Goal: Task Accomplishment & Management: Manage account settings

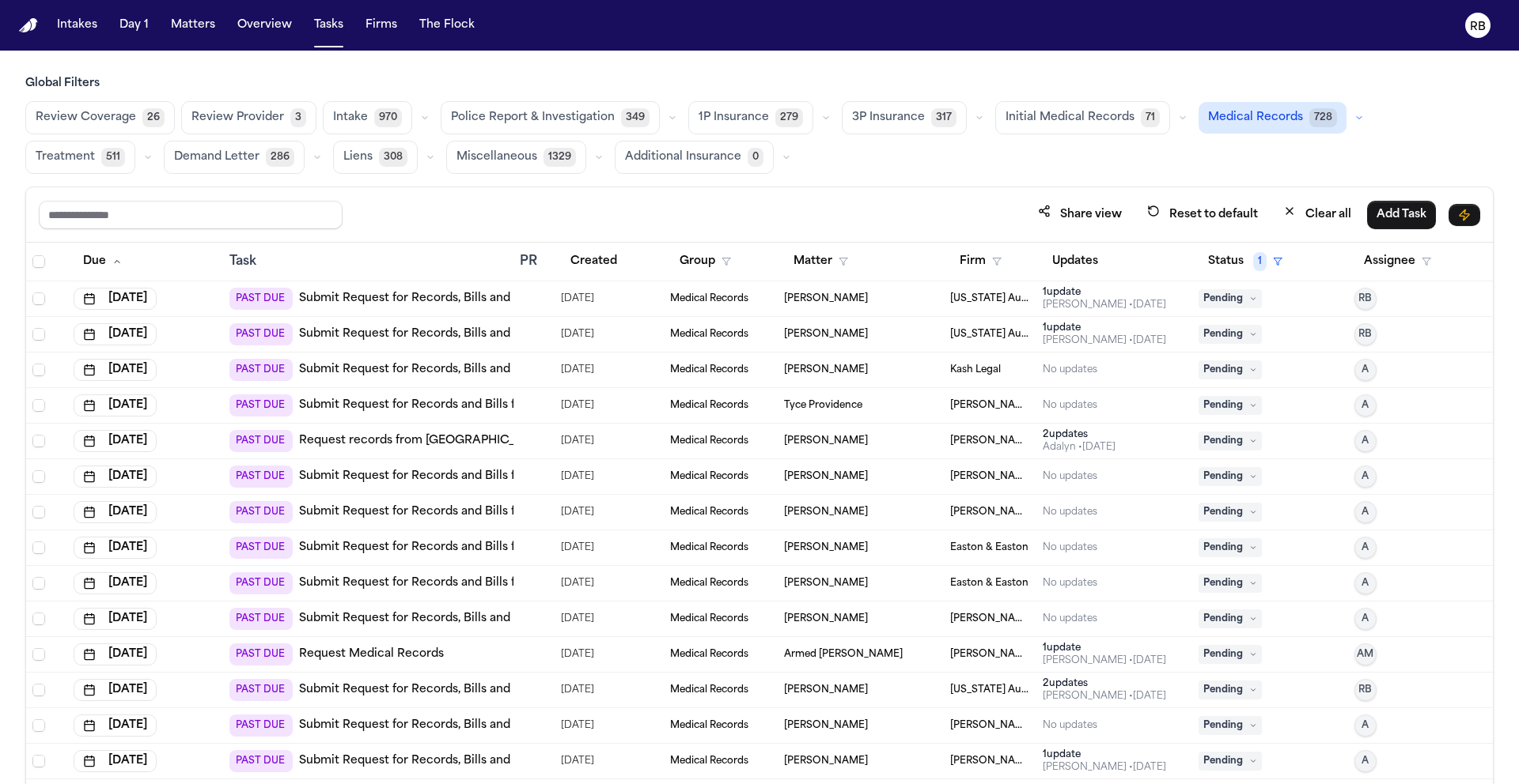
click at [1105, 118] on span "Initial Medical Records" at bounding box center [1069, 118] width 129 height 16
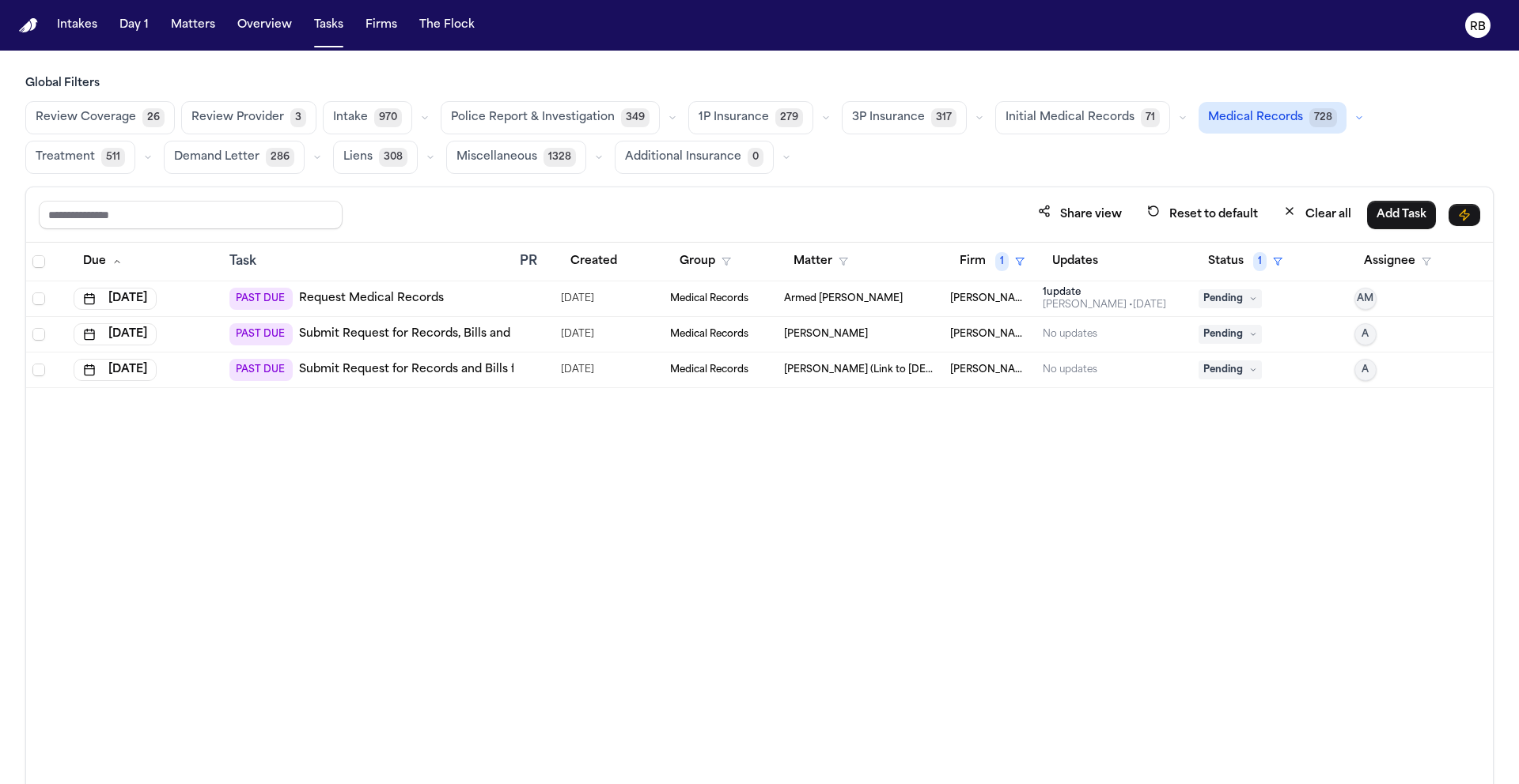
click at [228, 497] on div "Due Task PR Created Group Matter Firm 1 Updates Status 1 Assignee [DATE] PAST D…" at bounding box center [759, 548] width 1467 height 611
click at [1222, 121] on span "Medical Records" at bounding box center [1255, 118] width 95 height 16
click at [1226, 261] on button "Status 1" at bounding box center [1244, 261] width 93 height 28
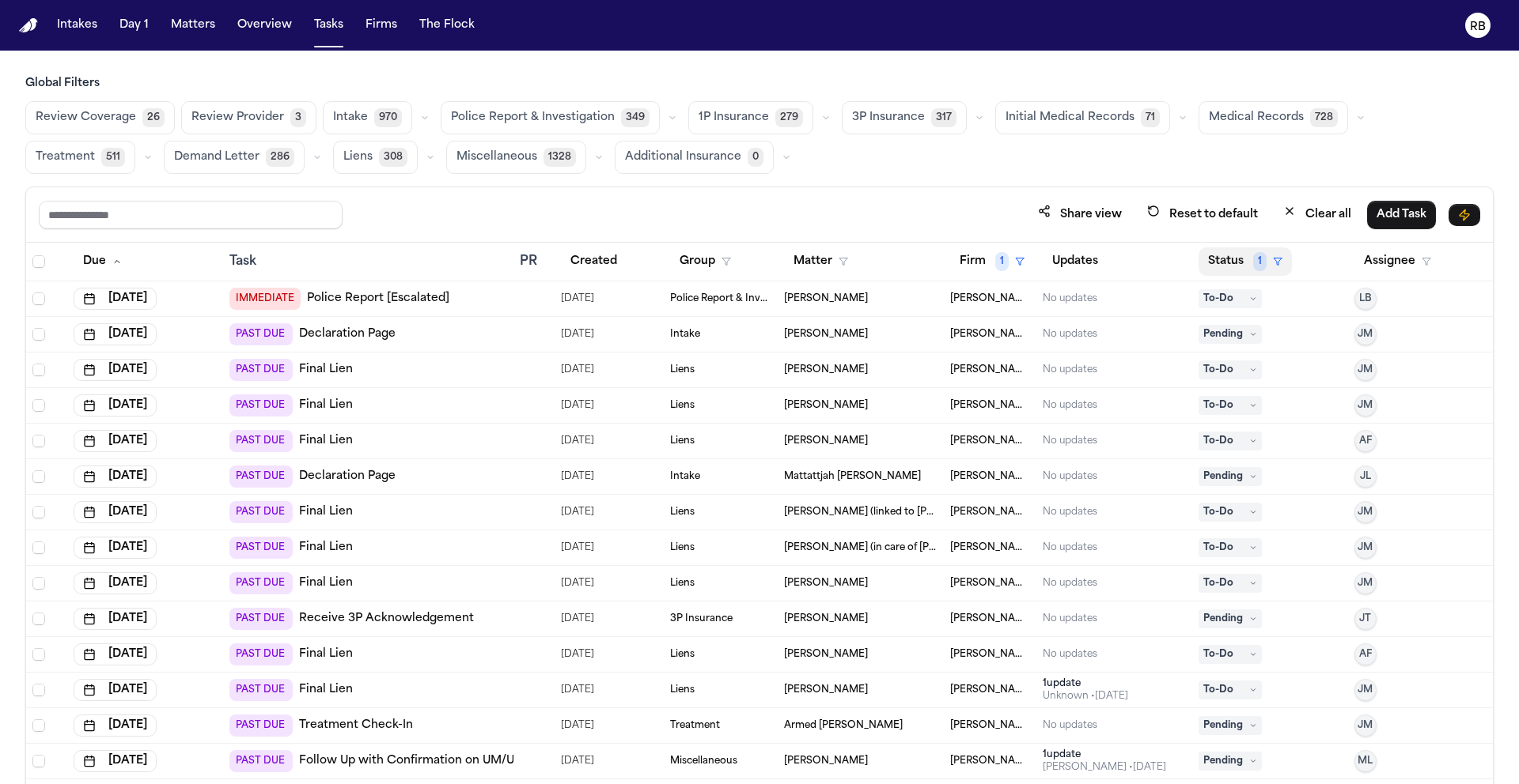
click at [1223, 274] on button "Status 1" at bounding box center [1244, 261] width 93 height 28
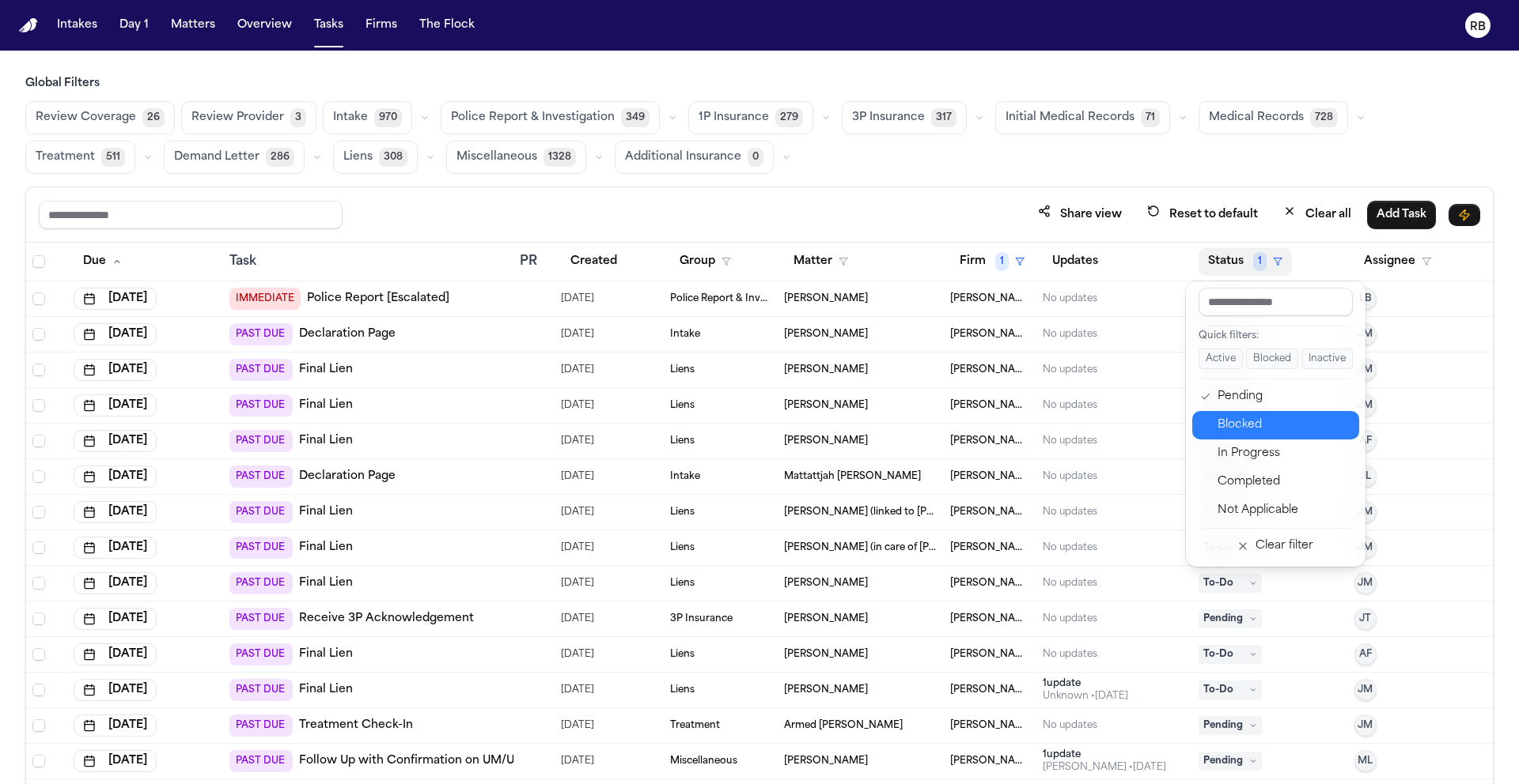
click at [1257, 416] on div "Blocked" at bounding box center [1283, 425] width 133 height 19
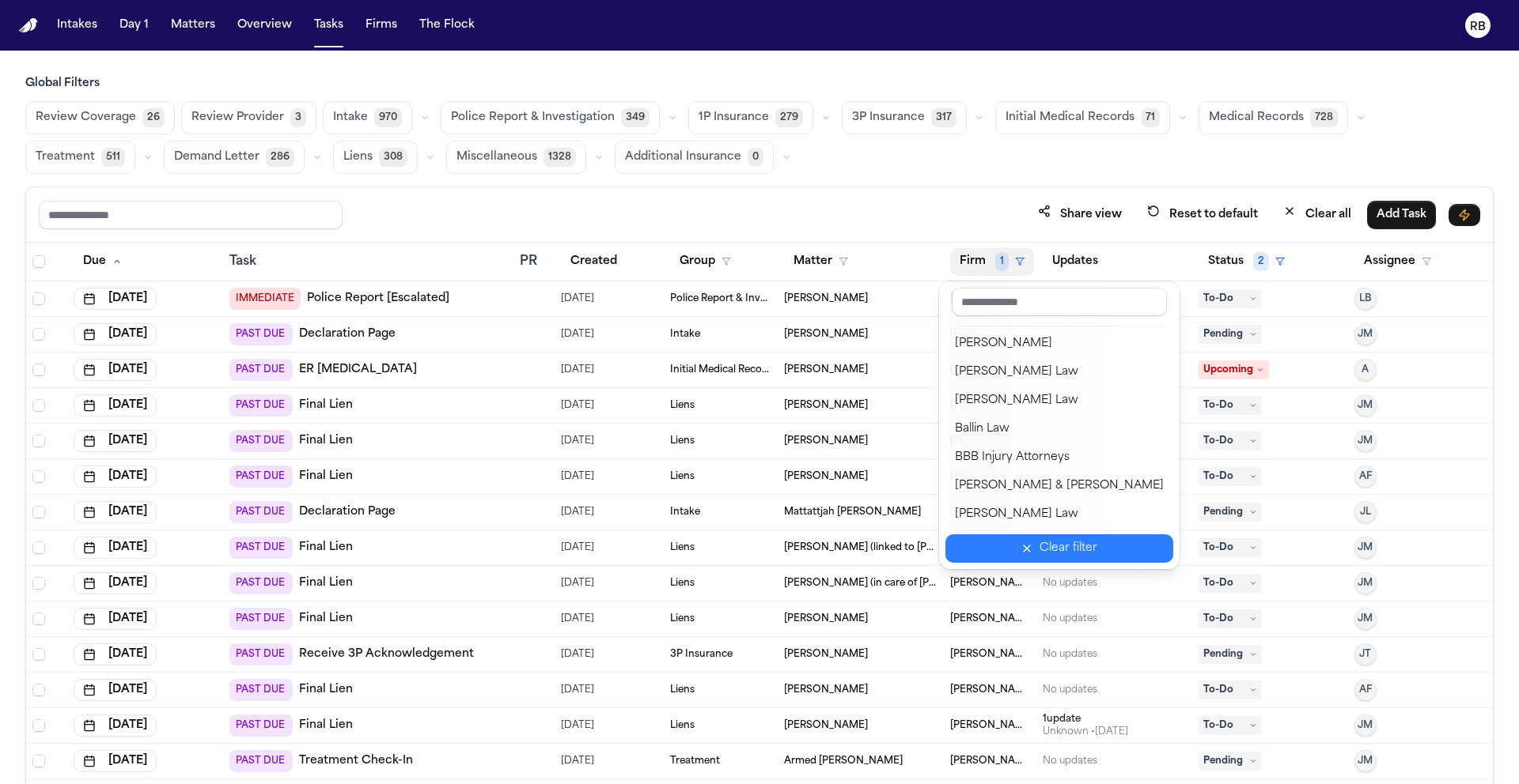
click at [1076, 552] on div "Clear filter" at bounding box center [1068, 548] width 58 height 19
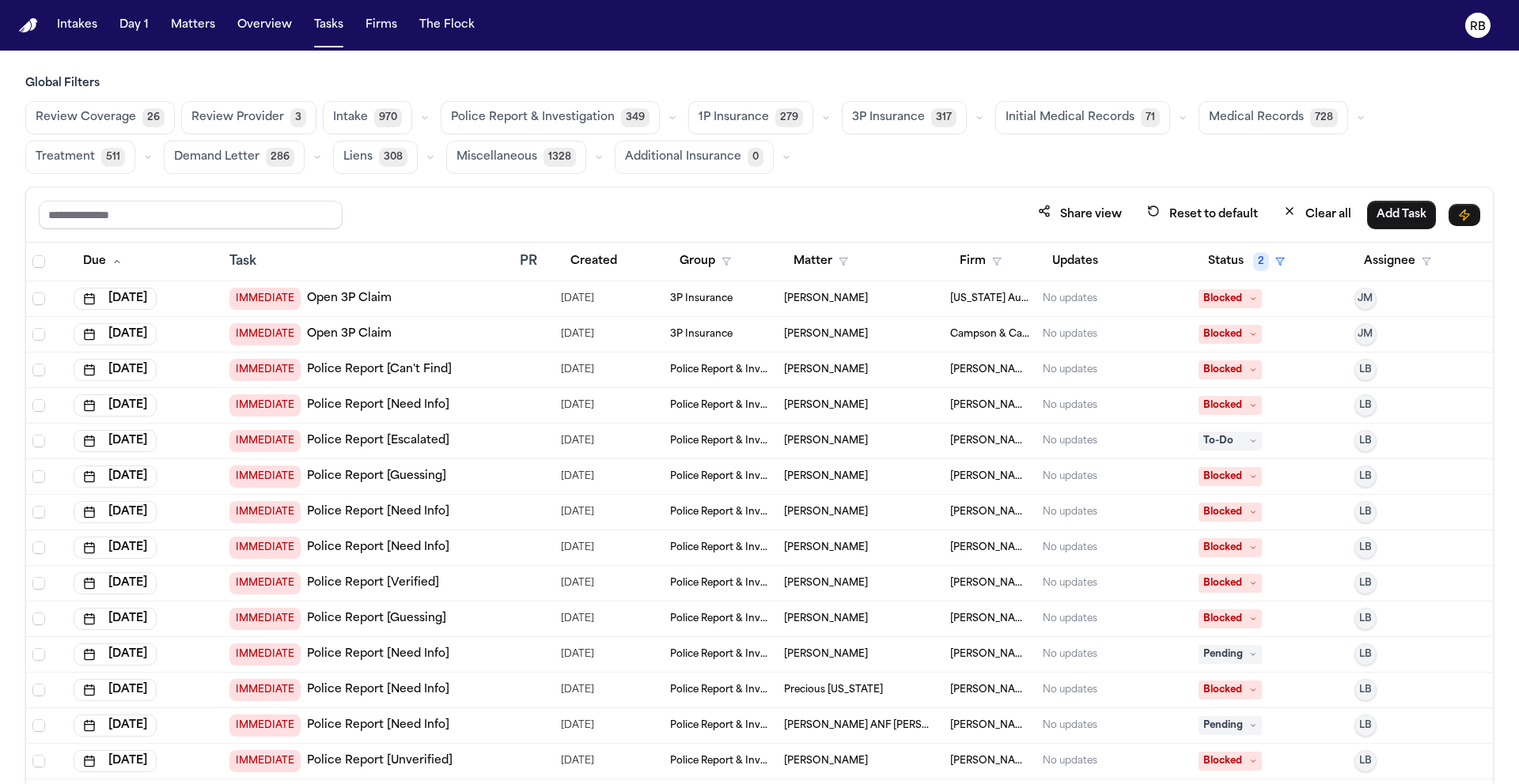
click at [926, 183] on div "Global Filters Review Coverage 26 Review Provider 3 Intake 970 Police Report & …" at bounding box center [759, 464] width 1468 height 778
click at [1237, 114] on span "Medical Records" at bounding box center [1256, 118] width 95 height 16
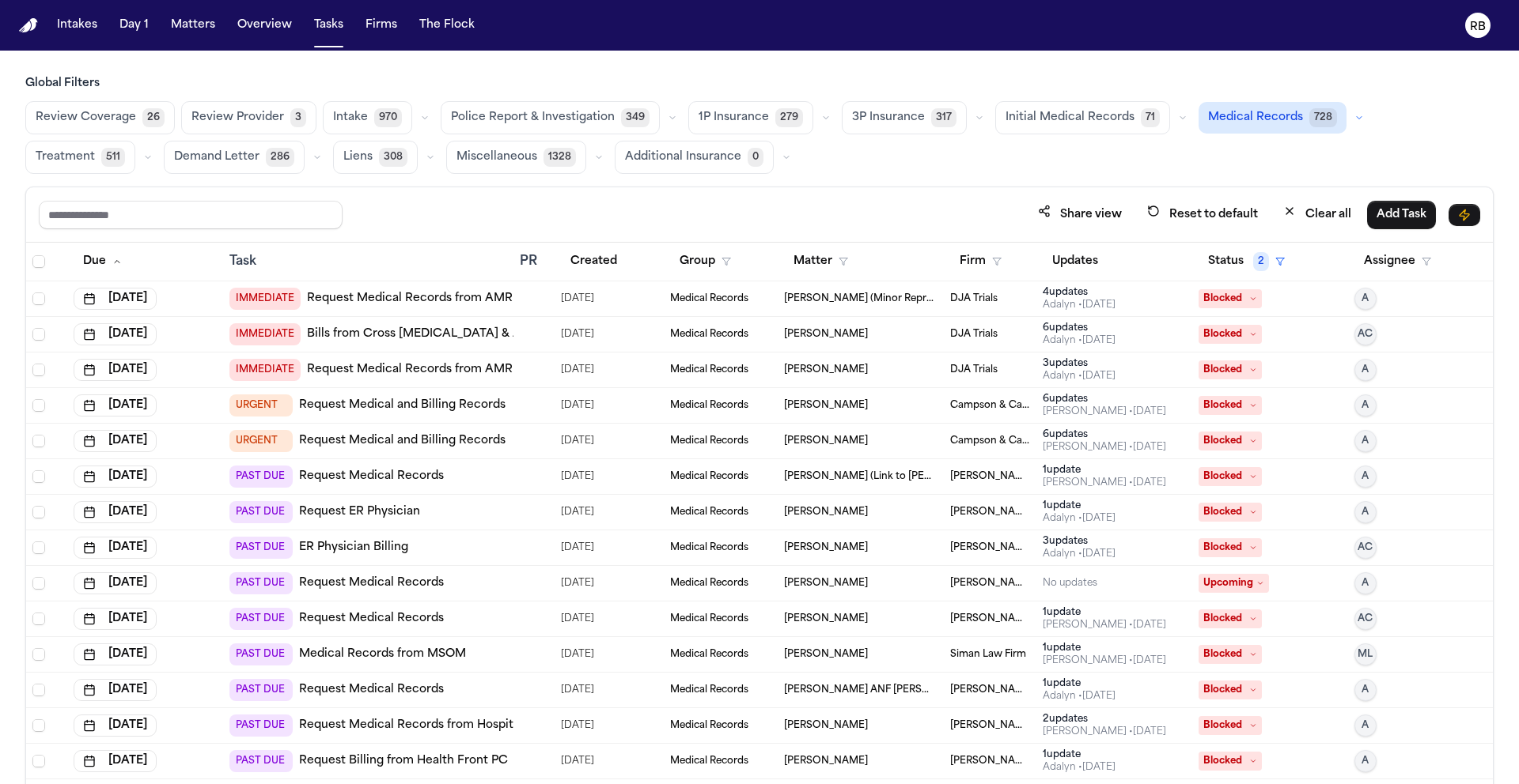
click at [1152, 177] on div "Global Filters Review Coverage 26 Review Provider 3 Intake 970 Police Report & …" at bounding box center [759, 464] width 1468 height 778
click at [518, 304] on td at bounding box center [534, 300] width 41 height 36
click at [493, 204] on div "Share view Reset to default Clear all Add Task" at bounding box center [760, 214] width 1441 height 29
click at [98, 260] on button "Due" at bounding box center [102, 261] width 58 height 28
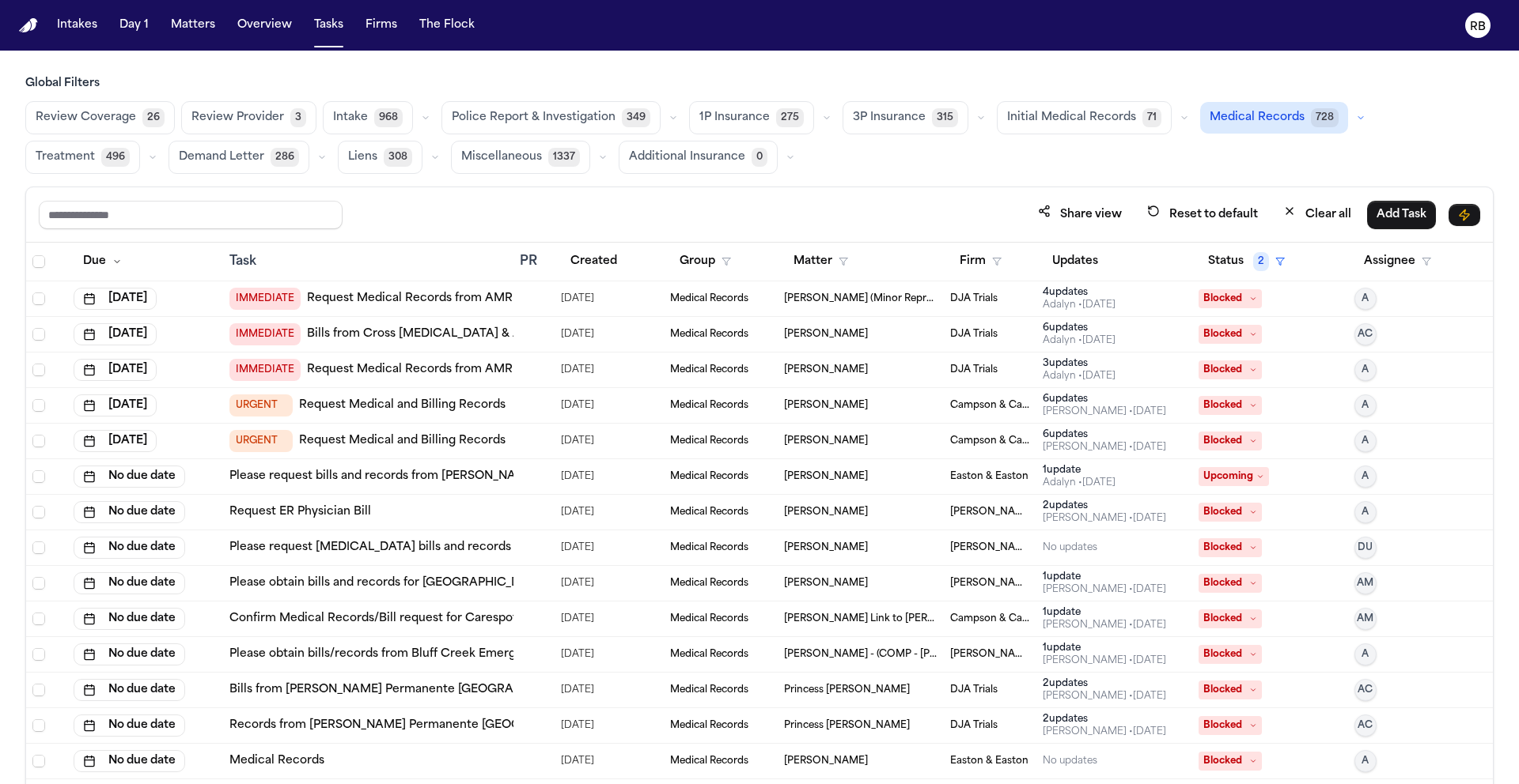
click at [521, 301] on div at bounding box center [526, 299] width 12 height 12
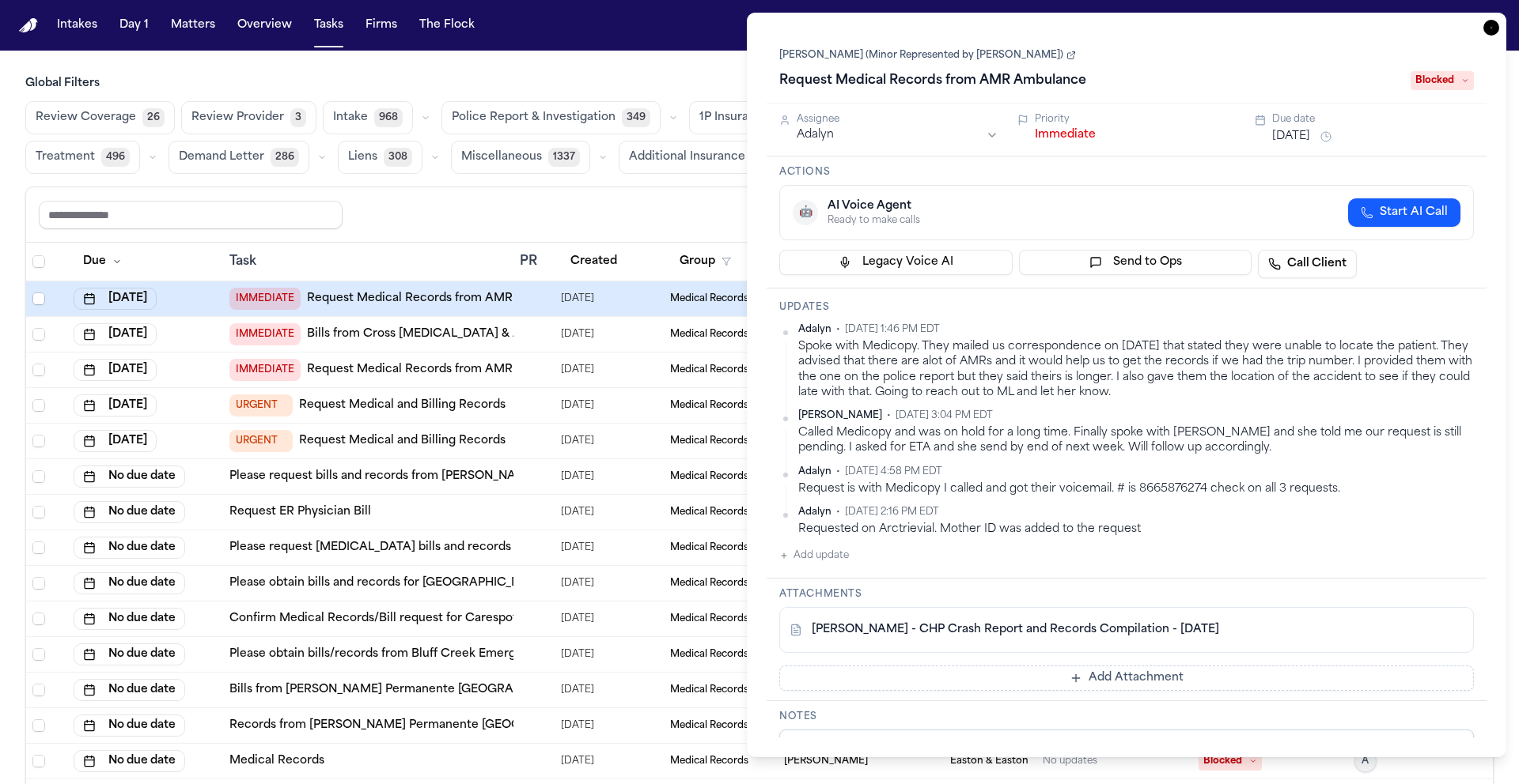
click at [811, 61] on link "Demi Mendez (Minor Represented by Teresa Flores)" at bounding box center [928, 55] width 297 height 12
click at [1304, 142] on button "Oct 10, 2025" at bounding box center [1290, 137] width 38 height 16
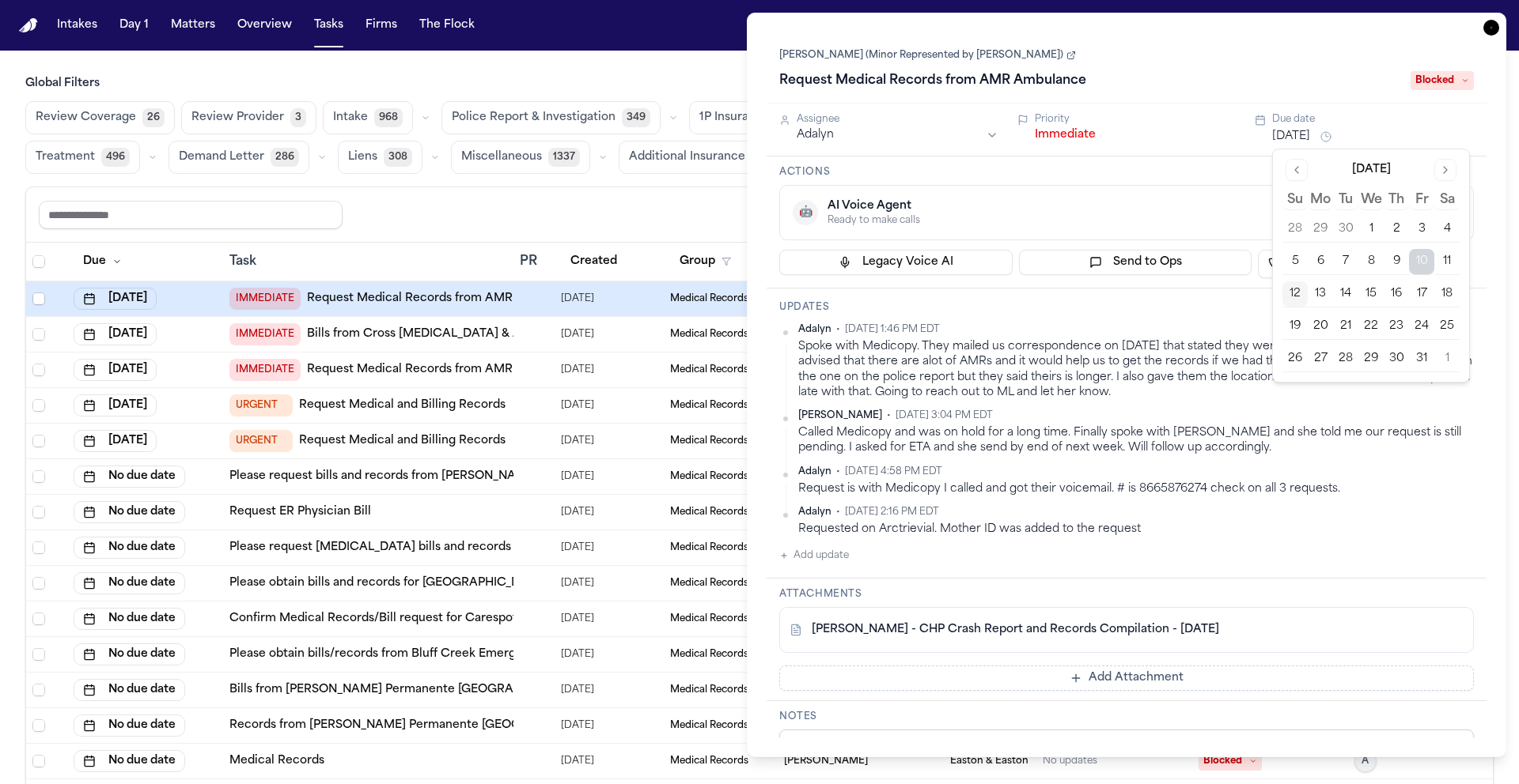
click at [1231, 186] on div "🤖 AI Voice Agent Ready to make calls Start AI Call" at bounding box center [1126, 212] width 695 height 55
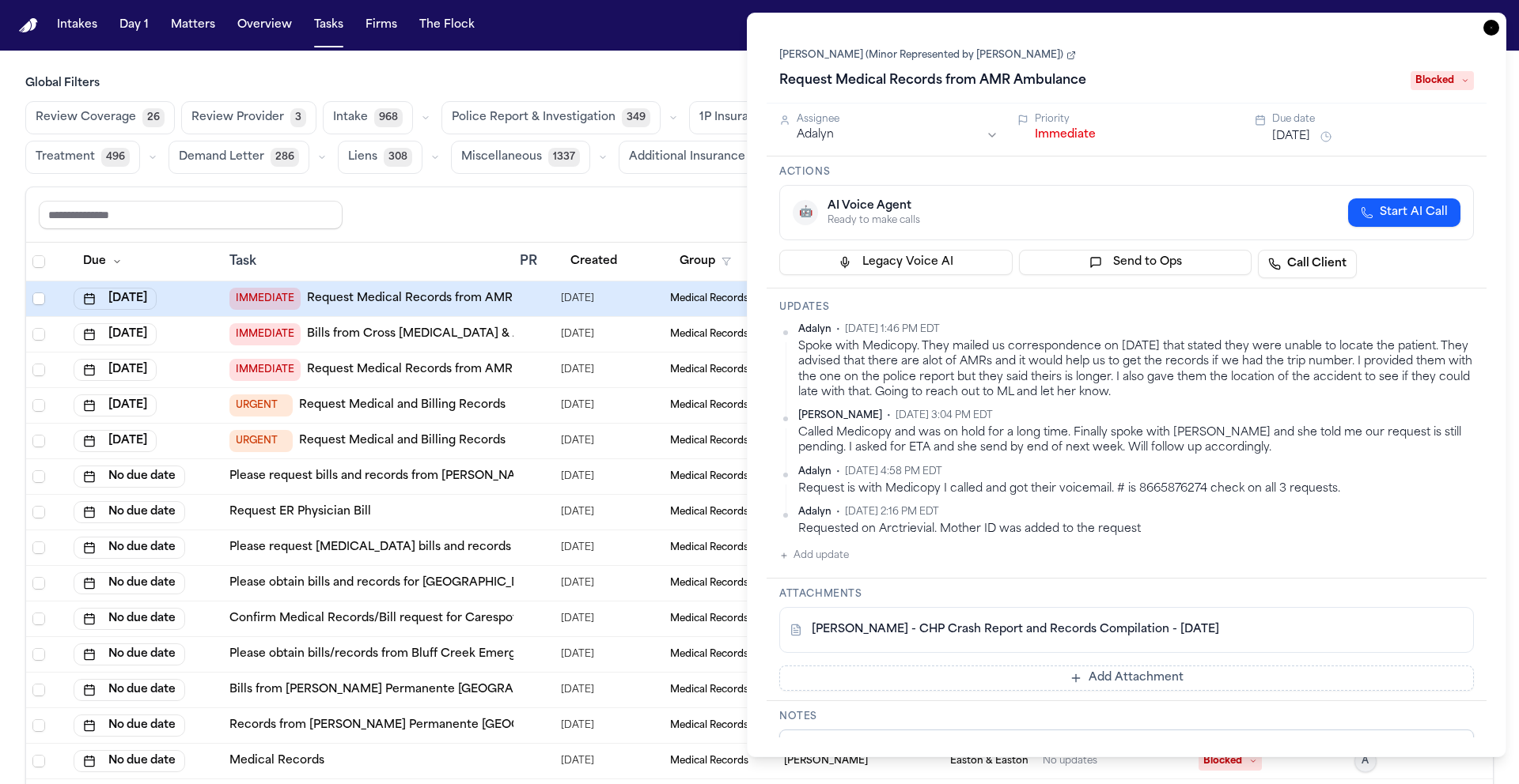
click at [1438, 84] on span "Blocked" at bounding box center [1442, 80] width 63 height 19
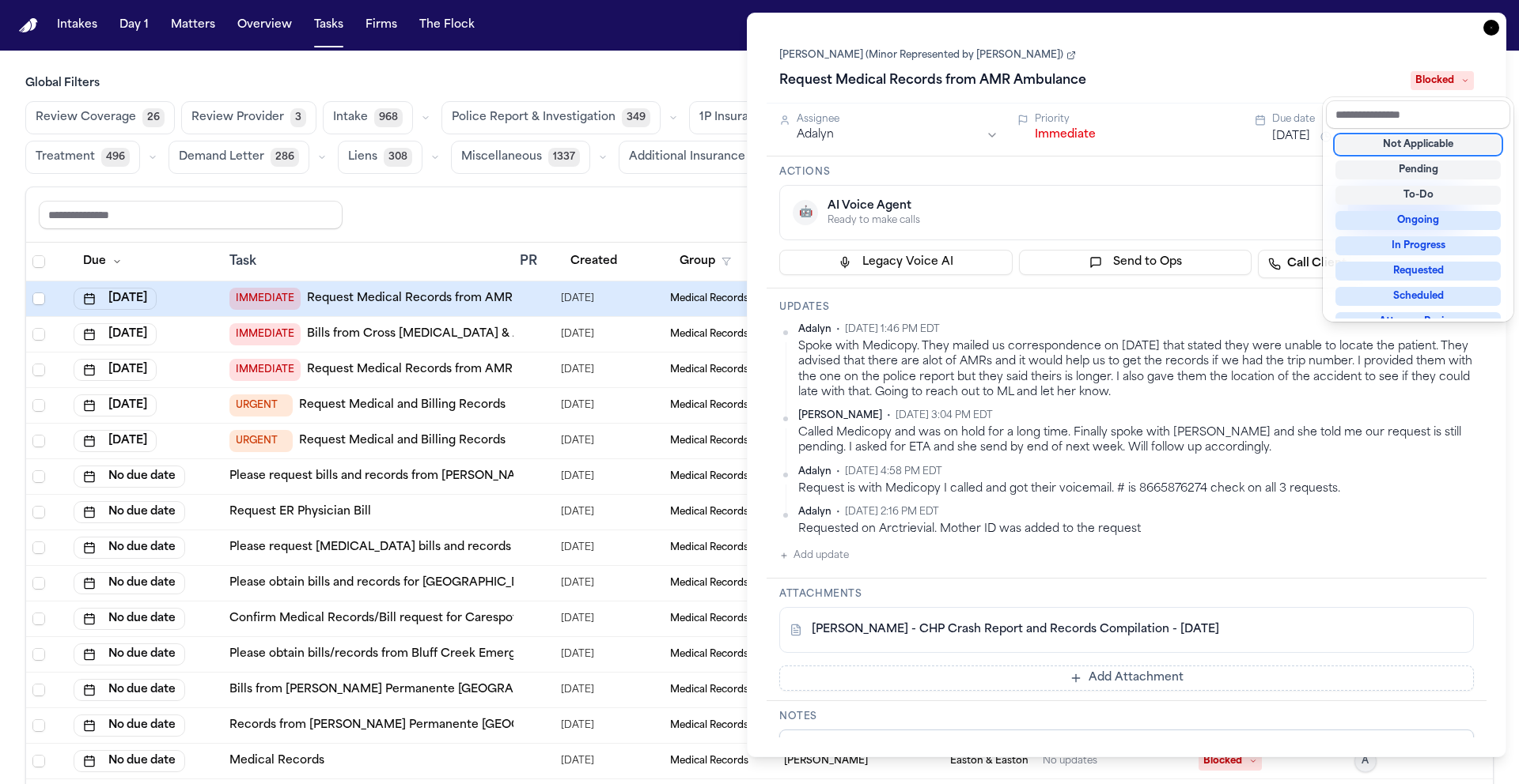
click at [1439, 84] on span "Blocked" at bounding box center [1442, 80] width 63 height 19
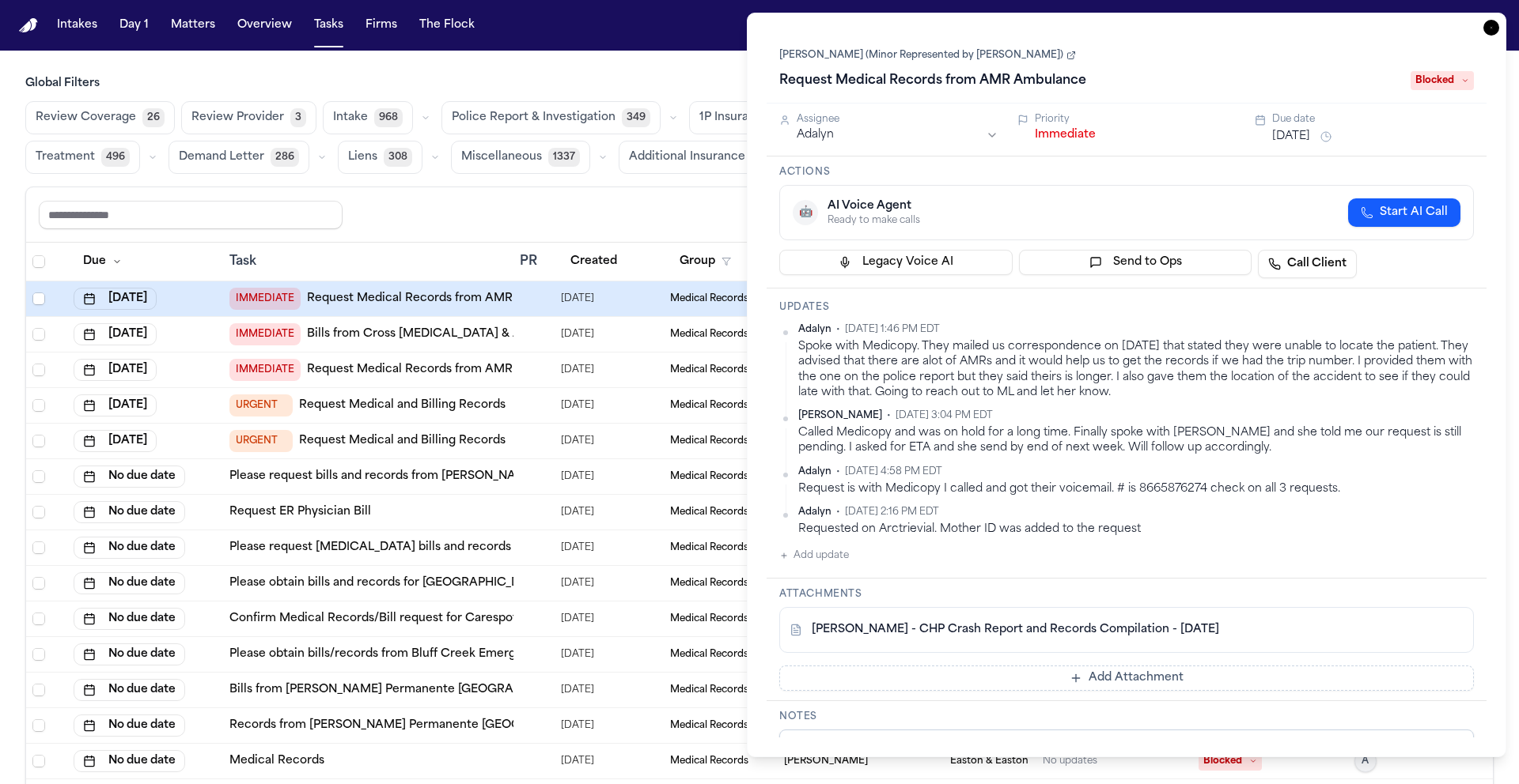
click at [1281, 60] on div "Demi Mendez (Minor Represented by Teresa Flores) Request Medical Records from A…" at bounding box center [1126, 69] width 695 height 48
click at [1198, 178] on h3 "Actions" at bounding box center [1126, 172] width 695 height 12
click at [1496, 31] on icon "button" at bounding box center [1491, 28] width 16 height 16
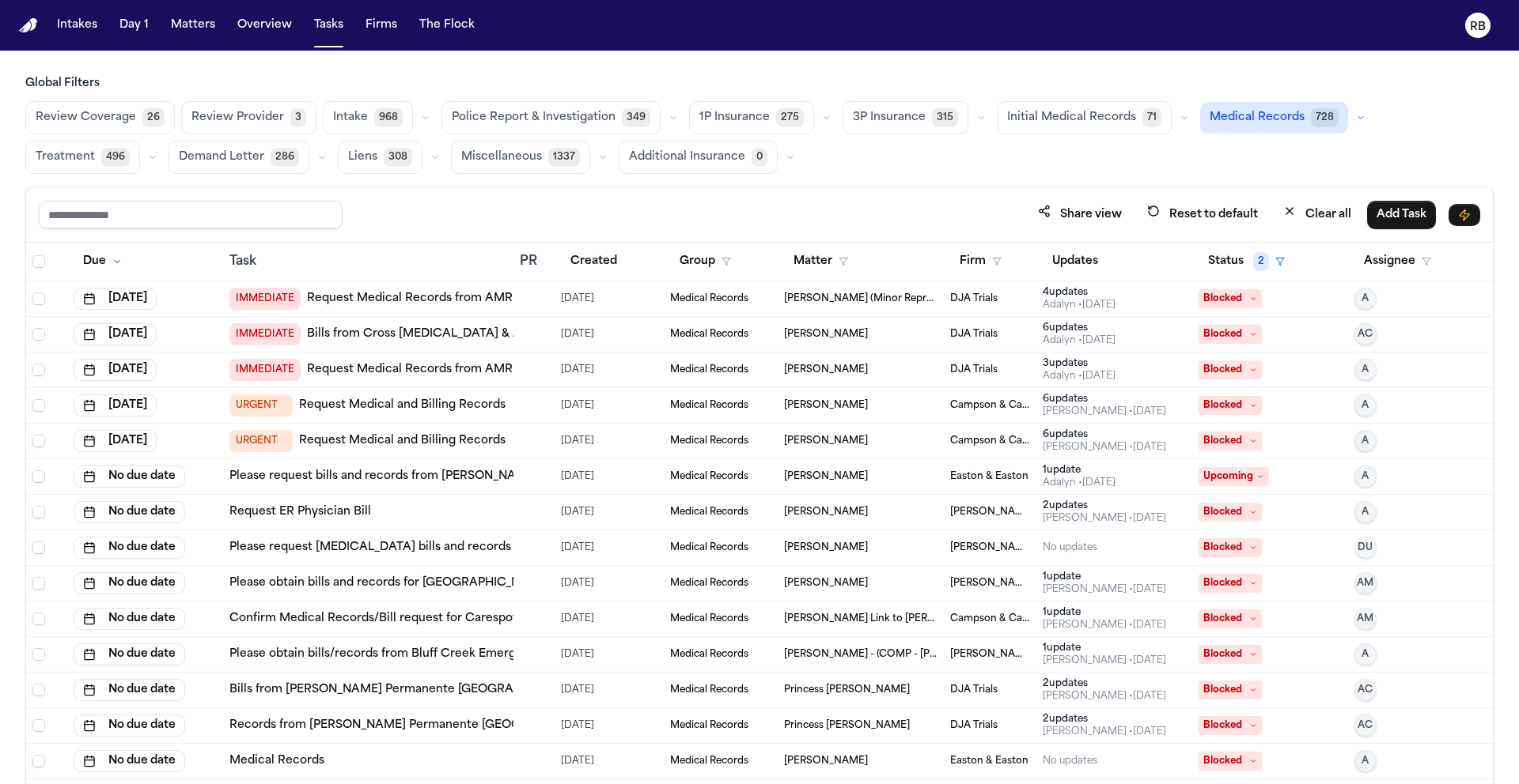
click at [684, 167] on div "Review Coverage 26 Review Provider 3 Intake 968 Police Report & Investigation 3…" at bounding box center [759, 138] width 1468 height 73
click at [537, 297] on div at bounding box center [534, 299] width 28 height 12
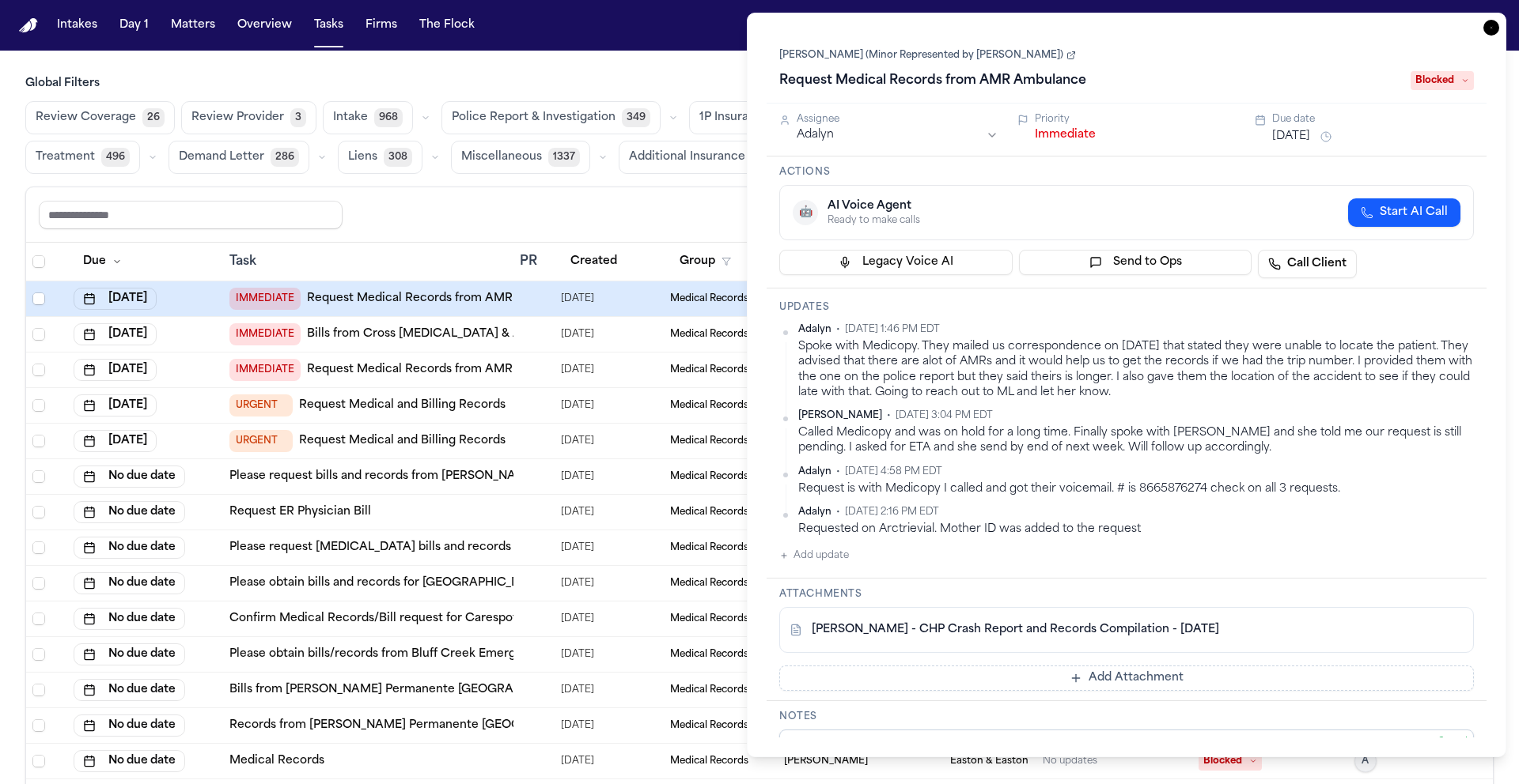
click at [1292, 135] on button "Oct 10, 2025" at bounding box center [1290, 137] width 38 height 16
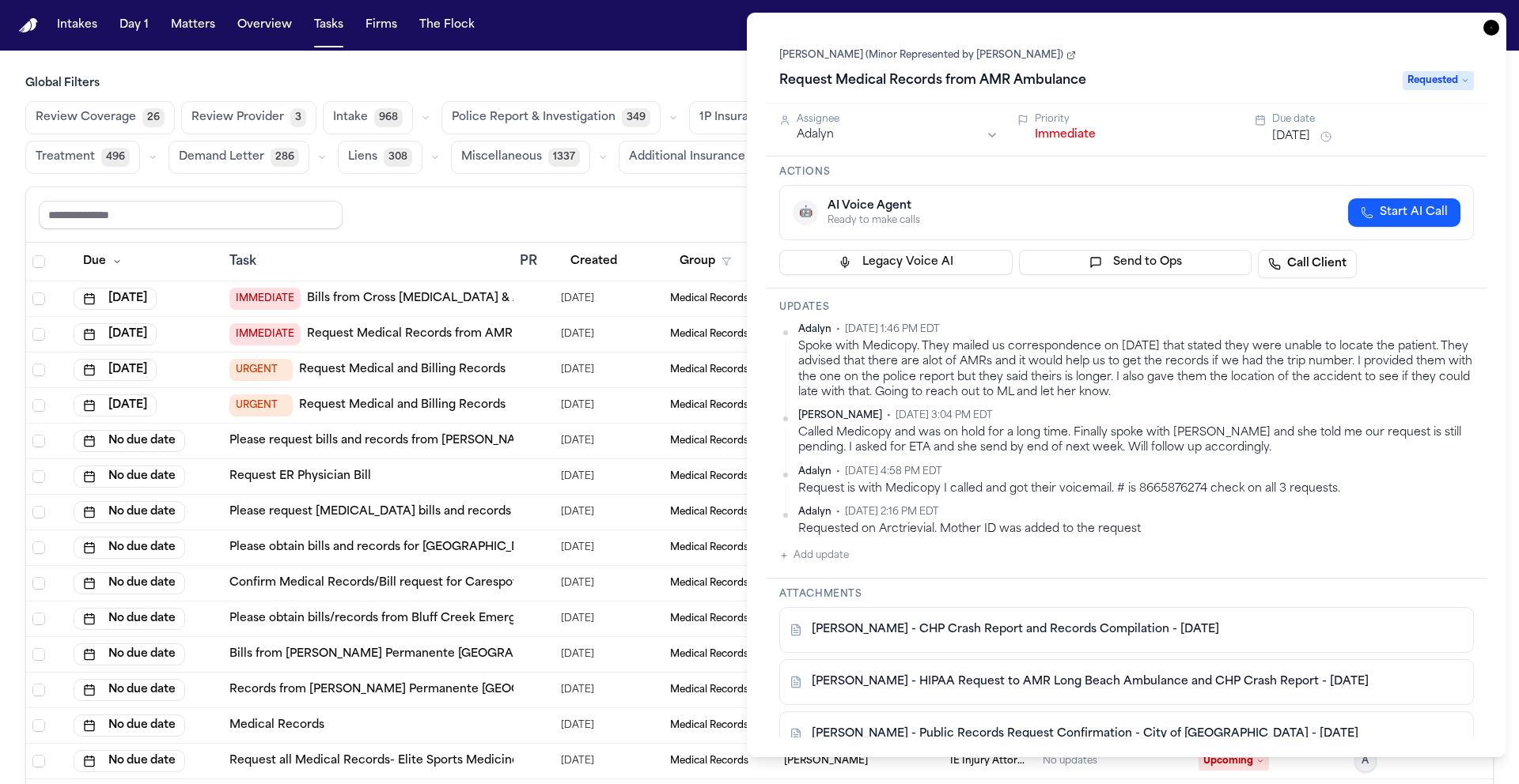
click at [1180, 95] on div "Demi Mendez (Minor Represented by Teresa Flores) Request Medical Records from A…" at bounding box center [1126, 68] width 719 height 71
click at [1491, 20] on icon "button" at bounding box center [1491, 28] width 16 height 16
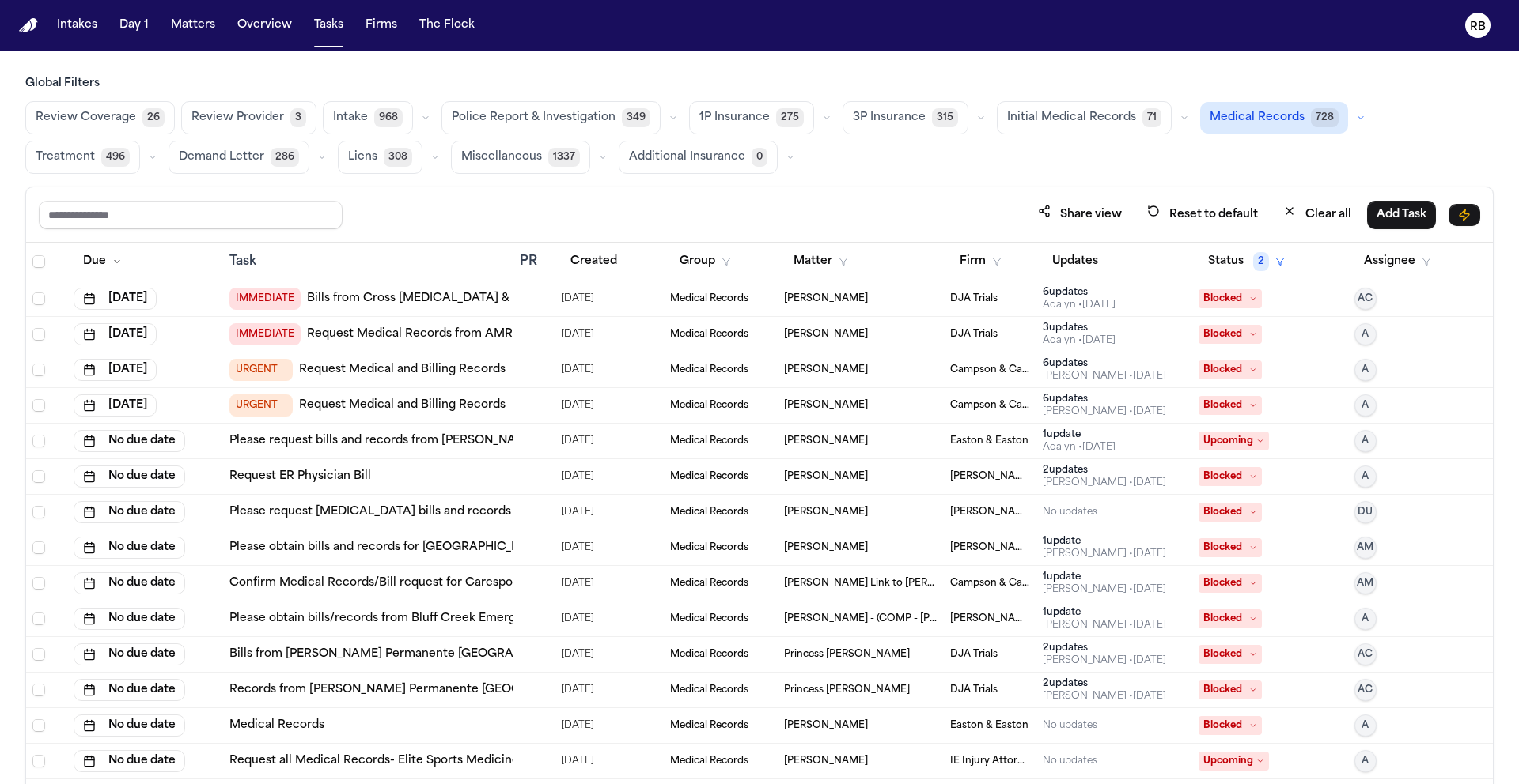
click at [768, 174] on div "Global Filters Review Coverage 26 Review Provider 3 Intake 968 Police Report & …" at bounding box center [759, 464] width 1468 height 778
click at [35, 259] on span "Select all" at bounding box center [38, 261] width 12 height 12
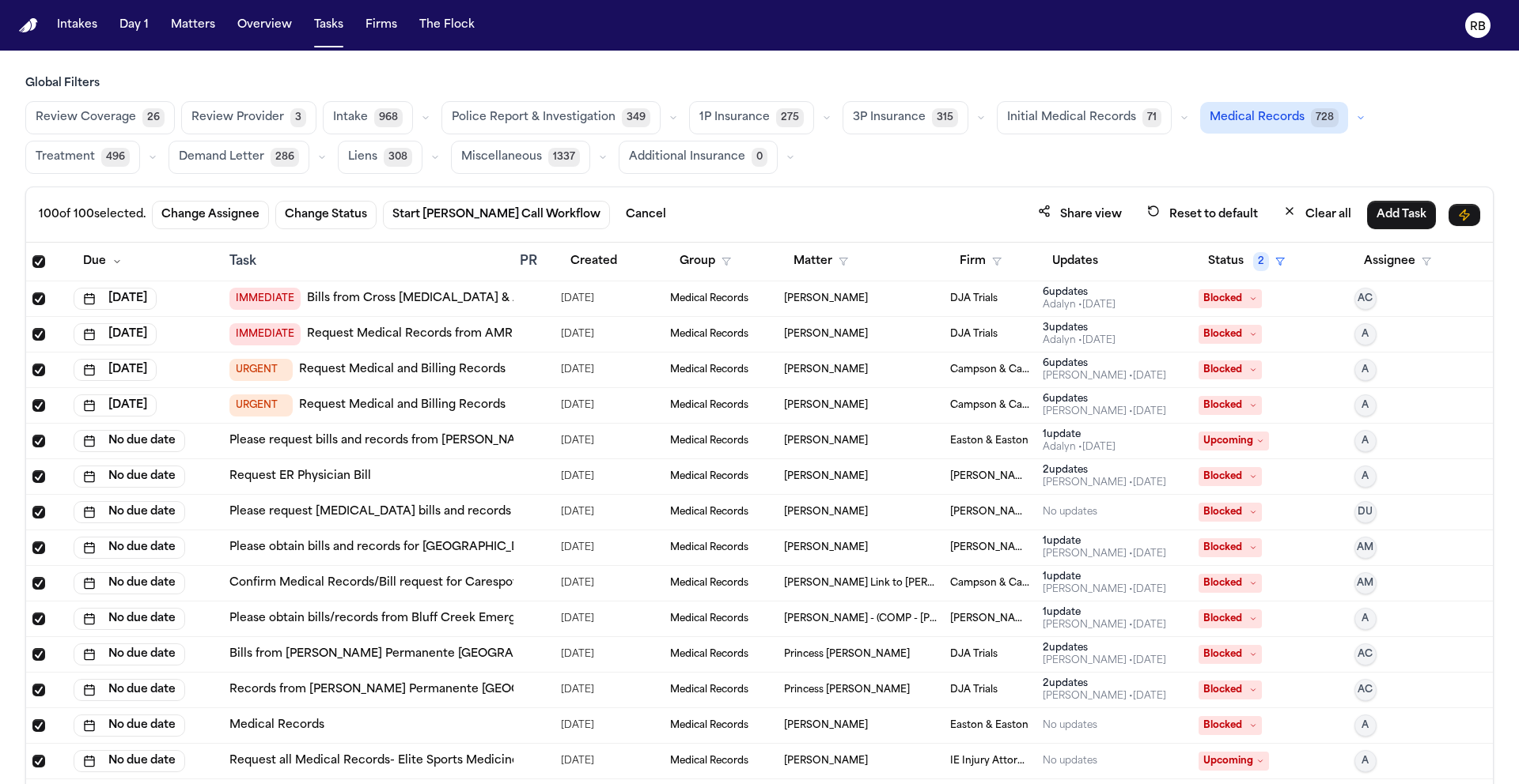
click at [36, 259] on span "Select all" at bounding box center [38, 261] width 12 height 12
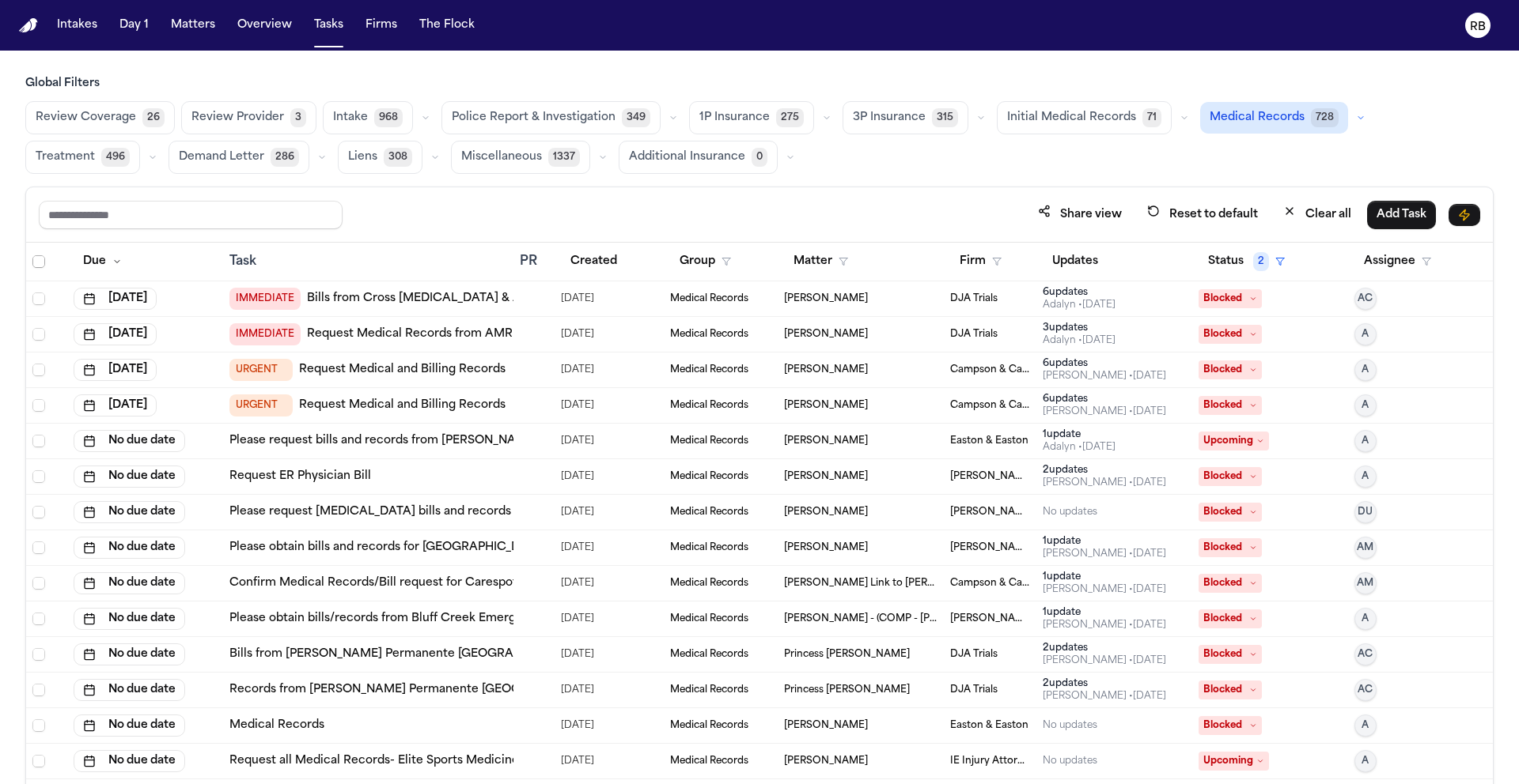
click at [36, 259] on span "Select all" at bounding box center [38, 261] width 12 height 12
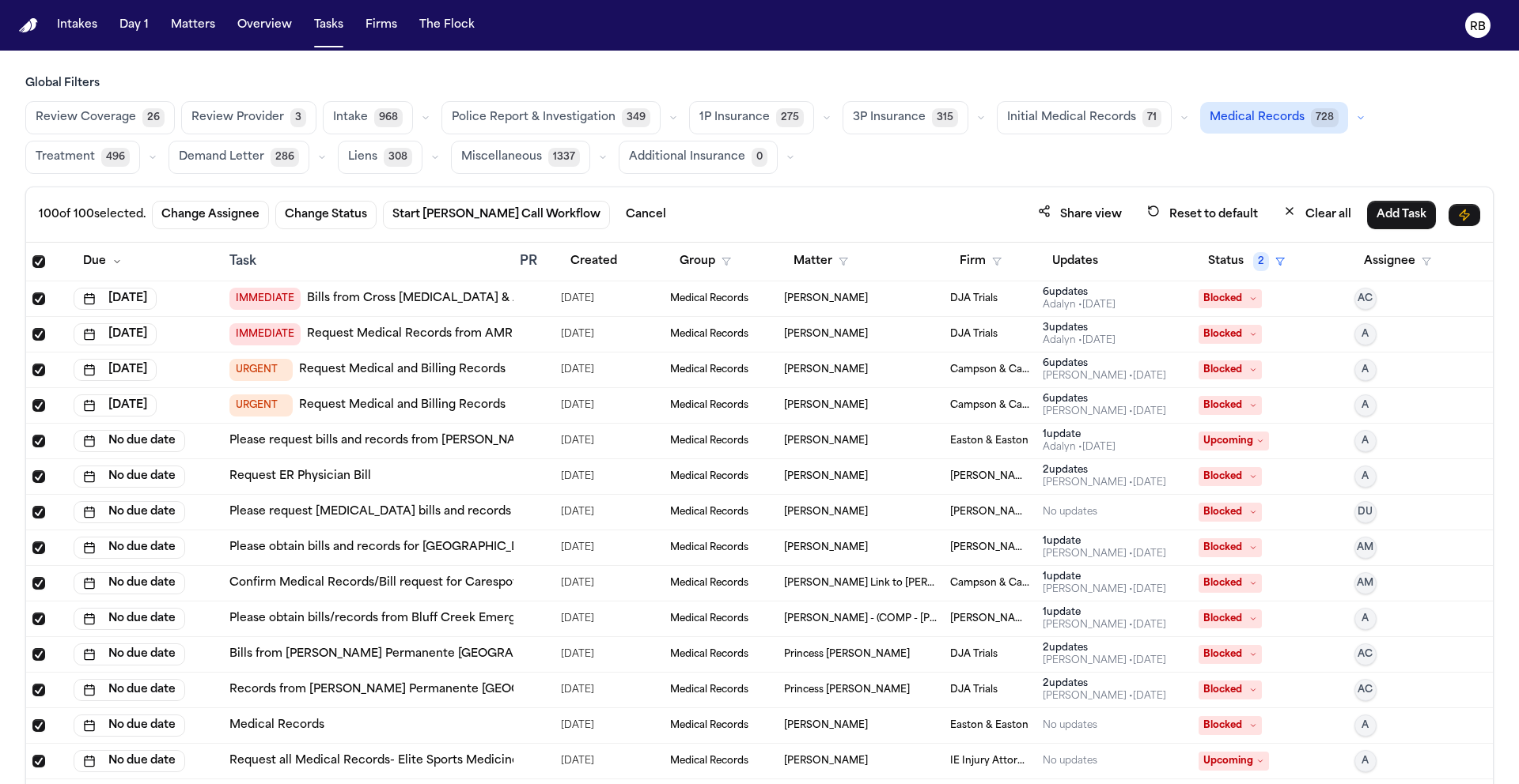
click at [36, 259] on span "Select all" at bounding box center [38, 261] width 12 height 12
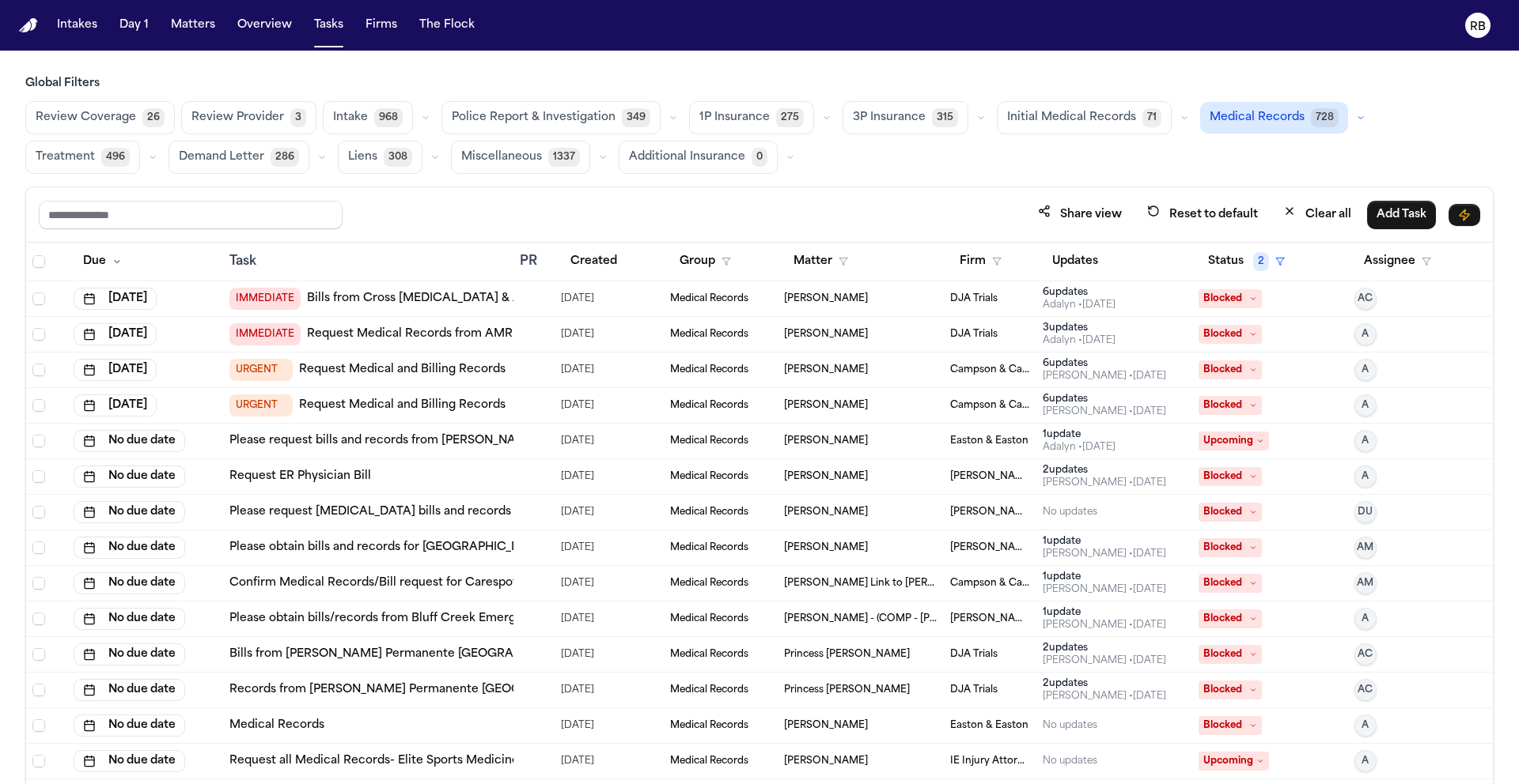
click at [898, 197] on div "Share view Reset to default Clear all Add Task" at bounding box center [759, 215] width 1467 height 55
click at [519, 303] on div at bounding box center [526, 299] width 12 height 12
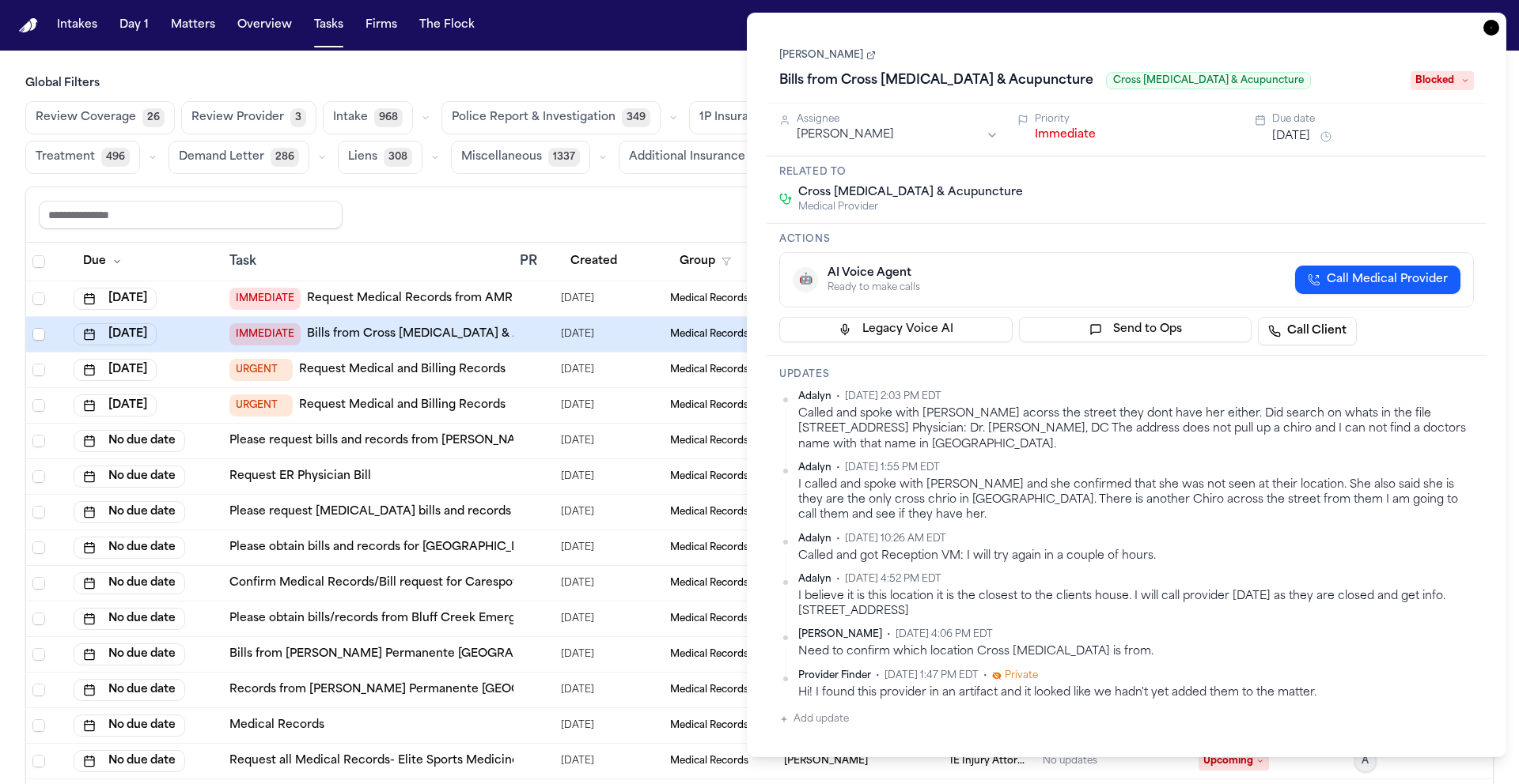
click at [828, 52] on link "Teresa Flores" at bounding box center [827, 55] width 97 height 12
click at [1490, 31] on icon "button" at bounding box center [1491, 28] width 16 height 16
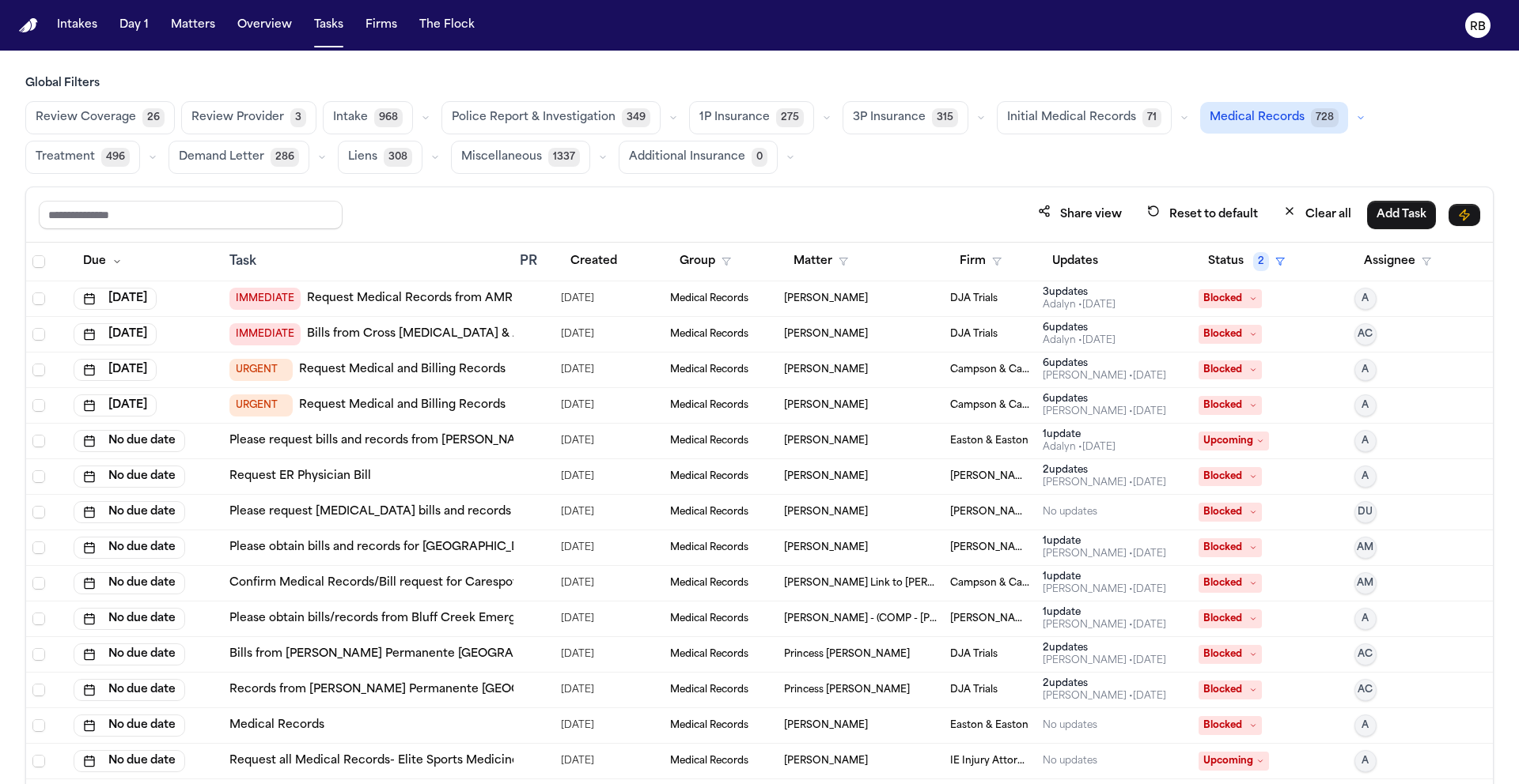
click at [754, 196] on div "Share view Reset to default Clear all Add Task" at bounding box center [759, 215] width 1467 height 55
click at [174, 439] on button "No due date" at bounding box center [129, 441] width 111 height 22
click at [83, 594] on button "13" at bounding box center [79, 600] width 25 height 25
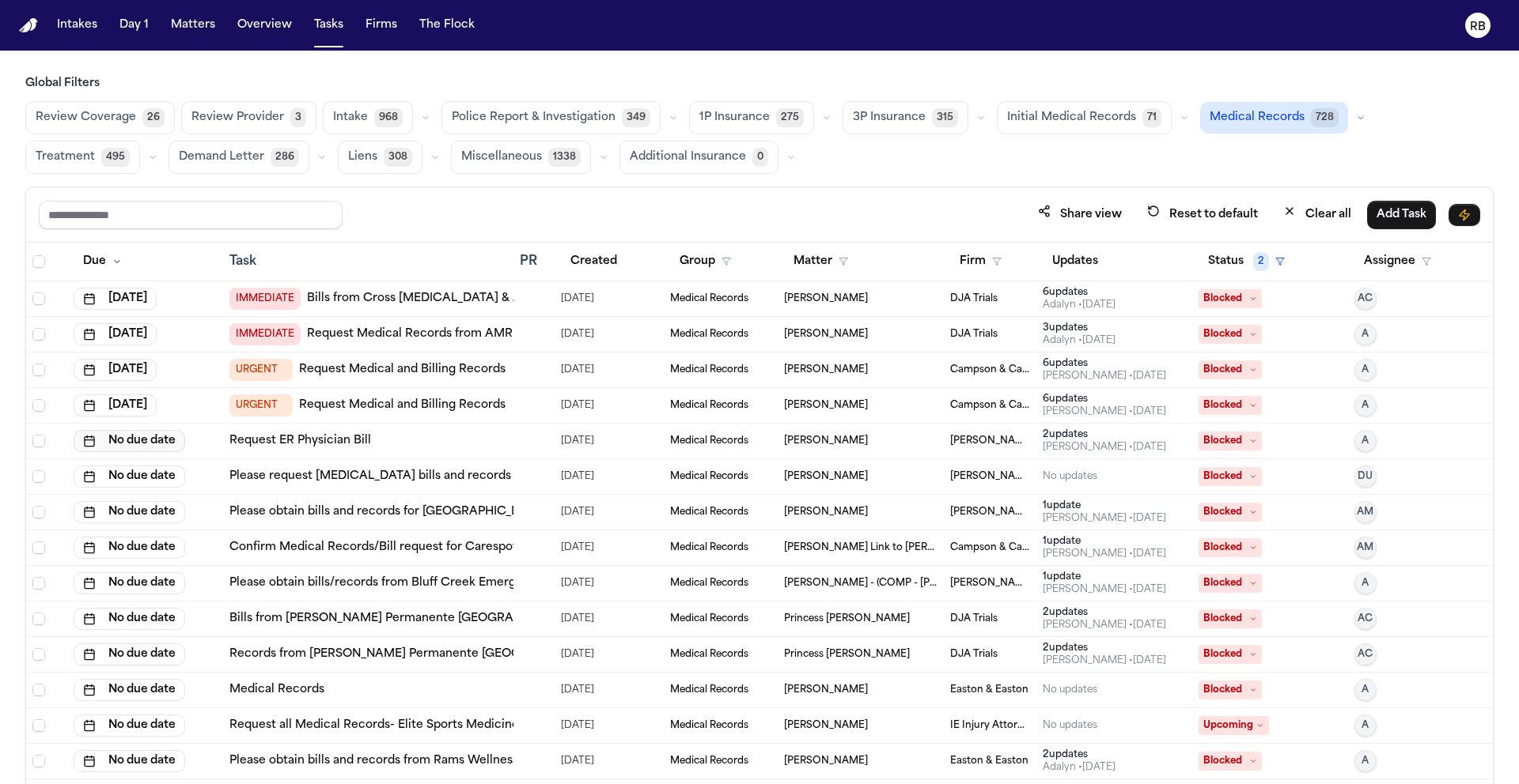
click at [161, 445] on button "No due date" at bounding box center [129, 441] width 111 height 22
click at [84, 591] on button "13" at bounding box center [79, 600] width 25 height 25
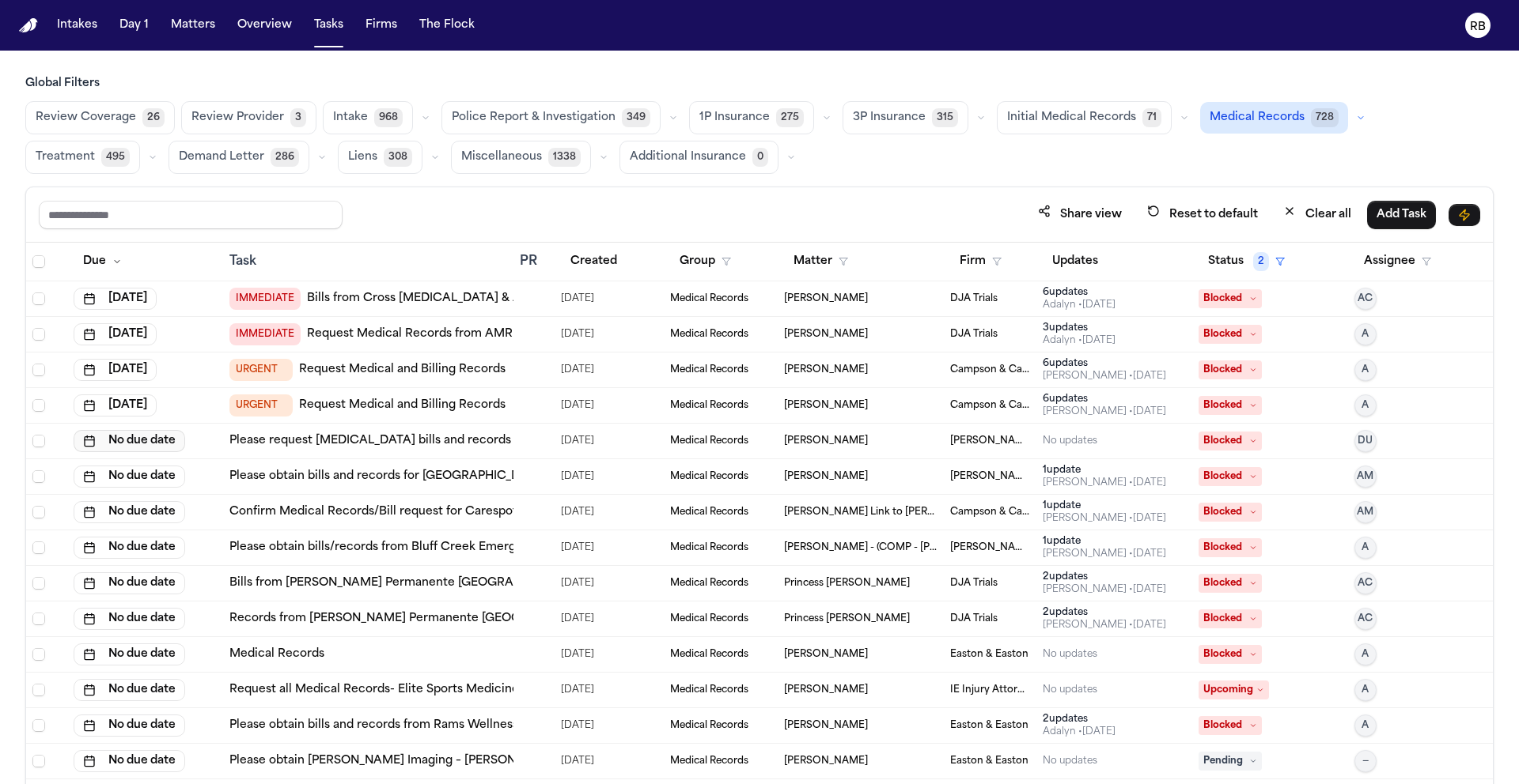
click at [156, 444] on button "No due date" at bounding box center [129, 441] width 111 height 22
click at [76, 595] on button "13" at bounding box center [79, 600] width 25 height 25
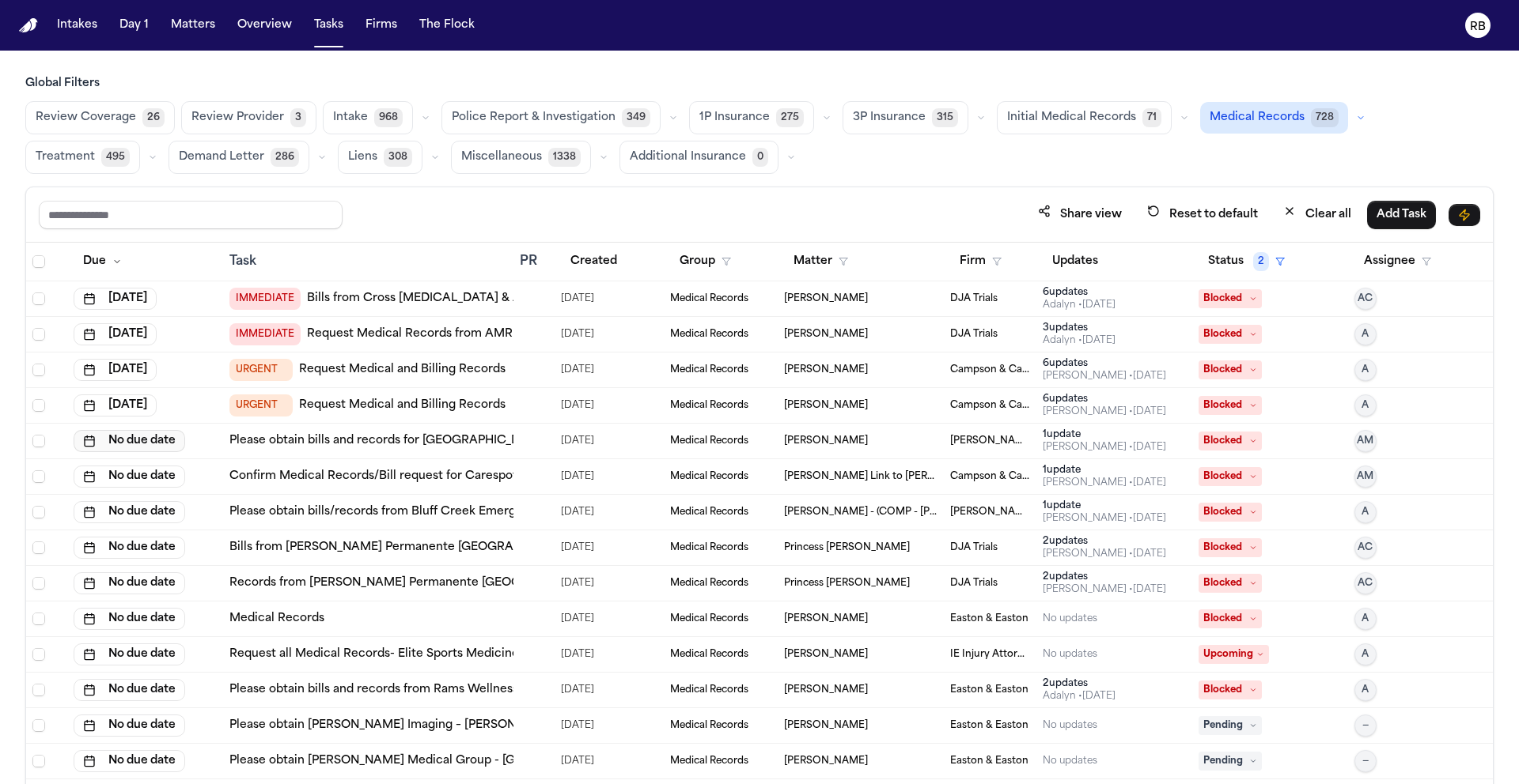
click at [149, 443] on button "No due date" at bounding box center [129, 441] width 111 height 22
click at [75, 593] on button "13" at bounding box center [79, 600] width 25 height 25
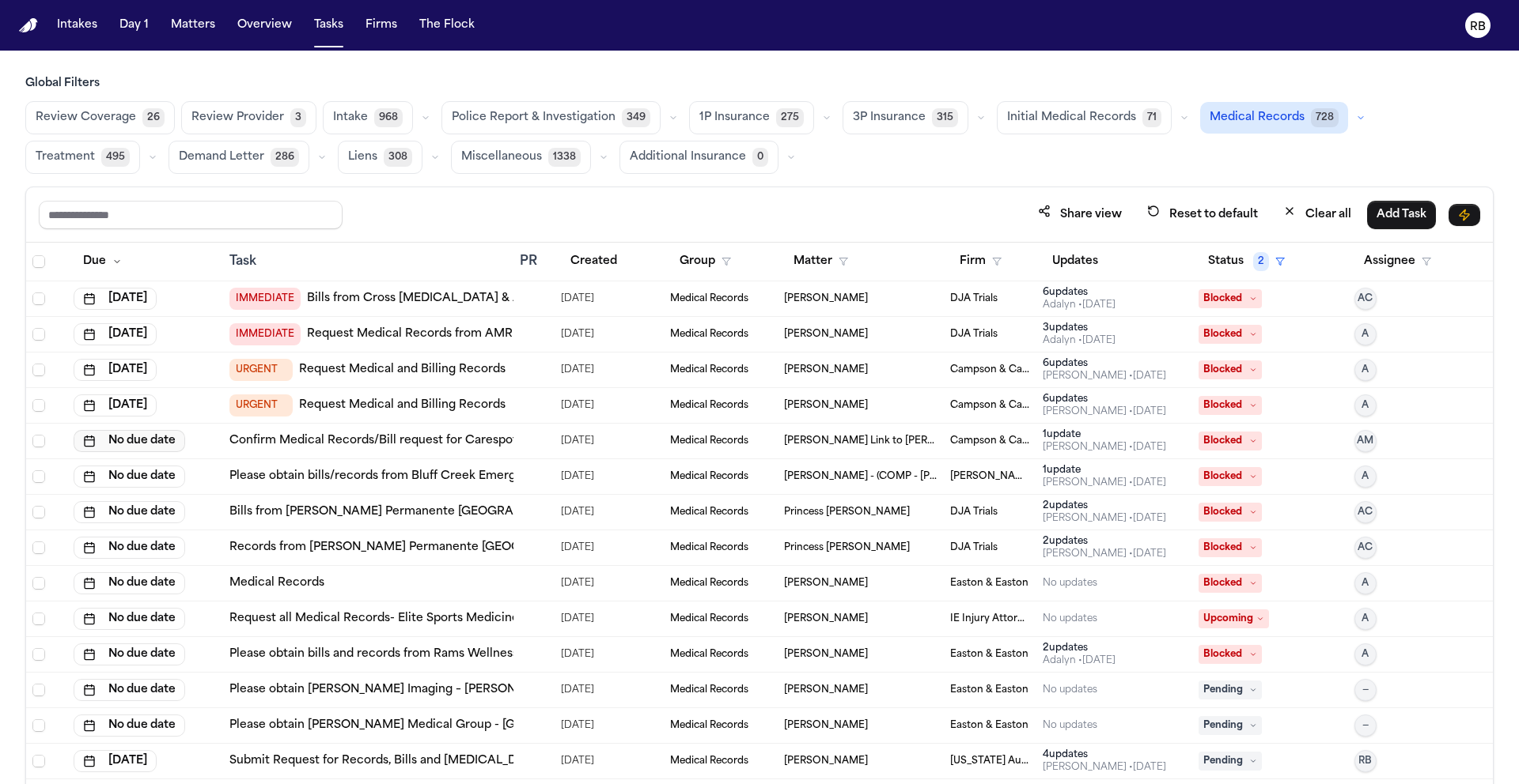
click at [134, 443] on button "No due date" at bounding box center [129, 441] width 111 height 22
click at [84, 593] on button "13" at bounding box center [79, 600] width 25 height 25
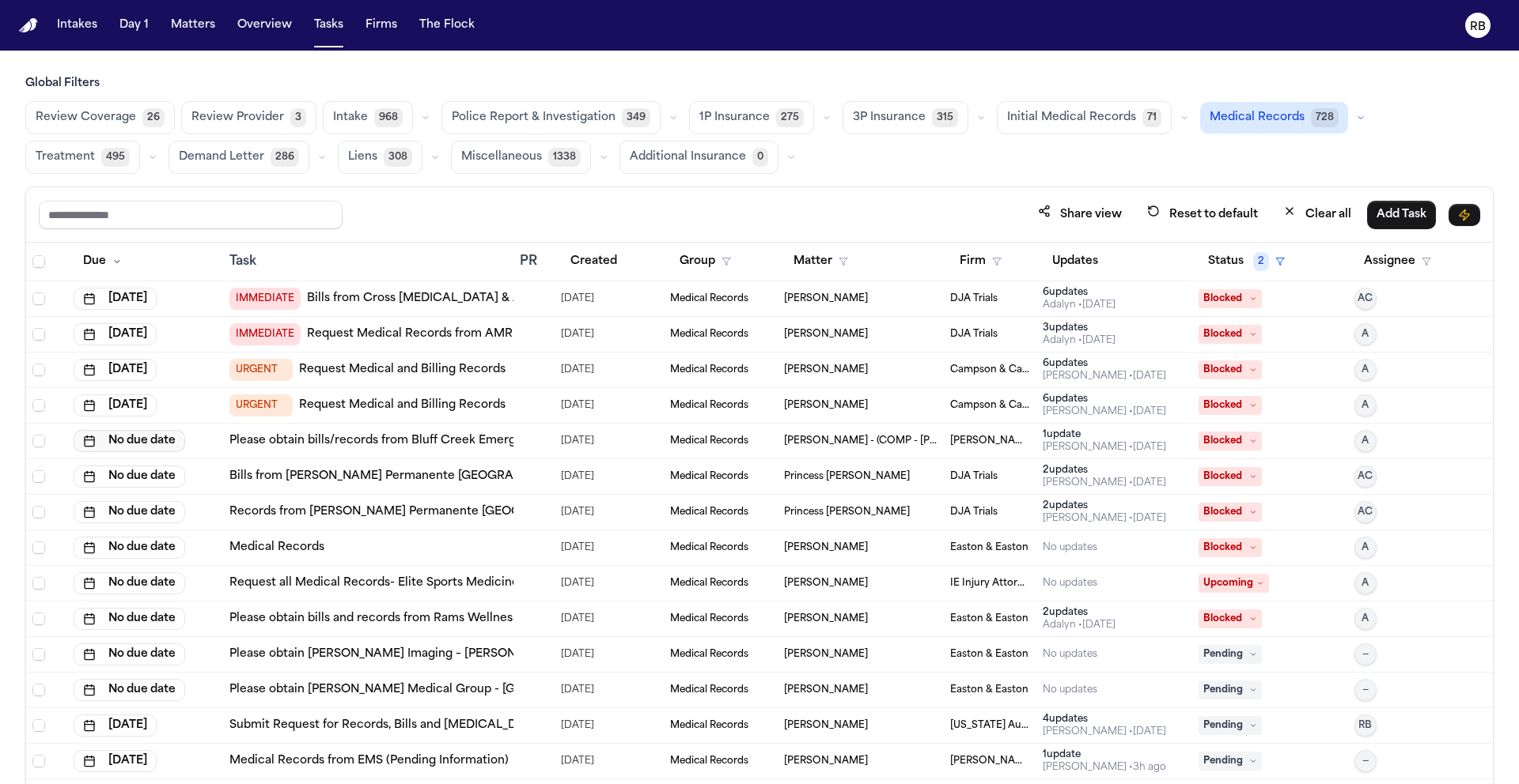
click at [154, 443] on button "No due date" at bounding box center [129, 441] width 111 height 22
click at [79, 604] on button "13" at bounding box center [79, 600] width 25 height 25
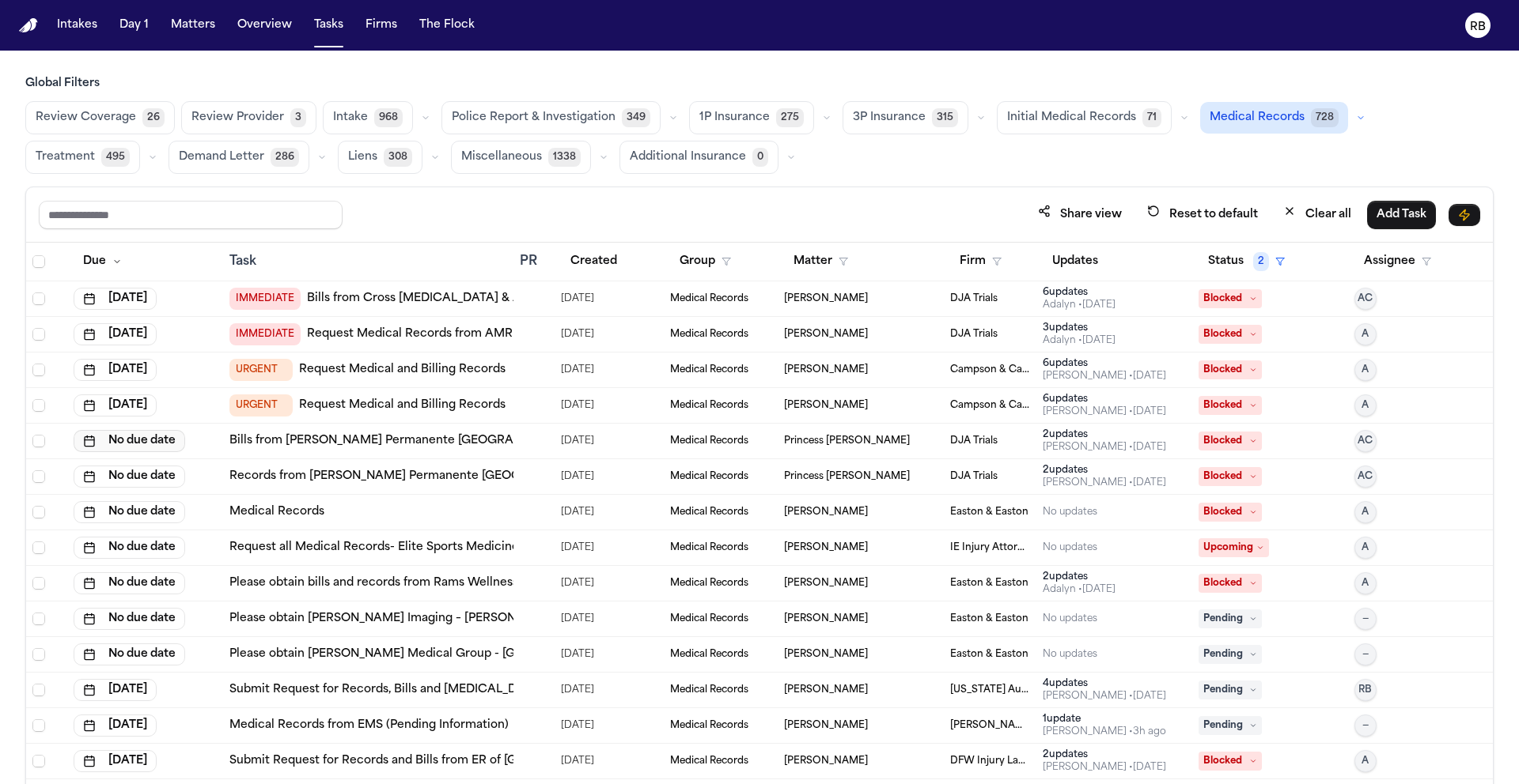
click at [161, 443] on button "No due date" at bounding box center [129, 441] width 111 height 22
click at [83, 593] on button "13" at bounding box center [79, 600] width 25 height 25
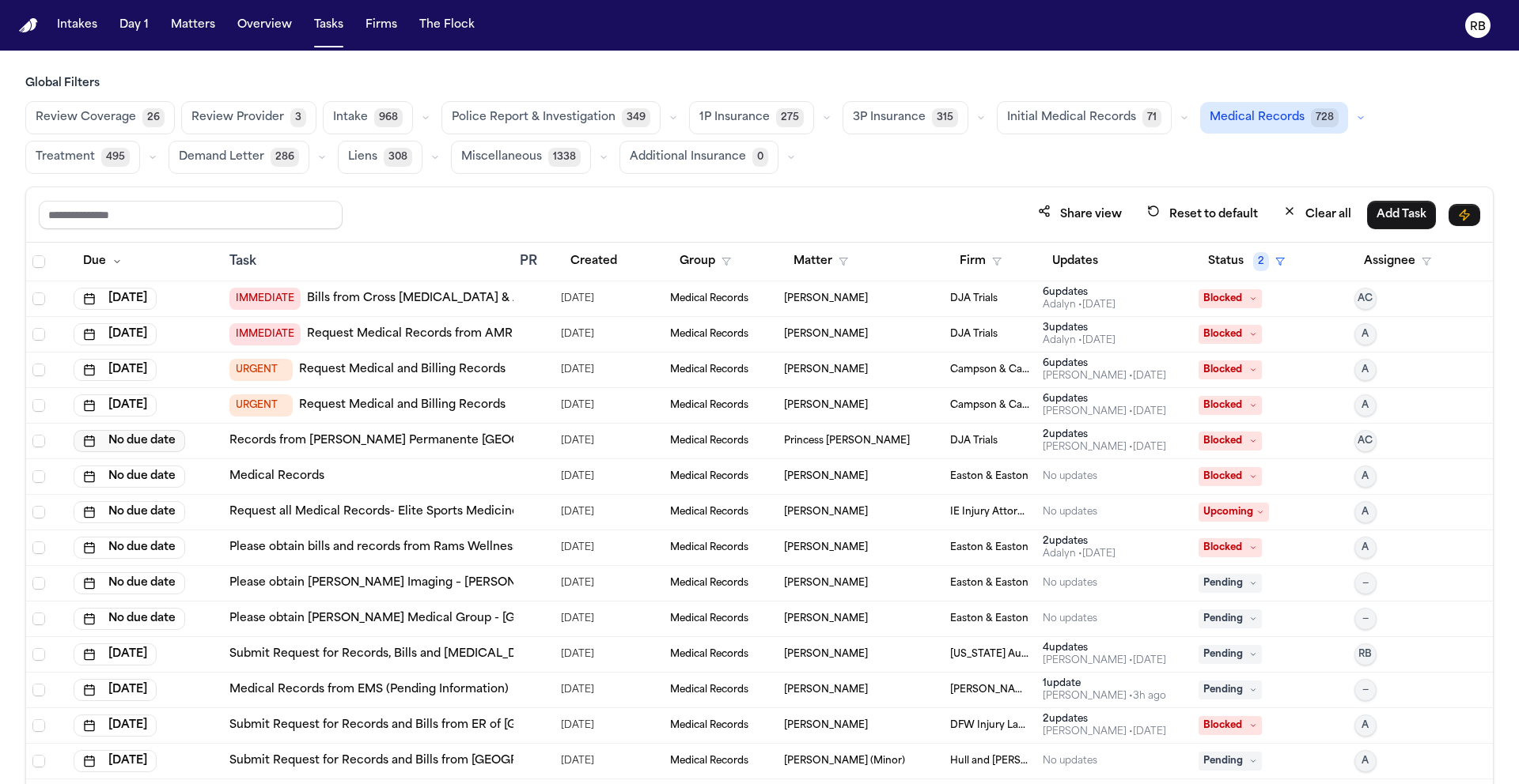
click at [157, 438] on button "No due date" at bounding box center [129, 441] width 111 height 22
click at [85, 594] on button "13" at bounding box center [79, 600] width 25 height 25
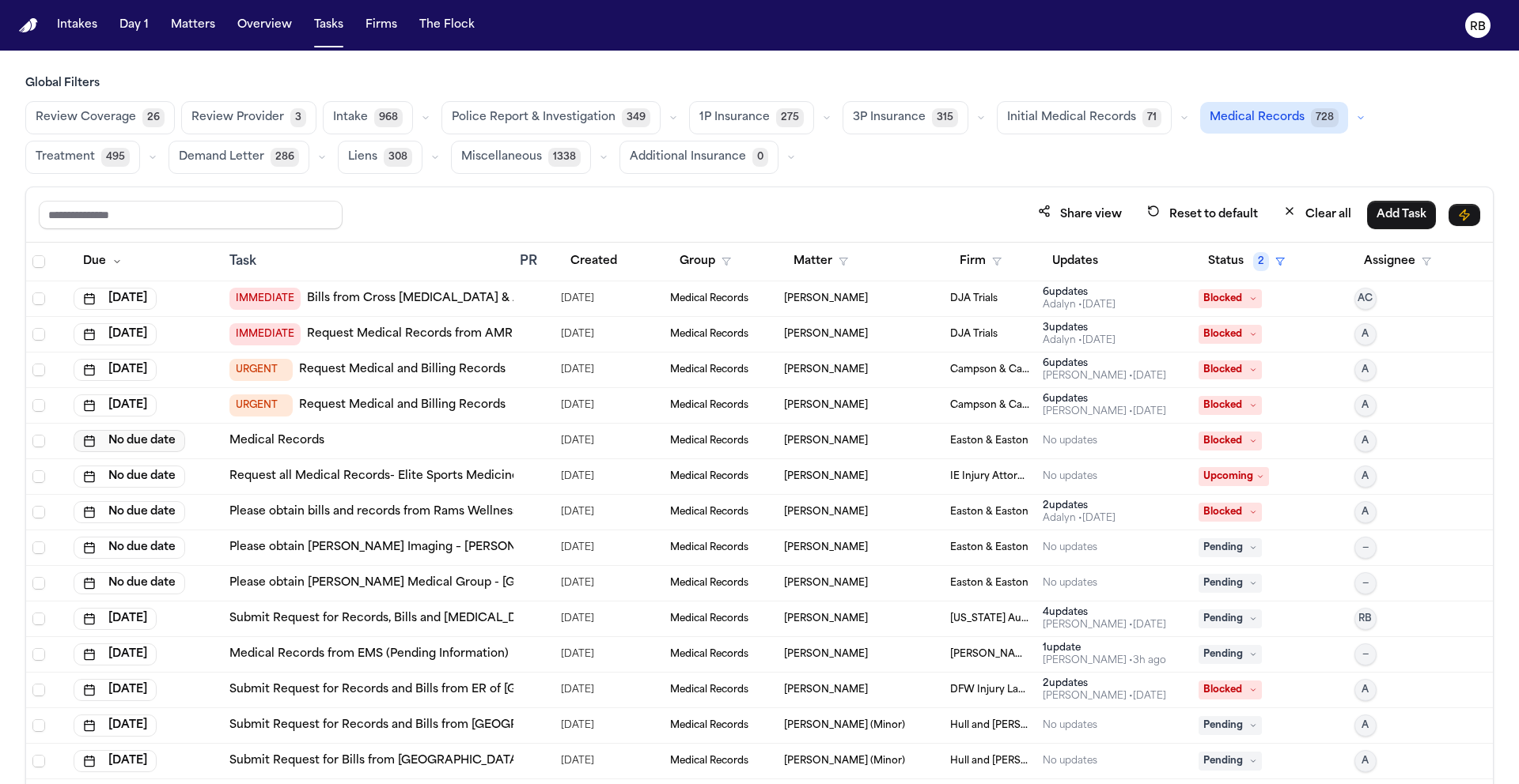
click at [168, 444] on button "No due date" at bounding box center [129, 441] width 111 height 22
click at [82, 595] on button "13" at bounding box center [79, 600] width 25 height 25
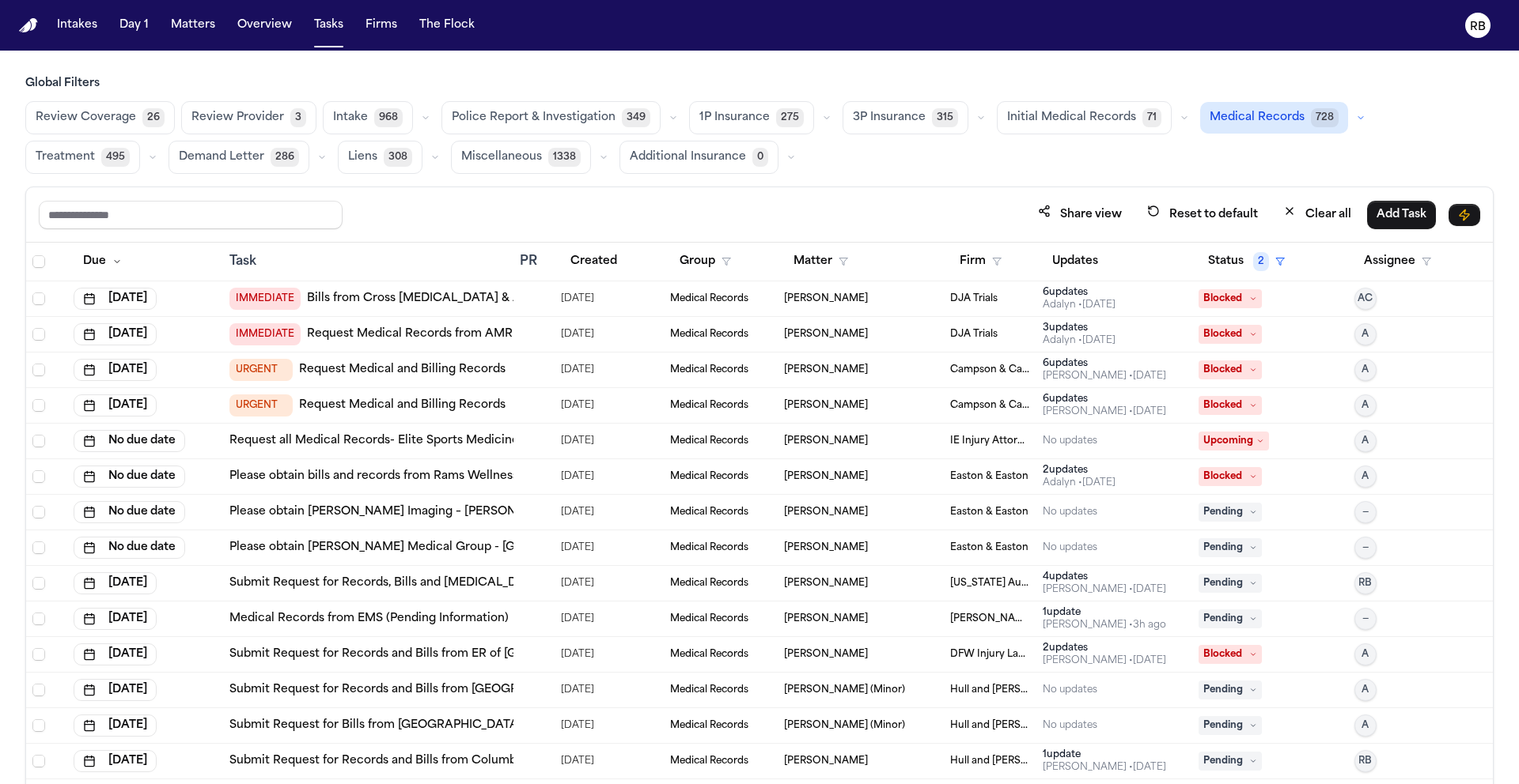
click at [140, 428] on td "No due date" at bounding box center [145, 442] width 156 height 36
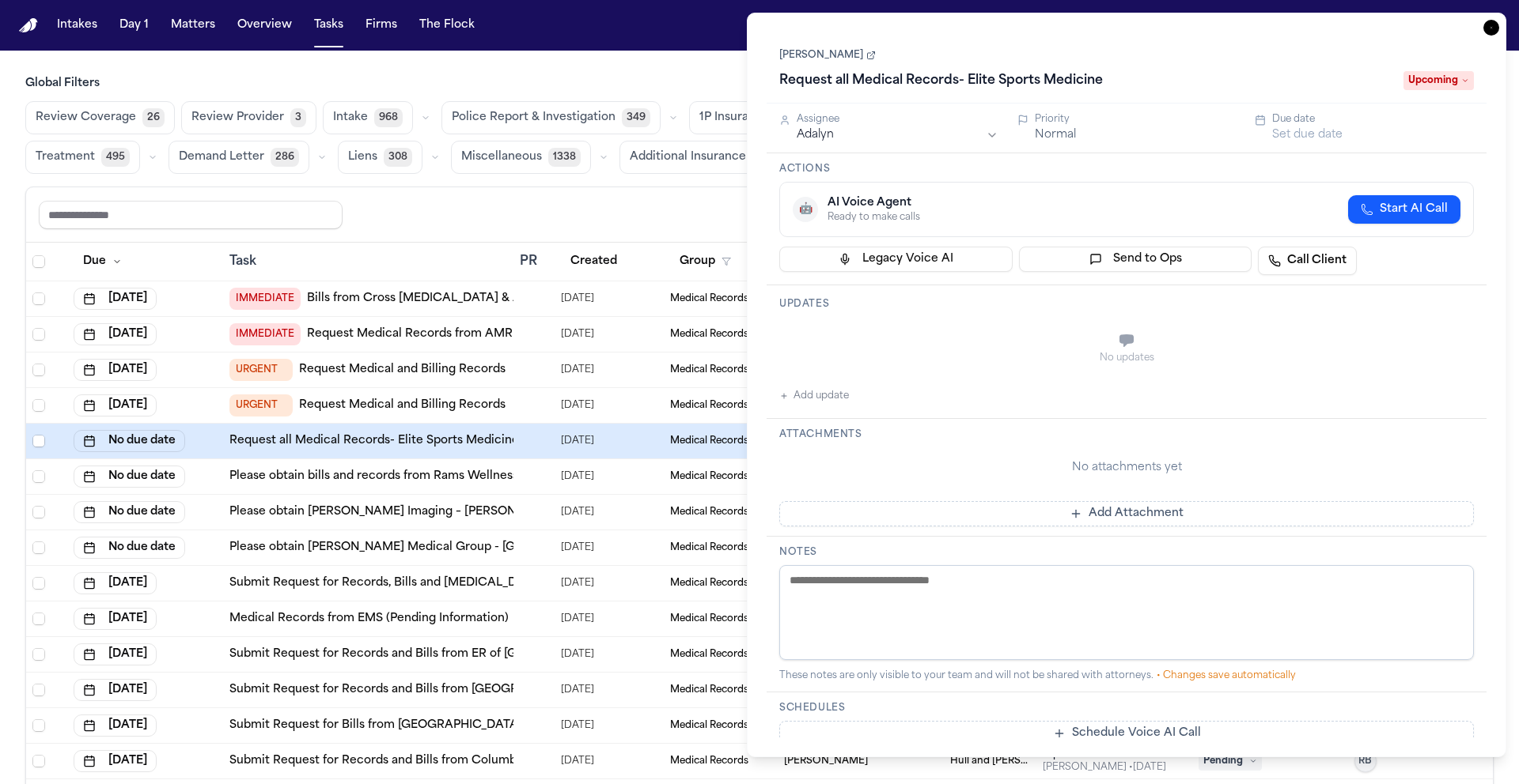
click at [1497, 28] on icon "button" at bounding box center [1491, 28] width 16 height 16
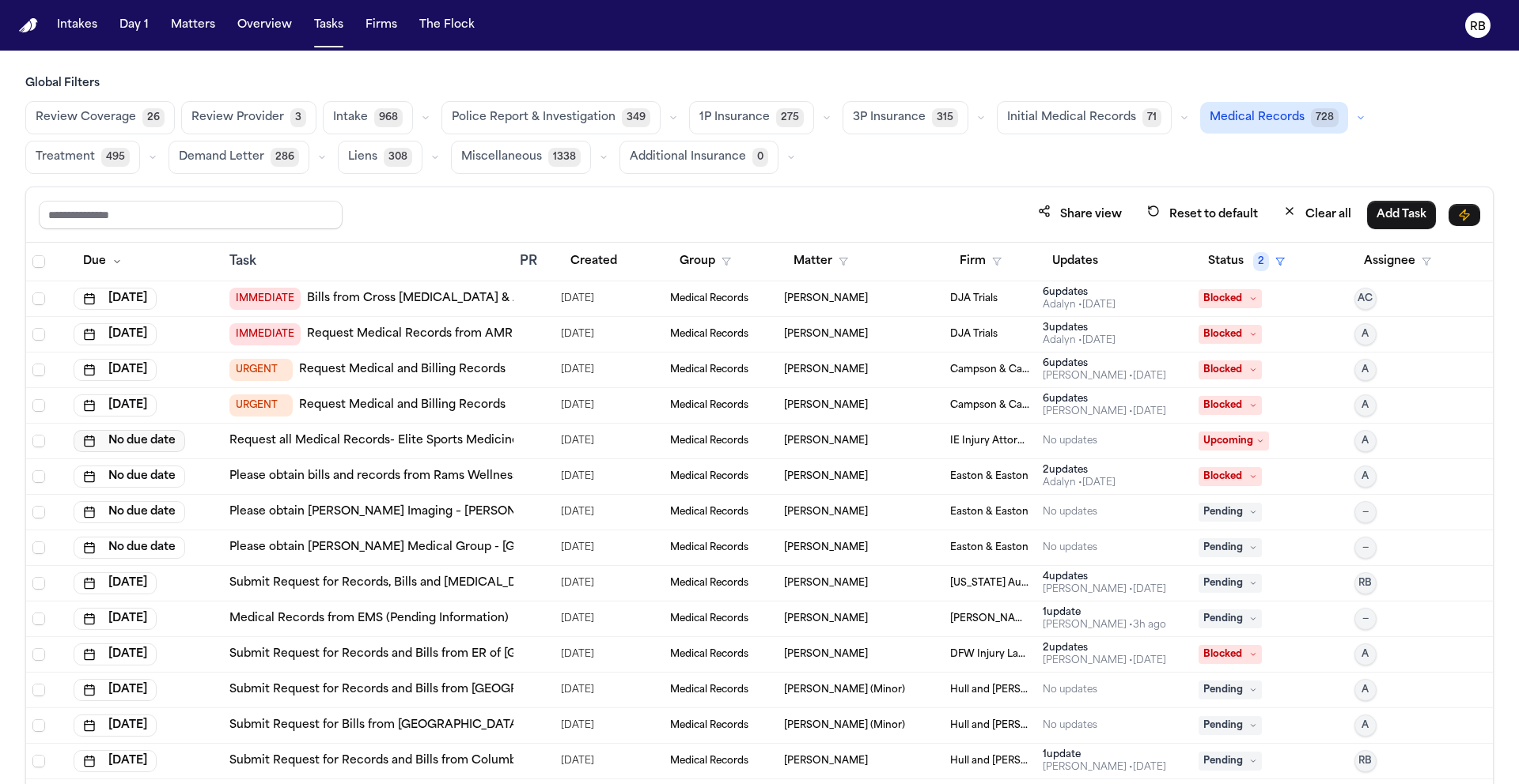
click at [169, 441] on button "No due date" at bounding box center [129, 441] width 111 height 22
click at [86, 599] on button "13" at bounding box center [79, 600] width 25 height 25
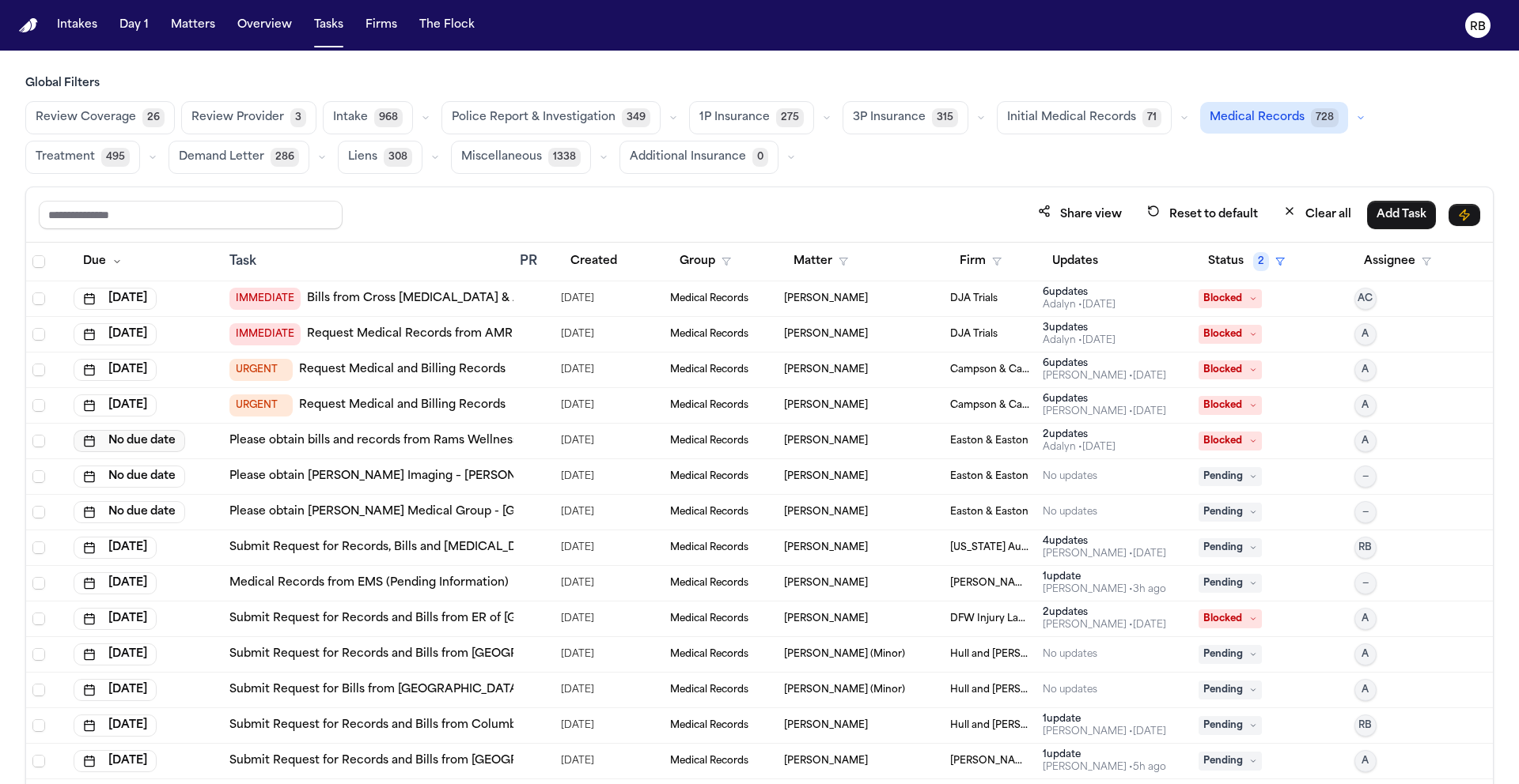
click at [138, 437] on button "No due date" at bounding box center [129, 441] width 111 height 22
click at [82, 599] on button "13" at bounding box center [79, 600] width 25 height 25
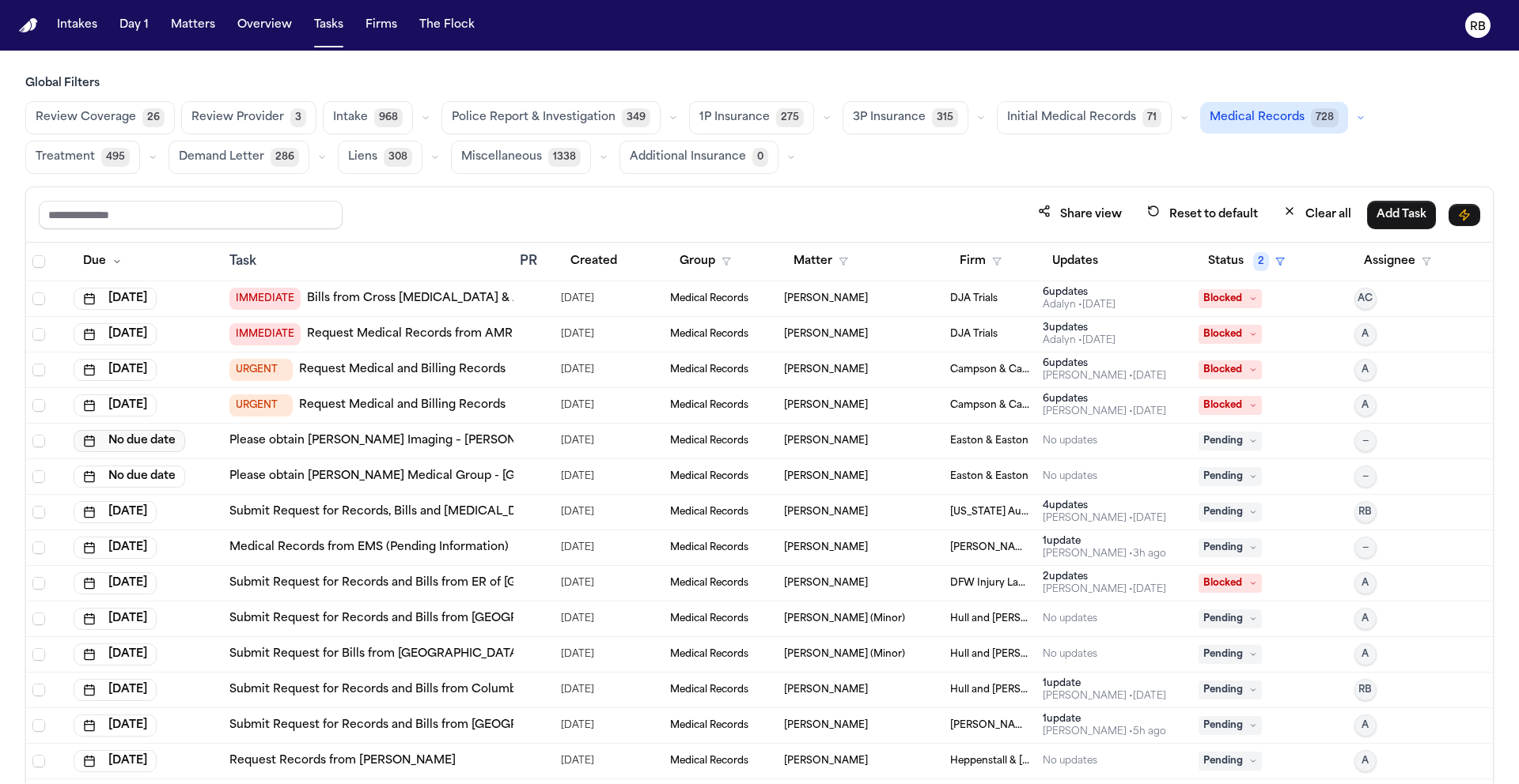
click at [166, 439] on button "No due date" at bounding box center [129, 441] width 111 height 22
click at [82, 591] on button "13" at bounding box center [79, 600] width 25 height 25
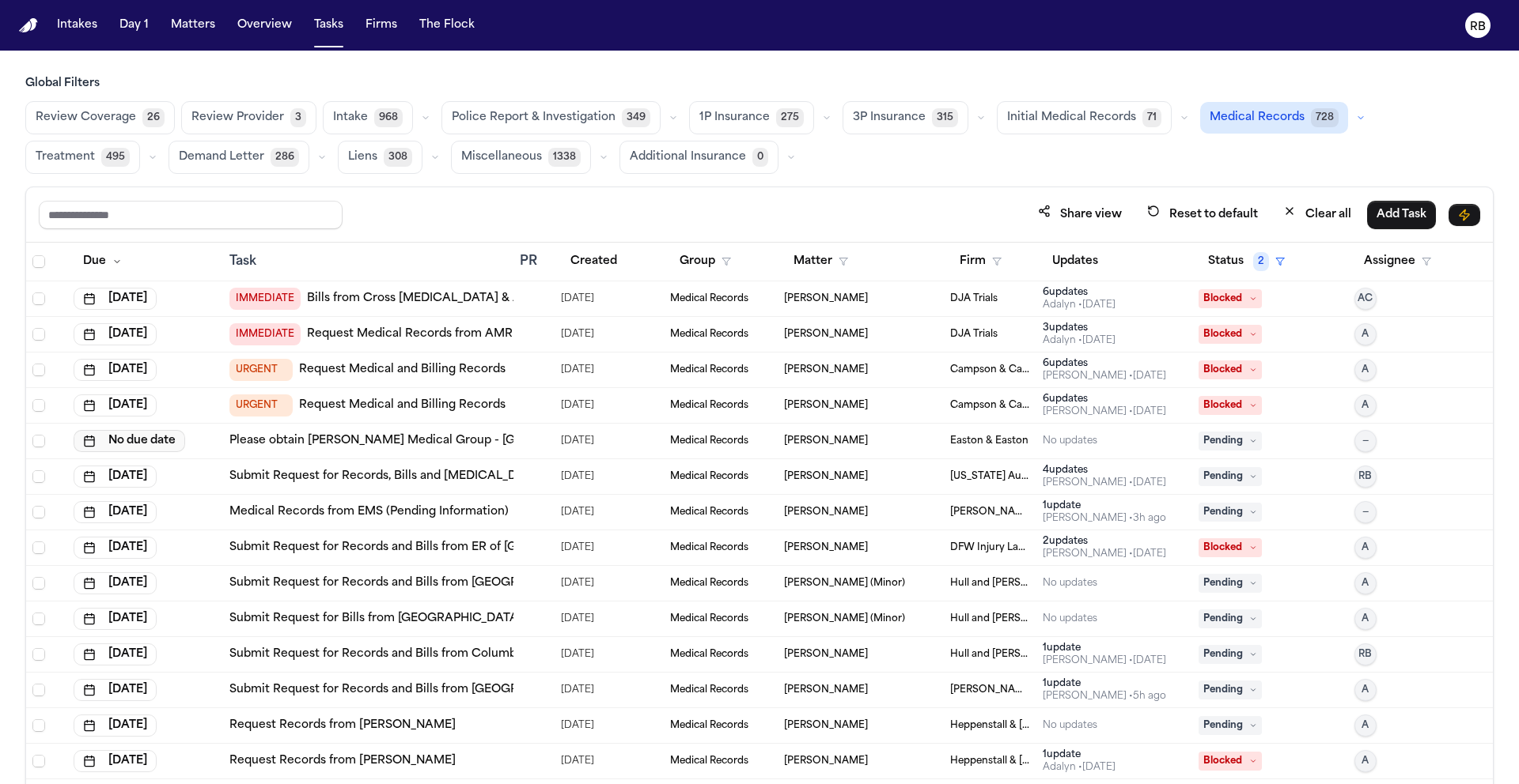
click at [163, 441] on button "No due date" at bounding box center [129, 441] width 111 height 22
click at [76, 594] on button "13" at bounding box center [79, 600] width 25 height 25
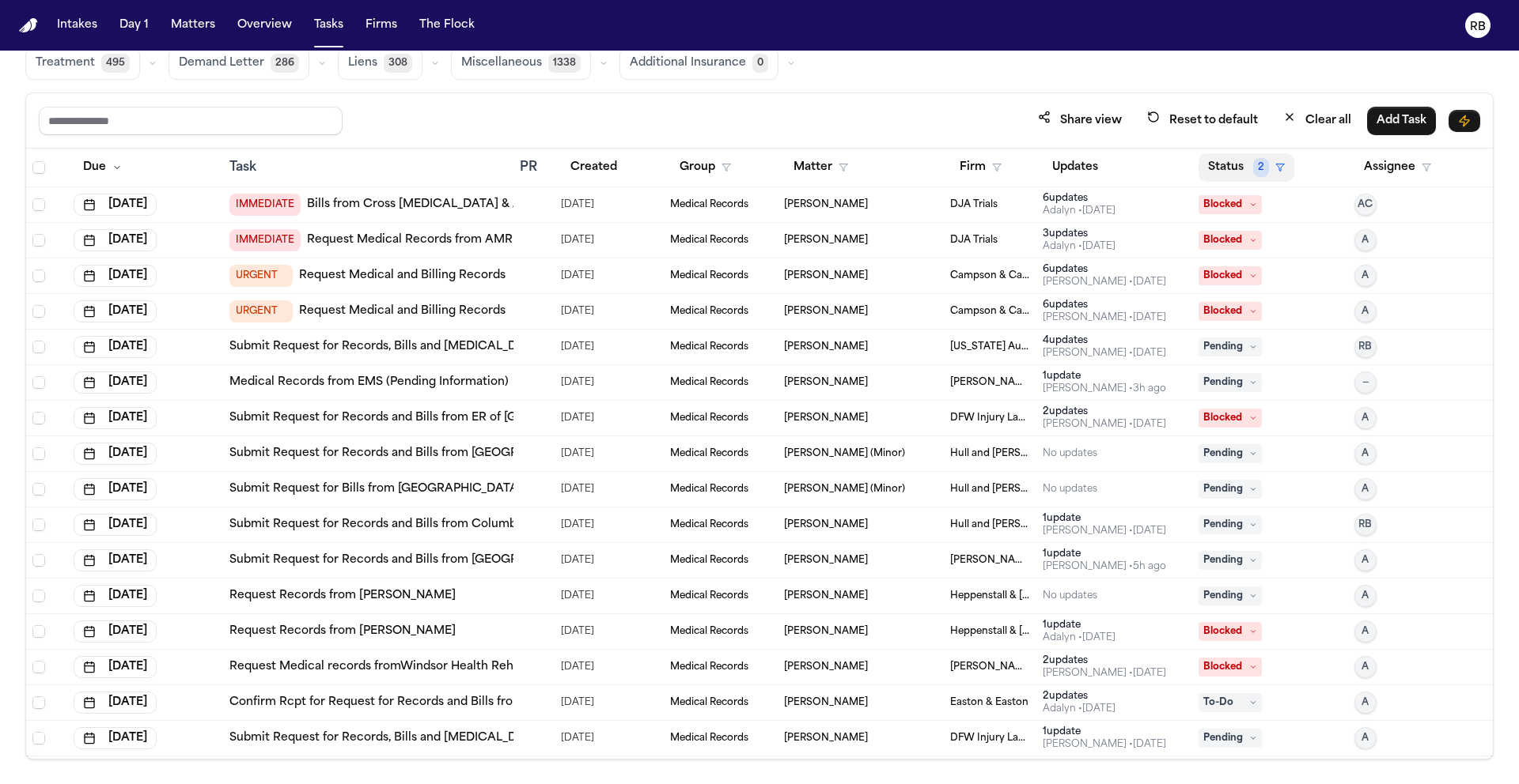
click at [1222, 168] on button "Status 2" at bounding box center [1246, 168] width 96 height 28
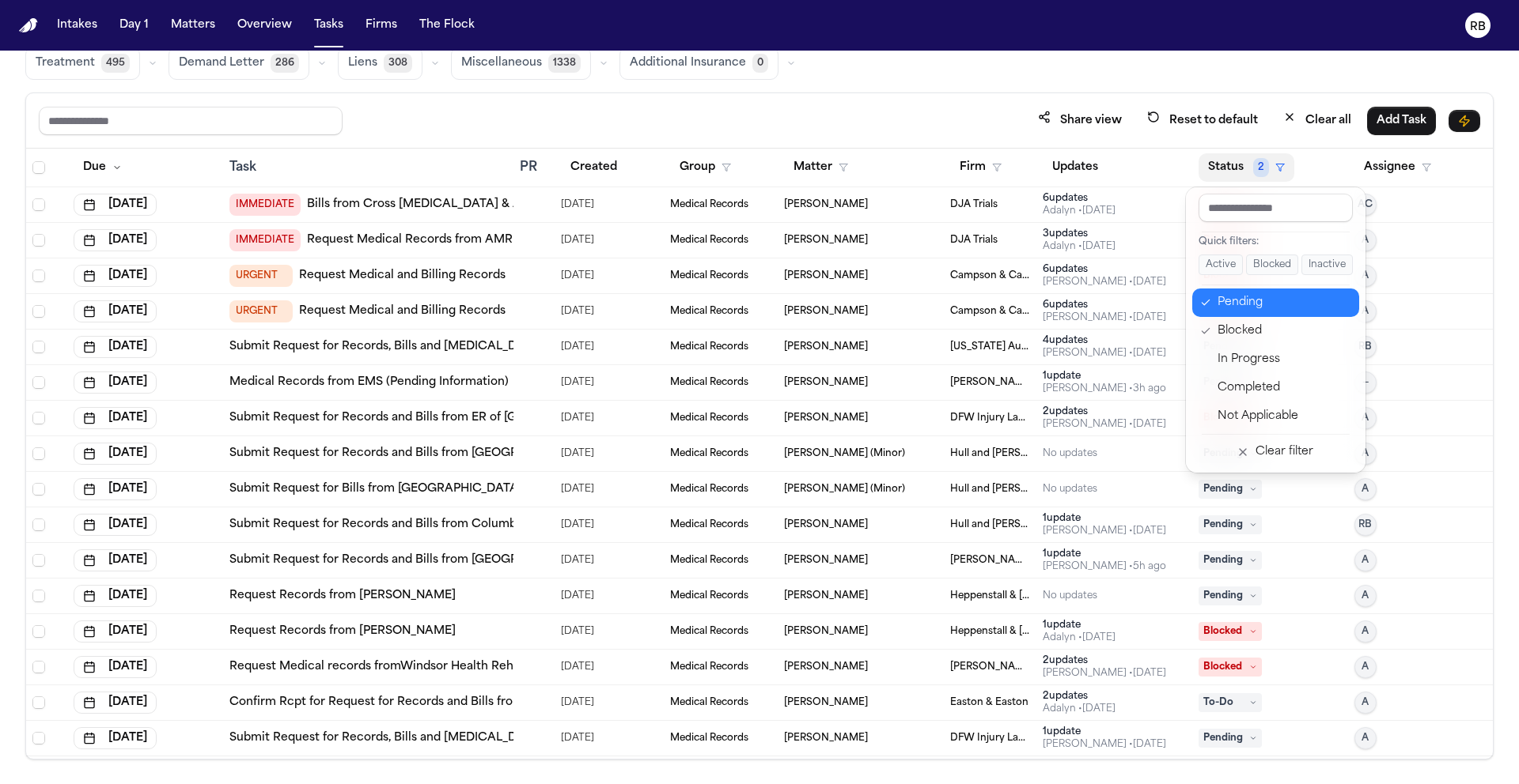
click at [1270, 300] on div "Pending" at bounding box center [1283, 302] width 133 height 19
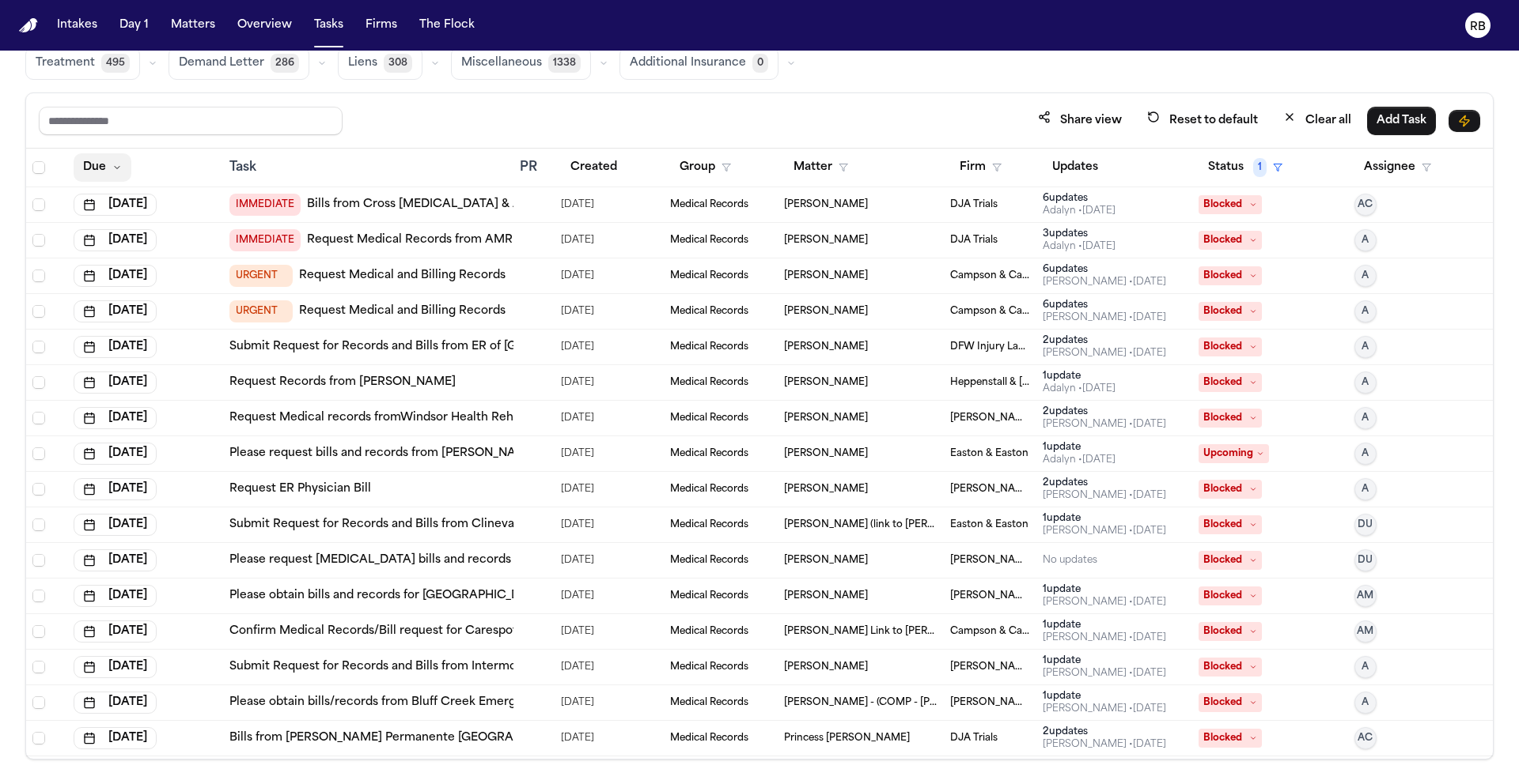
click at [120, 168] on icon "button" at bounding box center [117, 167] width 10 height 10
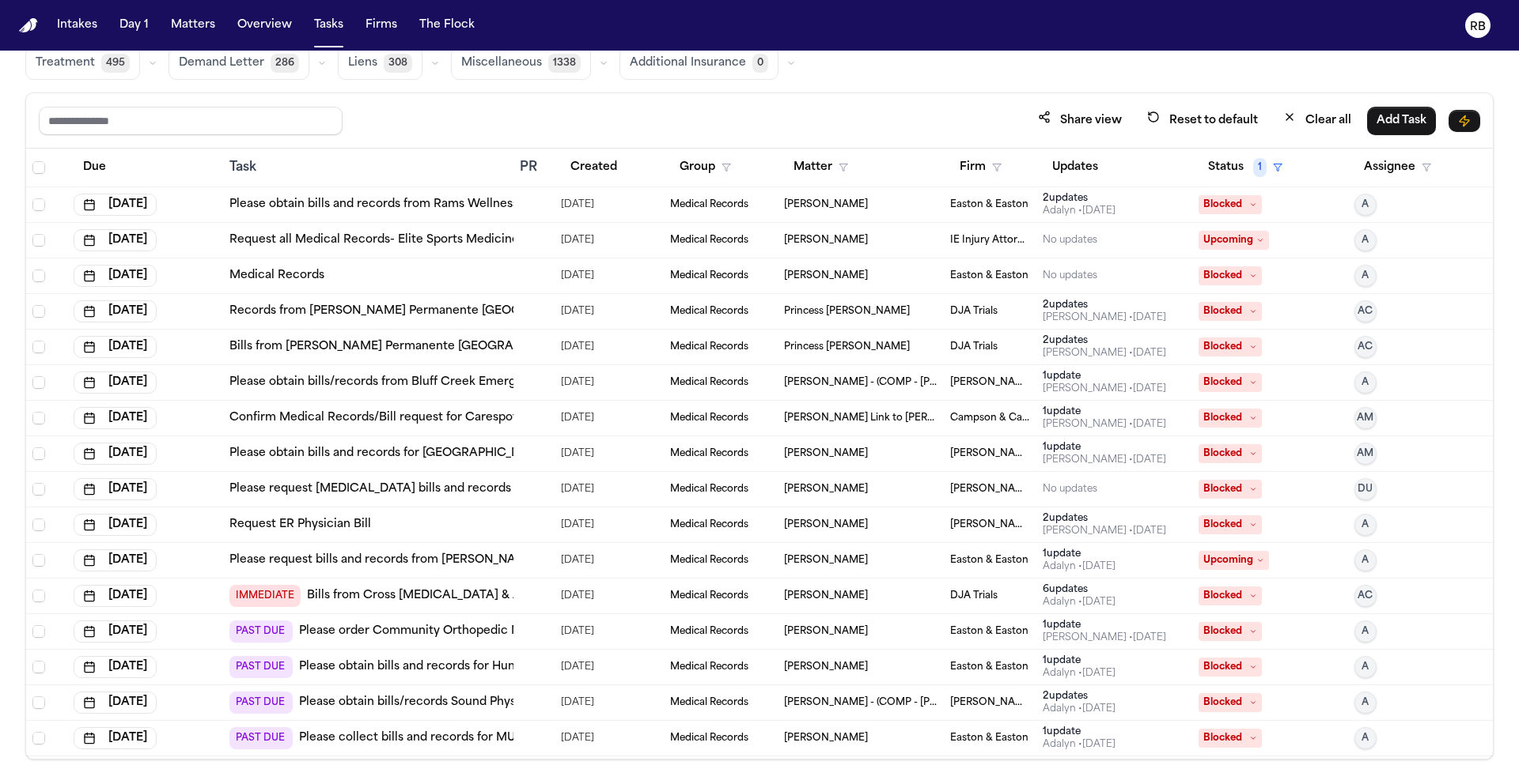
click at [526, 314] on div at bounding box center [526, 311] width 12 height 12
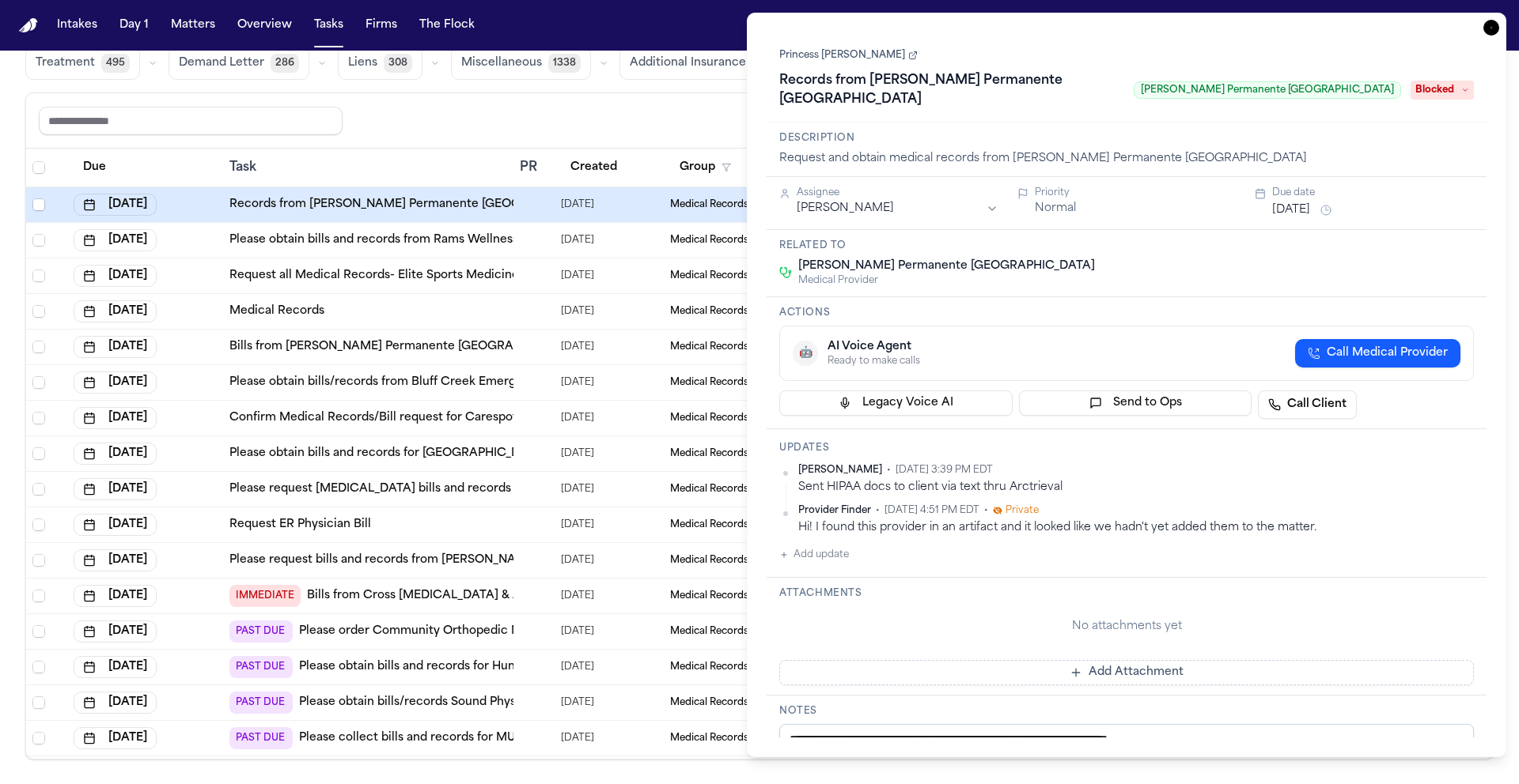
click at [826, 546] on button "Add update" at bounding box center [814, 555] width 69 height 19
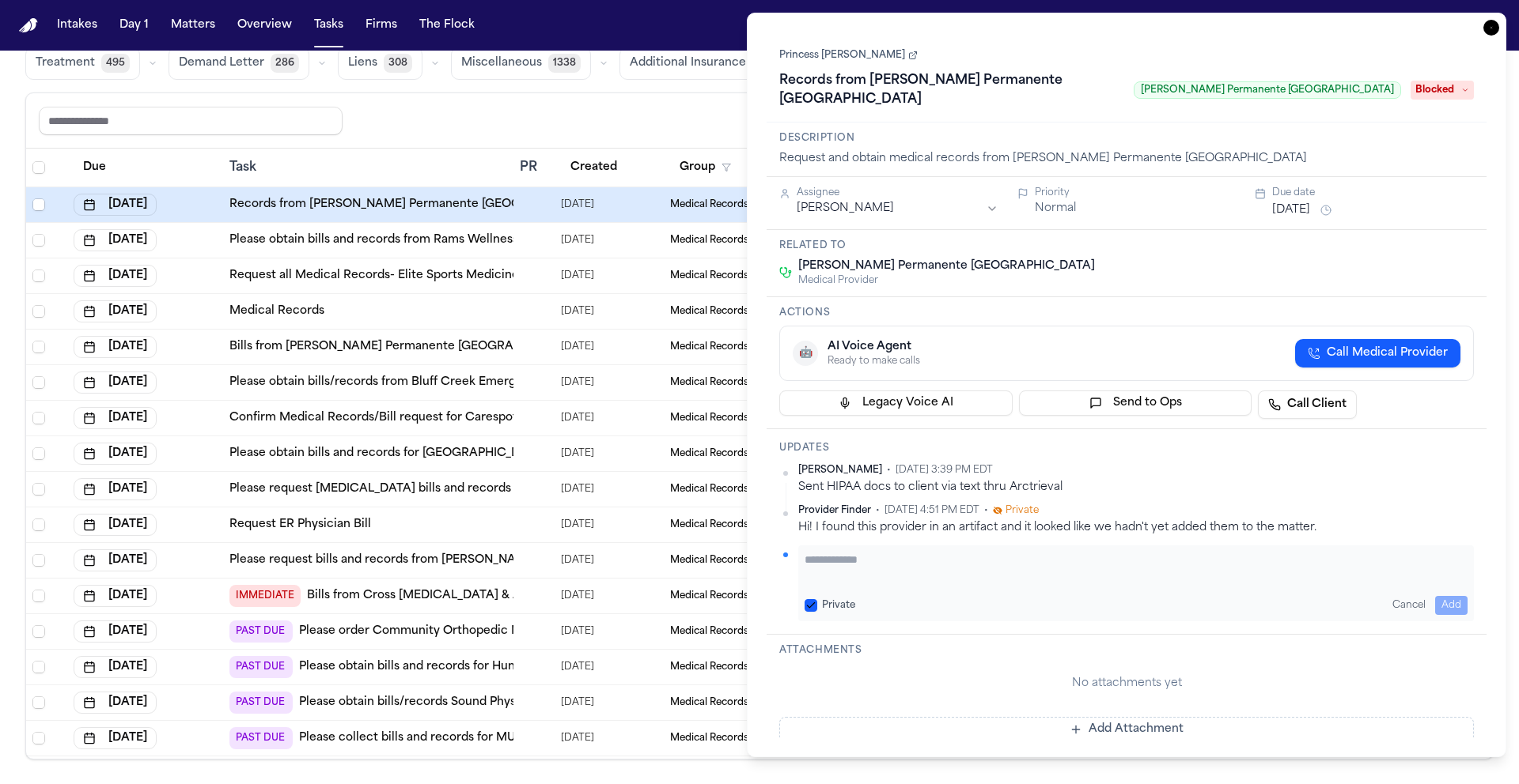
click at [933, 552] on textarea "Add your update" at bounding box center [1135, 568] width 663 height 32
type textarea "**********"
click at [1455, 596] on button "Add" at bounding box center [1451, 605] width 32 height 19
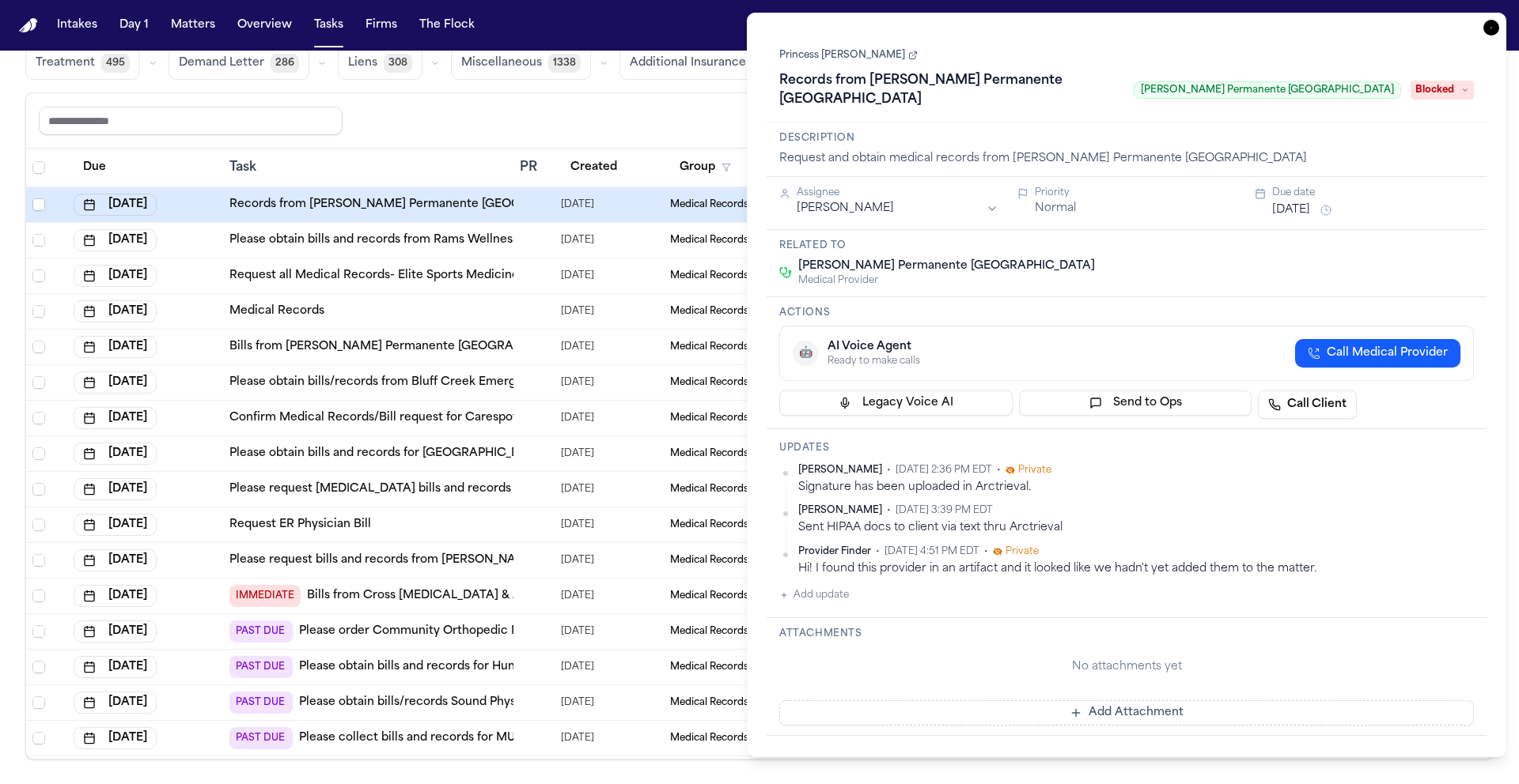
click at [1451, 85] on span "Blocked" at bounding box center [1442, 90] width 63 height 19
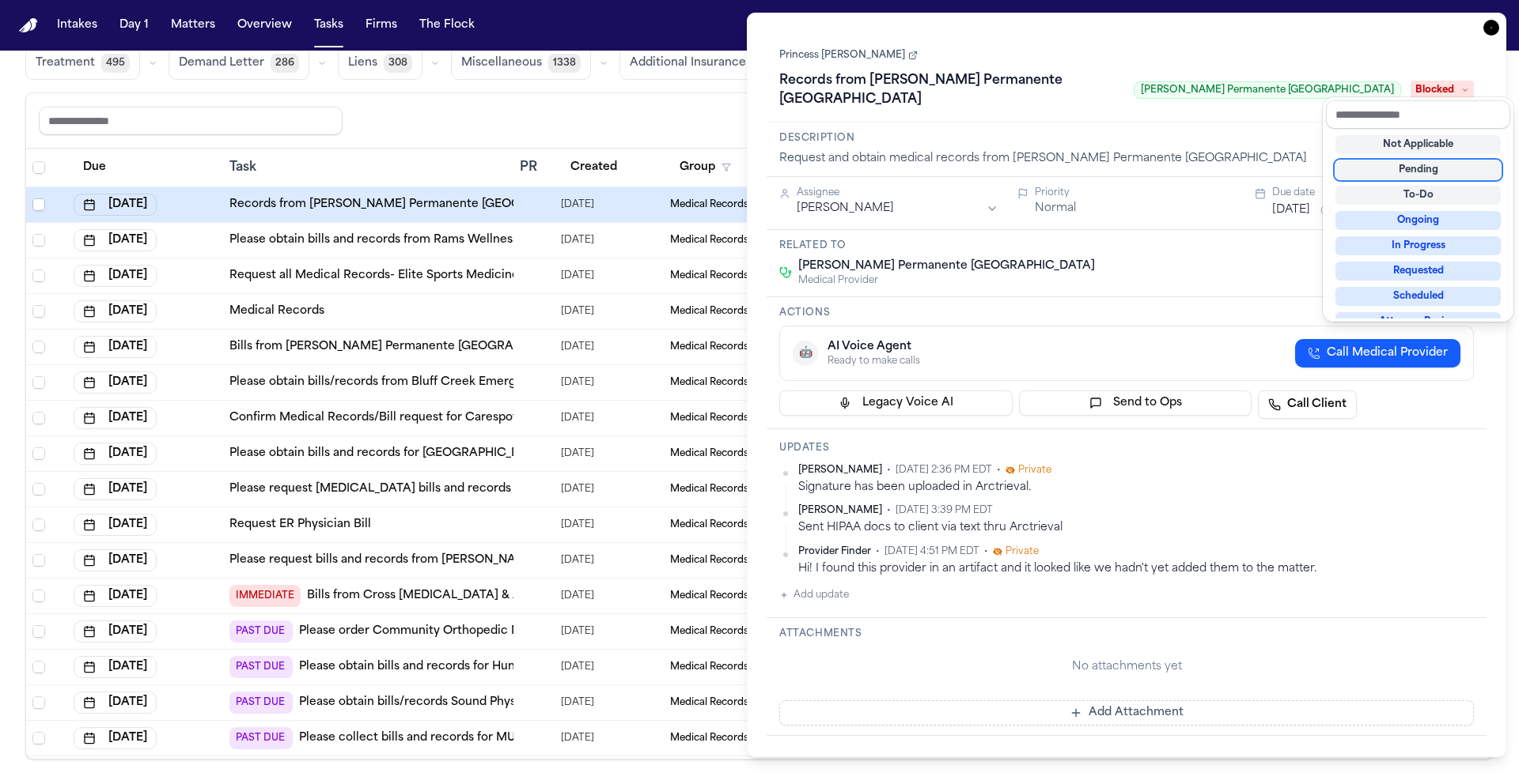
click at [1457, 172] on div "Pending" at bounding box center [1418, 170] width 165 height 19
click at [1306, 108] on div "**********" at bounding box center [1126, 384] width 719 height 705
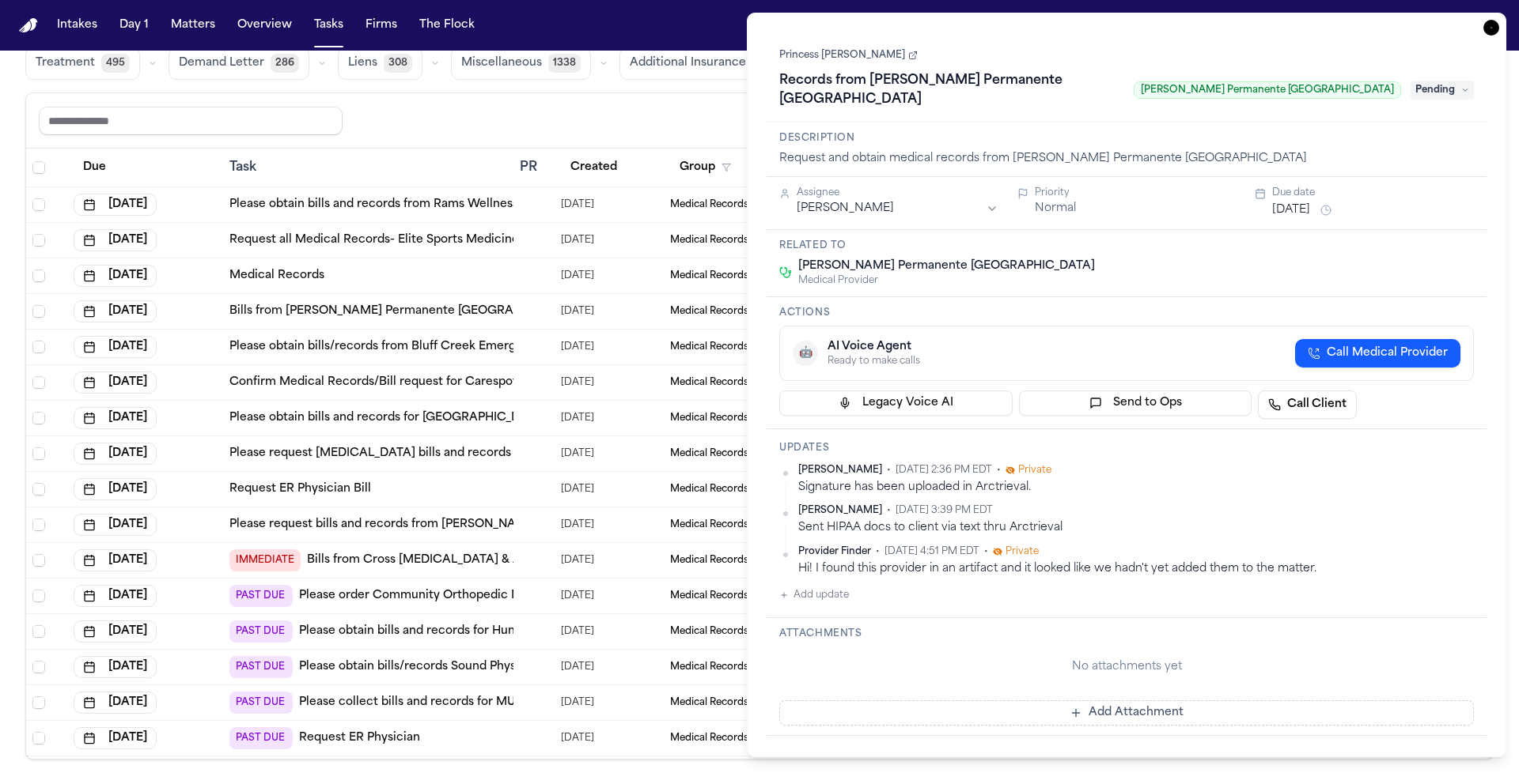
click at [833, 60] on link "Princess Jiraban" at bounding box center [848, 55] width 139 height 12
click at [1493, 20] on icon "button" at bounding box center [1491, 28] width 16 height 16
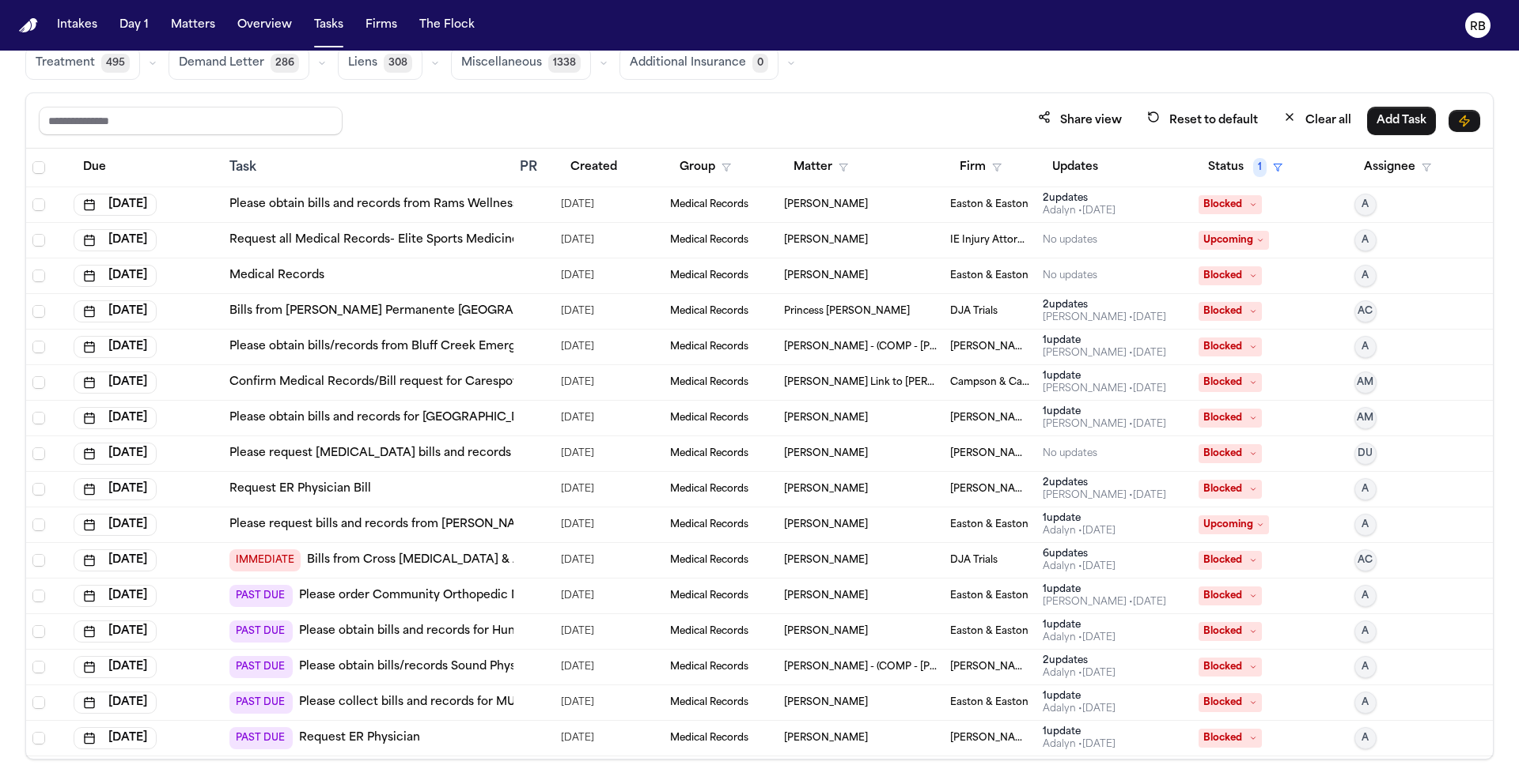
click at [953, 89] on div "Global Filters Review Coverage 26 Review Provider 3 Intake 968 Police Report & …" at bounding box center [759, 371] width 1468 height 778
click at [899, 100] on div "Share view Reset to default Clear all Add Task" at bounding box center [759, 121] width 1467 height 55
click at [536, 204] on div at bounding box center [534, 204] width 28 height 12
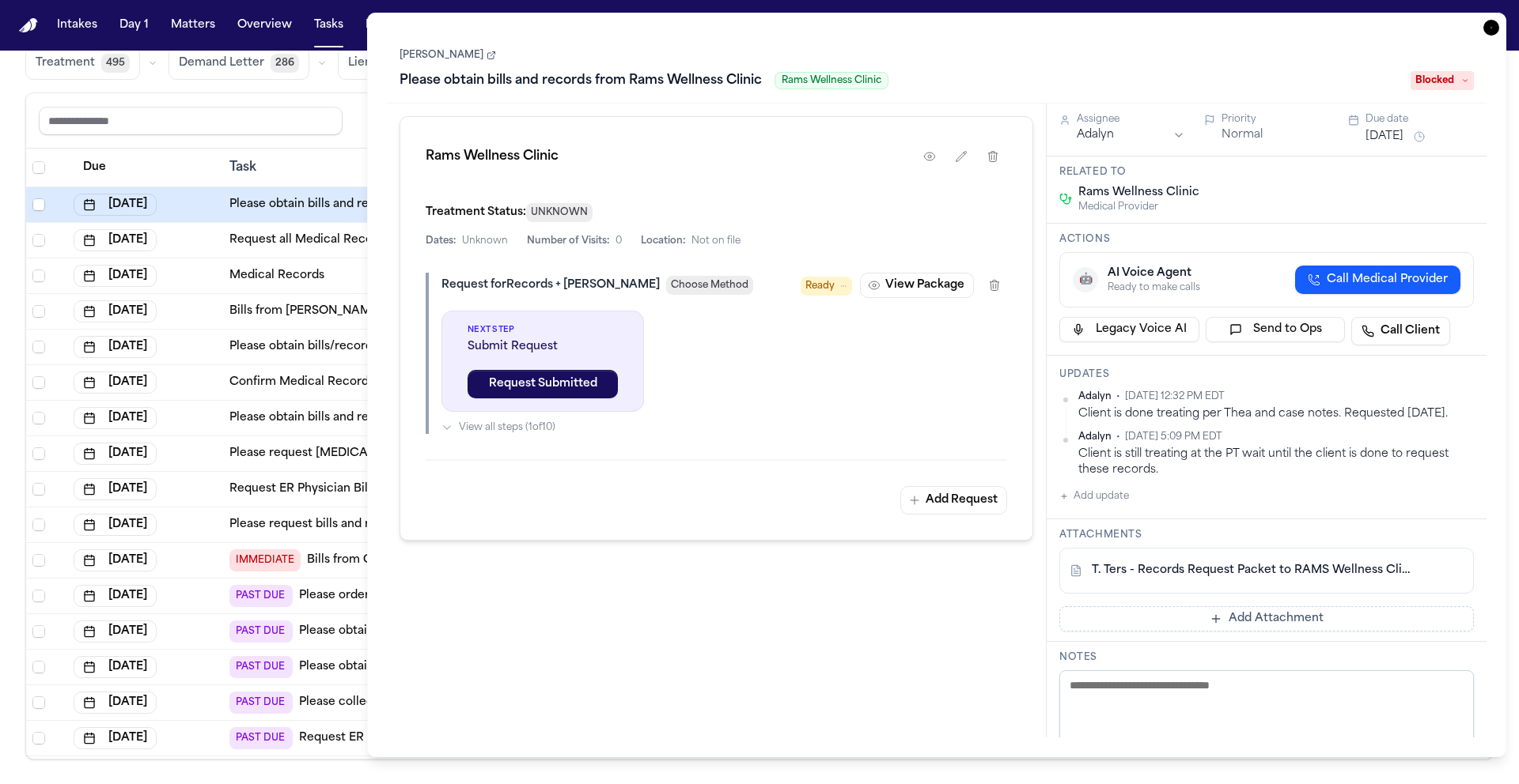
click at [426, 57] on link "Timothy Ters" at bounding box center [447, 55] width 97 height 12
click at [1491, 28] on icon "button" at bounding box center [1491, 28] width 16 height 16
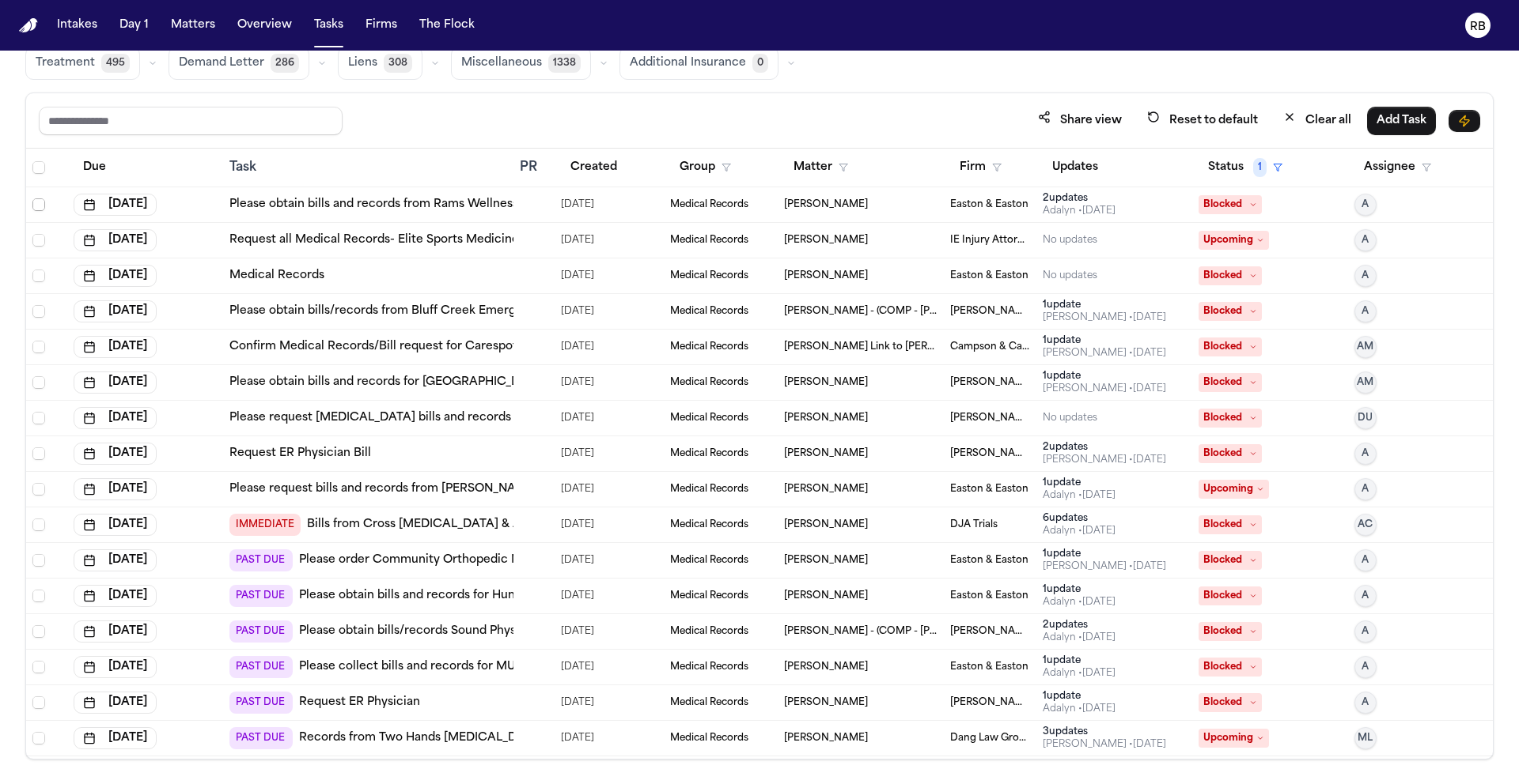
click at [40, 204] on span "Select row" at bounding box center [38, 204] width 12 height 12
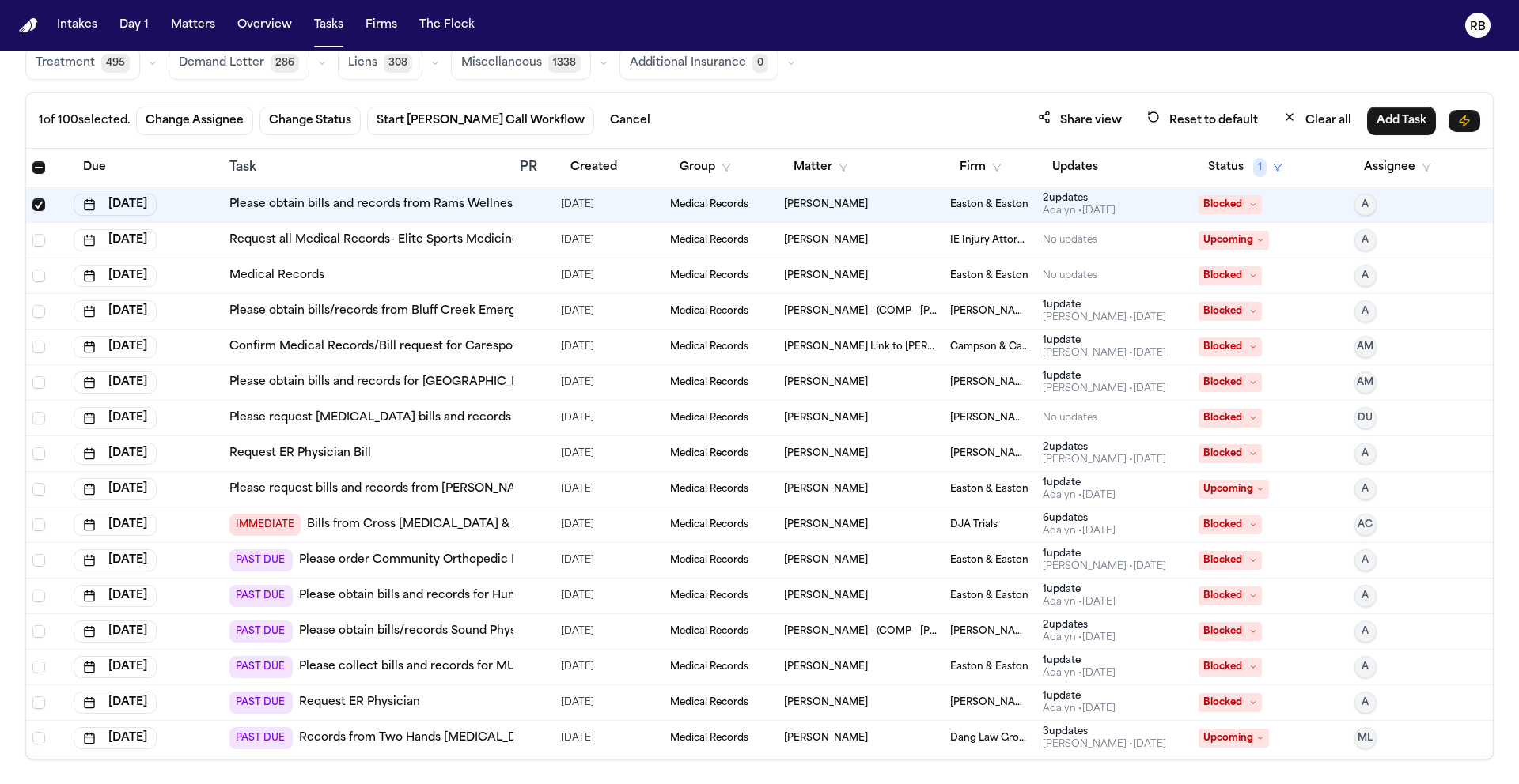
click at [527, 242] on div at bounding box center [526, 240] width 12 height 12
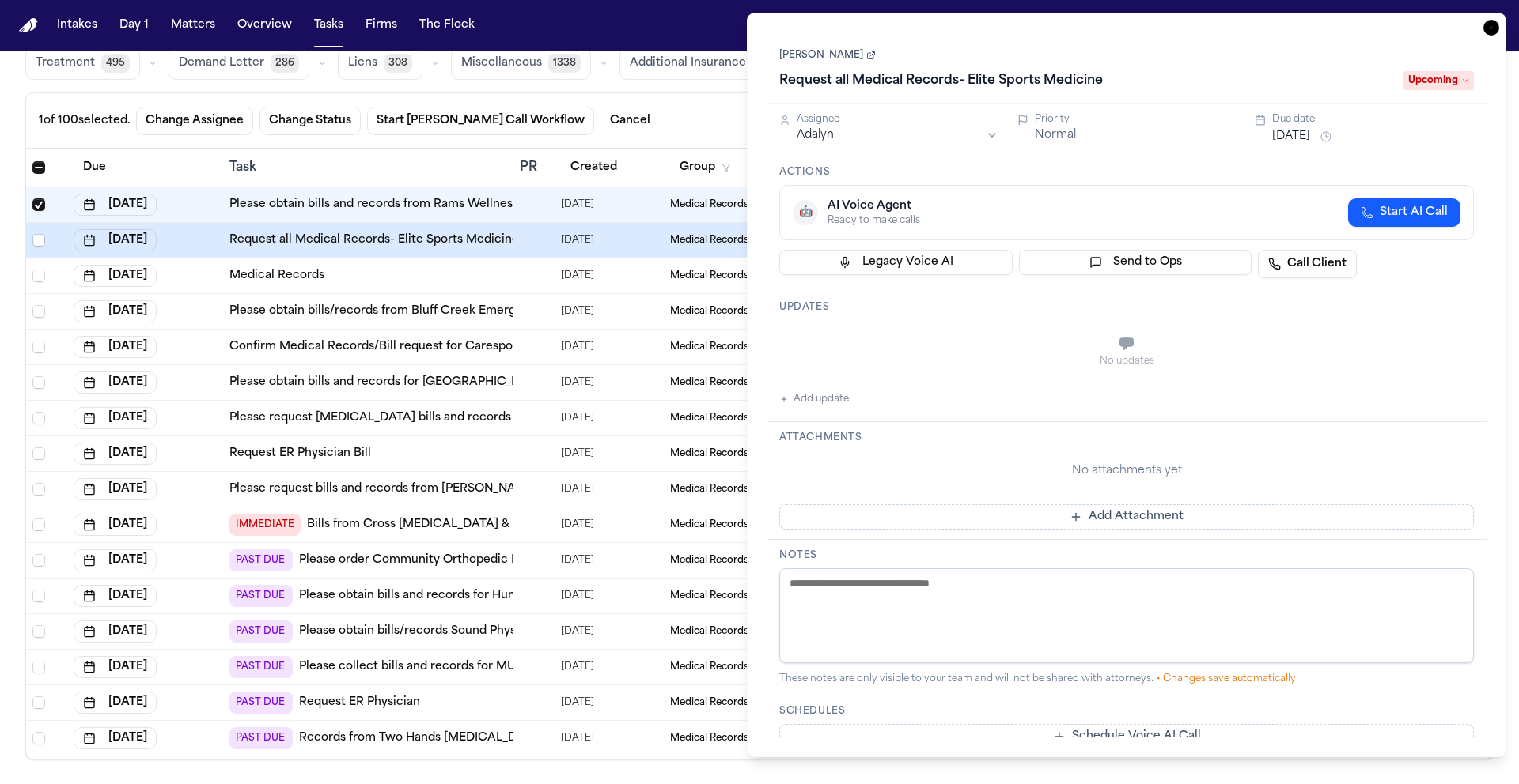
click at [847, 52] on link "Shervin Golian" at bounding box center [827, 55] width 97 height 12
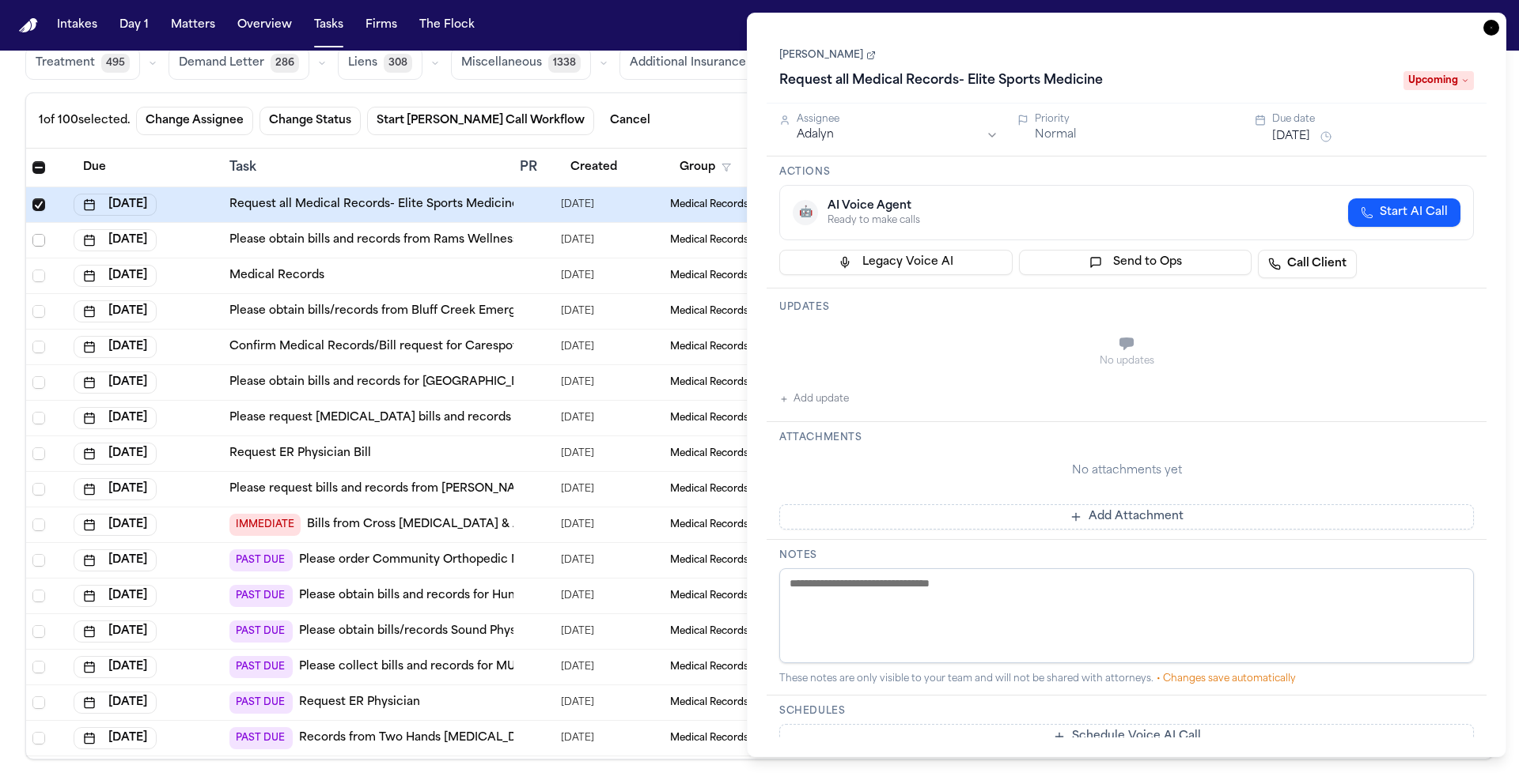
click at [38, 234] on span "Select row" at bounding box center [38, 240] width 12 height 12
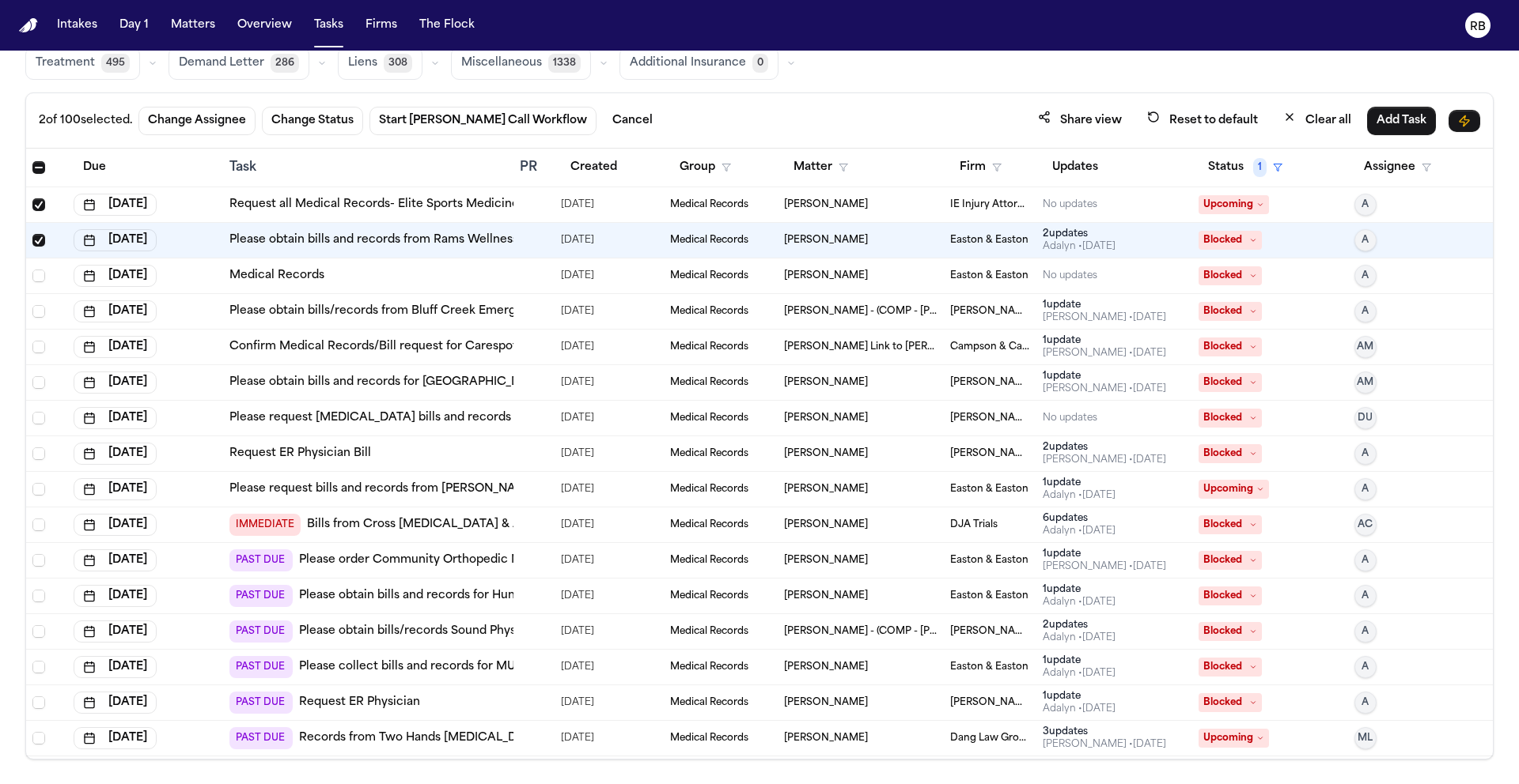
click at [422, 276] on div "Medical Records" at bounding box center [368, 276] width 277 height 16
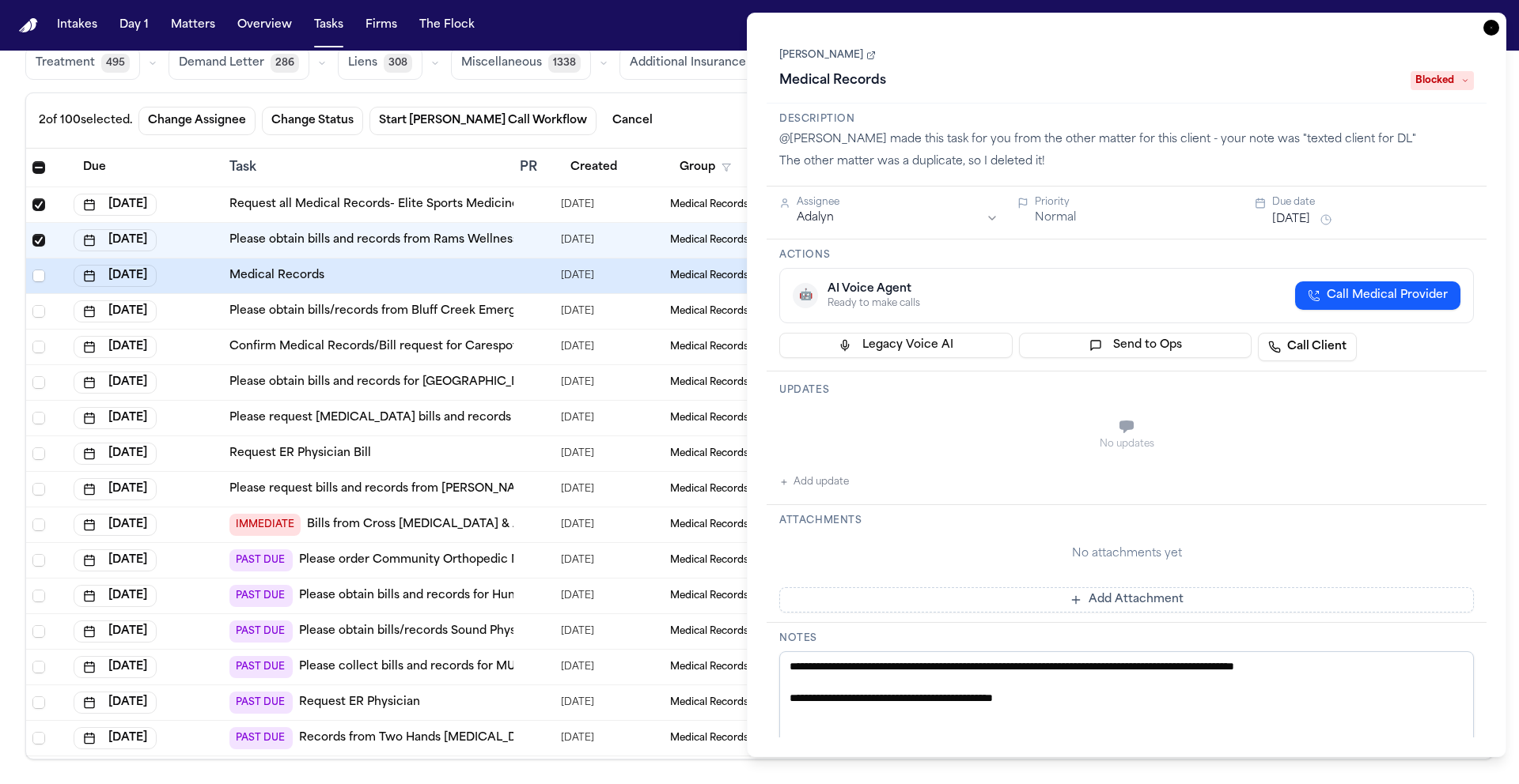
click at [854, 53] on link "Rolando Orellana" at bounding box center [827, 55] width 97 height 12
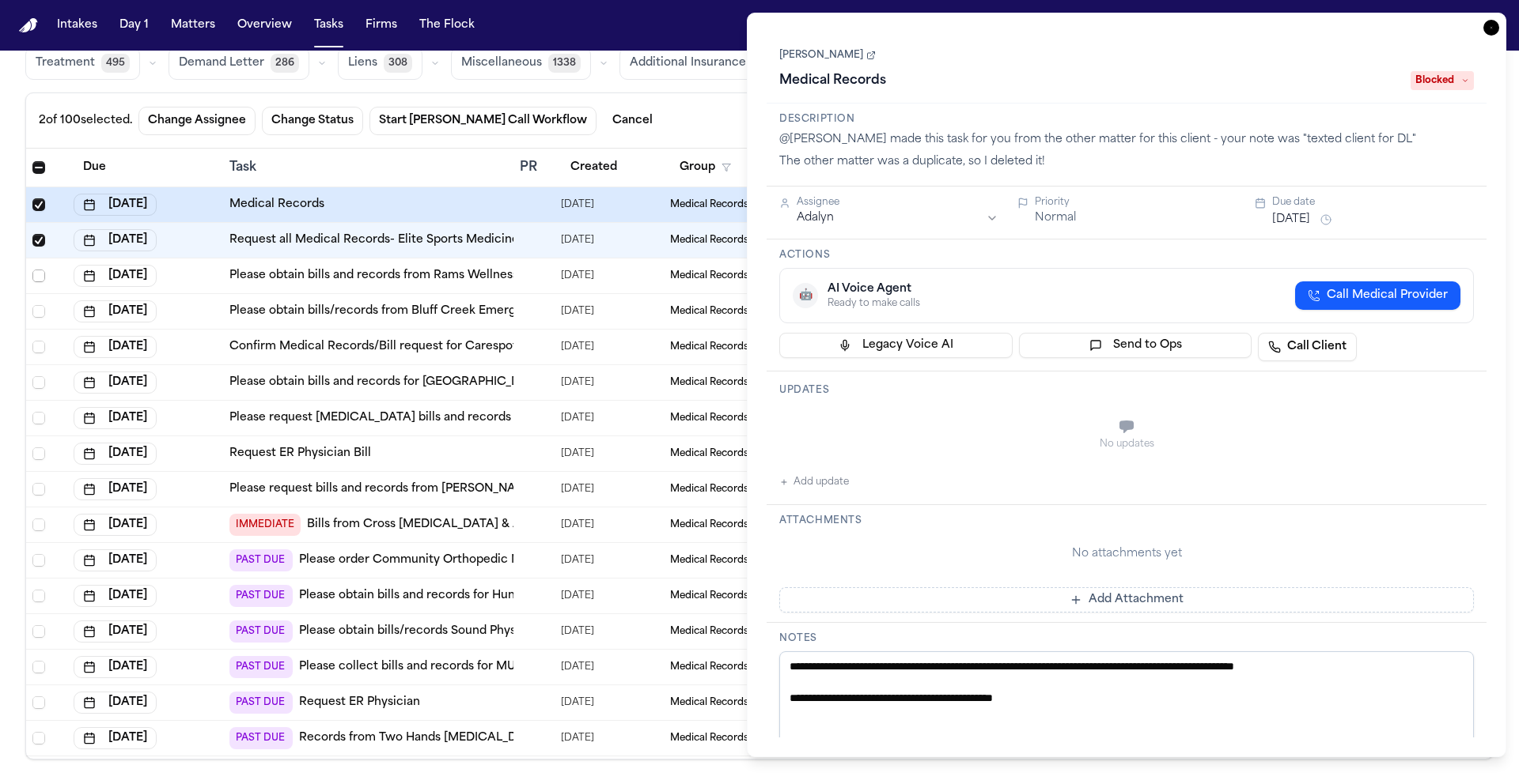
click at [36, 276] on span "Select row" at bounding box center [38, 276] width 12 height 12
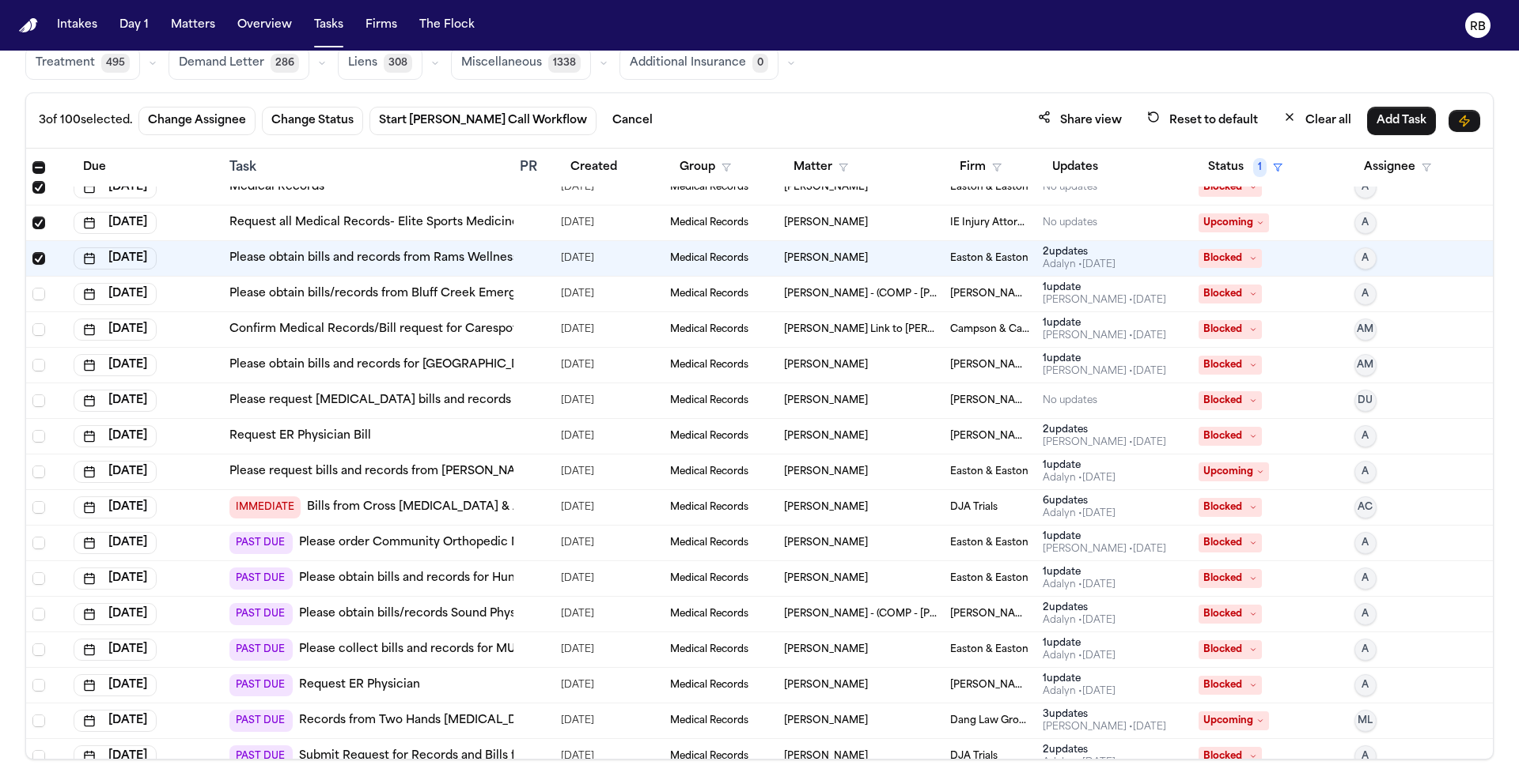
scroll to position [20, 0]
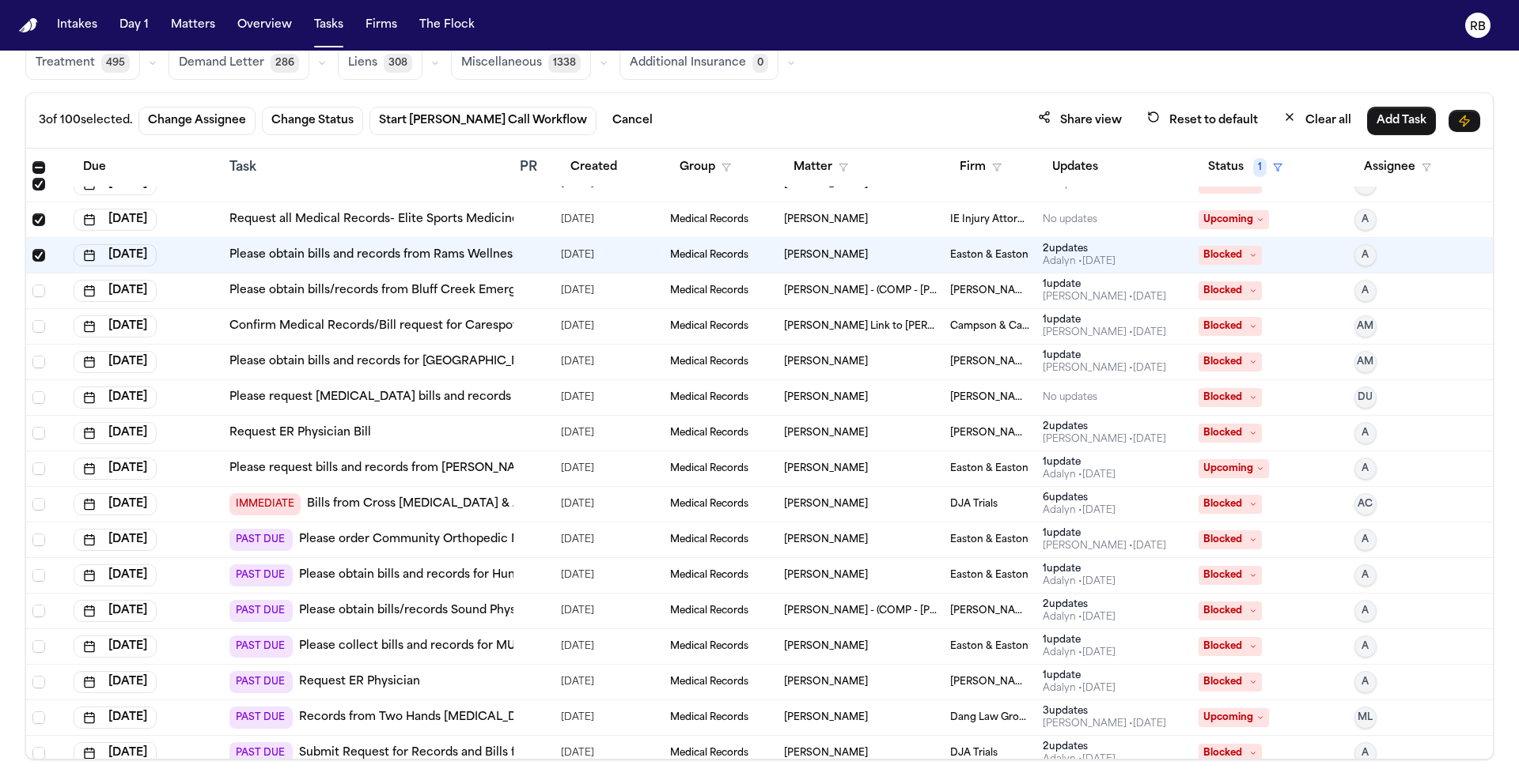
click at [528, 288] on div at bounding box center [534, 291] width 28 height 12
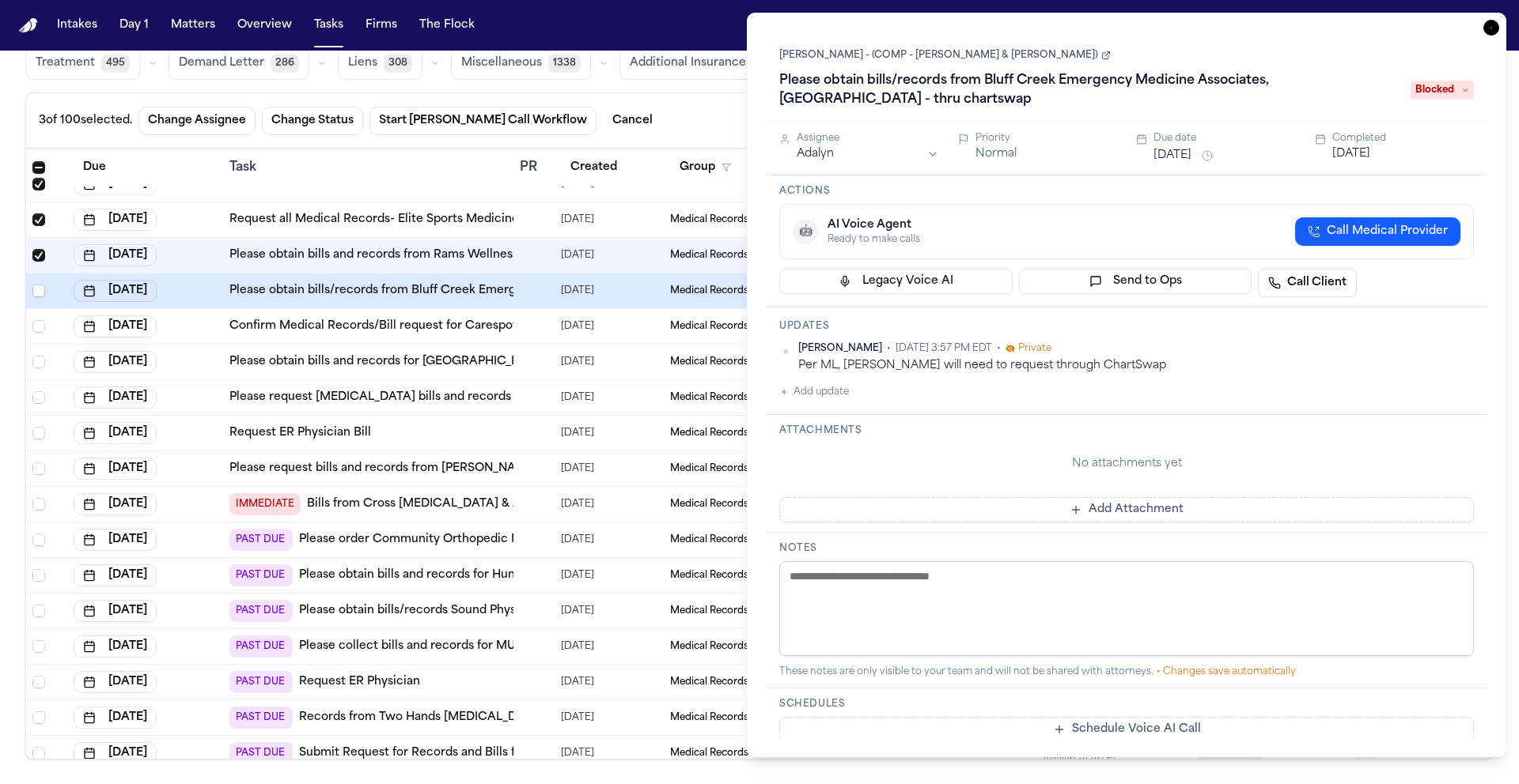
click at [869, 53] on link "Porfirio Moreno - (COMP - Moreno, Leticia & Moreno, Jesse)" at bounding box center [944, 55] width 332 height 12
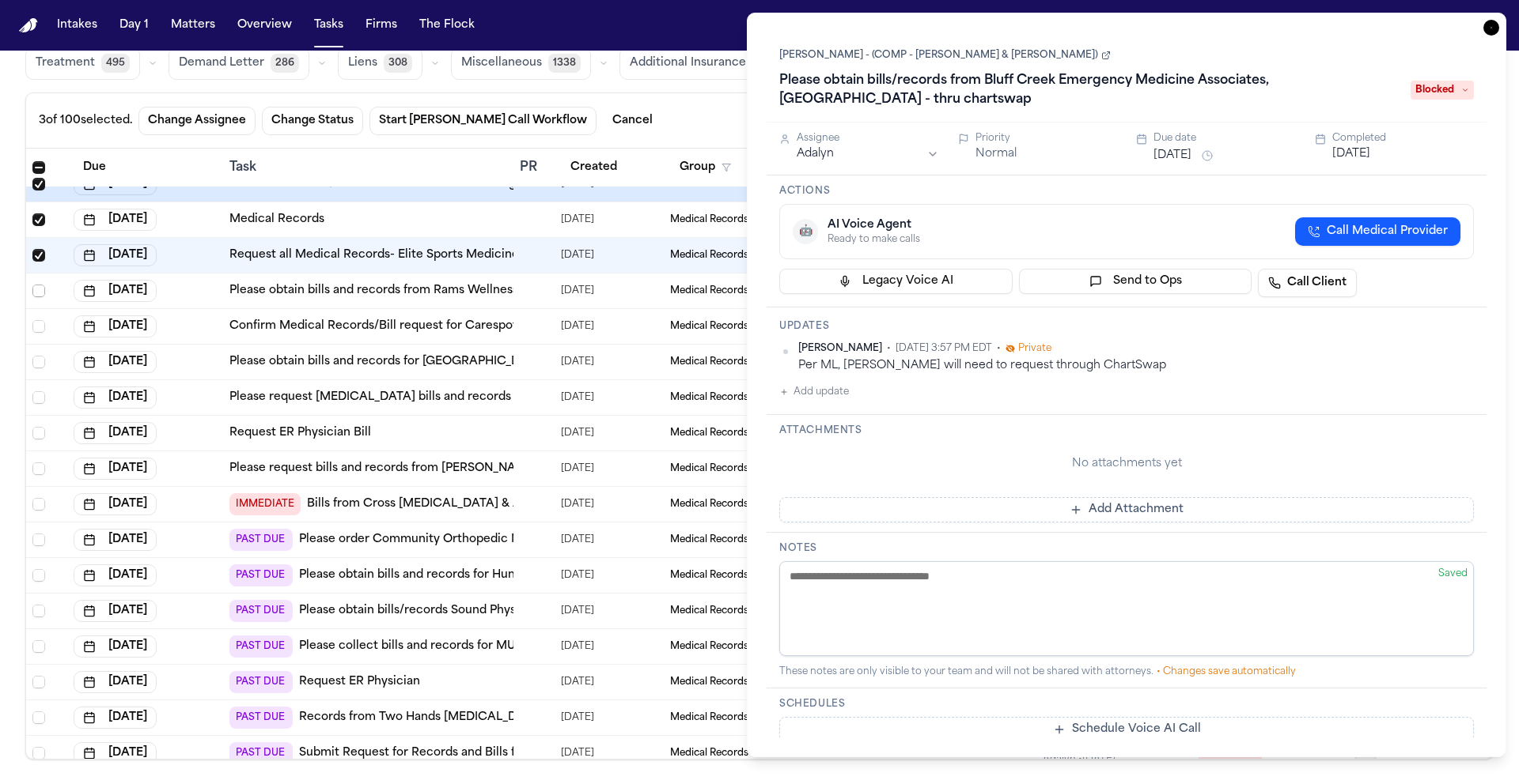
click at [40, 290] on span "Select row" at bounding box center [38, 291] width 12 height 12
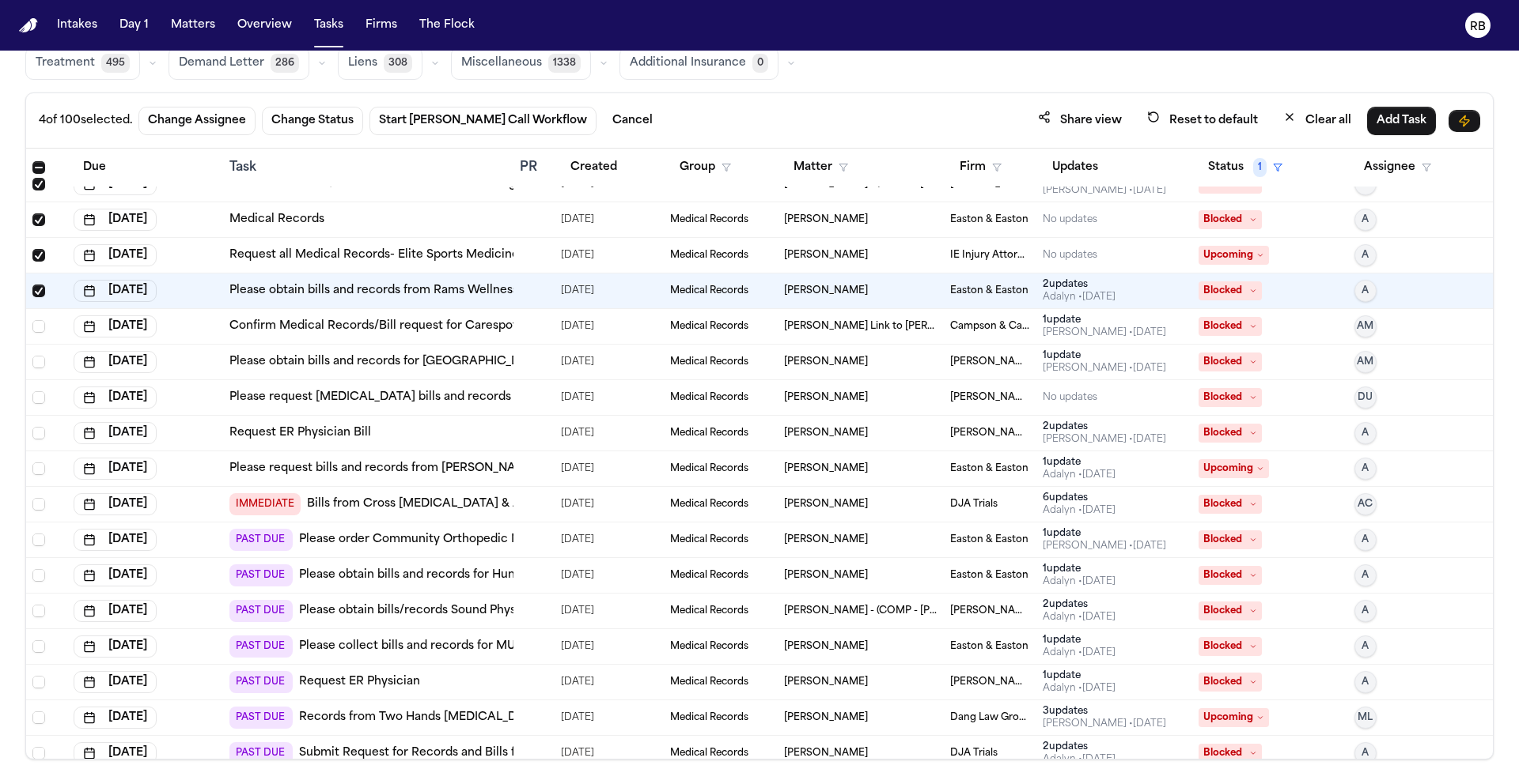
click at [537, 320] on div at bounding box center [534, 326] width 28 height 12
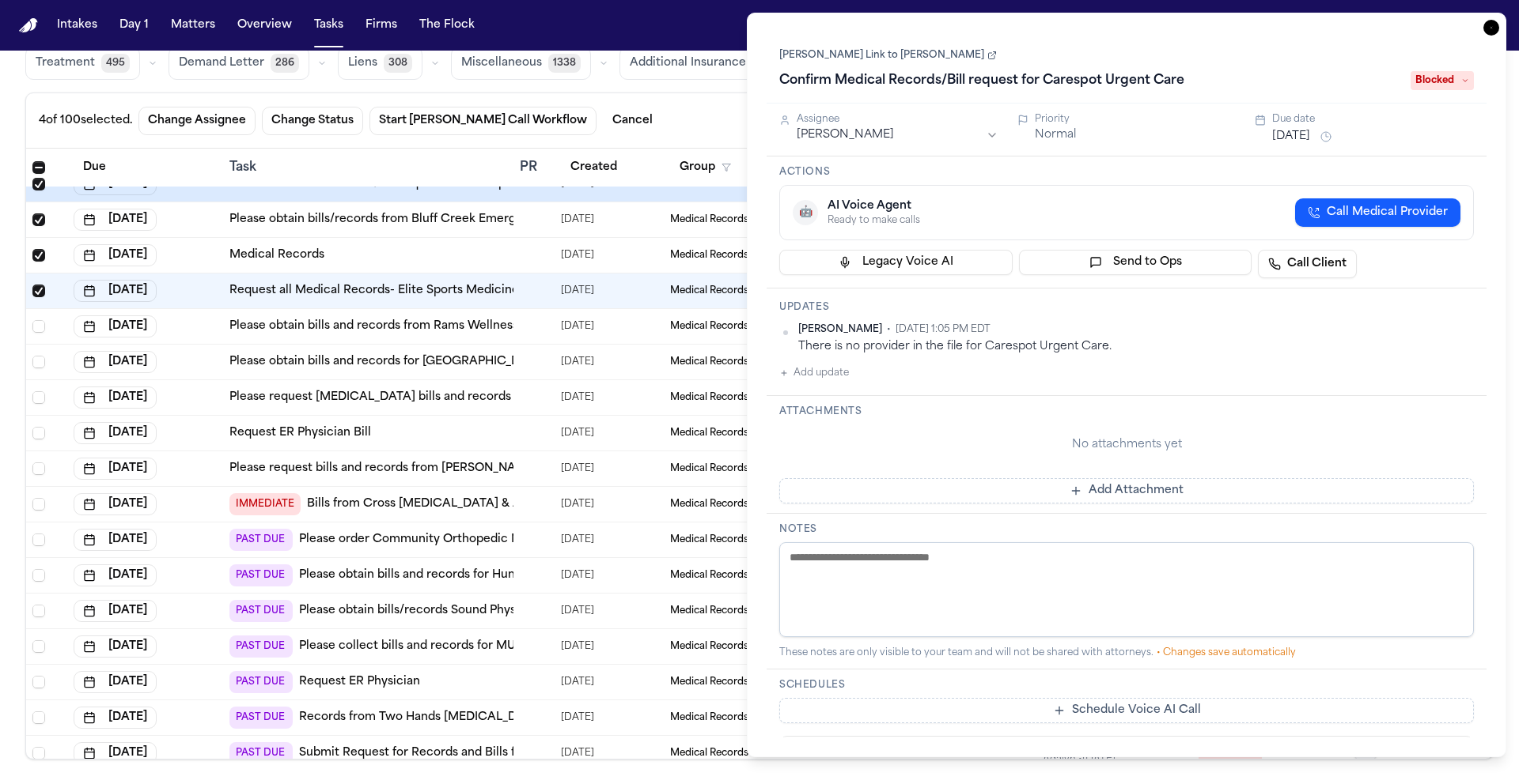
click at [930, 57] on link "Merritt Faivre Link to Judith Faivre" at bounding box center [888, 55] width 218 height 12
click at [41, 324] on span "Select row" at bounding box center [38, 326] width 12 height 12
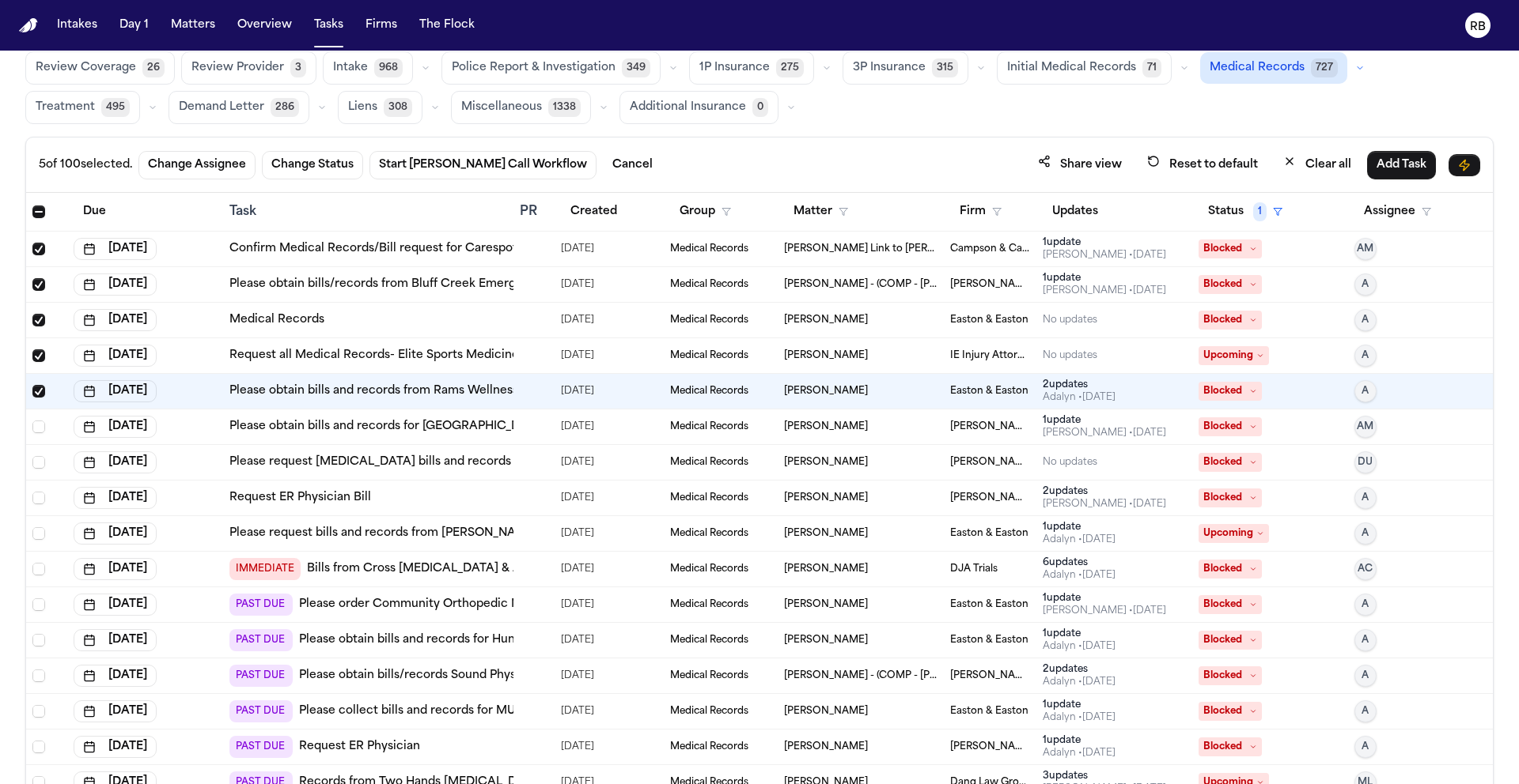
scroll to position [13, 0]
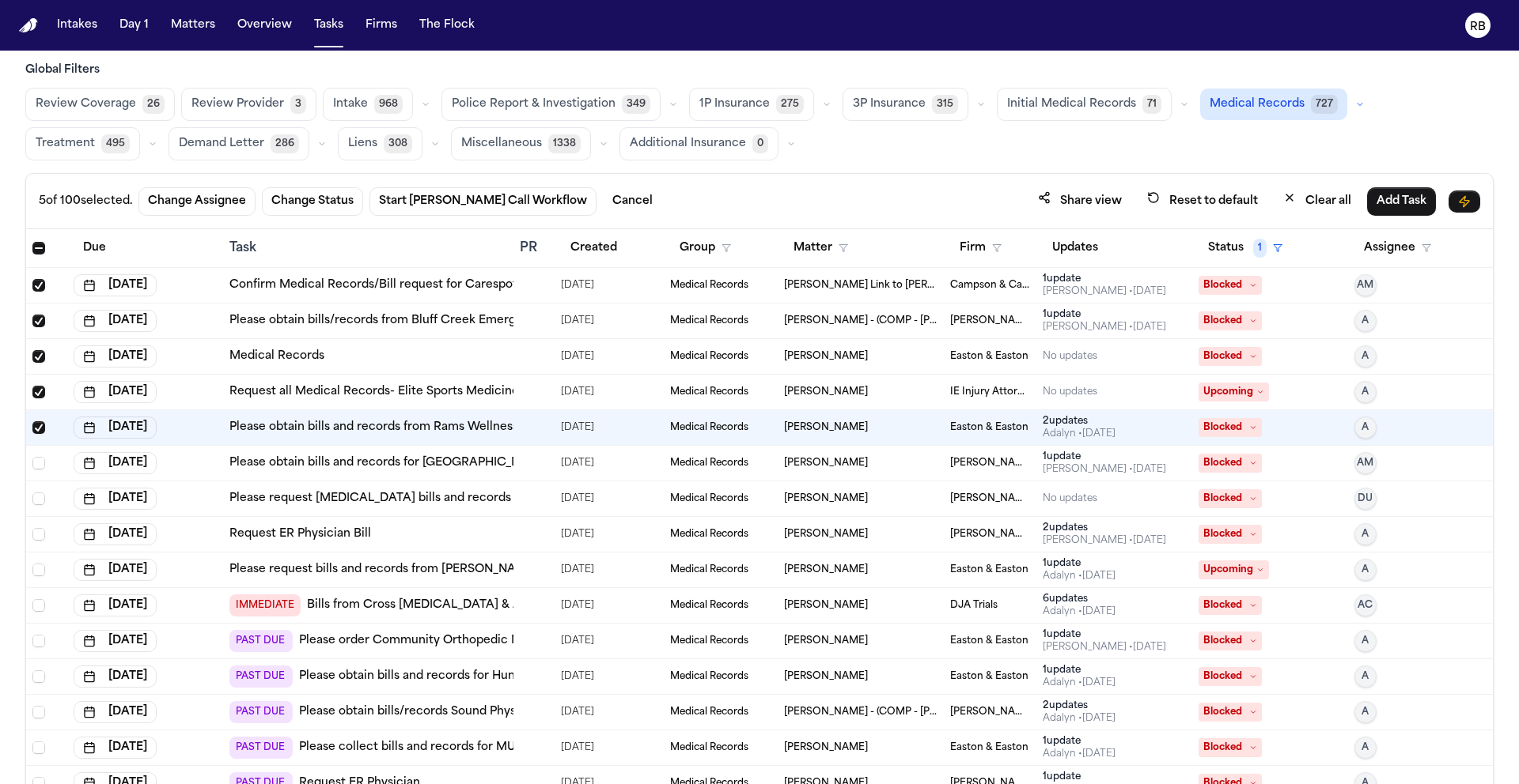
click at [527, 466] on div at bounding box center [526, 463] width 12 height 12
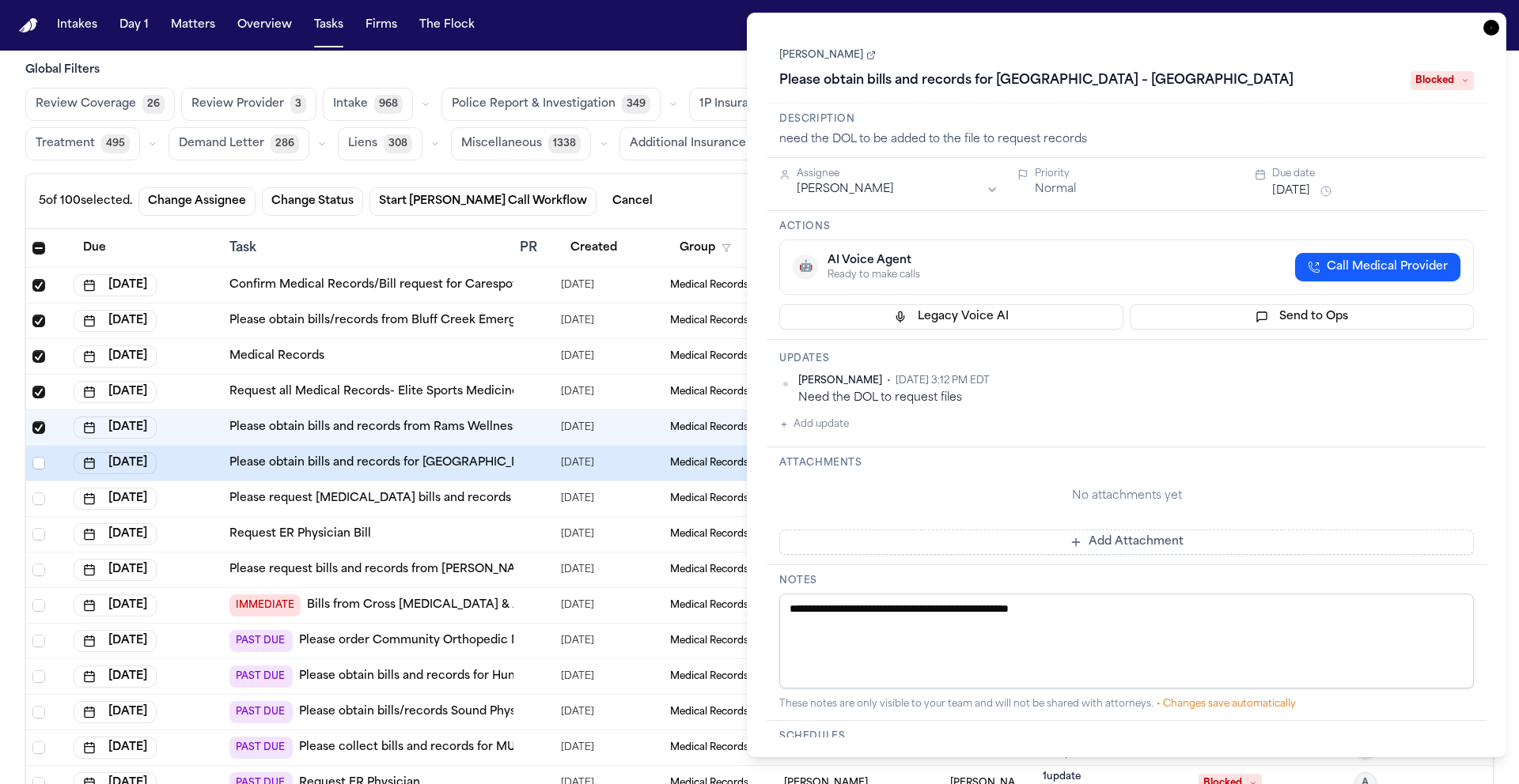
click at [830, 52] on link "Lueanne Fraser" at bounding box center [827, 55] width 97 height 12
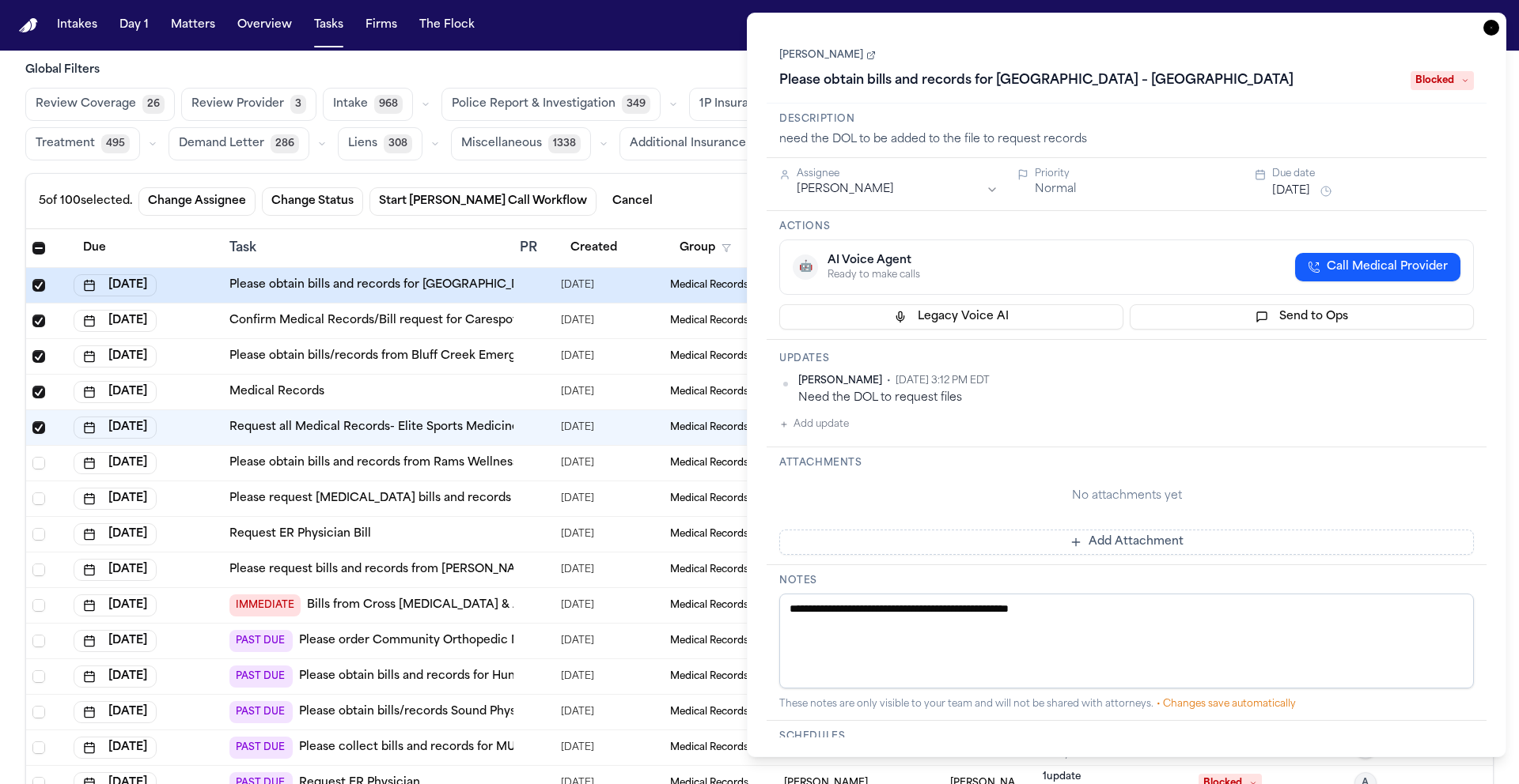
click at [1491, 25] on icon "button" at bounding box center [1491, 28] width 16 height 16
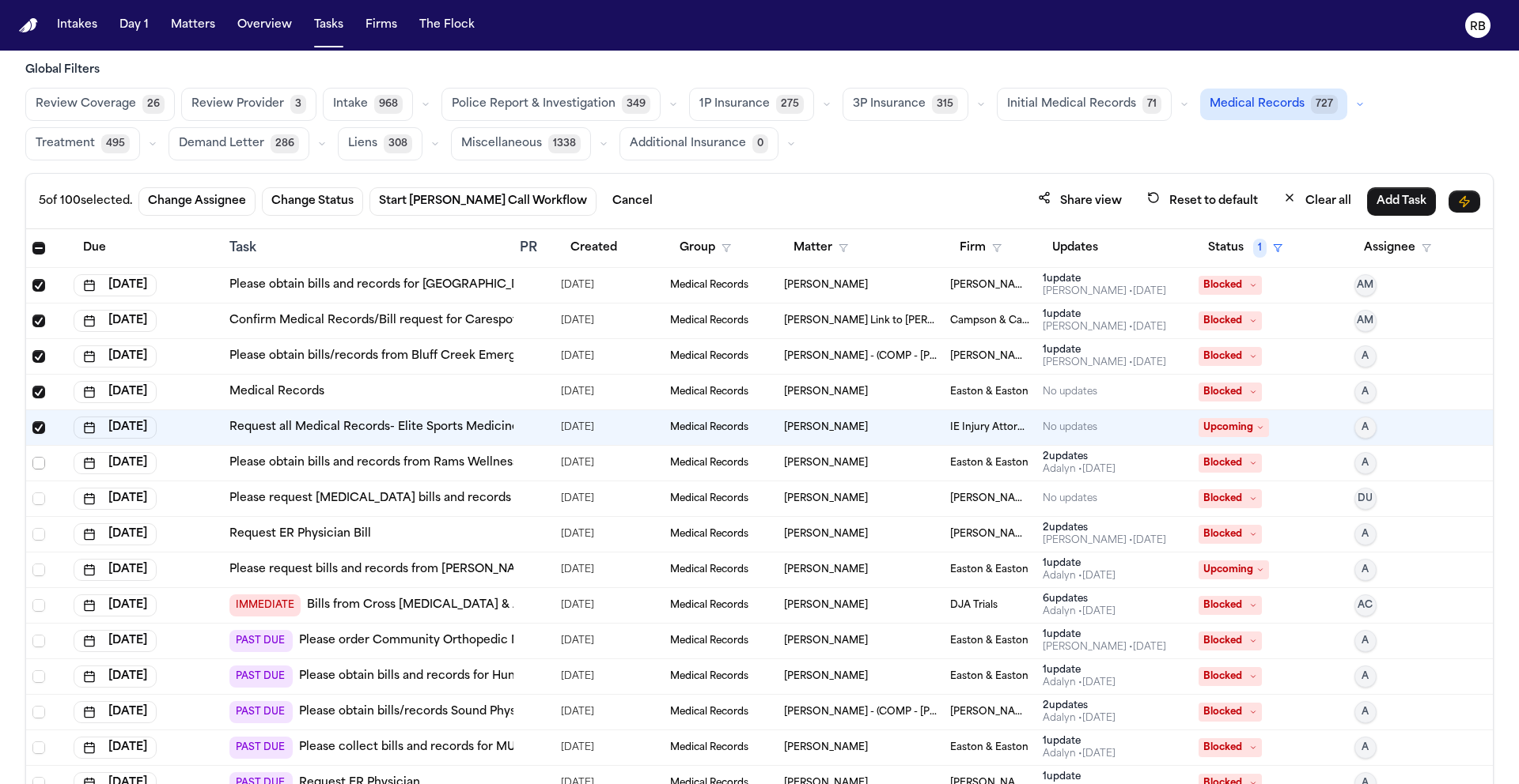
click at [40, 462] on span "Select row" at bounding box center [38, 463] width 12 height 12
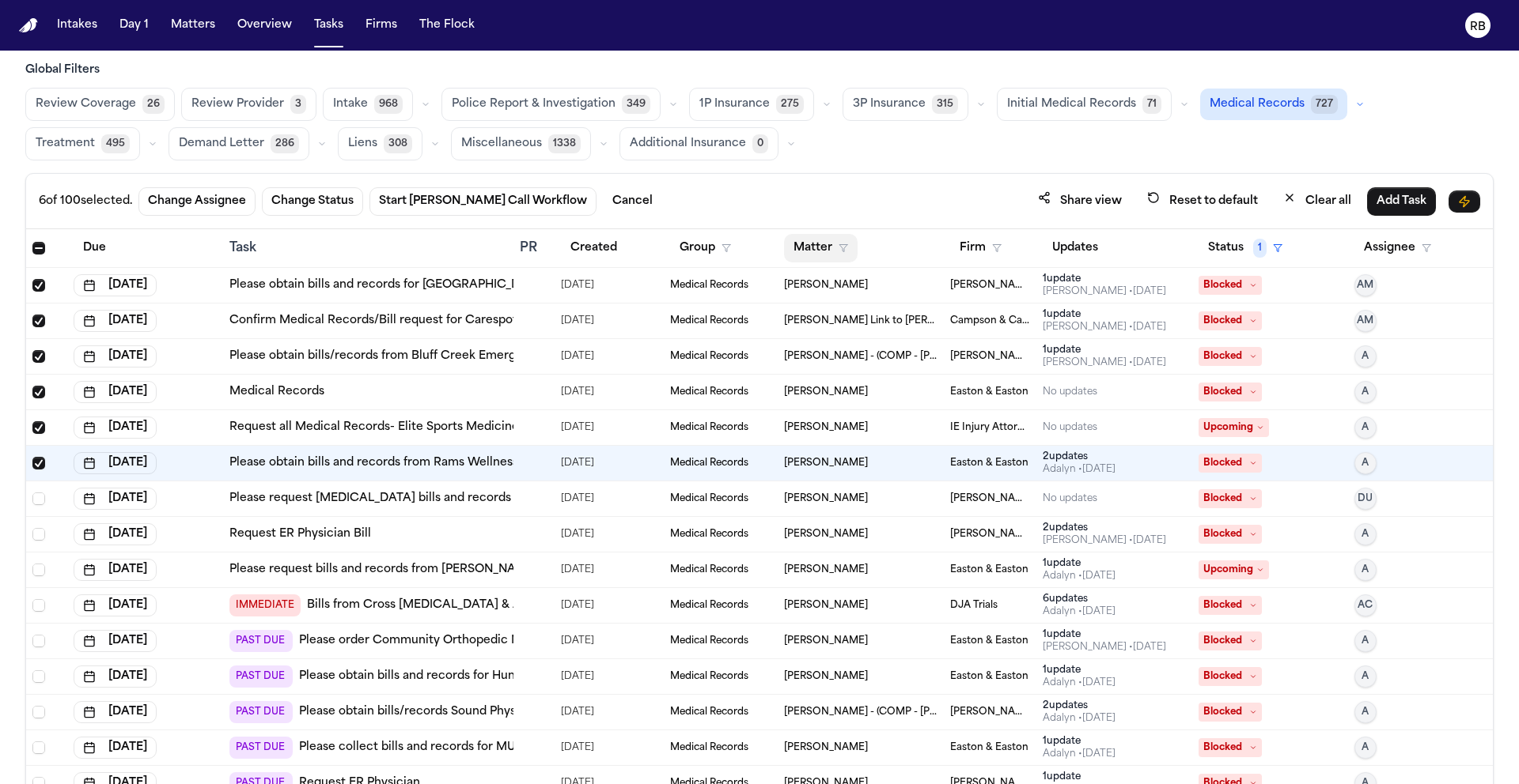
click at [811, 249] on button "Matter" at bounding box center [820, 248] width 74 height 28
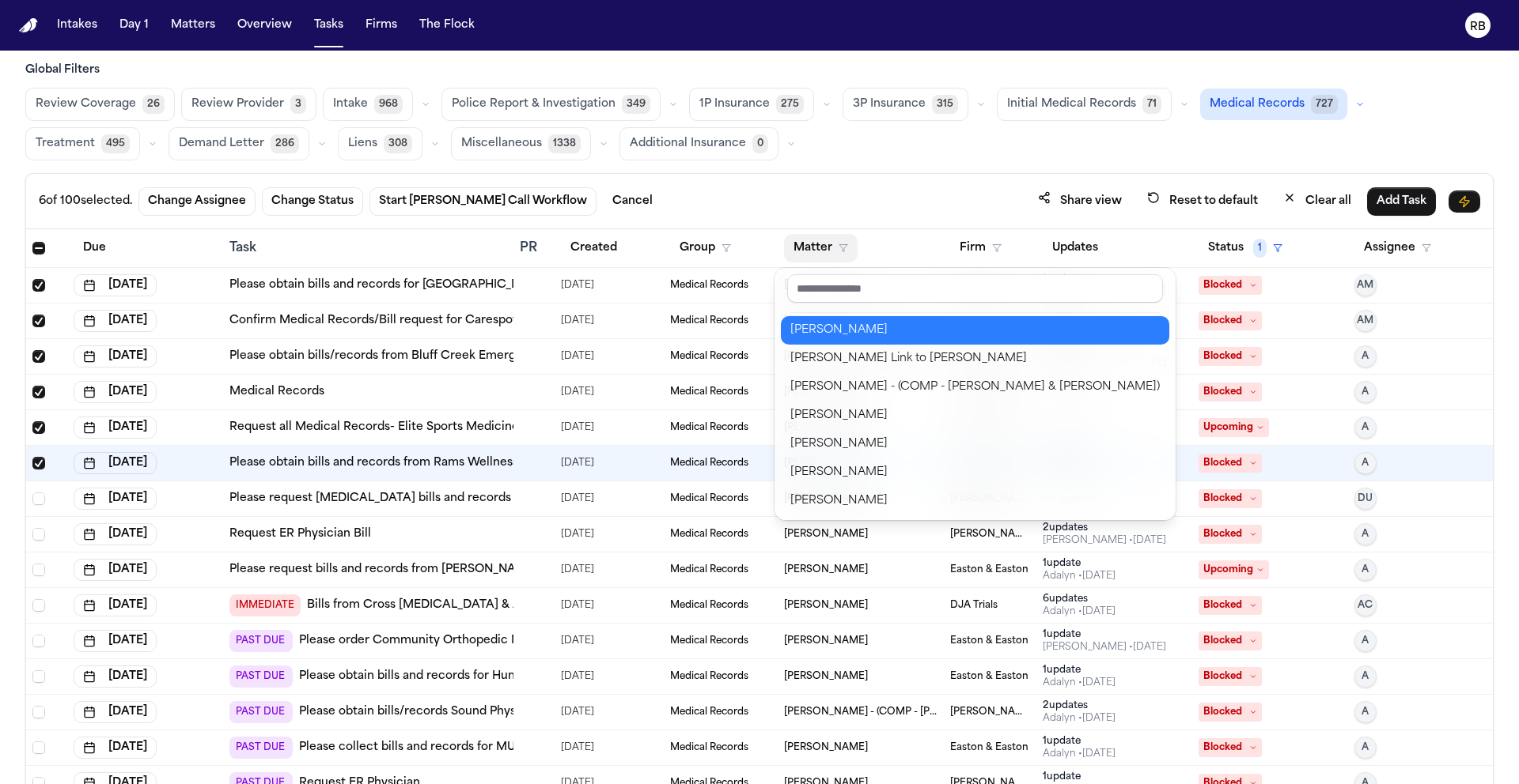
click at [876, 326] on div "Lueanne Fraser" at bounding box center [974, 330] width 369 height 19
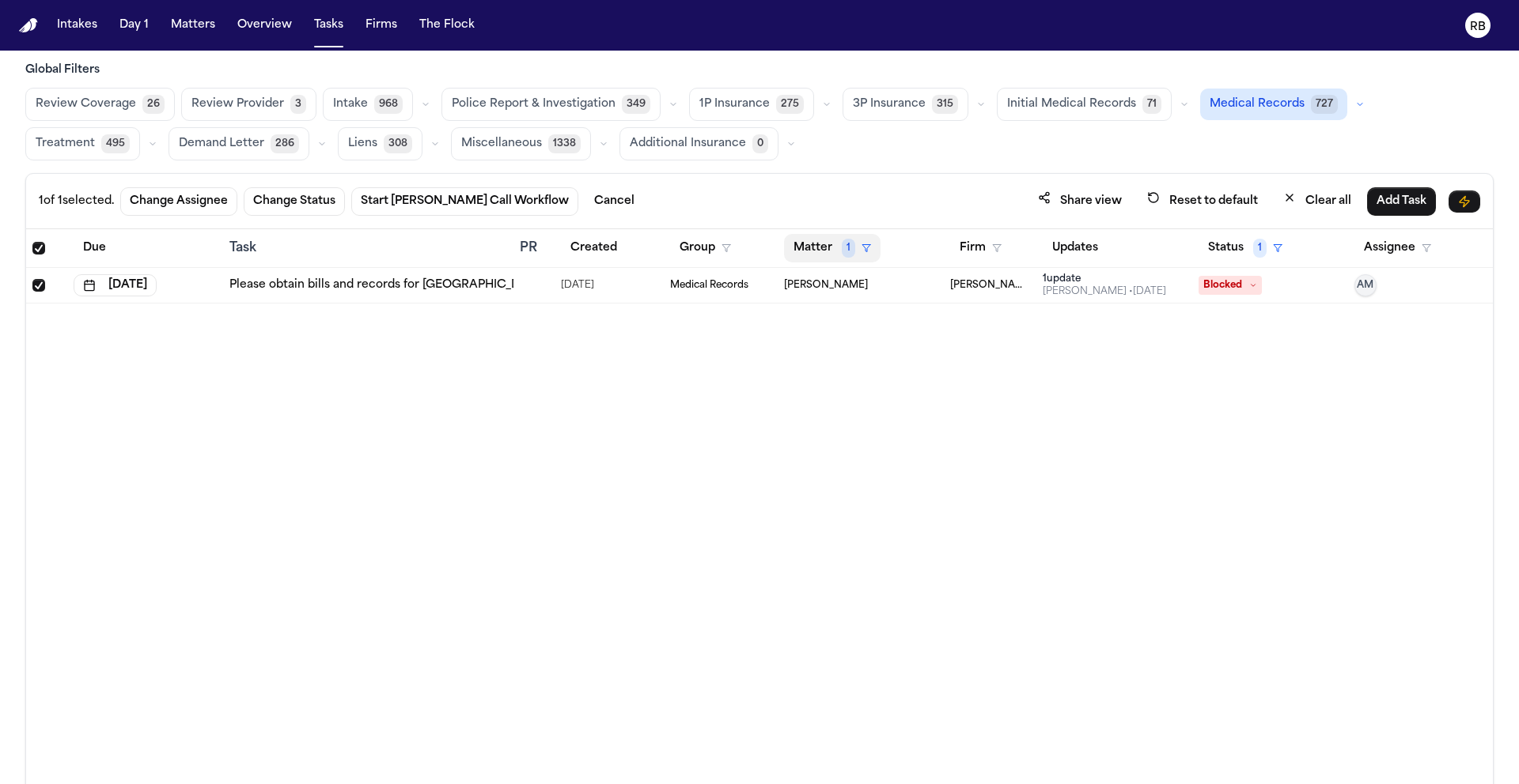
click at [822, 251] on button "Matter 1" at bounding box center [832, 248] width 97 height 28
click at [861, 353] on button "Clear filter" at bounding box center [860, 366] width 146 height 28
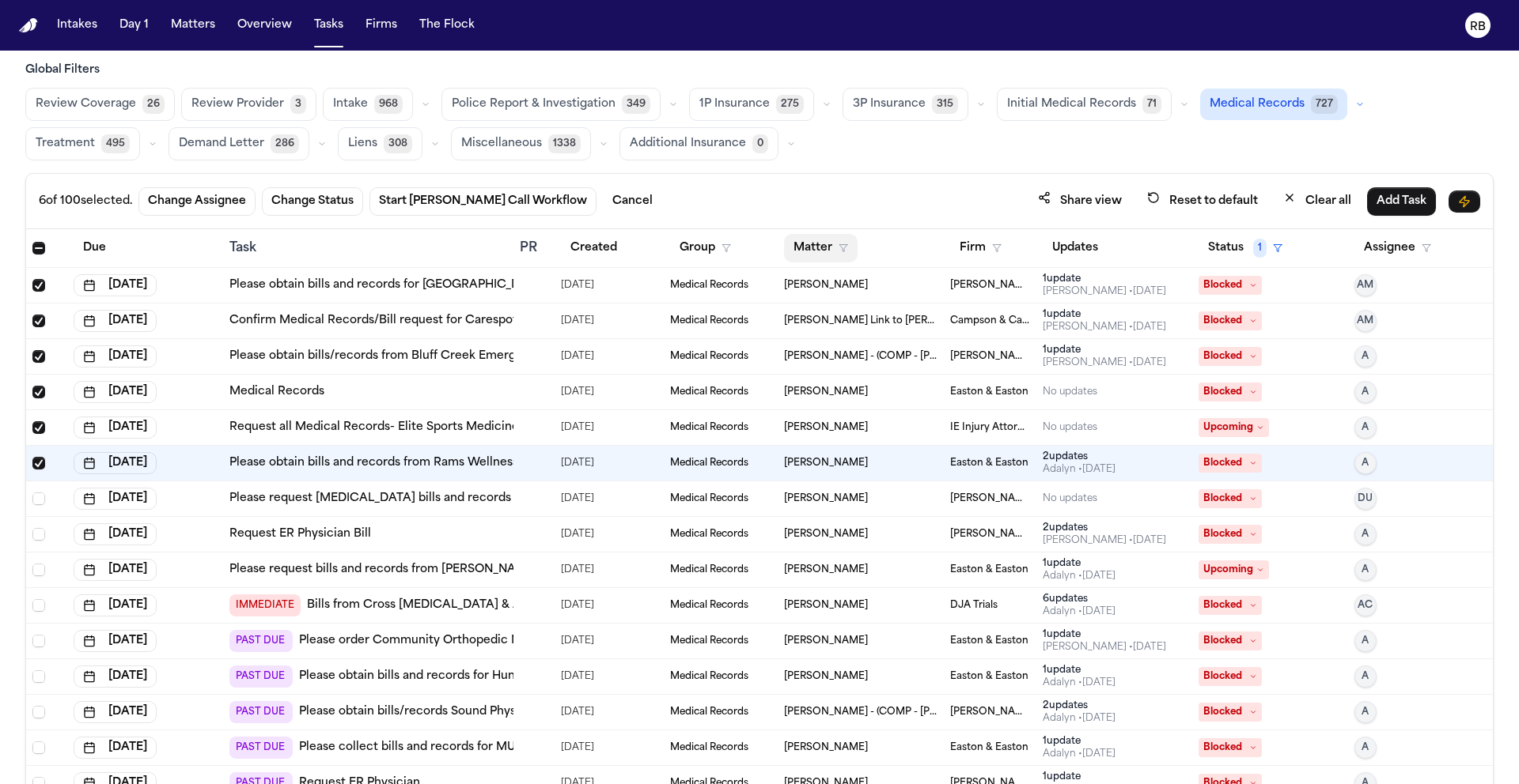
click at [819, 253] on button "Matter" at bounding box center [820, 248] width 74 height 28
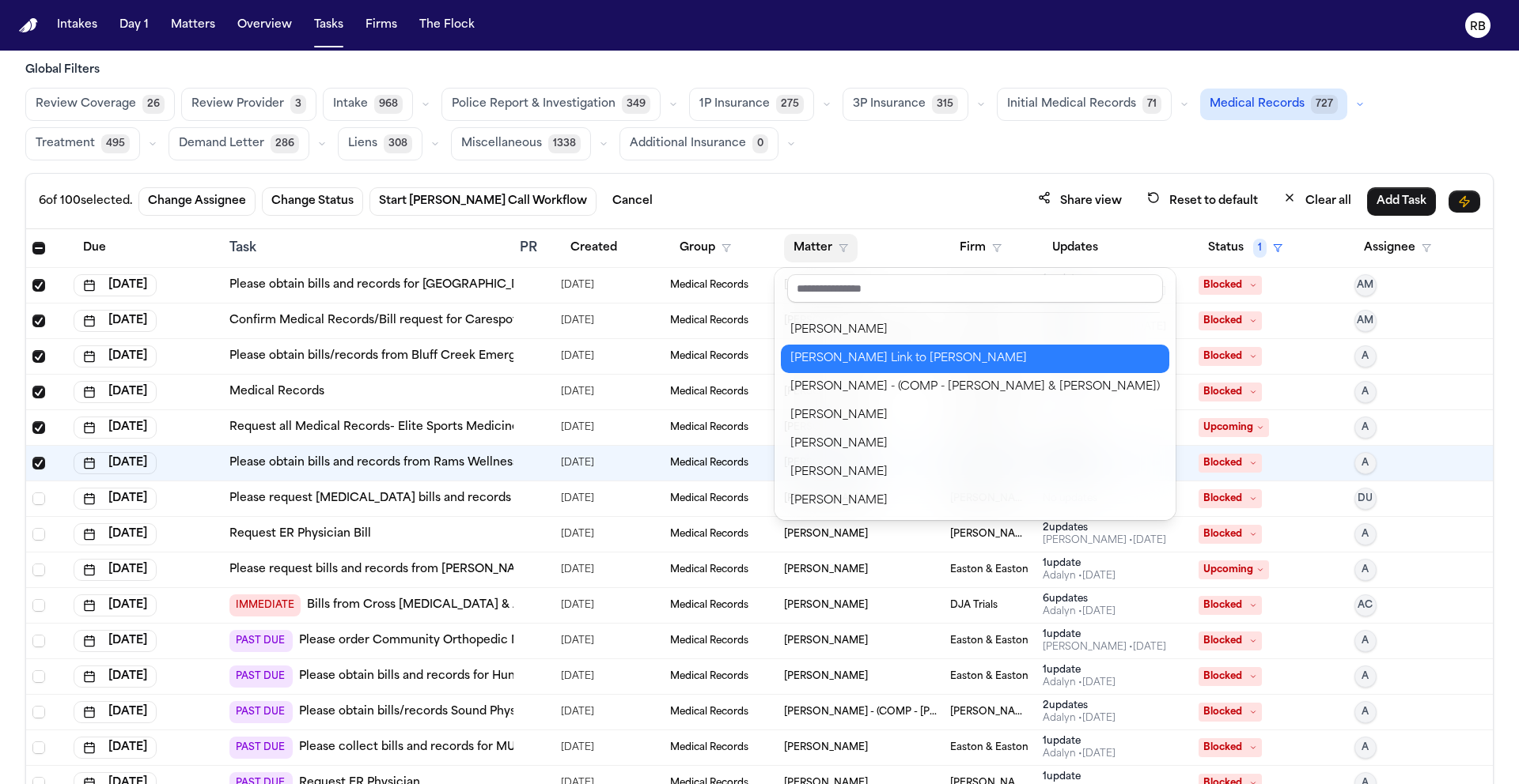
click at [899, 361] on div "Merritt Faivre Link to Judith Faivre" at bounding box center [974, 358] width 369 height 19
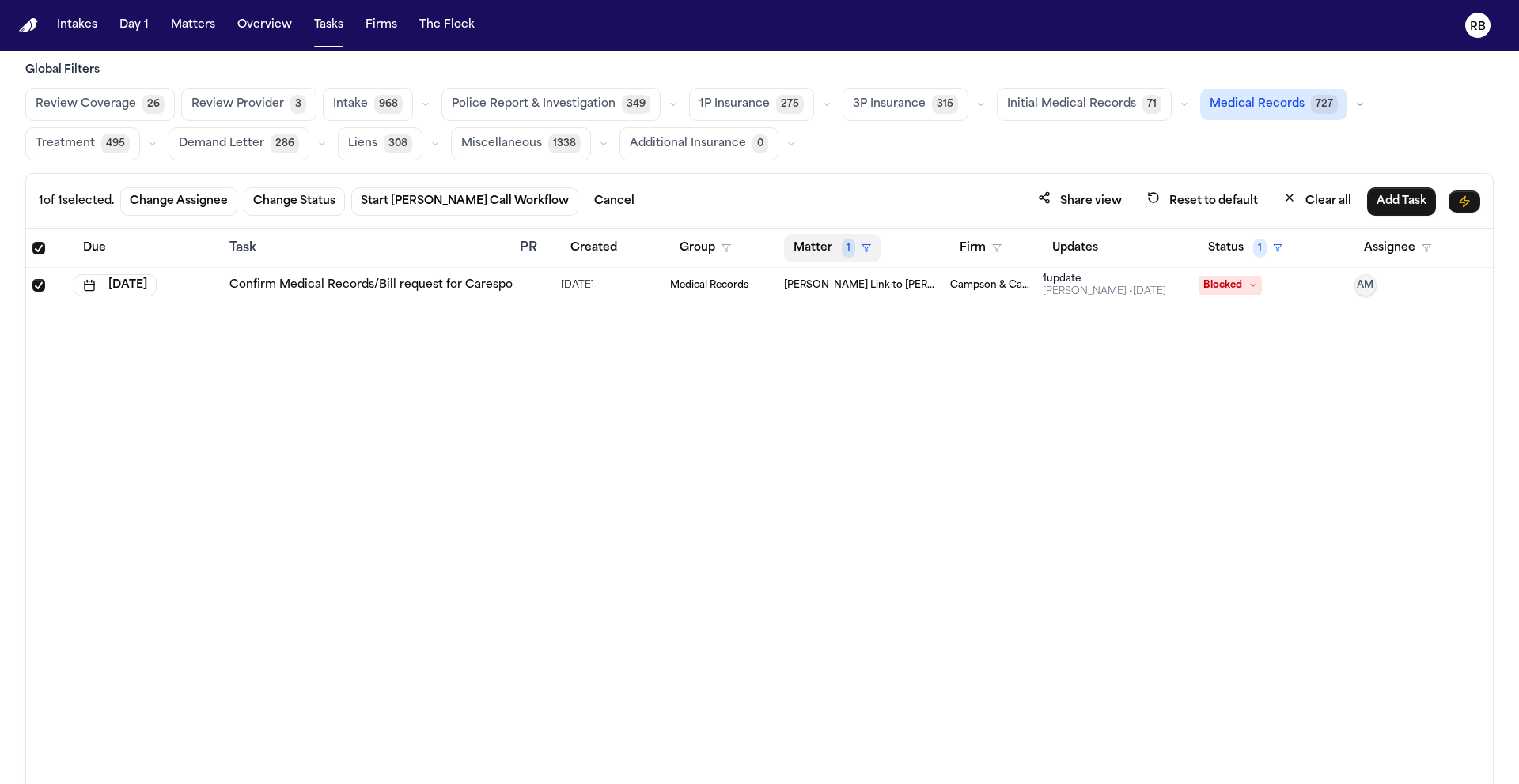
click at [813, 246] on button "Matter 1" at bounding box center [832, 248] width 97 height 28
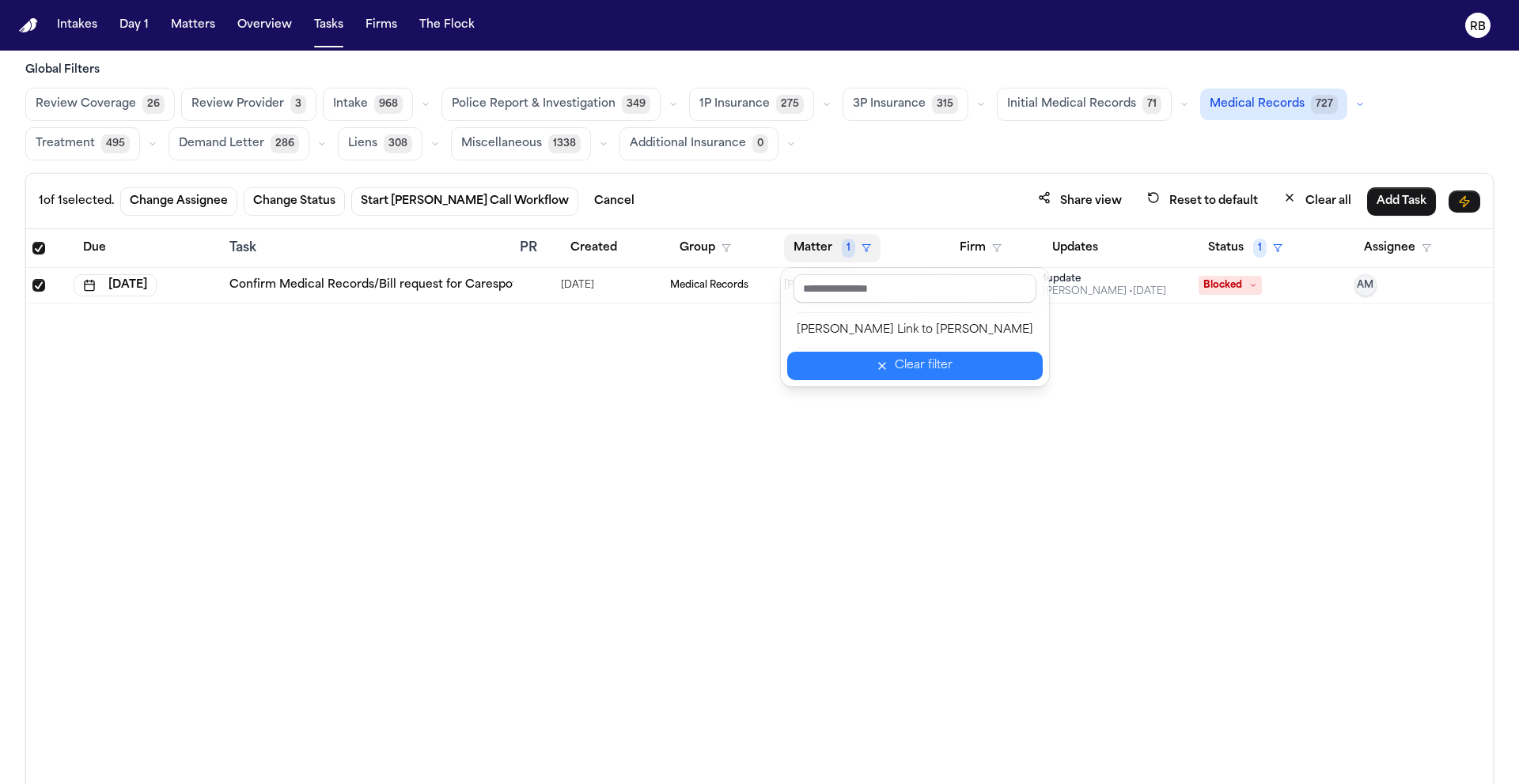
click at [876, 362] on icon "button" at bounding box center [882, 366] width 12 height 12
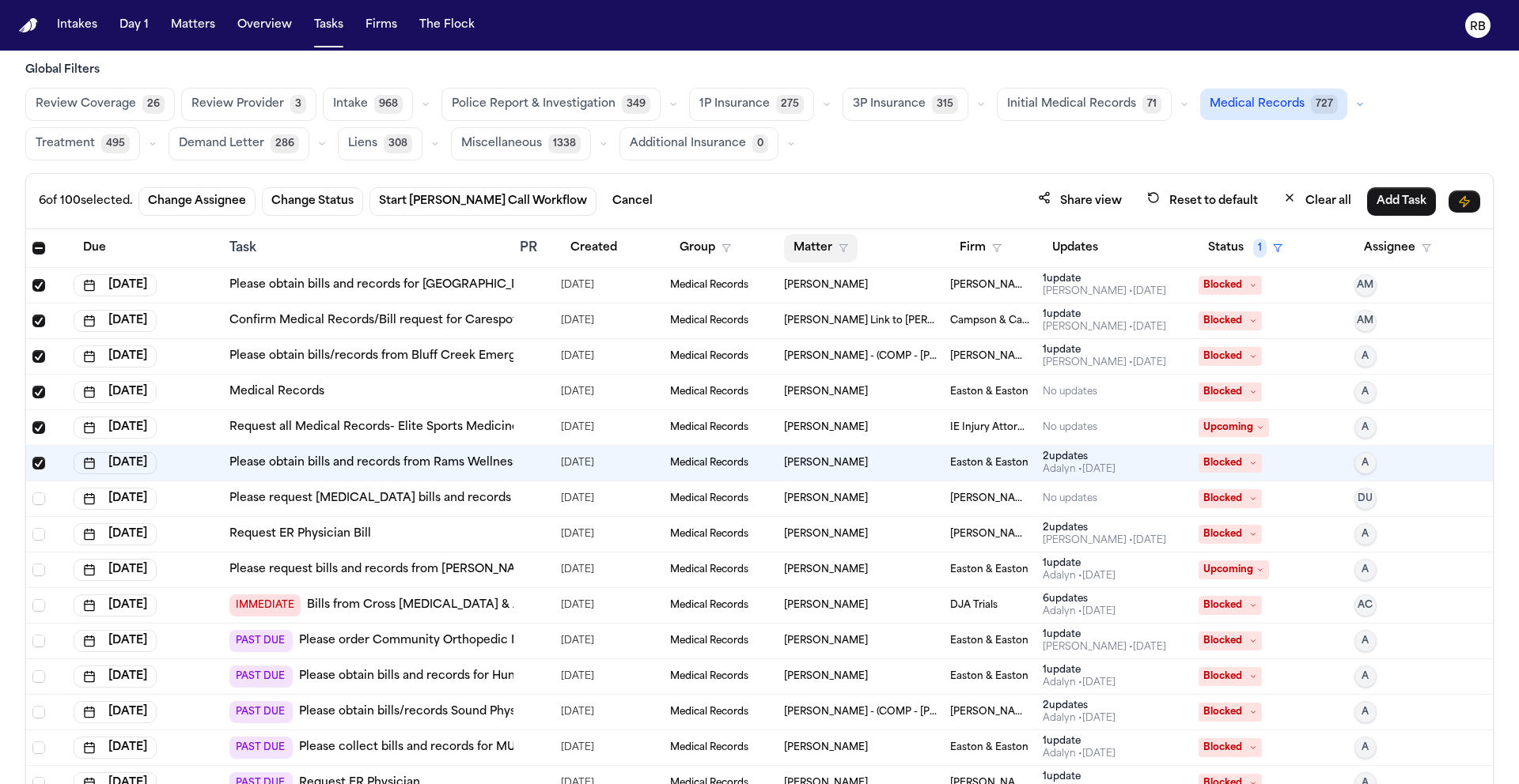
click at [829, 253] on button "Matter" at bounding box center [820, 248] width 74 height 28
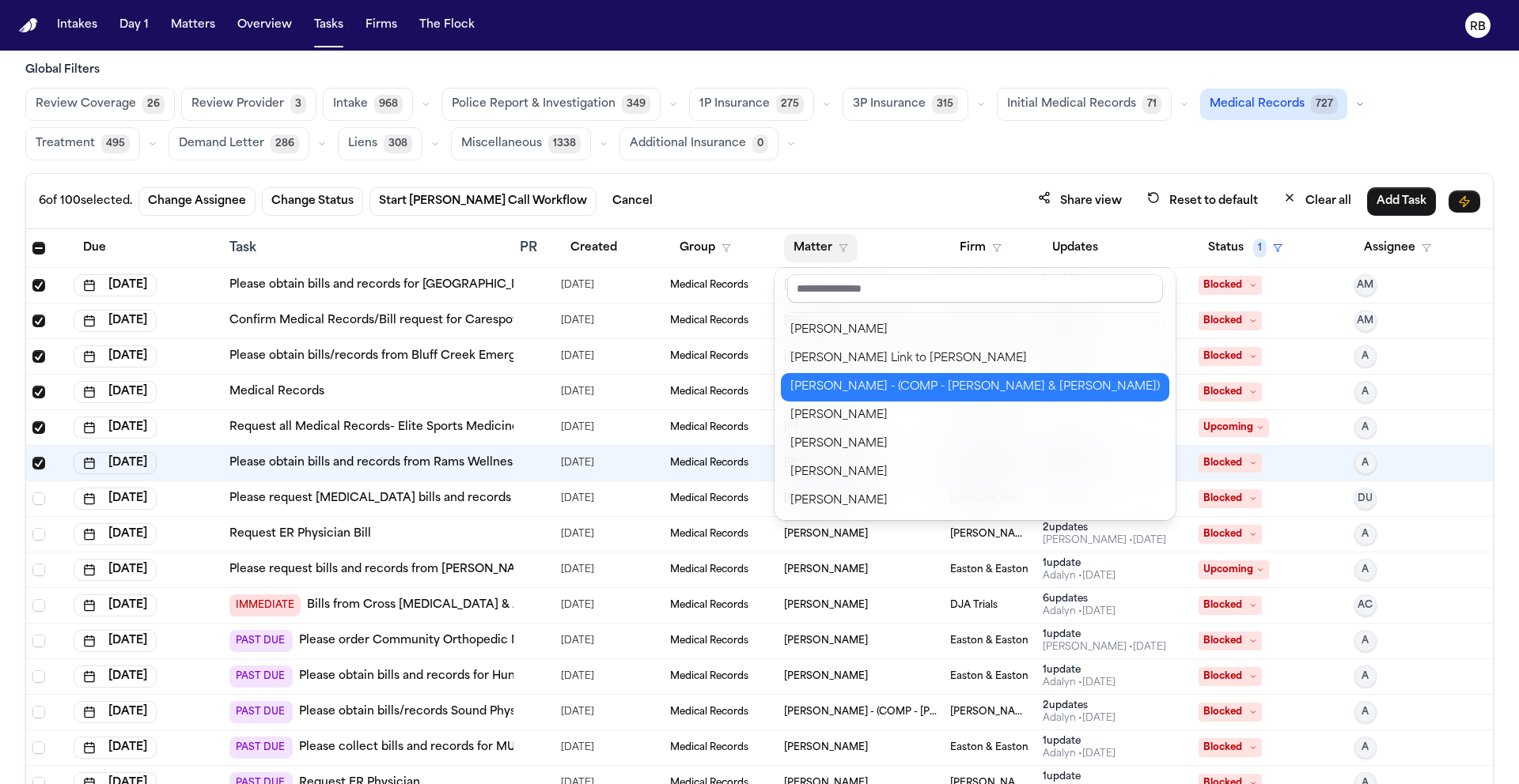
click at [910, 388] on div "Porfirio Moreno - (COMP - Moreno, Leticia & Moreno, Jesse)" at bounding box center [974, 387] width 369 height 19
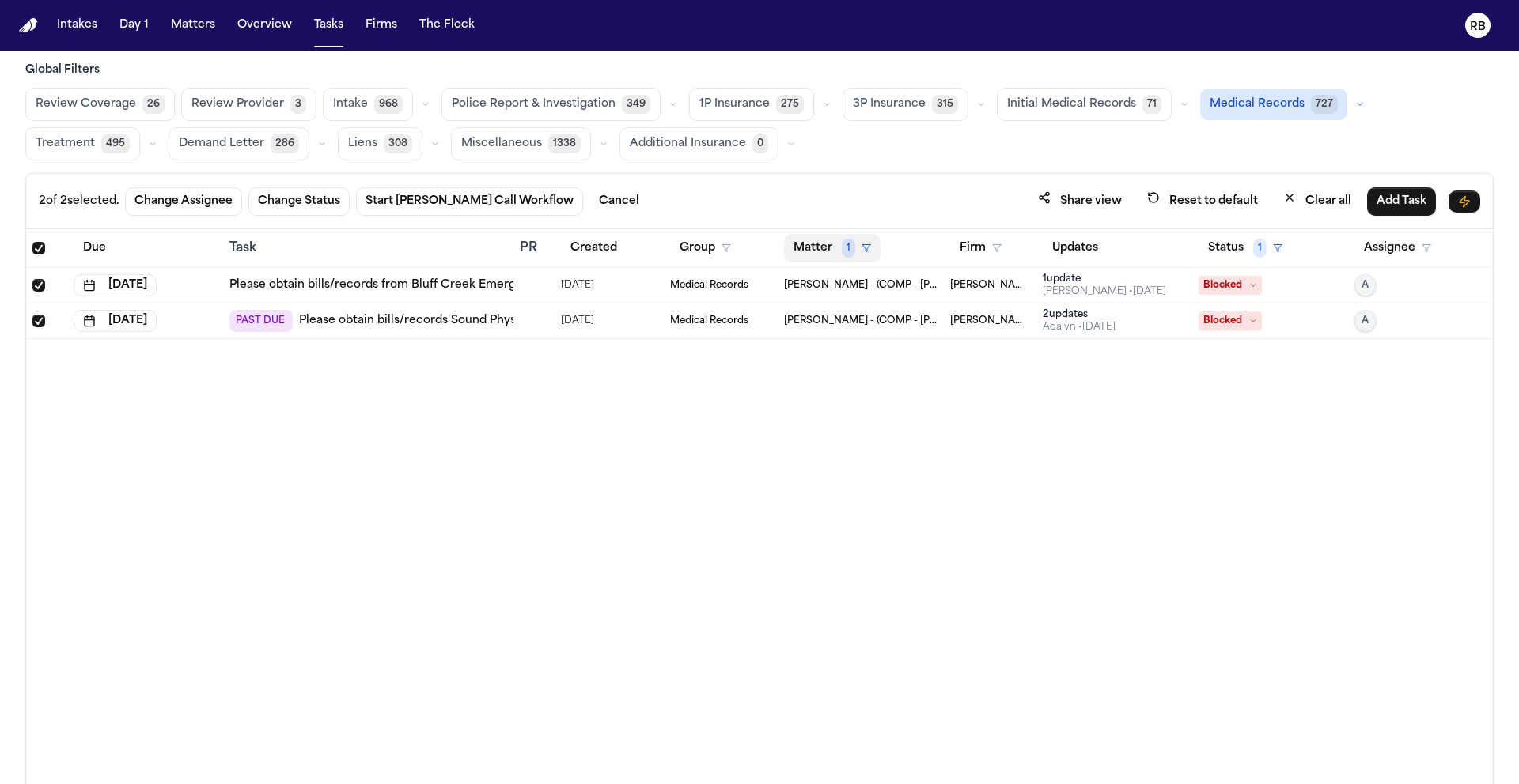
click at [797, 240] on button "Matter 1" at bounding box center [832, 248] width 97 height 28
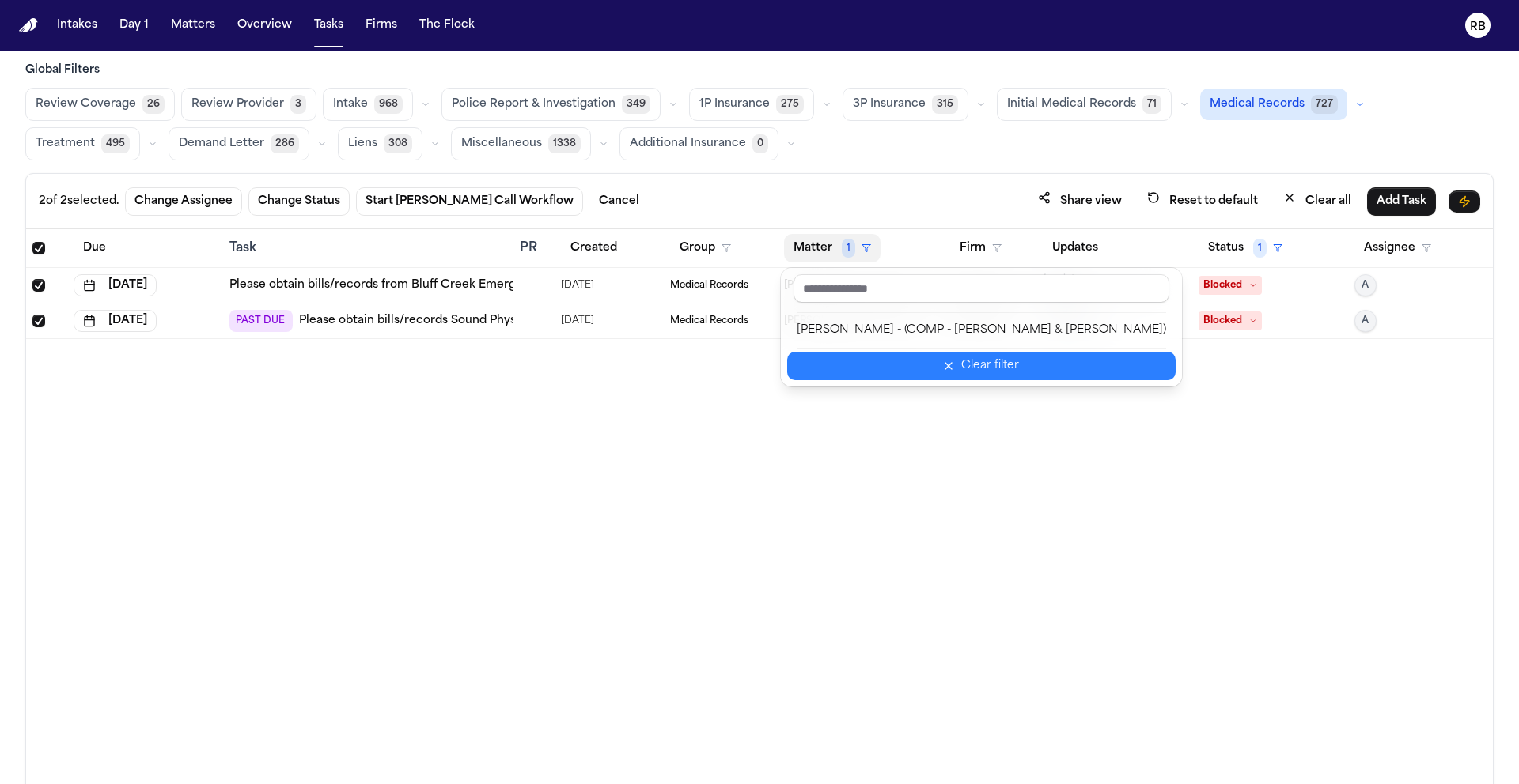
click at [885, 356] on button "Clear filter" at bounding box center [981, 366] width 389 height 28
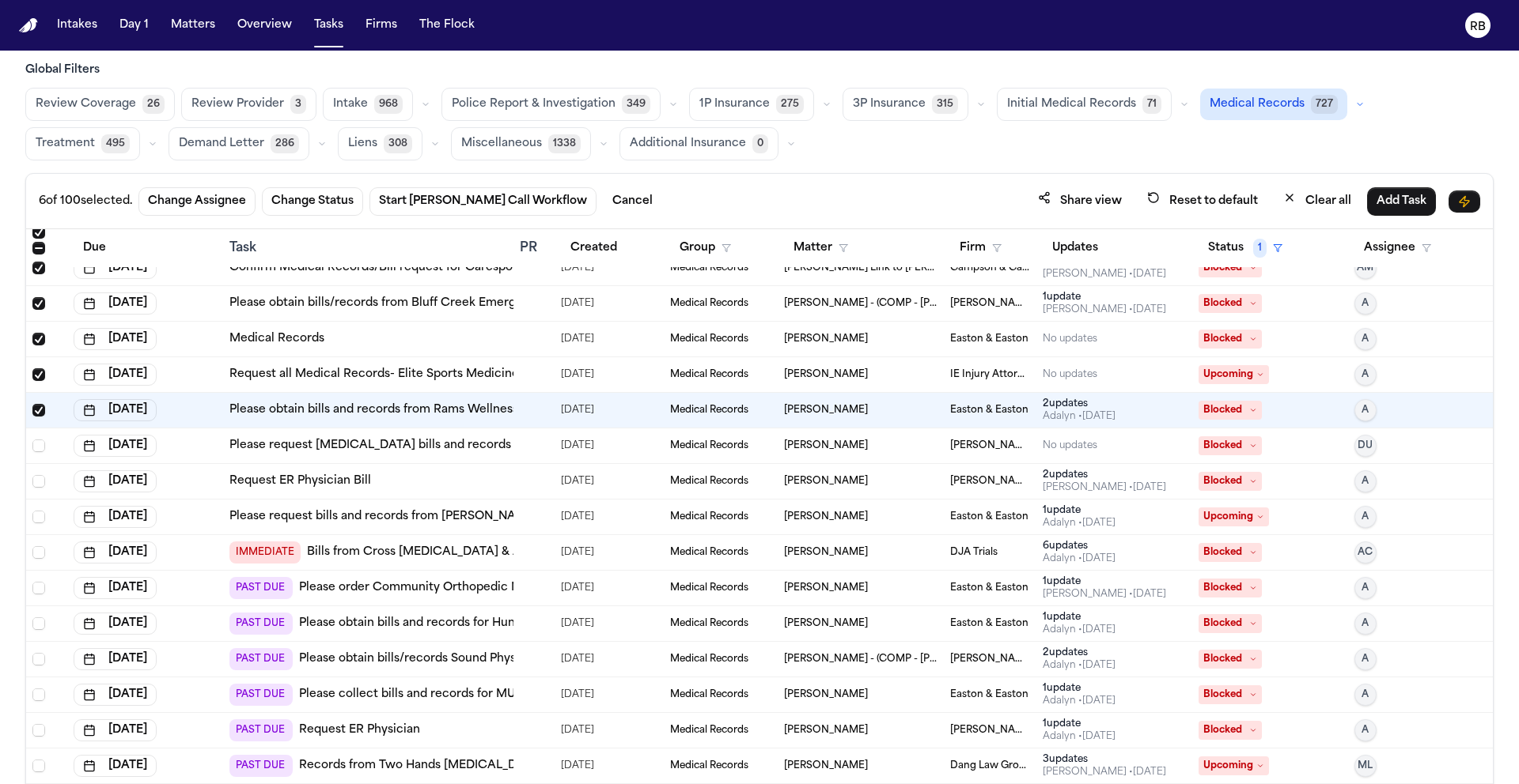
scroll to position [61, 0]
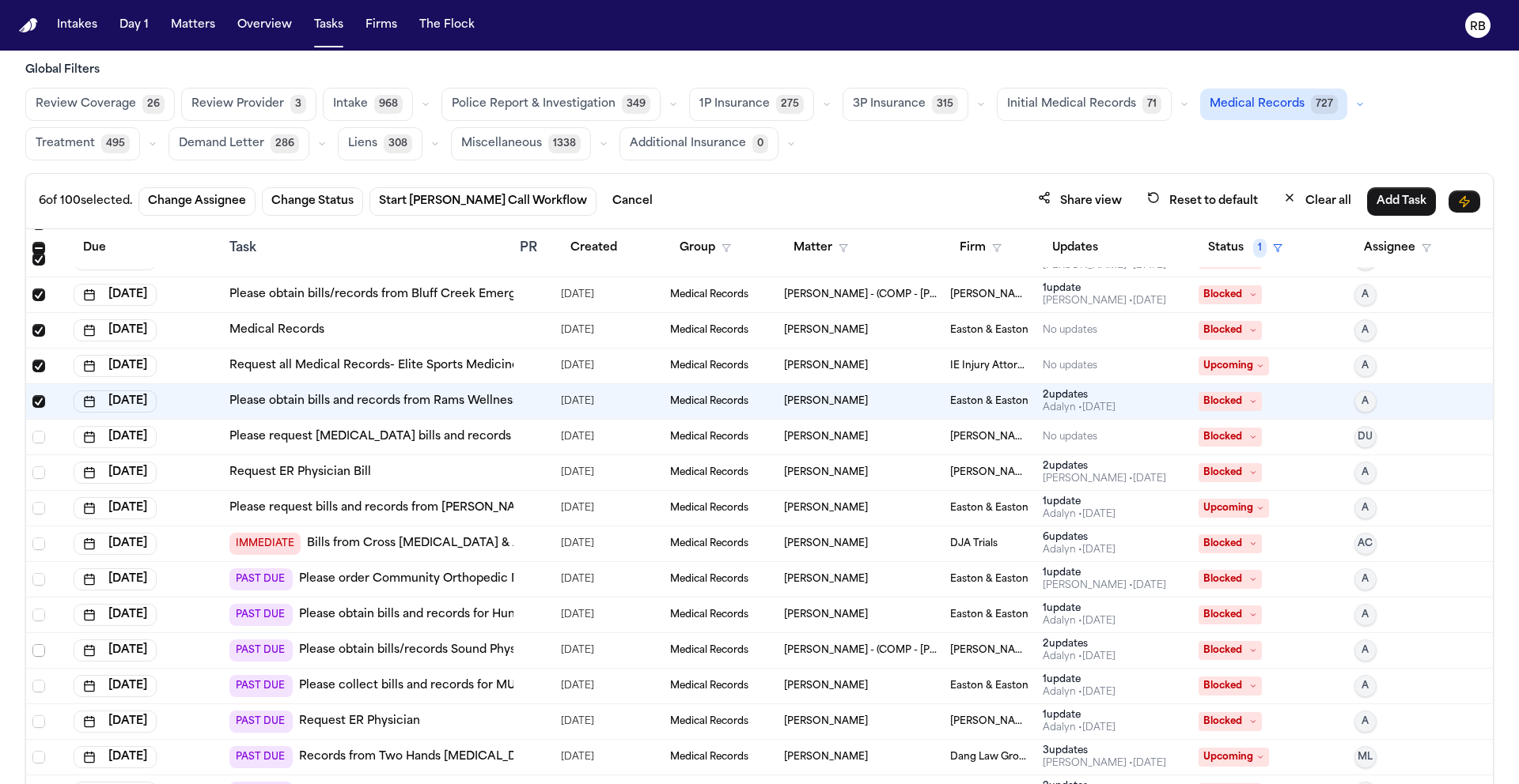
click at [41, 647] on span "Select row" at bounding box center [38, 651] width 12 height 12
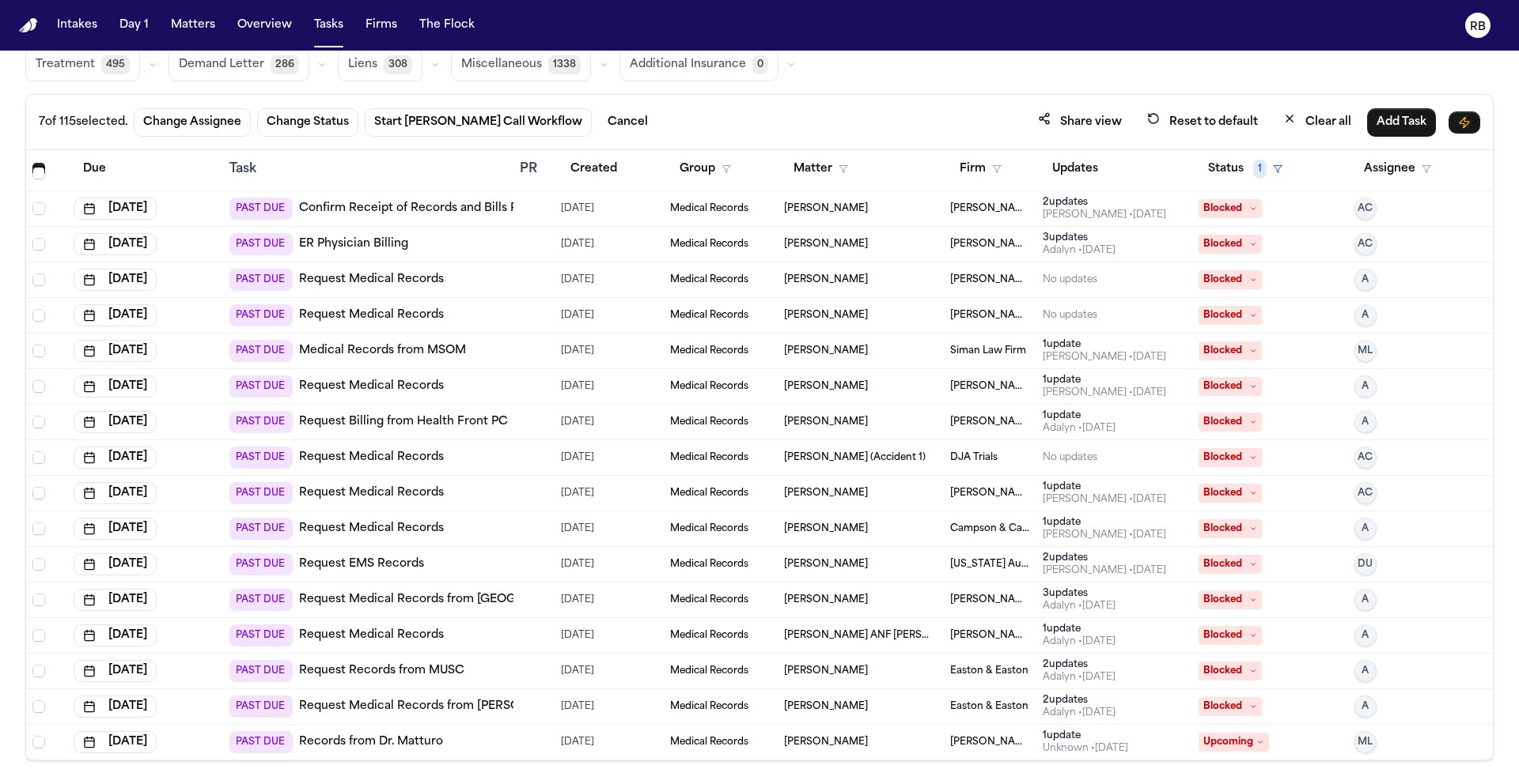
scroll to position [94, 0]
click at [885, 741] on div "Joel Cherestal" at bounding box center [860, 740] width 154 height 12
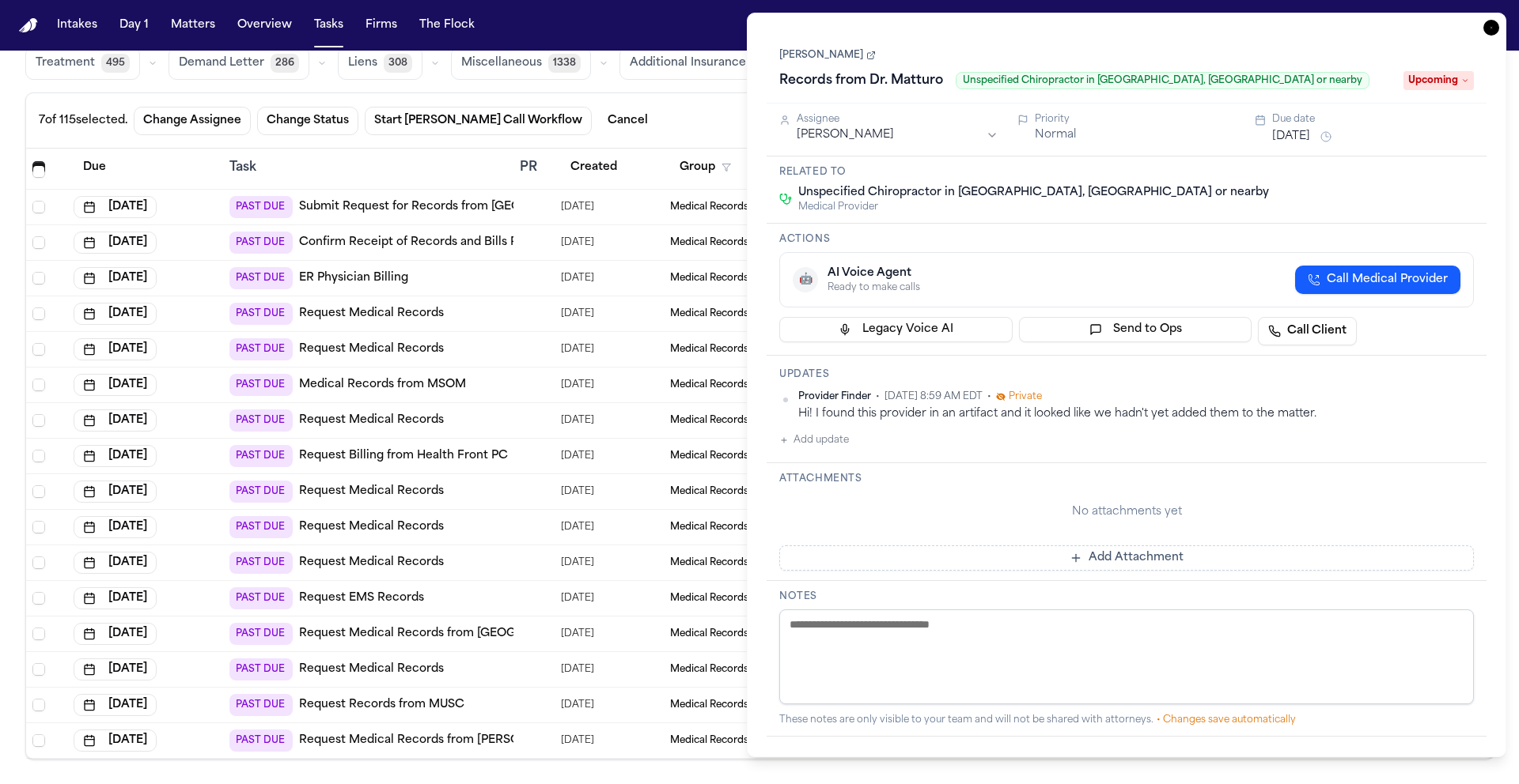
click at [1327, 477] on h3 "Attachments" at bounding box center [1126, 479] width 695 height 12
click at [1173, 206] on div "Unspecified Chiropractor in Manor, TX or nearby Medical Provider" at bounding box center [1126, 199] width 695 height 28
click at [1182, 200] on div "Unspecified Chiropractor in Manor, TX or nearby Medical Provider" at bounding box center [1126, 199] width 695 height 28
click at [1176, 204] on div "Unspecified Chiropractor in Manor, TX or nearby Medical Provider" at bounding box center [1126, 199] width 695 height 28
click at [811, 60] on link "Joel Cherestal" at bounding box center [827, 55] width 97 height 12
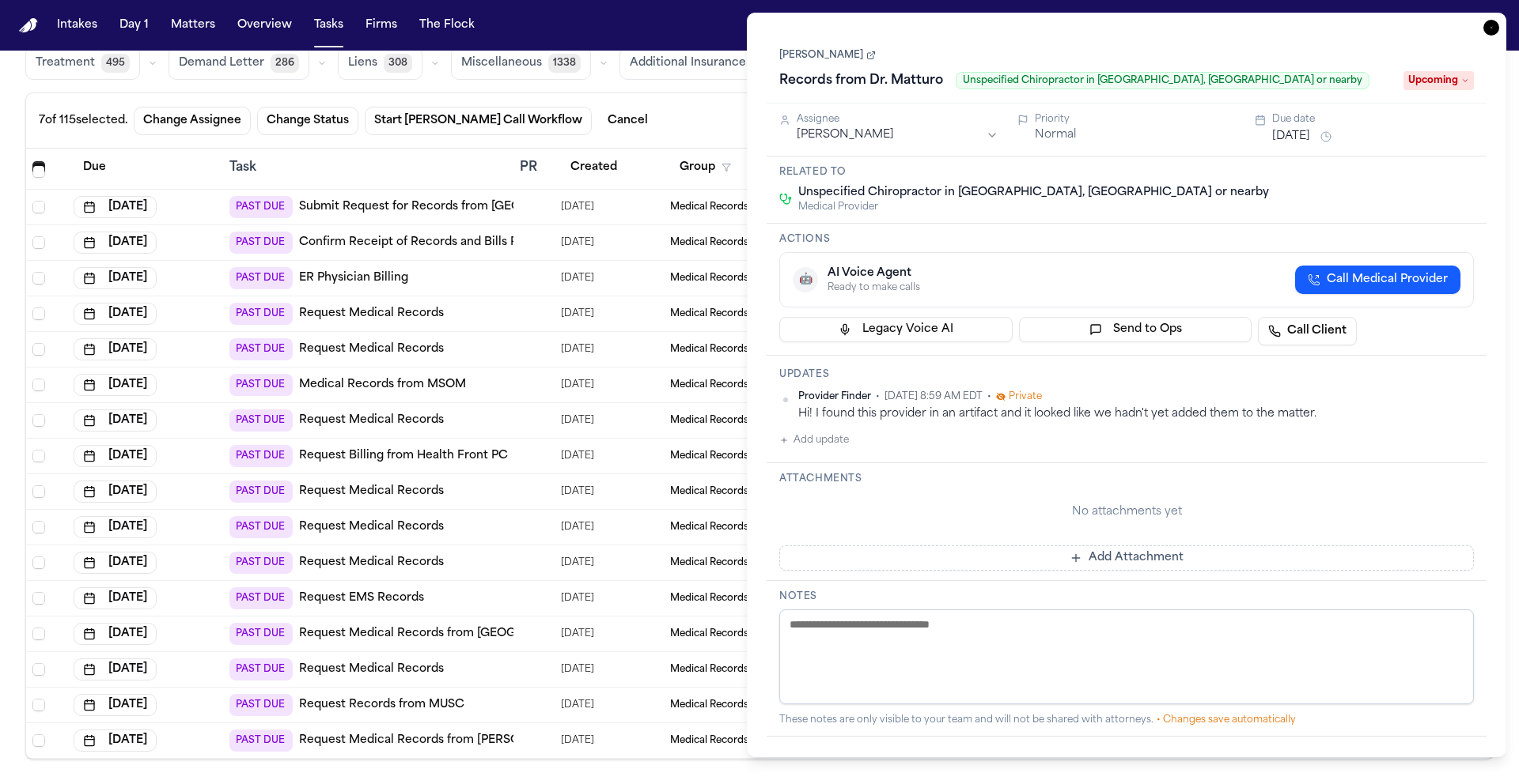
click at [960, 39] on div "Joel Cherestal Records from Dr. Matturo Unspecified Chiropractor in Manor, TX o…" at bounding box center [1126, 68] width 719 height 71
click at [809, 52] on link "Joel Cherestal" at bounding box center [827, 55] width 97 height 12
click at [1490, 31] on icon "button" at bounding box center [1491, 28] width 16 height 16
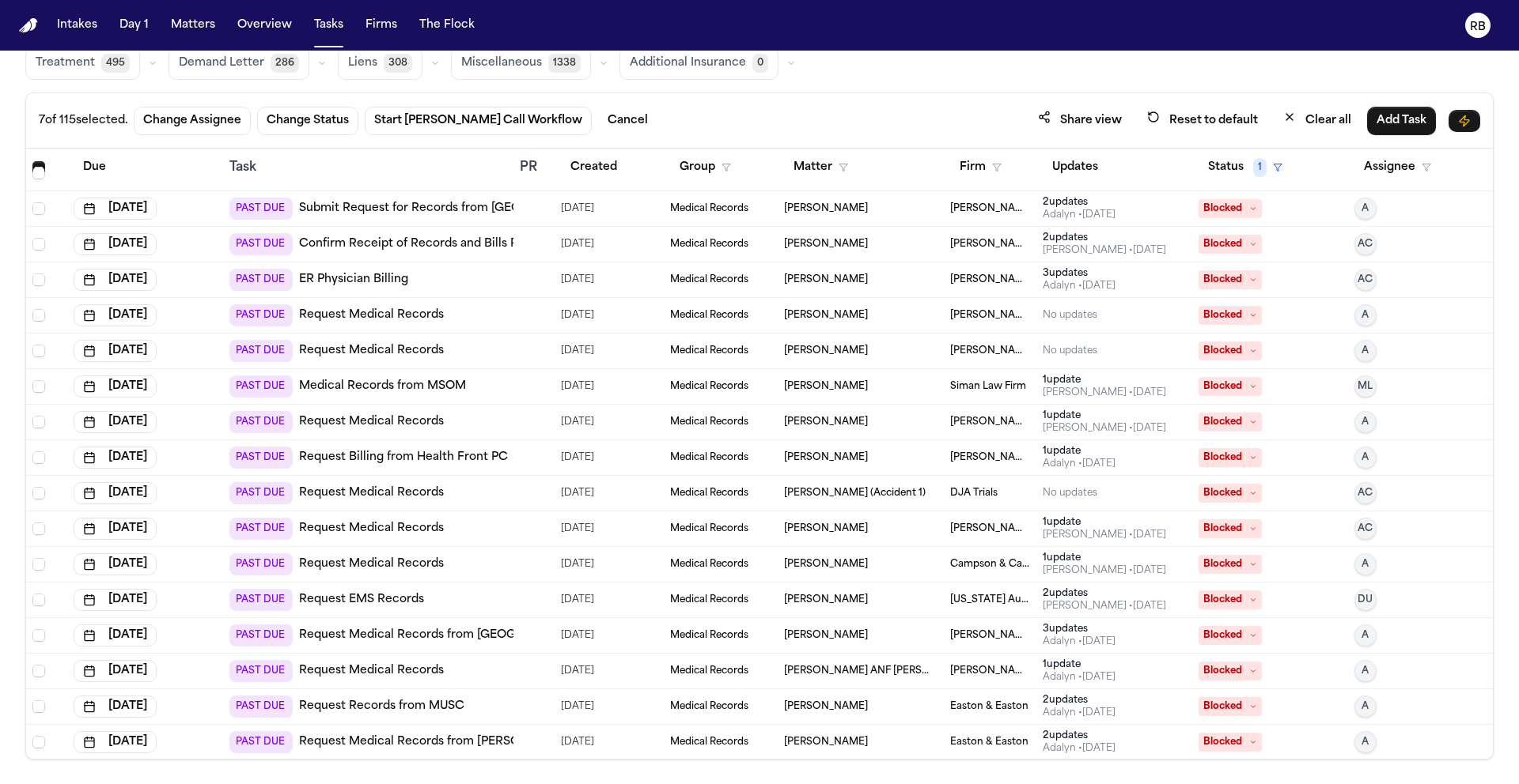
scroll to position [3519, 0]
click at [879, 736] on div "[PERSON_NAME]" at bounding box center [860, 740] width 154 height 12
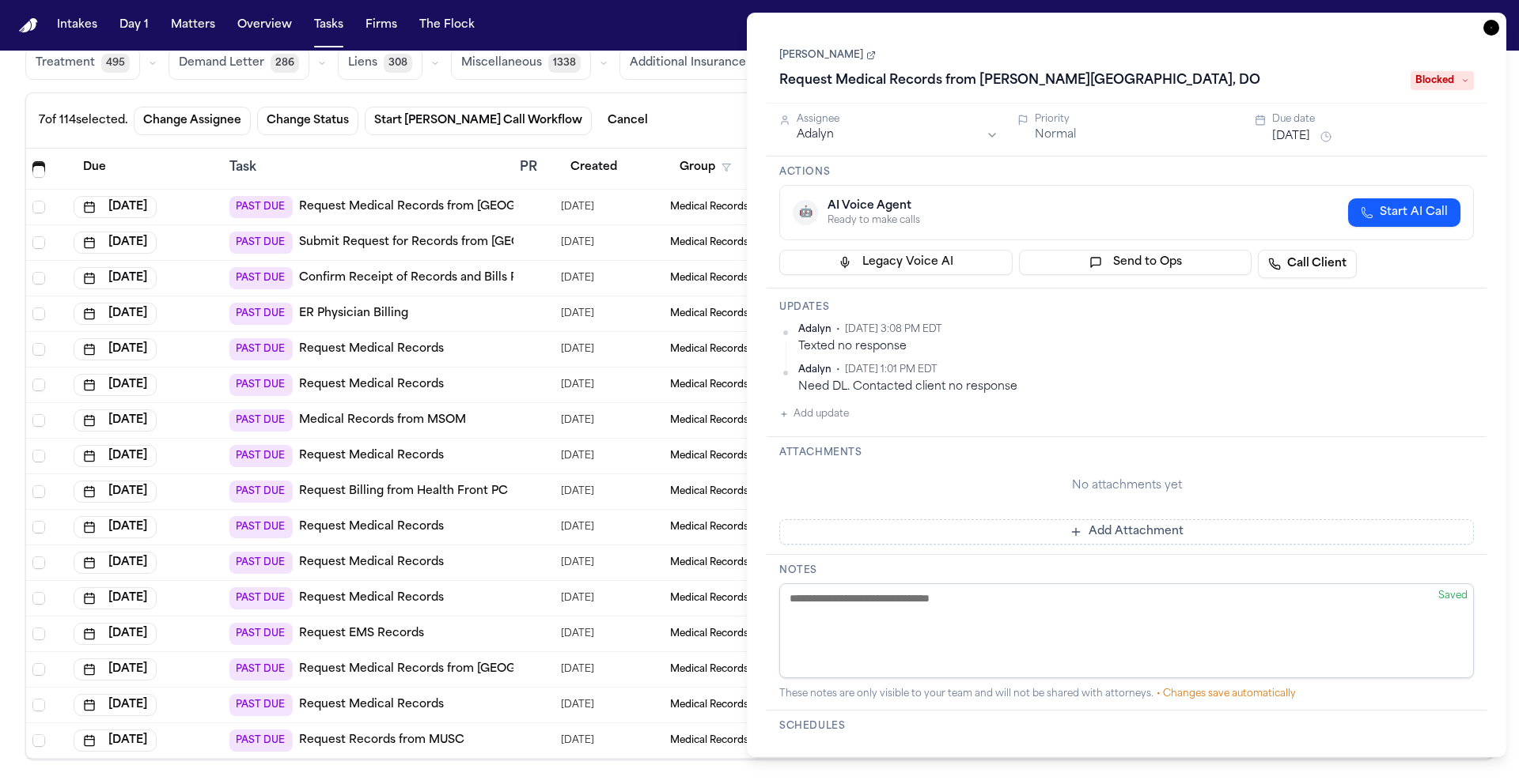
scroll to position [3484, 0]
click at [840, 60] on link "[PERSON_NAME]" at bounding box center [827, 55] width 97 height 12
click at [1485, 32] on icon "button" at bounding box center [1491, 28] width 16 height 16
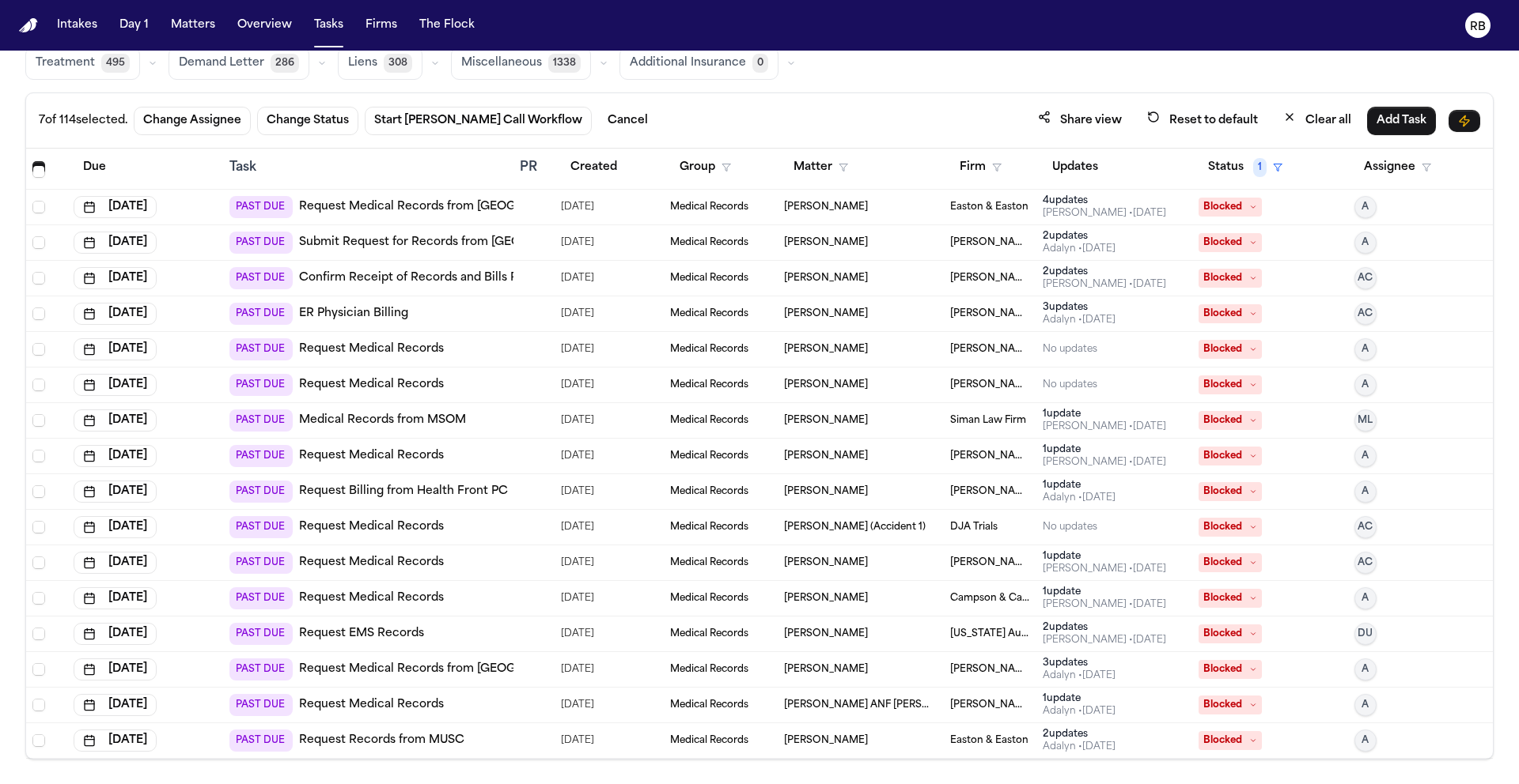
scroll to position [3484, 0]
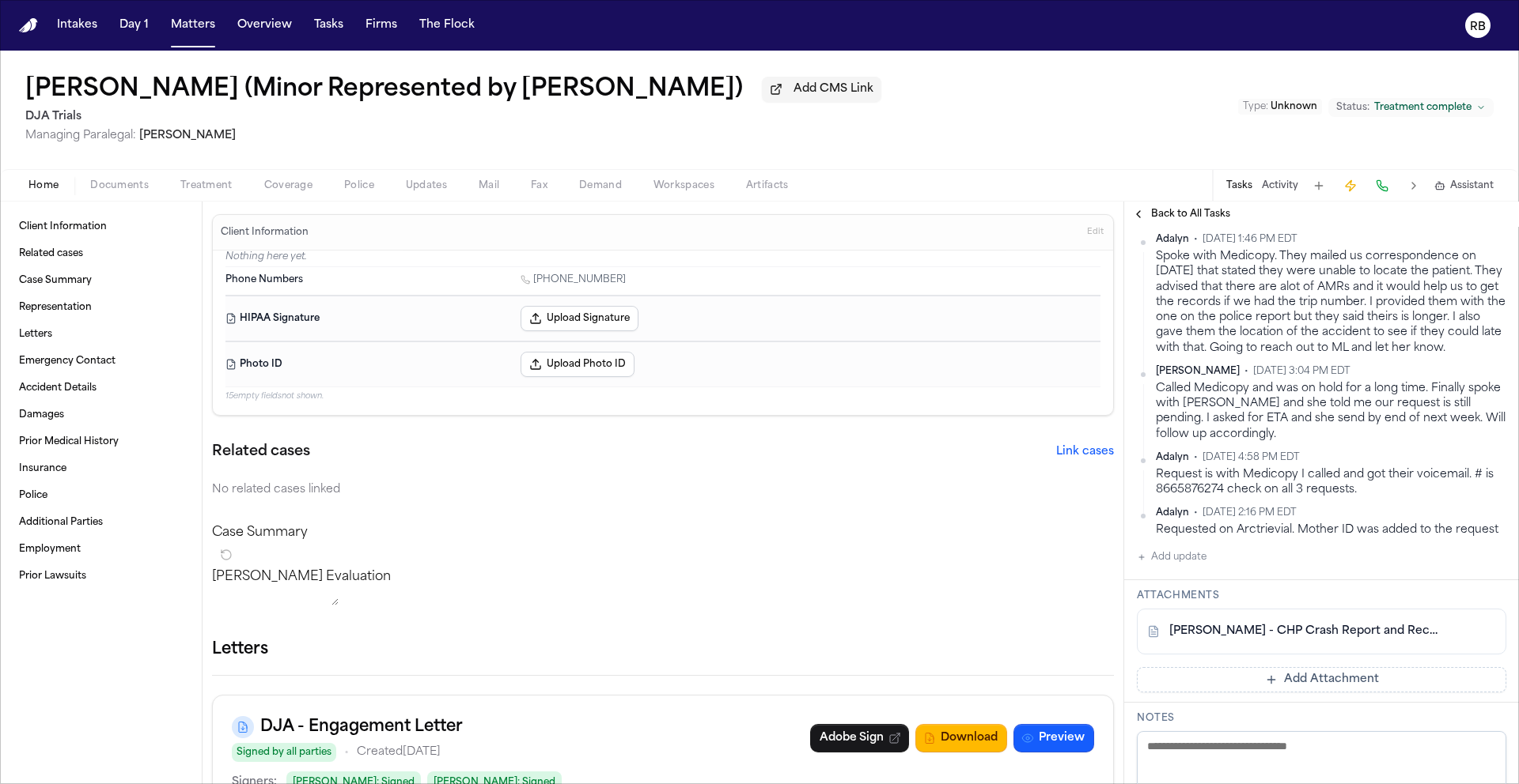
scroll to position [314, 0]
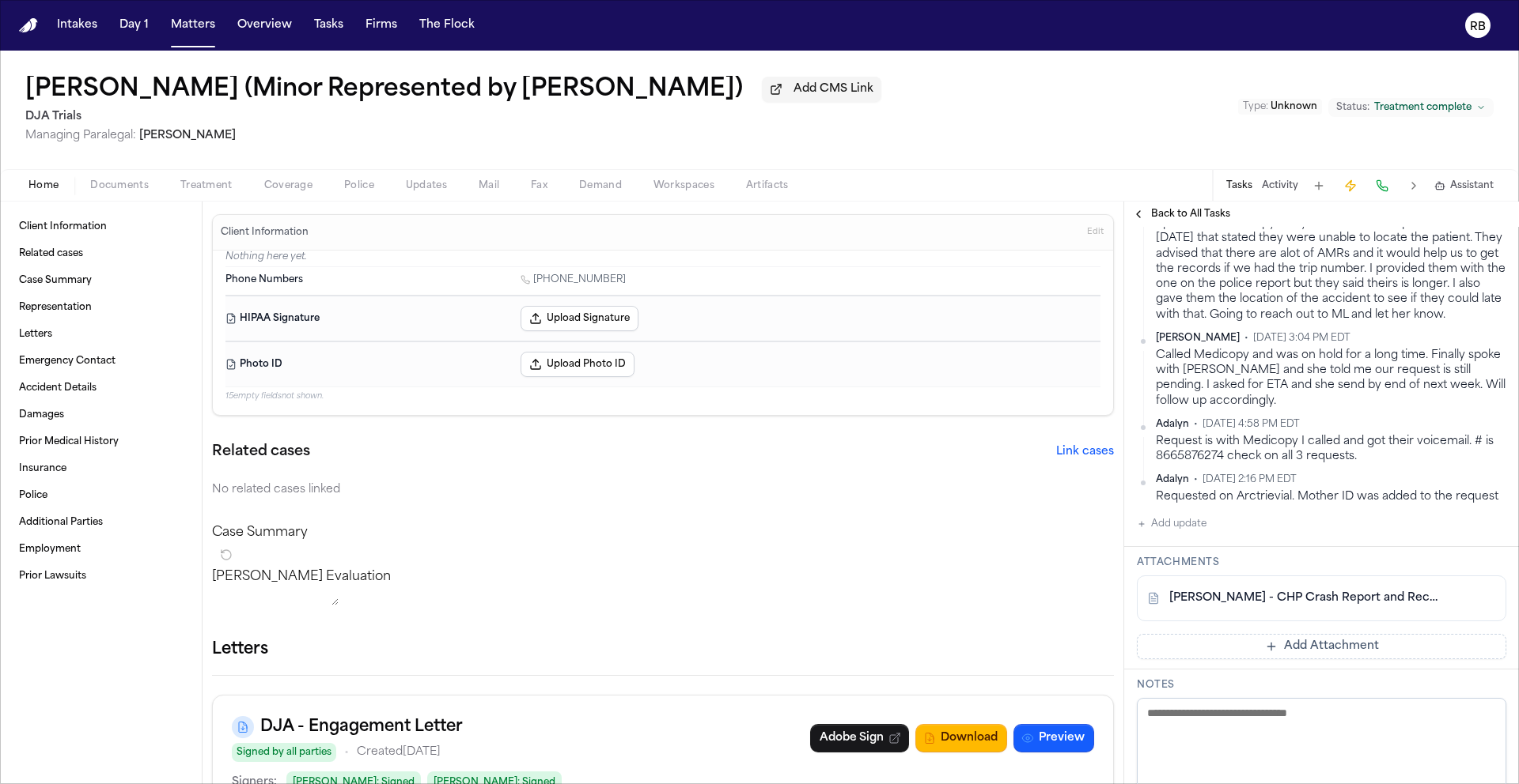
click at [1284, 606] on link "D. Mendez - CHP Crash Report and Records Compilation - 5.7.25" at bounding box center [1305, 598] width 273 height 16
click at [1169, 218] on span "Back to All Tasks" at bounding box center [1190, 214] width 79 height 12
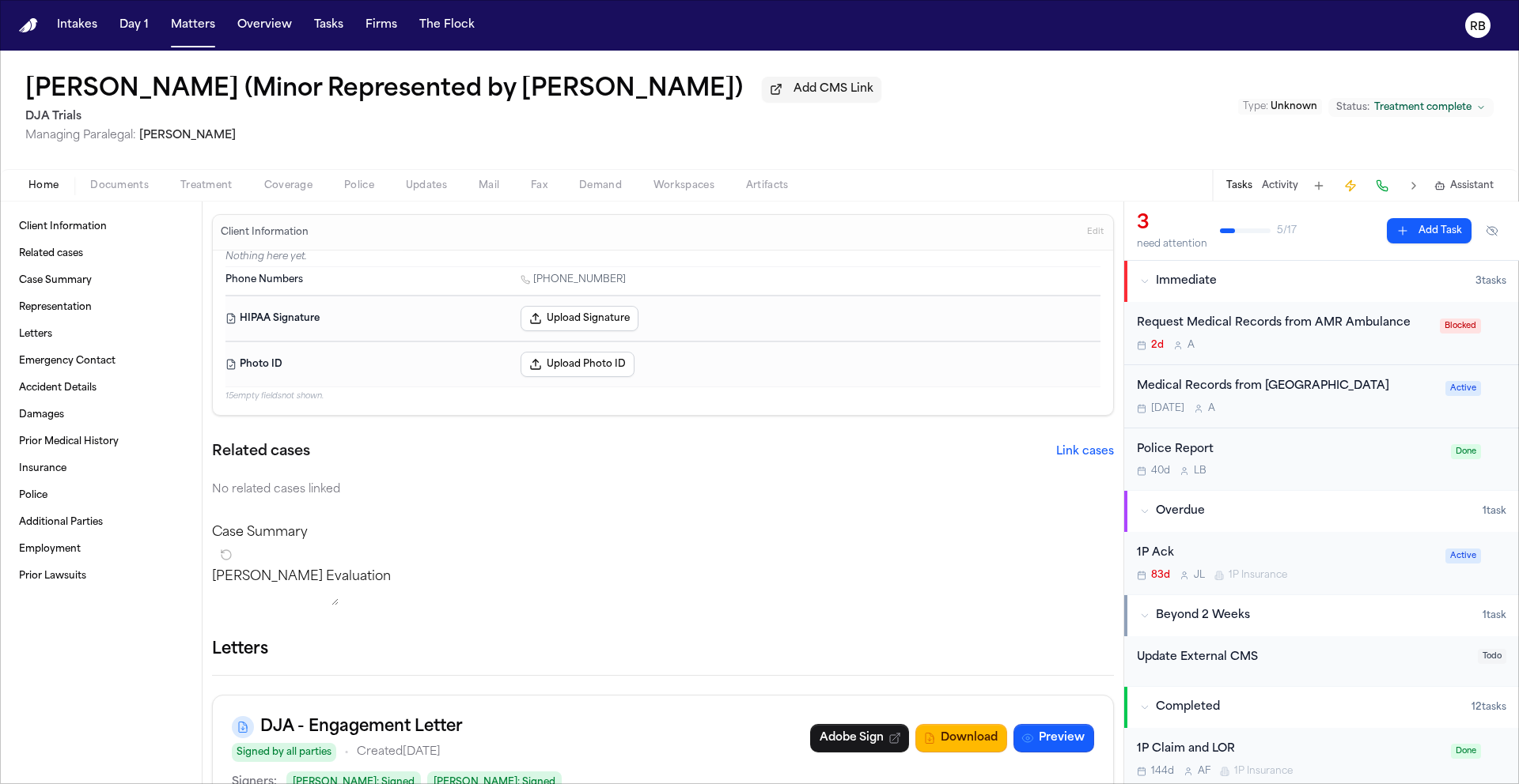
click at [1369, 404] on div "Medical Records from Long Beach Memorial Tomorrow A" at bounding box center [1286, 396] width 299 height 37
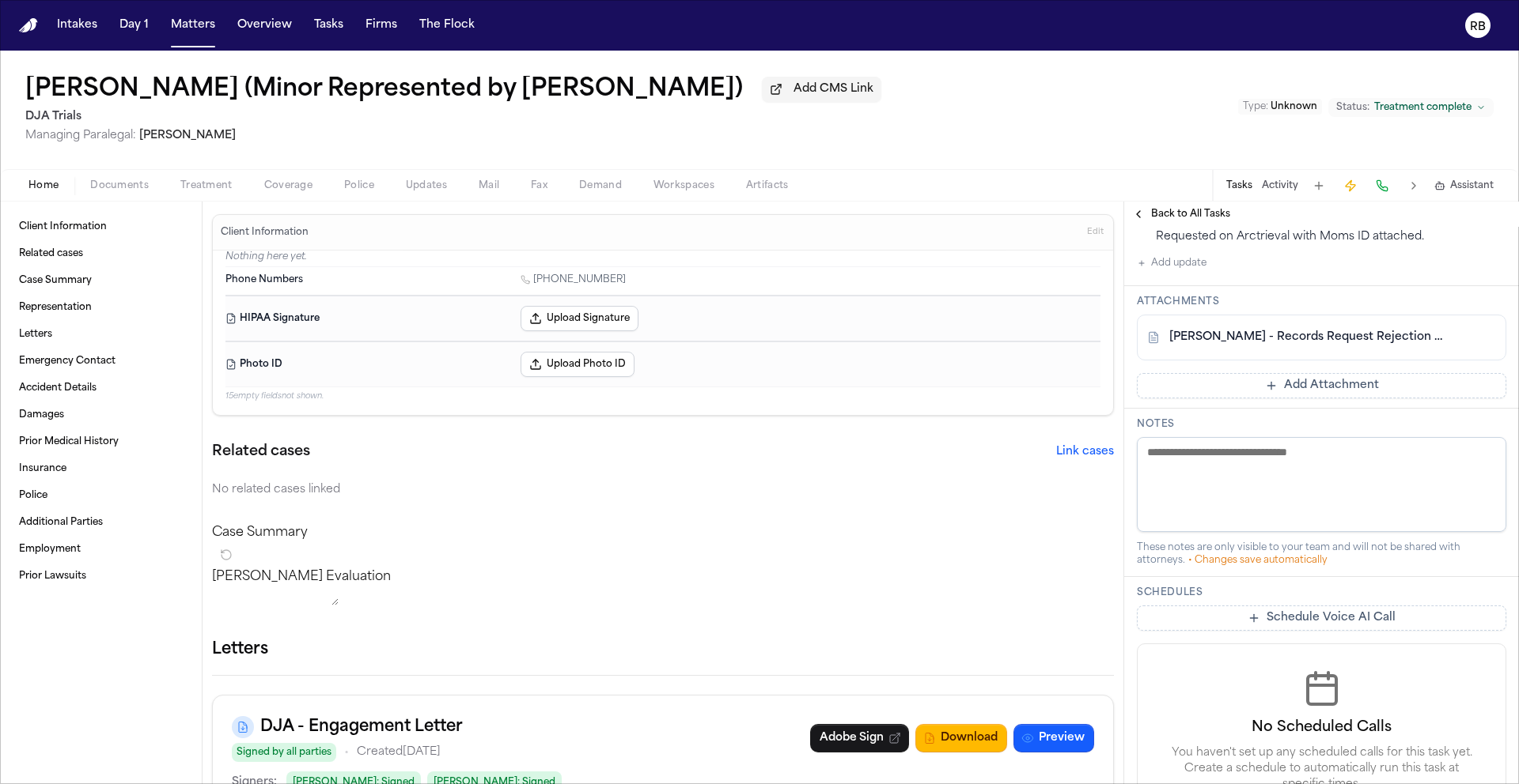
scroll to position [502, 0]
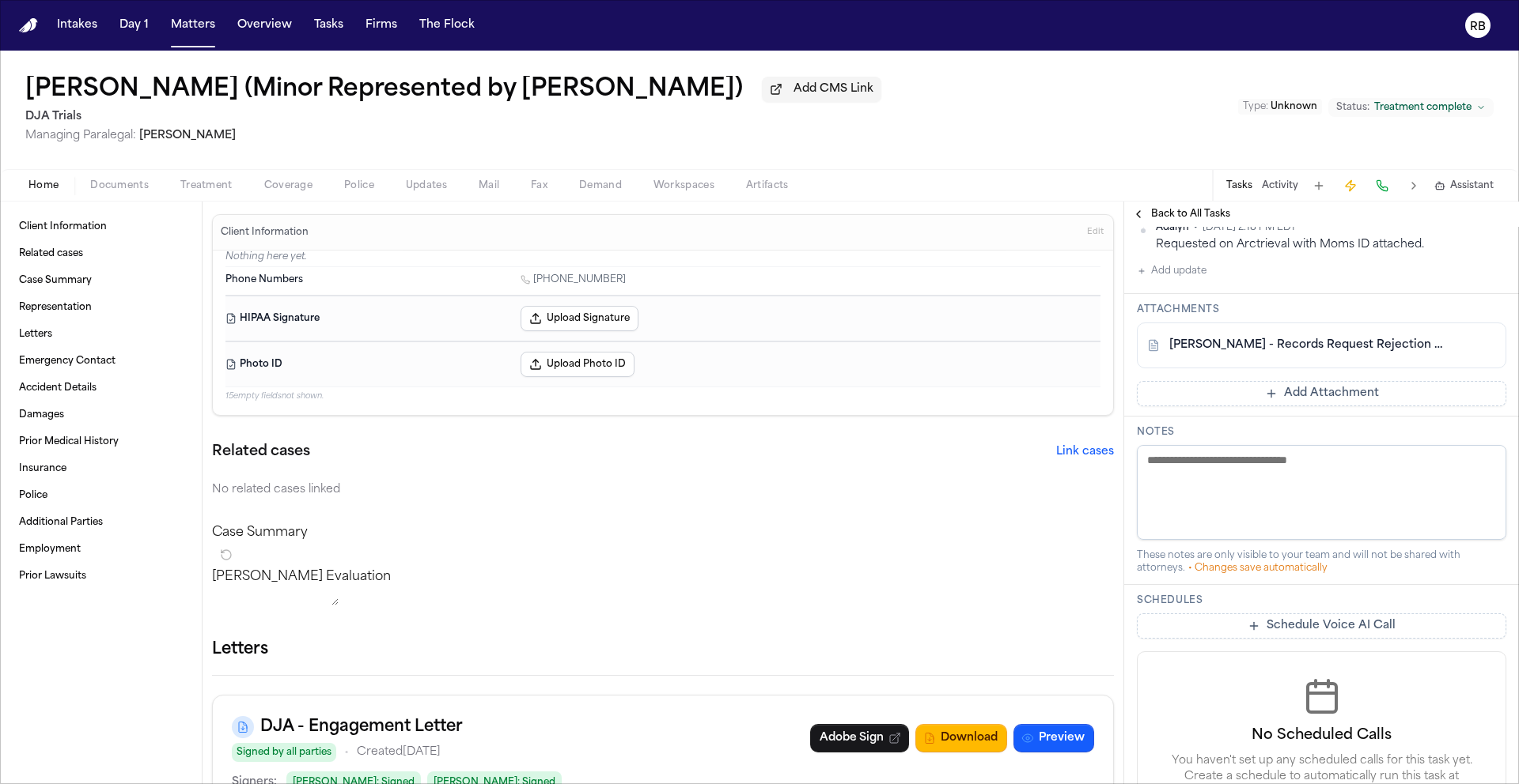
click at [1374, 294] on div "Updates Adalyn • Oct 9, 2025 11:52 AM EDT Called and spoke to martin he did not…" at bounding box center [1322, 169] width 395 height 250
click at [1394, 368] on div "D. Mendez - Records Request Rejection from VitalChart for Long Beach Memorial -…" at bounding box center [1321, 346] width 369 height 46
click at [1396, 354] on link "D. Mendez - Records Request Rejection from VitalChart for Long Beach Memorial -…" at bounding box center [1305, 346] width 273 height 16
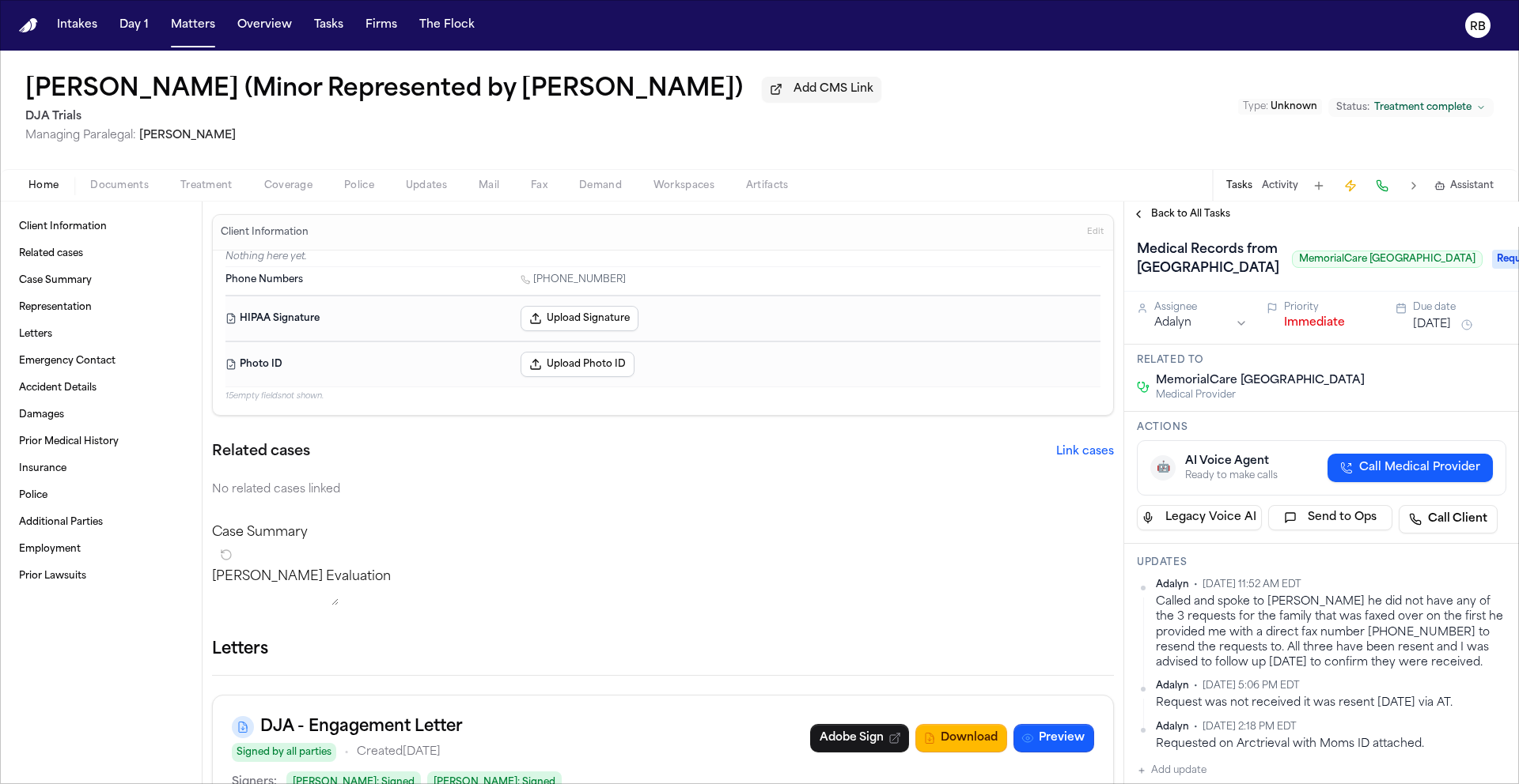
scroll to position [0, 0]
click at [1188, 220] on span "Back to All Tasks" at bounding box center [1190, 214] width 79 height 12
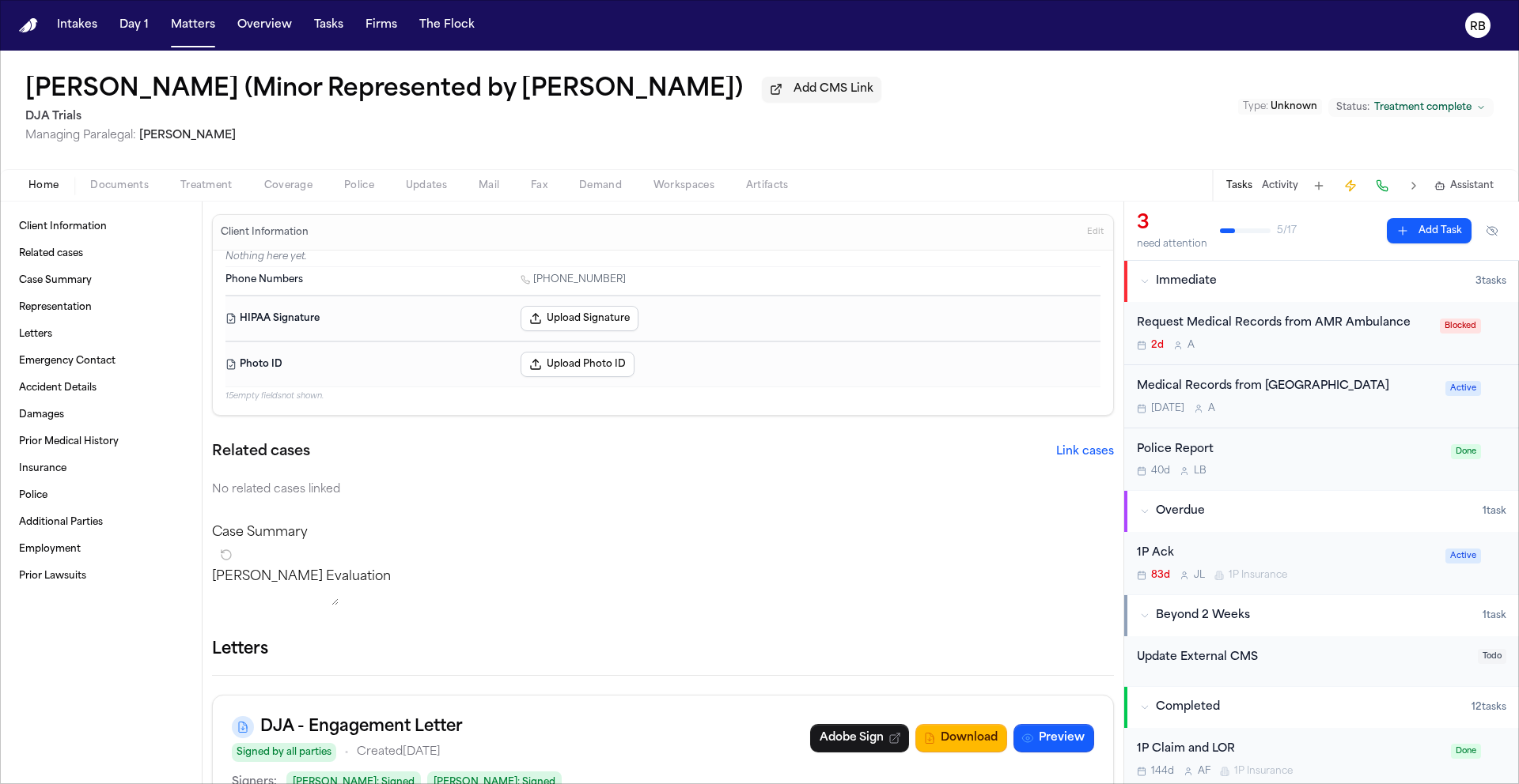
click at [1394, 352] on div "2d A" at bounding box center [1283, 346] width 293 height 12
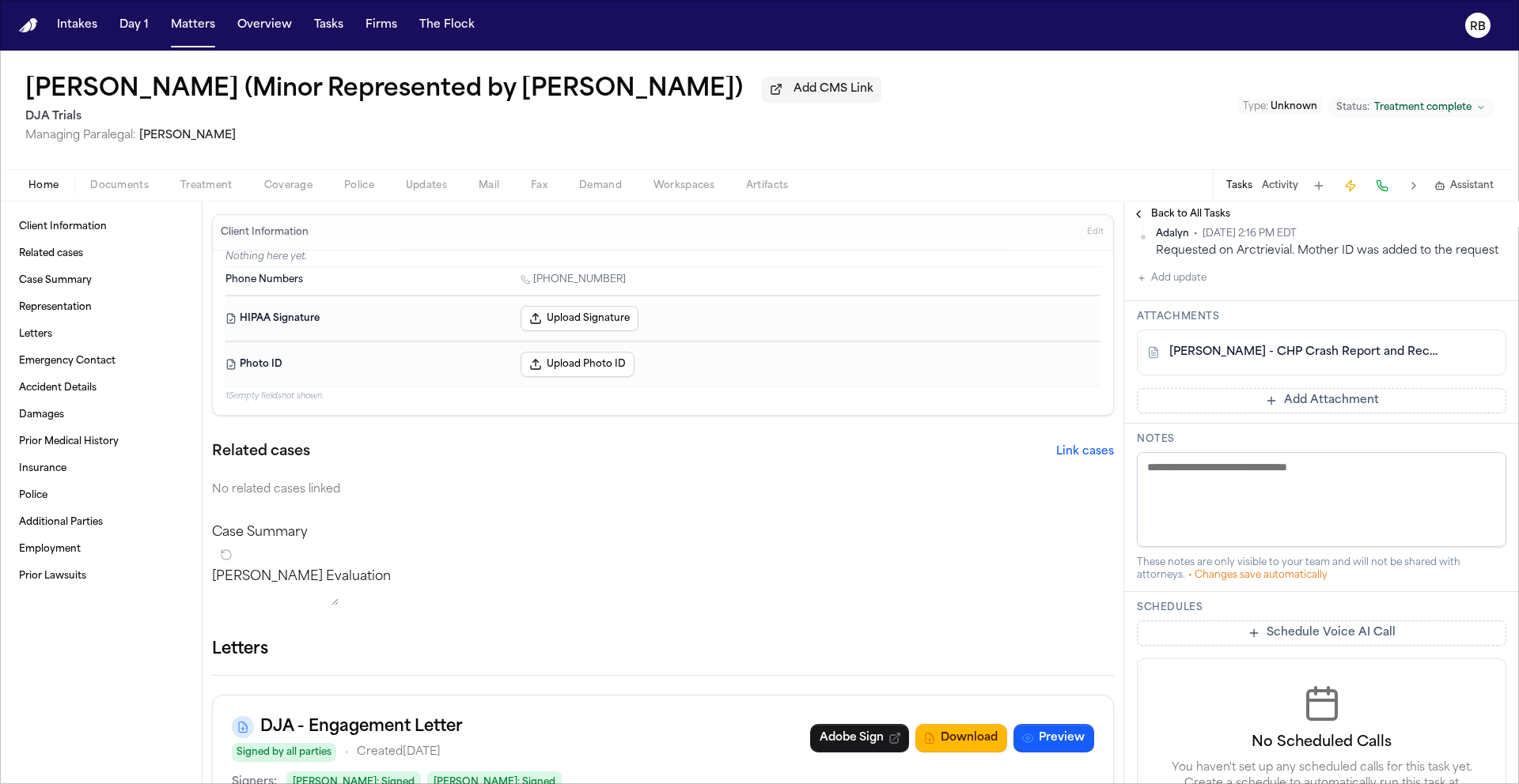
scroll to position [532, 0]
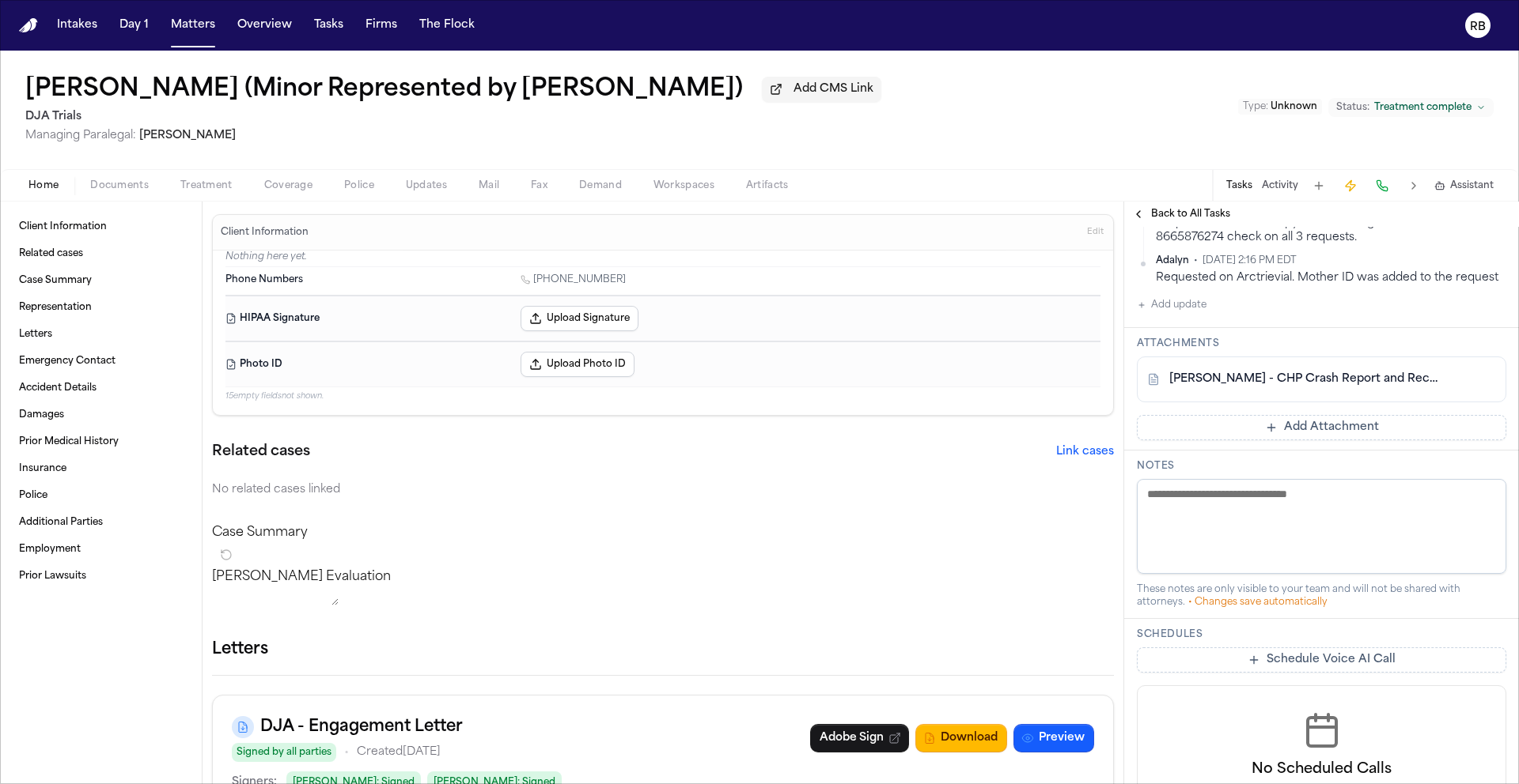
click at [1315, 388] on link "D. Mendez - CHP Crash Report and Records Compilation - 5.7.25" at bounding box center [1305, 380] width 273 height 16
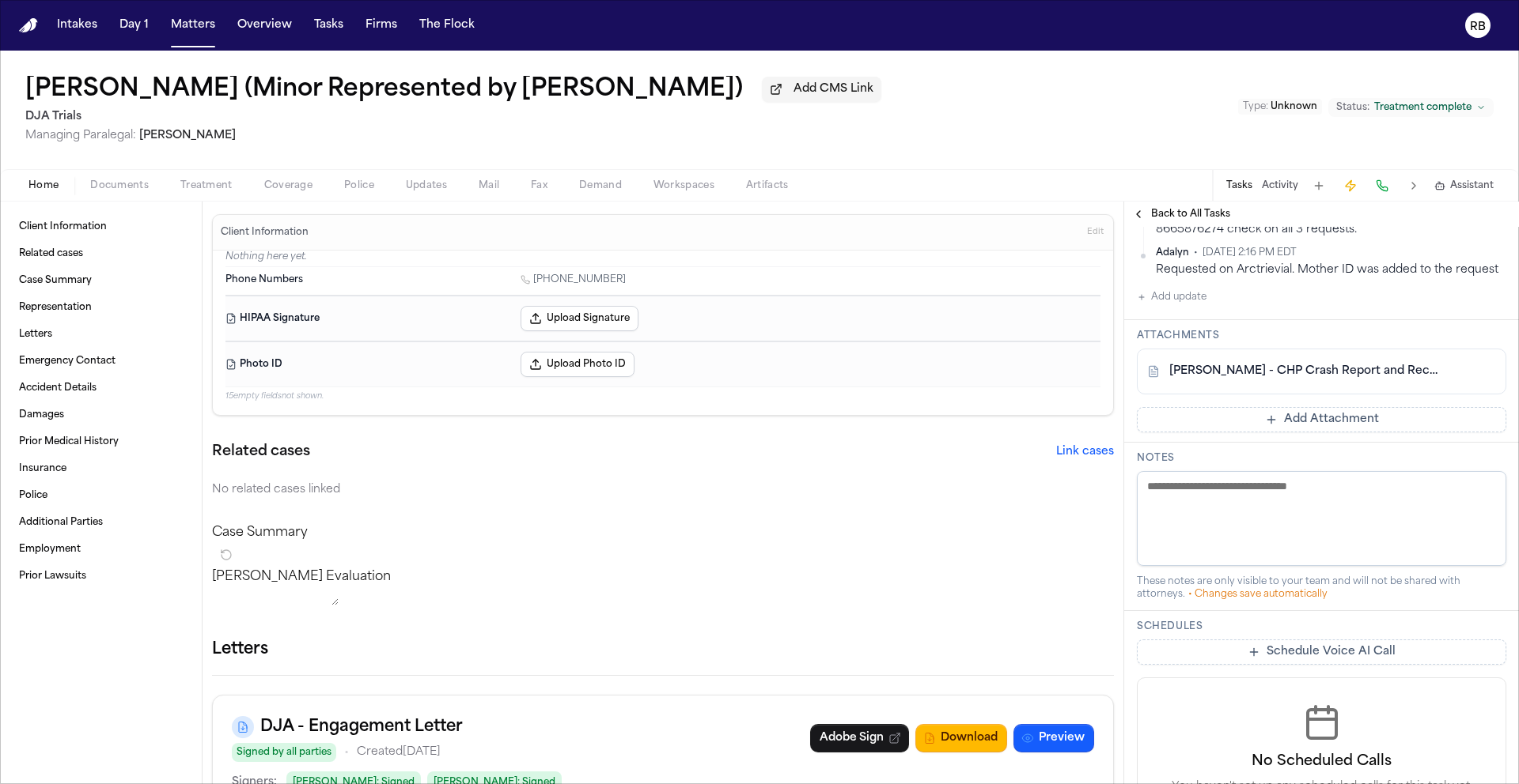
scroll to position [550, 0]
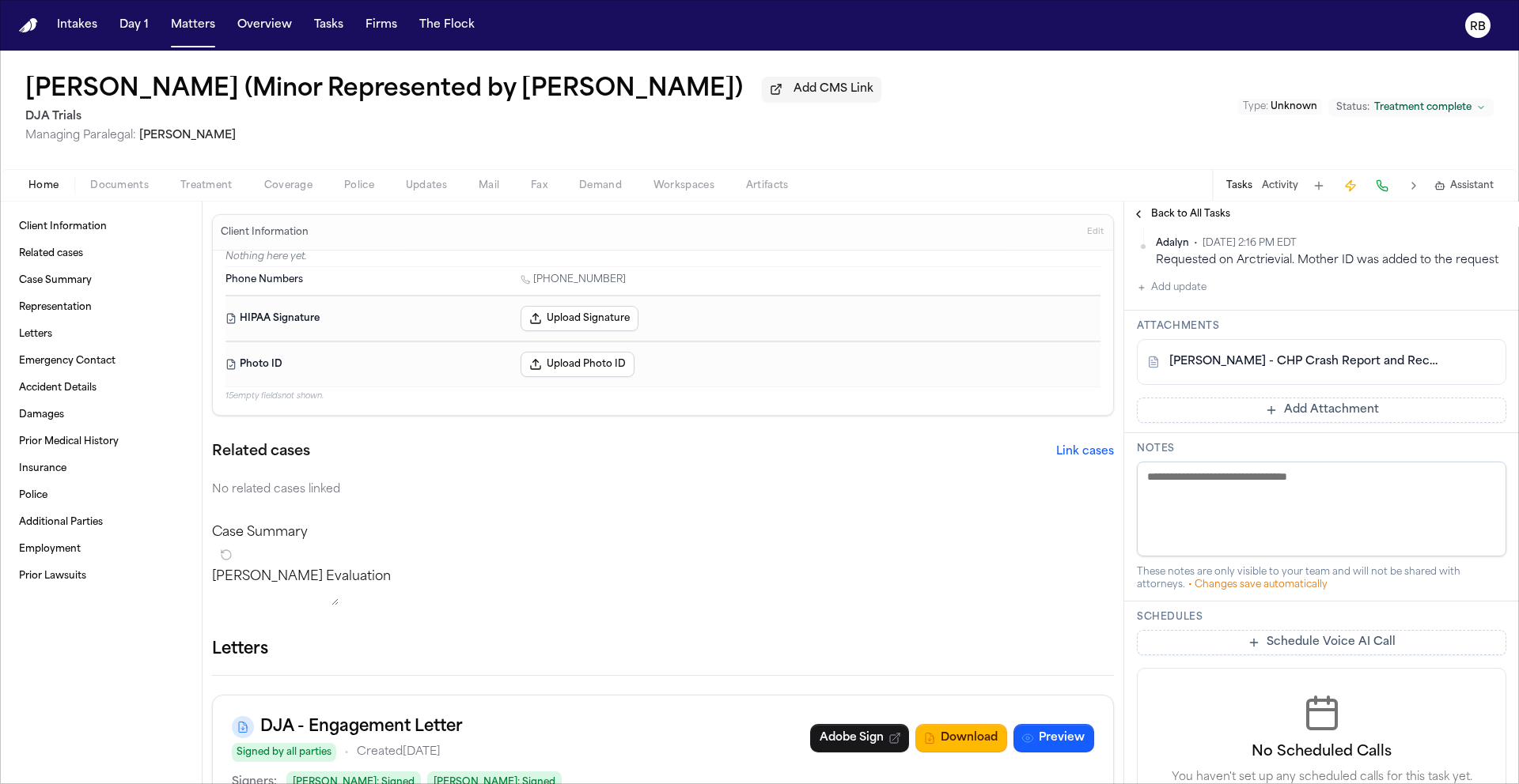
click at [1218, 370] on link "D. Mendez - CHP Crash Report and Records Compilation - 5.7.25" at bounding box center [1305, 362] width 273 height 16
click at [1290, 420] on button "Add Attachment" at bounding box center [1321, 410] width 369 height 25
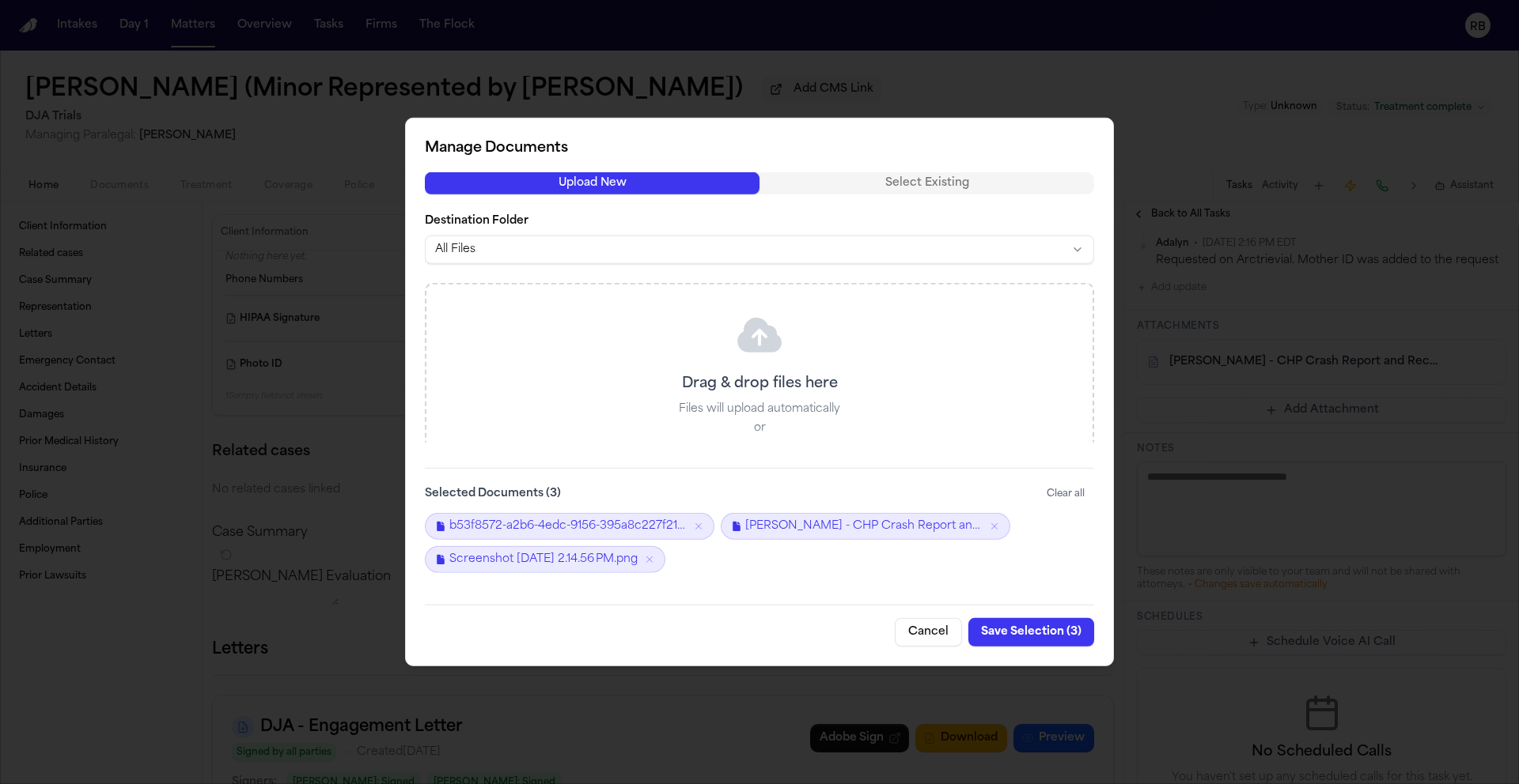
click at [1010, 635] on button "Save Selection ( 3 )" at bounding box center [1031, 632] width 125 height 28
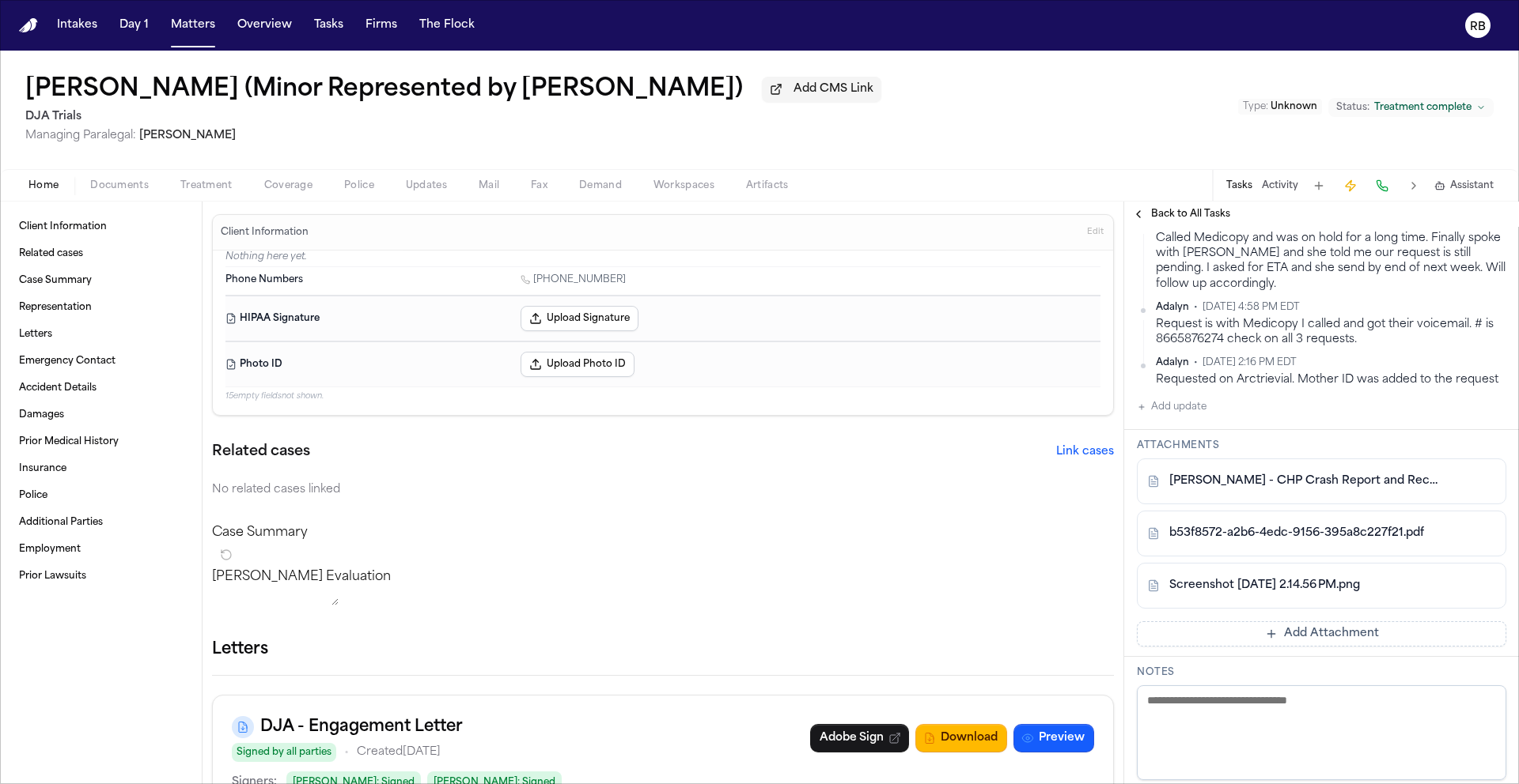
scroll to position [432, 0]
click at [1202, 416] on button "Add update" at bounding box center [1171, 405] width 69 height 19
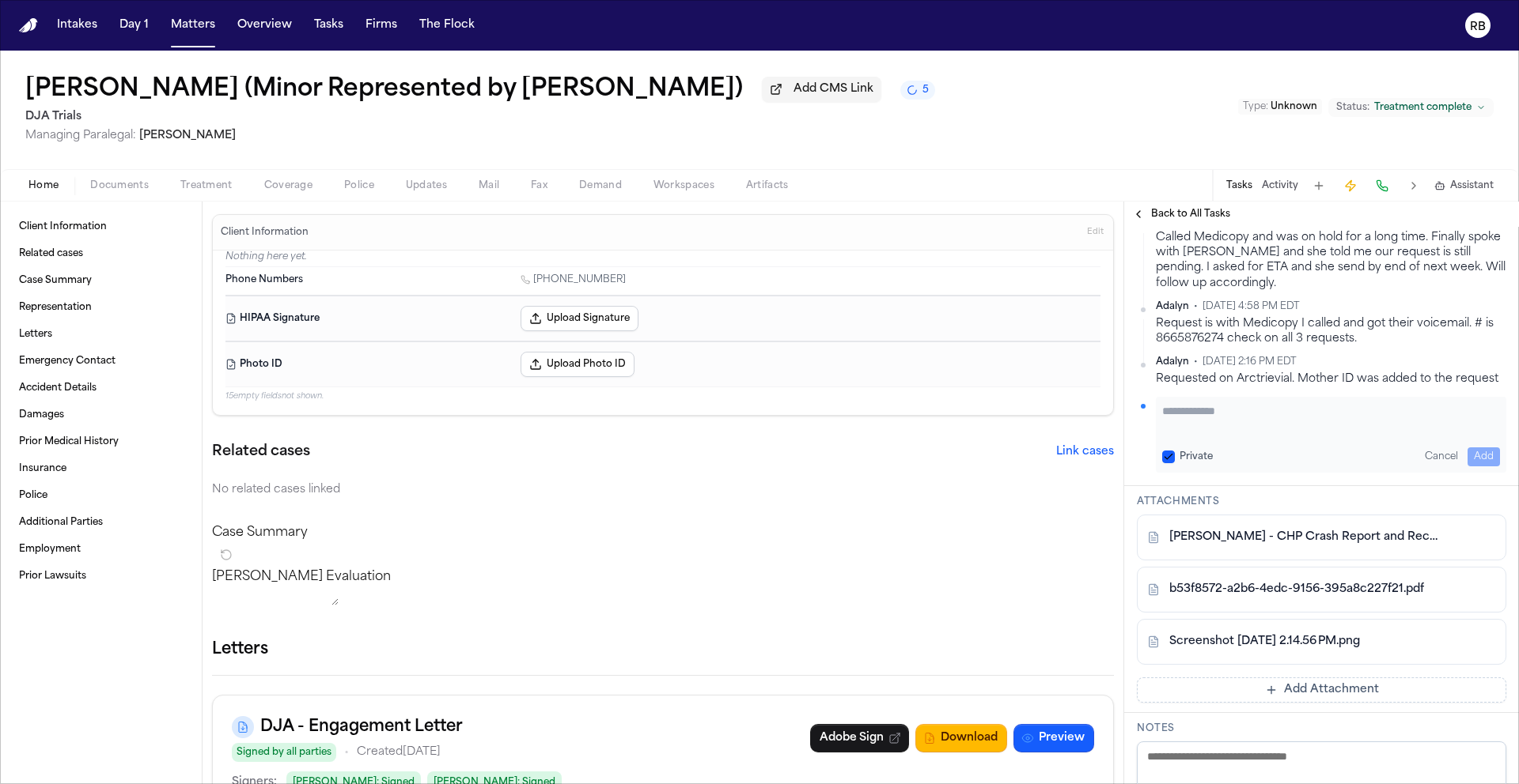
click at [1257, 435] on textarea "Add your update" at bounding box center [1330, 420] width 338 height 32
type textarea "**********"
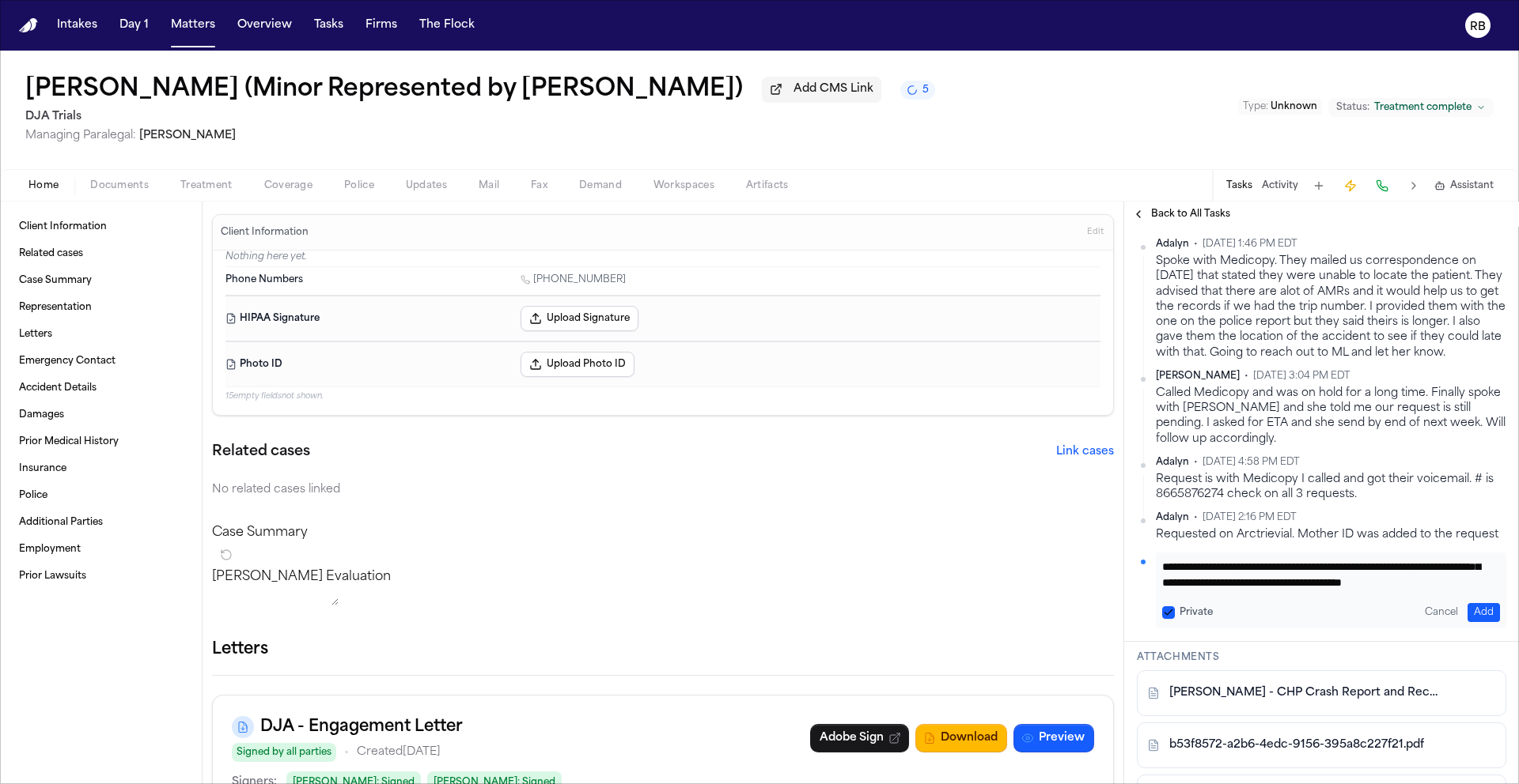
scroll to position [326, 0]
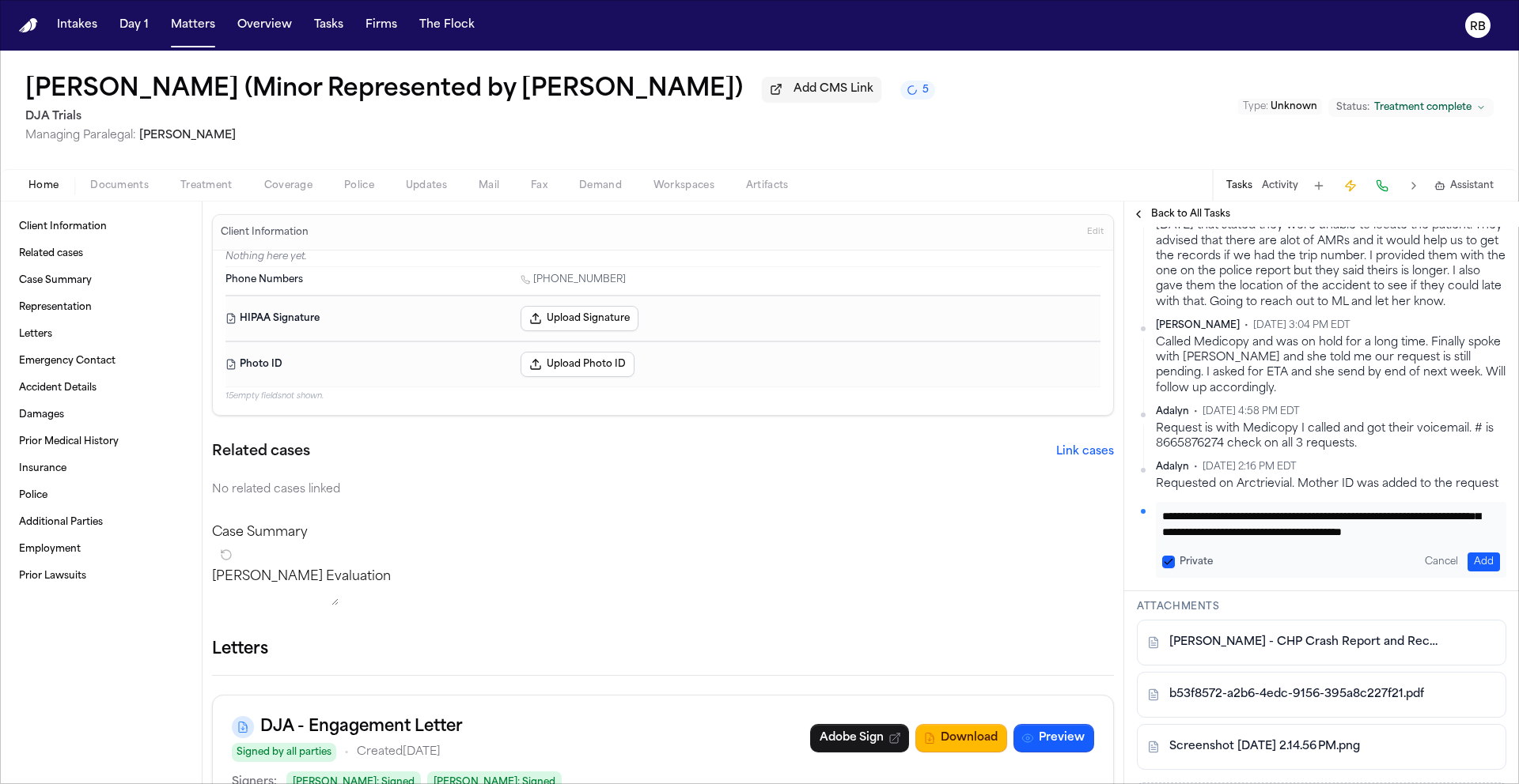
click at [1472, 572] on button "Add" at bounding box center [1483, 562] width 32 height 19
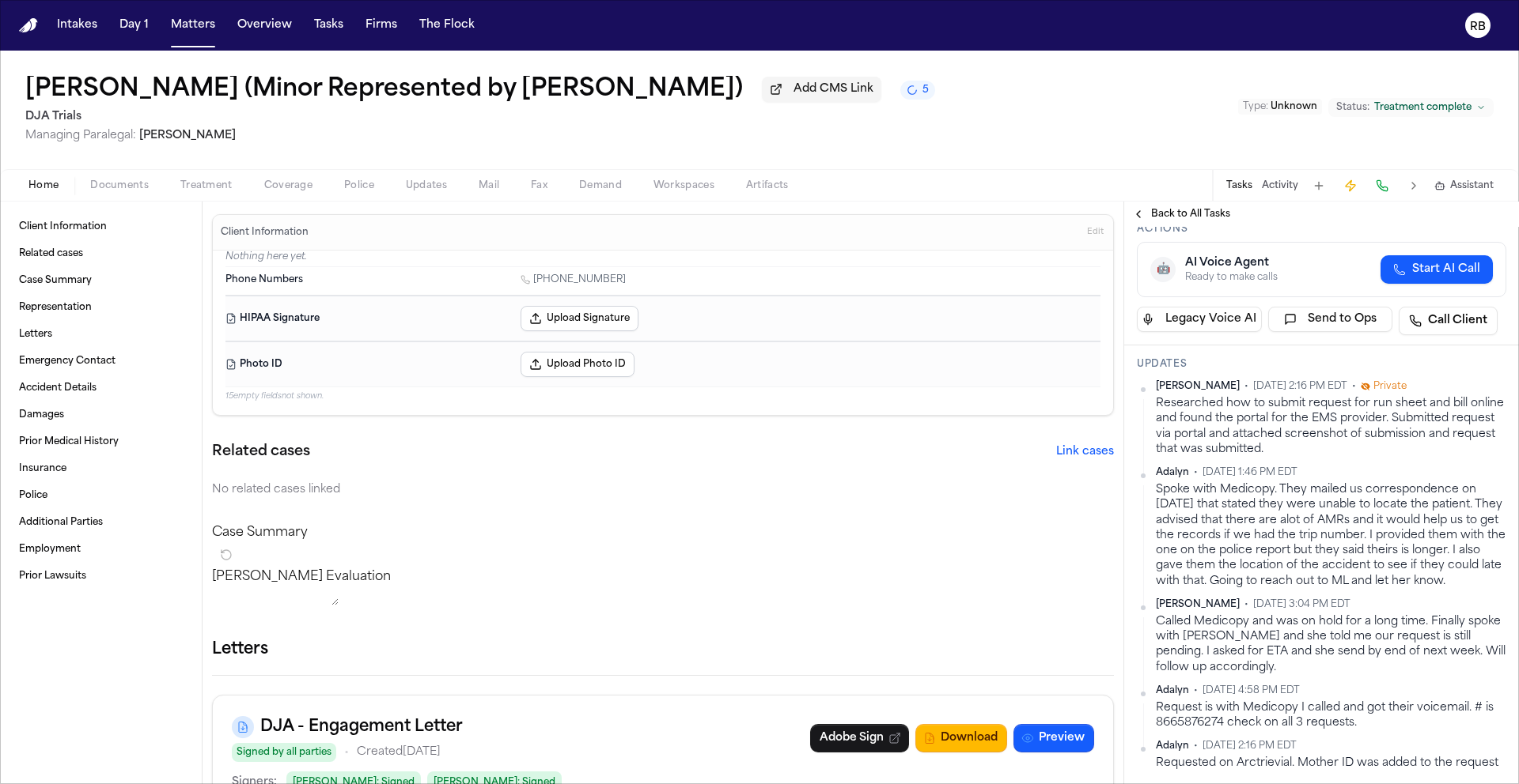
scroll to position [0, 0]
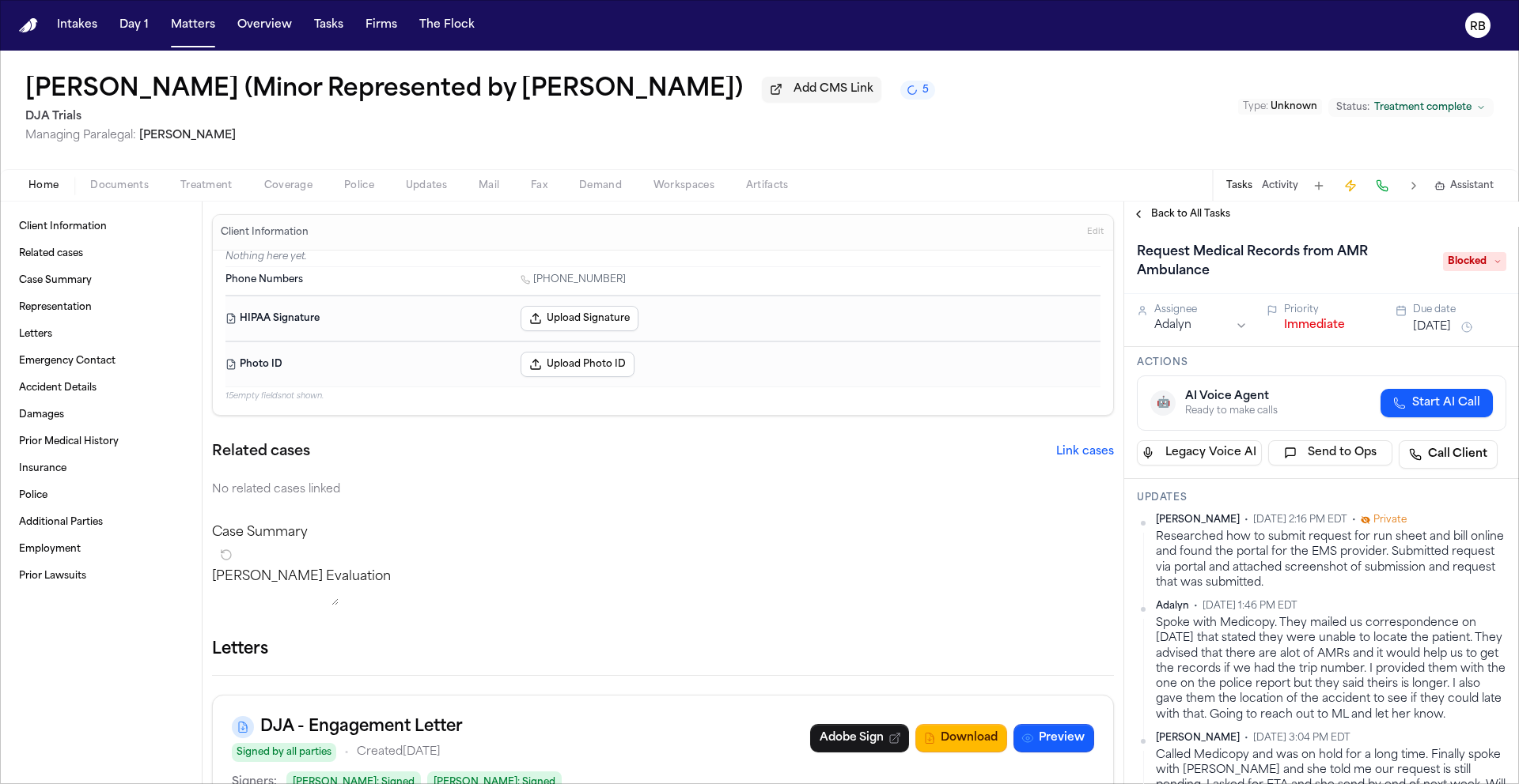
click at [1473, 271] on span "Blocked" at bounding box center [1474, 261] width 63 height 19
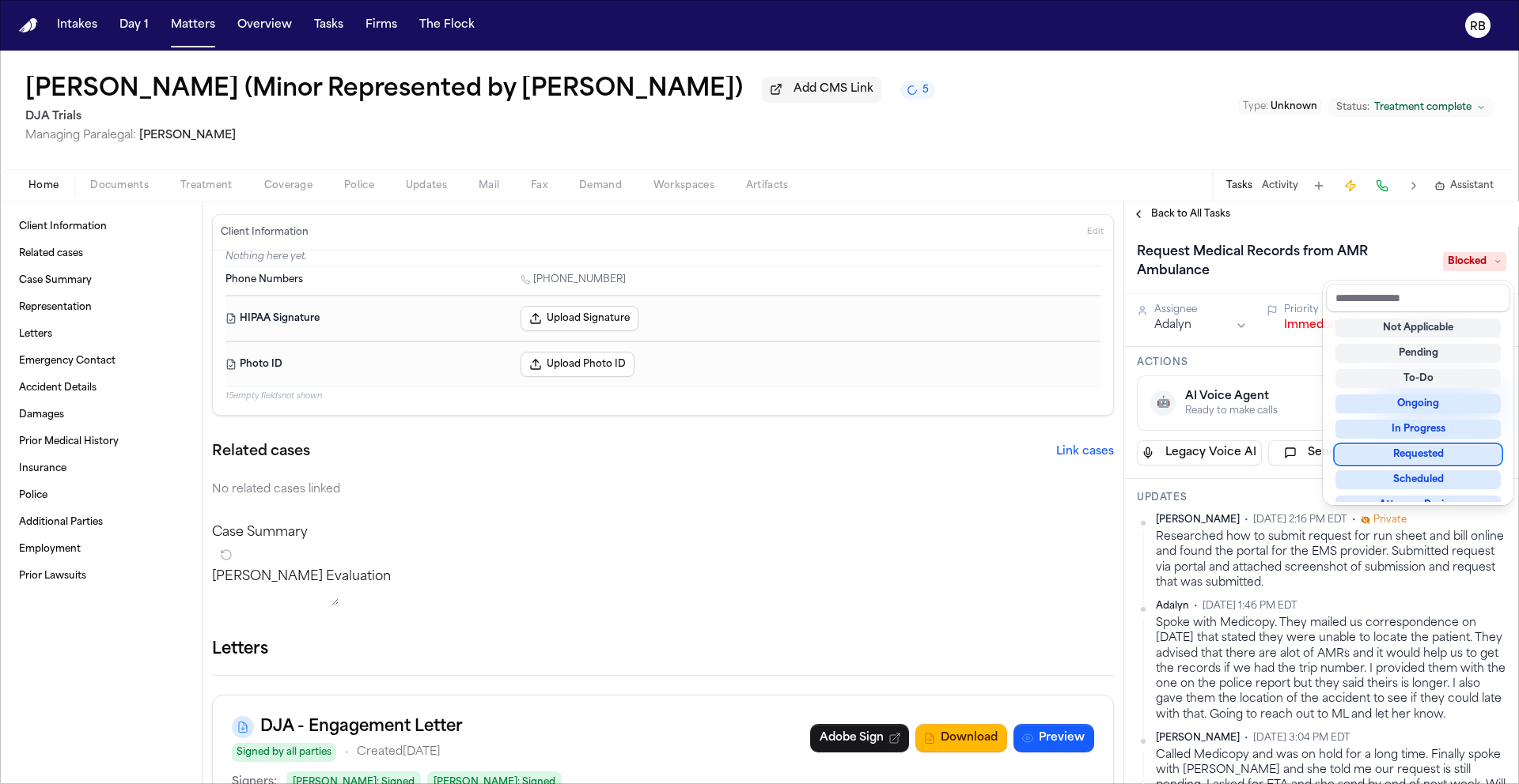
click at [1448, 446] on div "Requested" at bounding box center [1418, 454] width 165 height 19
click at [1416, 452] on div "Requested" at bounding box center [1418, 454] width 165 height 19
click at [1342, 228] on div "Back to All Tasks Request Medical Records from AMR Ambulance Requested Assignee…" at bounding box center [1322, 492] width 395 height 582
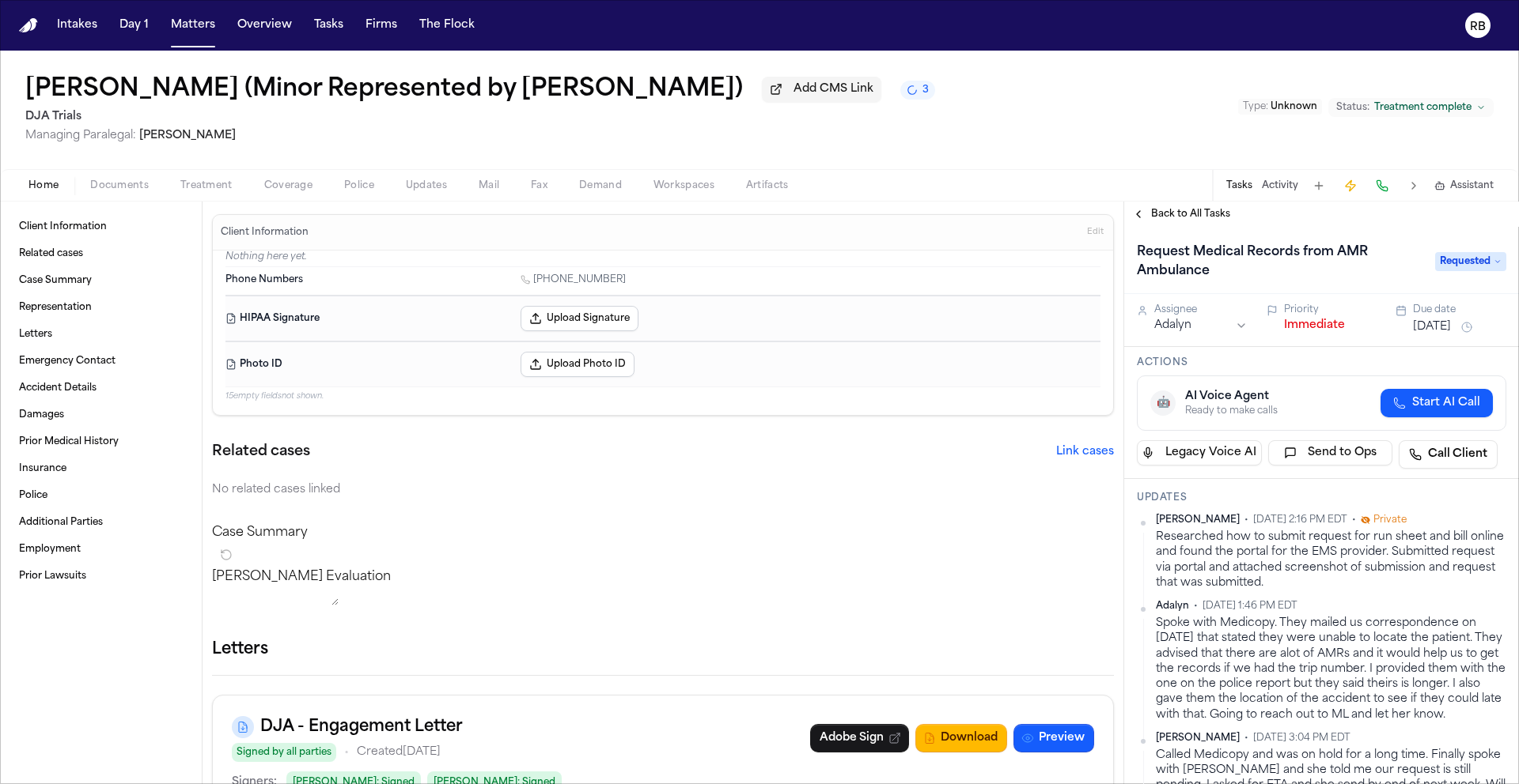
click at [1449, 333] on button "Oct 10, 2025" at bounding box center [1431, 327] width 38 height 16
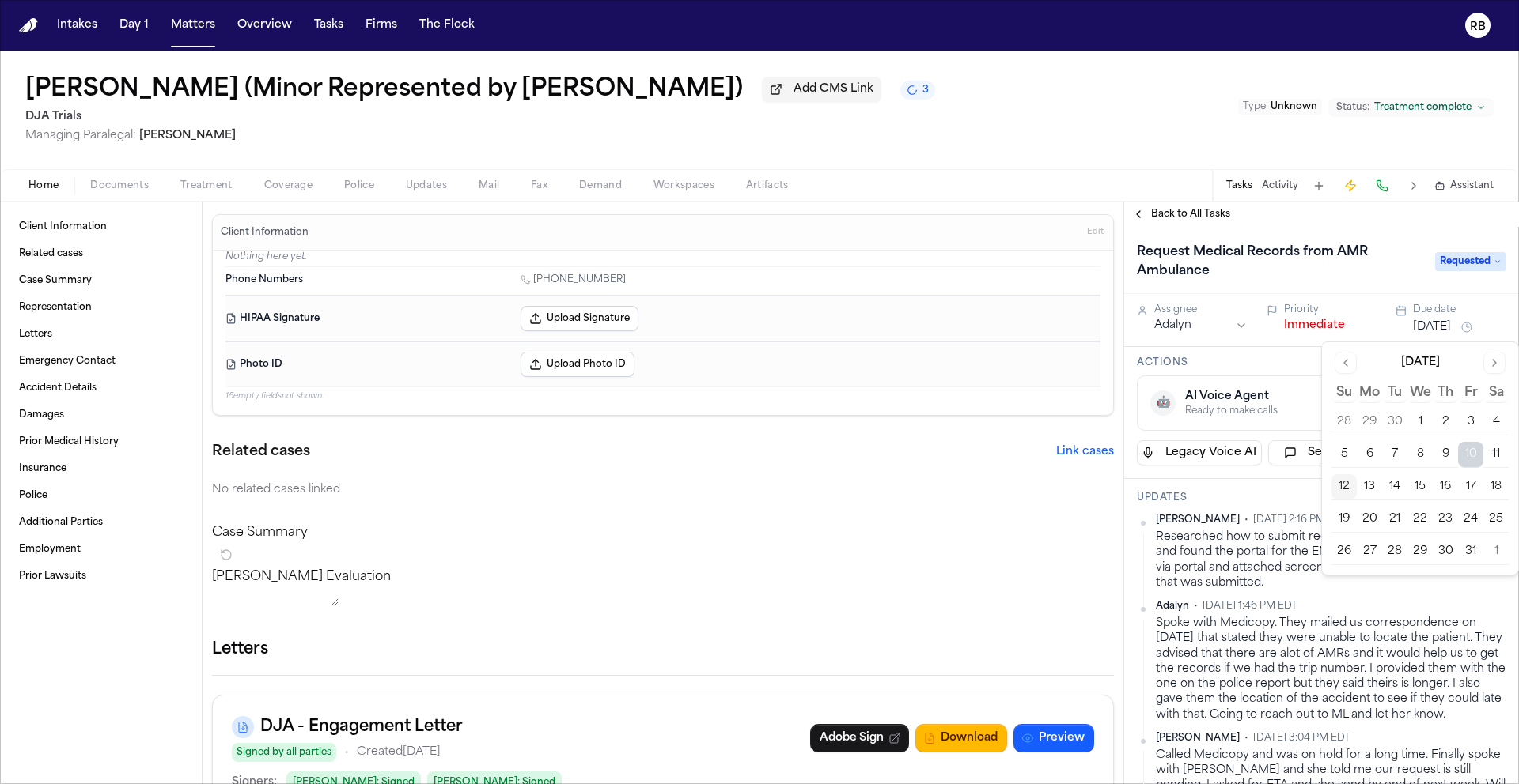
click at [1376, 548] on button "27" at bounding box center [1369, 552] width 25 height 25
click at [1403, 231] on div "Request Medical Records from AMR Ambulance Requested" at bounding box center [1322, 260] width 395 height 68
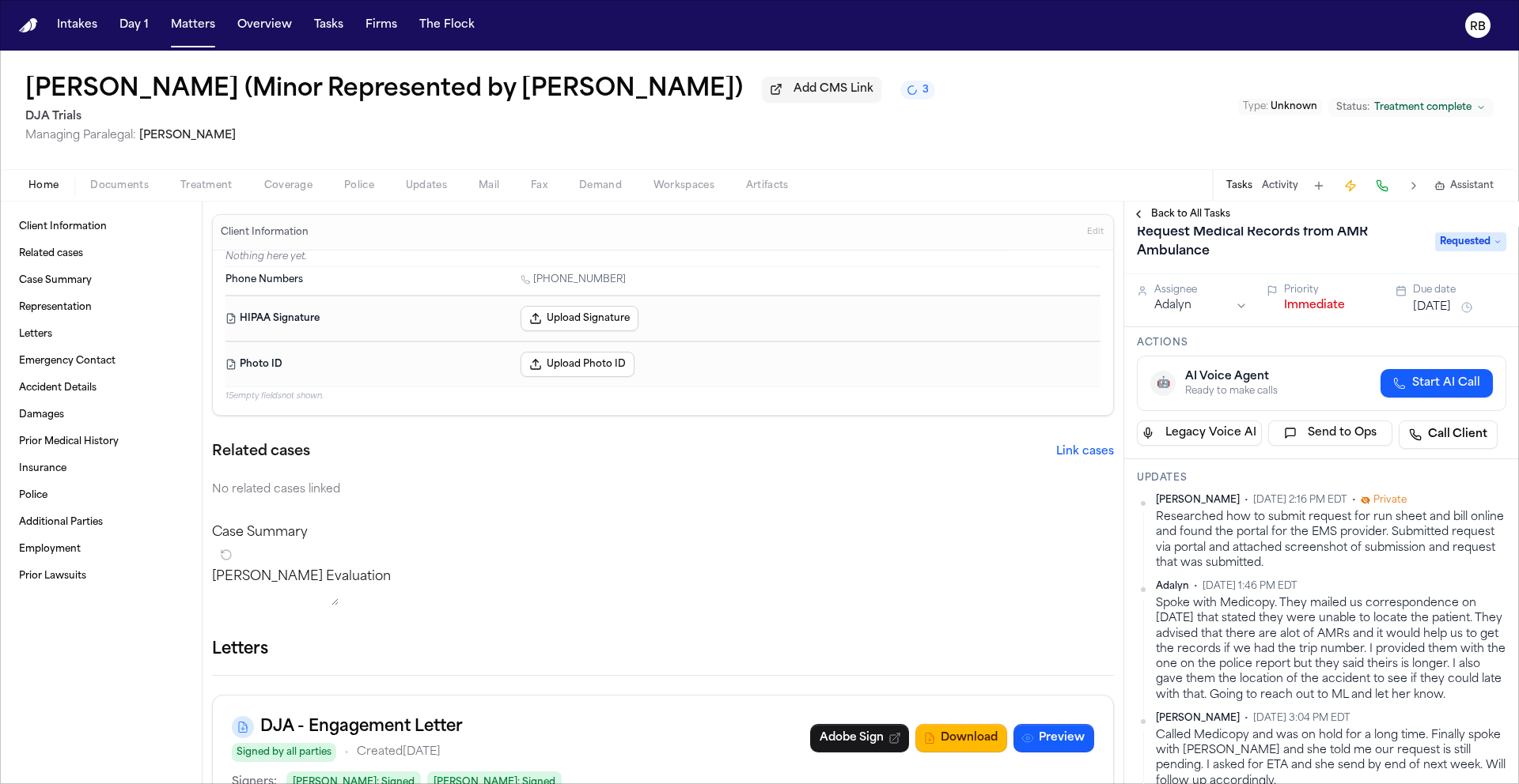
scroll to position [20, 0]
click at [1490, 499] on html "Intakes Day 1 Matters Overview Tasks Firms The Flock RB Demi Mendez (Minor Repr…" at bounding box center [760, 392] width 1519 height 784
click at [1444, 532] on div "Edit" at bounding box center [1443, 527] width 93 height 22
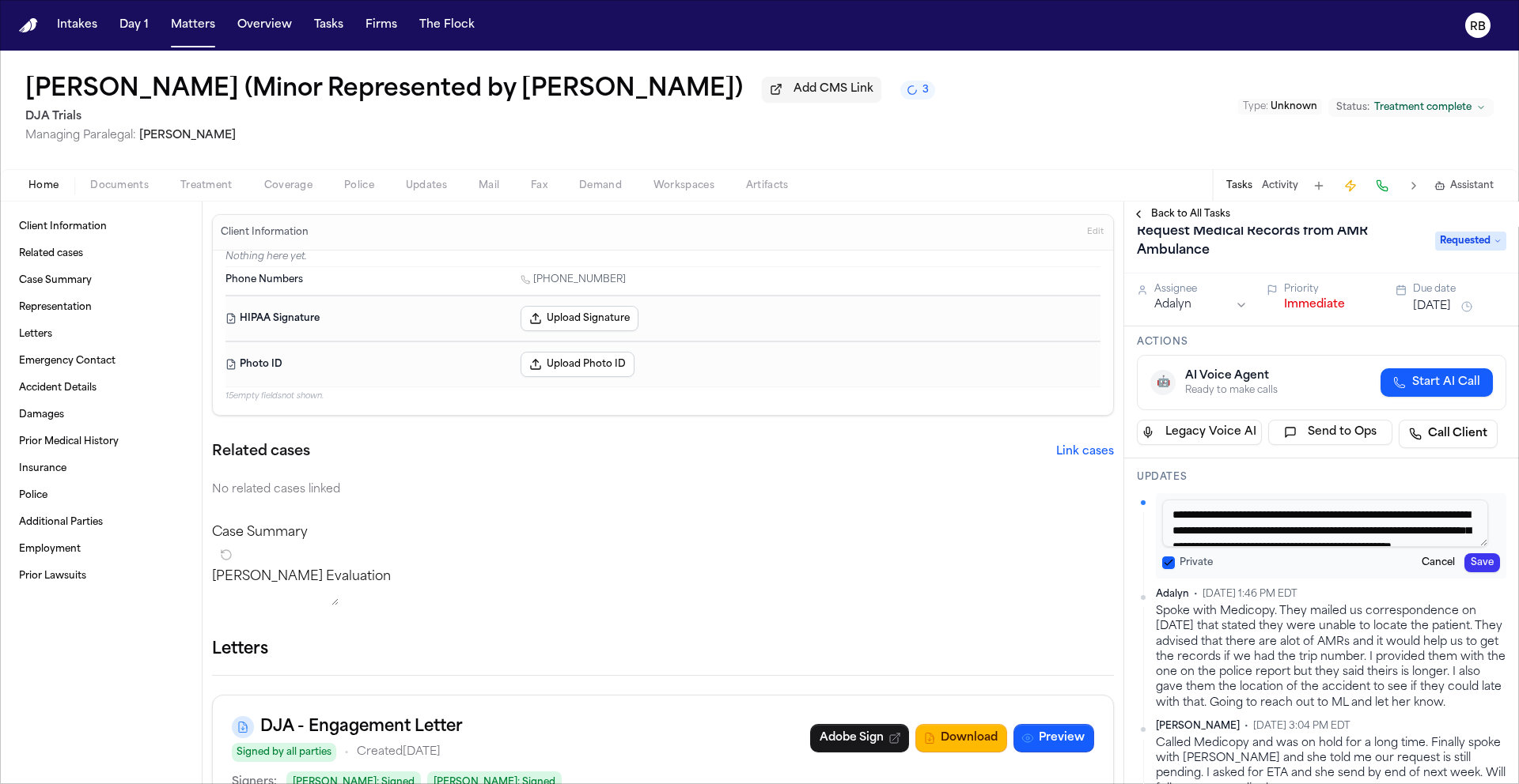
scroll to position [46, 0]
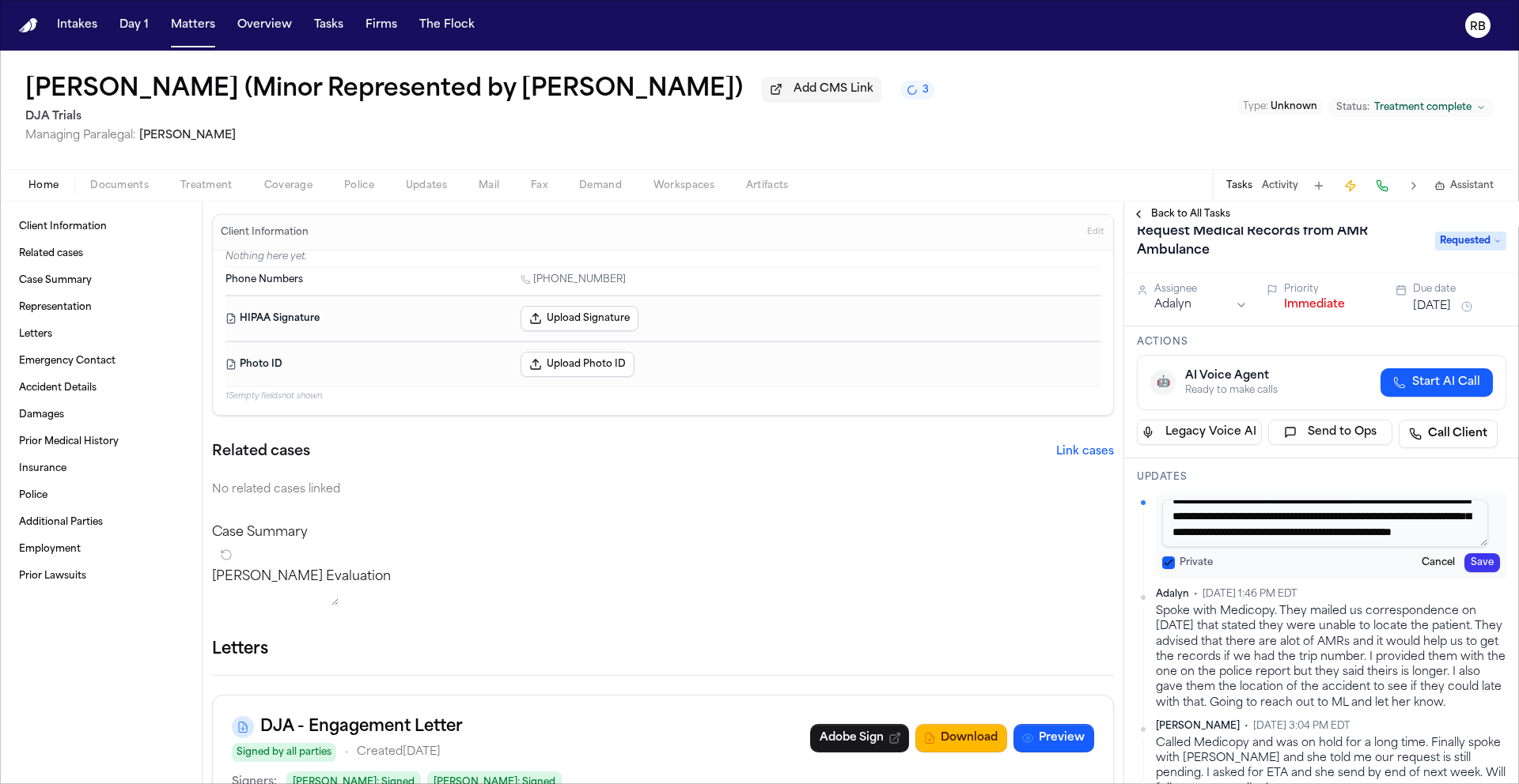
click at [1376, 540] on textarea "**********" at bounding box center [1324, 523] width 326 height 47
paste textarea "**********"
type textarea "**********"
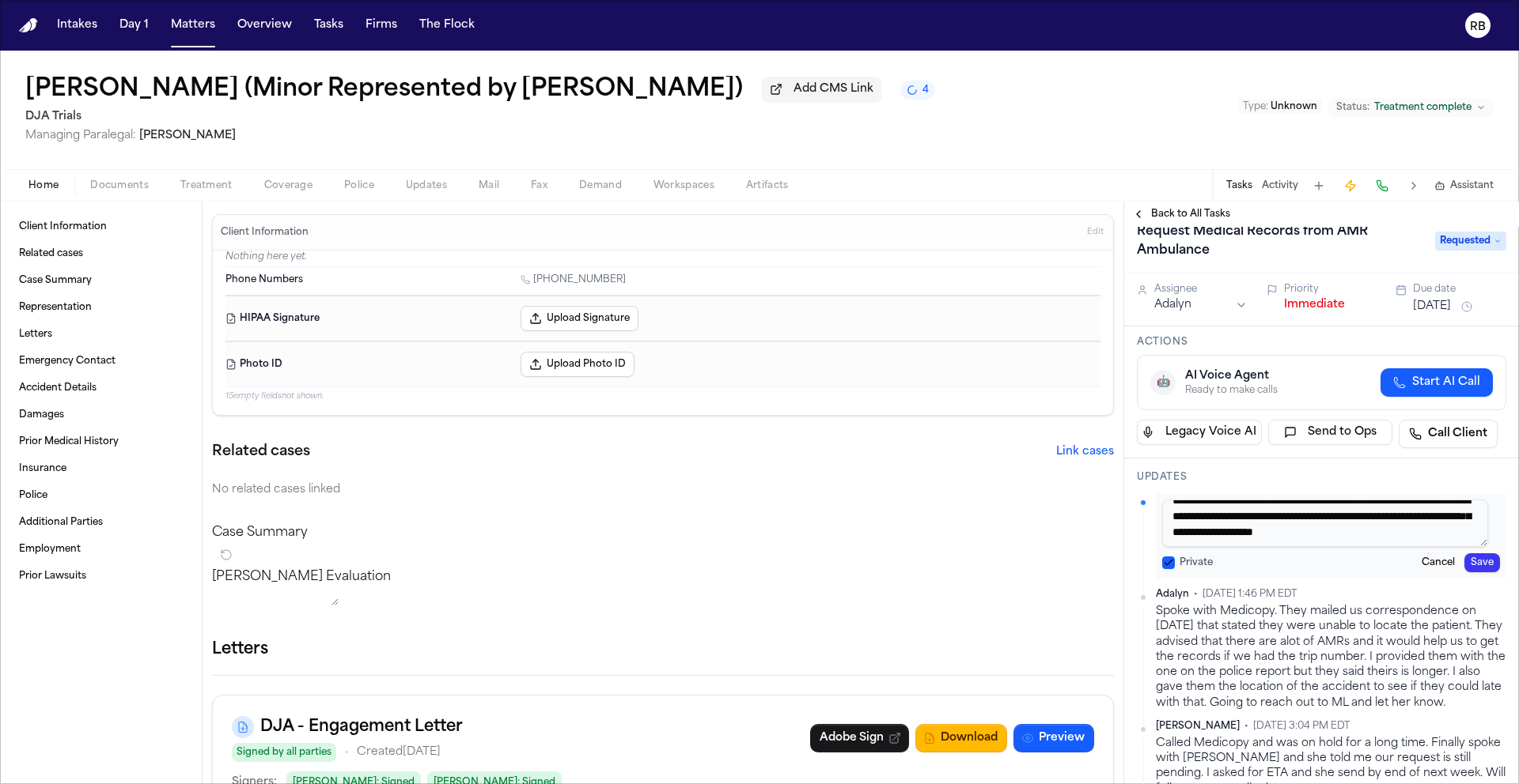
click at [1464, 565] on button "Save" at bounding box center [1482, 563] width 36 height 19
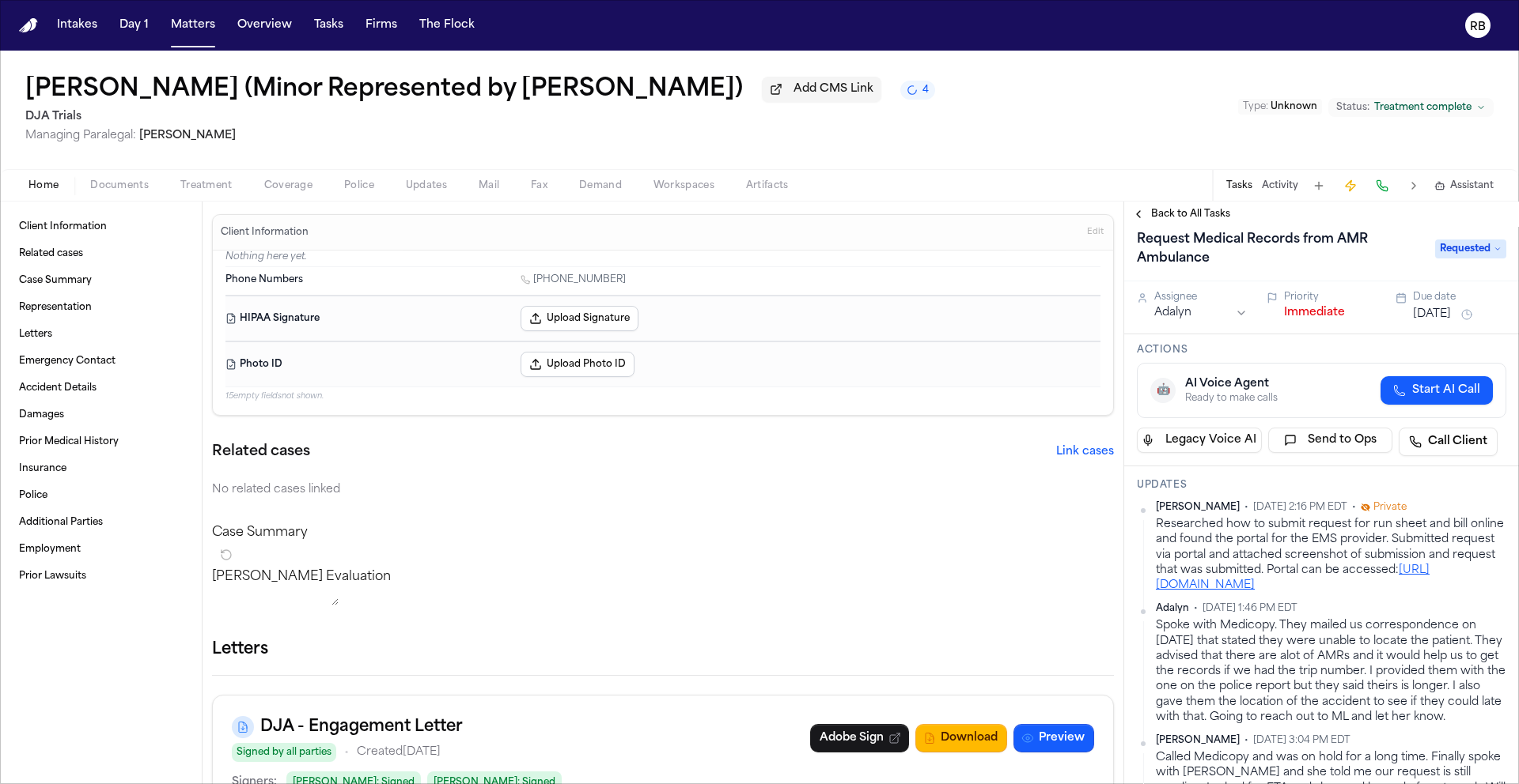
scroll to position [0, 0]
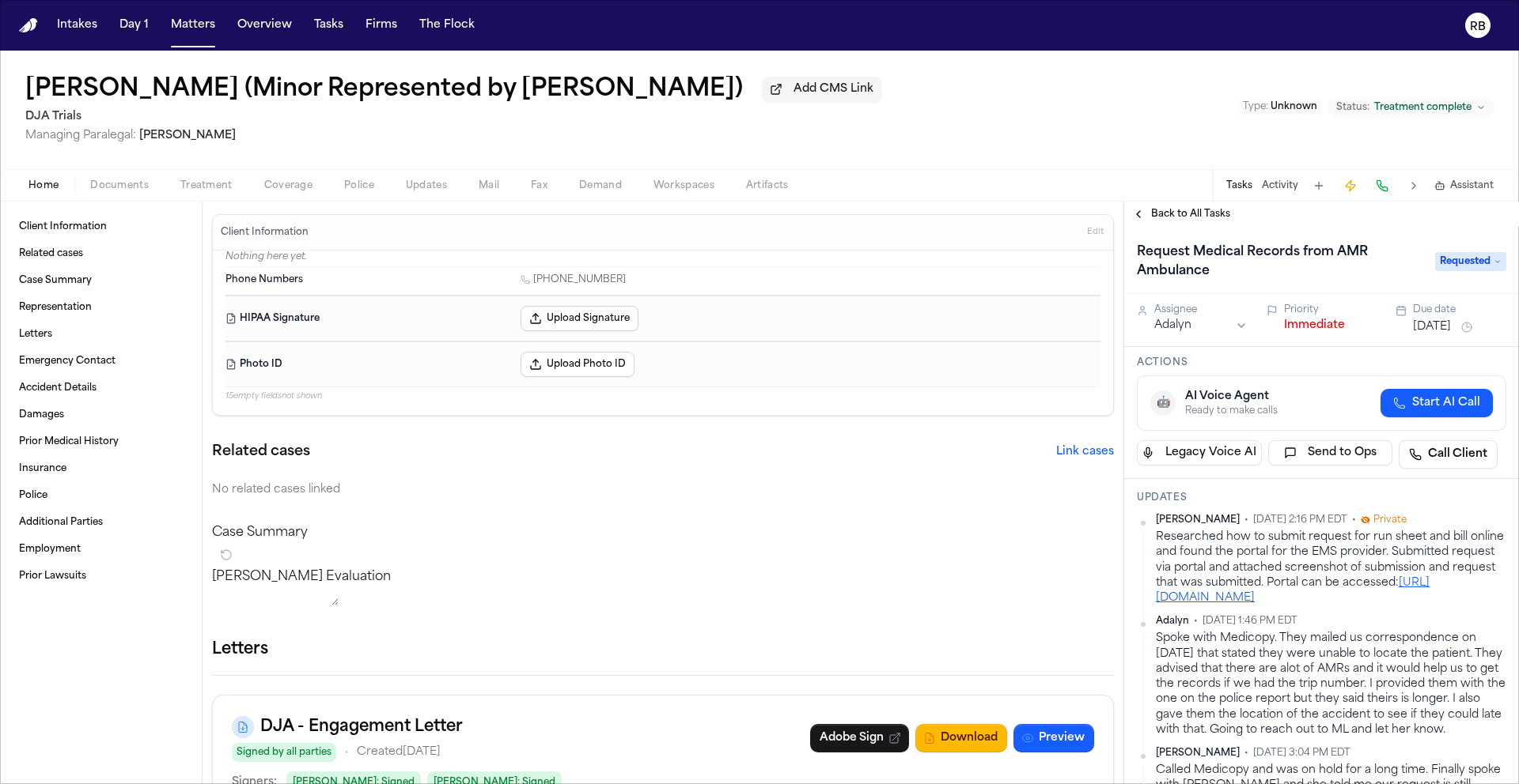
click at [936, 107] on div "Demi Mendez (Minor Represented by Teresa Flores) Add CMS Link DJA Trials Managi…" at bounding box center [760, 109] width 1519 height 118
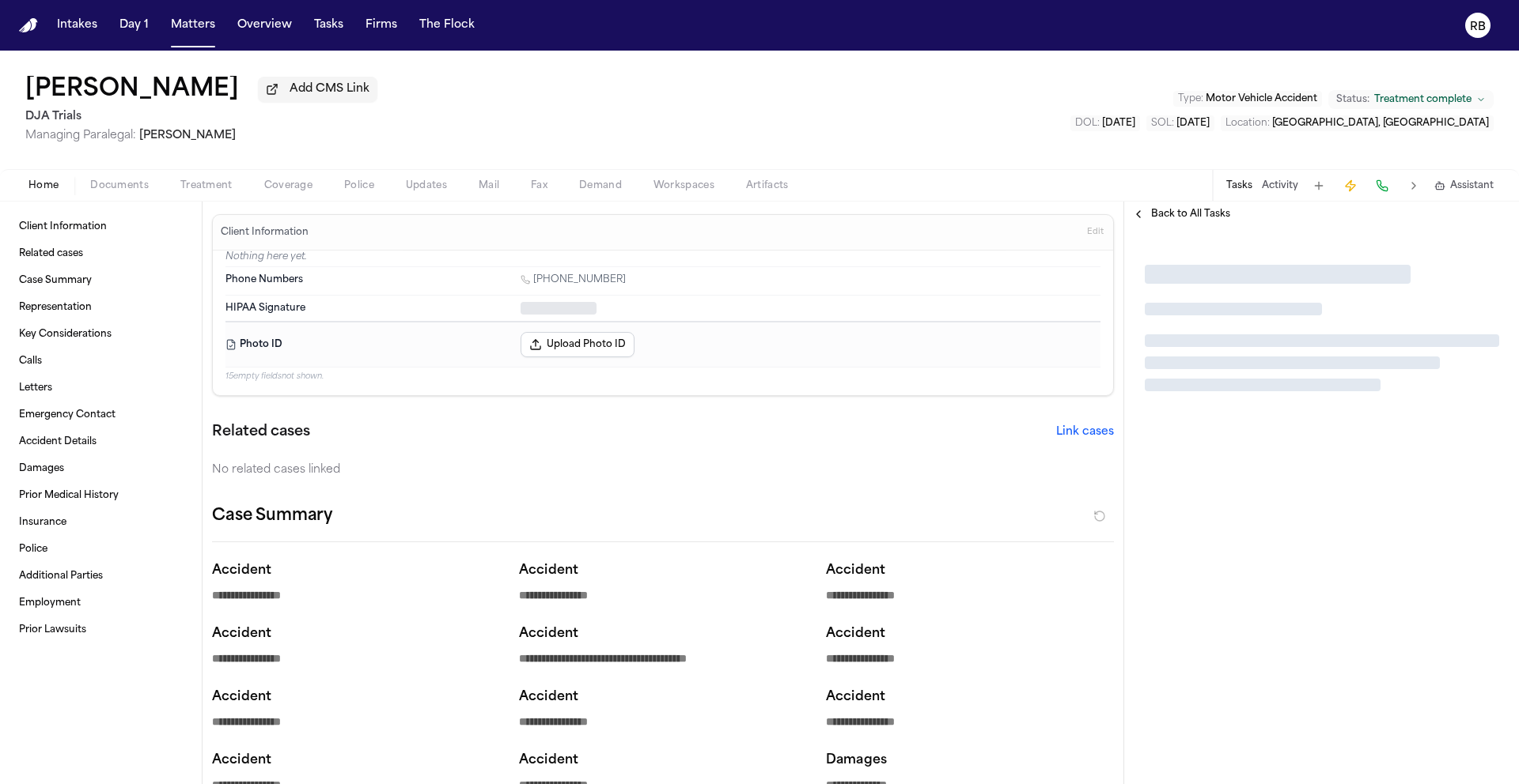
type textarea "*"
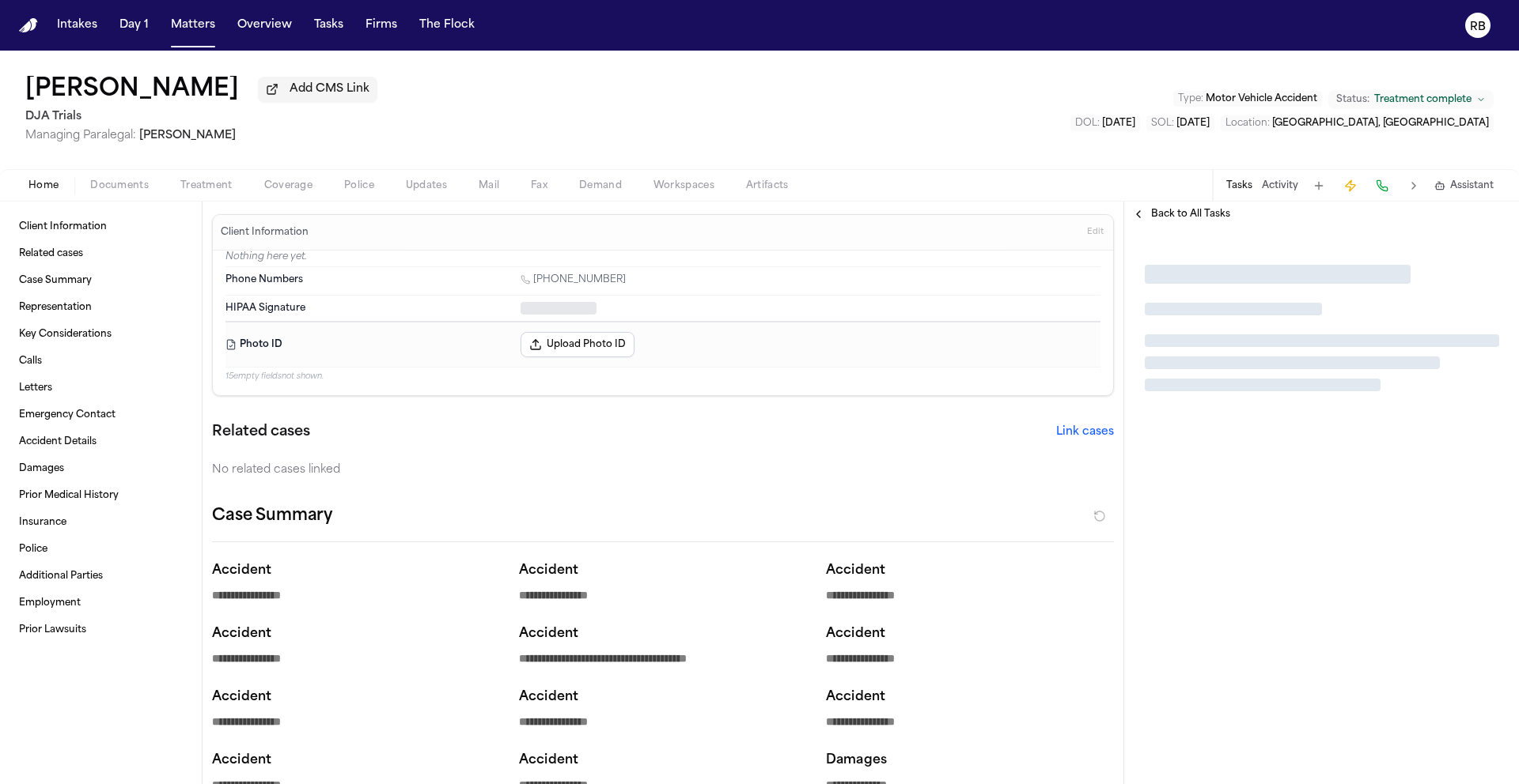
type textarea "*"
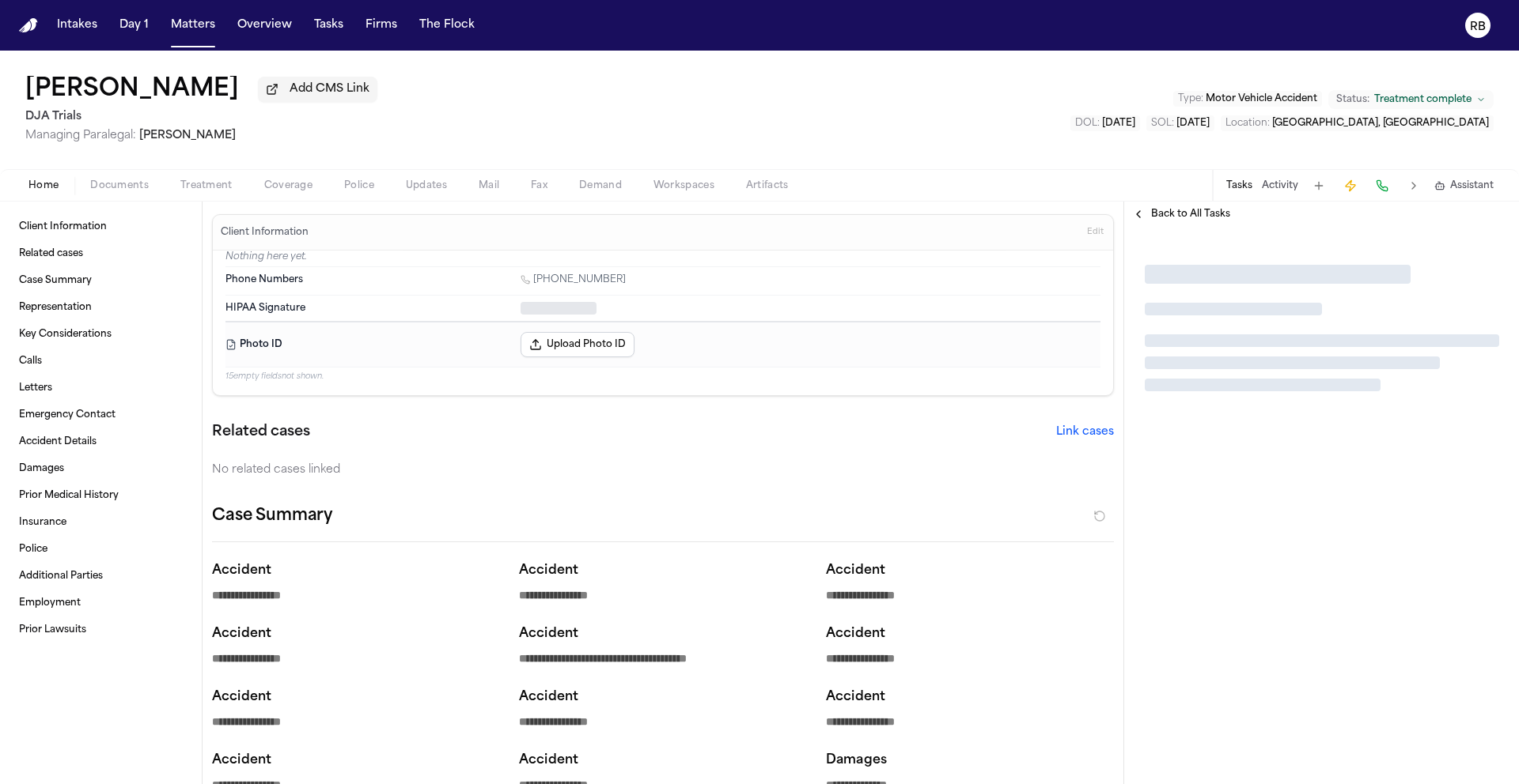
type textarea "*"
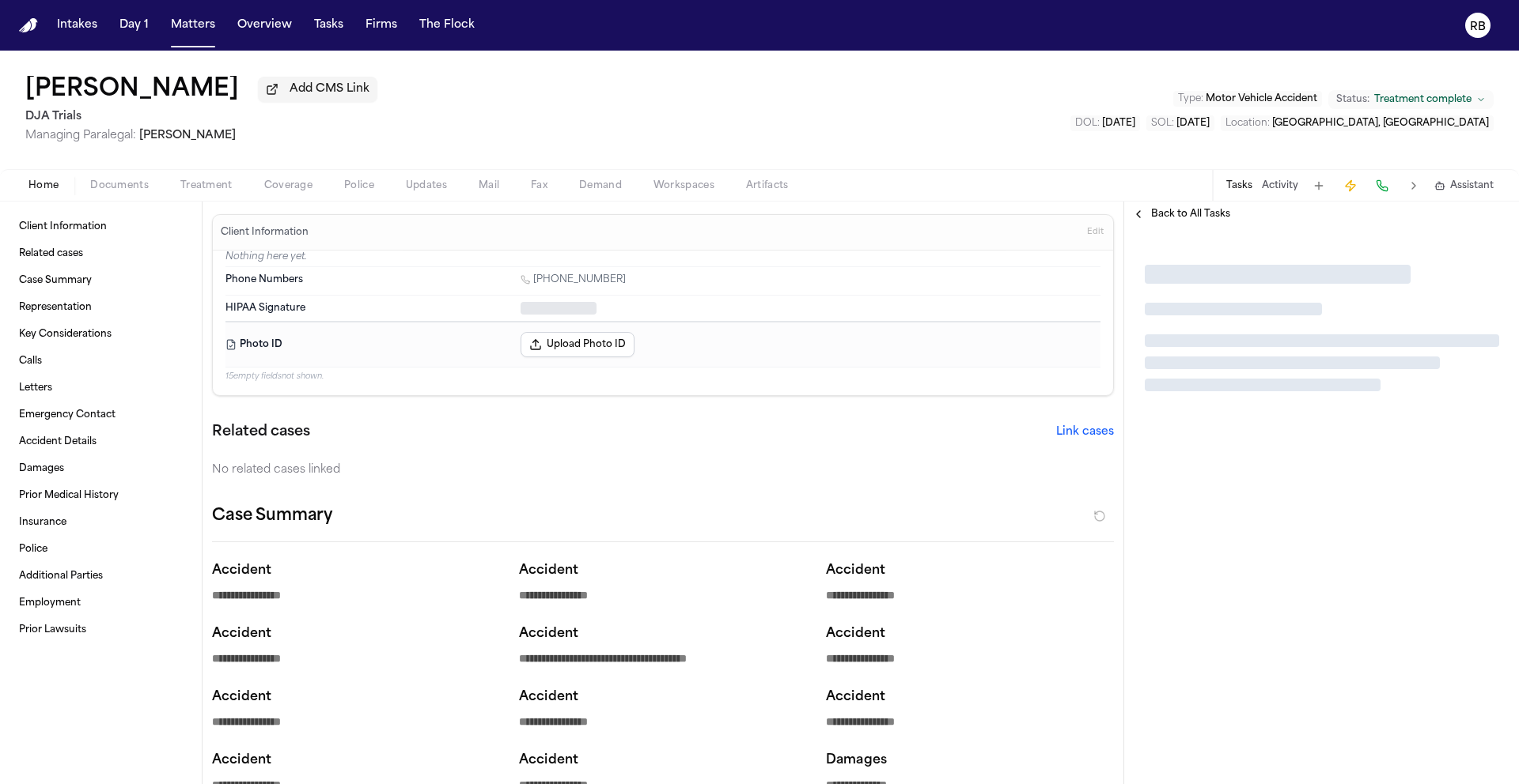
type textarea "*"
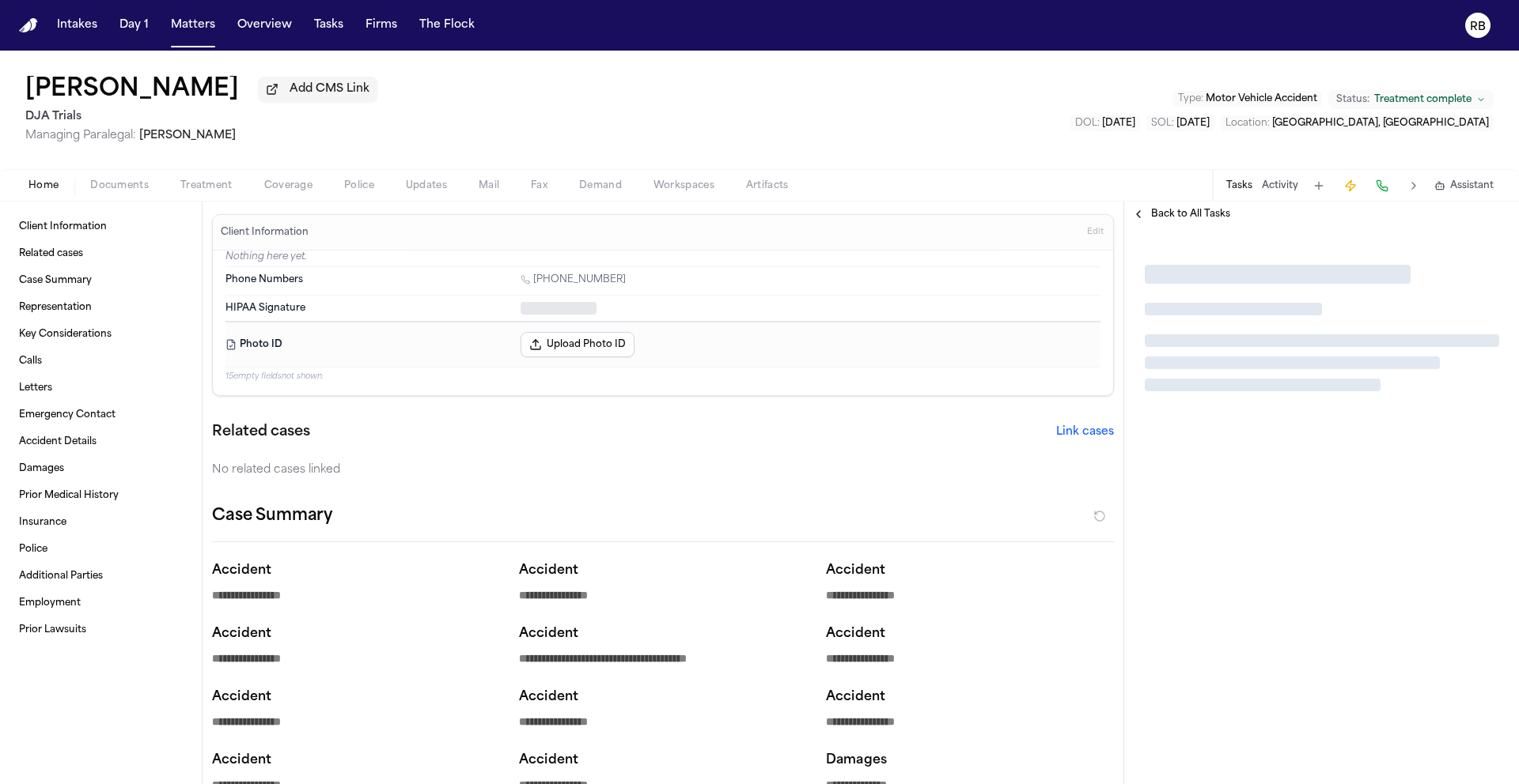
type textarea "*"
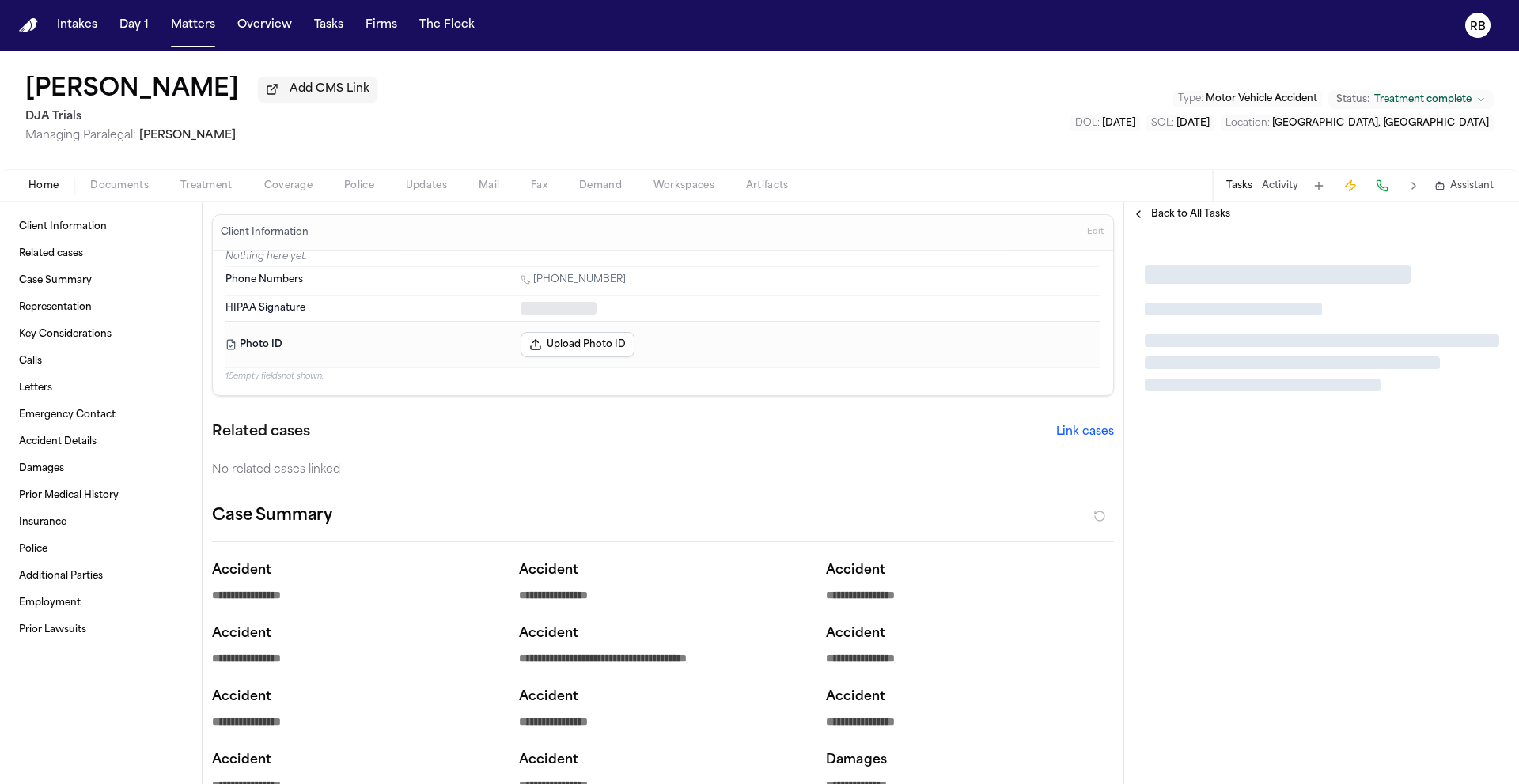
type textarea "*"
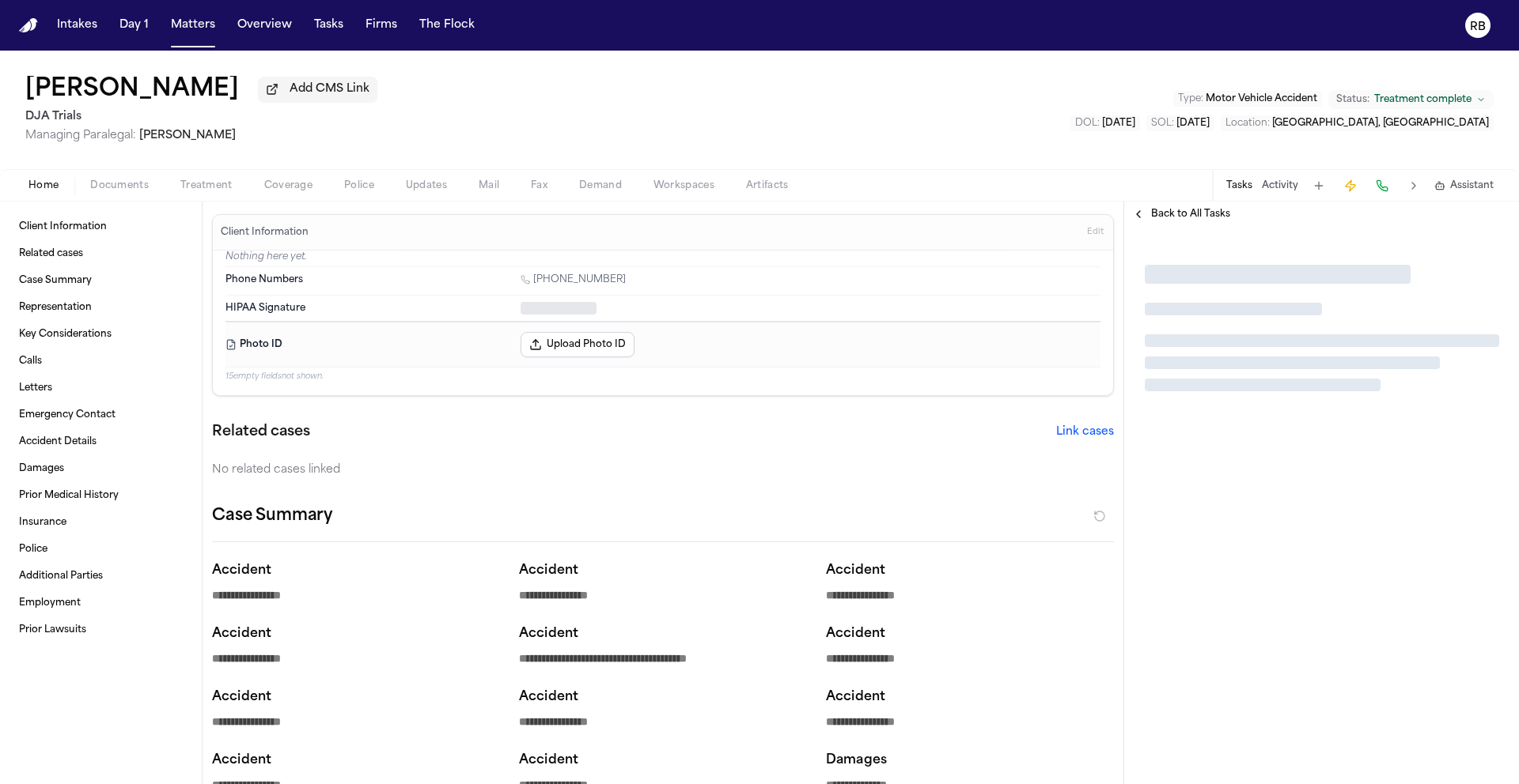
type textarea "*"
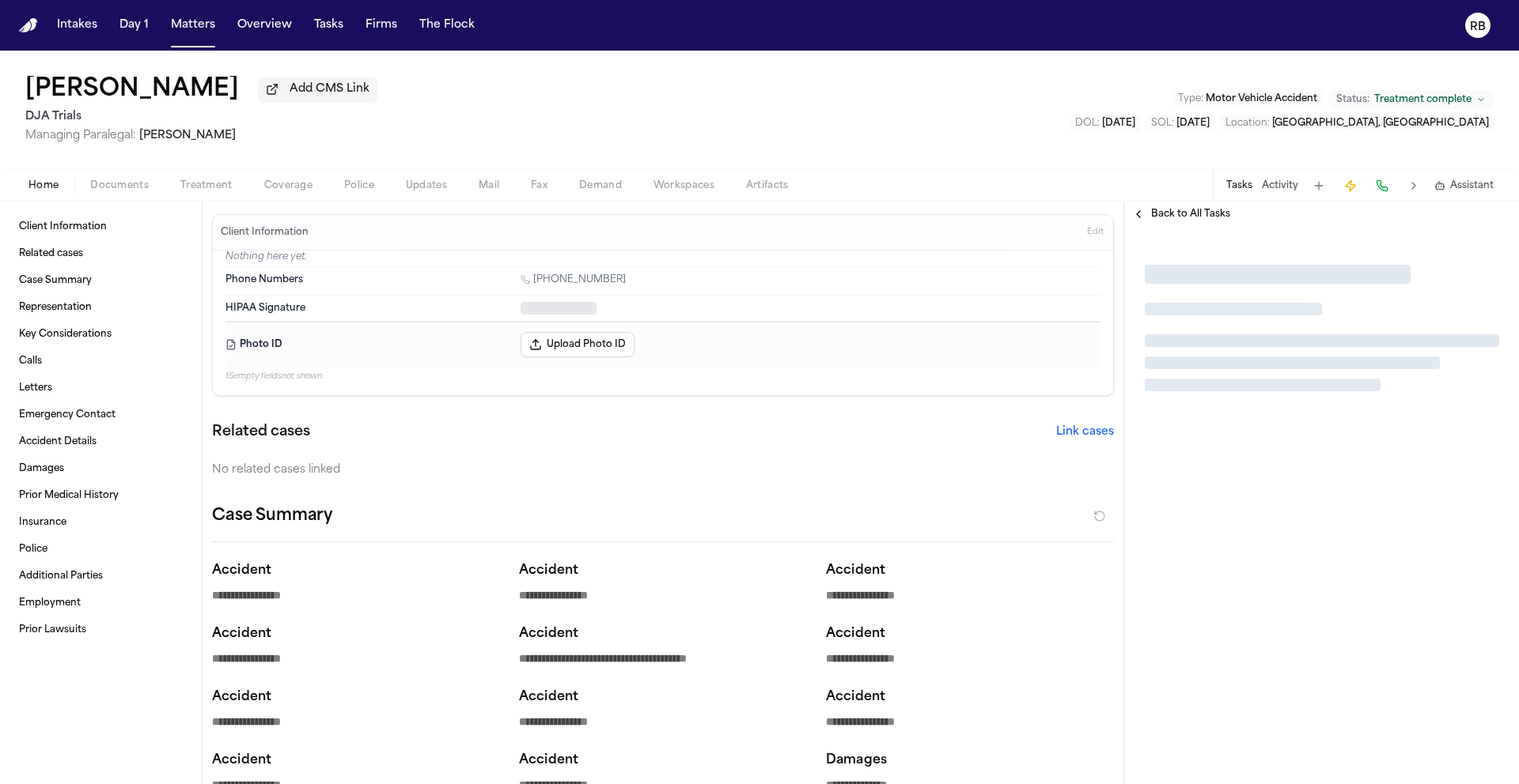
type textarea "*"
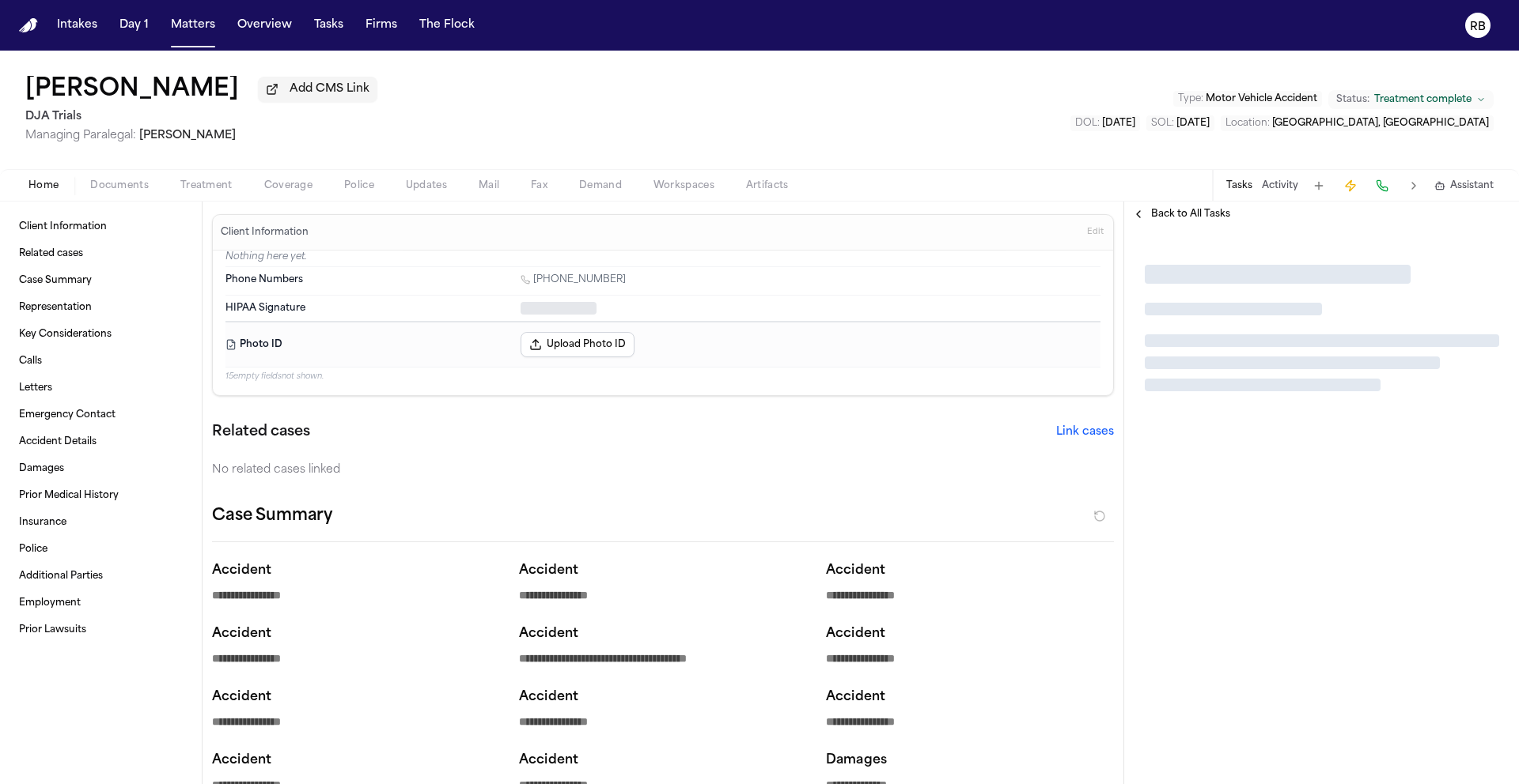
type textarea "*"
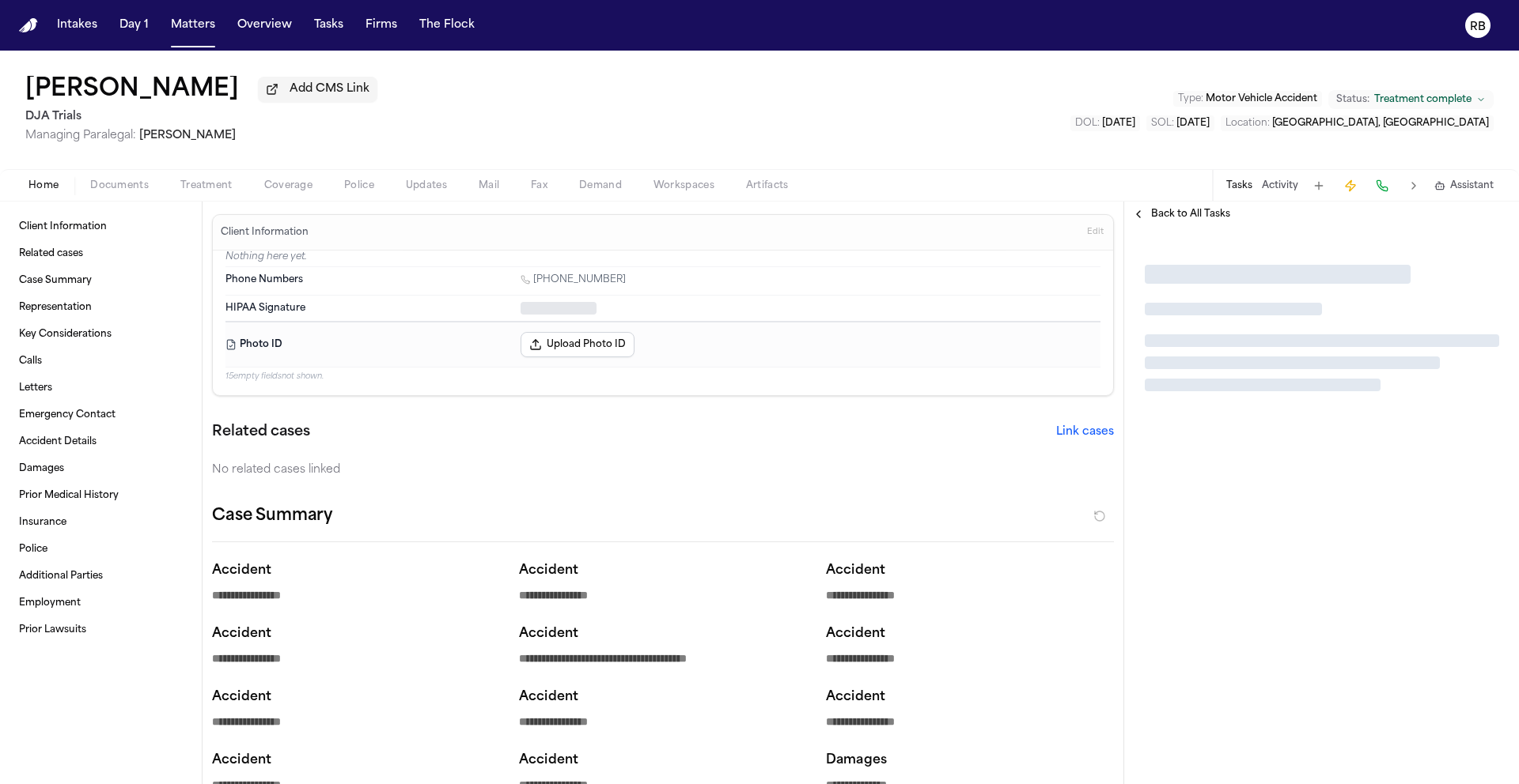
type textarea "*"
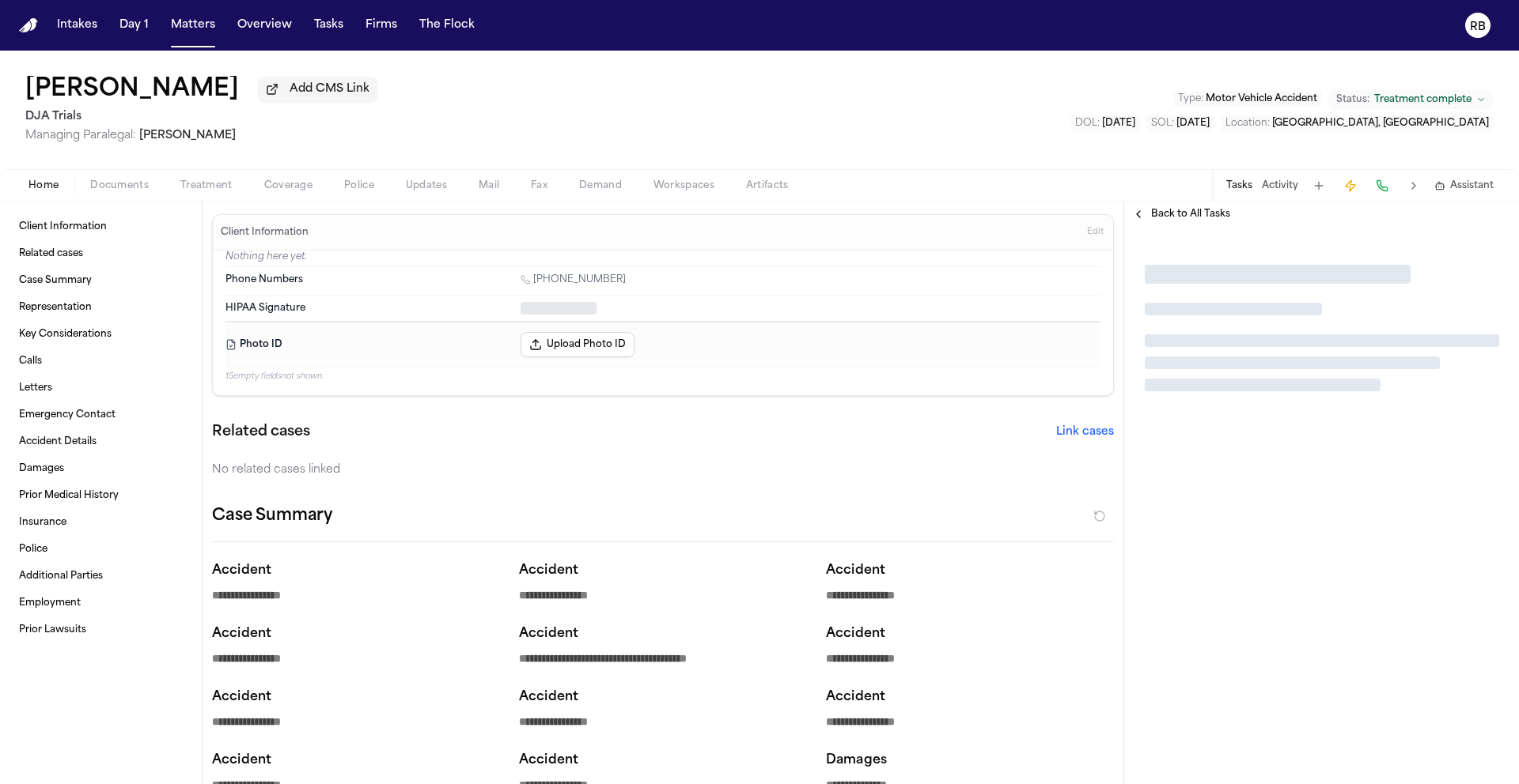
type textarea "*"
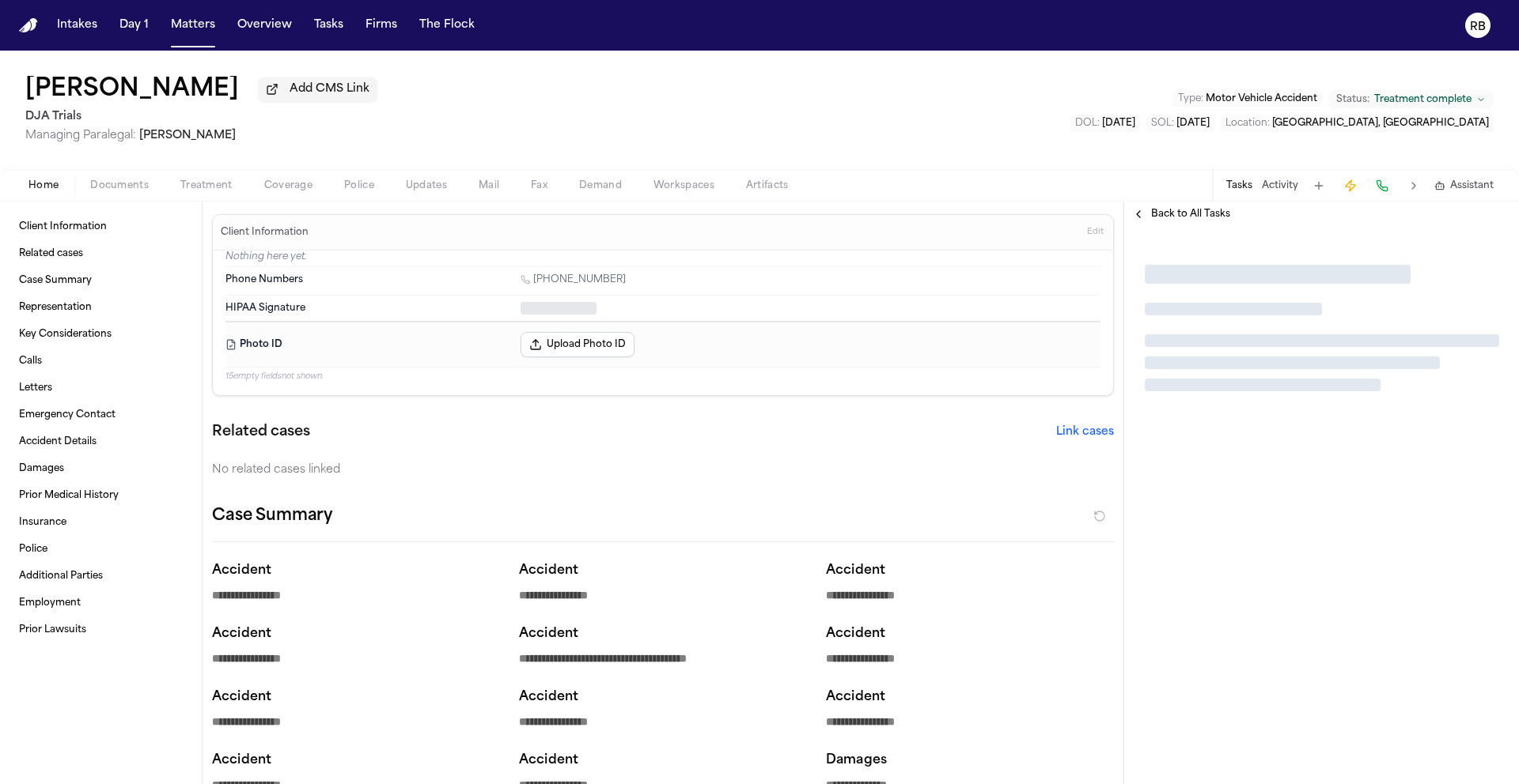
type textarea "*"
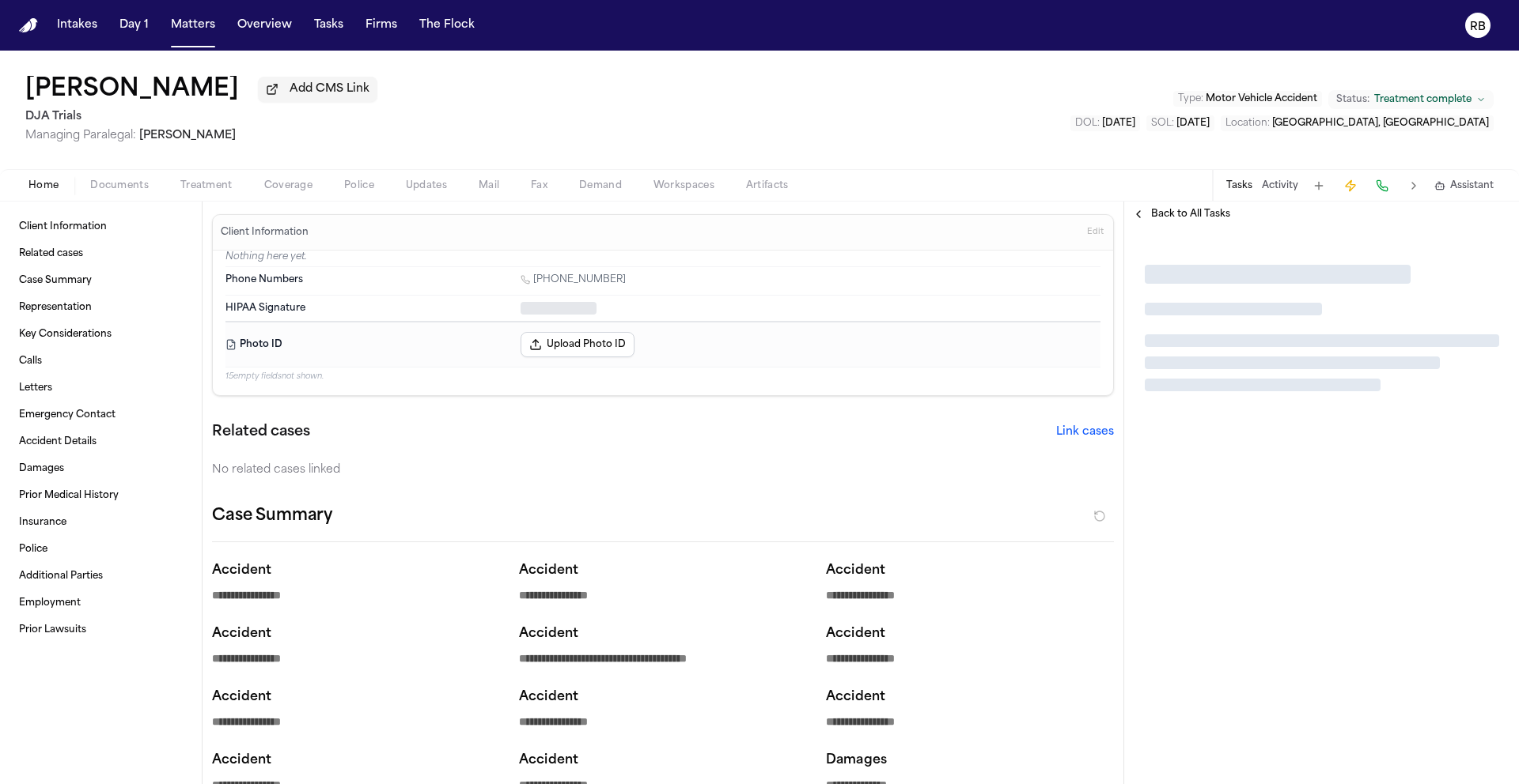
type textarea "*"
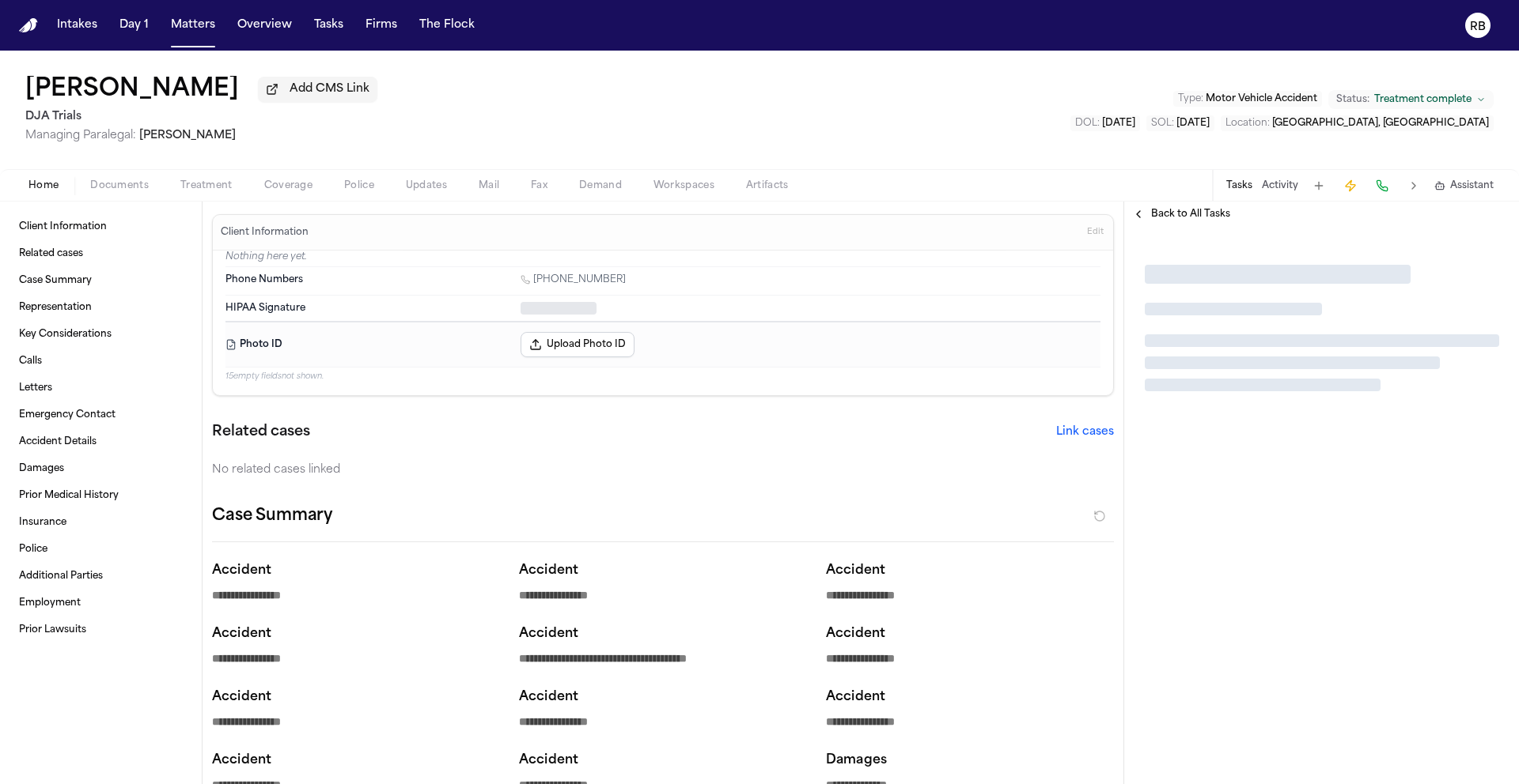
type textarea "*"
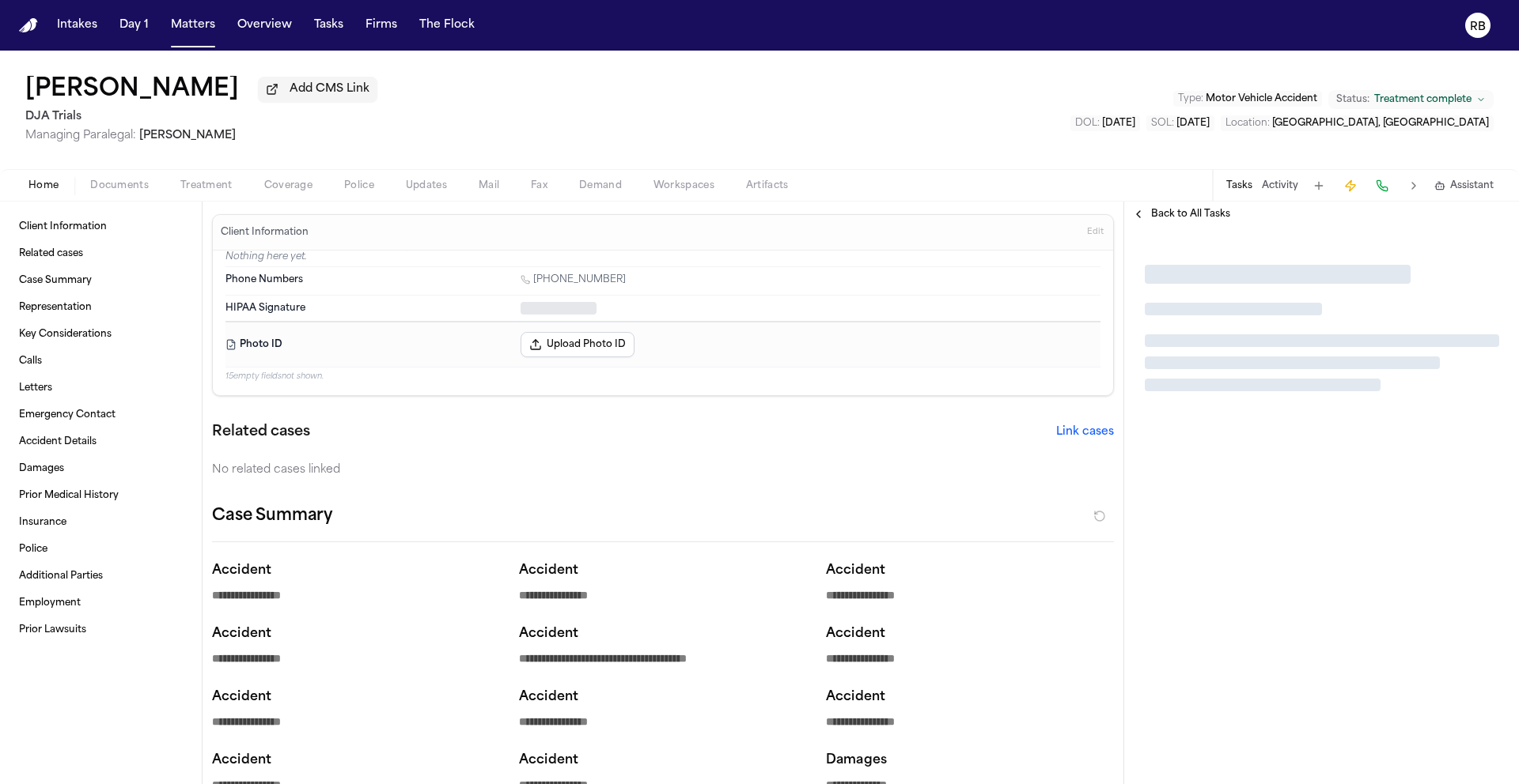
type textarea "*"
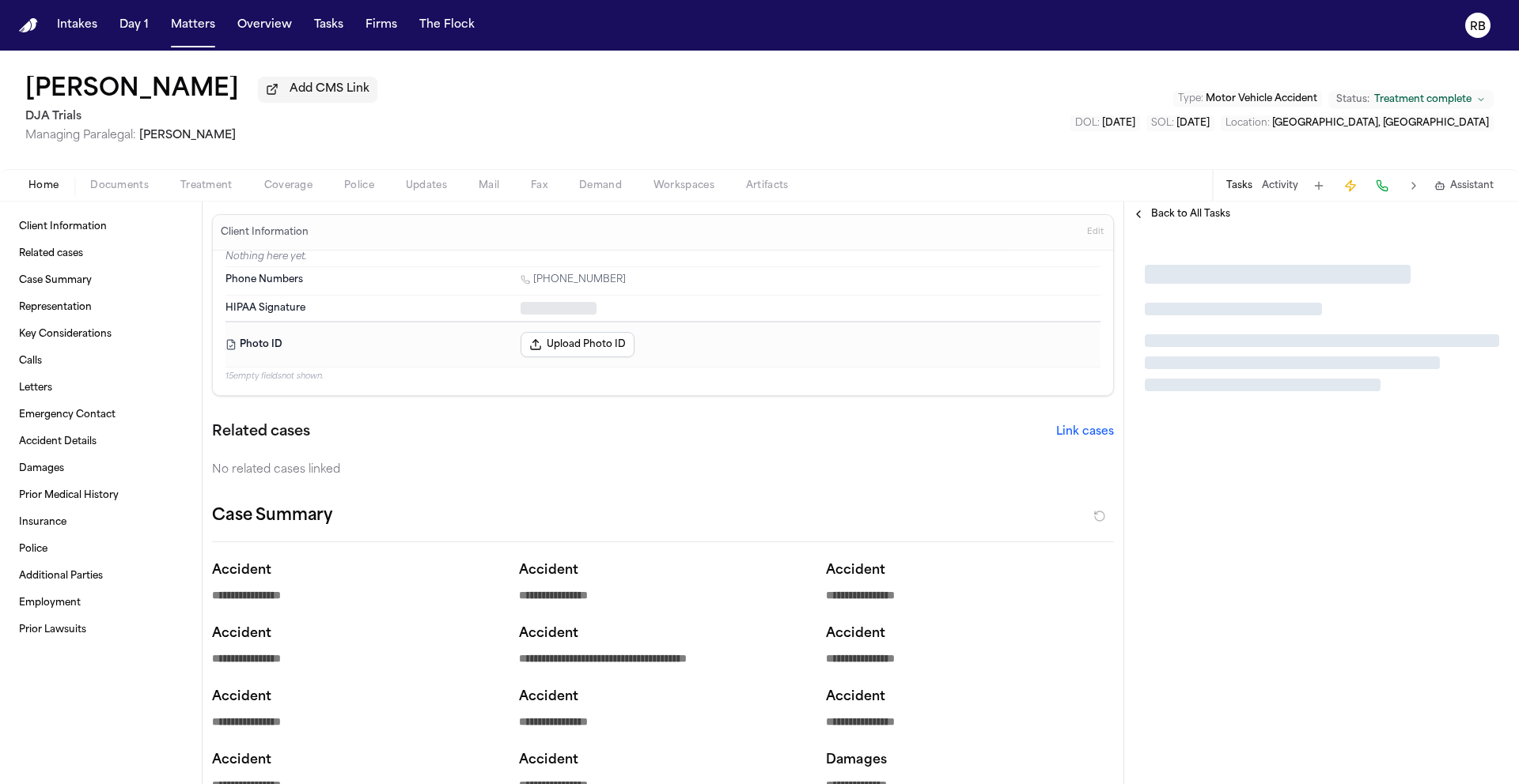
type textarea "*"
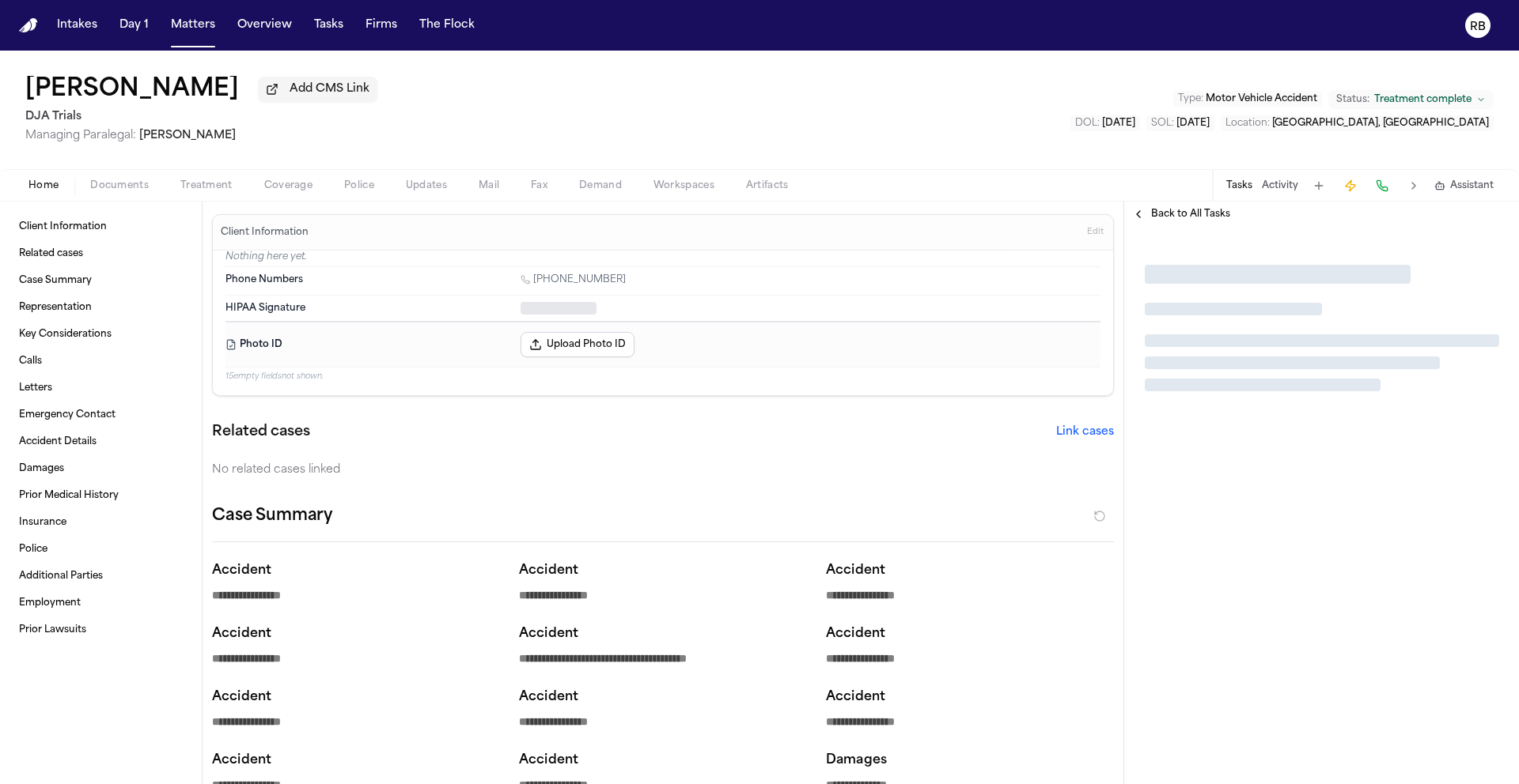
type textarea "*"
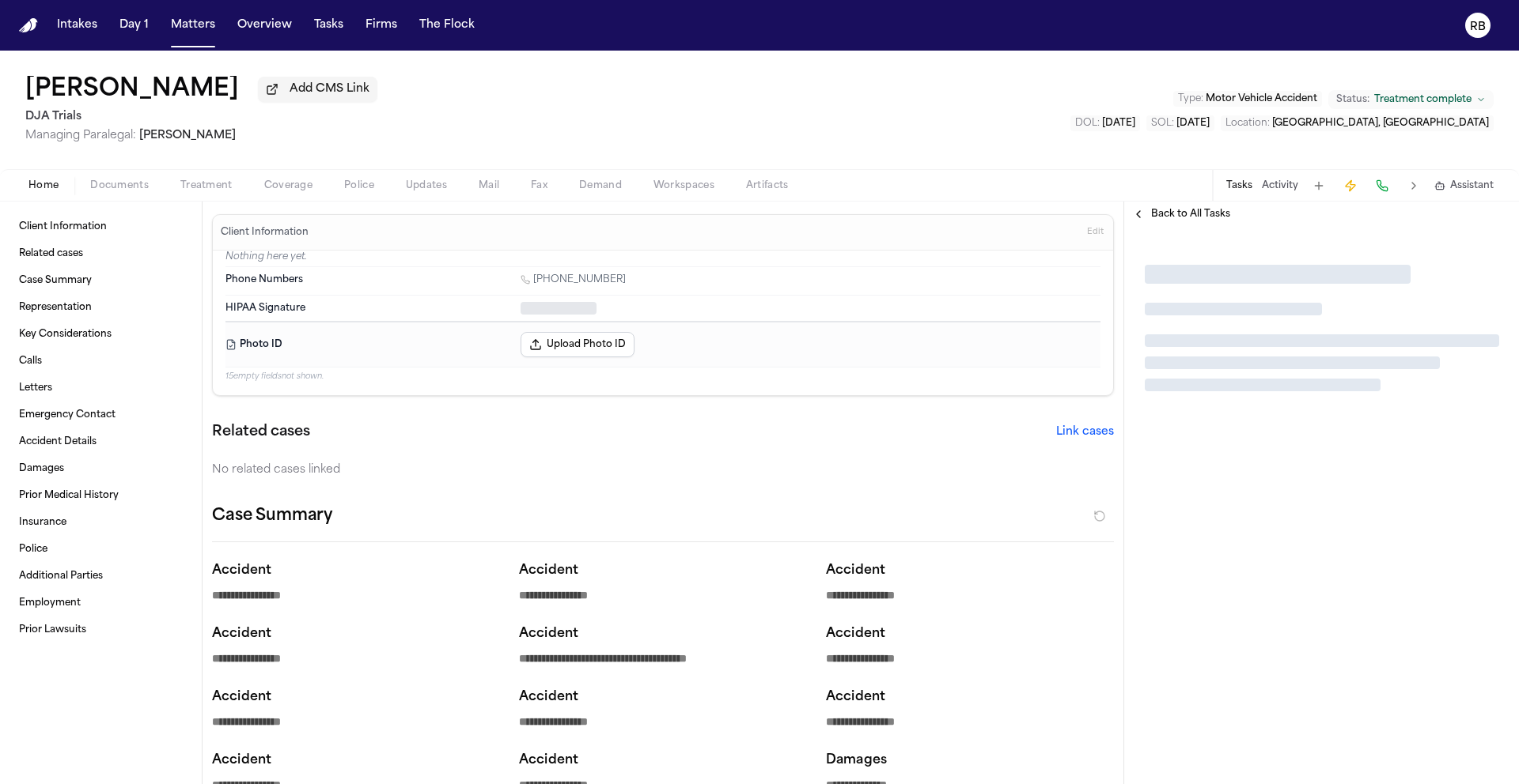
type textarea "*"
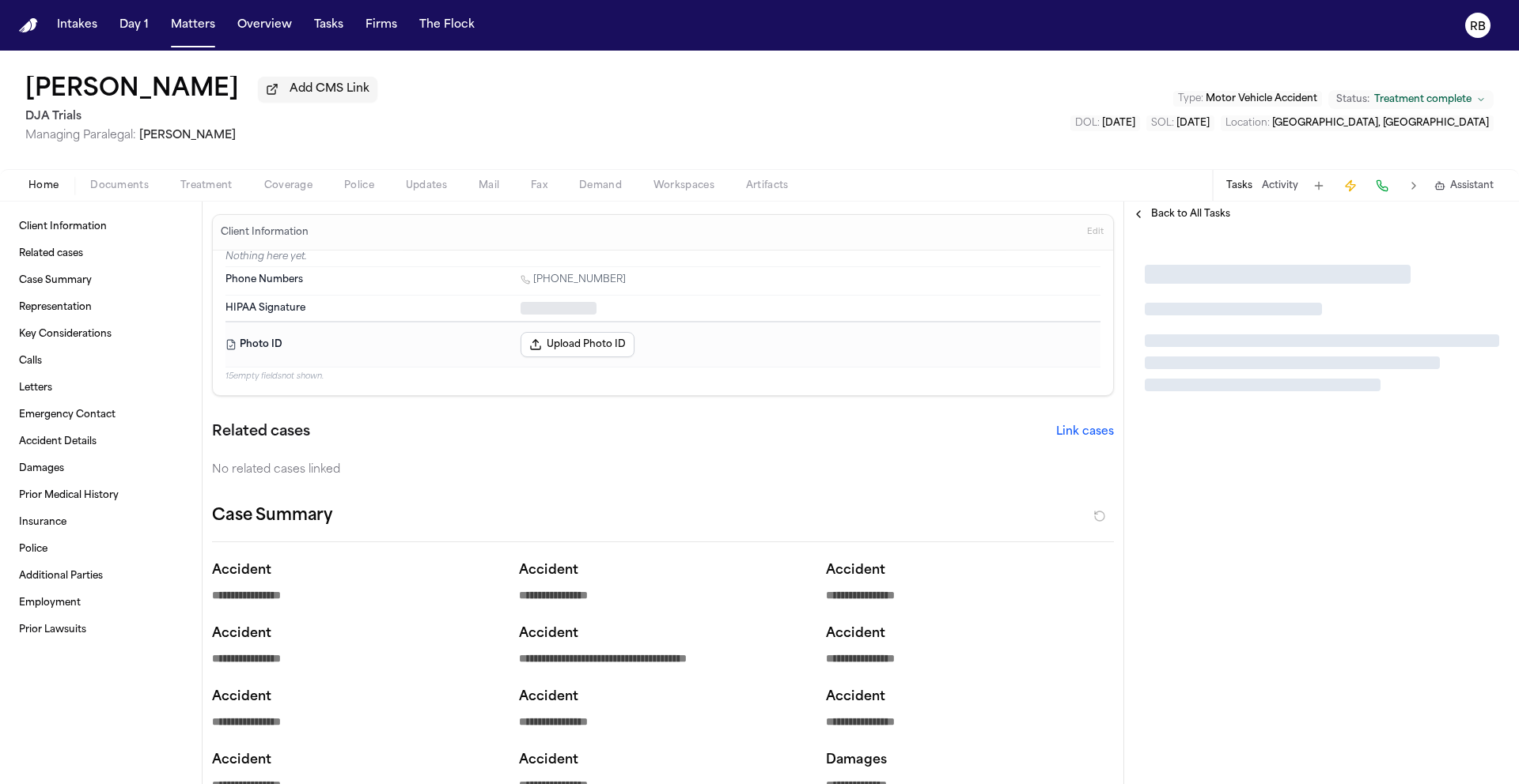
type textarea "*"
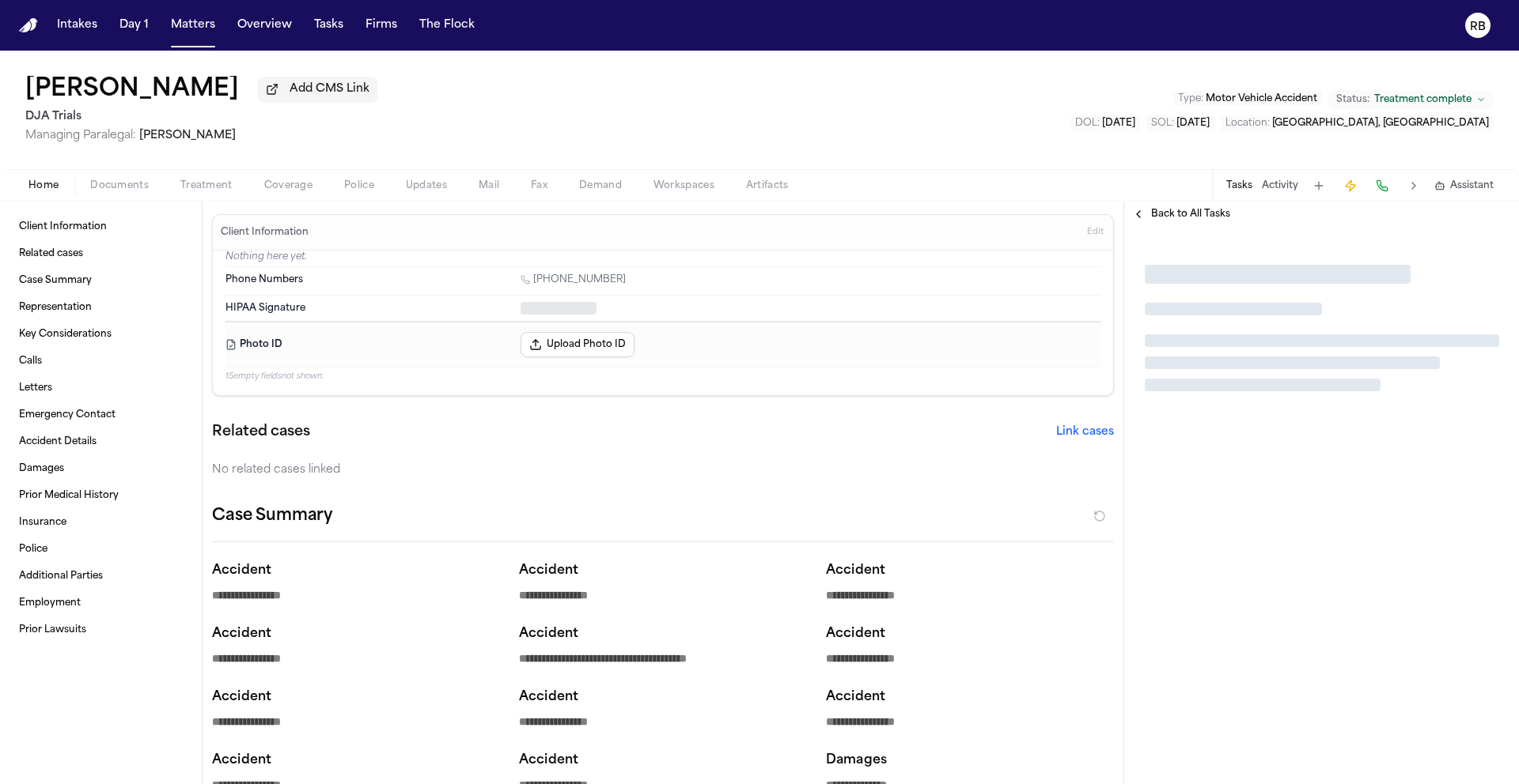
type textarea "*"
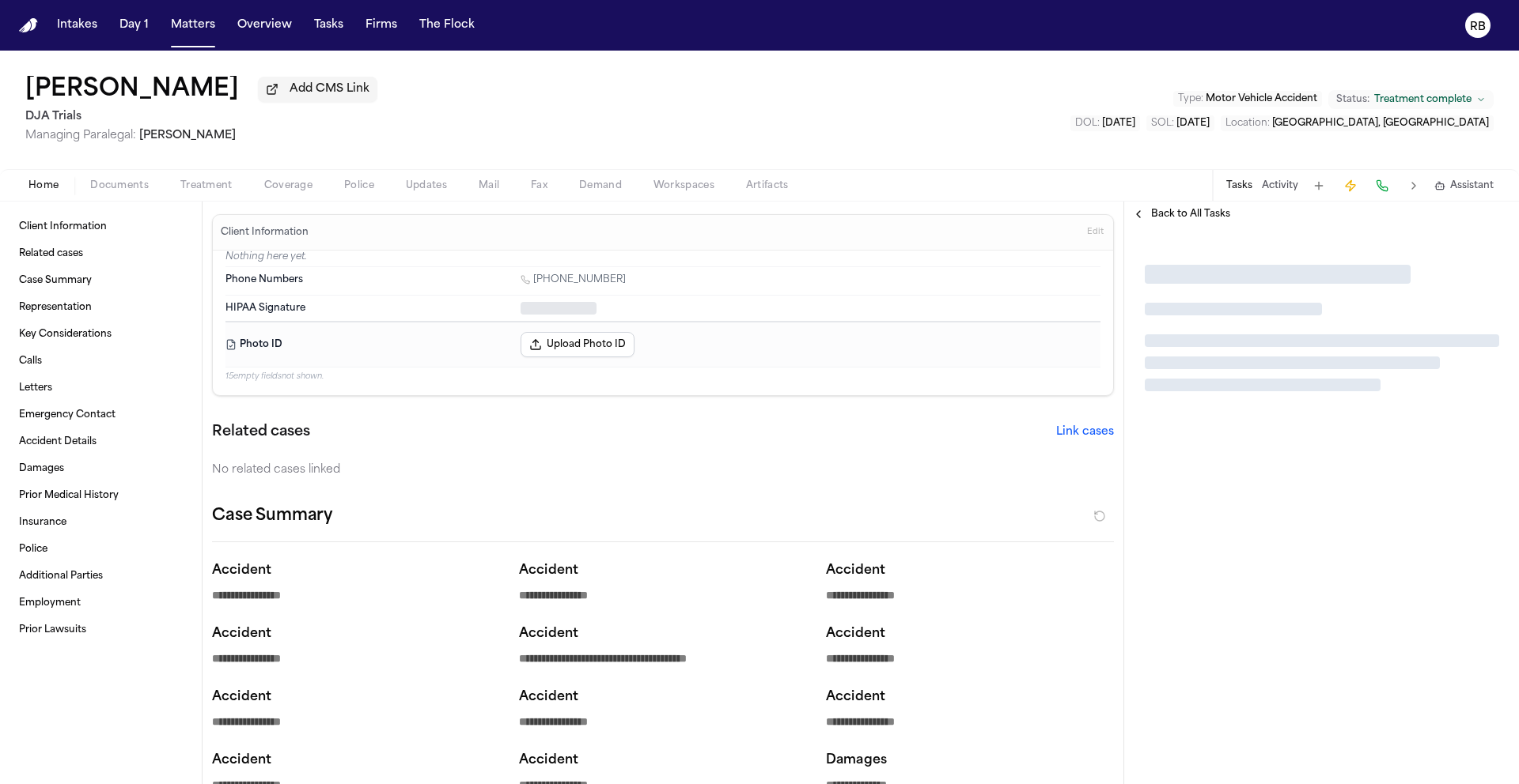
type textarea "*"
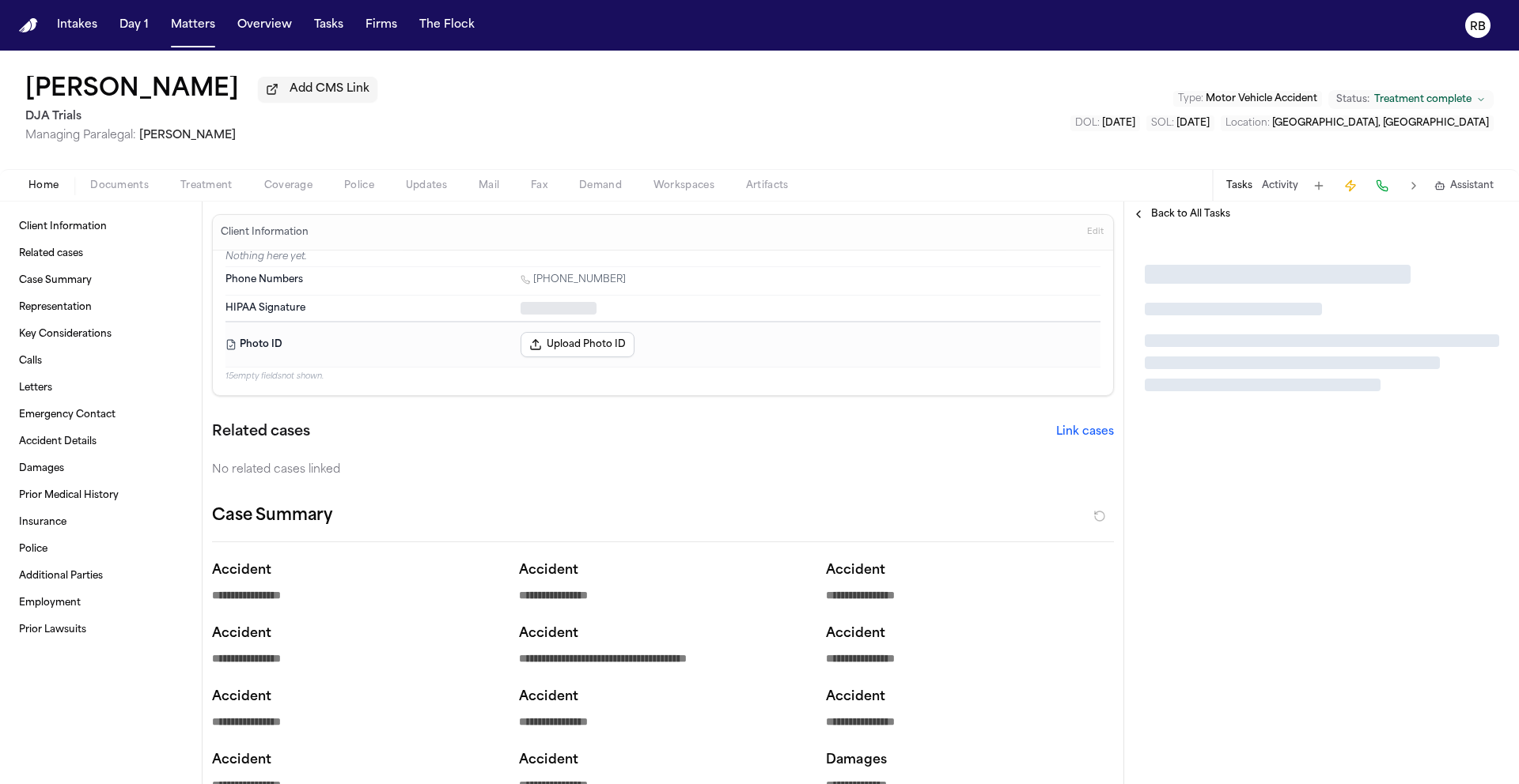
type textarea "*"
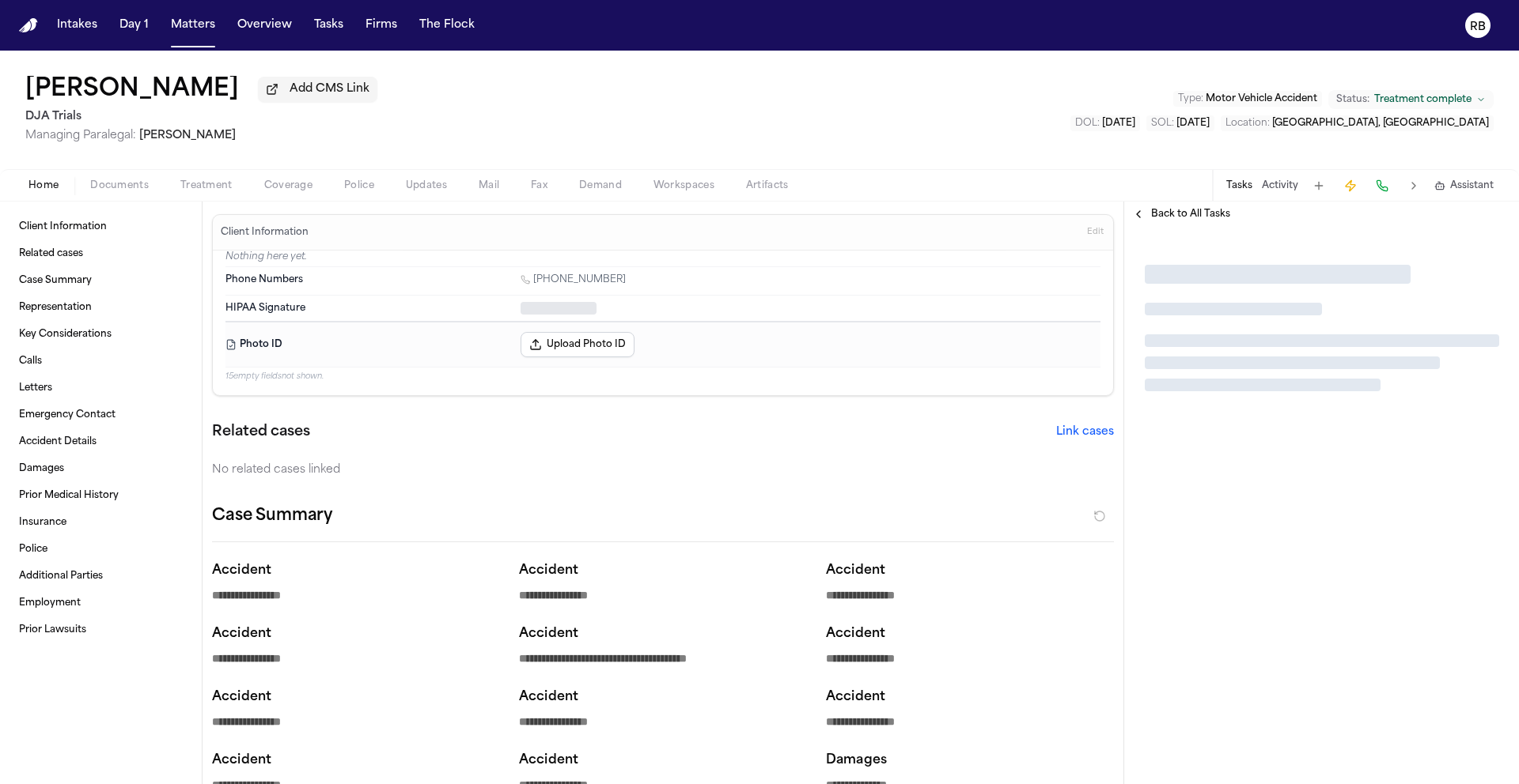
type textarea "*"
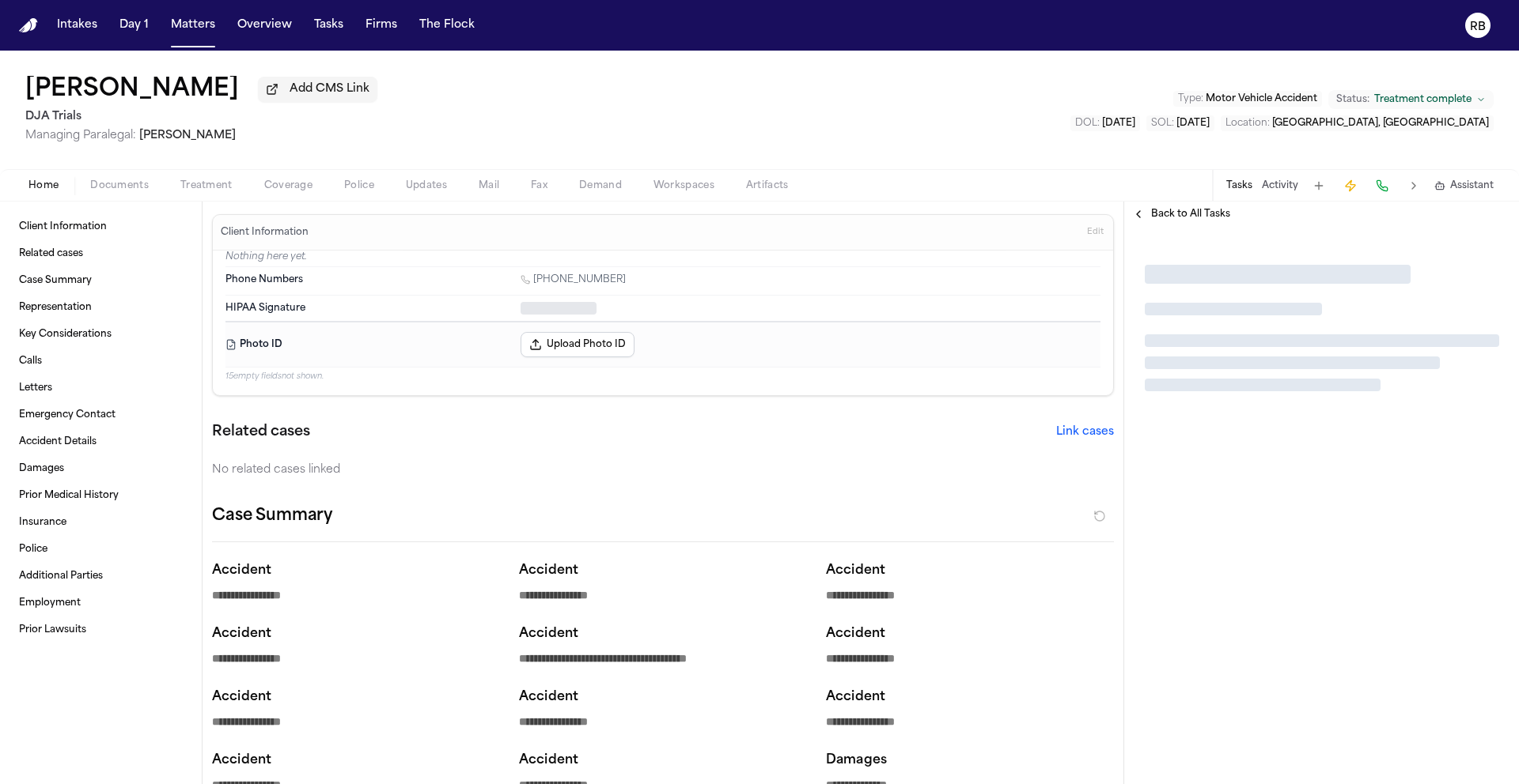
type textarea "*"
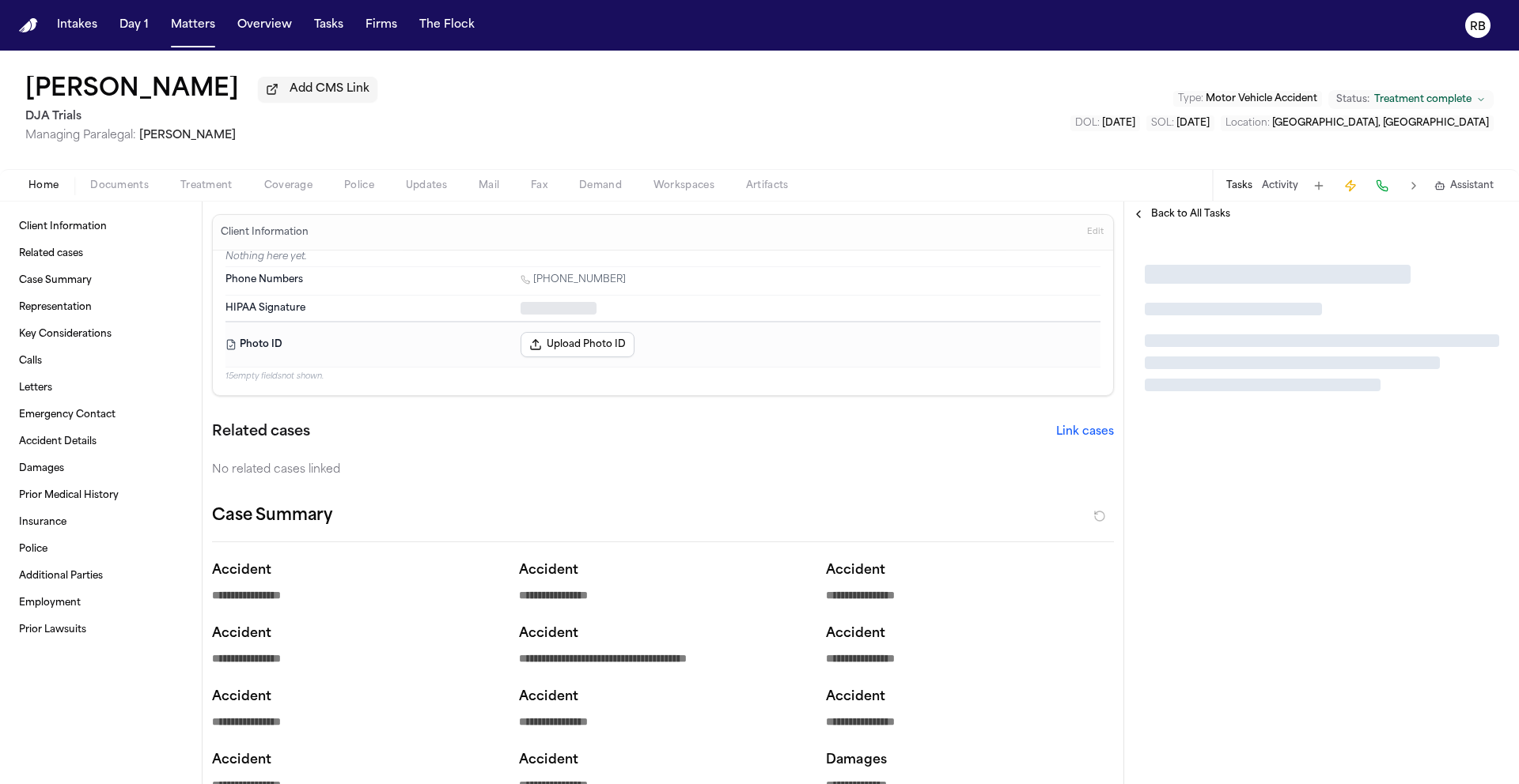
type textarea "*"
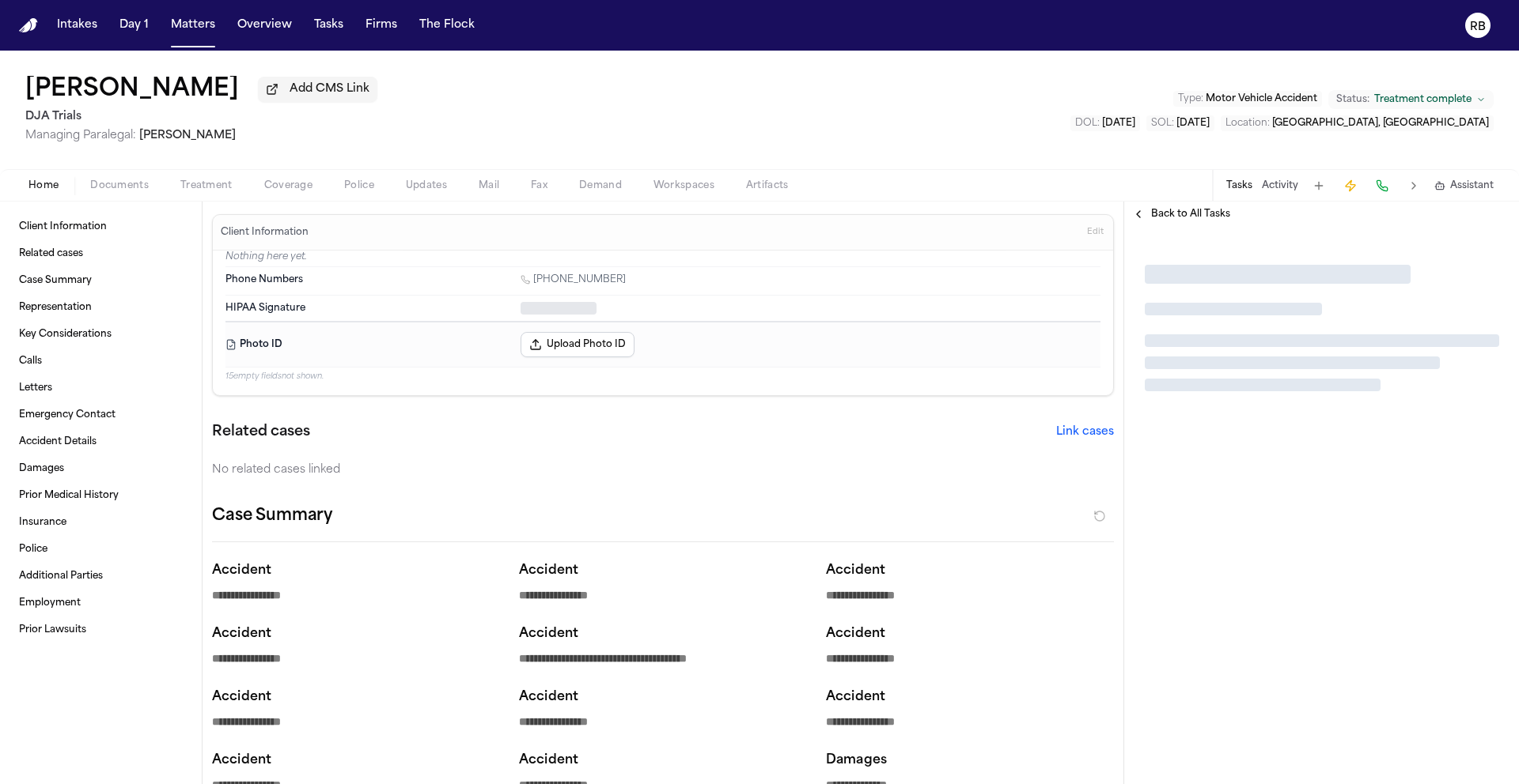
type textarea "*"
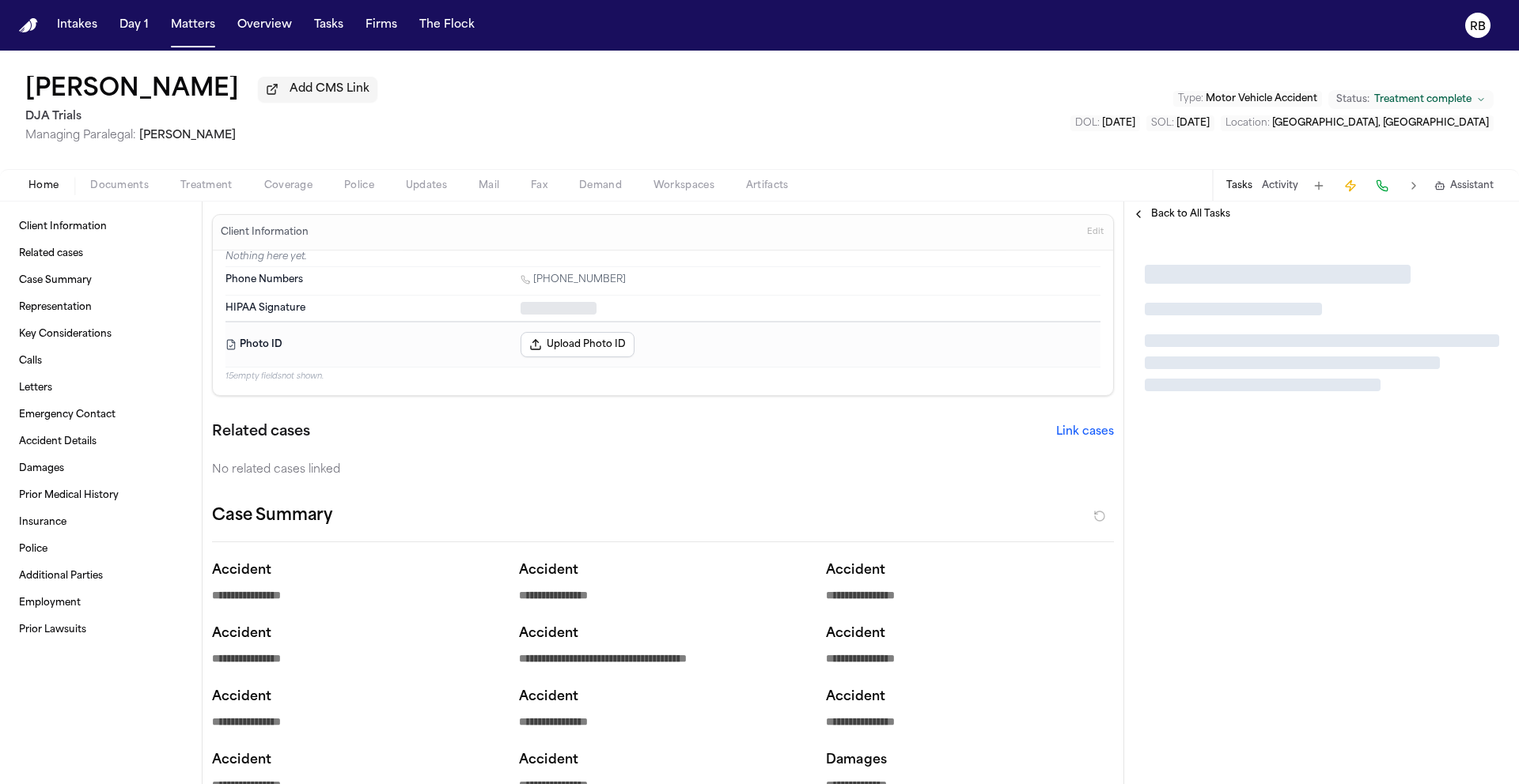
type textarea "*"
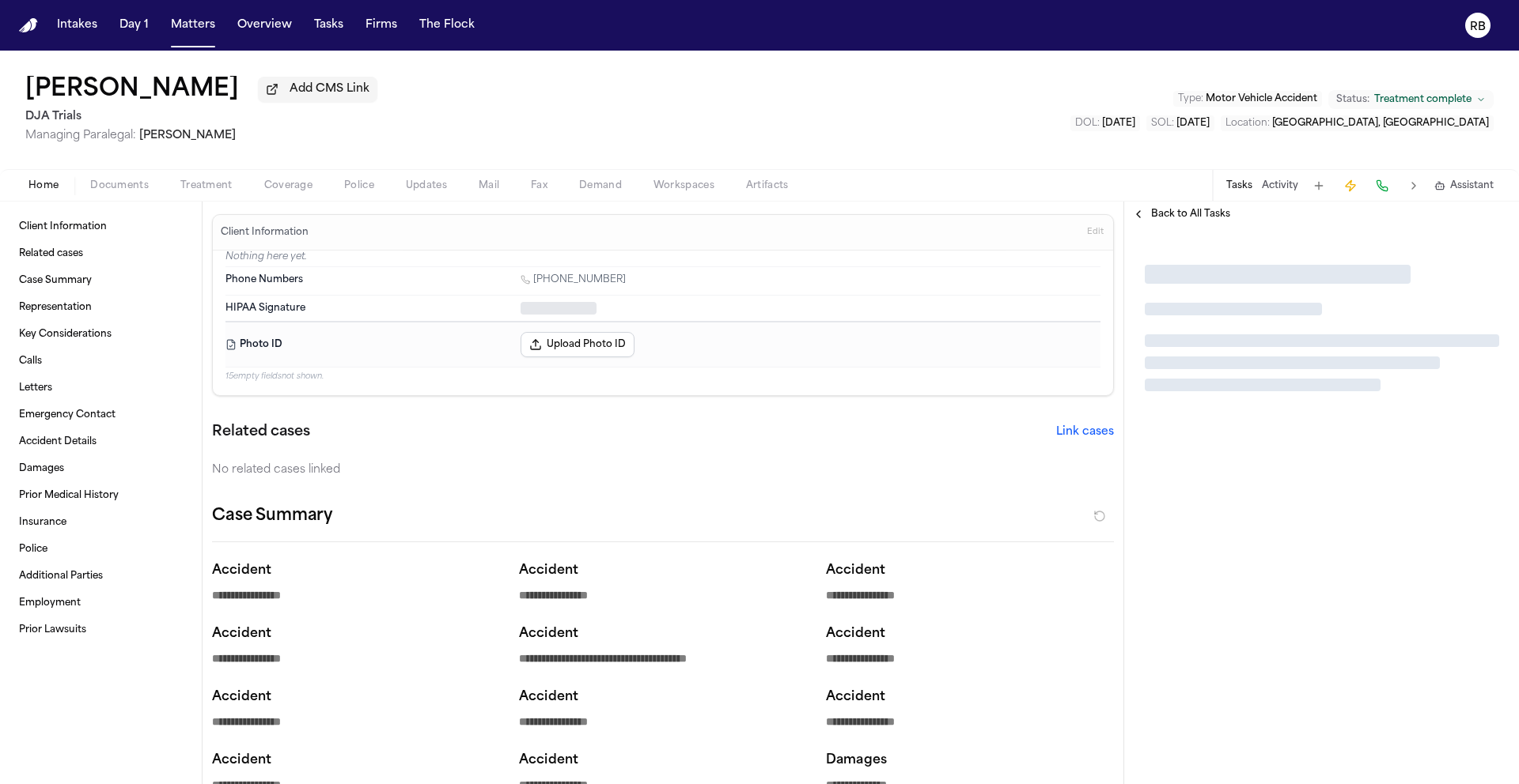
type textarea "*"
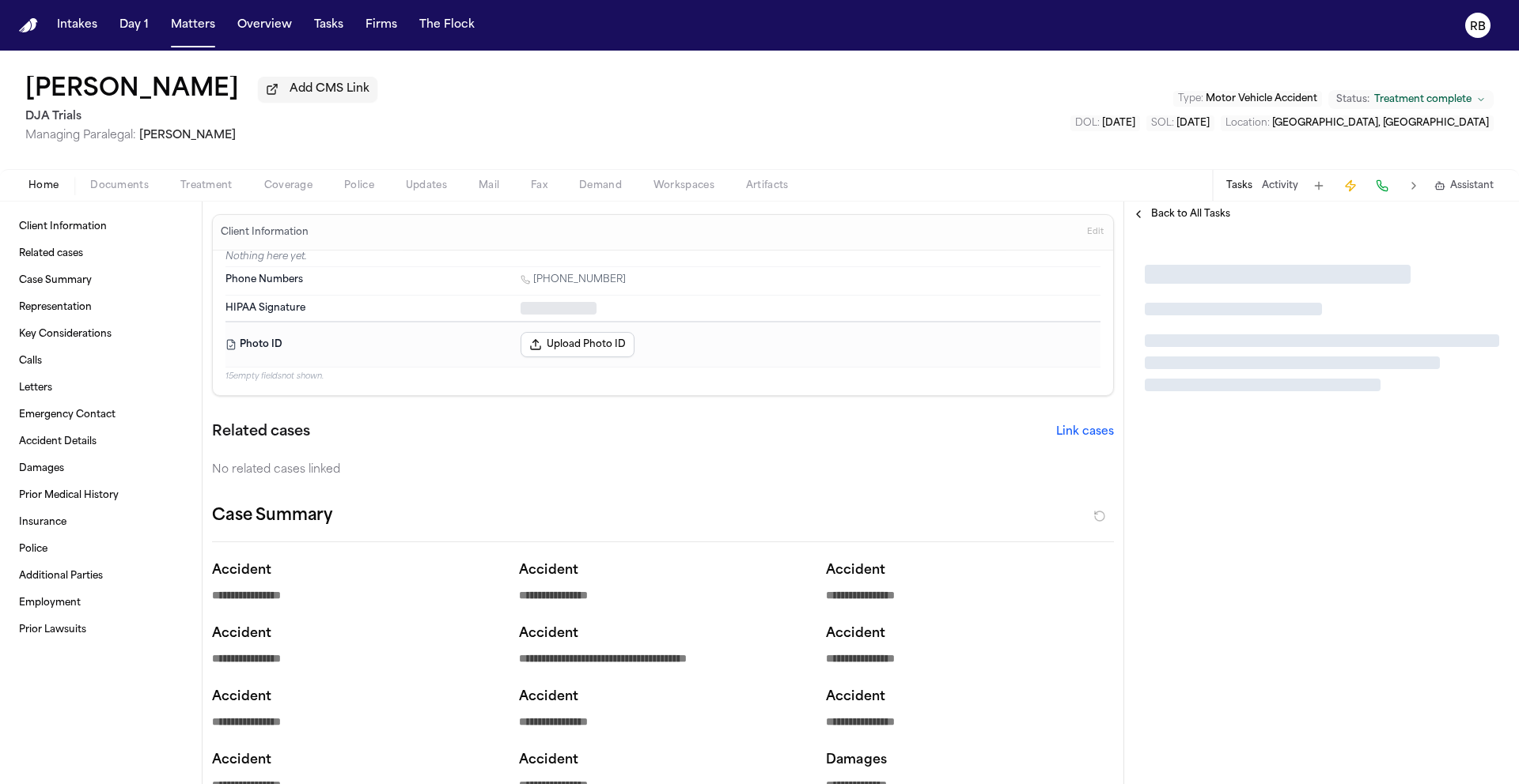
type textarea "*"
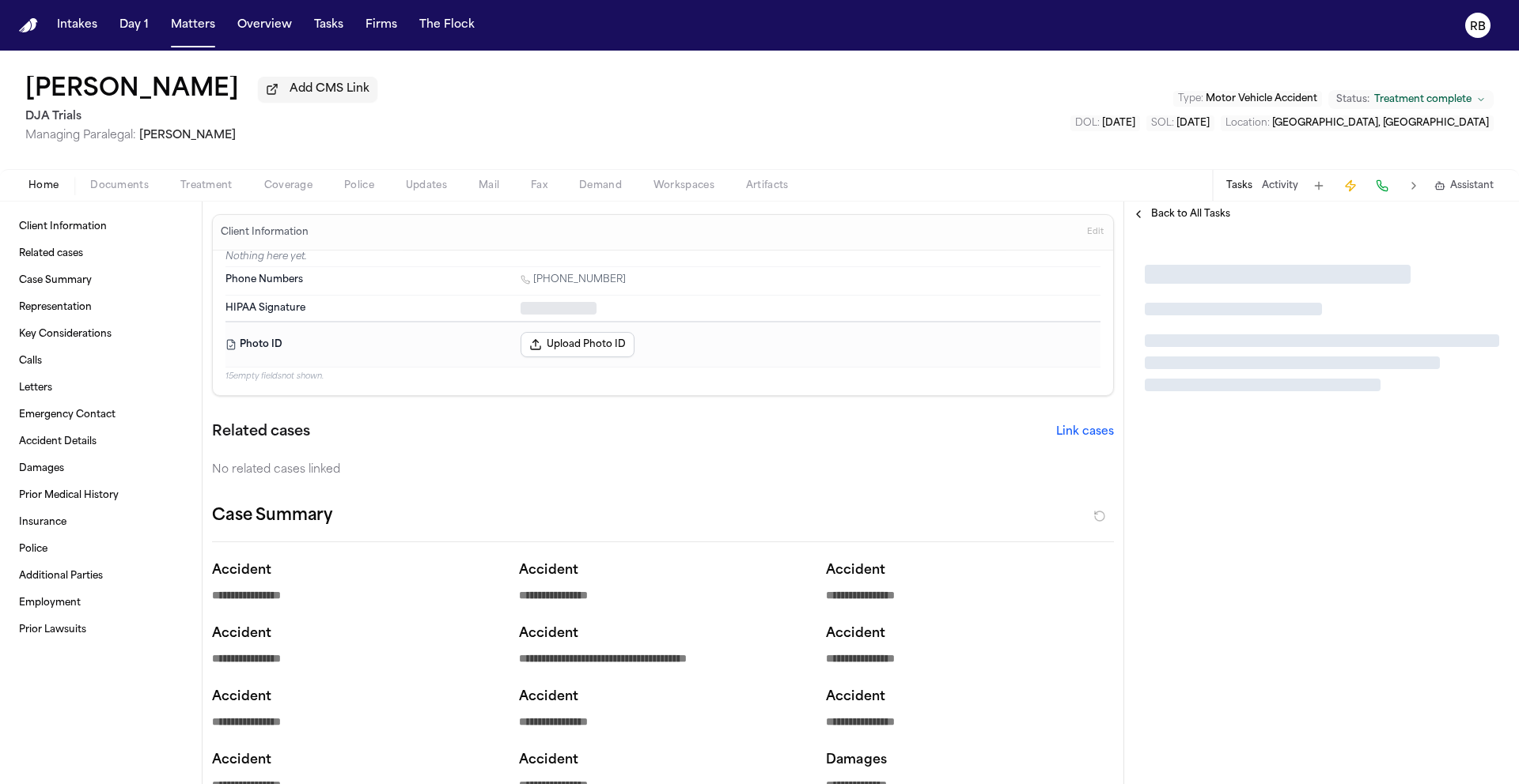
type textarea "*"
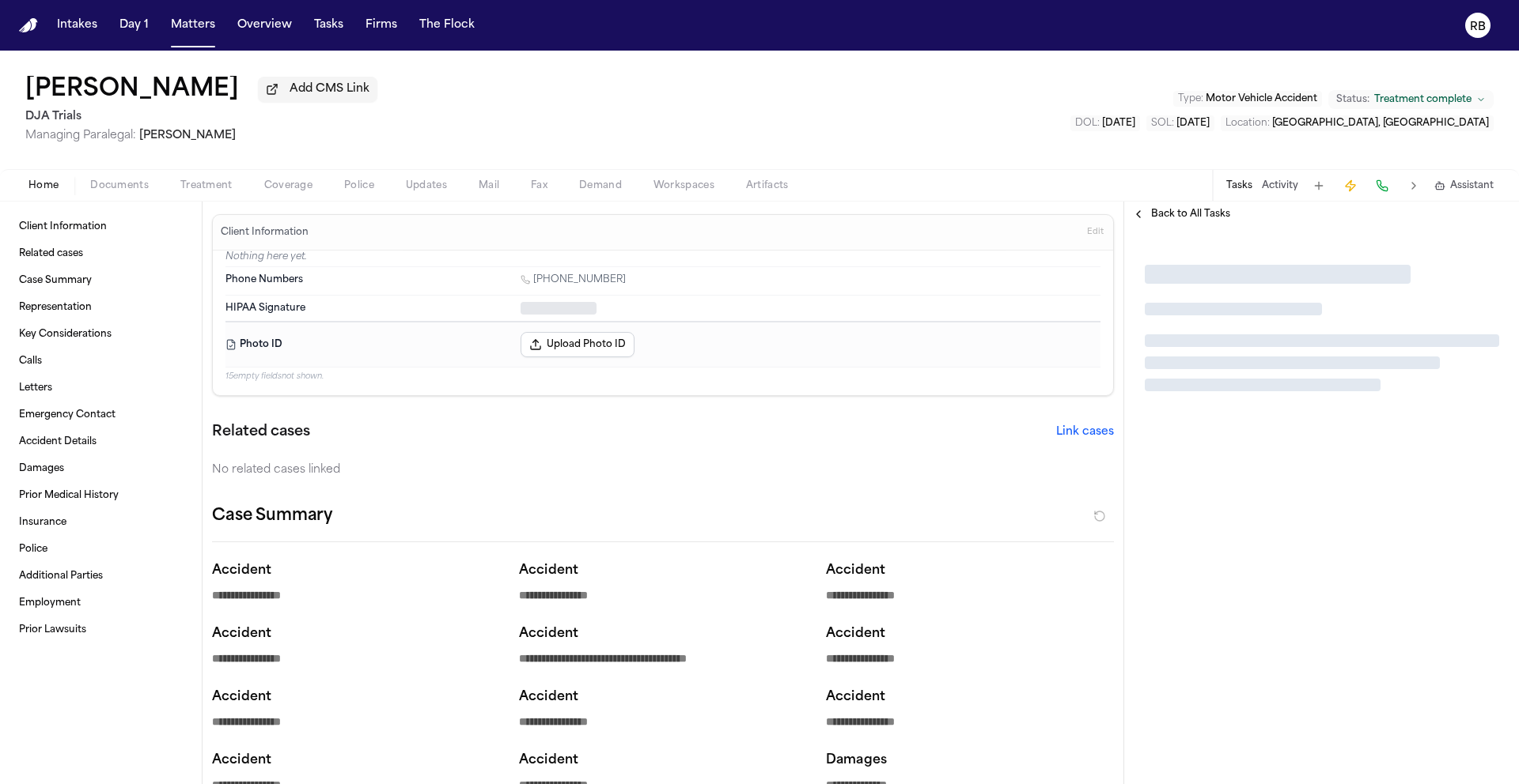
type textarea "*"
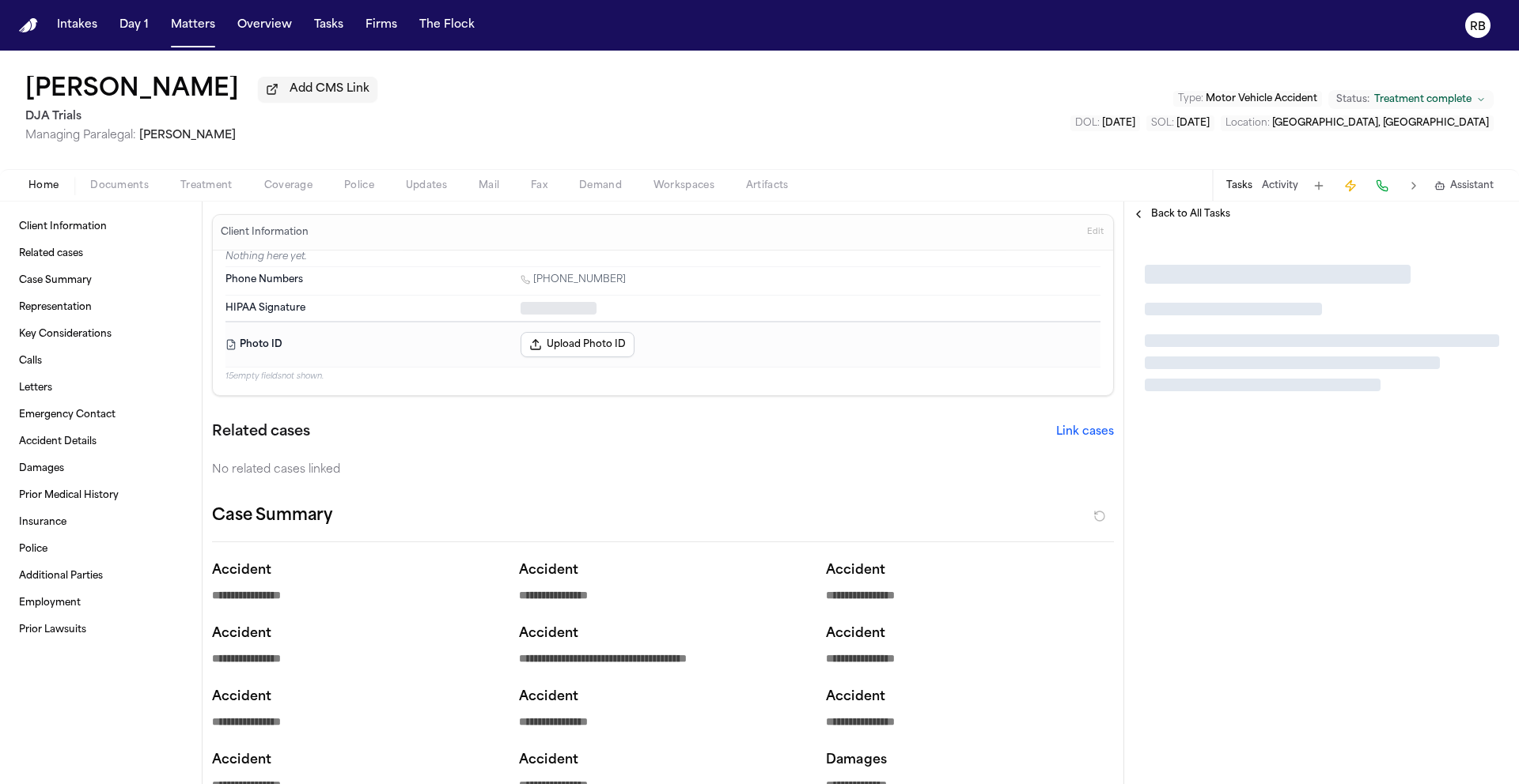
type textarea "*"
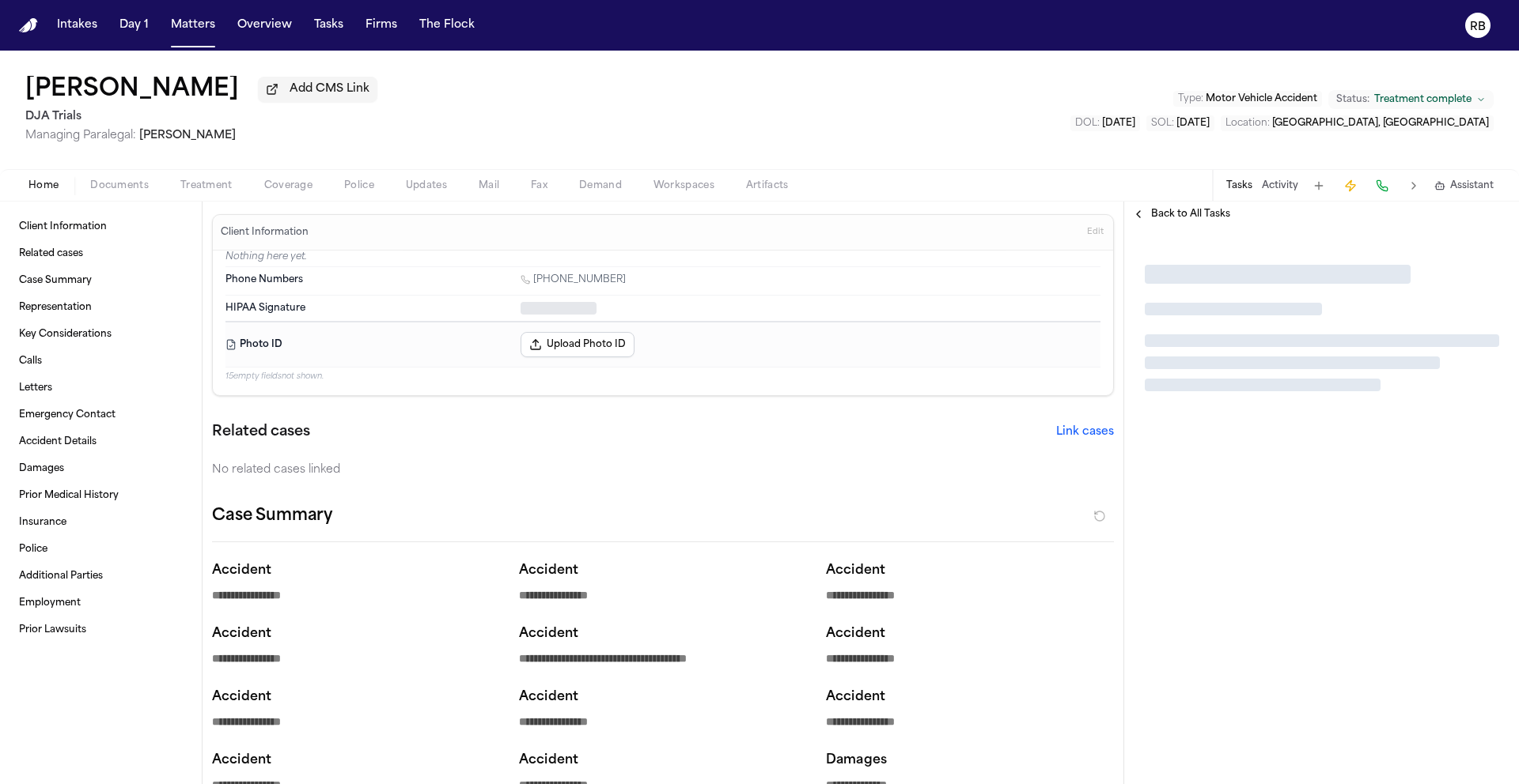
type textarea "*"
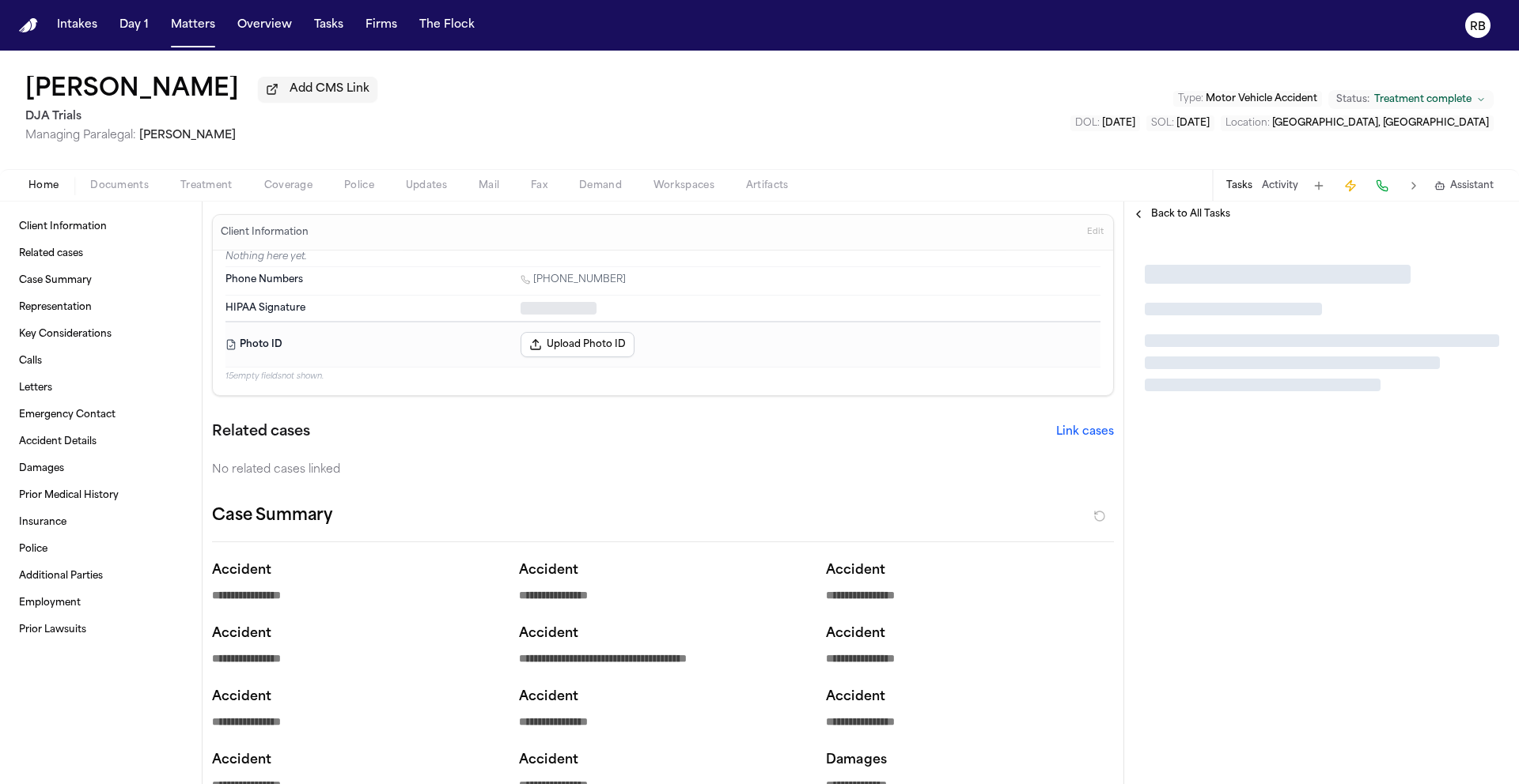
type textarea "*"
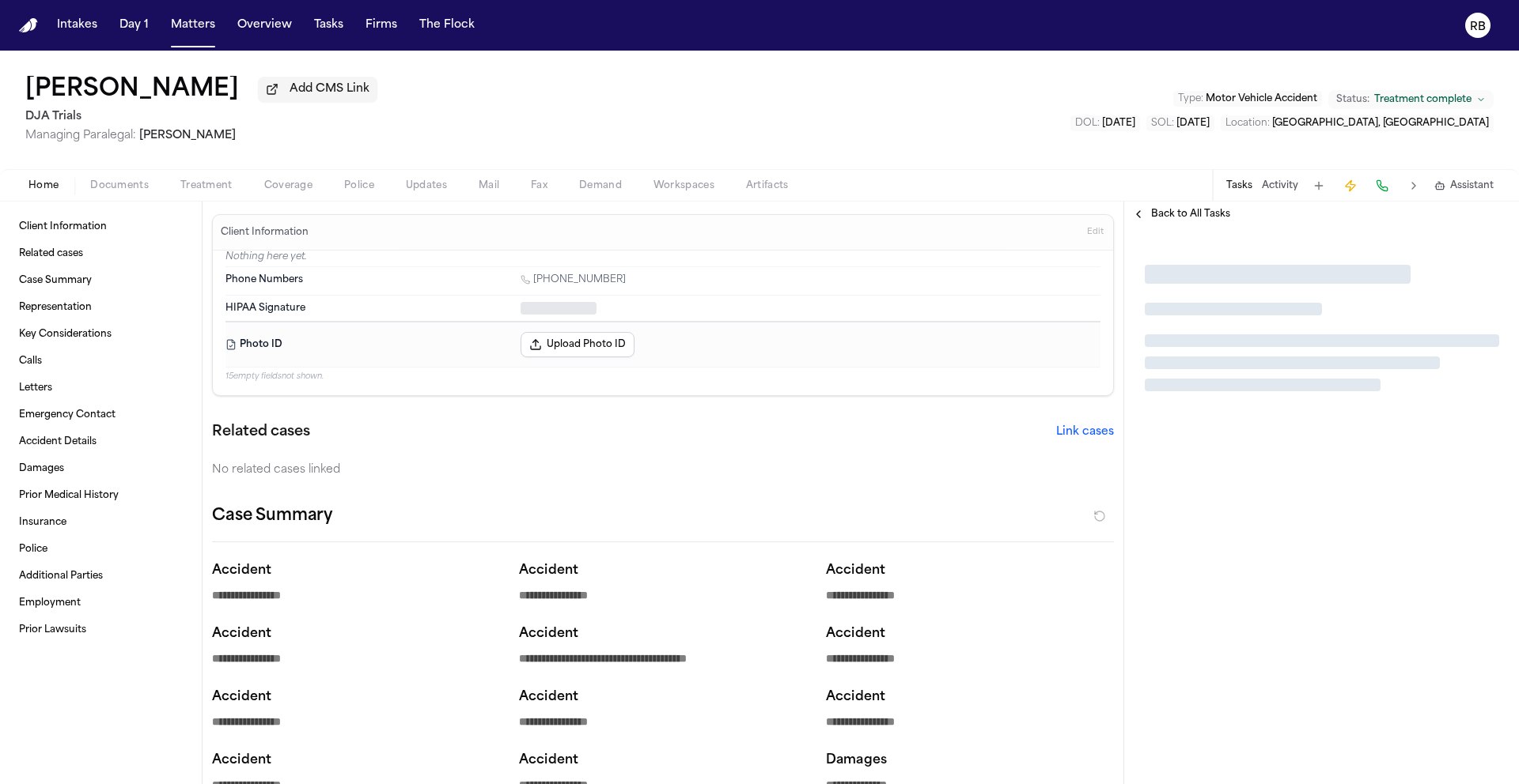
type textarea "*"
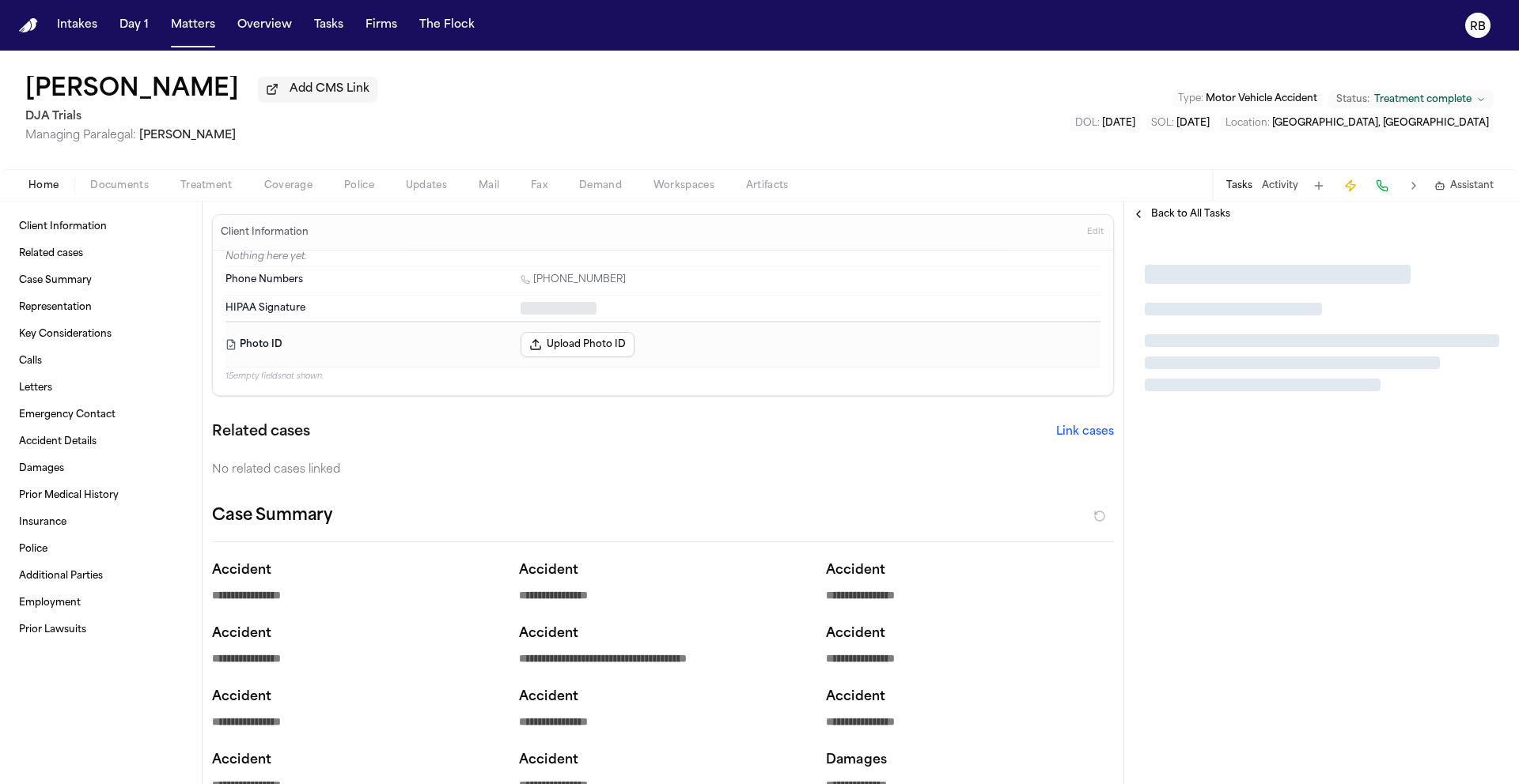
type textarea "*"
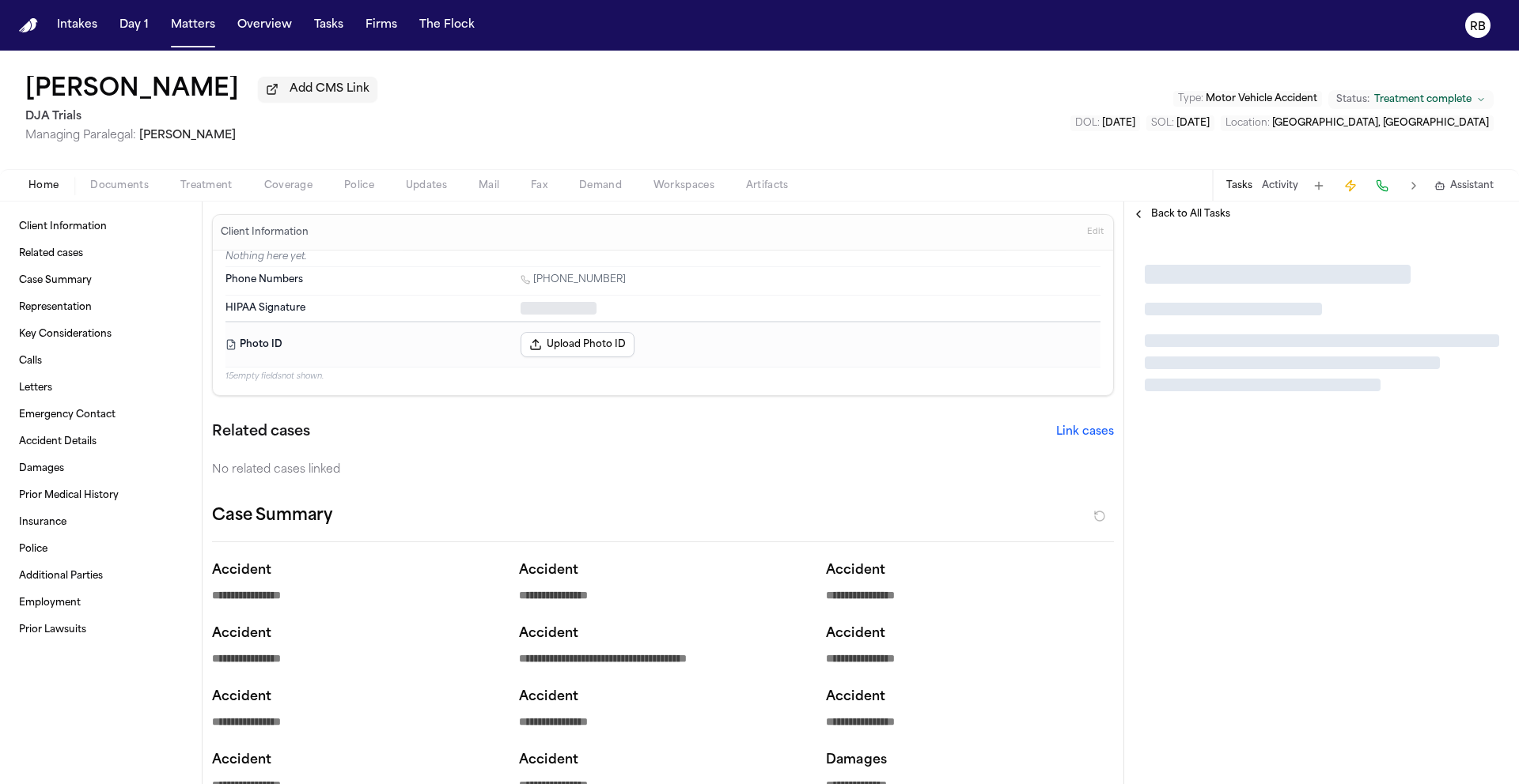
type textarea "*"
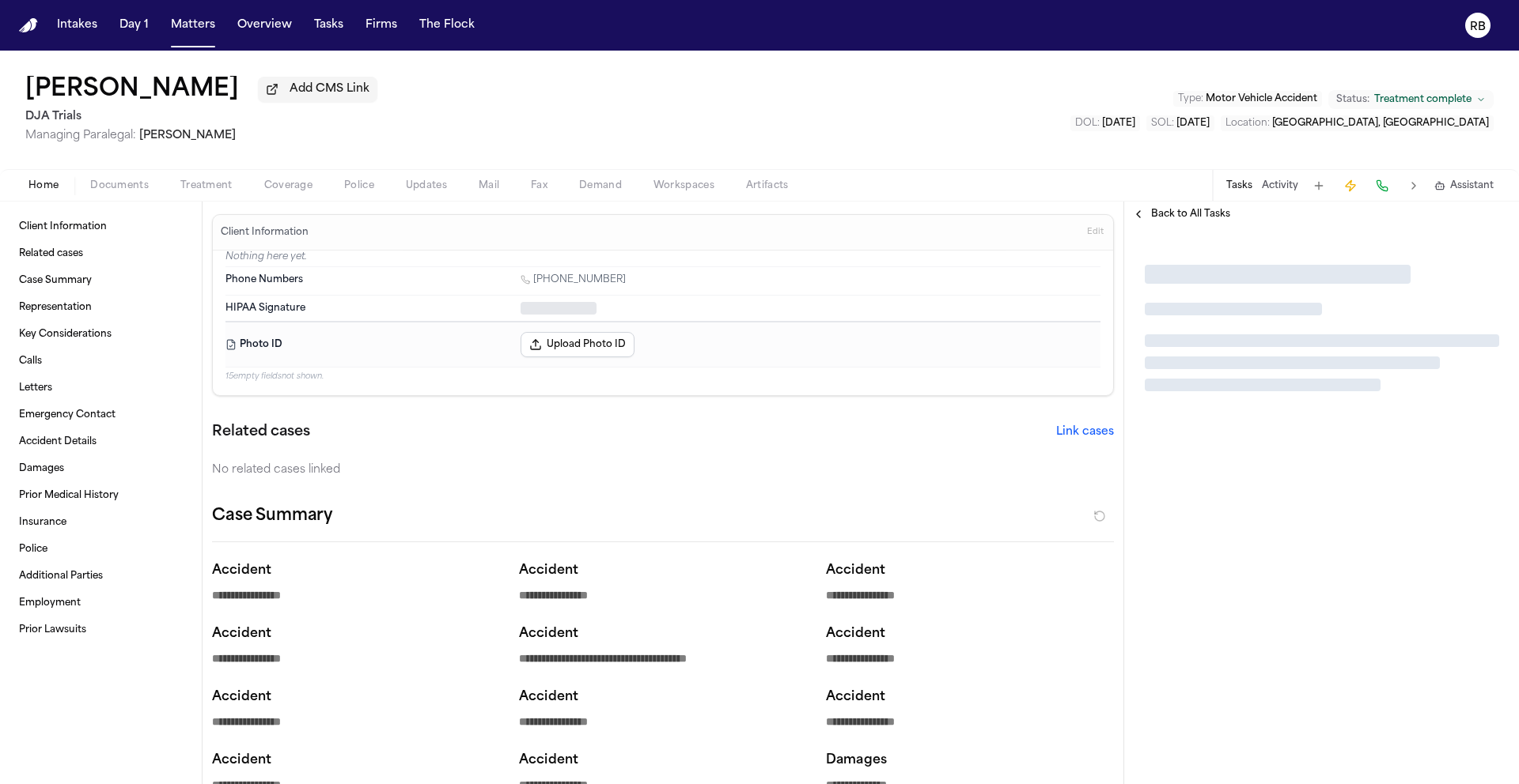
type textarea "*"
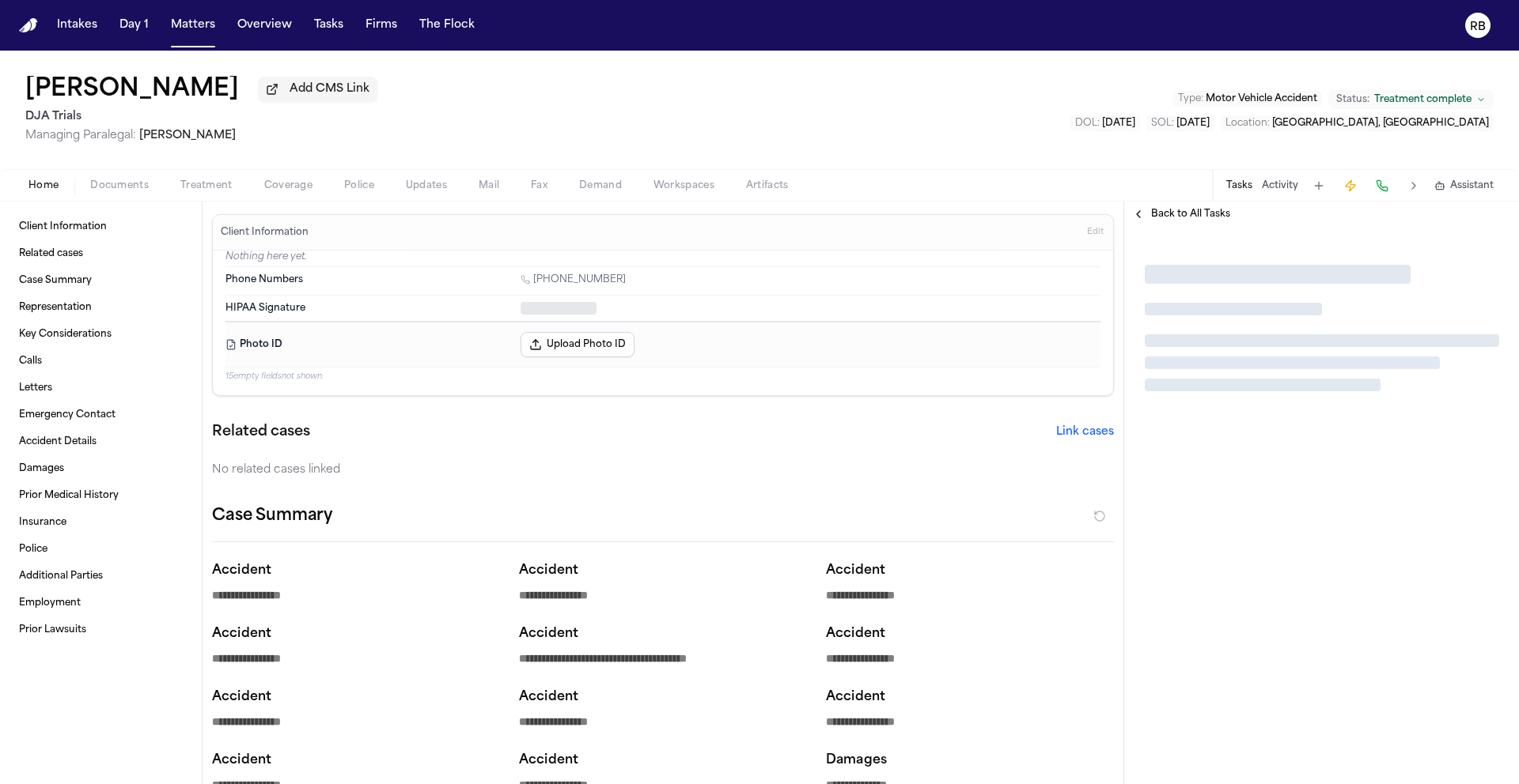
type textarea "*"
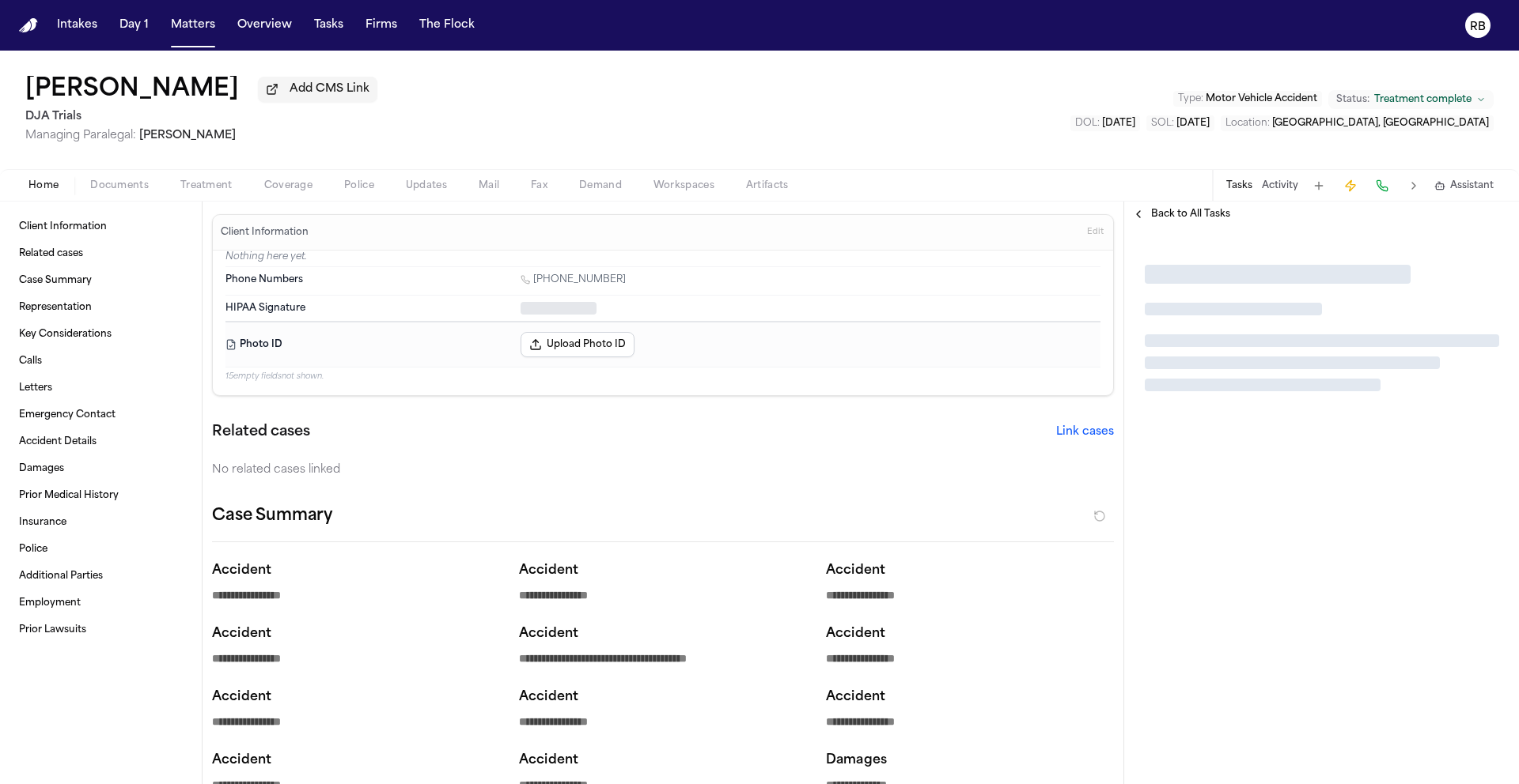
type textarea "*"
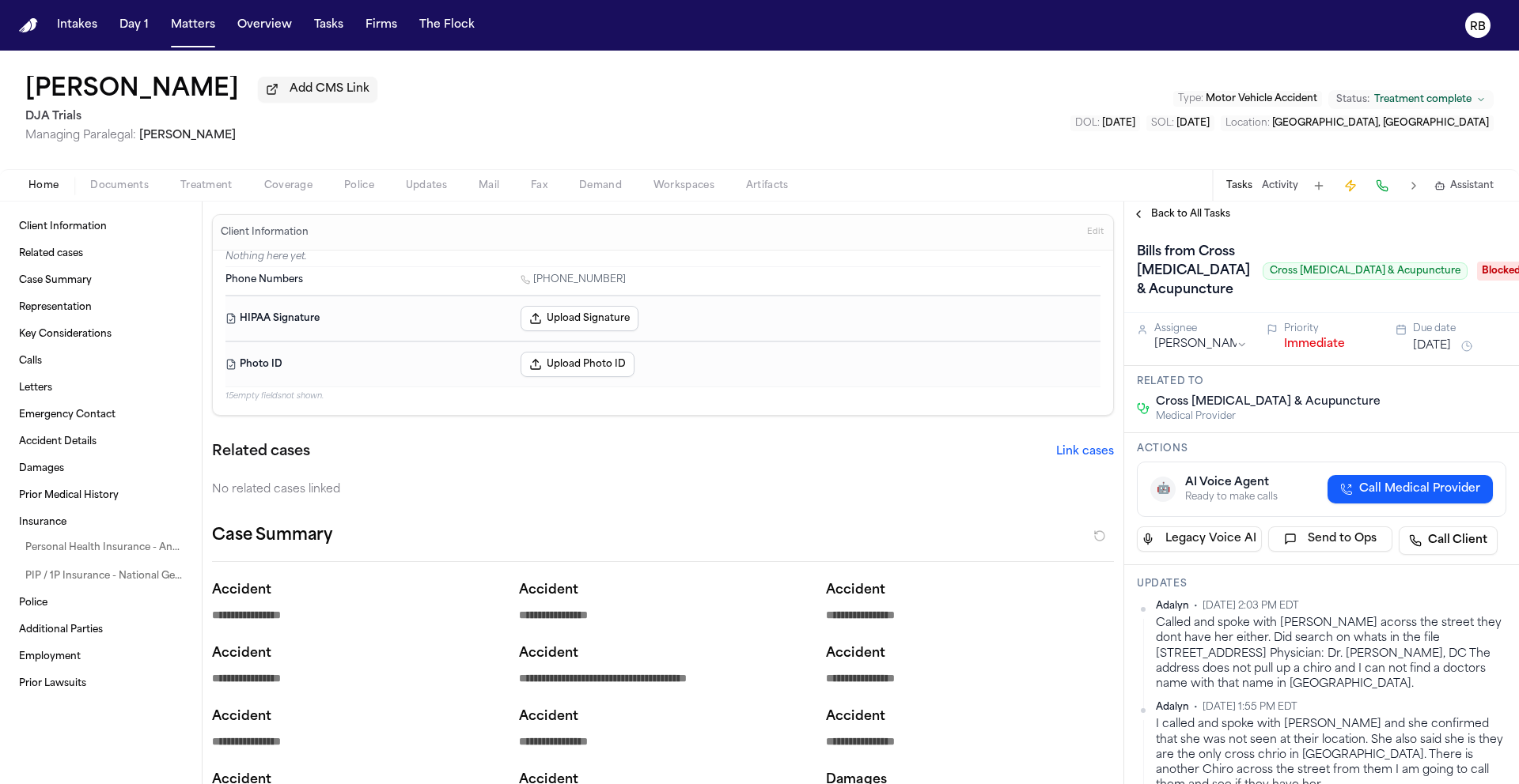
click at [917, 132] on div "Teresa Flores Add CMS Link DJA Trials Managing Paralegal: Michelle Landazabal T…" at bounding box center [760, 109] width 1519 height 118
click at [938, 125] on div "Teresa Flores Add CMS Link DJA Trials Managing Paralegal: Michelle Landazabal T…" at bounding box center [760, 109] width 1519 height 118
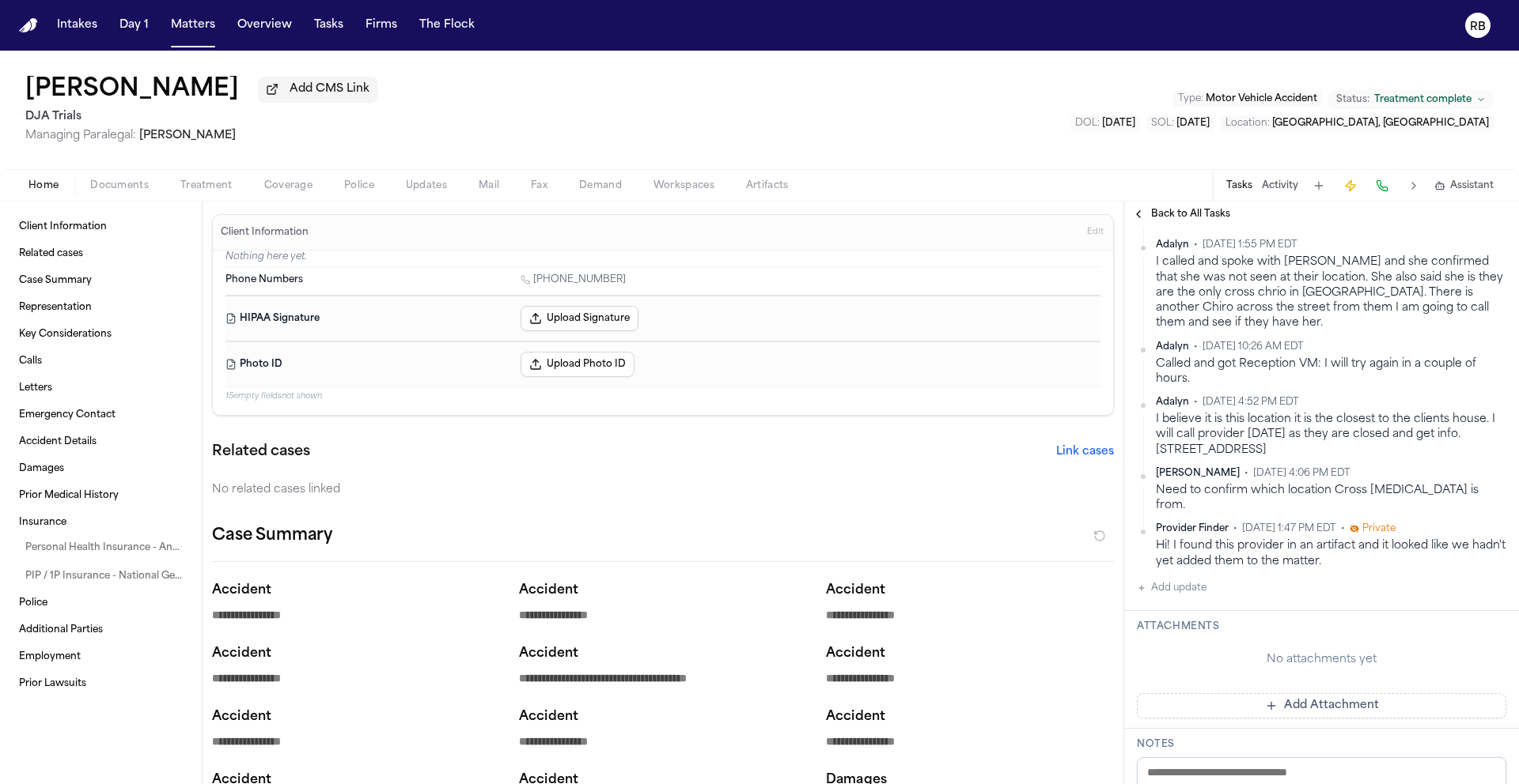
scroll to position [459, 0]
click at [225, 185] on span "Treatment" at bounding box center [206, 186] width 52 height 12
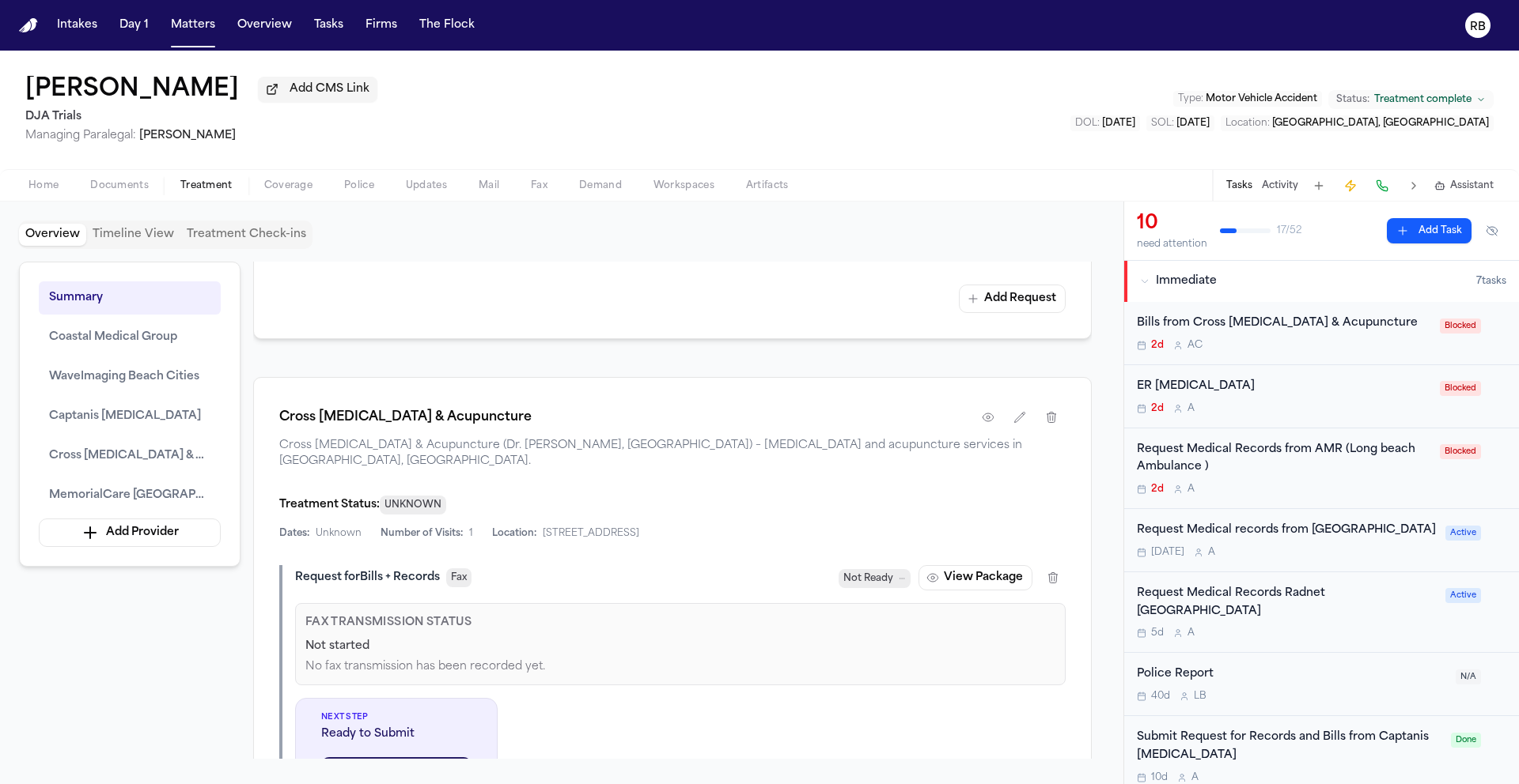
scroll to position [2932, 0]
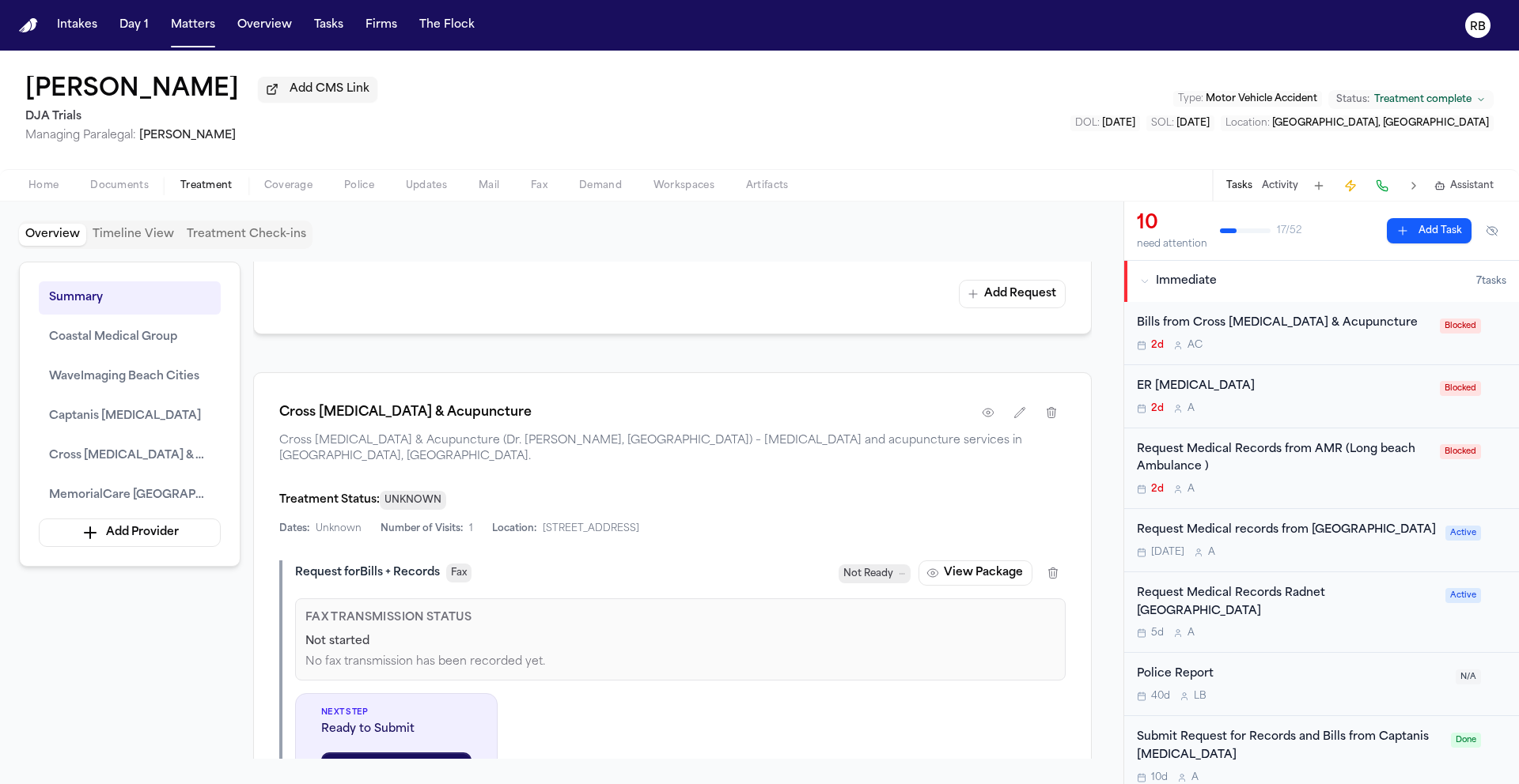
click at [1314, 384] on div "ER Radiology" at bounding box center [1283, 387] width 293 height 18
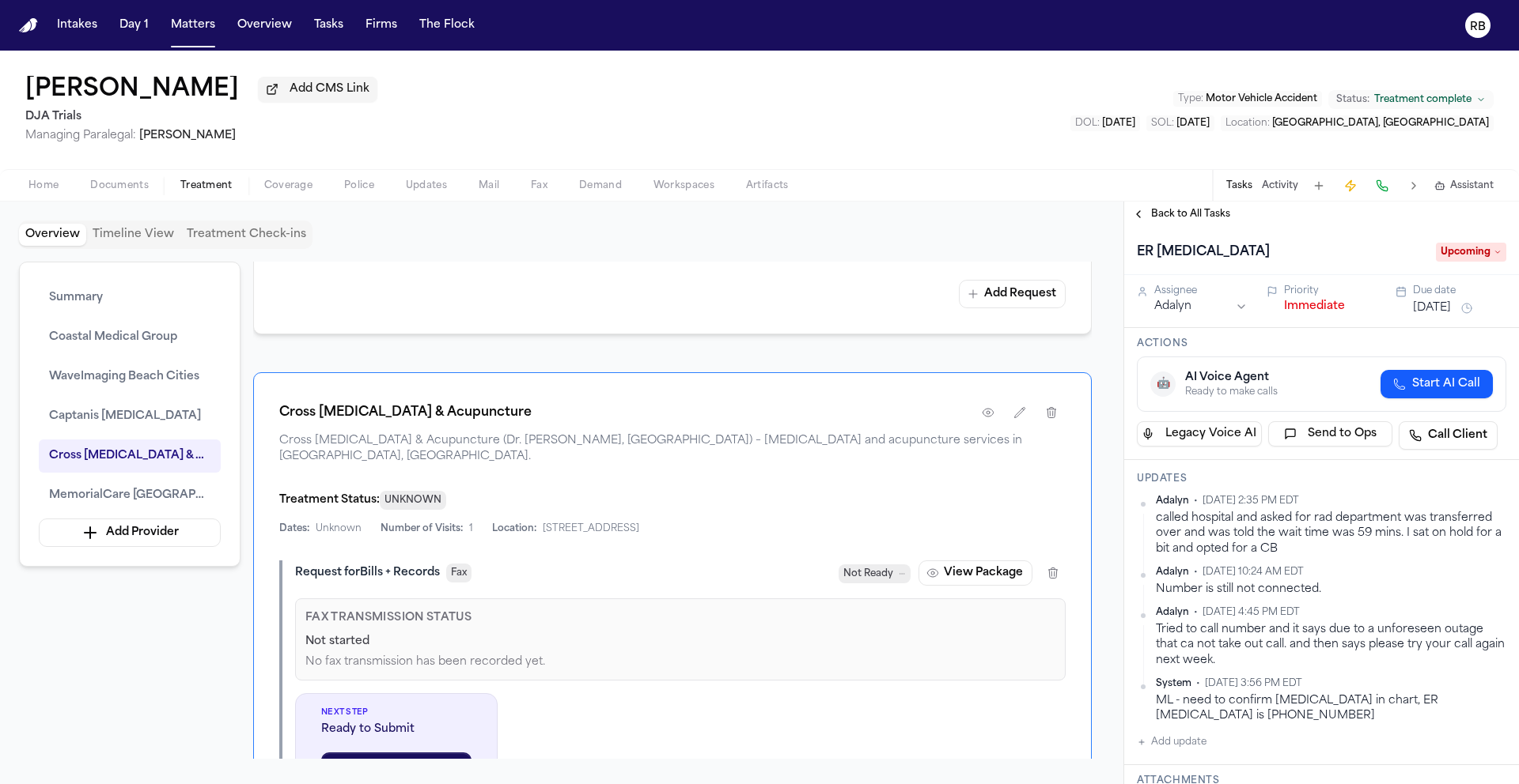
click at [1213, 214] on span "Back to All Tasks" at bounding box center [1190, 214] width 79 height 12
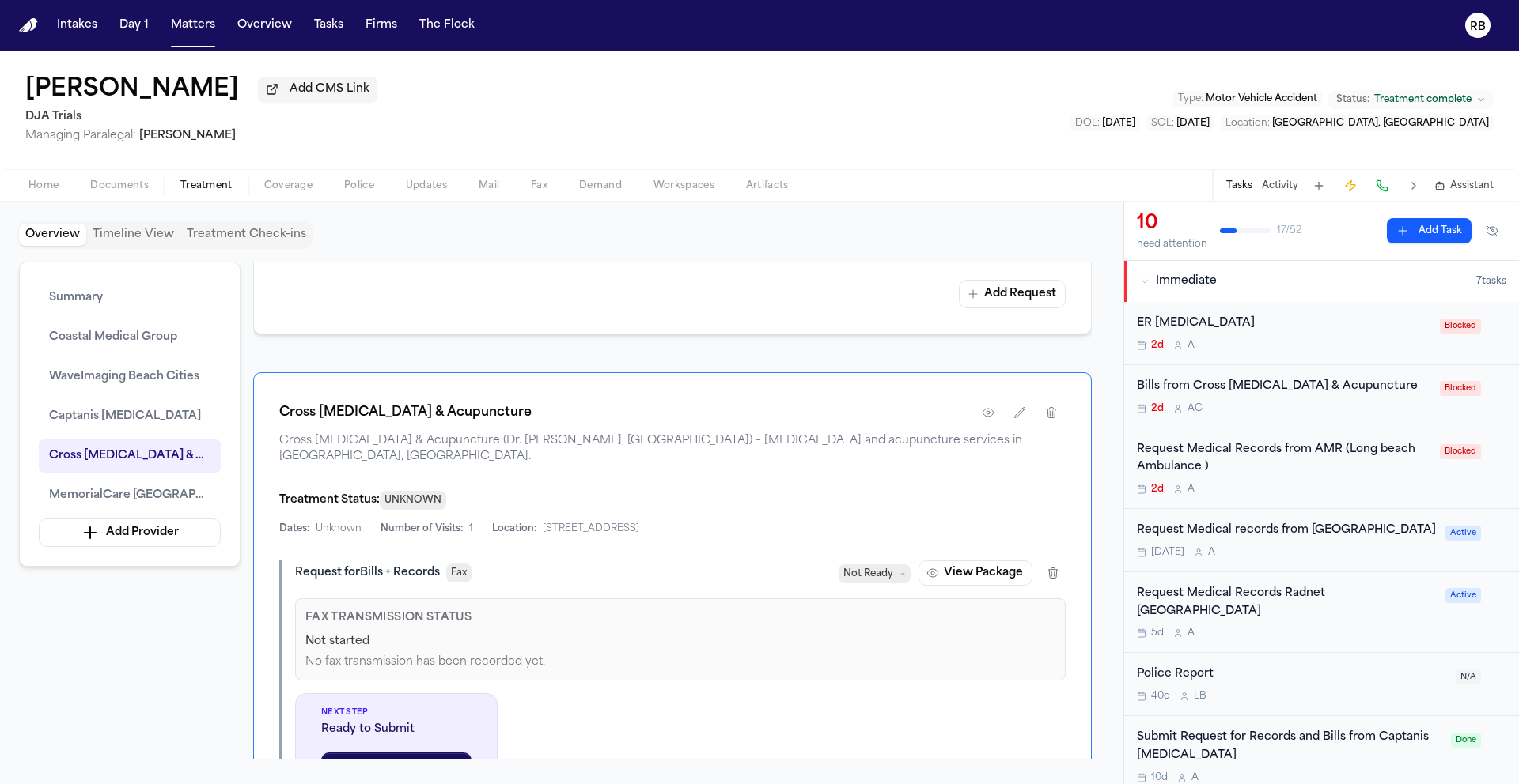
click at [1259, 405] on div "2d A C" at bounding box center [1283, 409] width 293 height 12
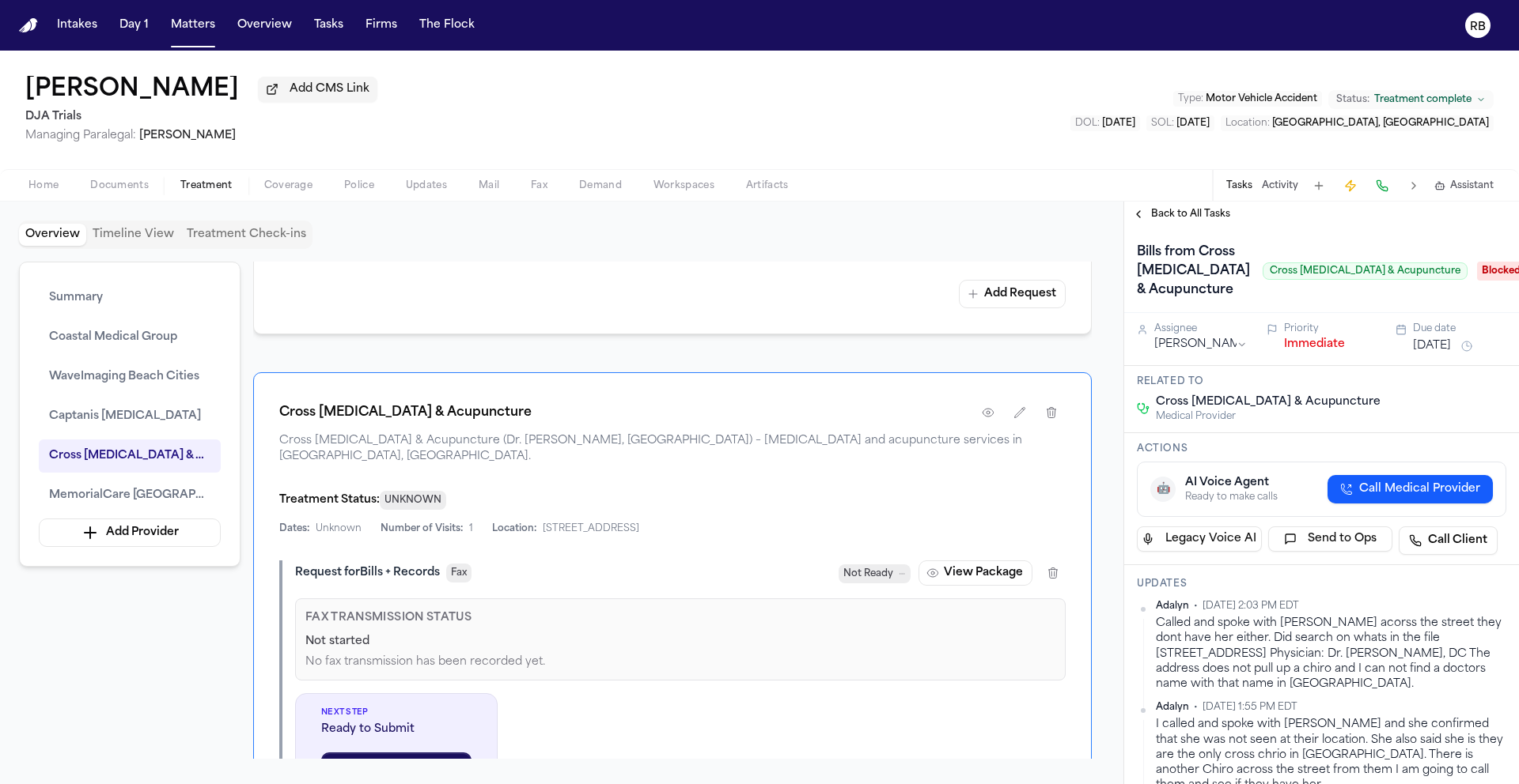
click at [1451, 354] on button "Oct 10, 2025" at bounding box center [1431, 347] width 38 height 16
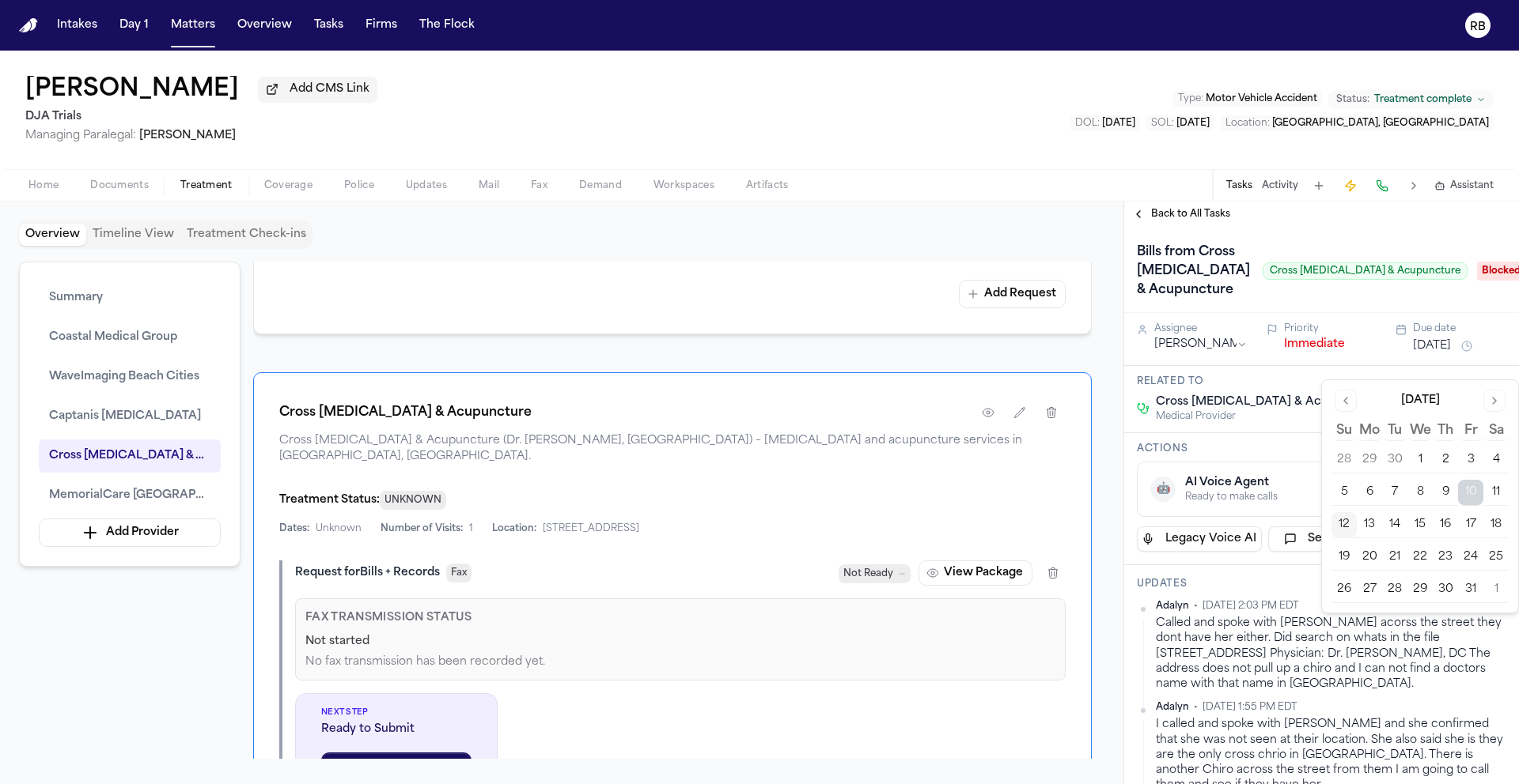
click at [1376, 527] on button "13" at bounding box center [1369, 524] width 25 height 25
click at [1370, 238] on div "Bills from Cross Chiropractic & Acupuncture Cross Chiropractic & Acupuncture Bl…" at bounding box center [1322, 269] width 395 height 86
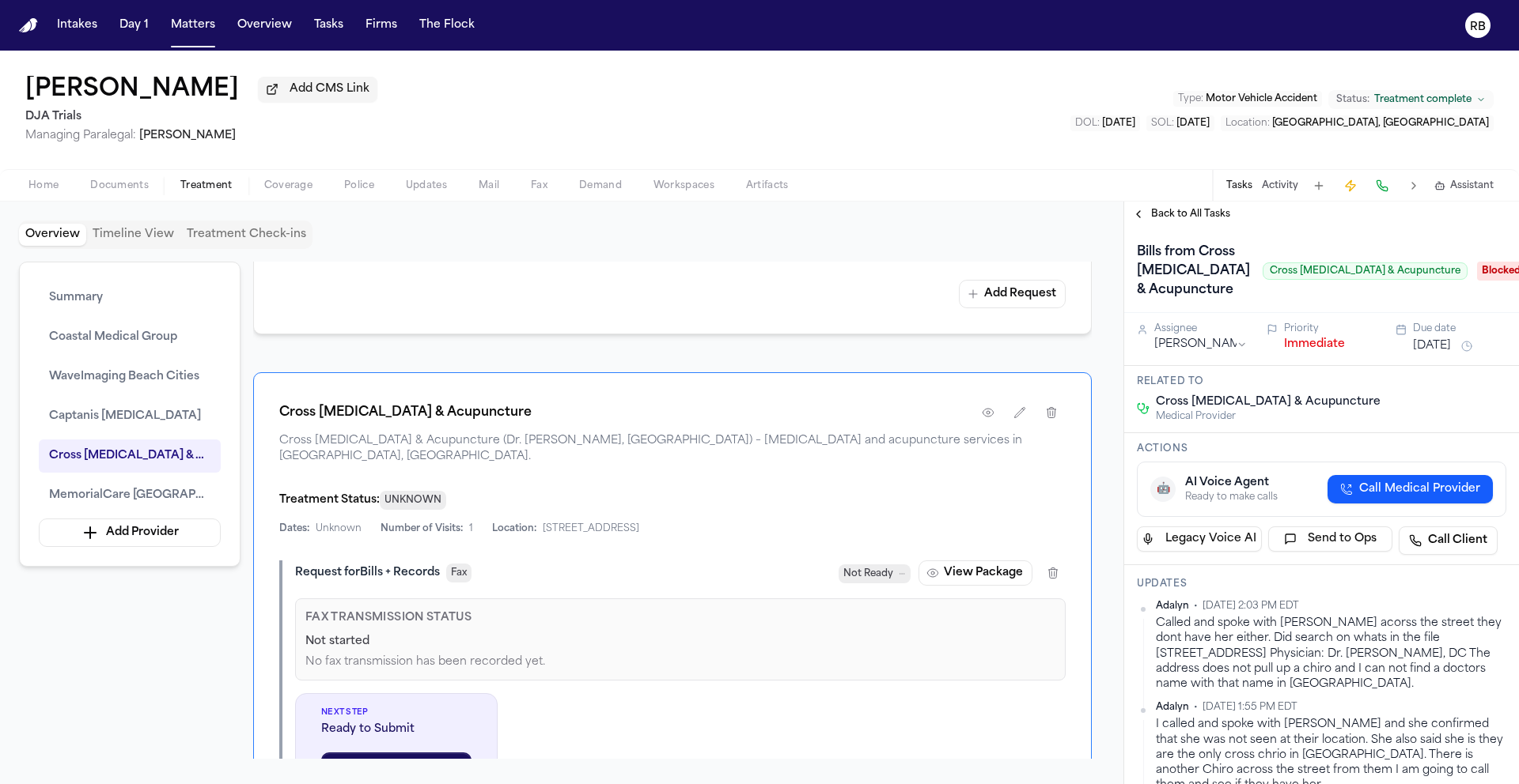
click at [1216, 218] on span "Back to All Tasks" at bounding box center [1190, 214] width 79 height 12
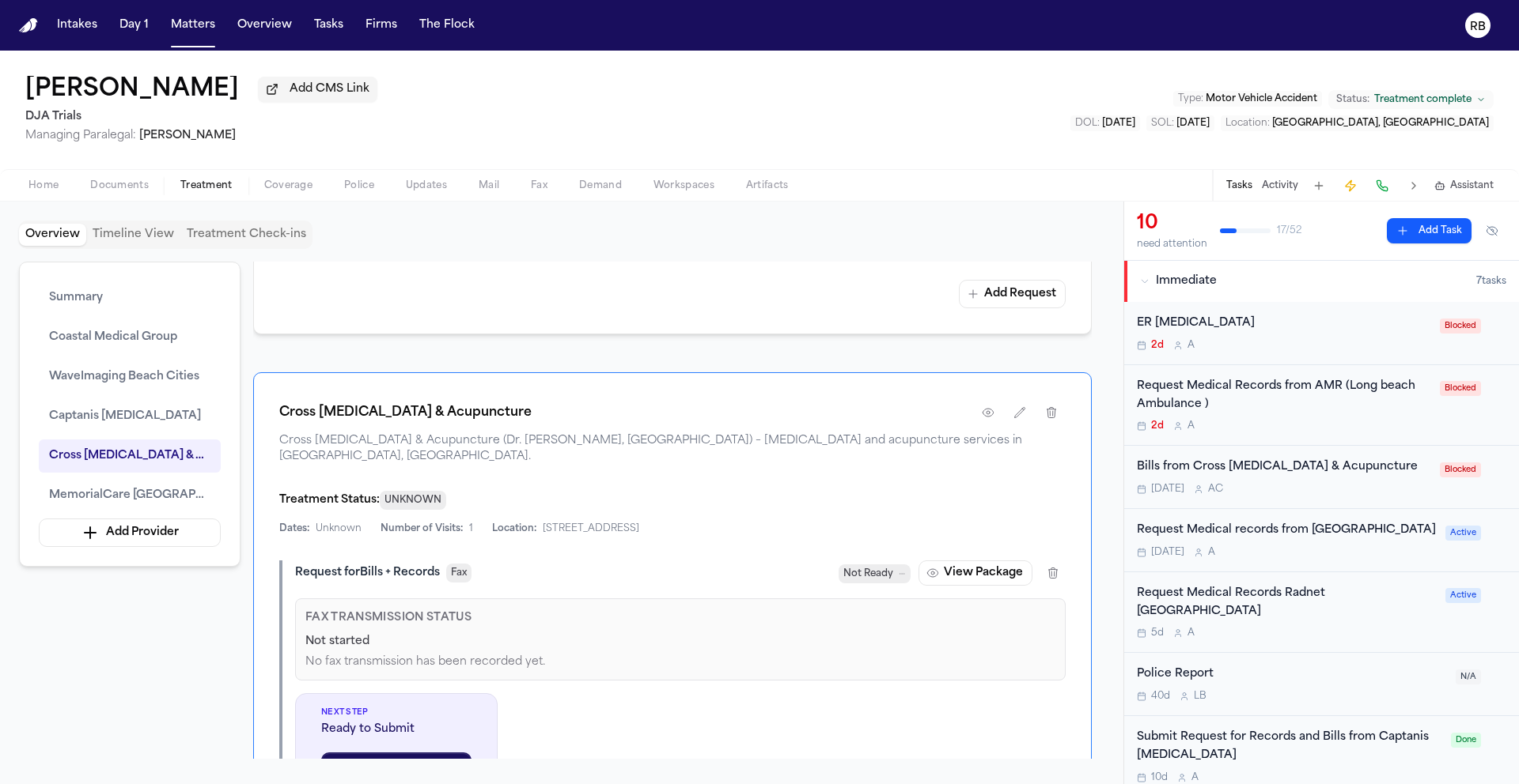
drag, startPoint x: 1048, startPoint y: 157, endPoint x: 743, endPoint y: 145, distance: 305.2
click at [1047, 157] on div "Teresa Flores Add CMS Link DJA Trials Managing Paralegal: Michelle Landazabal T…" at bounding box center [760, 109] width 1519 height 118
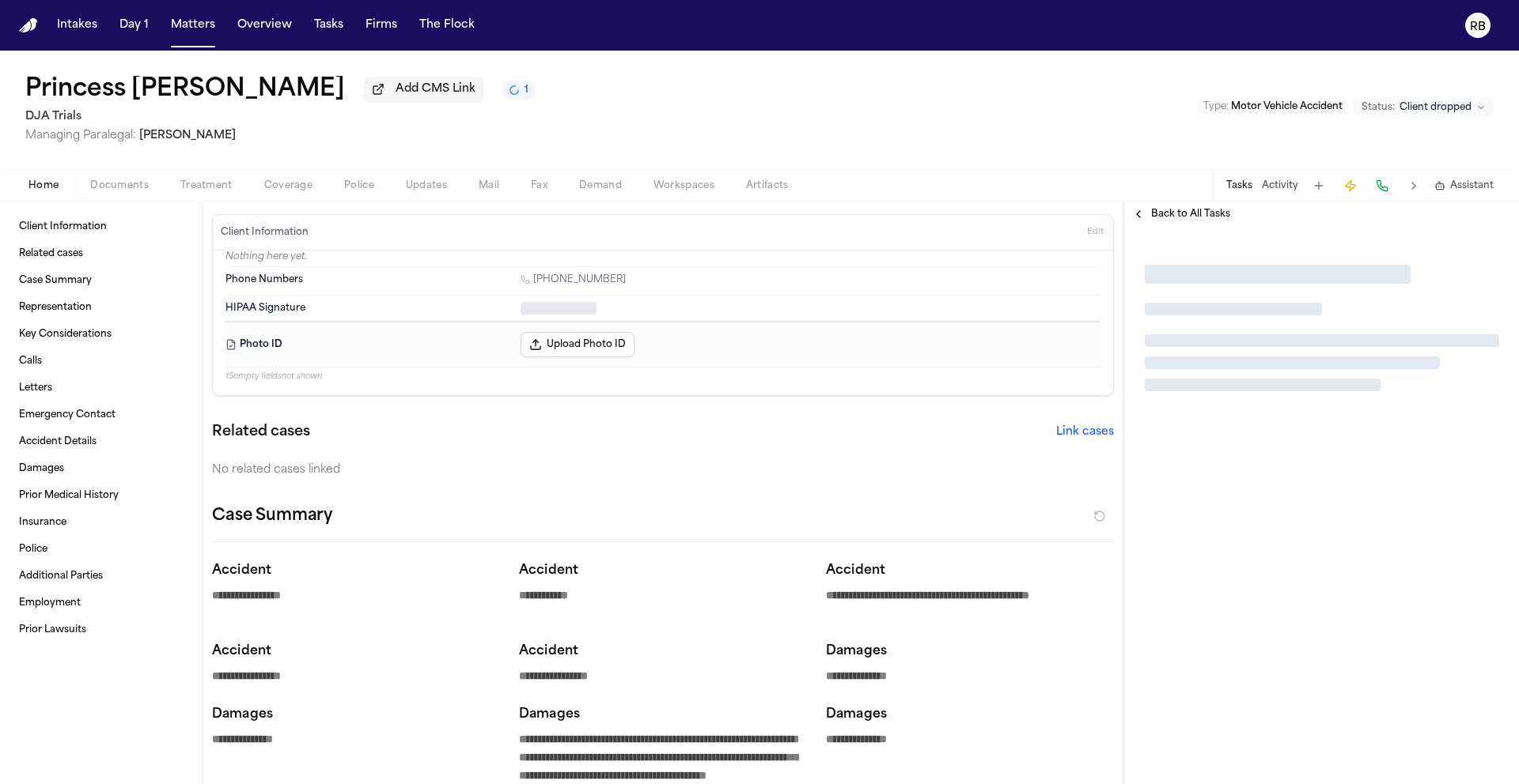
type textarea "*"
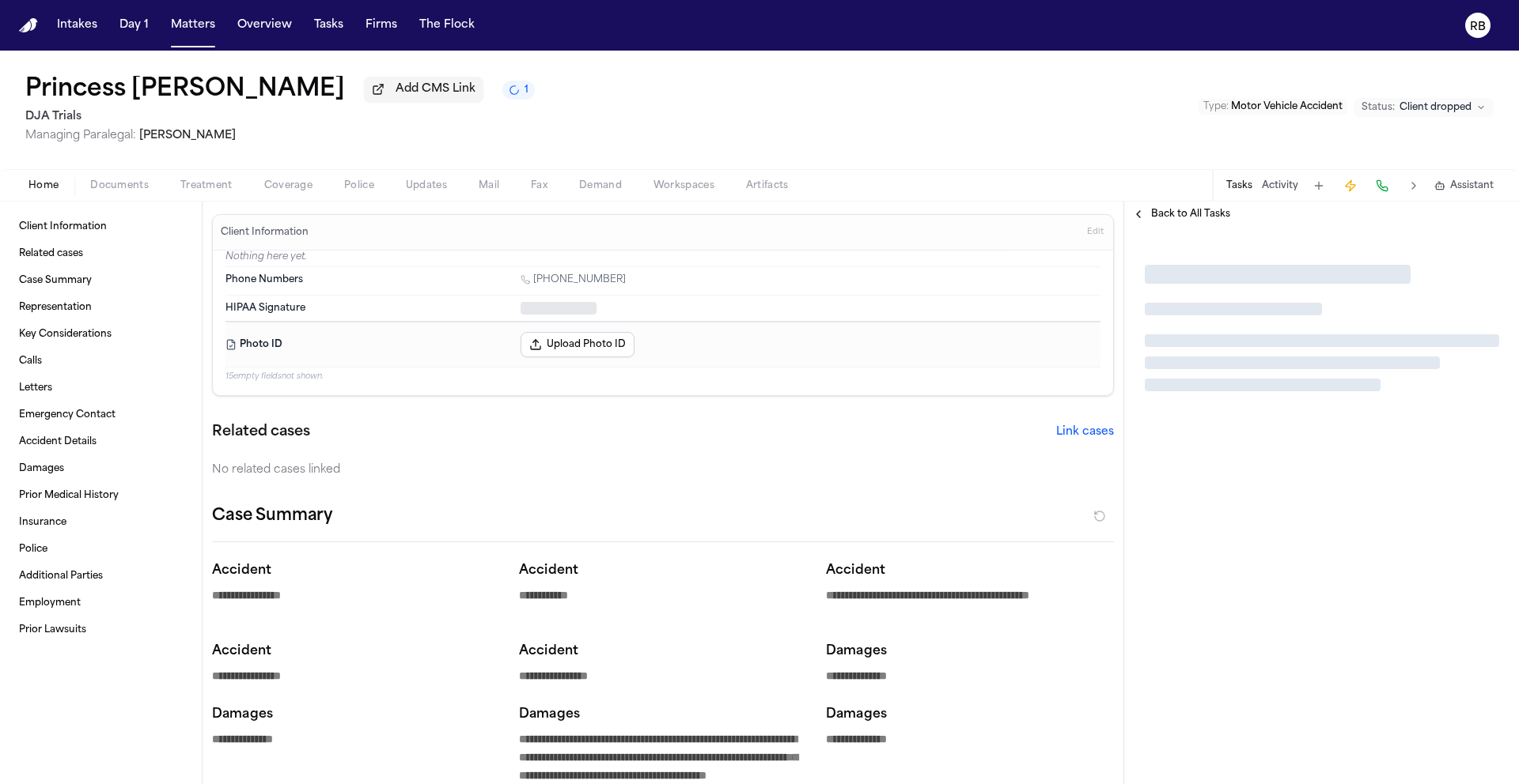
type textarea "*"
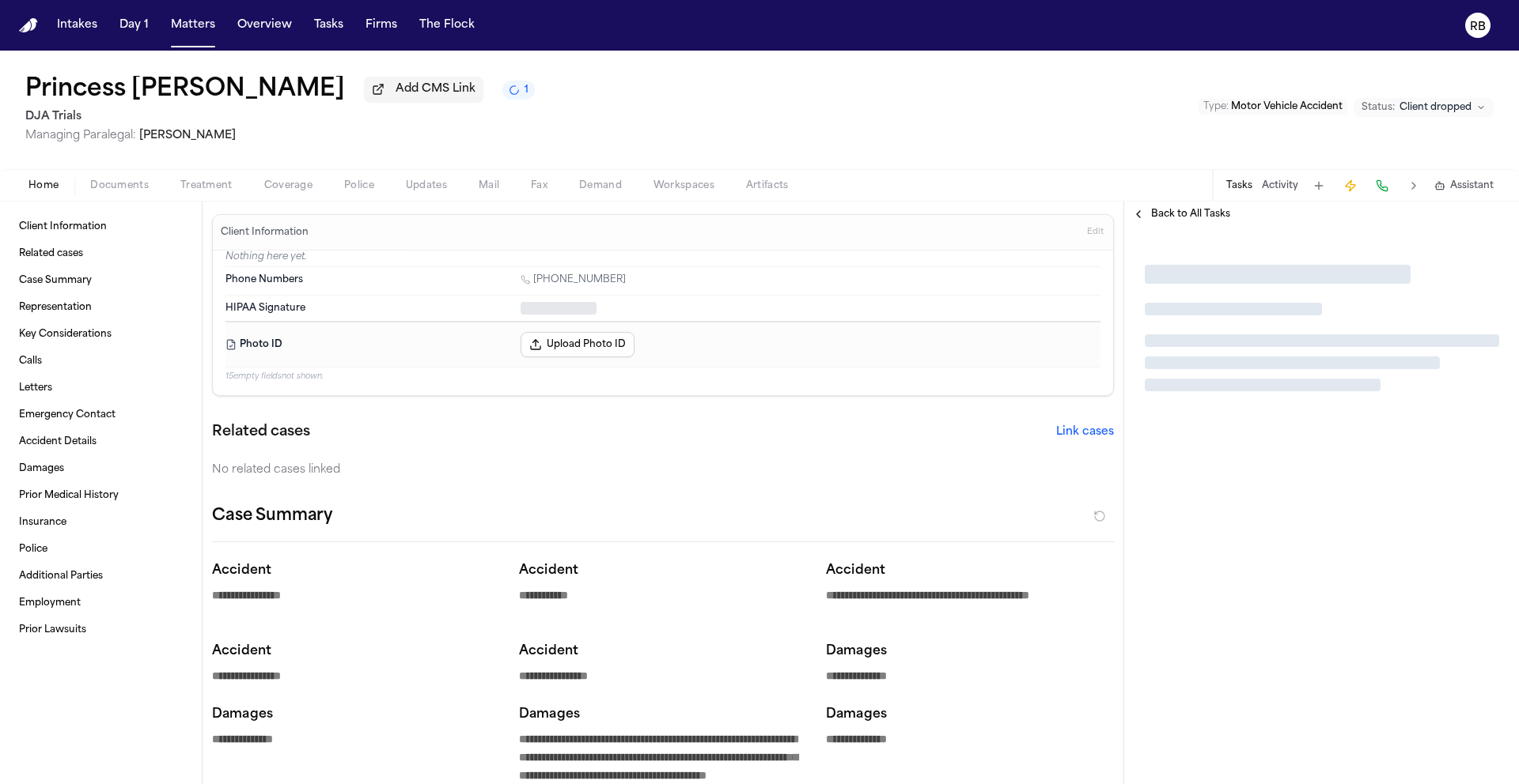
type textarea "*"
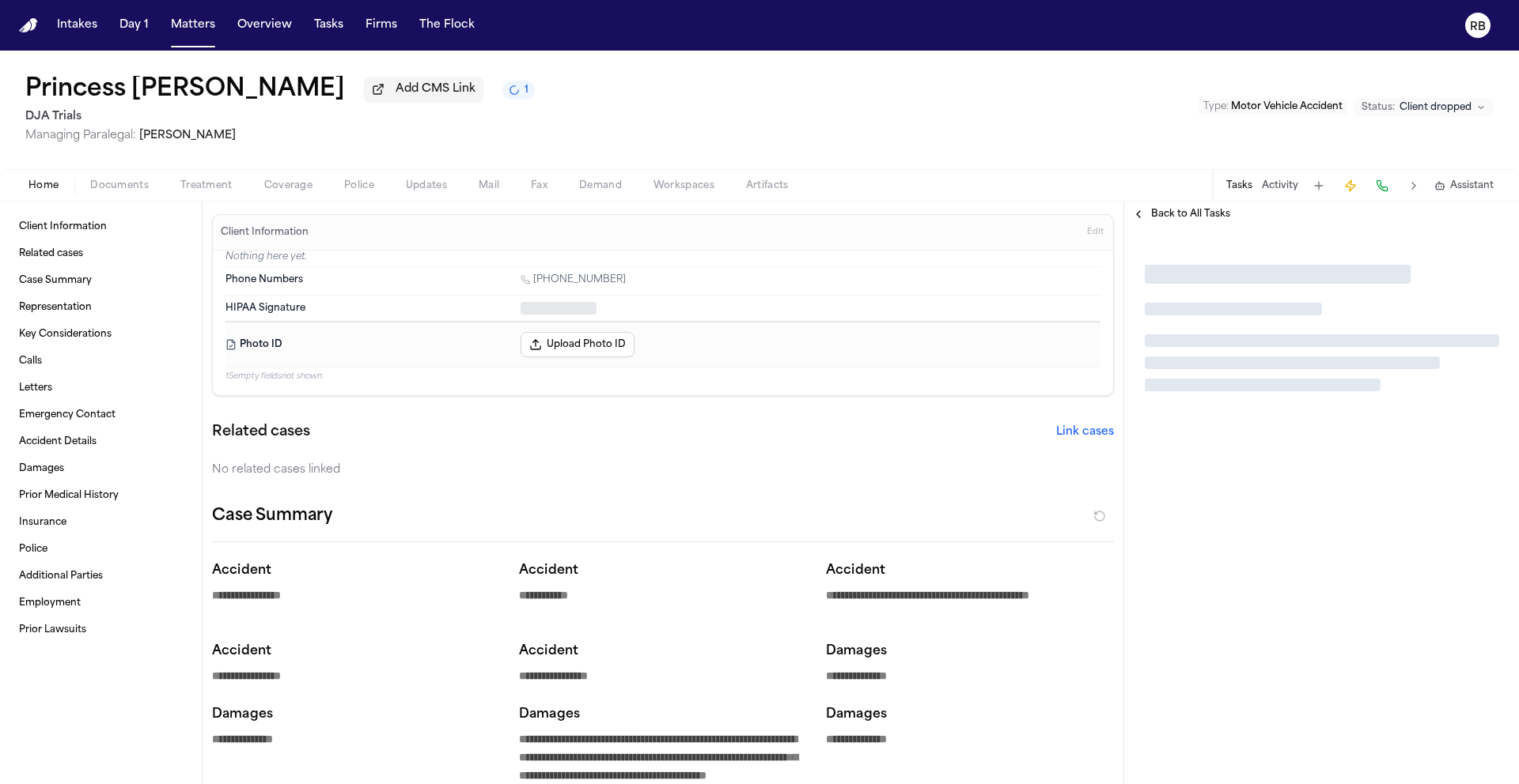
type textarea "*"
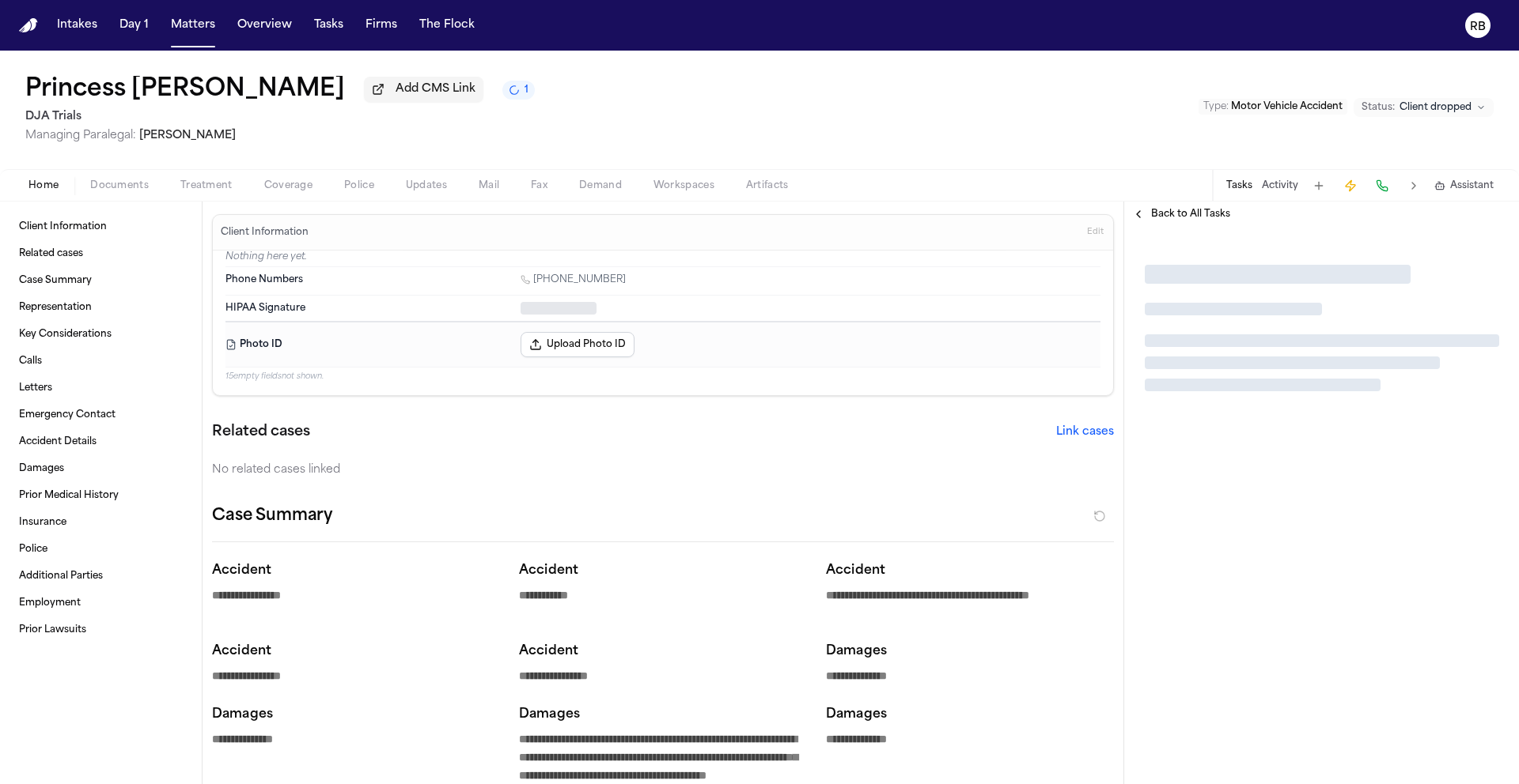
type textarea "*"
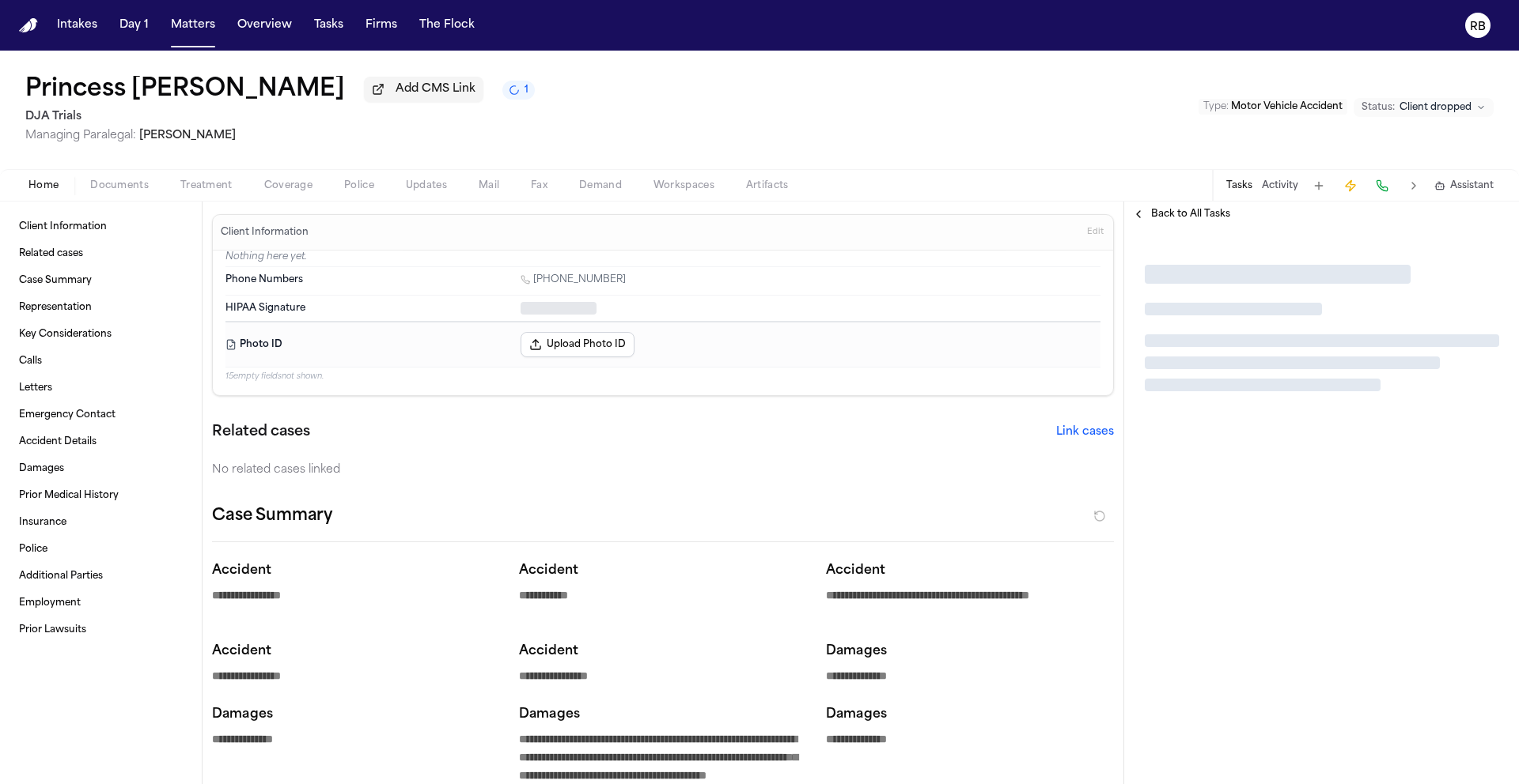
type textarea "*"
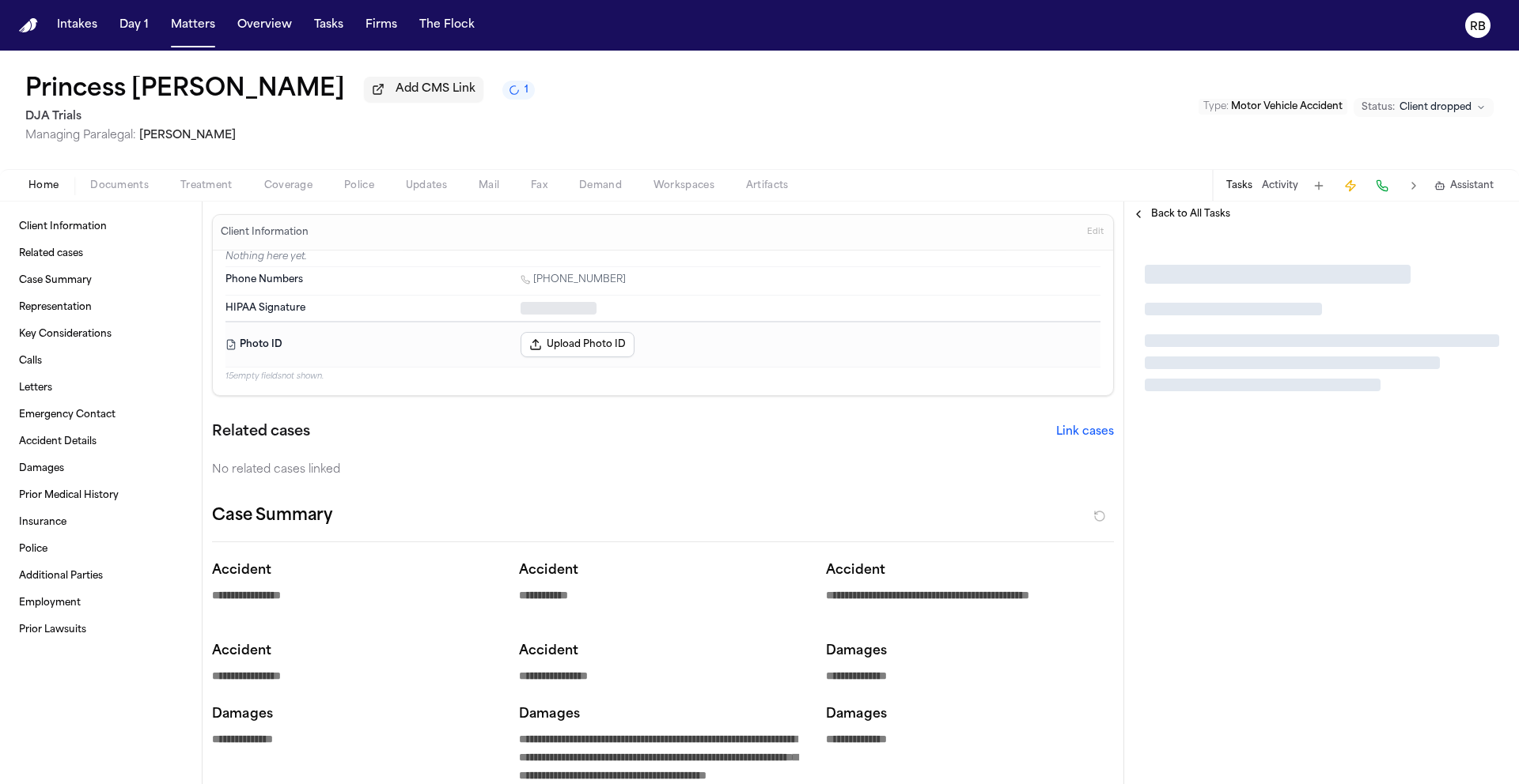
type textarea "*"
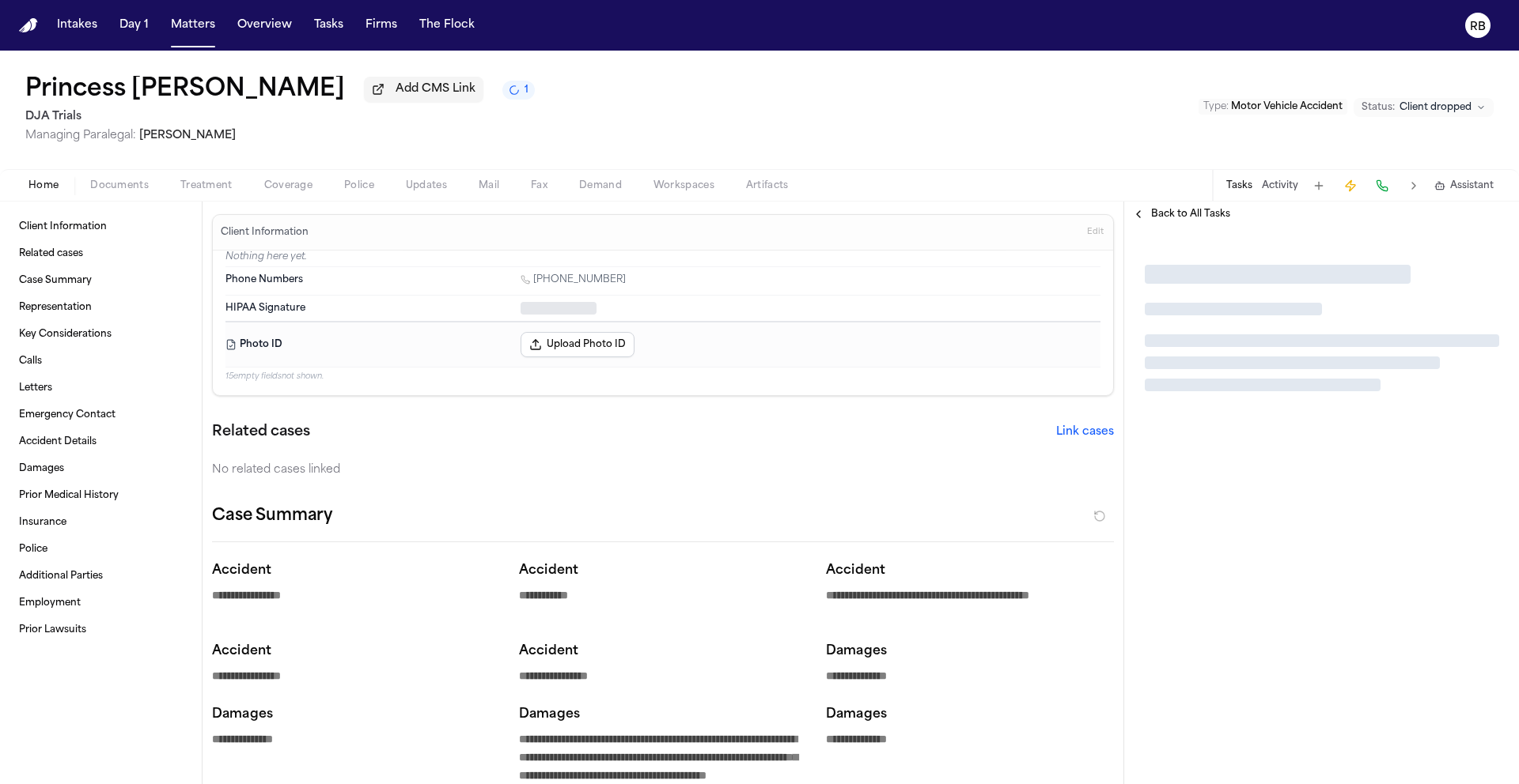
type textarea "*"
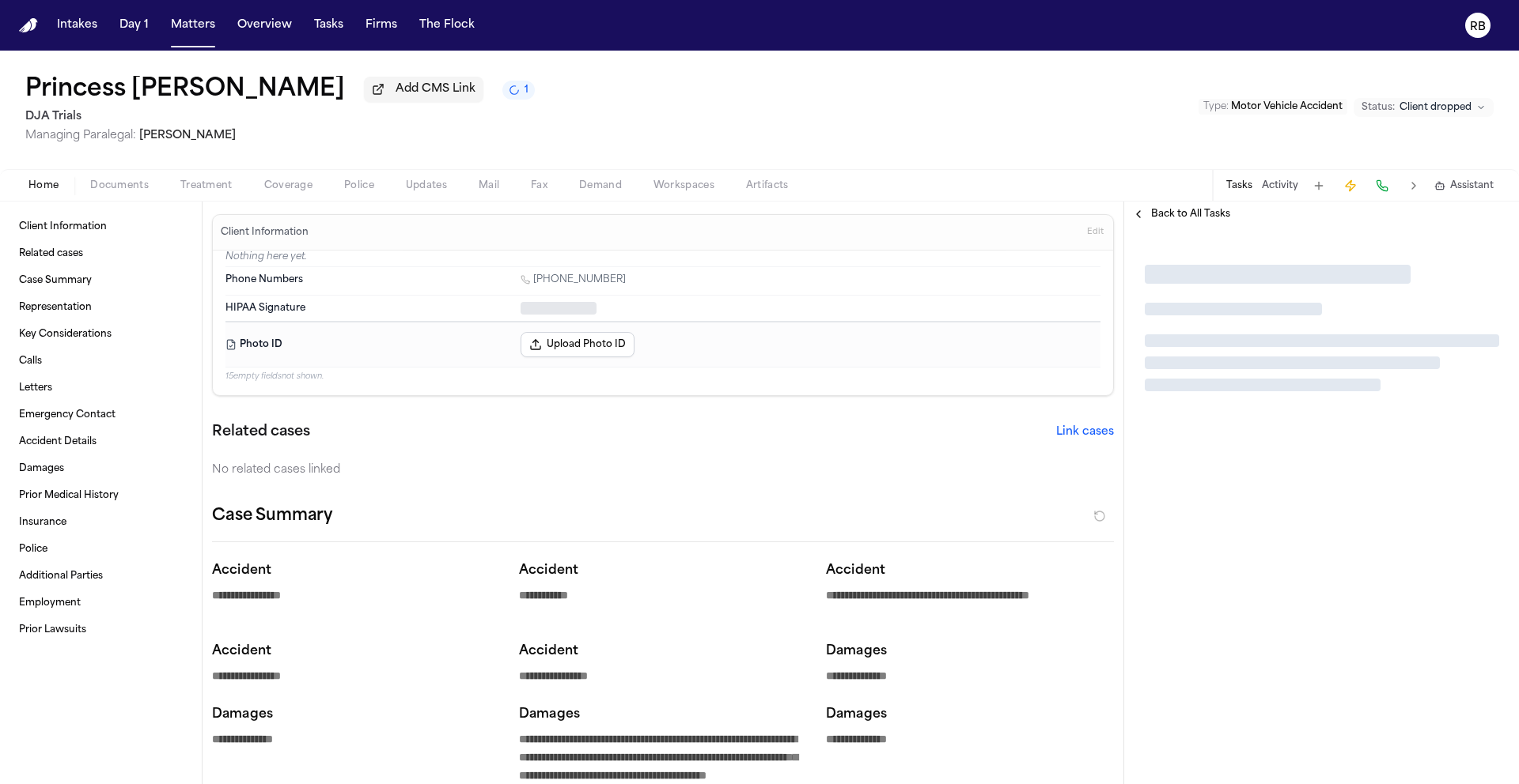
type textarea "*"
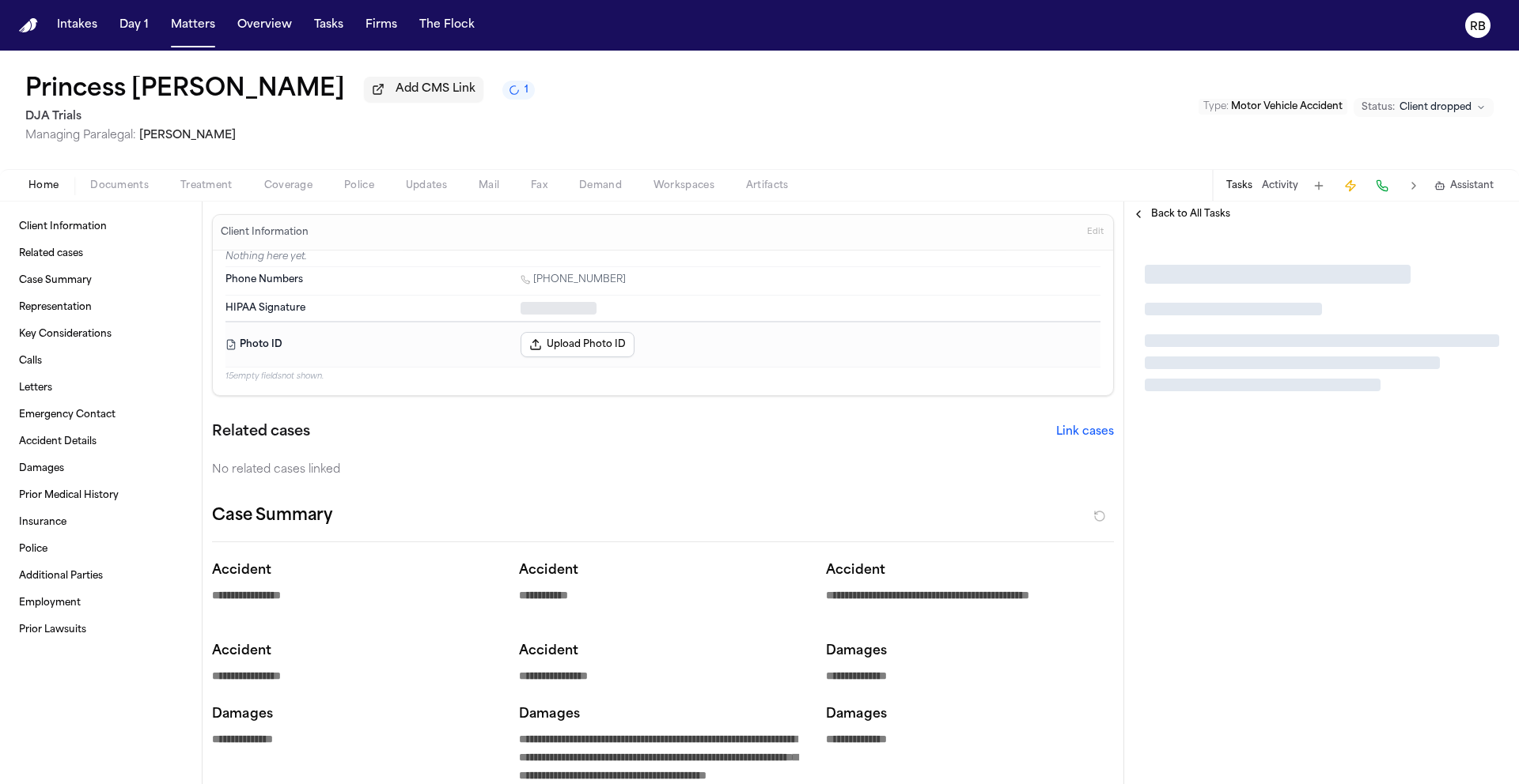
type textarea "*"
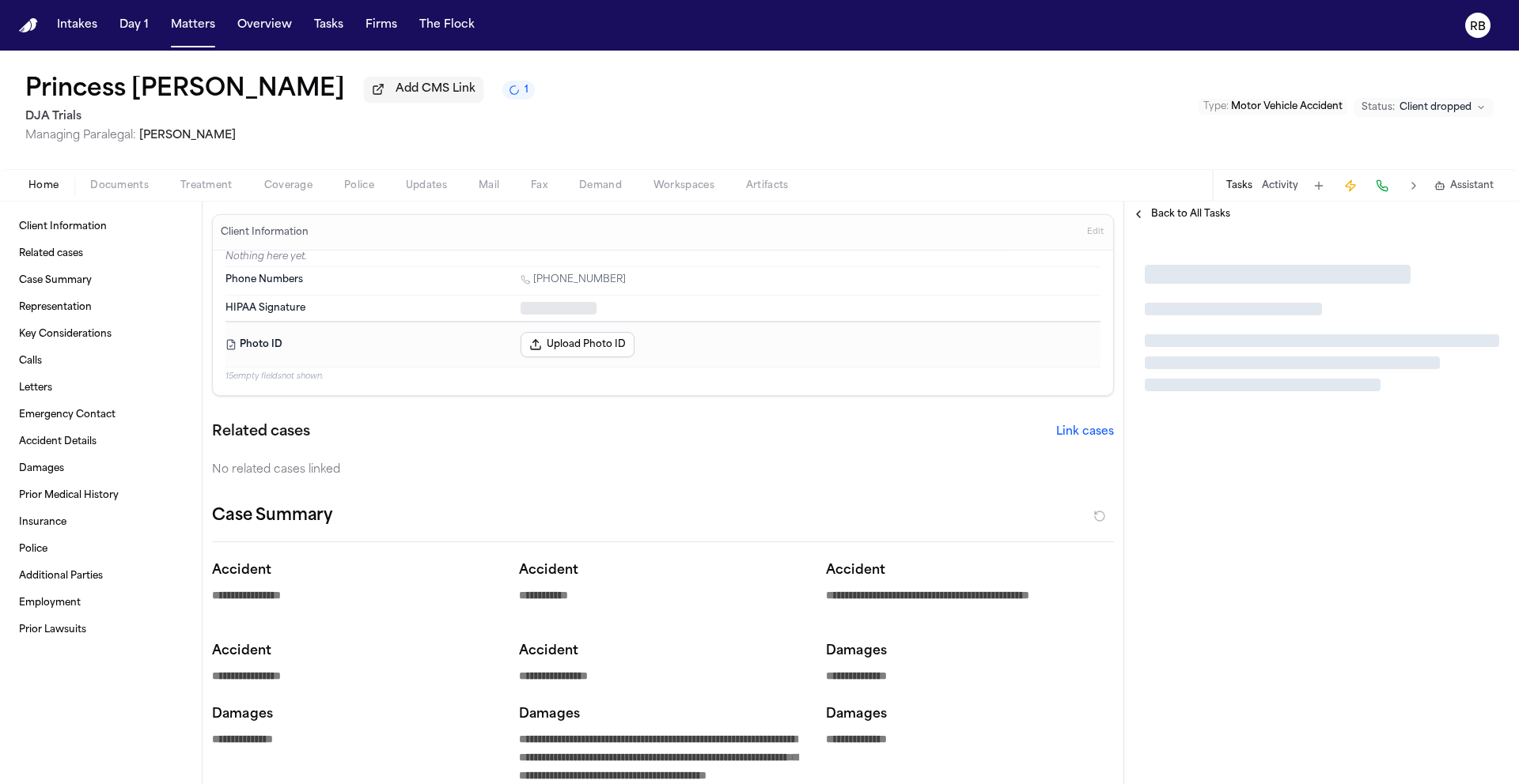
type textarea "*"
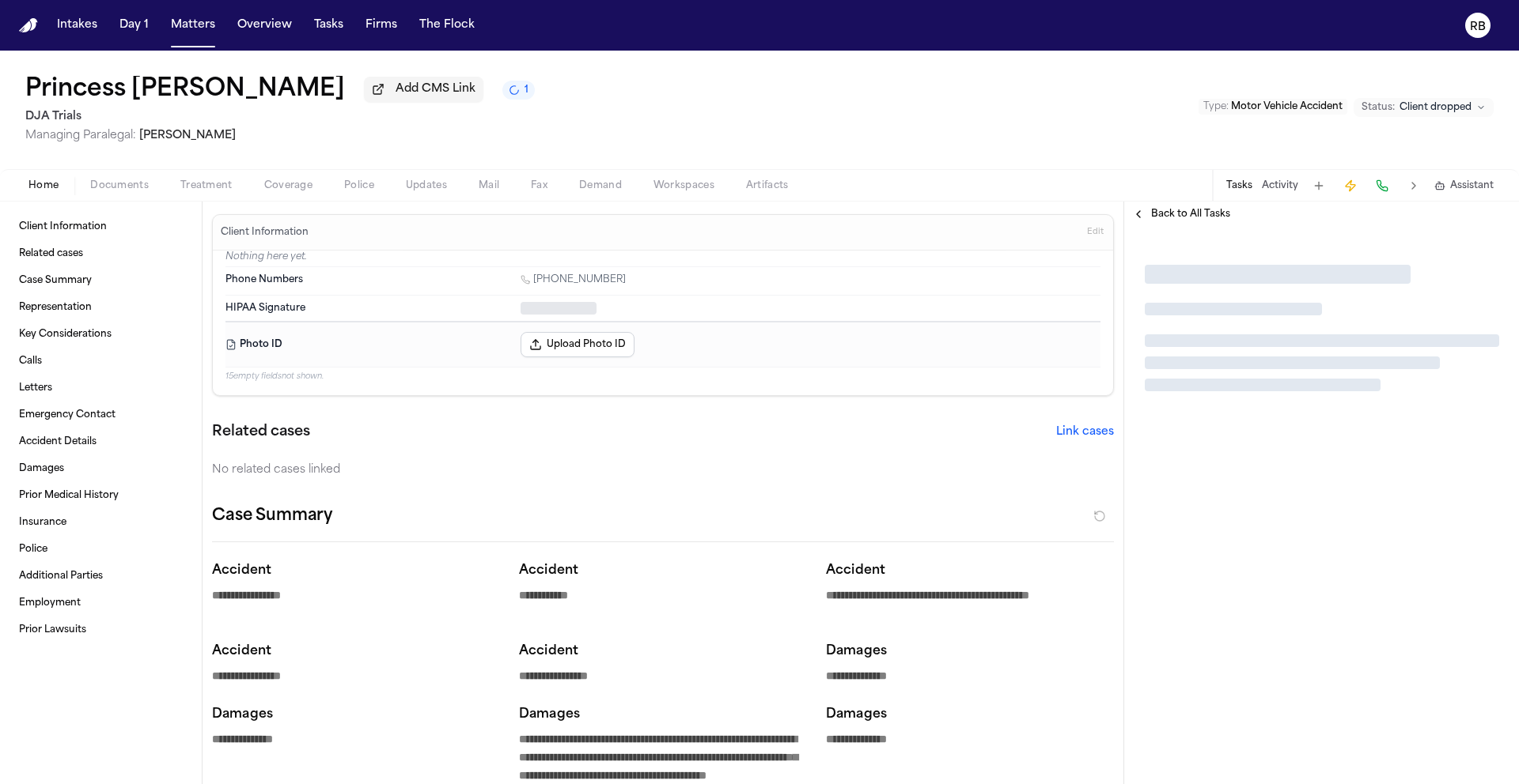
type textarea "*"
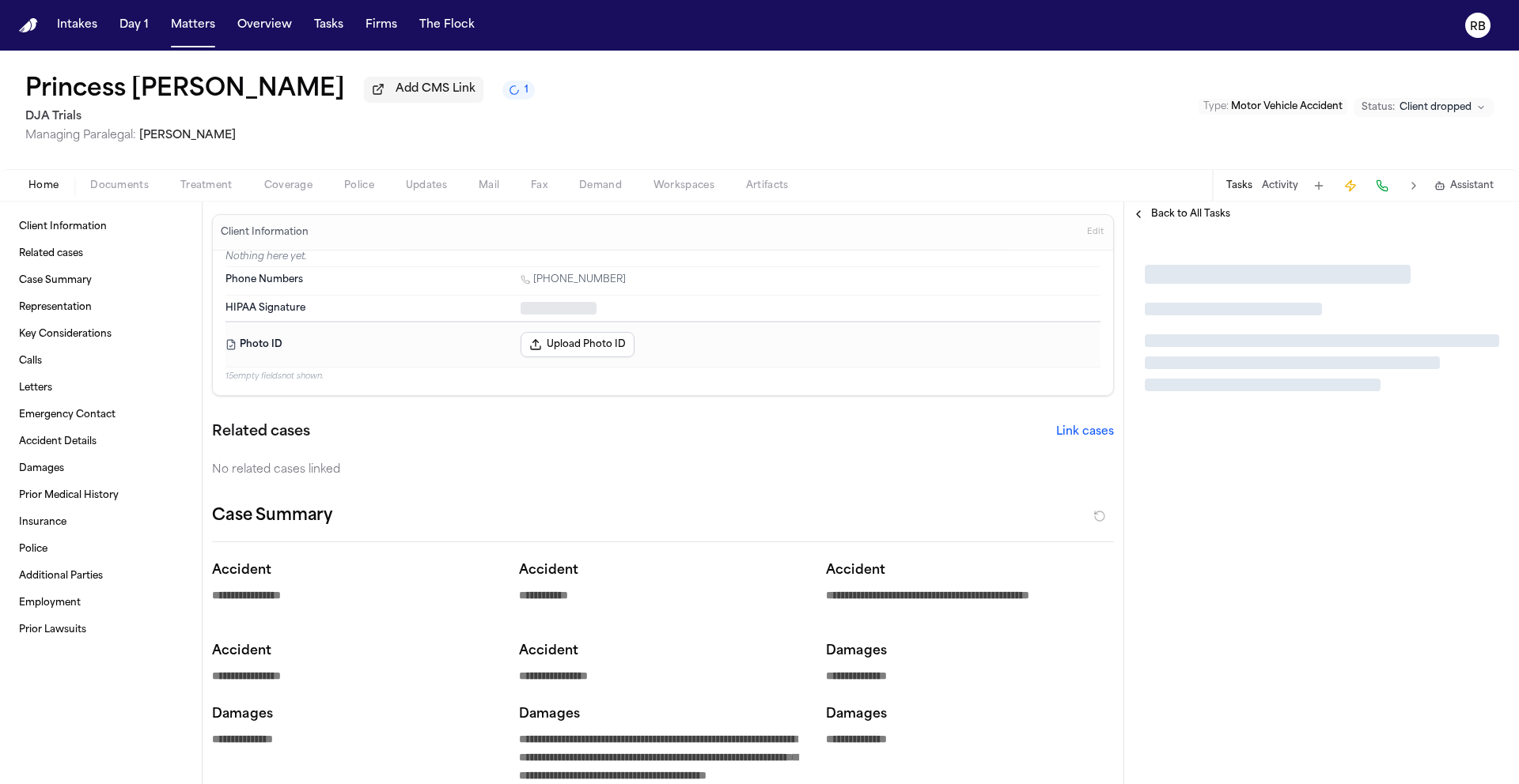
type textarea "*"
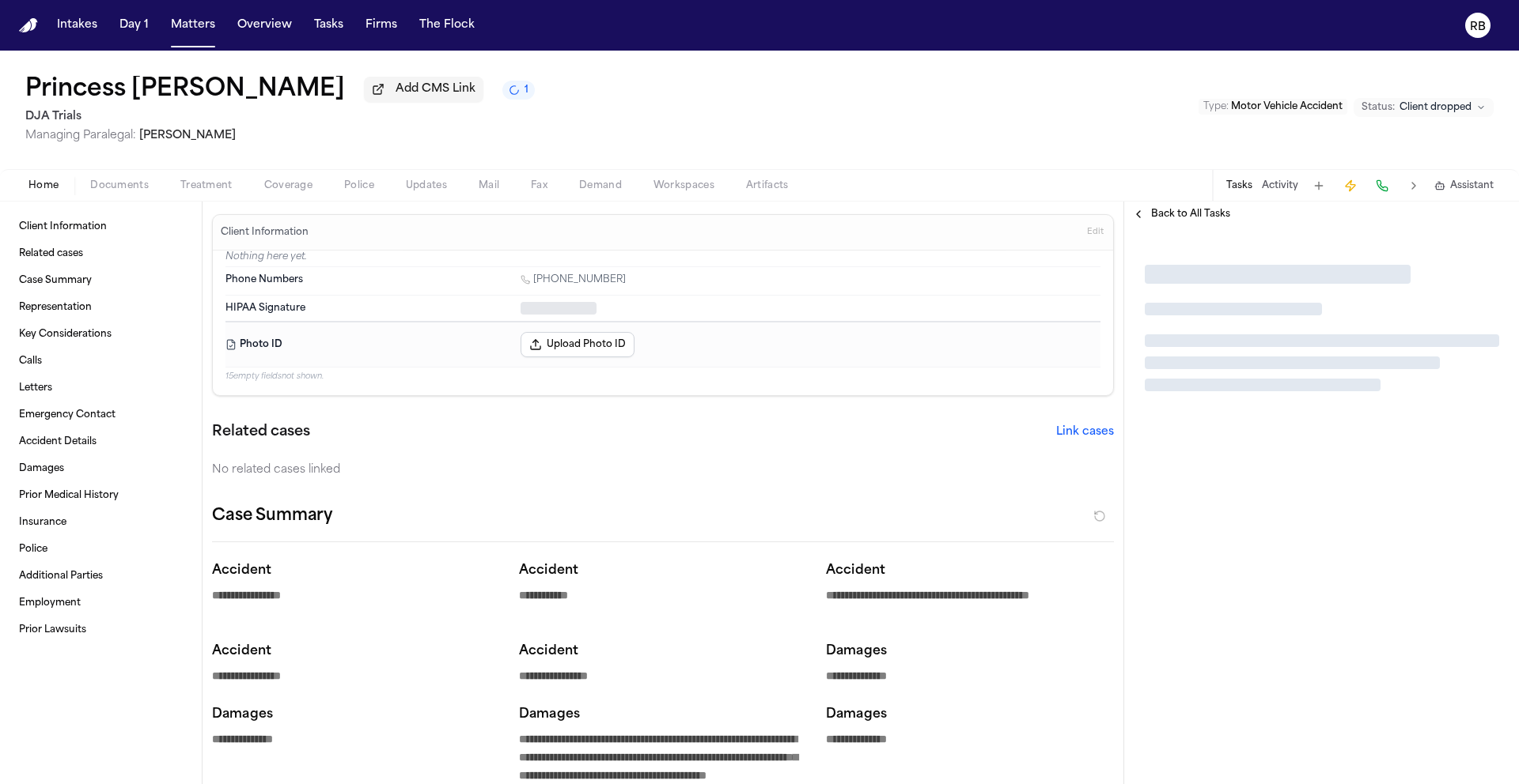
type textarea "*"
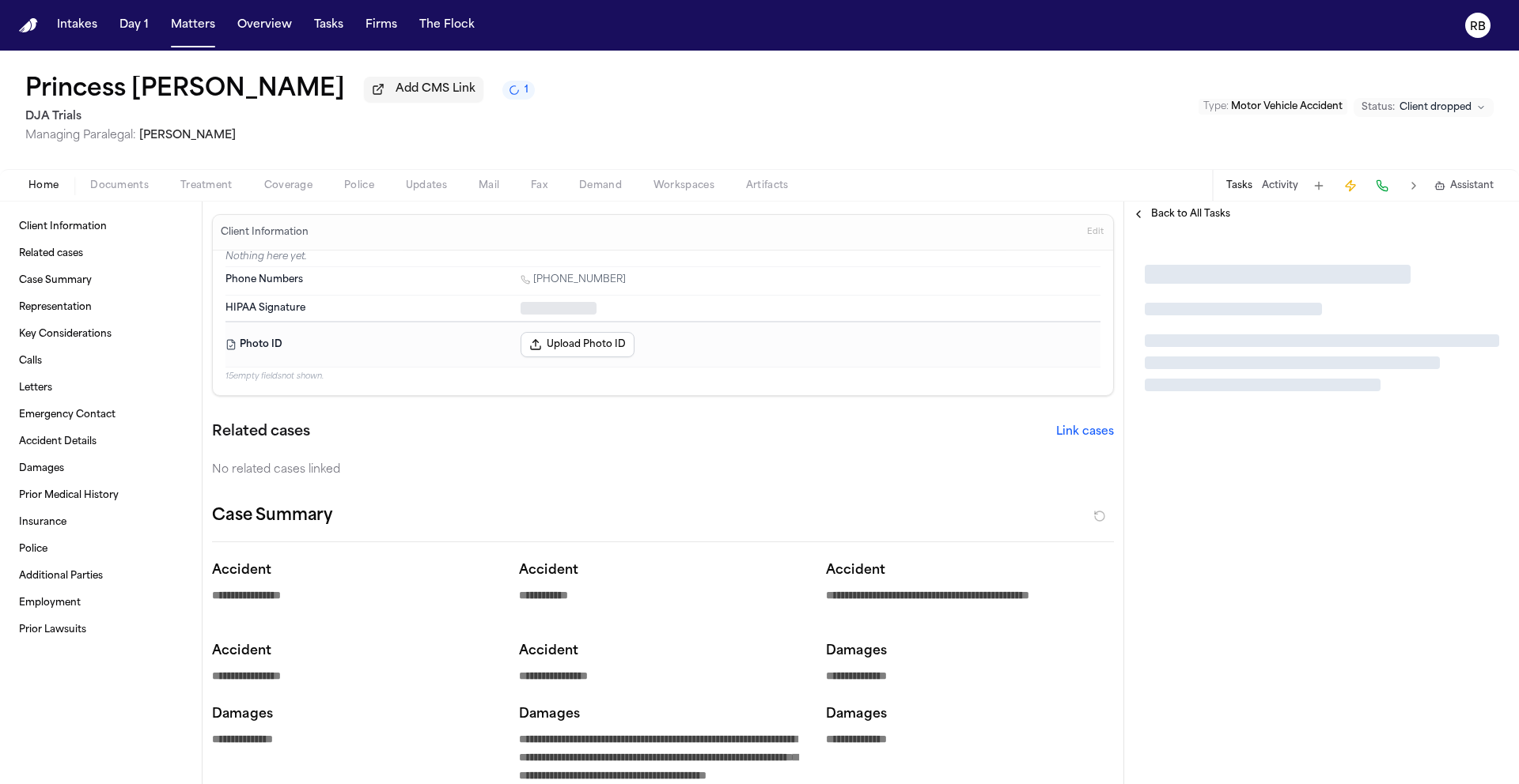
type textarea "*"
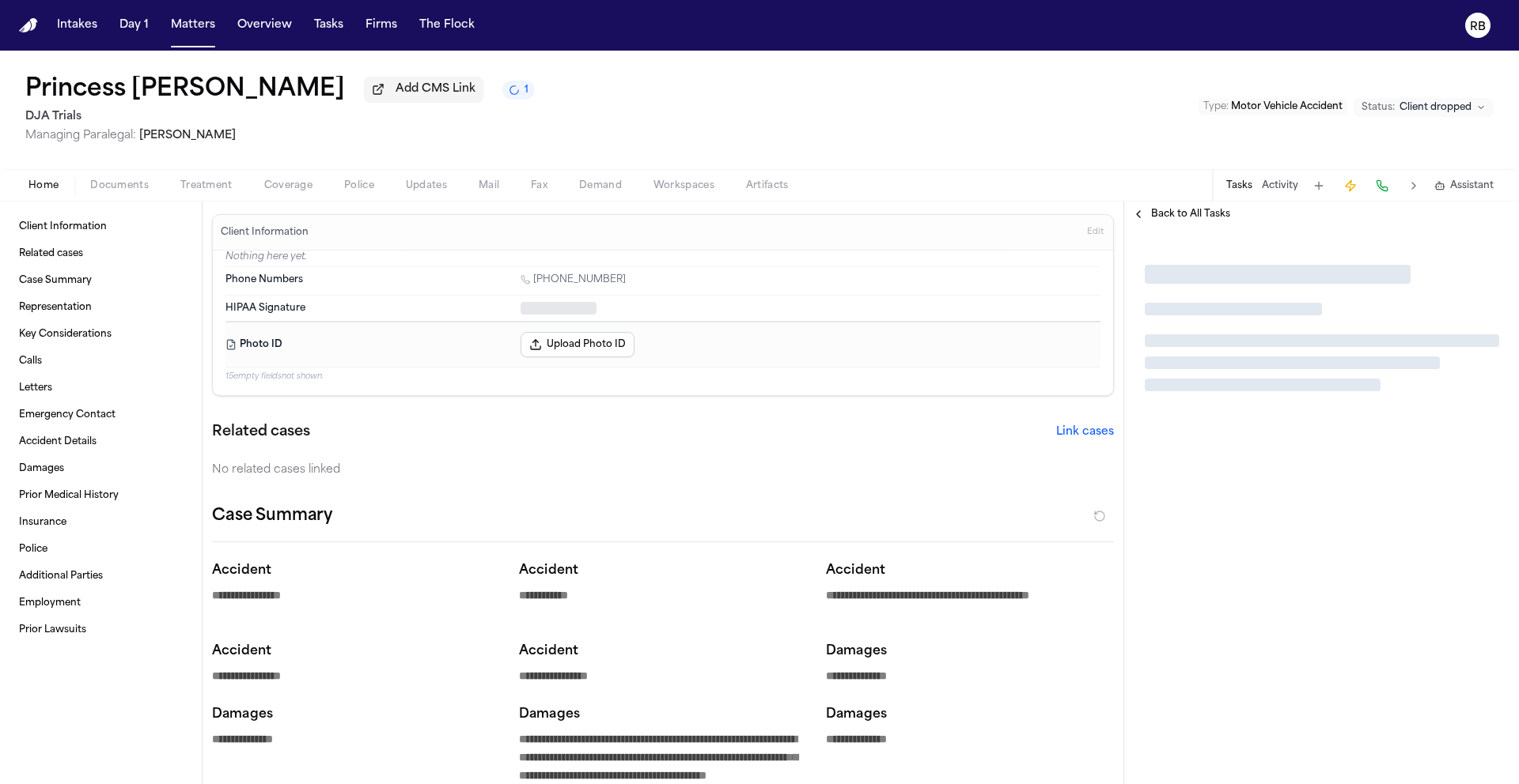
type textarea "*"
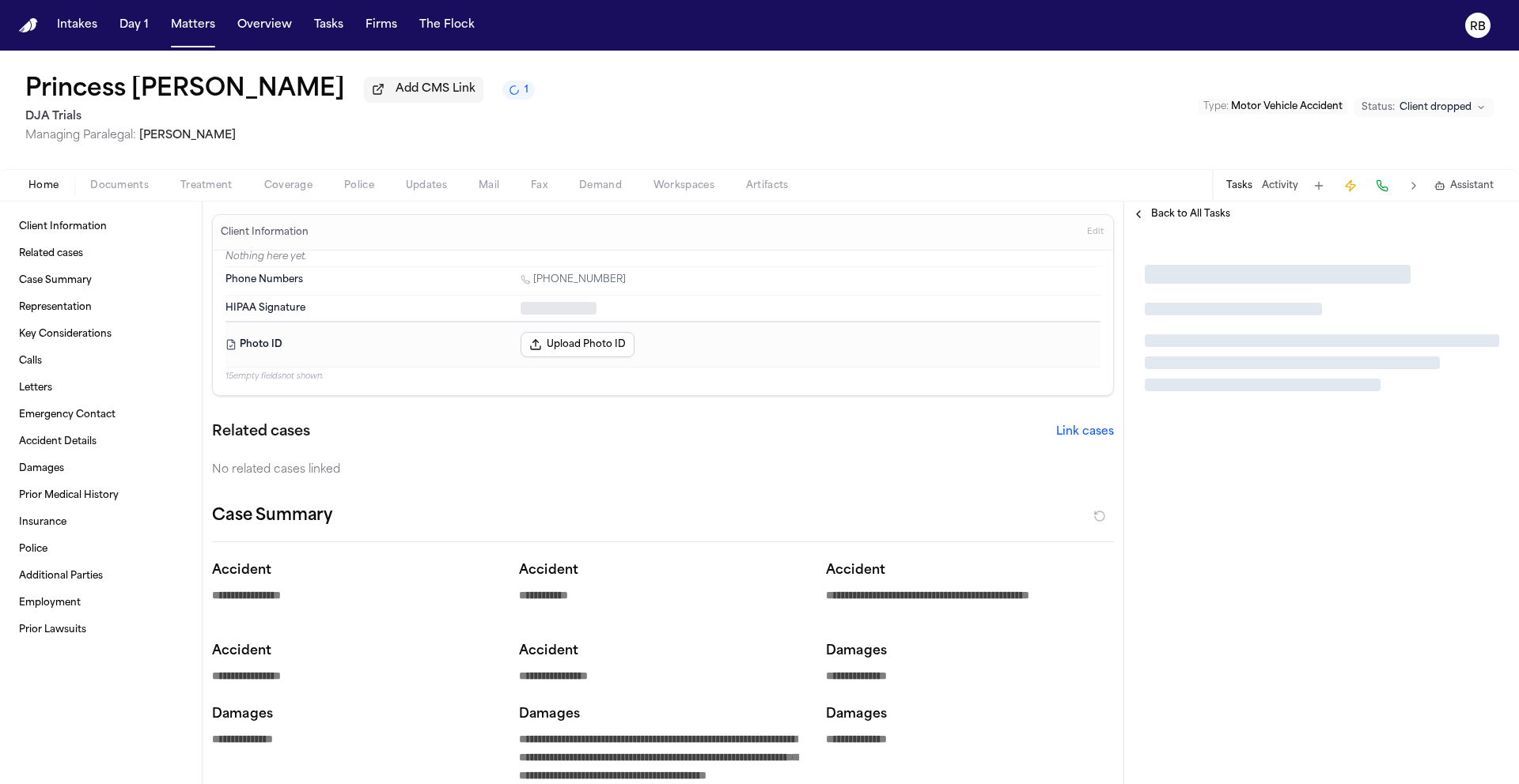
type textarea "*"
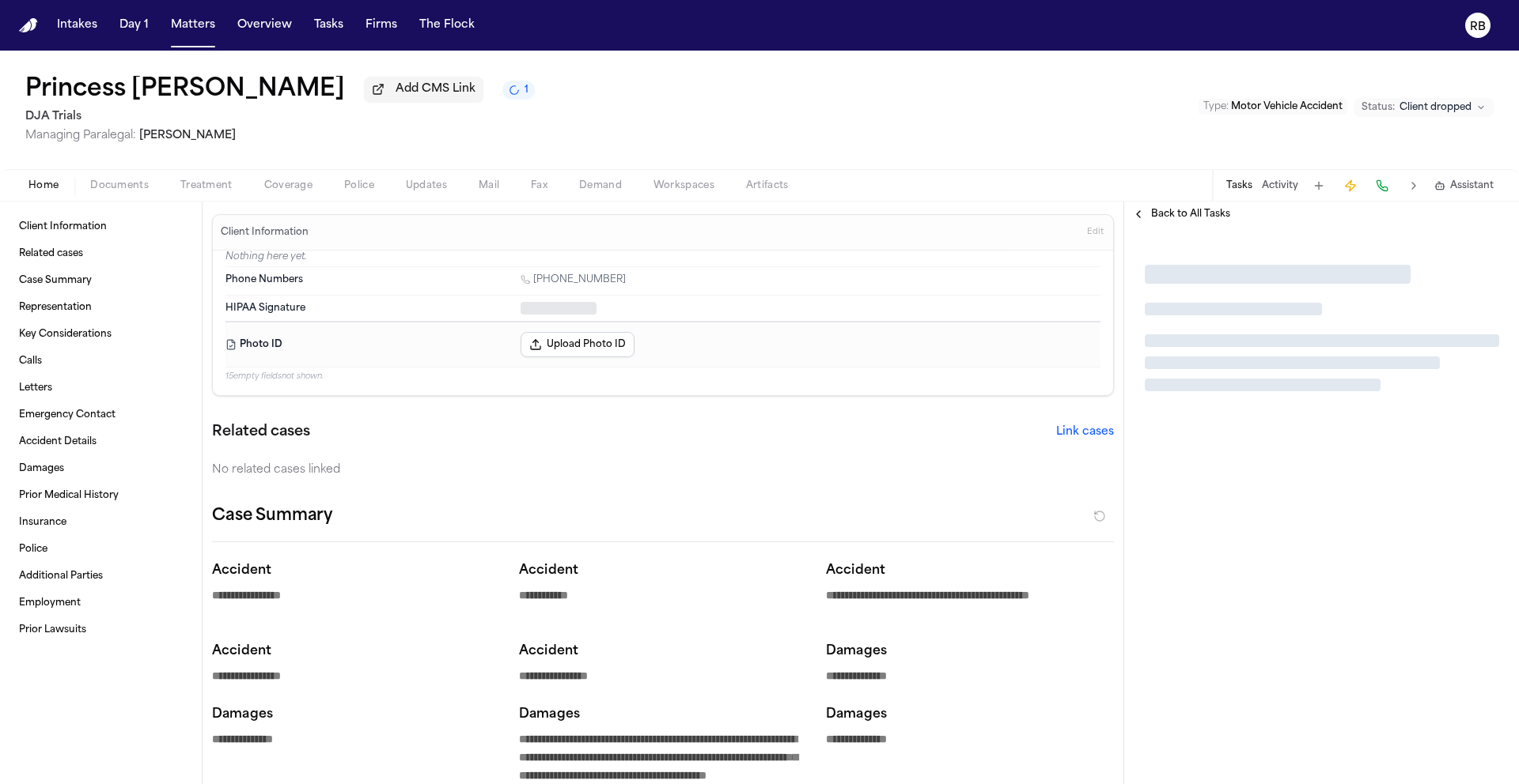
type textarea "*"
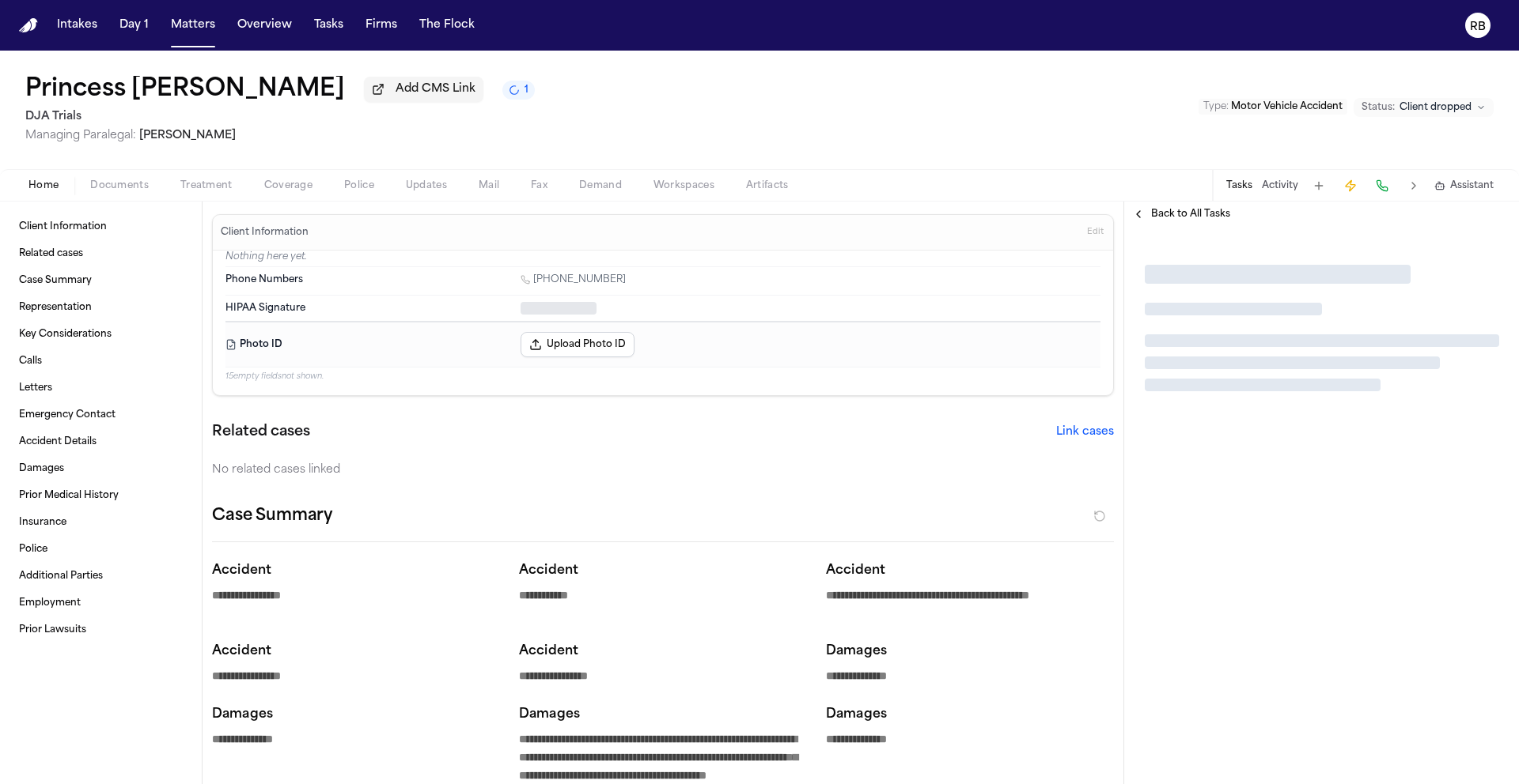
type textarea "*"
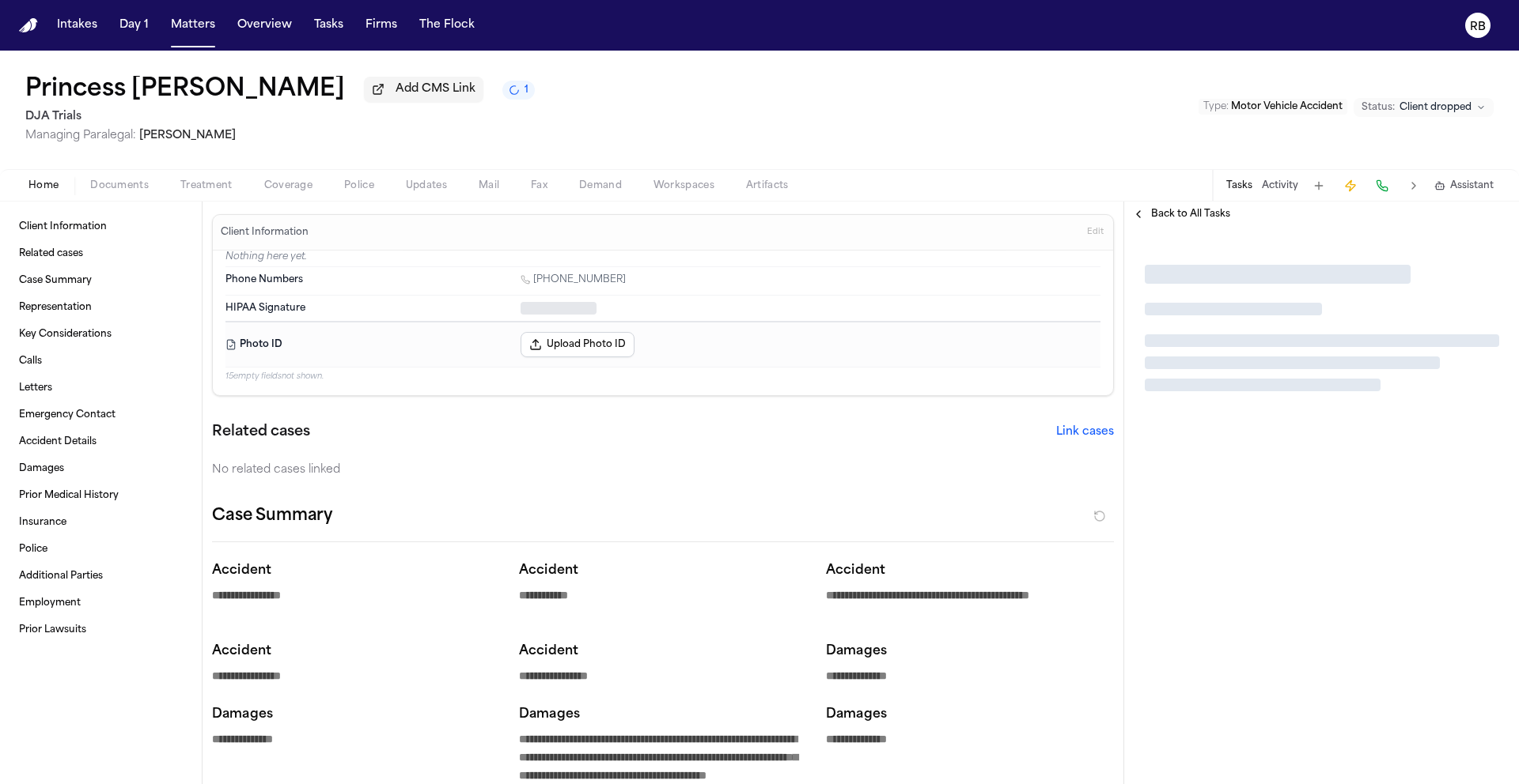
type textarea "*"
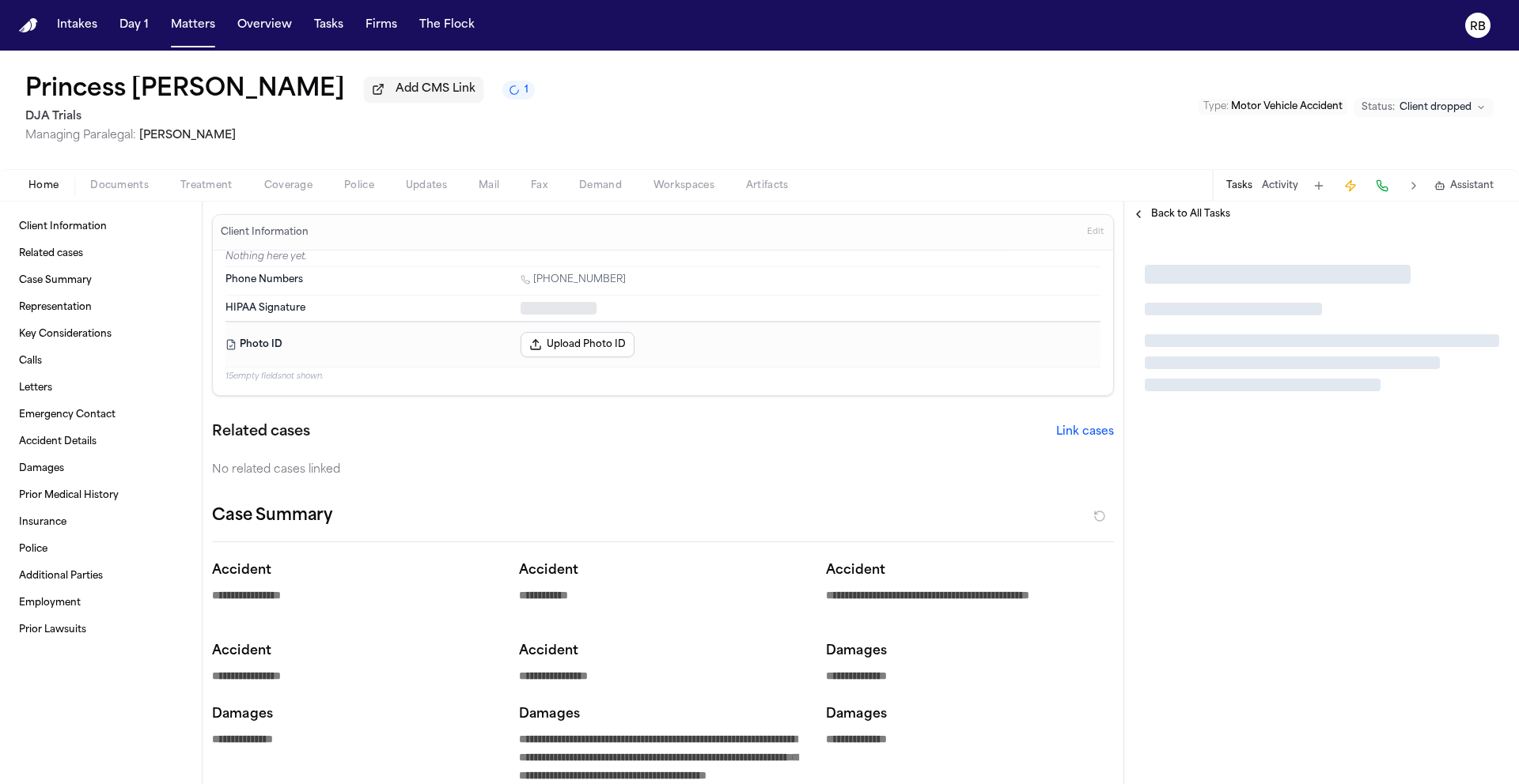
type textarea "*"
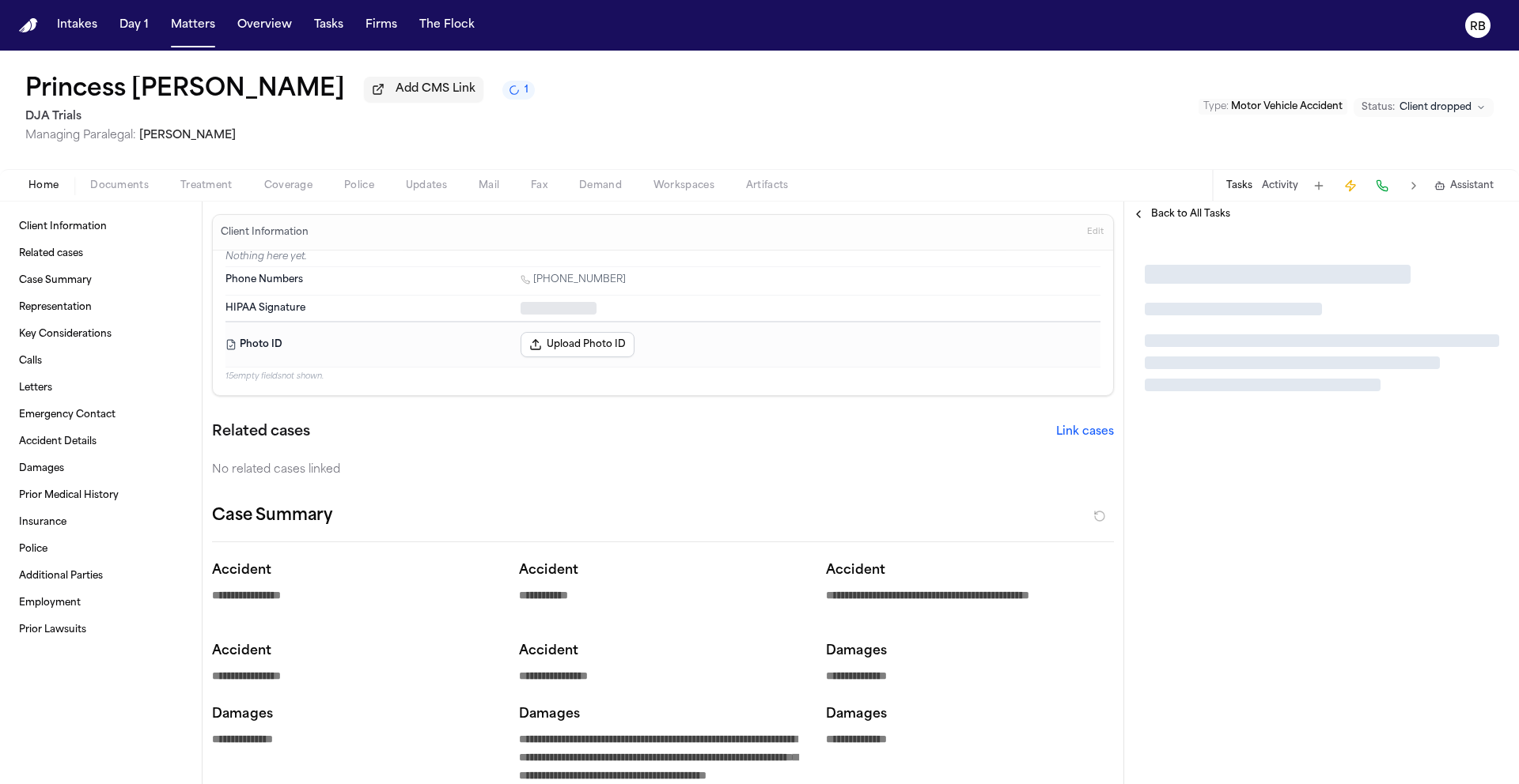
type textarea "*"
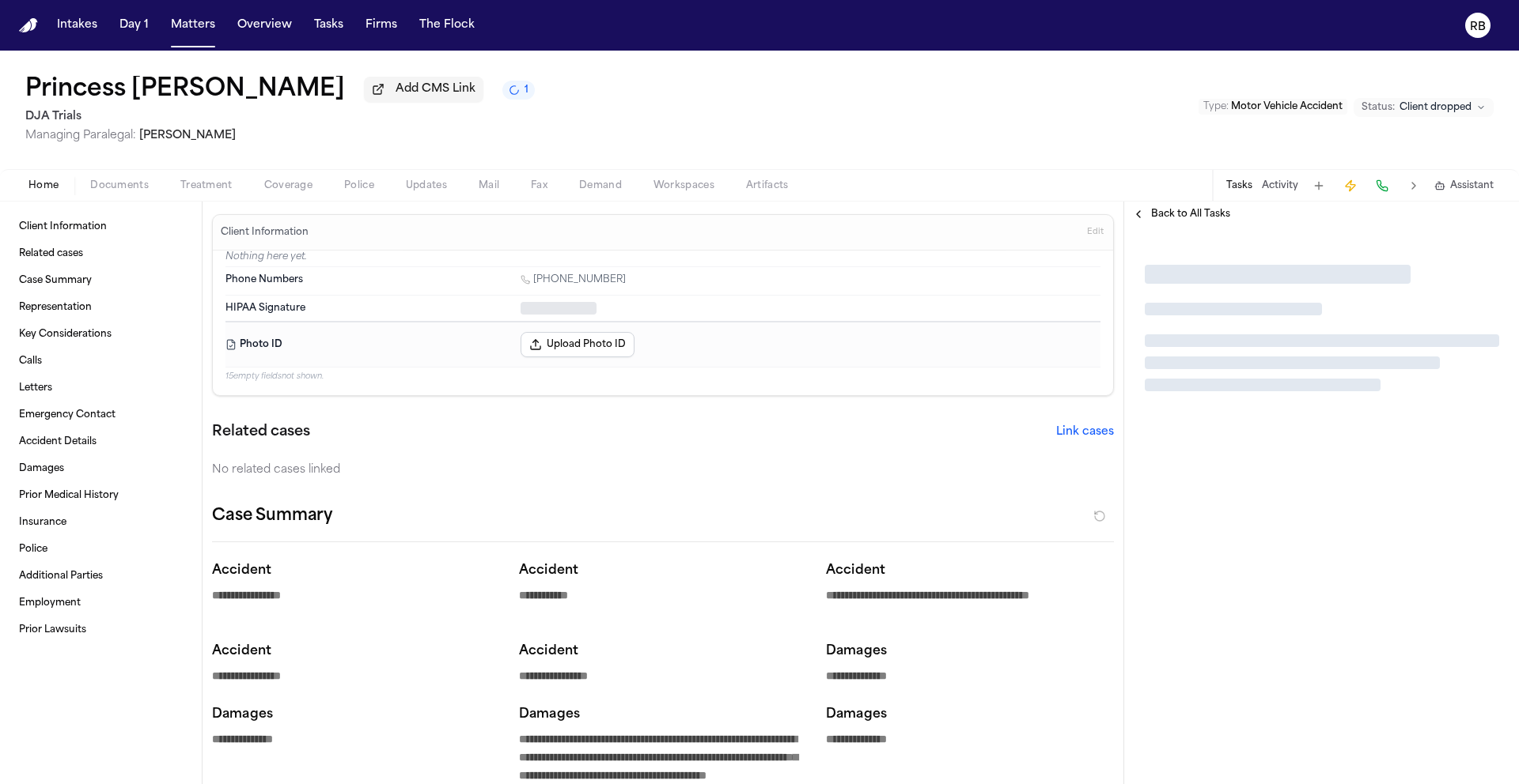
type textarea "*"
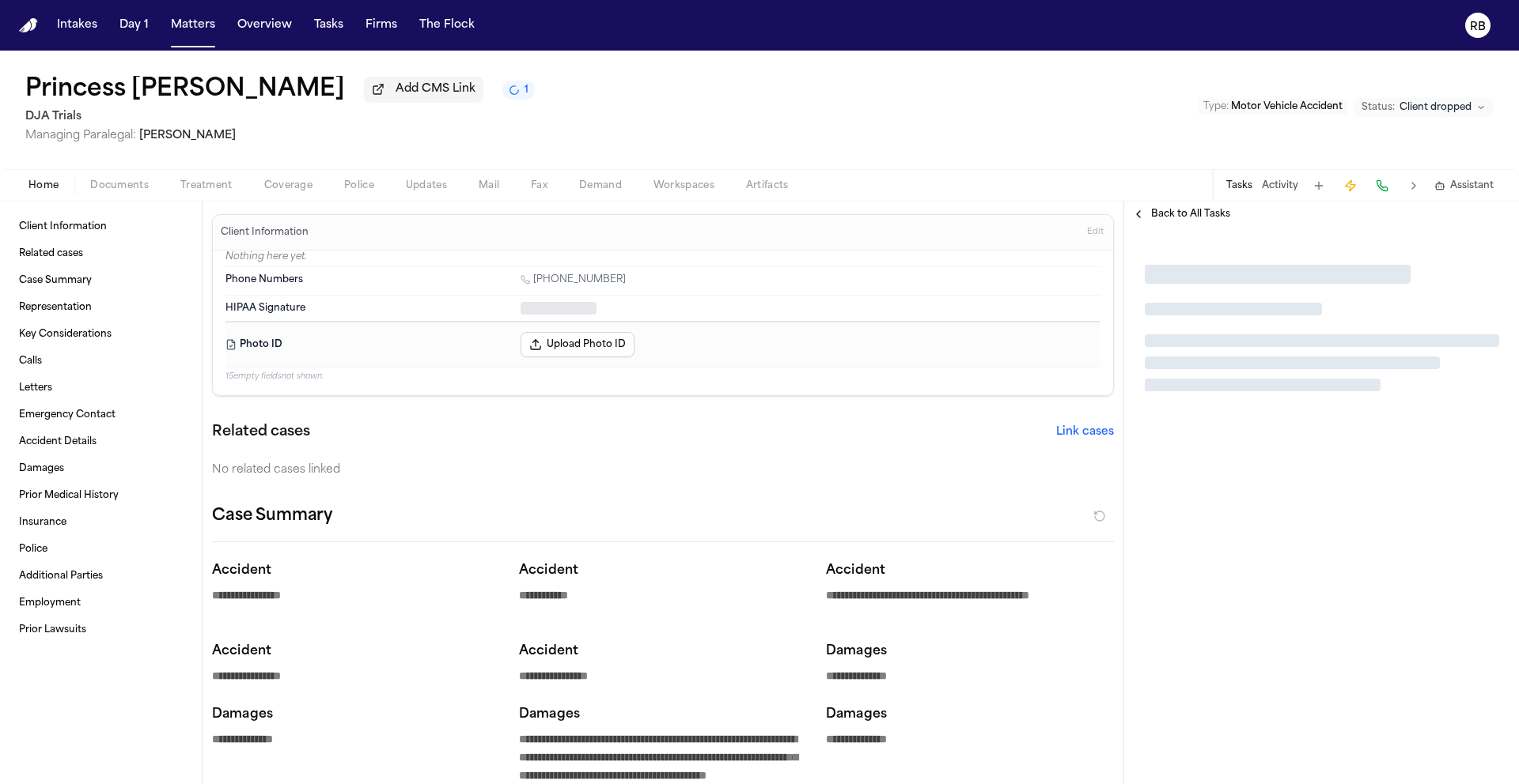
type textarea "*"
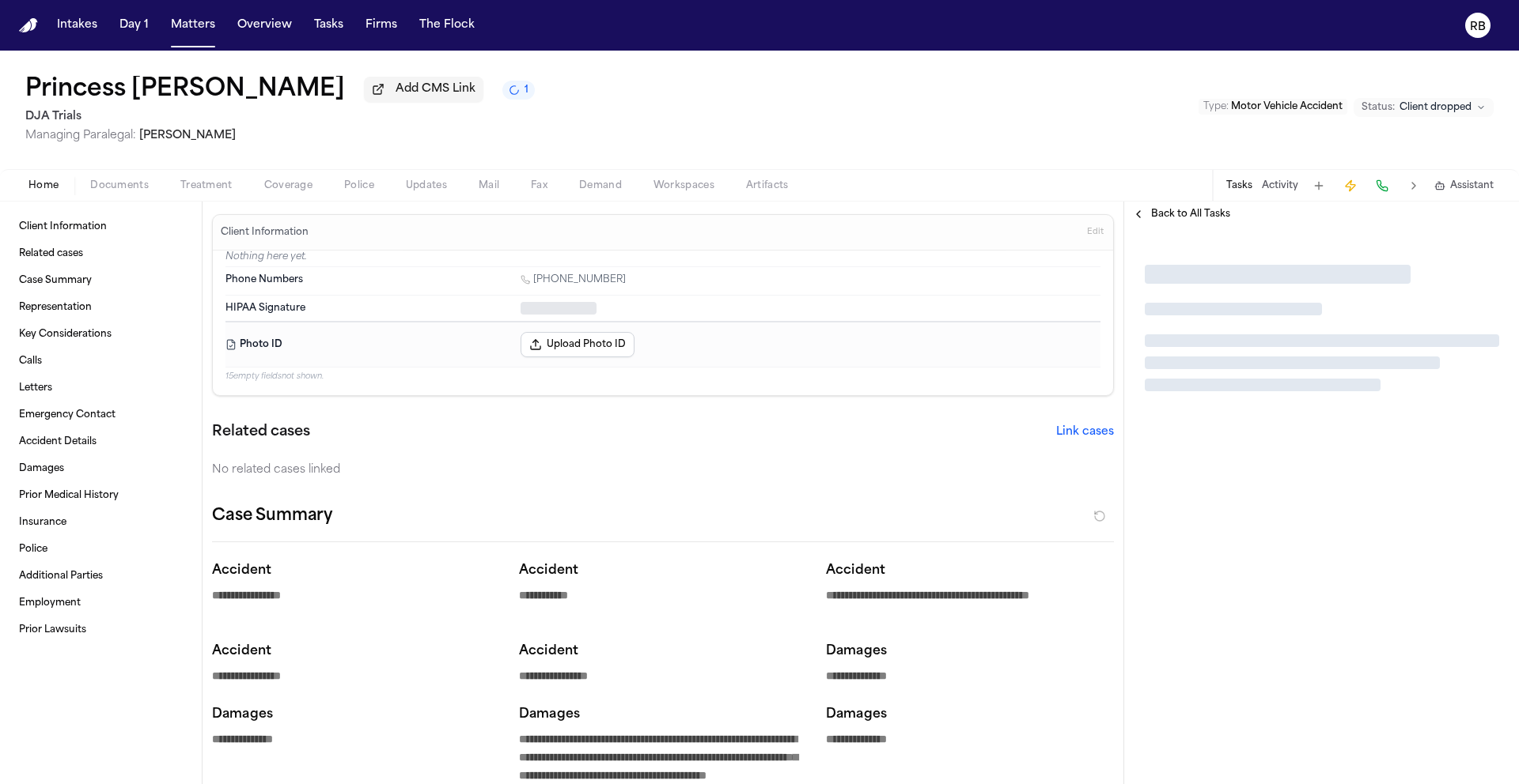
type textarea "*"
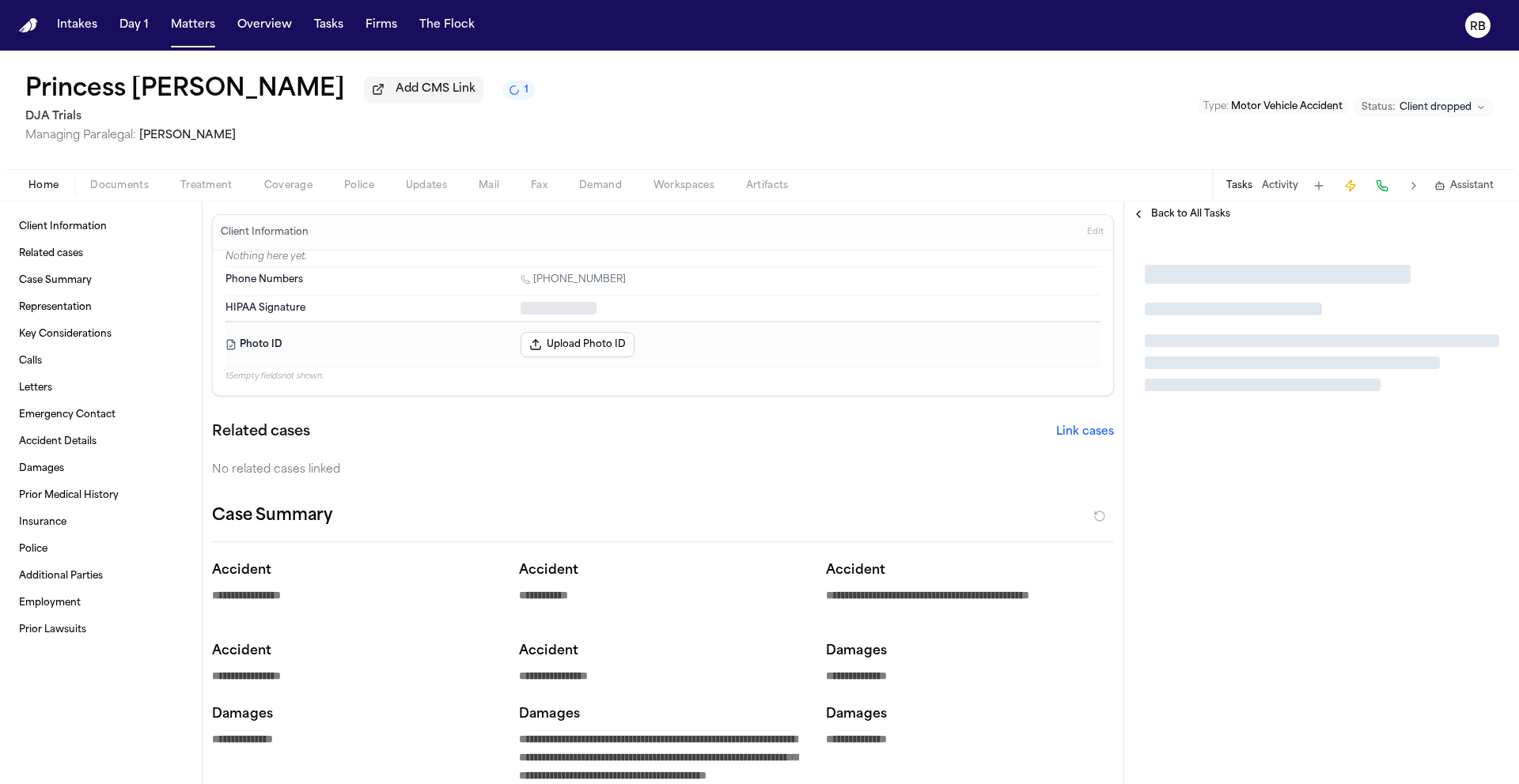
type textarea "*"
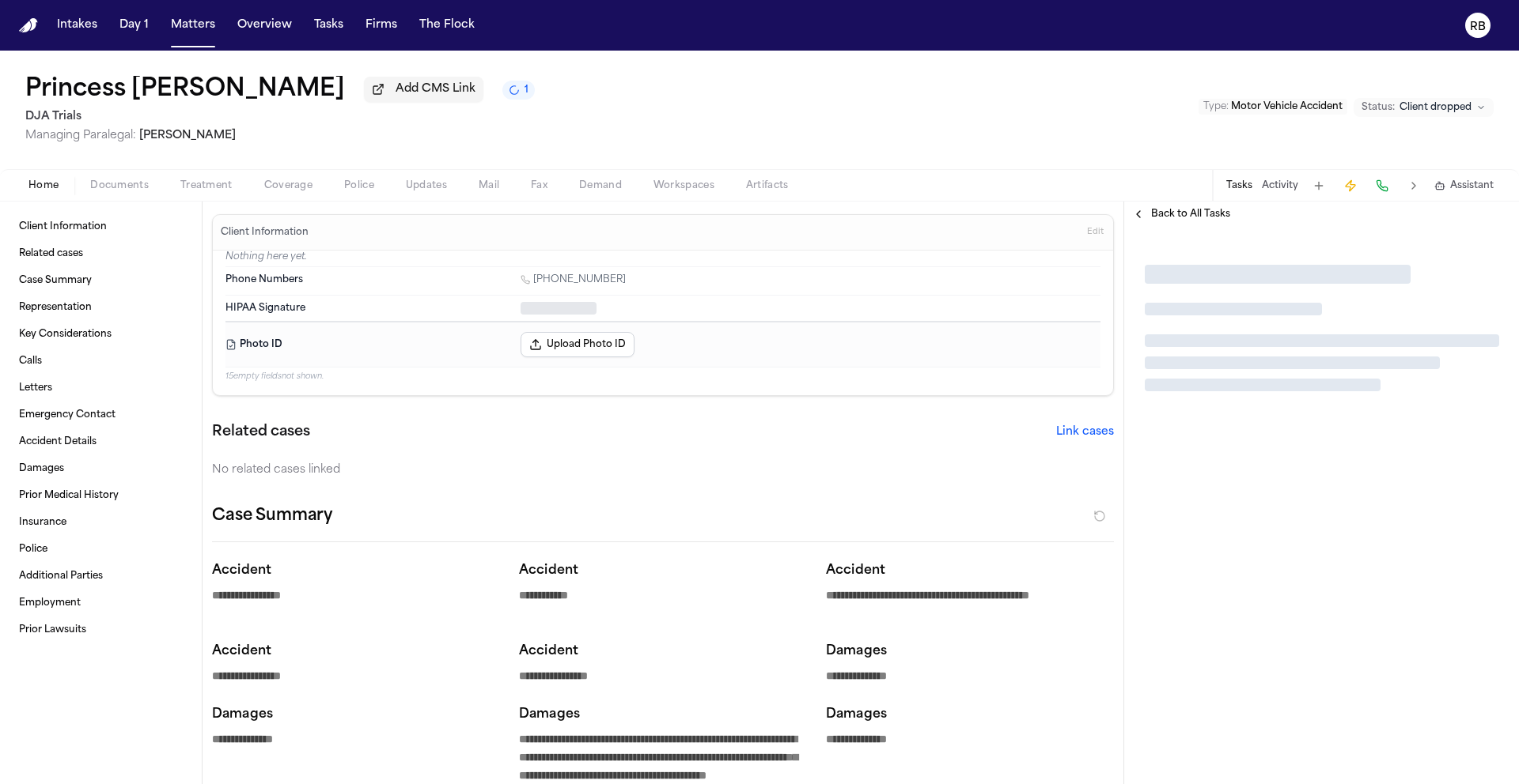
type textarea "*"
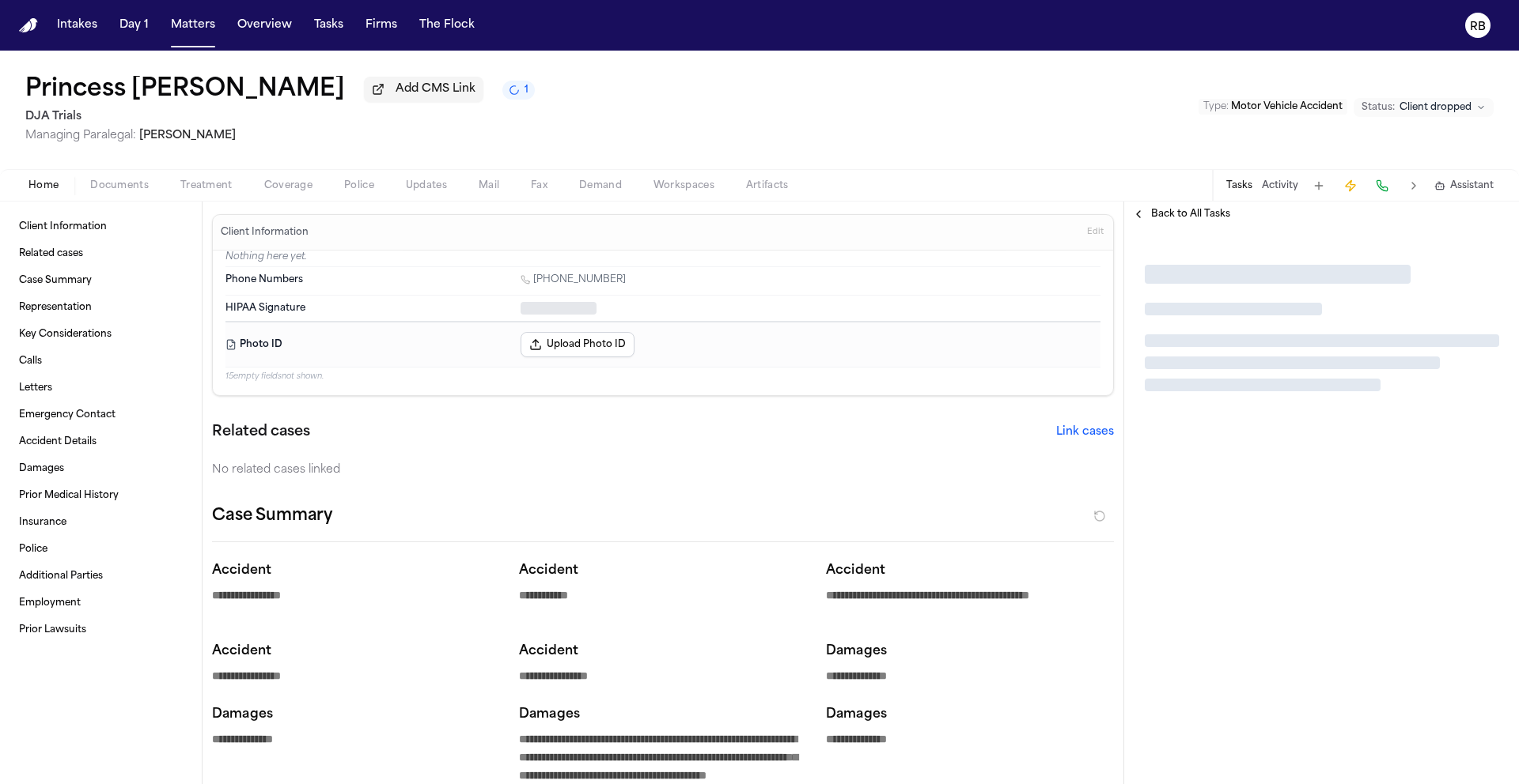
type textarea "*"
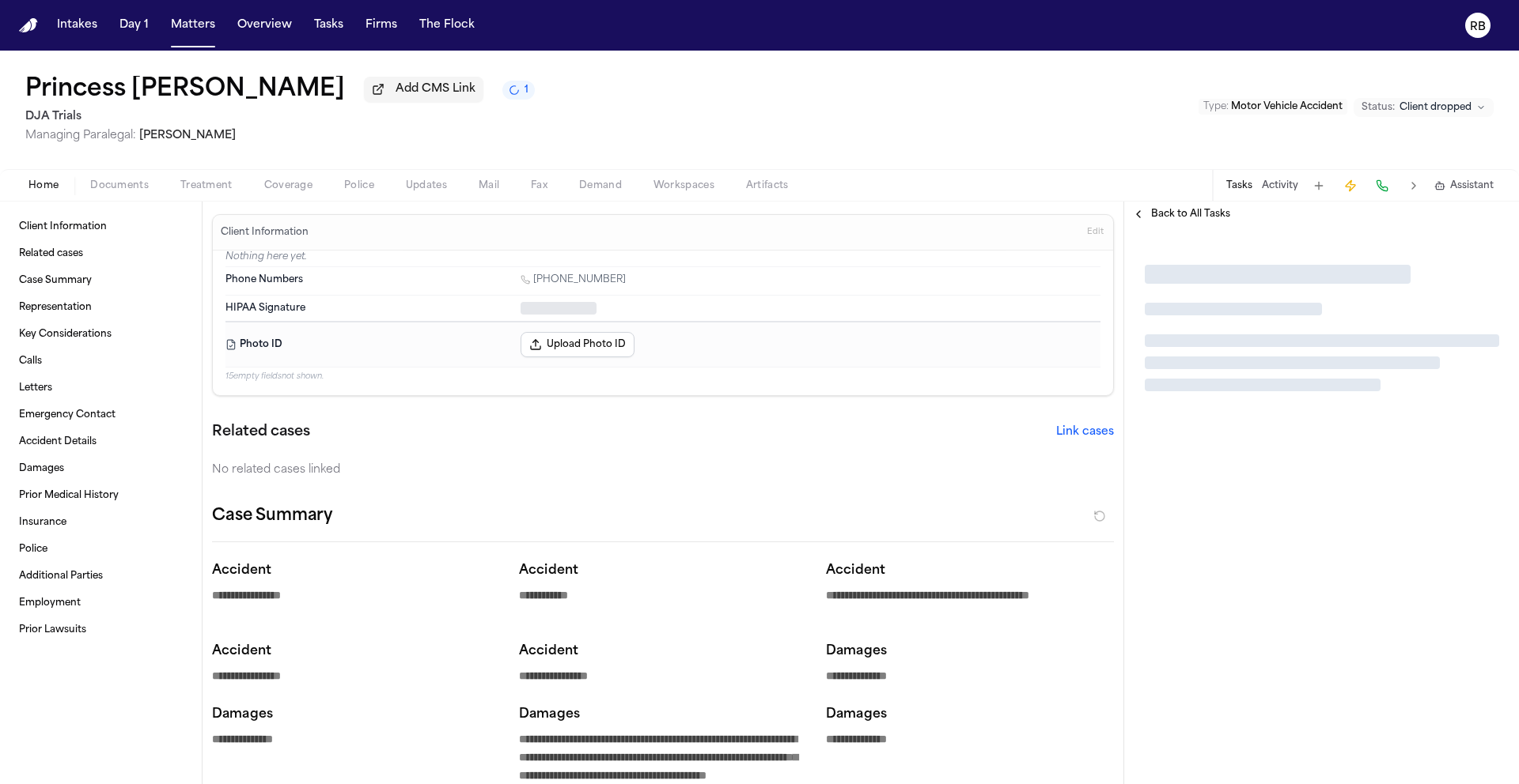
type textarea "*"
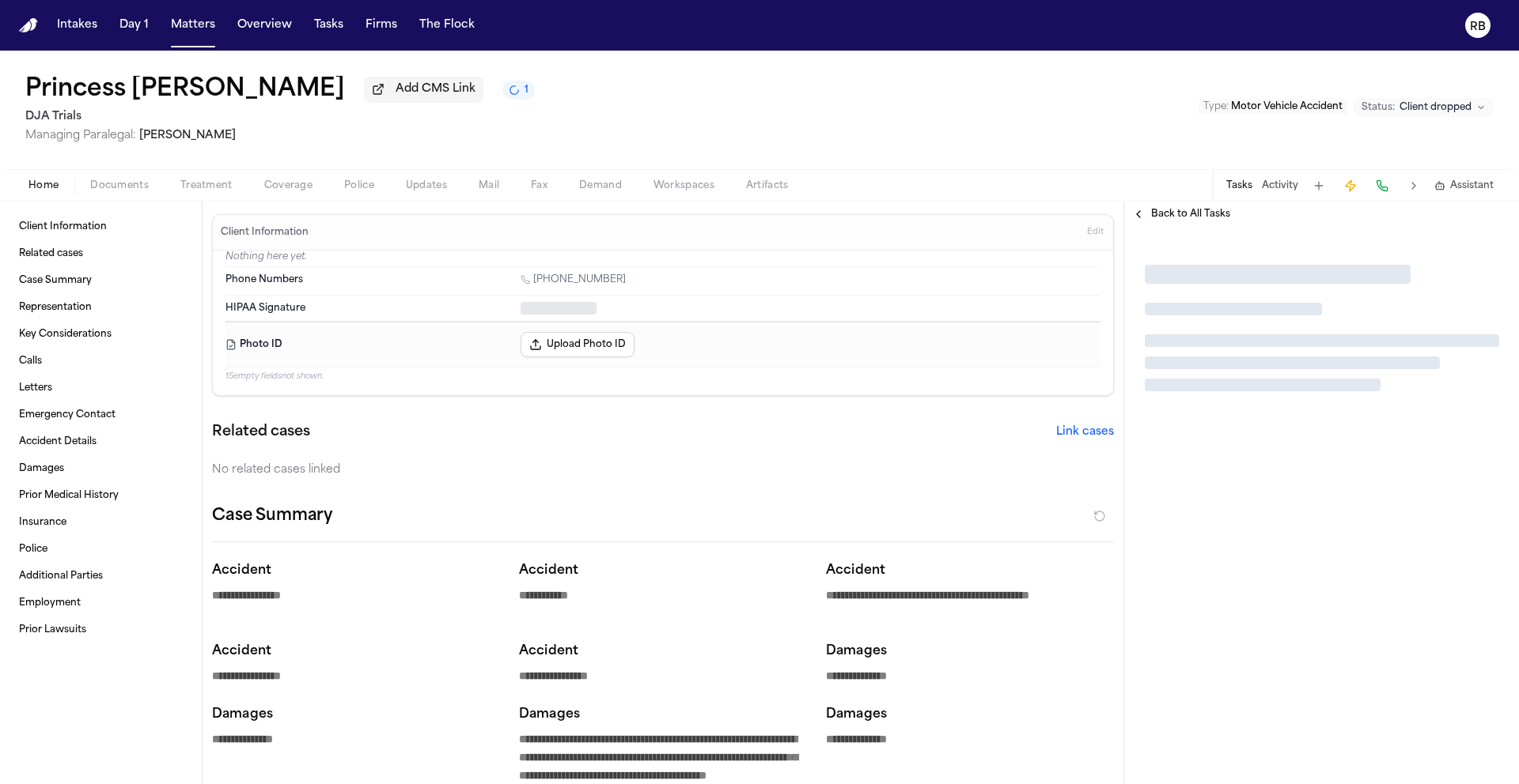
type textarea "*"
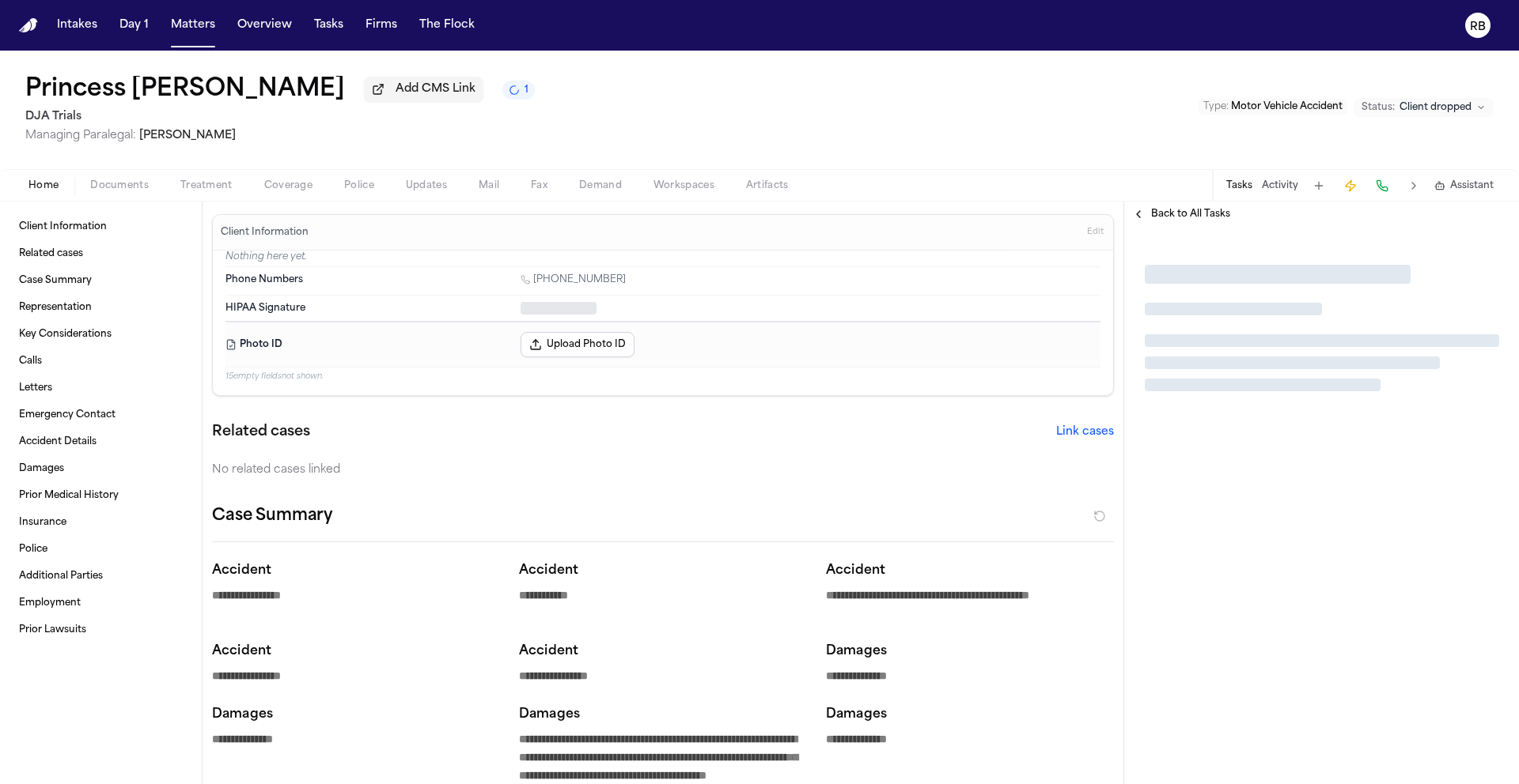
type textarea "*"
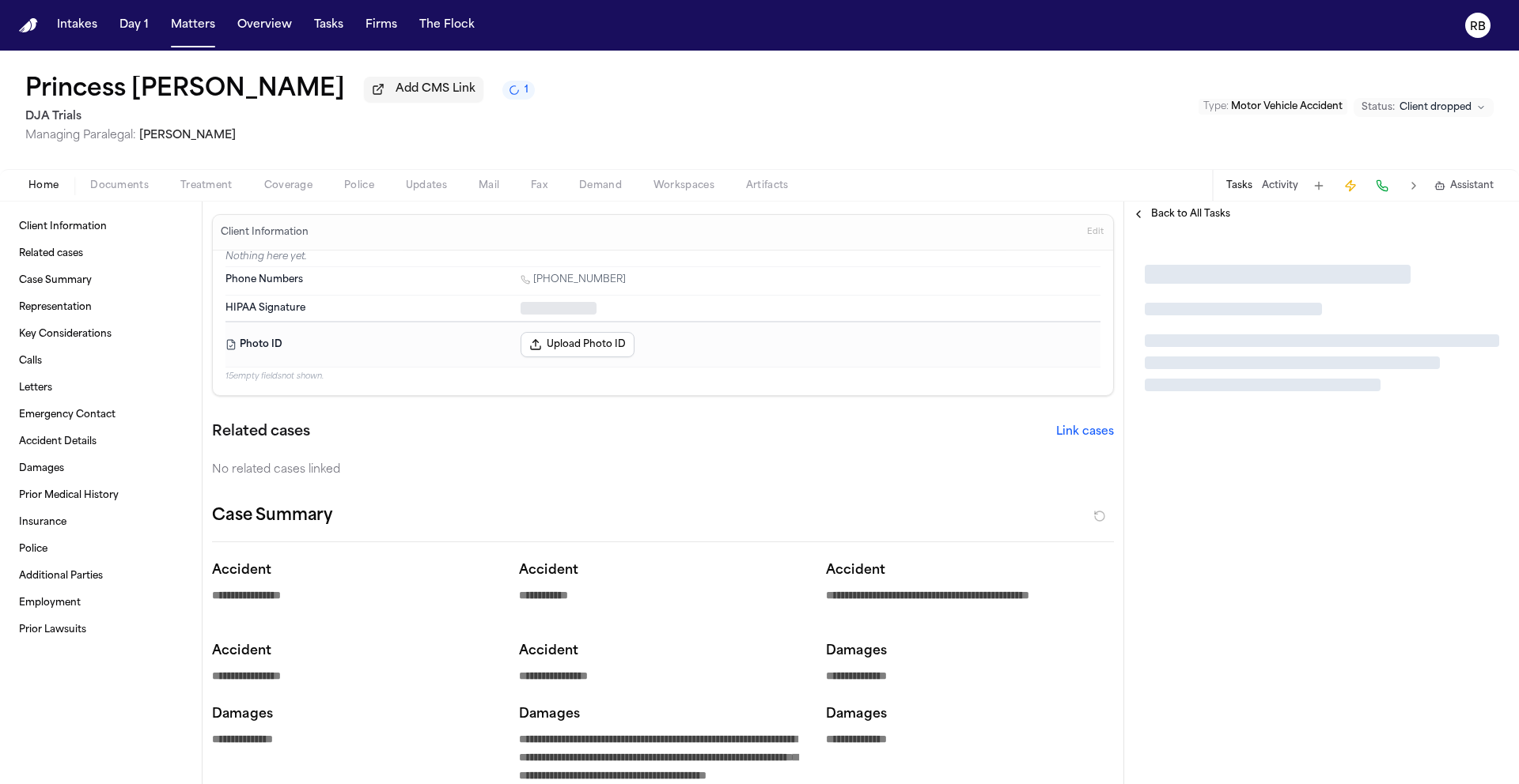
type textarea "*"
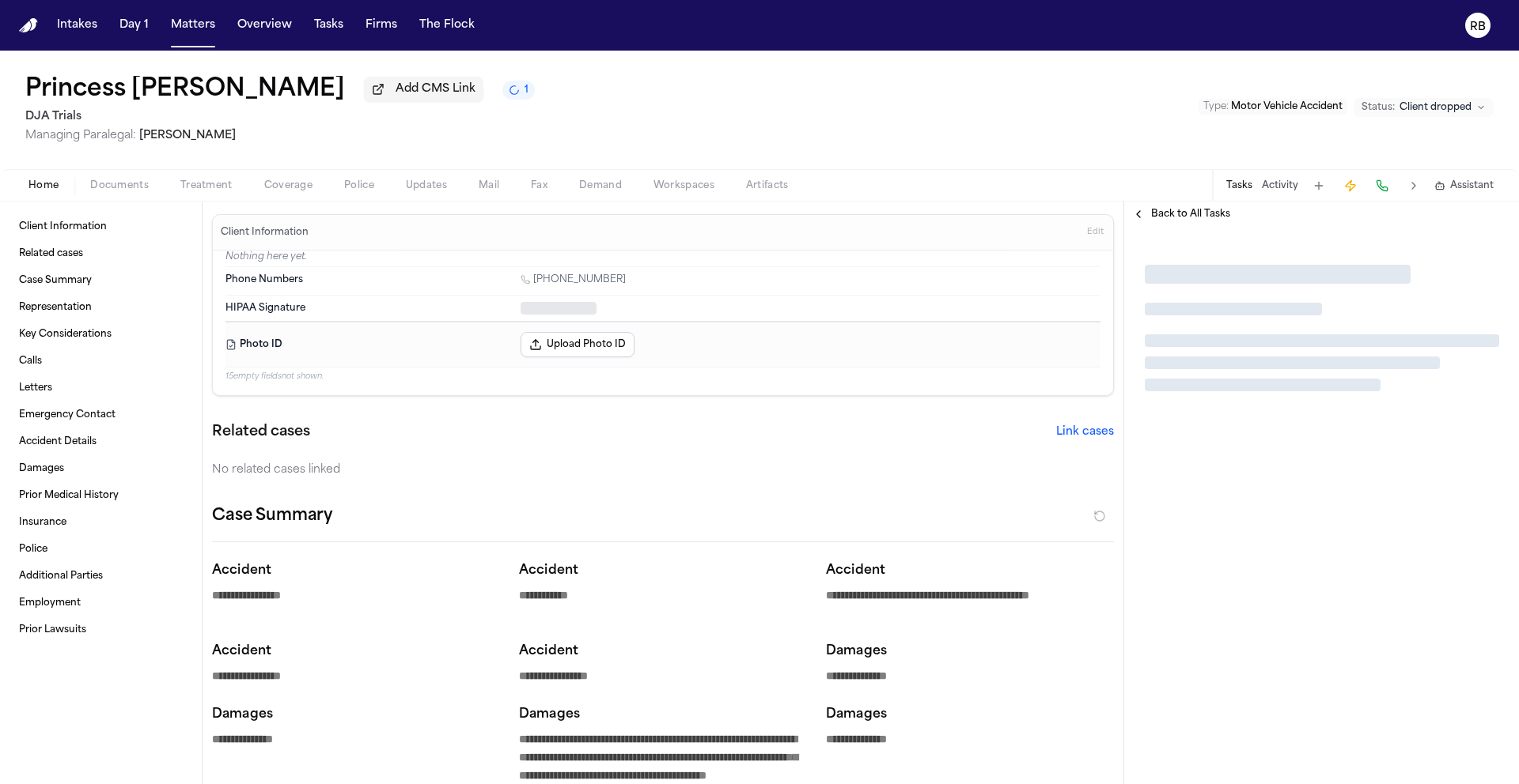
type textarea "*"
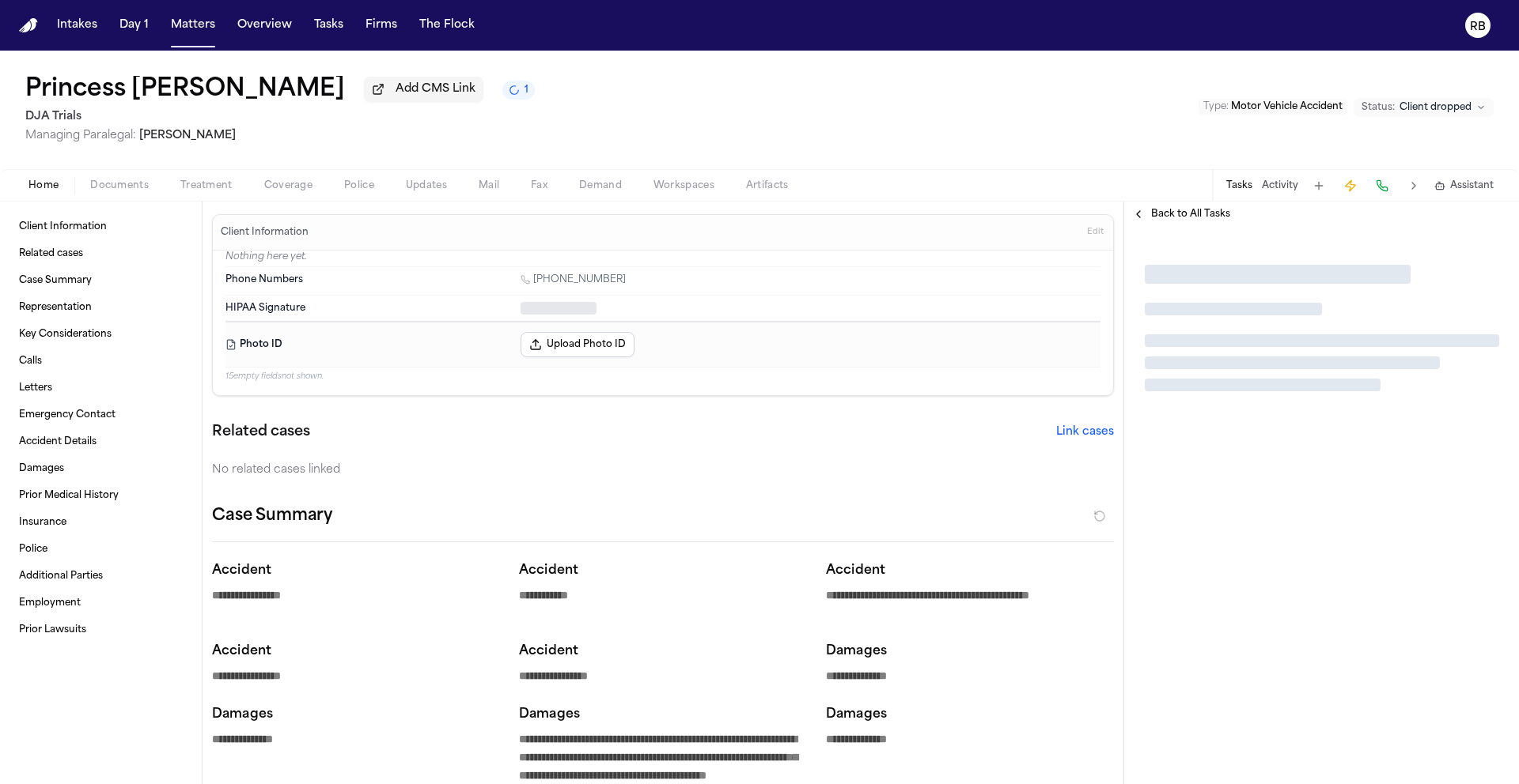
type textarea "*"
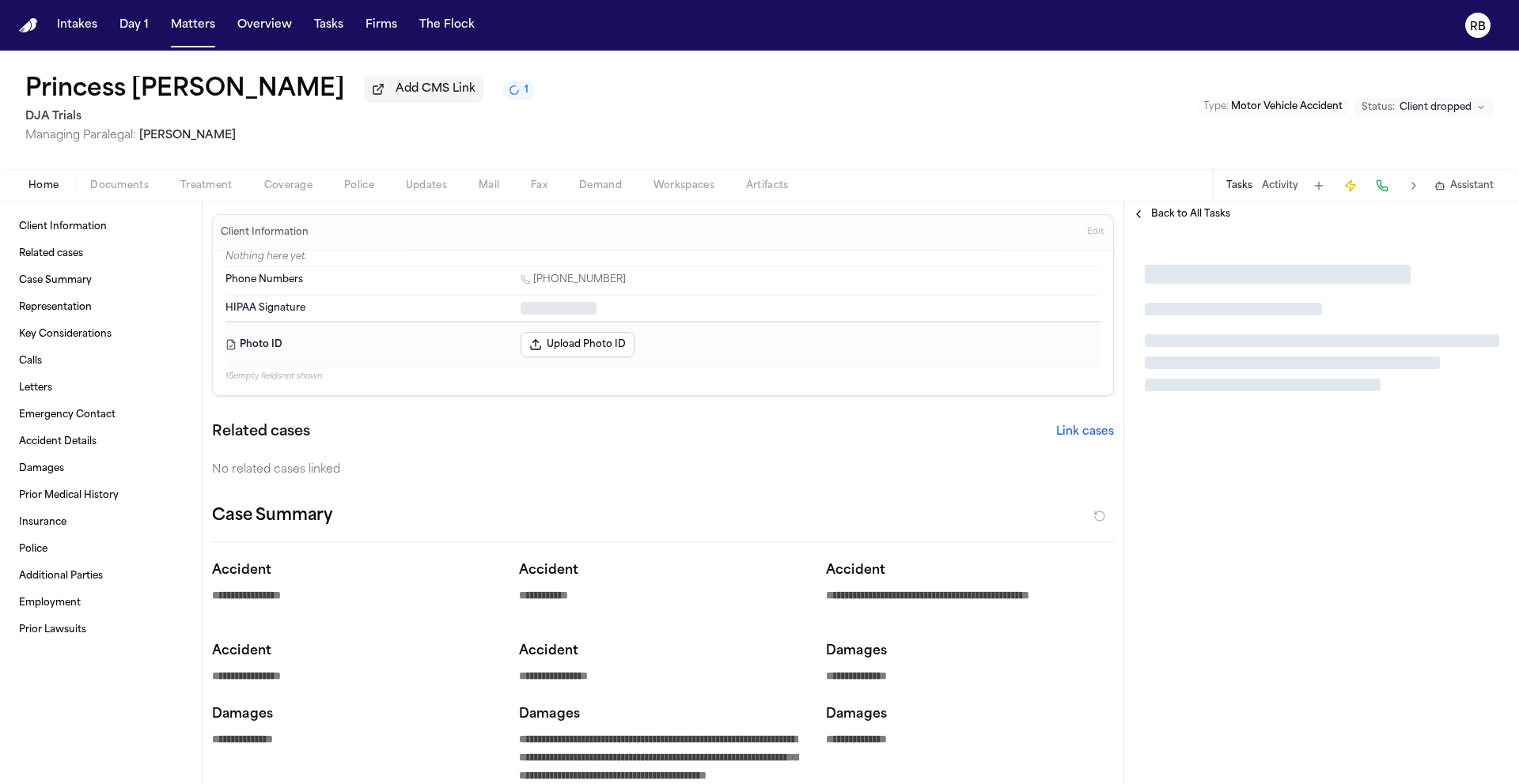
type textarea "*"
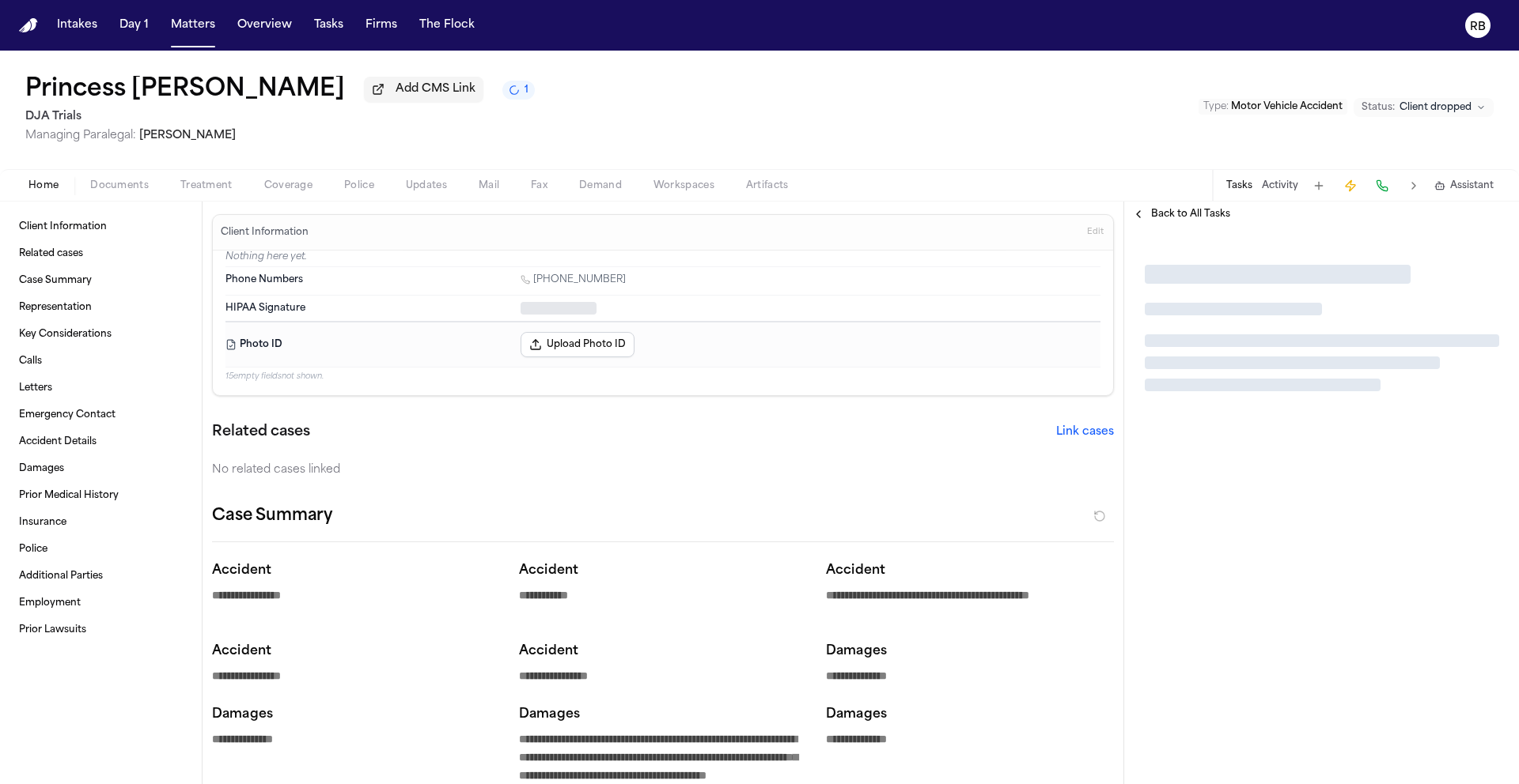
type textarea "*"
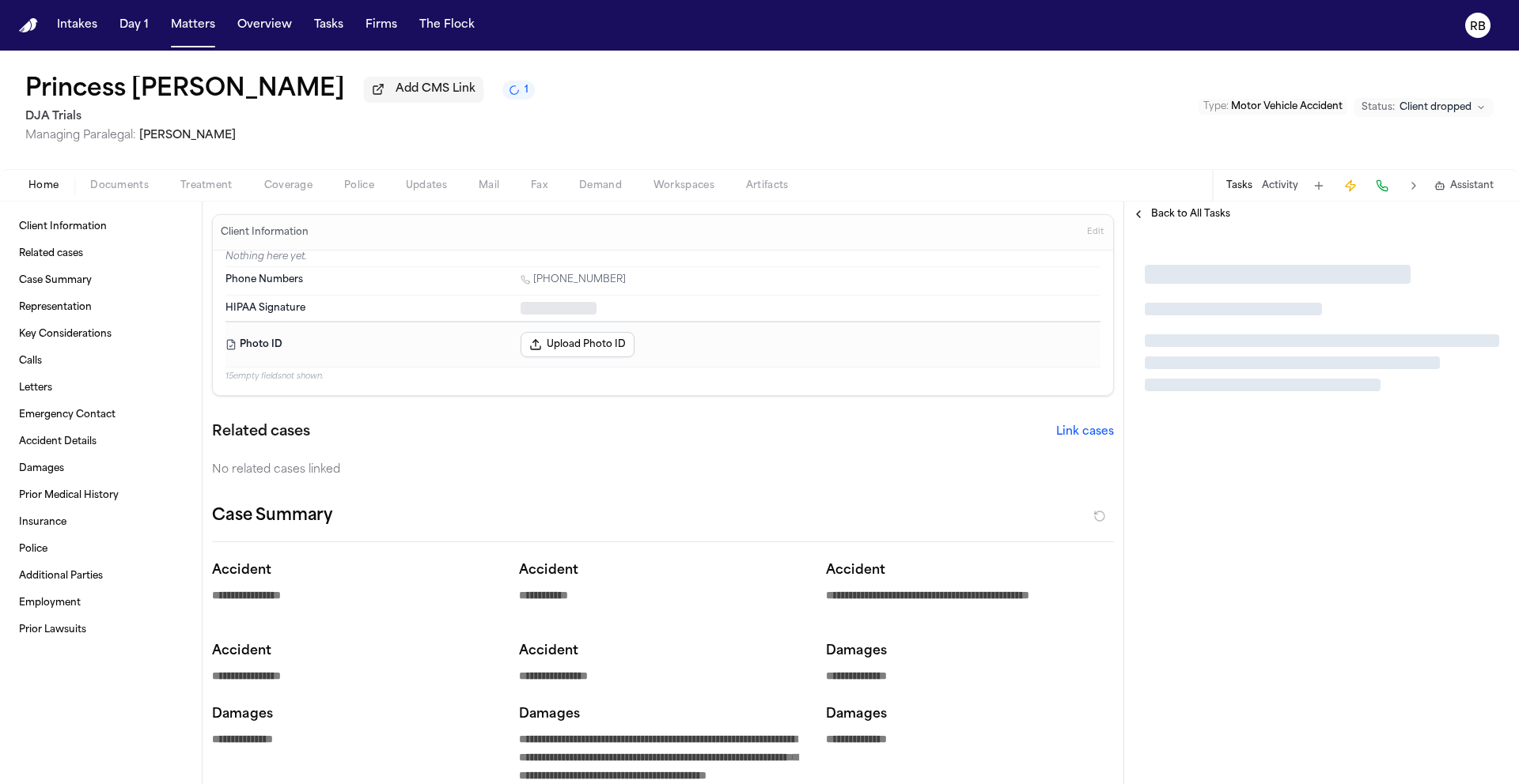
type textarea "*"
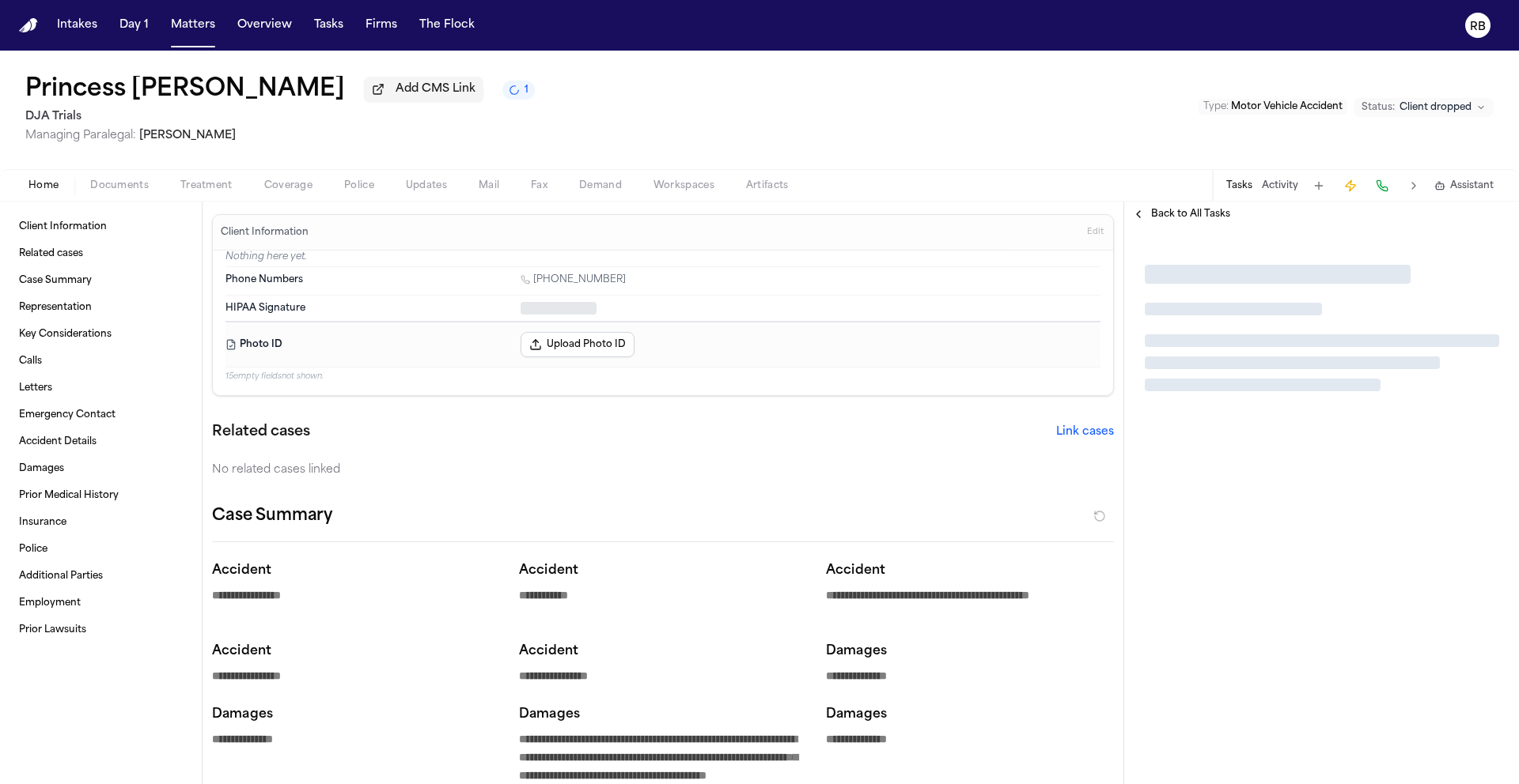
type textarea "*"
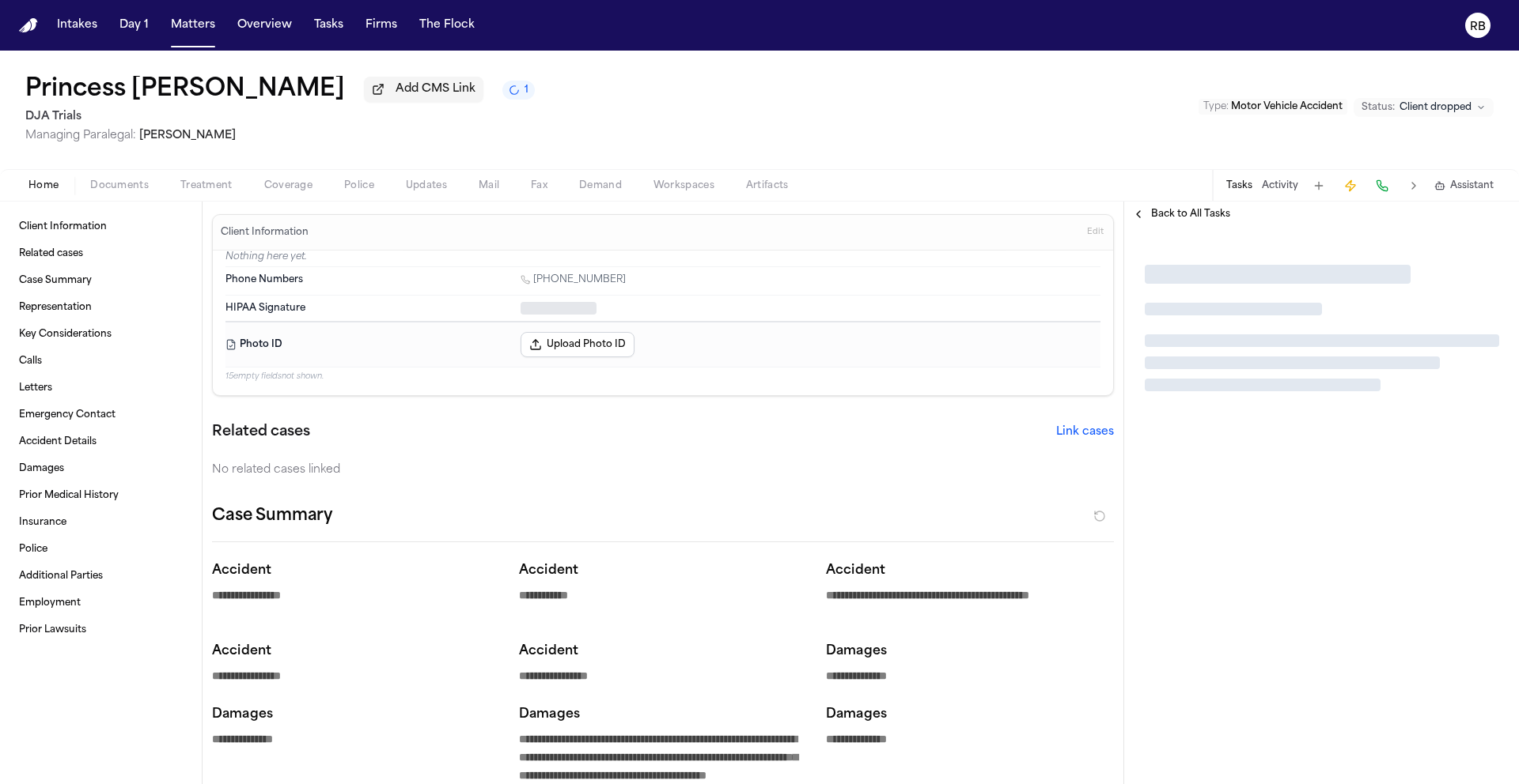
type textarea "*"
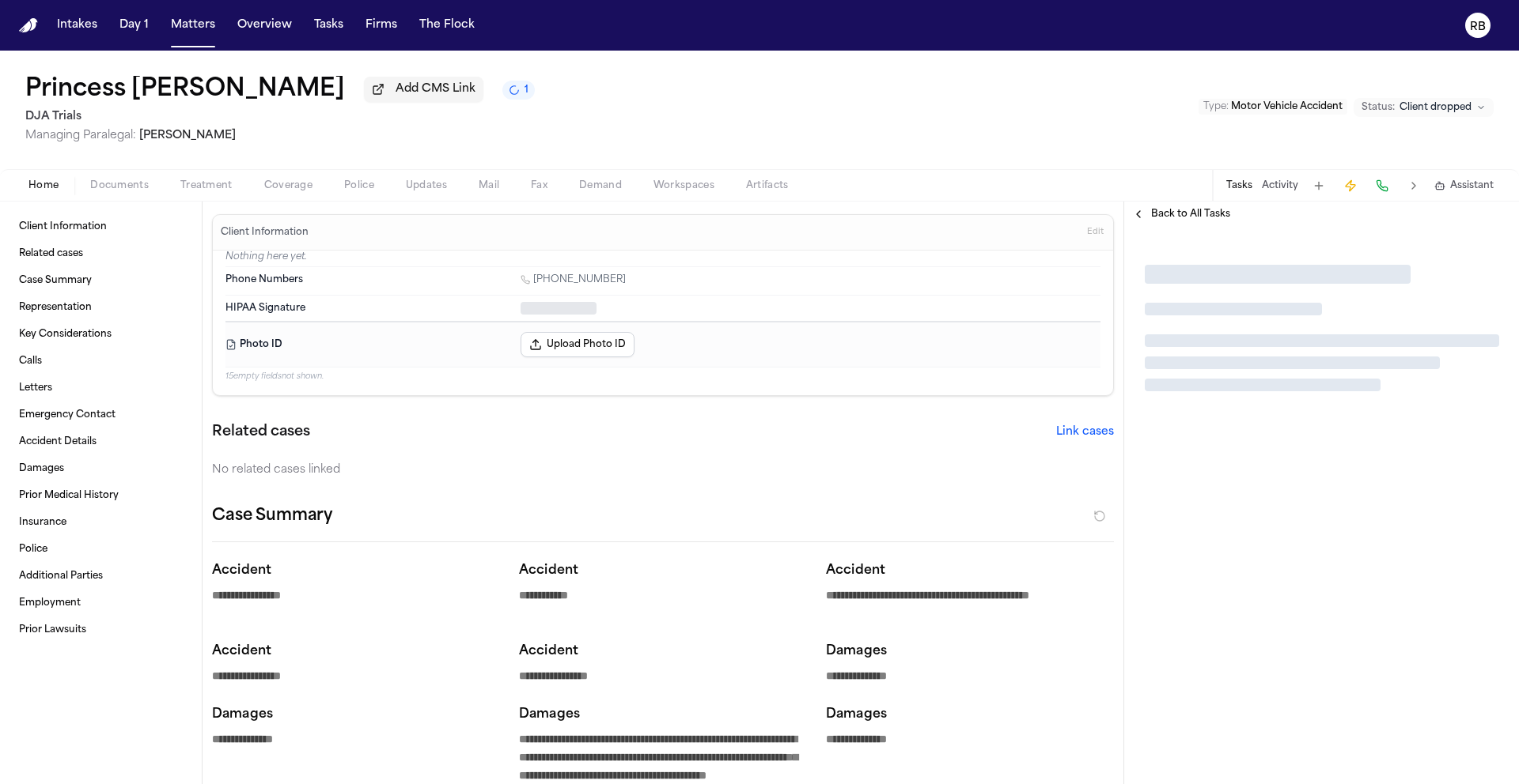
type textarea "*"
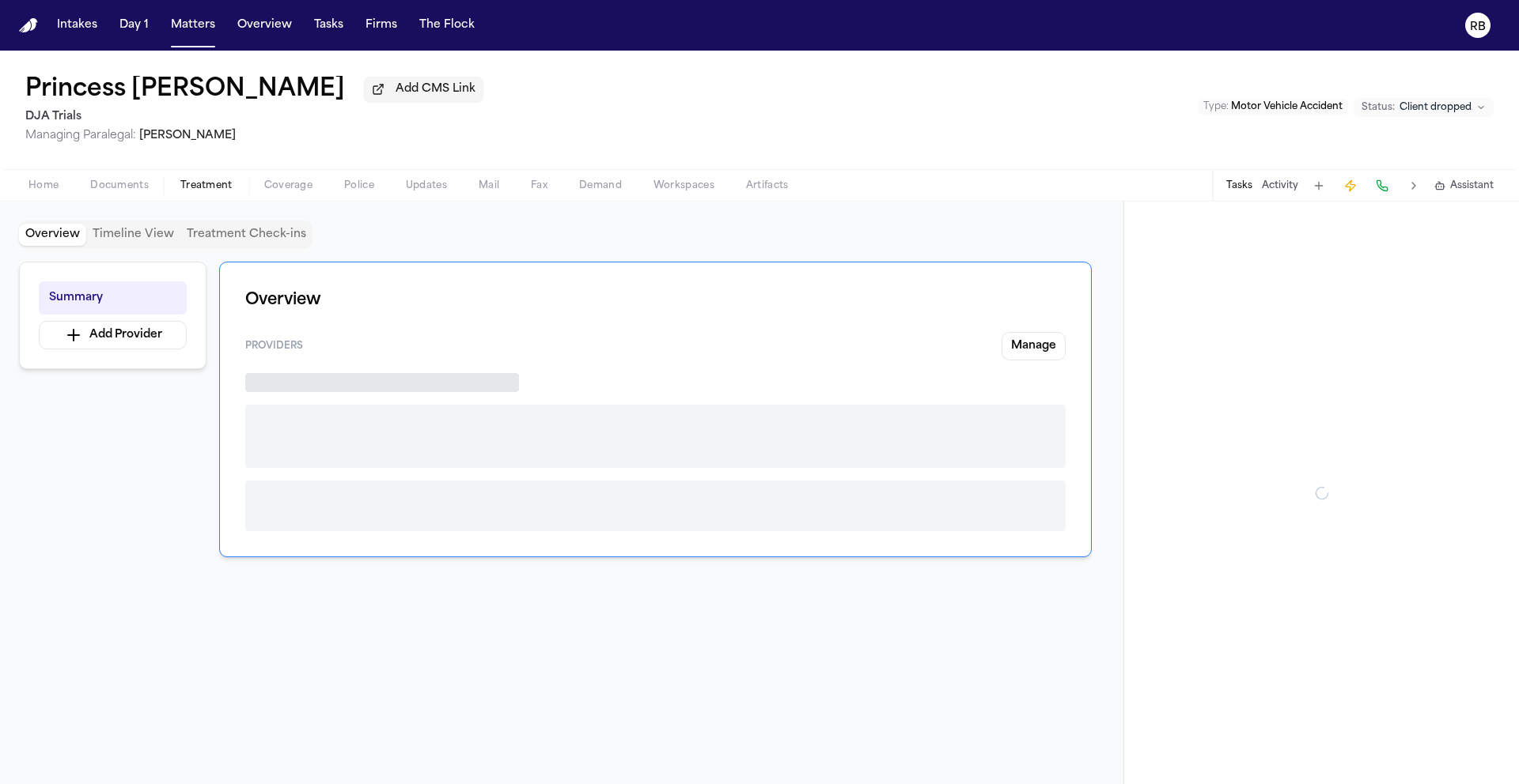
click at [211, 189] on span "Treatment" at bounding box center [206, 186] width 52 height 12
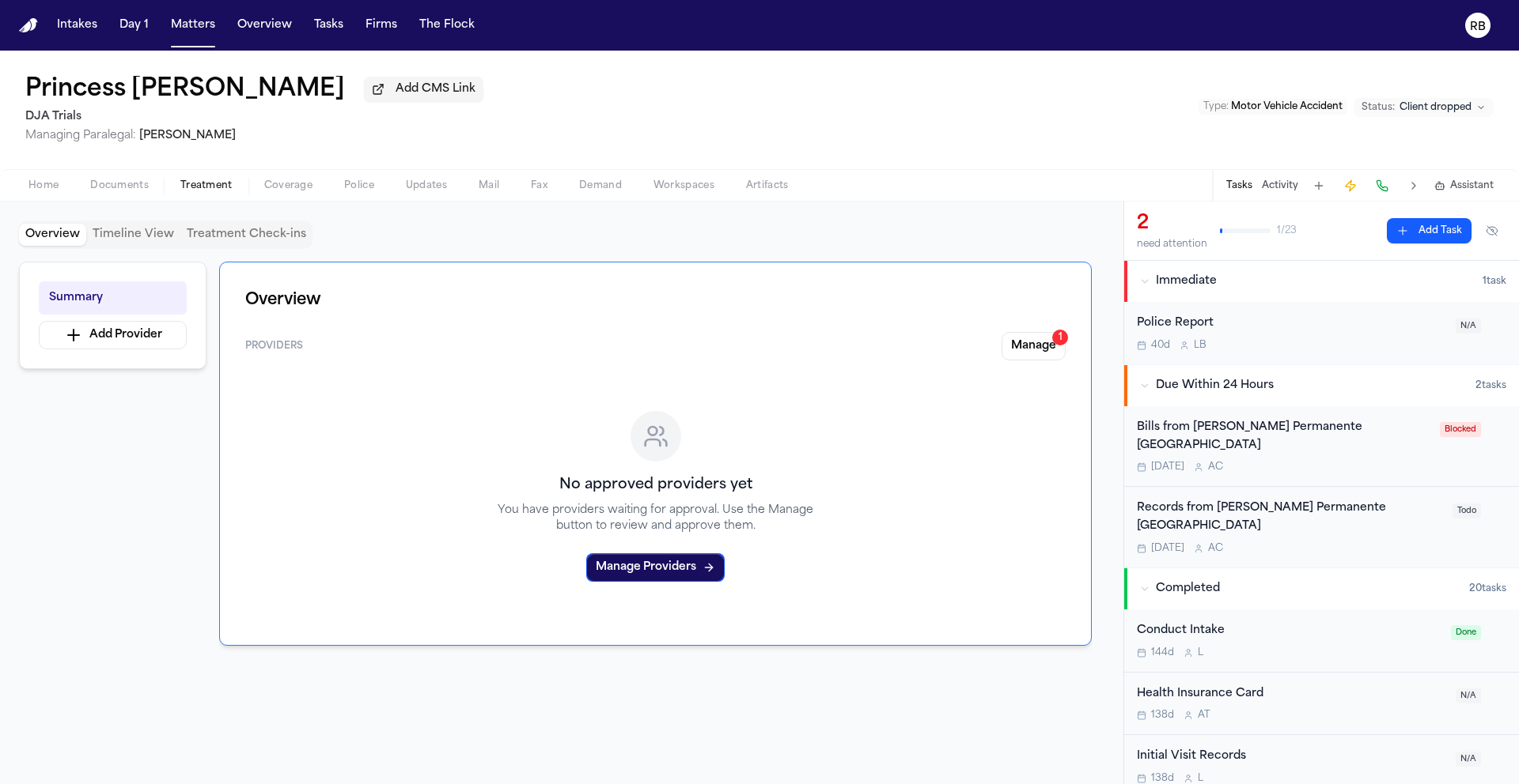
click at [802, 228] on div "Overview Timeline View Treatment Check-ins" at bounding box center [561, 235] width 1085 height 28
click at [1398, 463] on div "Bills from Kaiser Permanente Vallejo Medical Center Tomorrow A C" at bounding box center [1283, 446] width 293 height 55
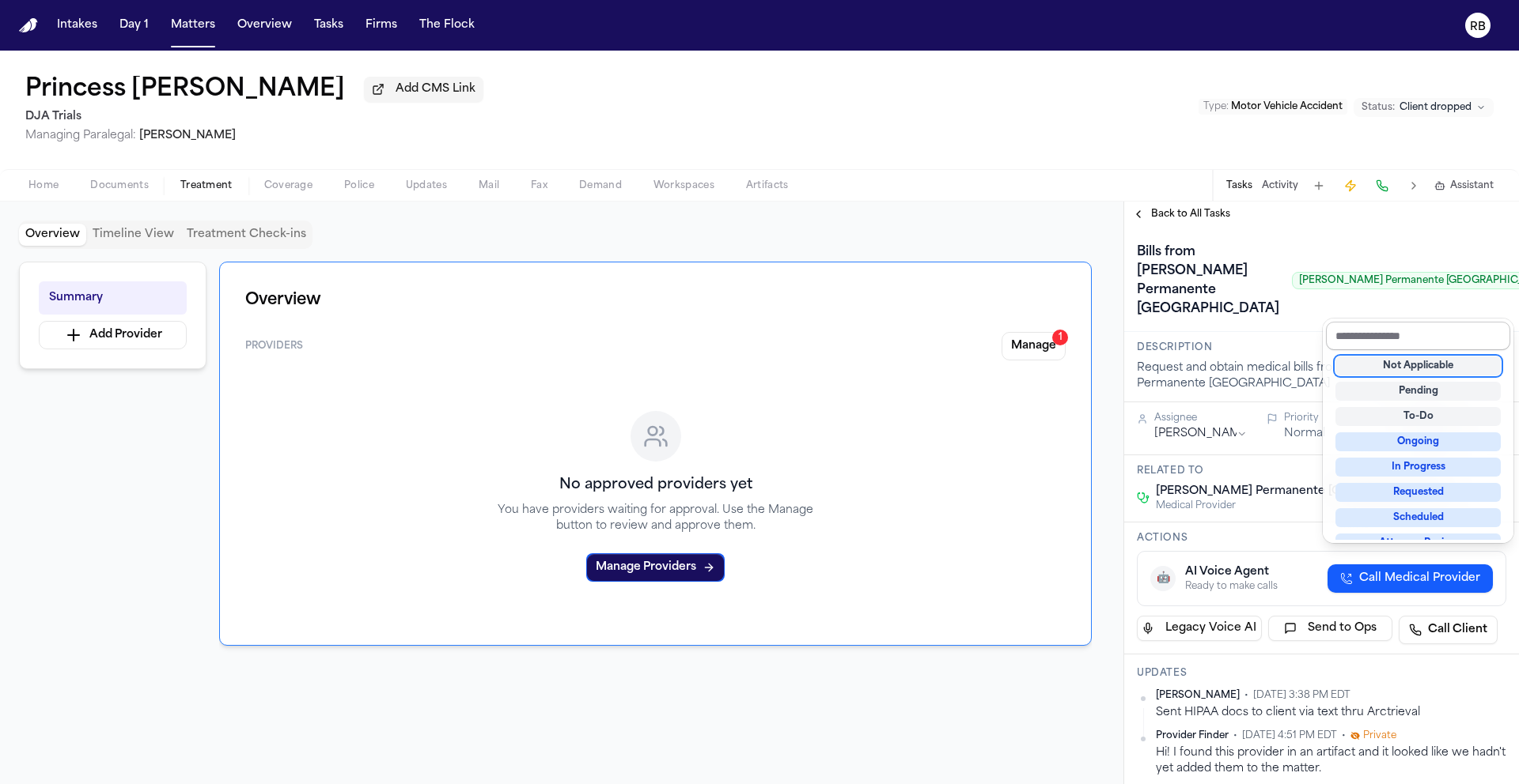
click at [1471, 322] on input "text" at bounding box center [1418, 336] width 184 height 28
click at [1466, 367] on div "Not Applicable" at bounding box center [1418, 365] width 165 height 19
drag, startPoint x: 1268, startPoint y: 337, endPoint x: 1250, endPoint y: 351, distance: 22.8
click at [1268, 322] on div "Bills from Kaiser Permanente Vallejo Medical Center Kaiser Permanente Vallejo M…" at bounding box center [1321, 280] width 369 height 82
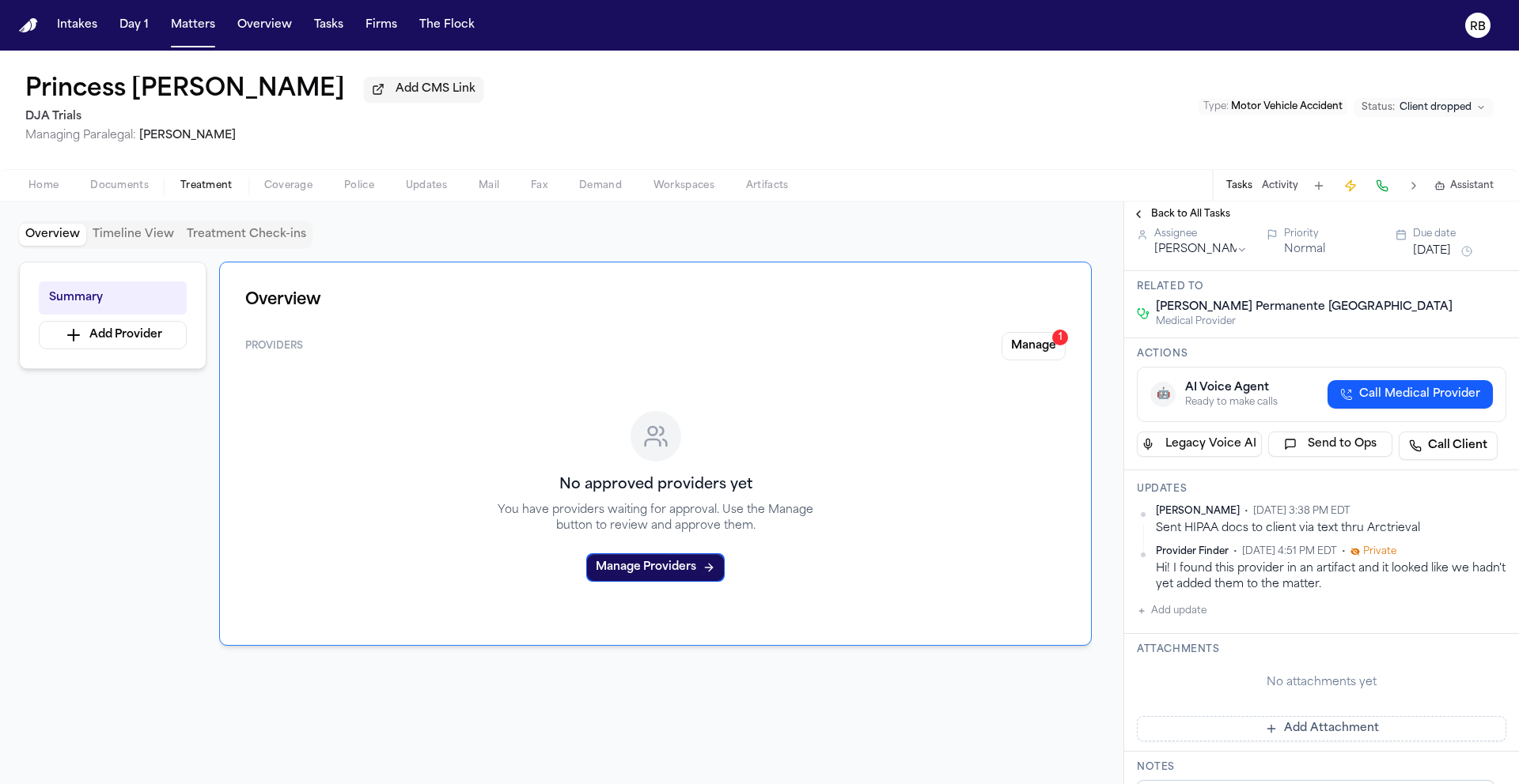
scroll to position [220, 0]
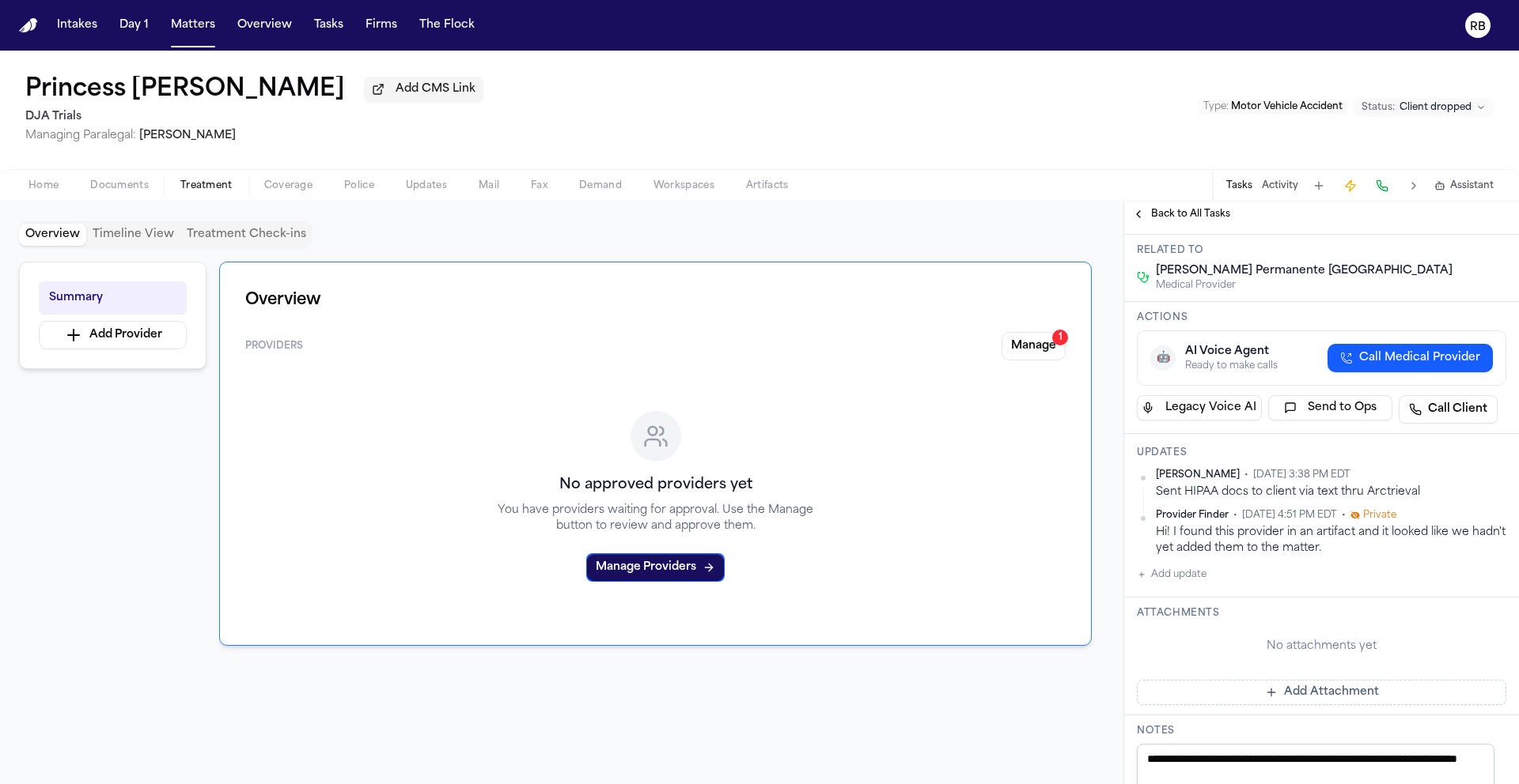
click at [1198, 584] on button "Add update" at bounding box center [1171, 574] width 69 height 19
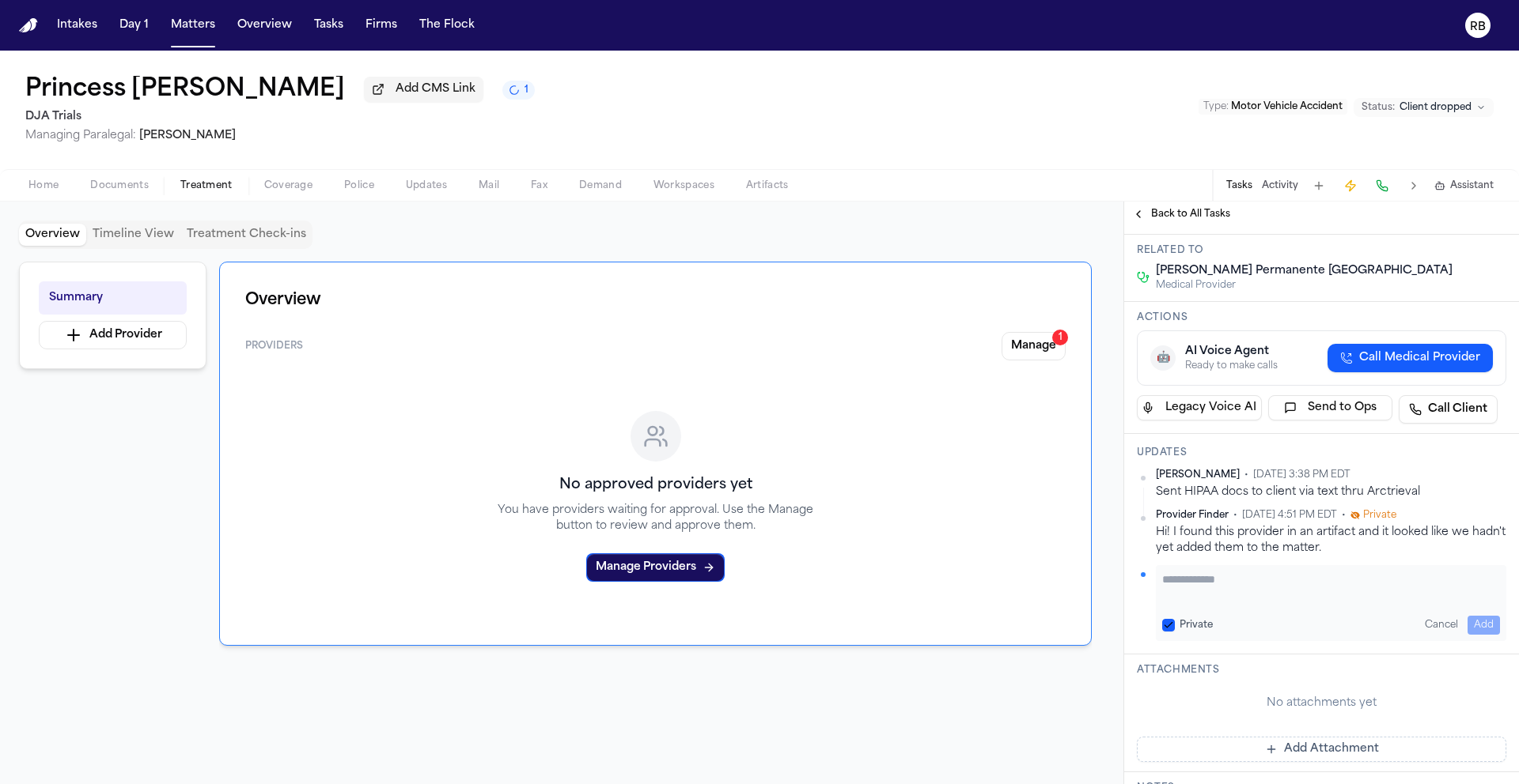
click at [1262, 604] on textarea "Add your update" at bounding box center [1330, 588] width 338 height 32
click at [1475, 635] on button "Add" at bounding box center [1483, 625] width 32 height 19
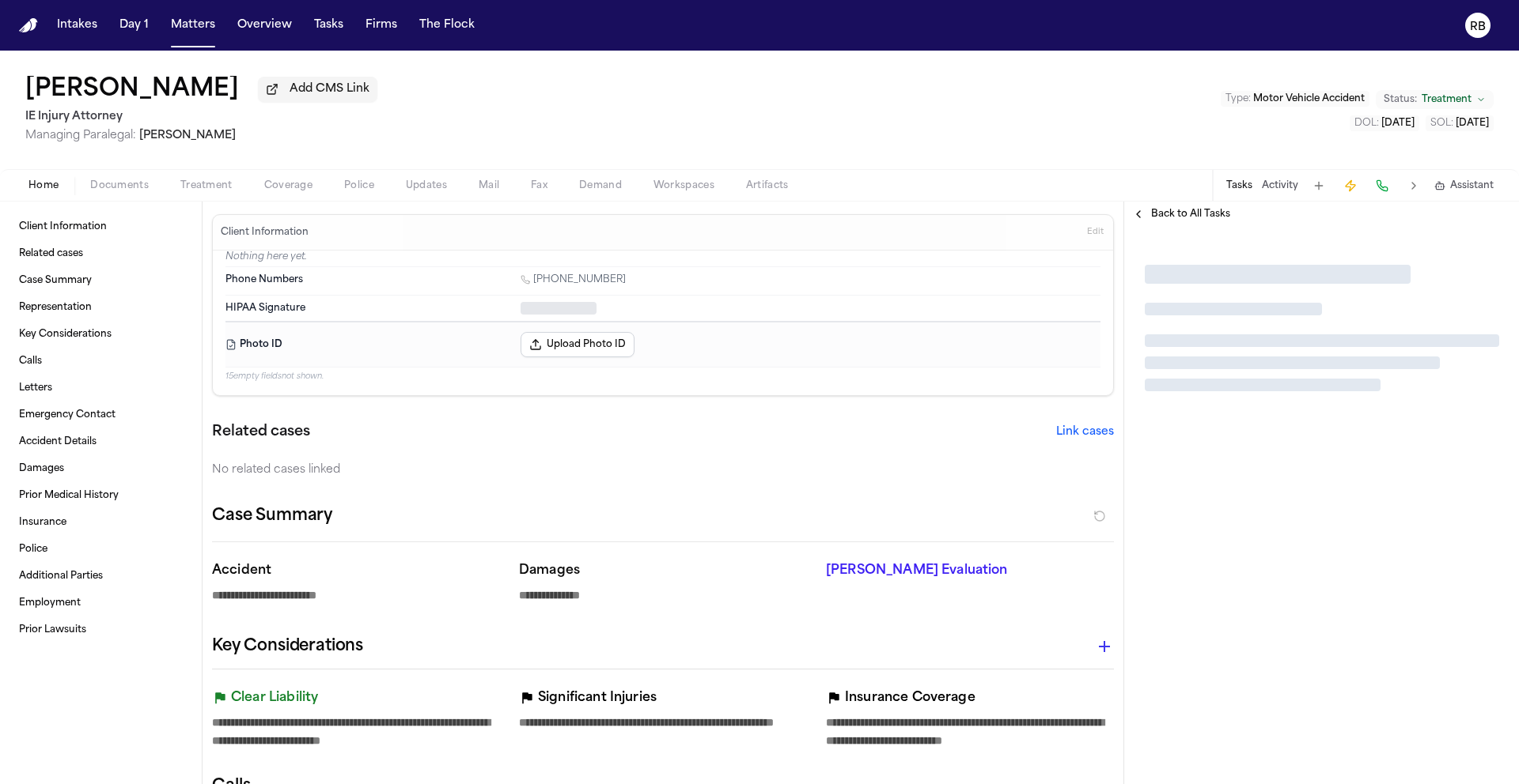
type textarea "*"
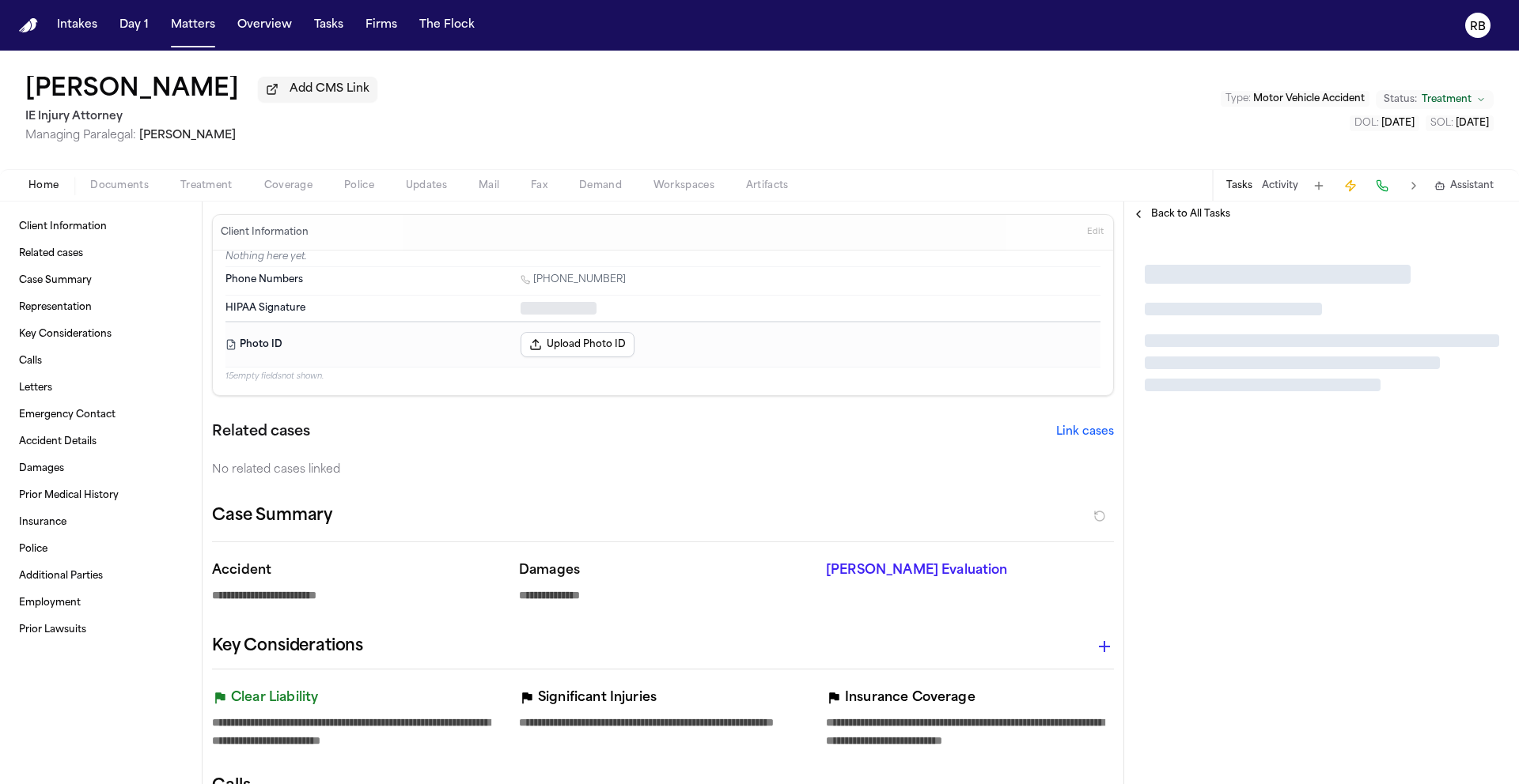
type textarea "*"
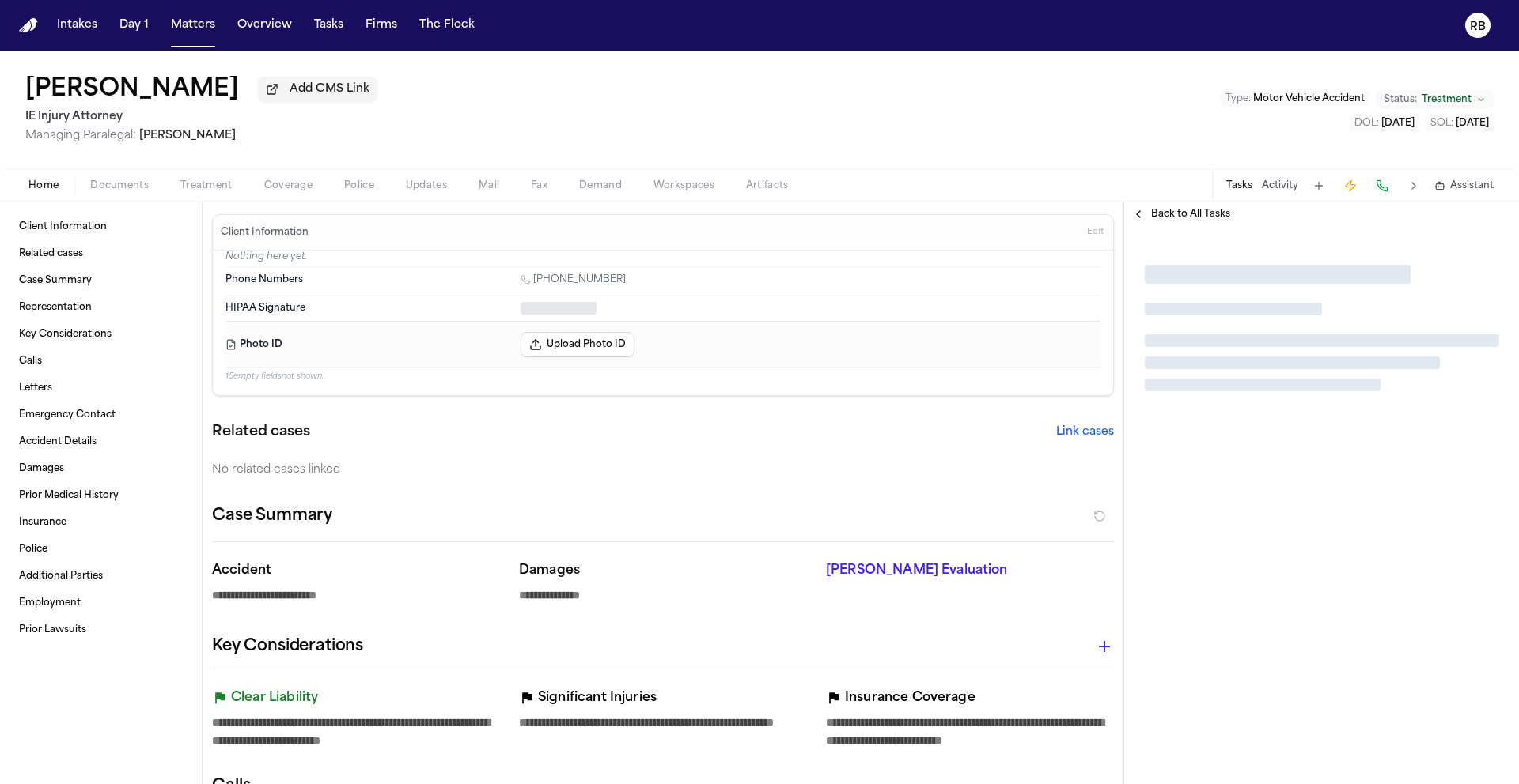
type textarea "*"
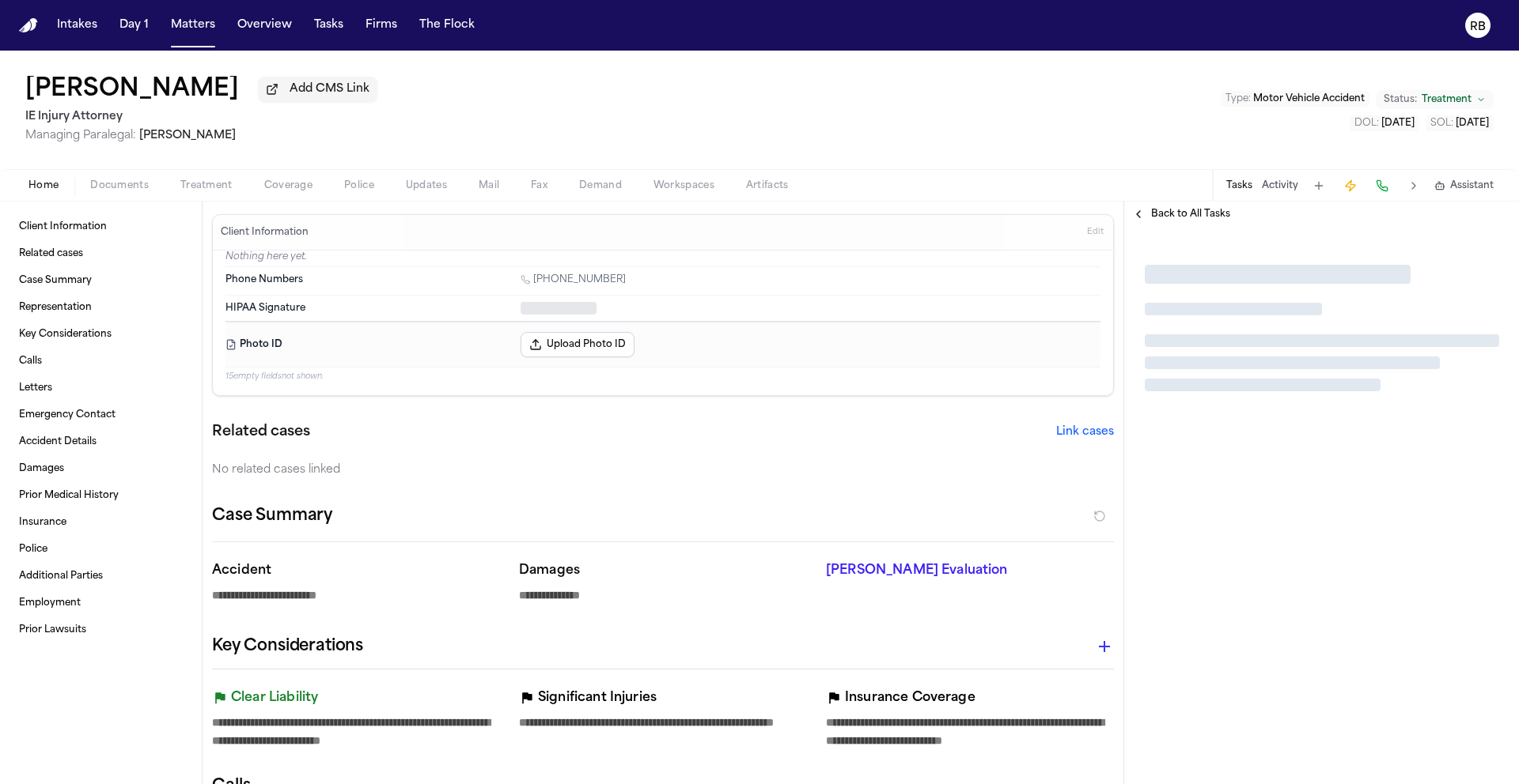
type textarea "*"
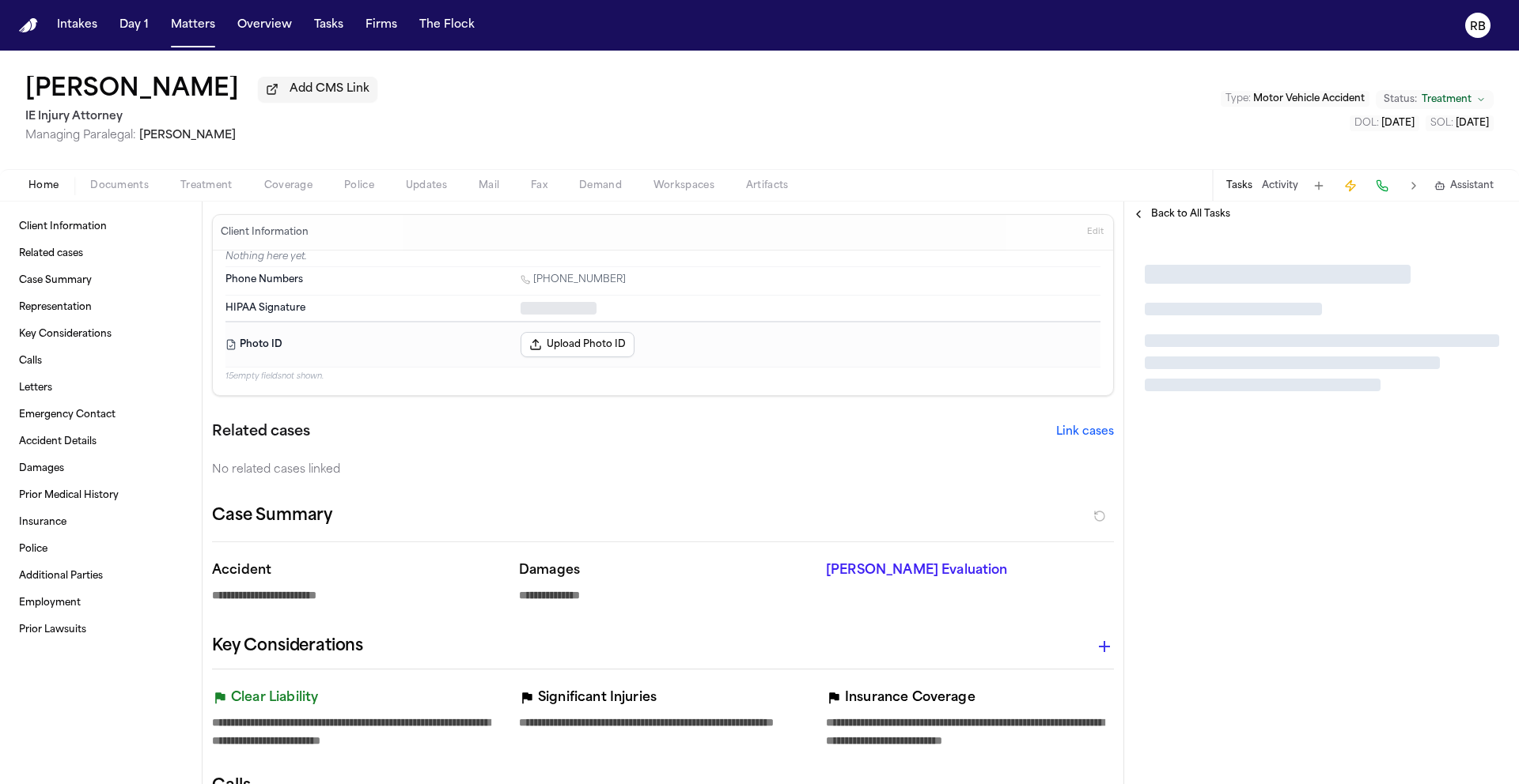
type textarea "*"
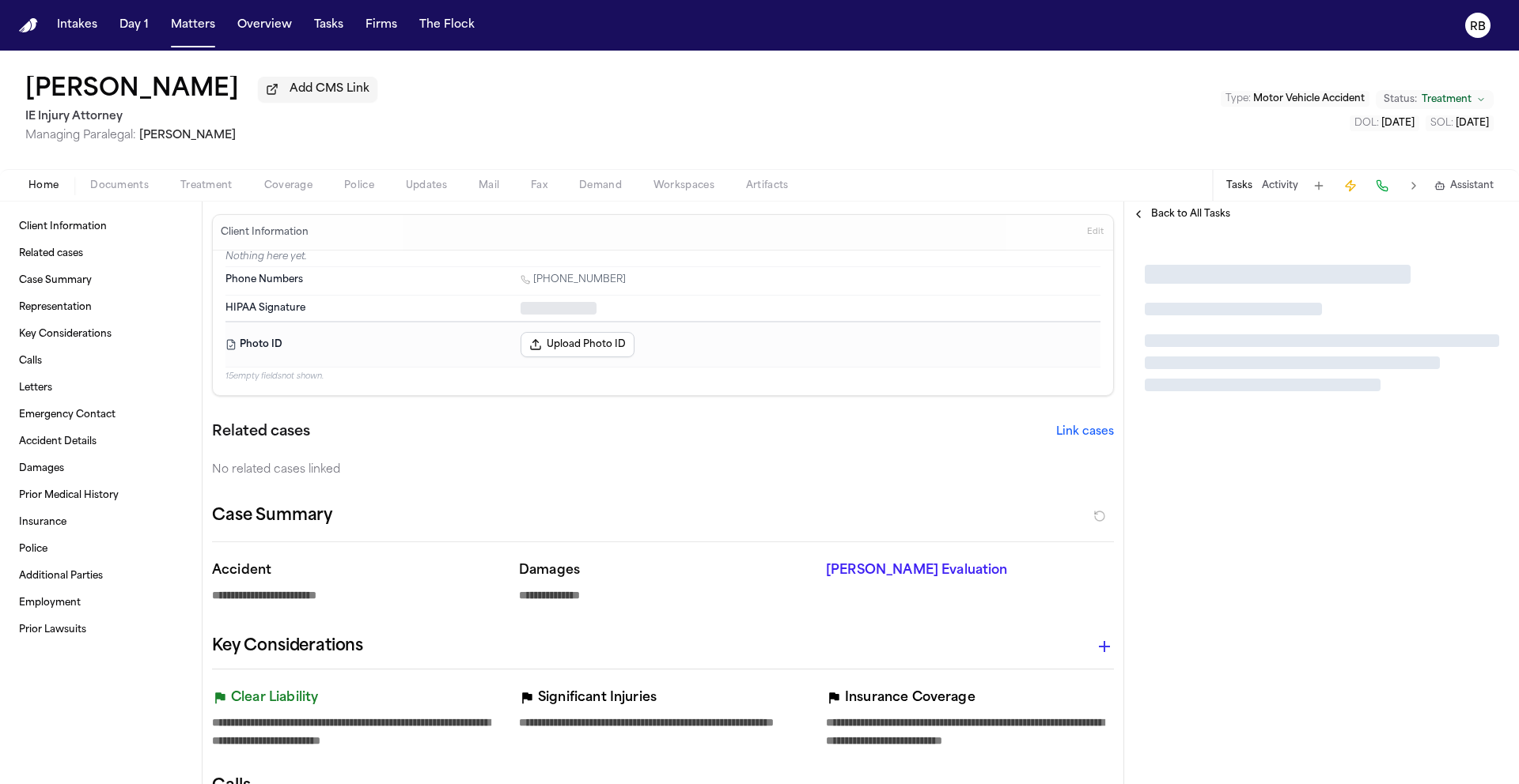
type textarea "*"
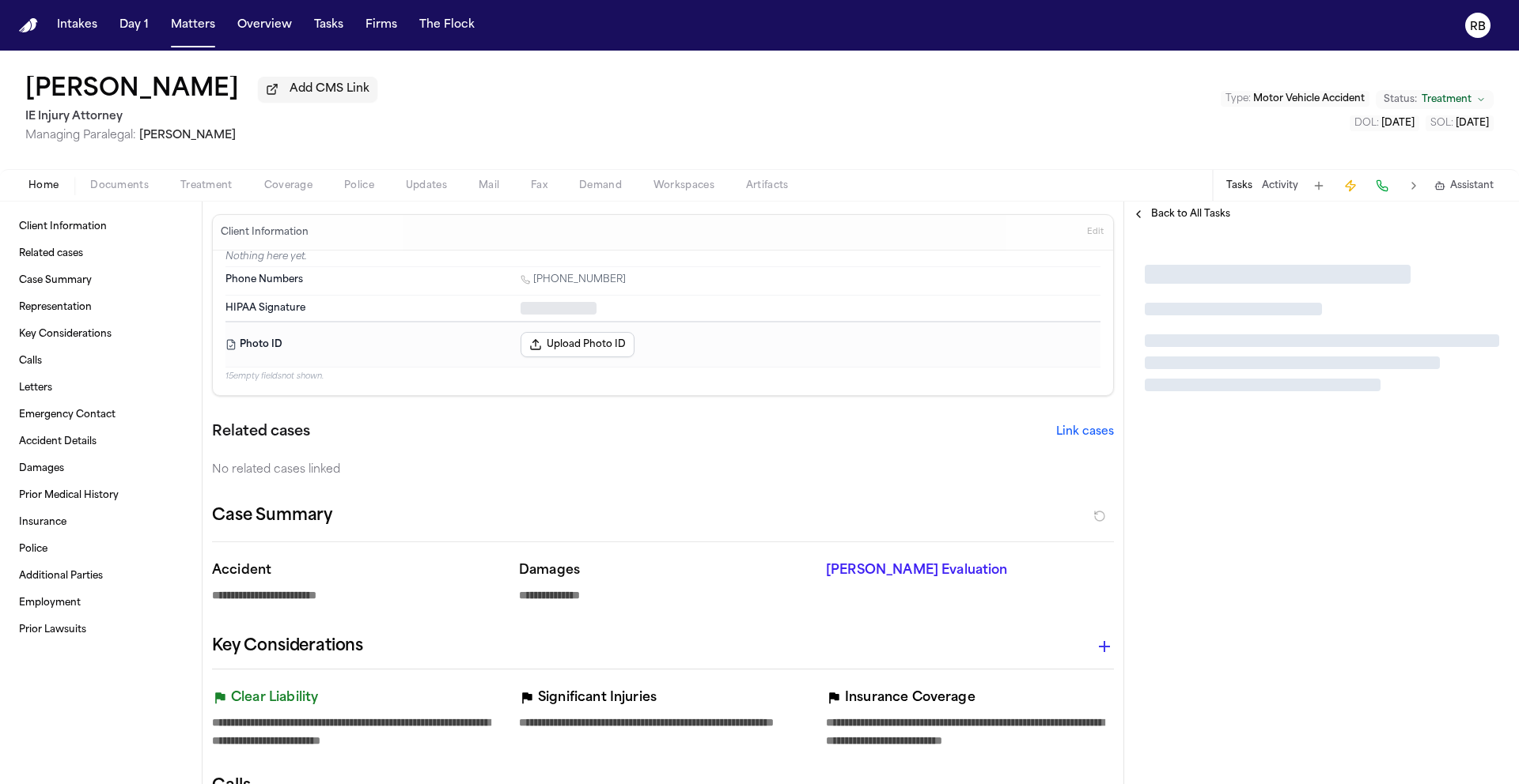
type textarea "*"
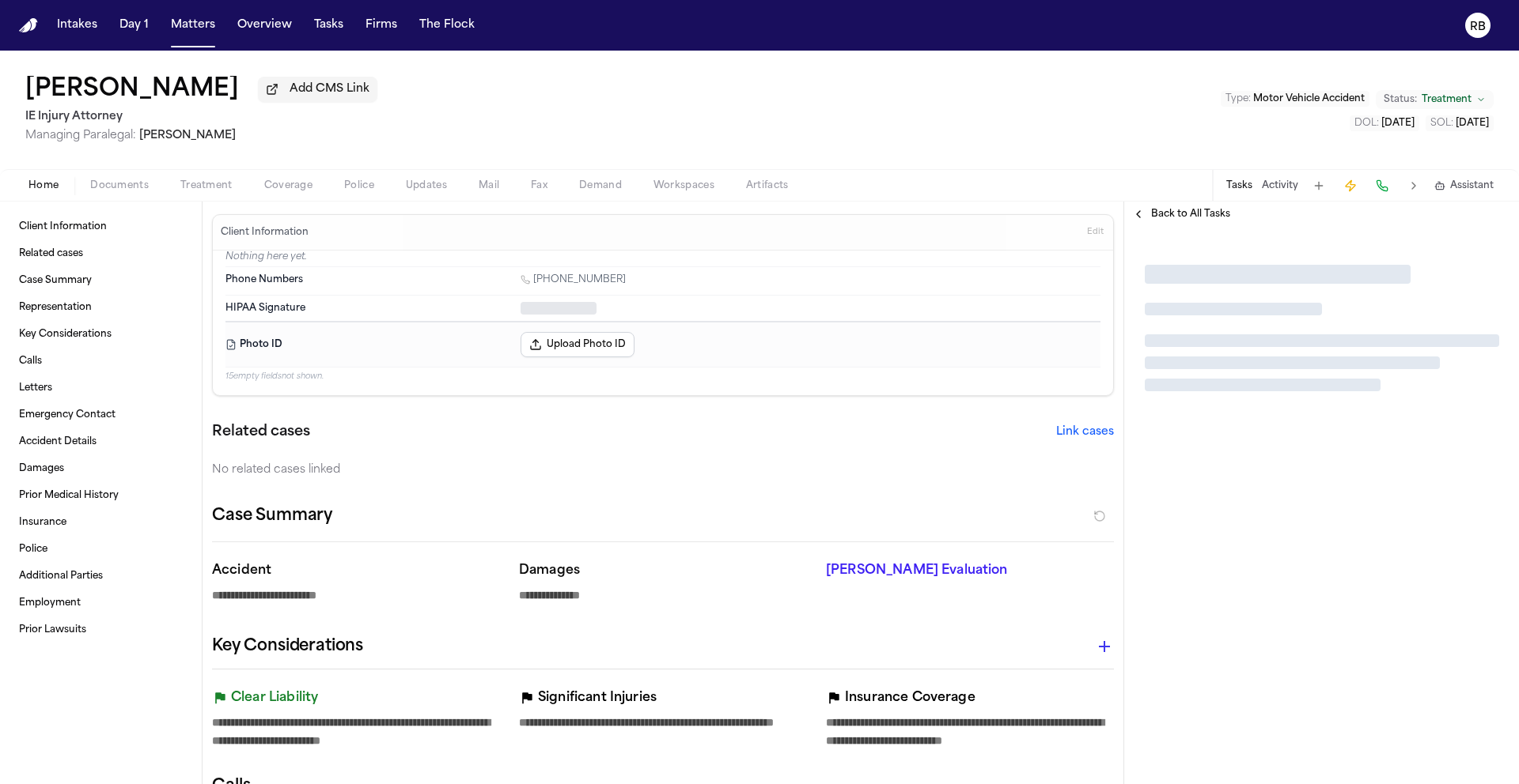
type textarea "*"
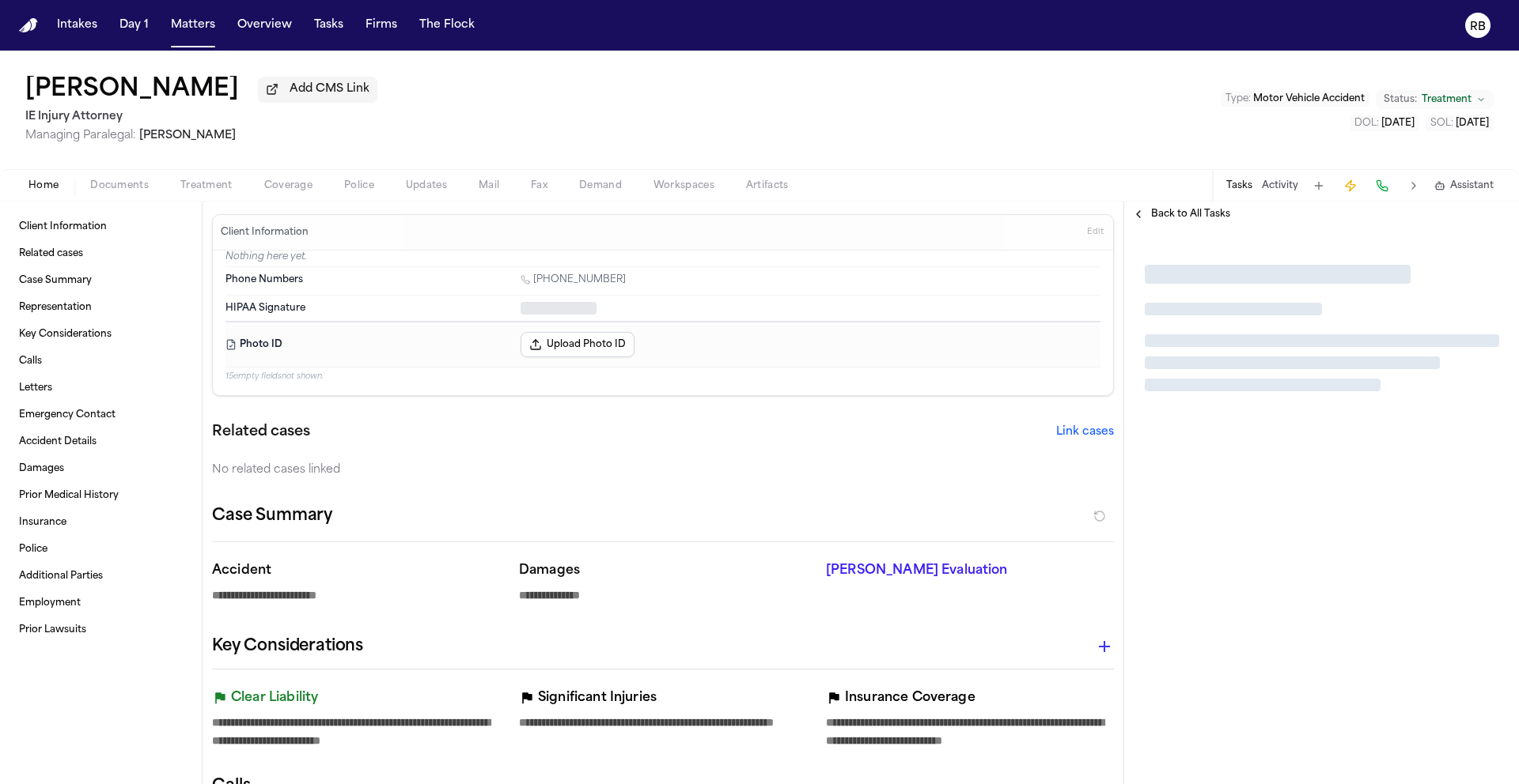
type textarea "*"
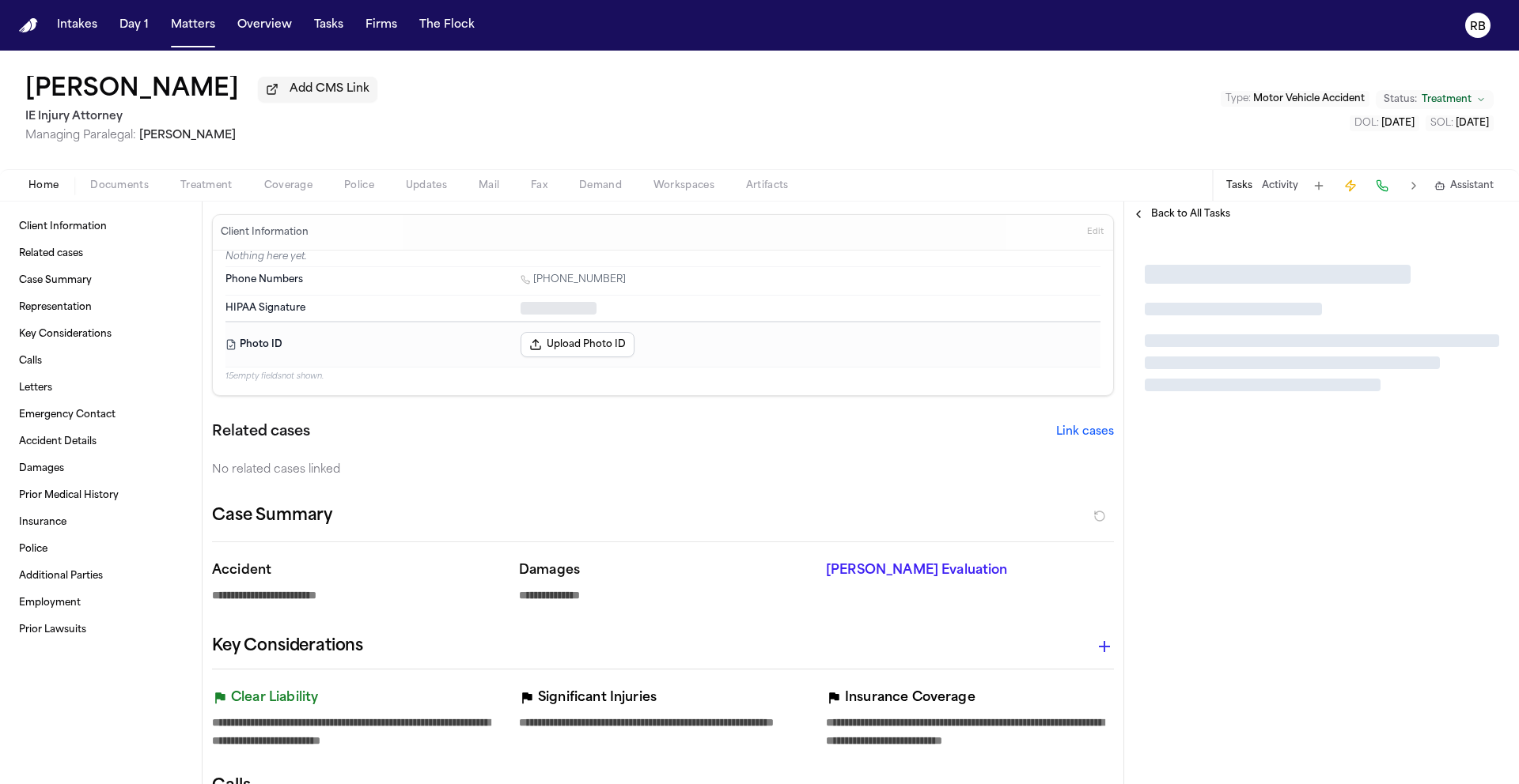
type textarea "*"
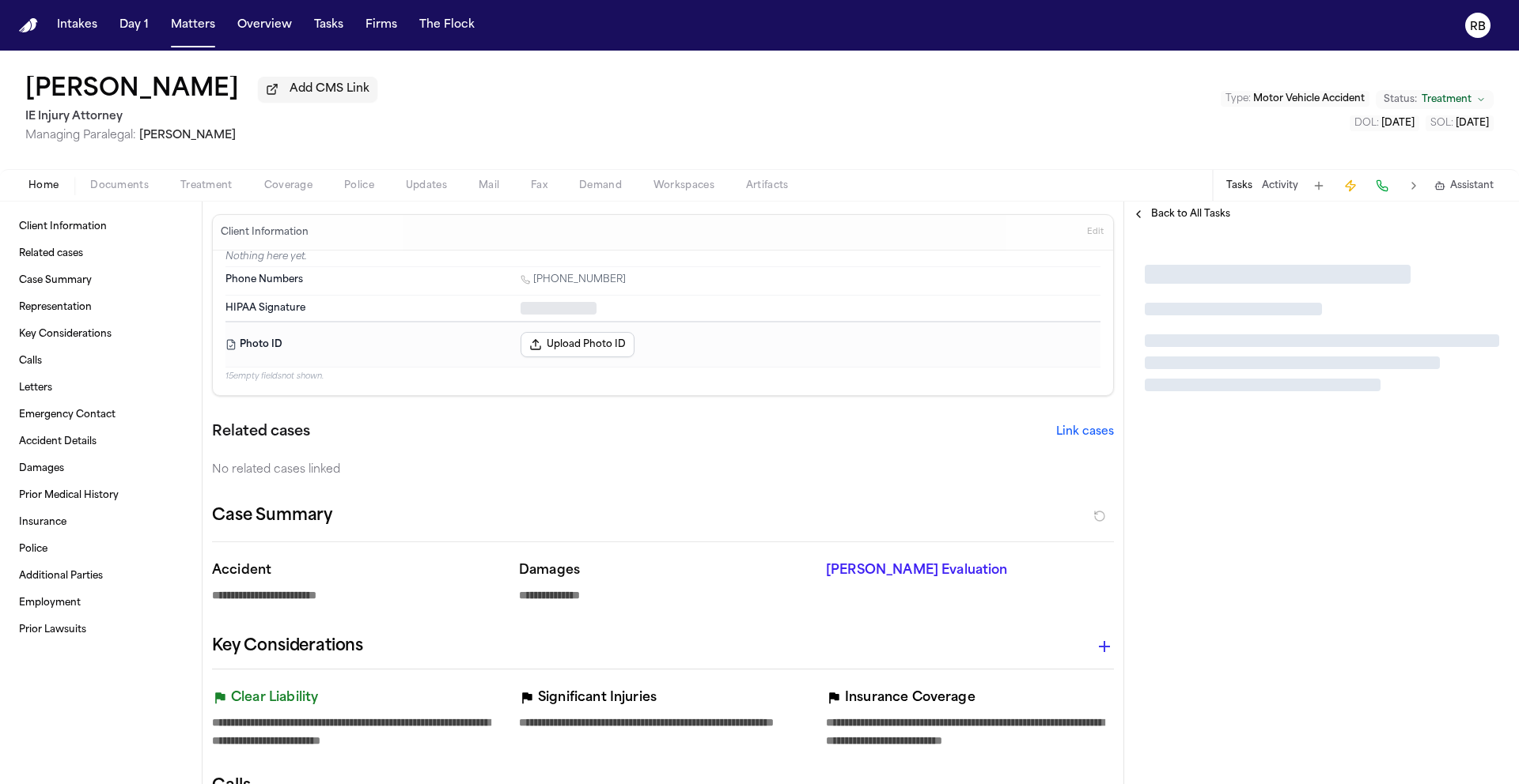
type textarea "*"
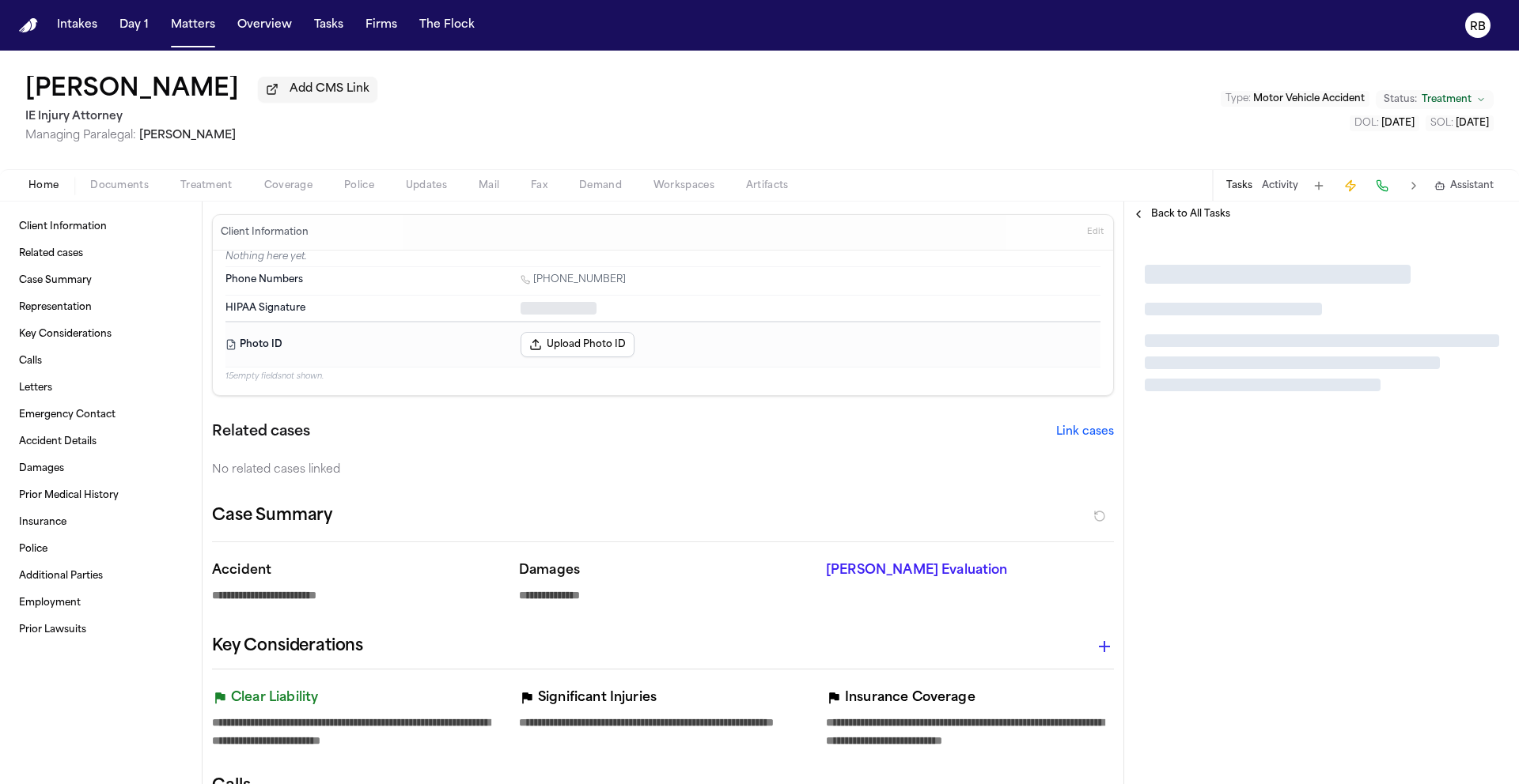
type textarea "*"
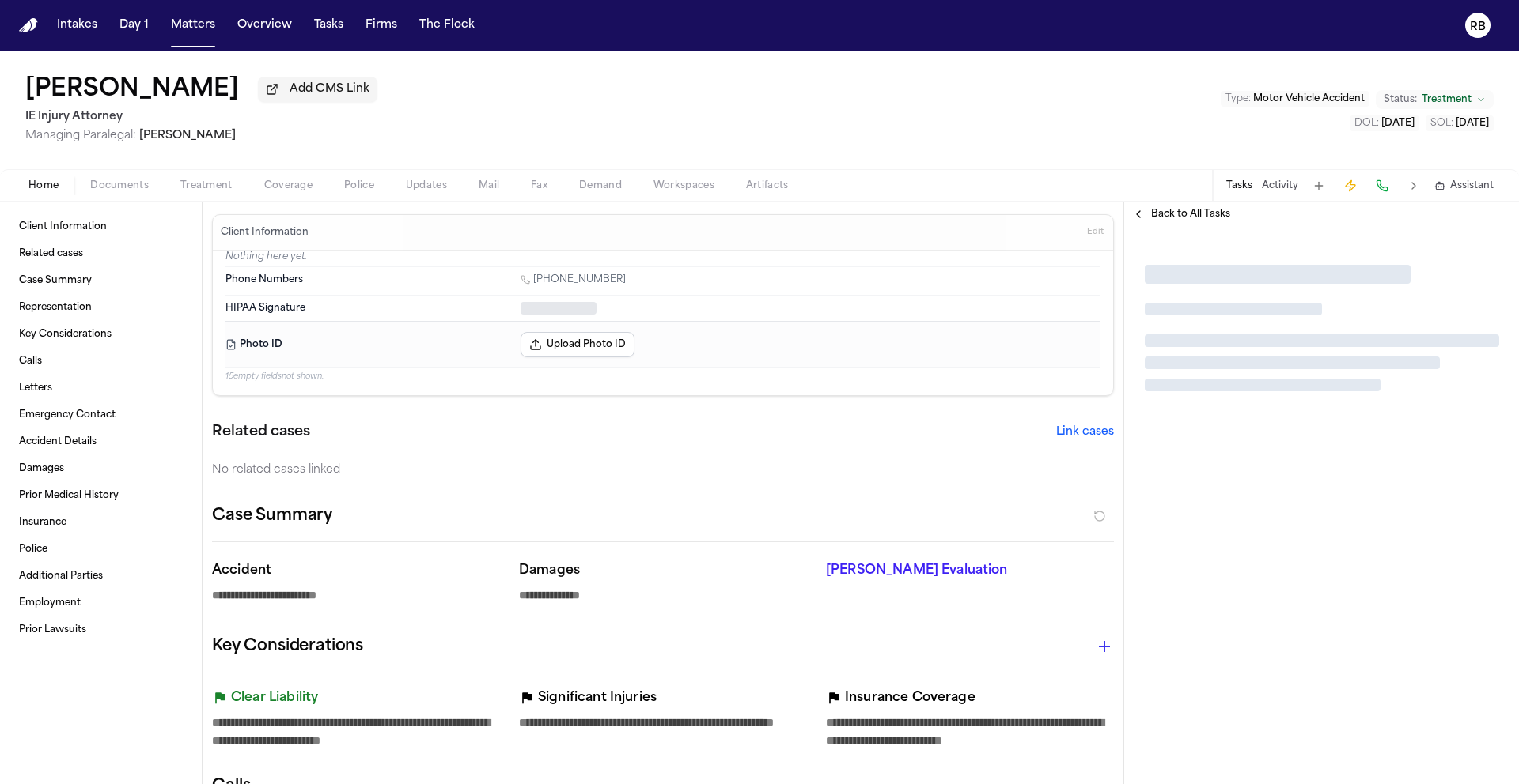
type textarea "*"
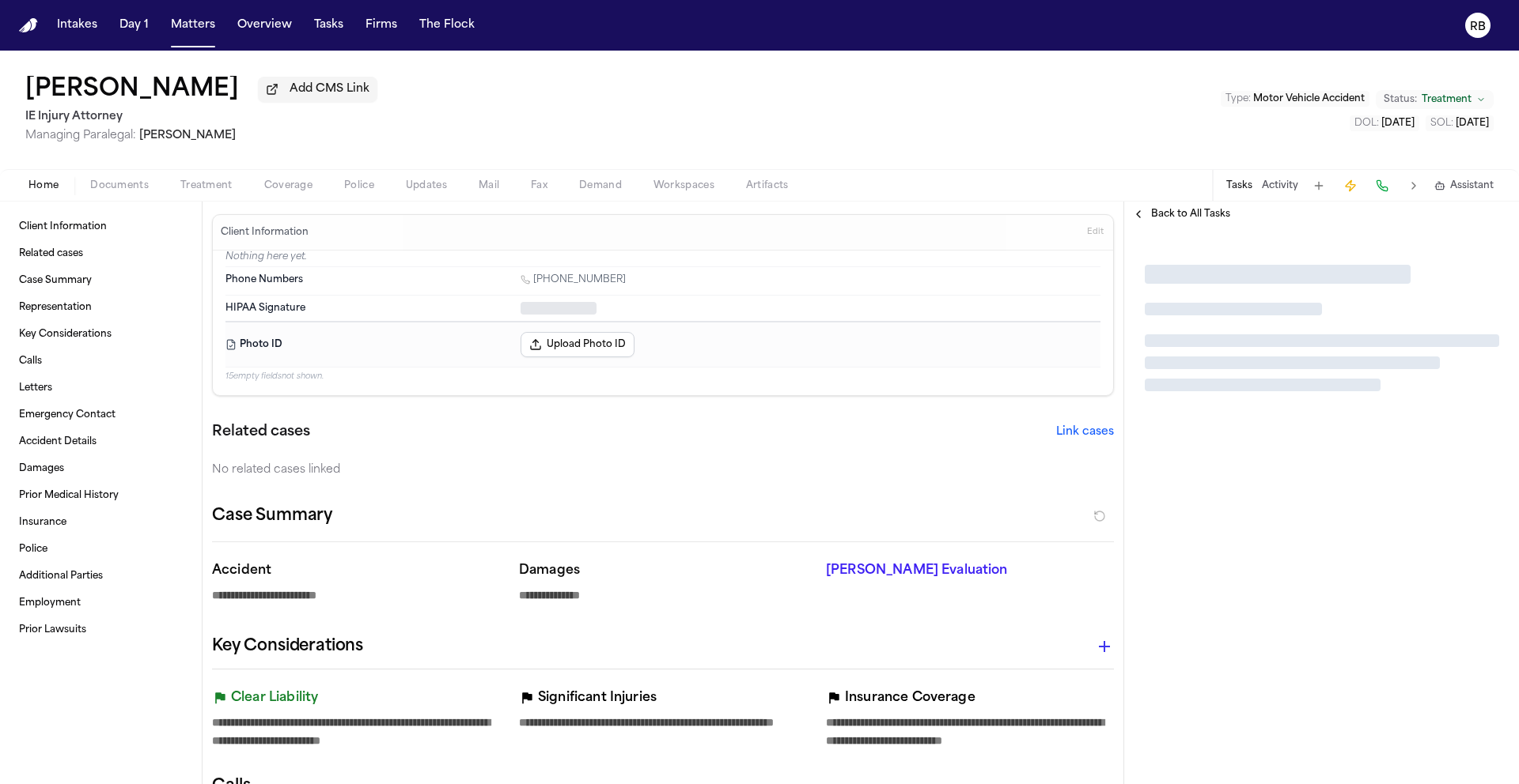
type textarea "*"
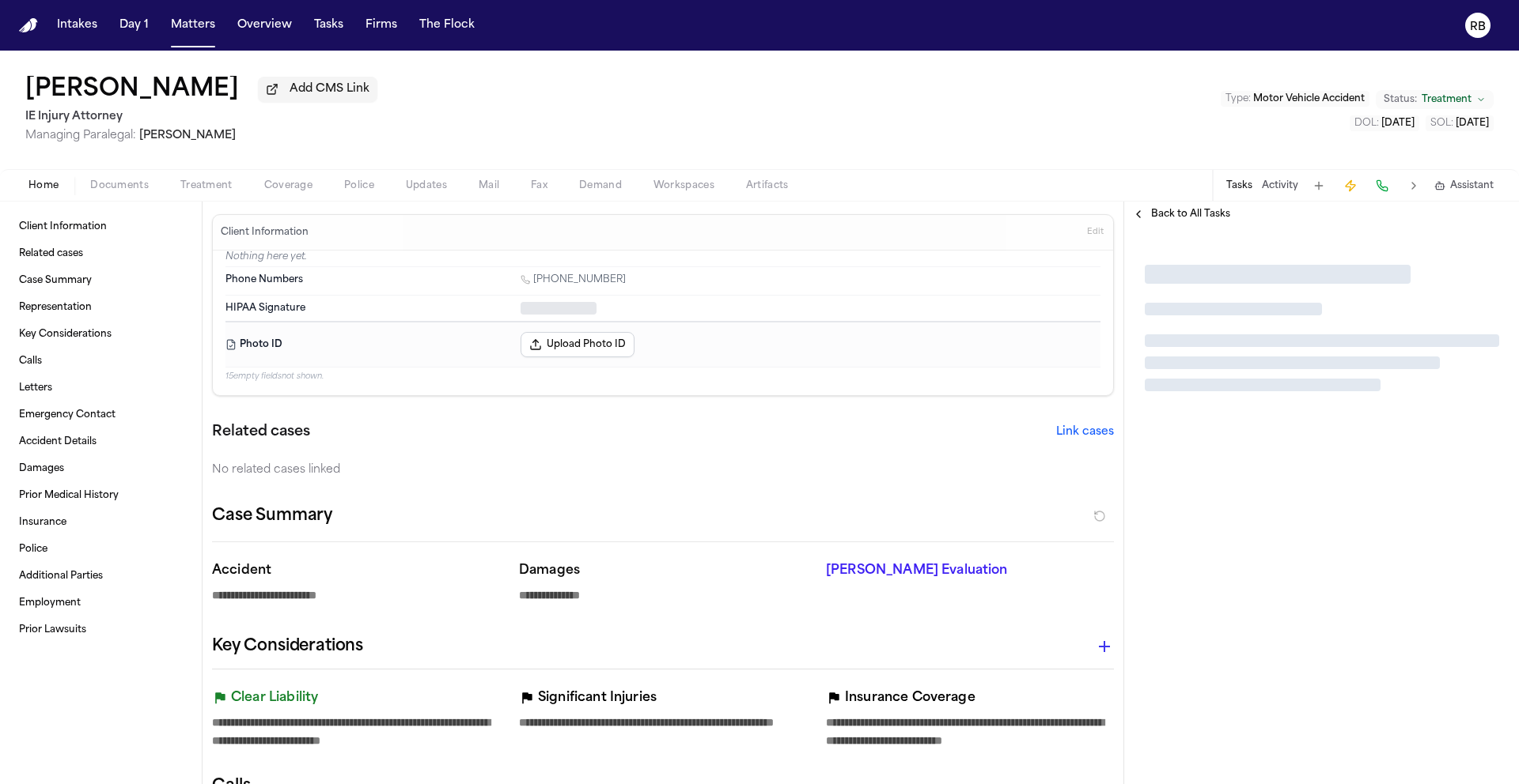
type textarea "*"
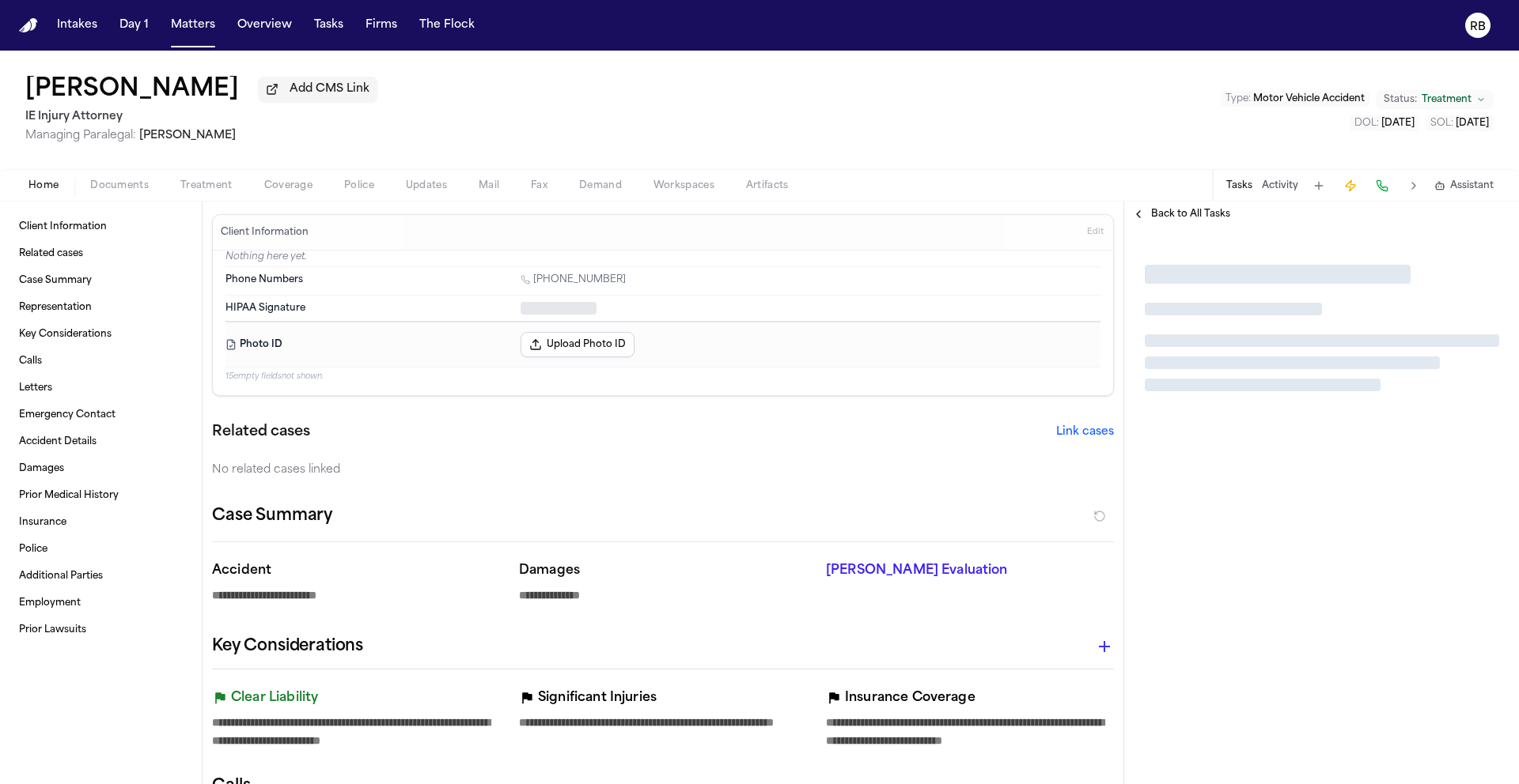
type textarea "*"
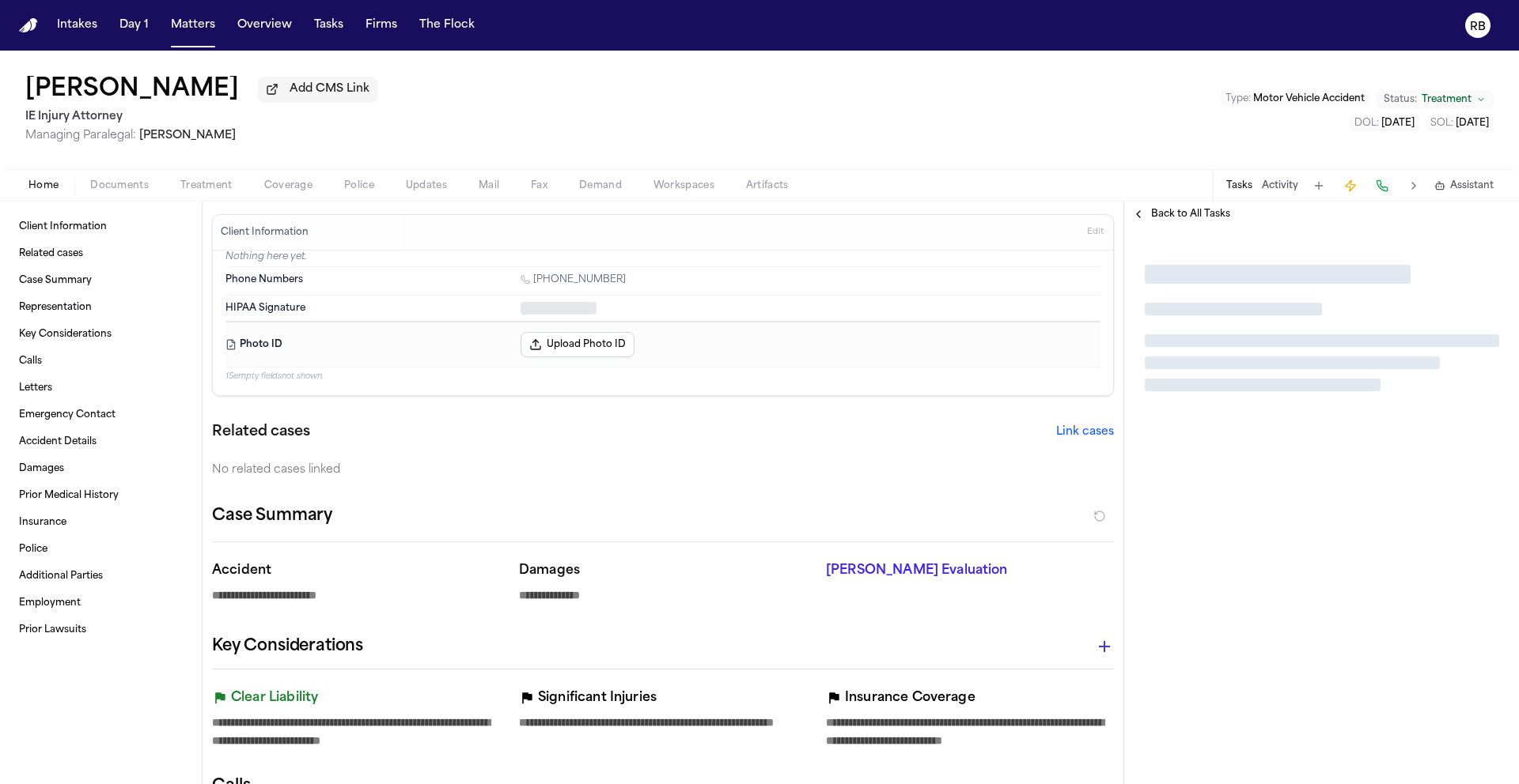
type textarea "*"
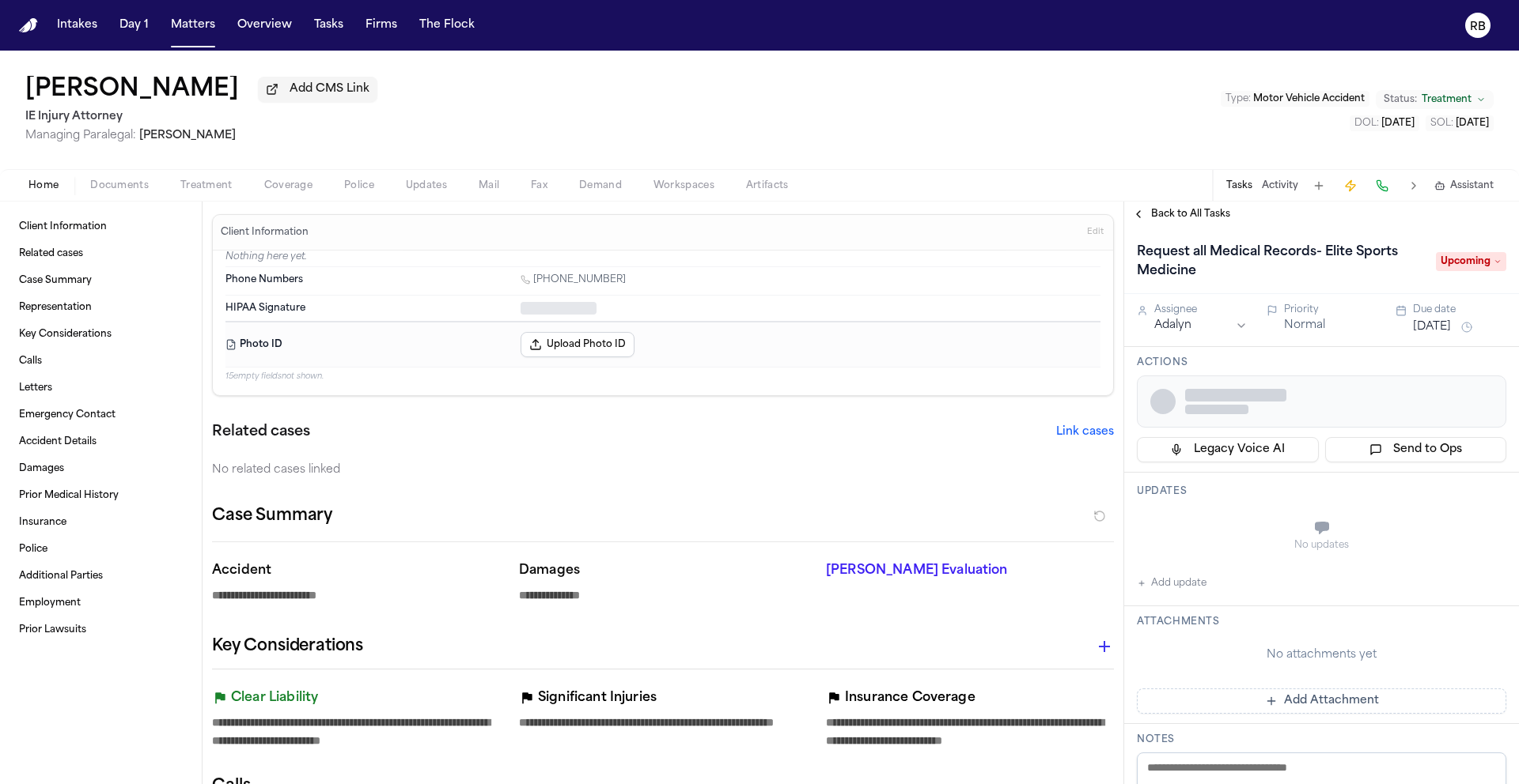
type textarea "*"
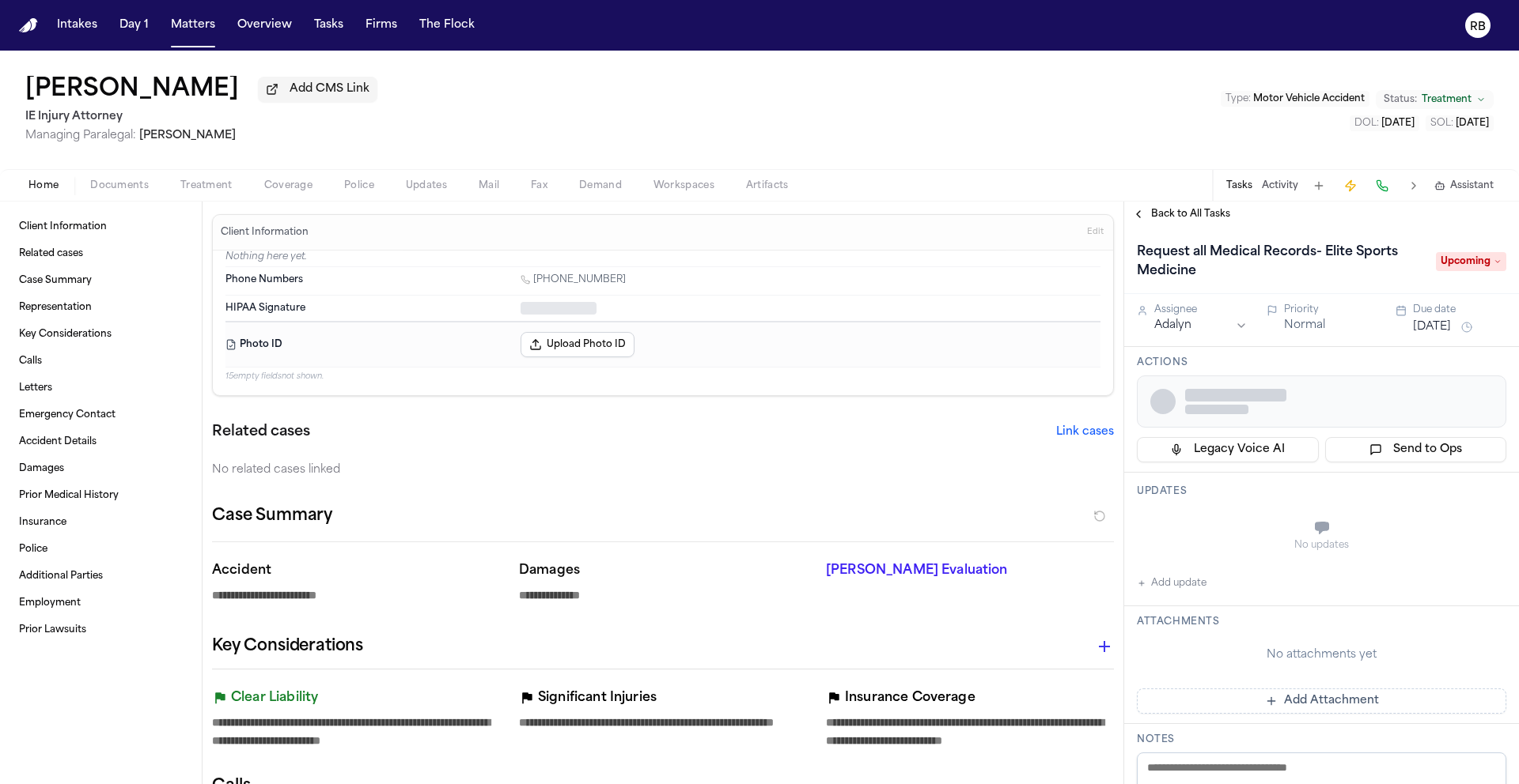
type textarea "*"
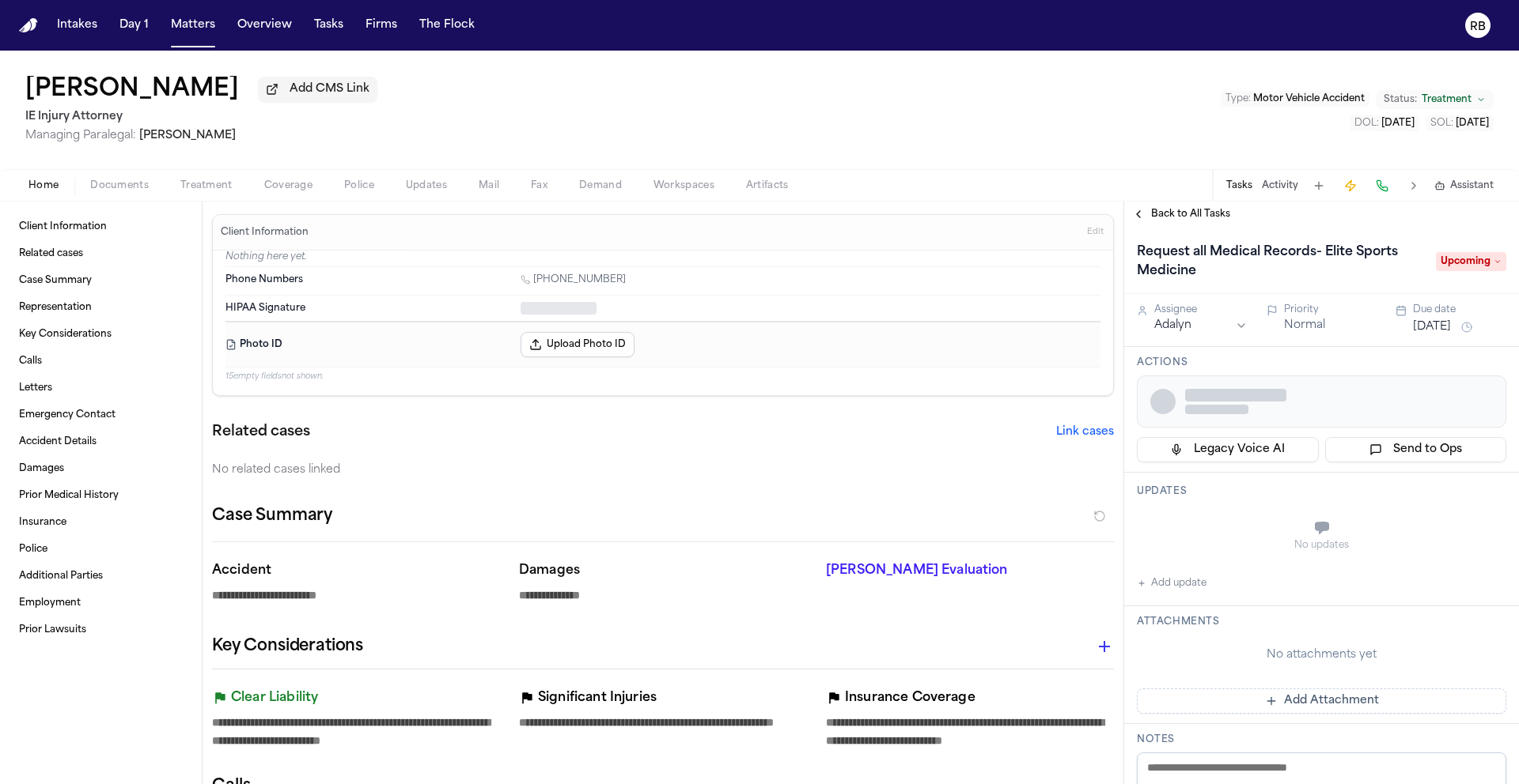
type textarea "*"
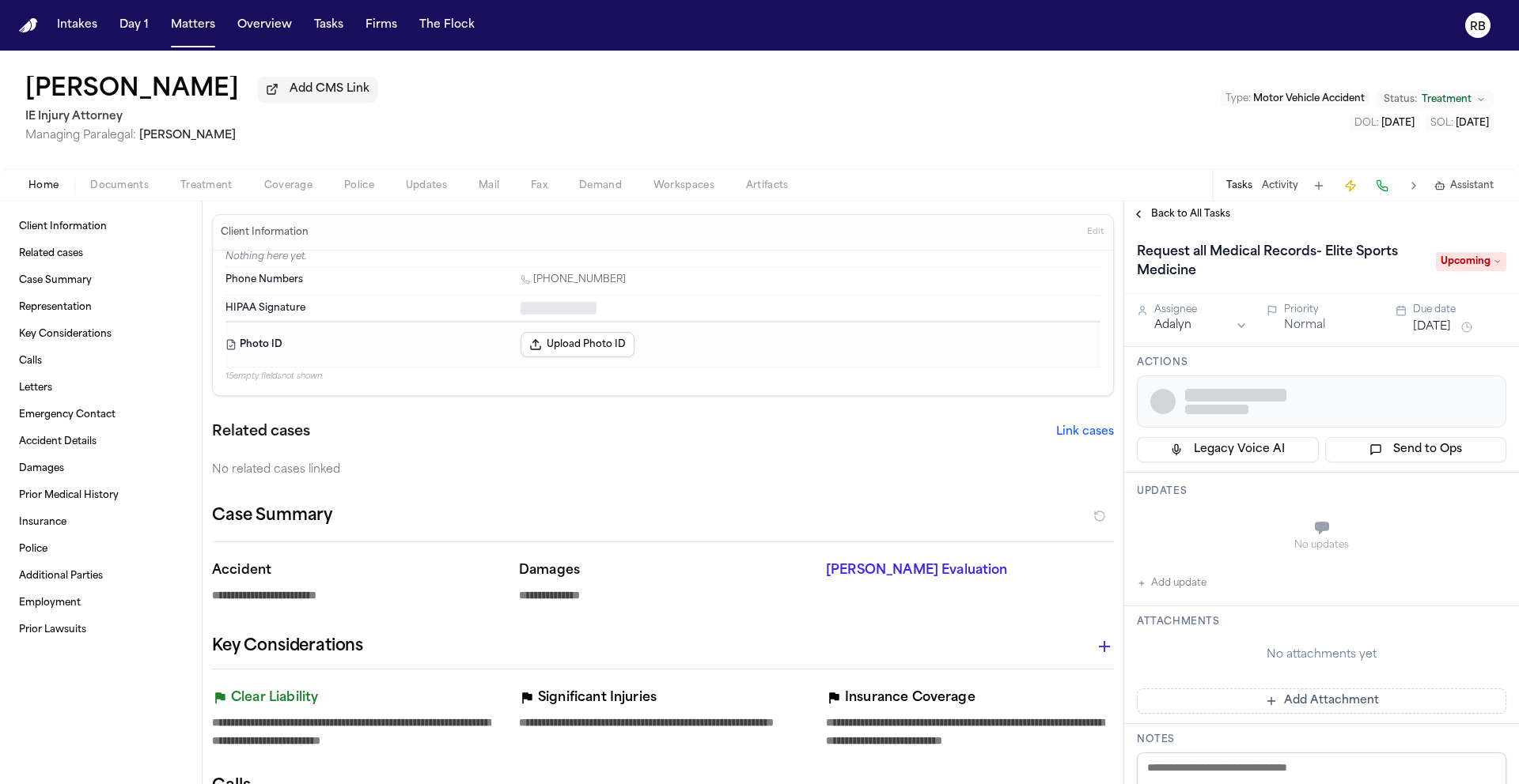
type textarea "*"
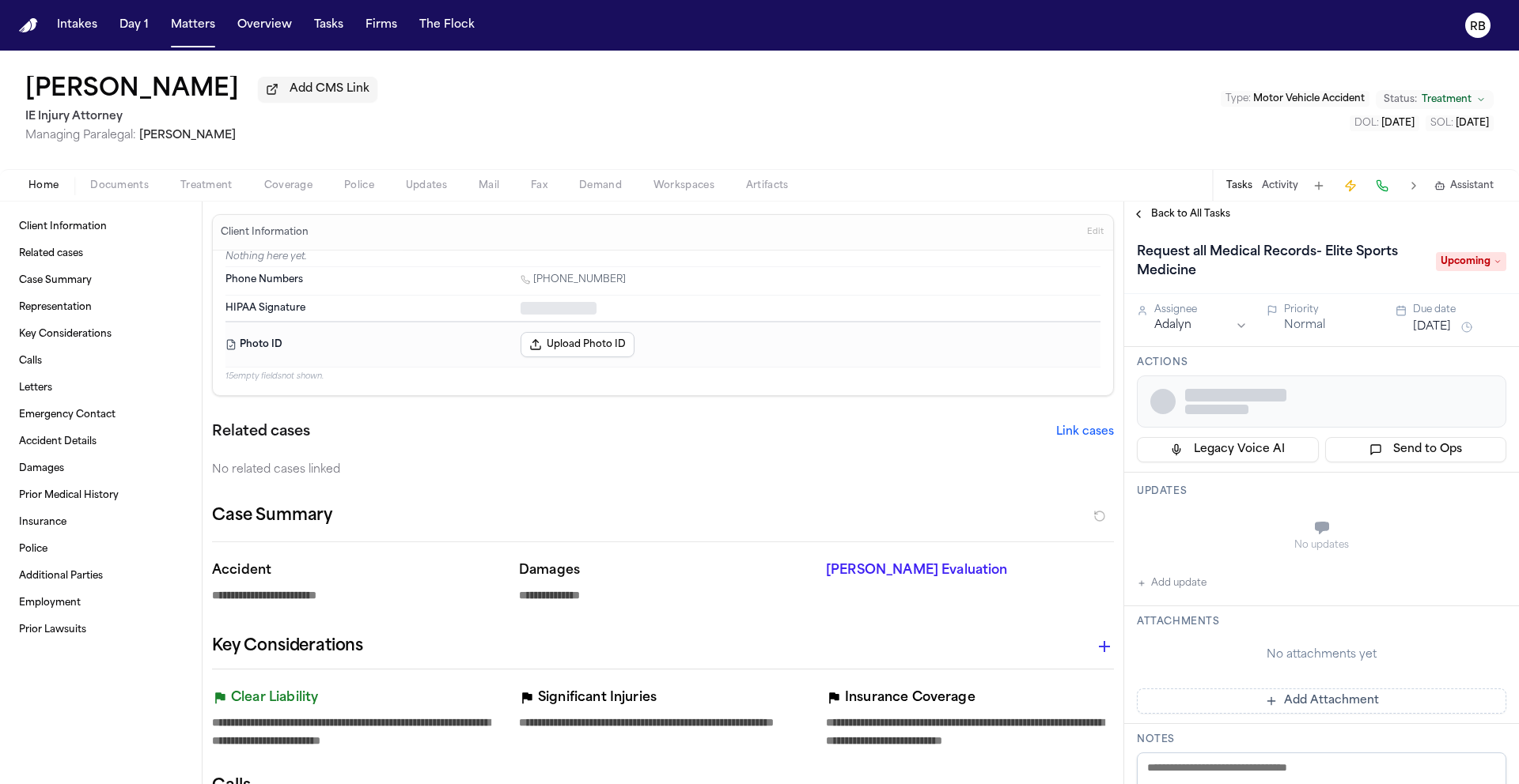
type textarea "*"
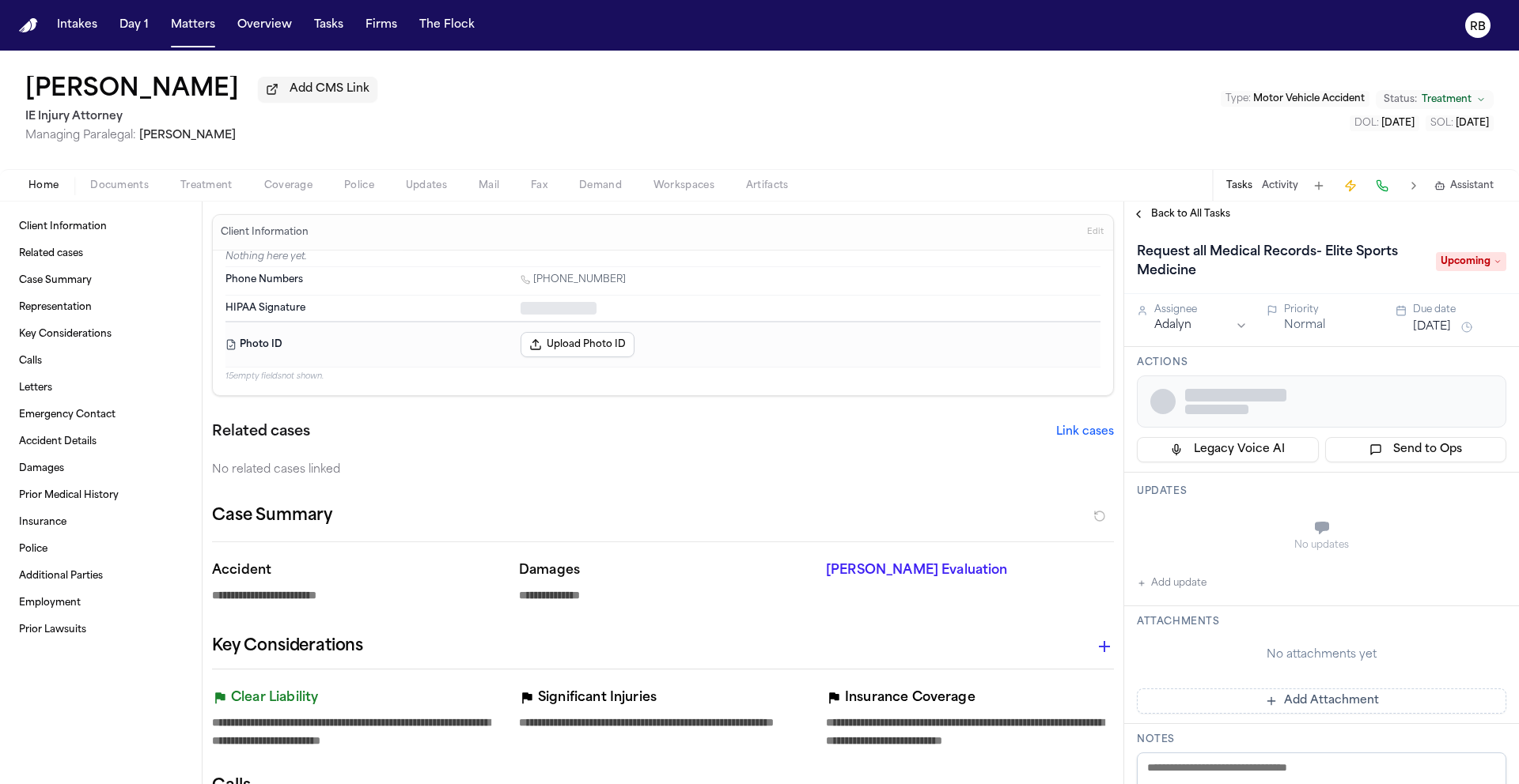
type textarea "*"
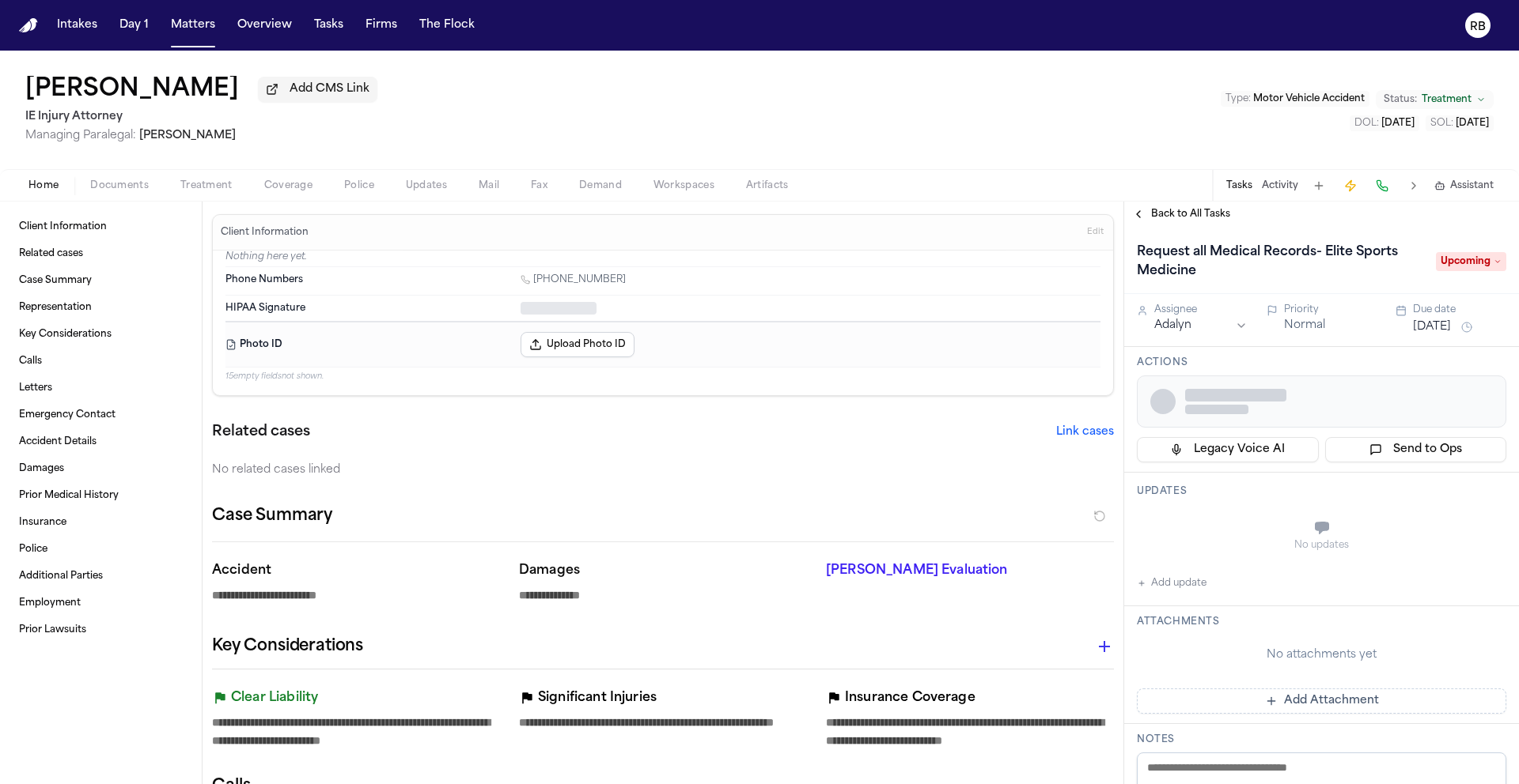
type textarea "*"
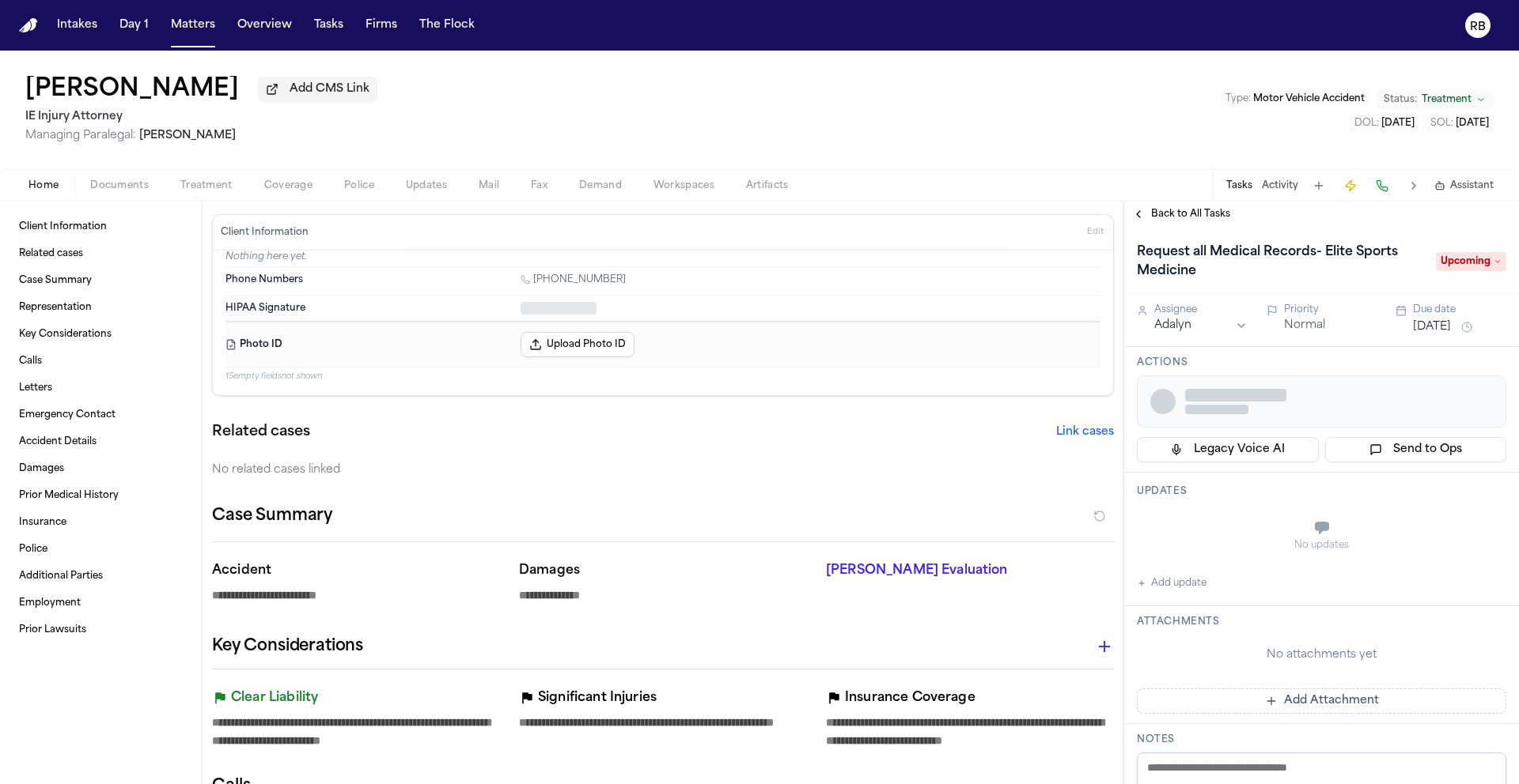
type textarea "*"
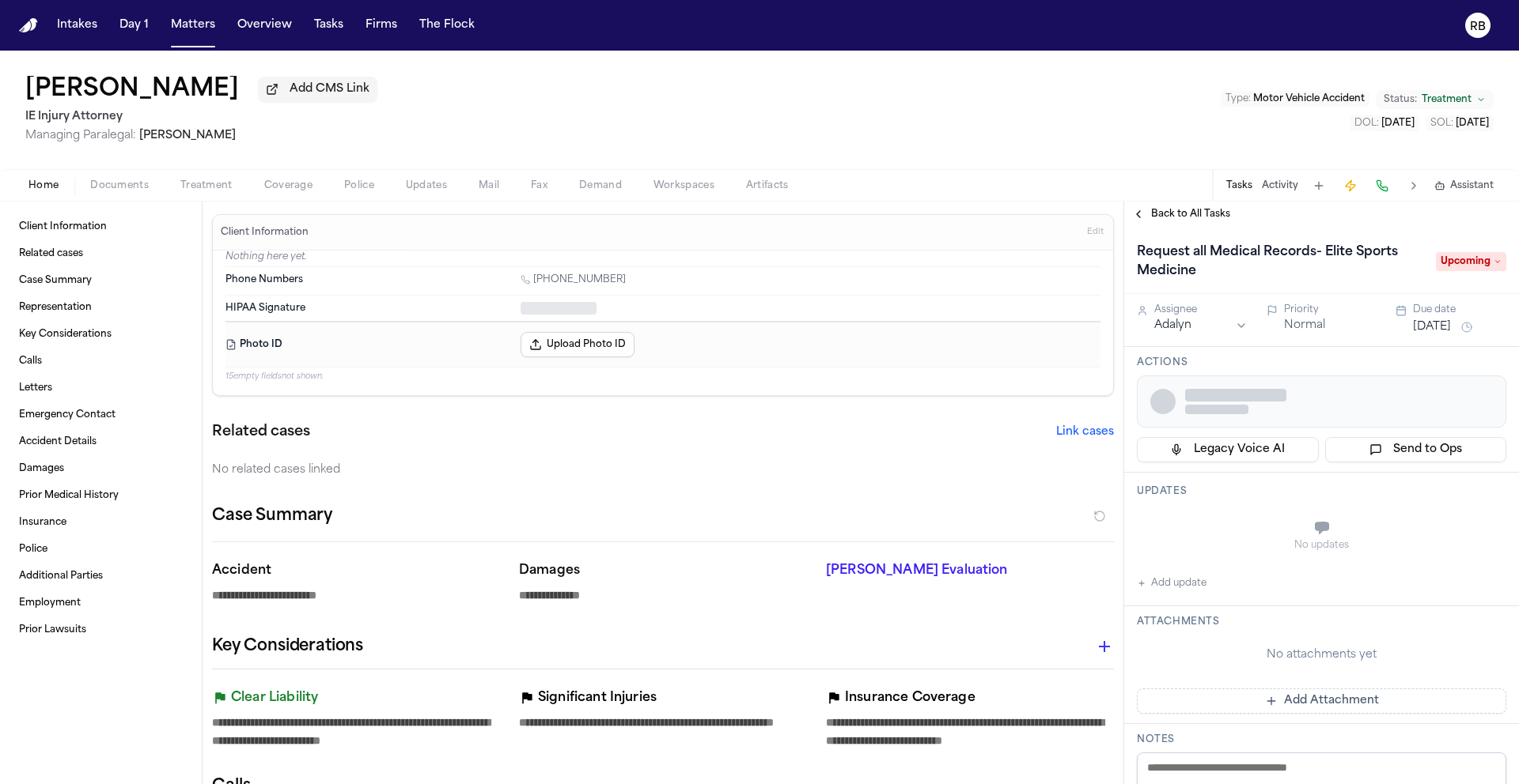
type textarea "*"
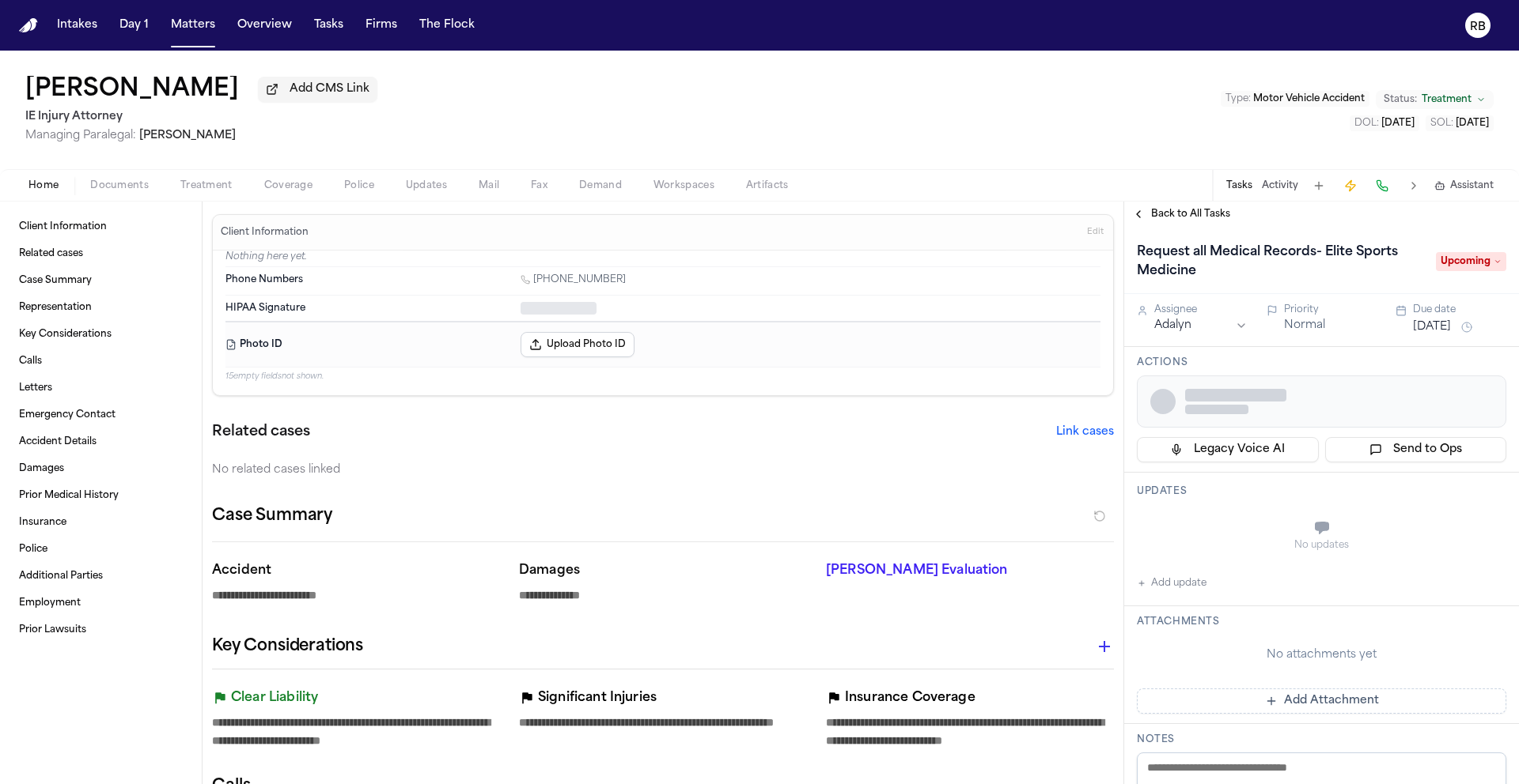
type textarea "*"
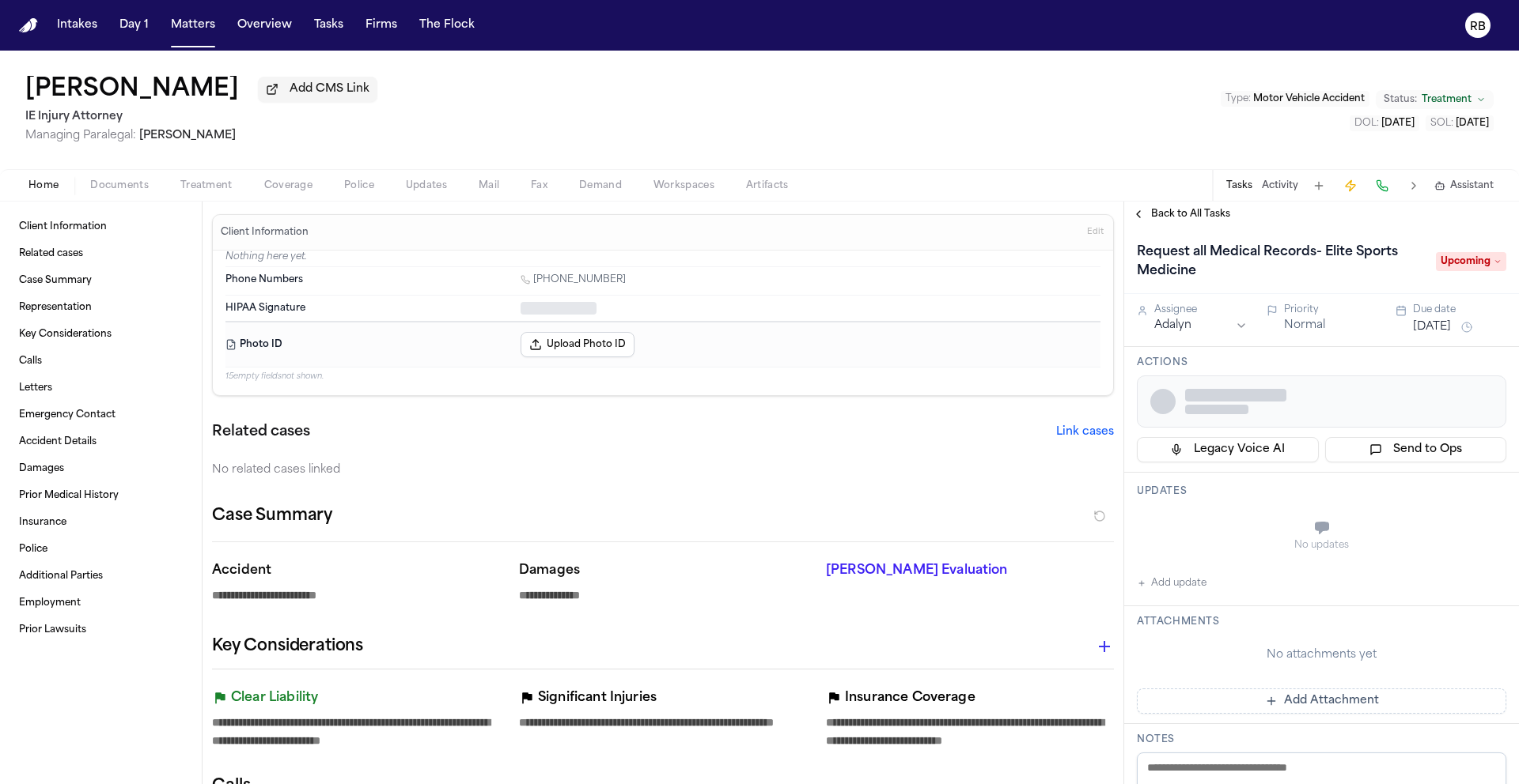
type textarea "*"
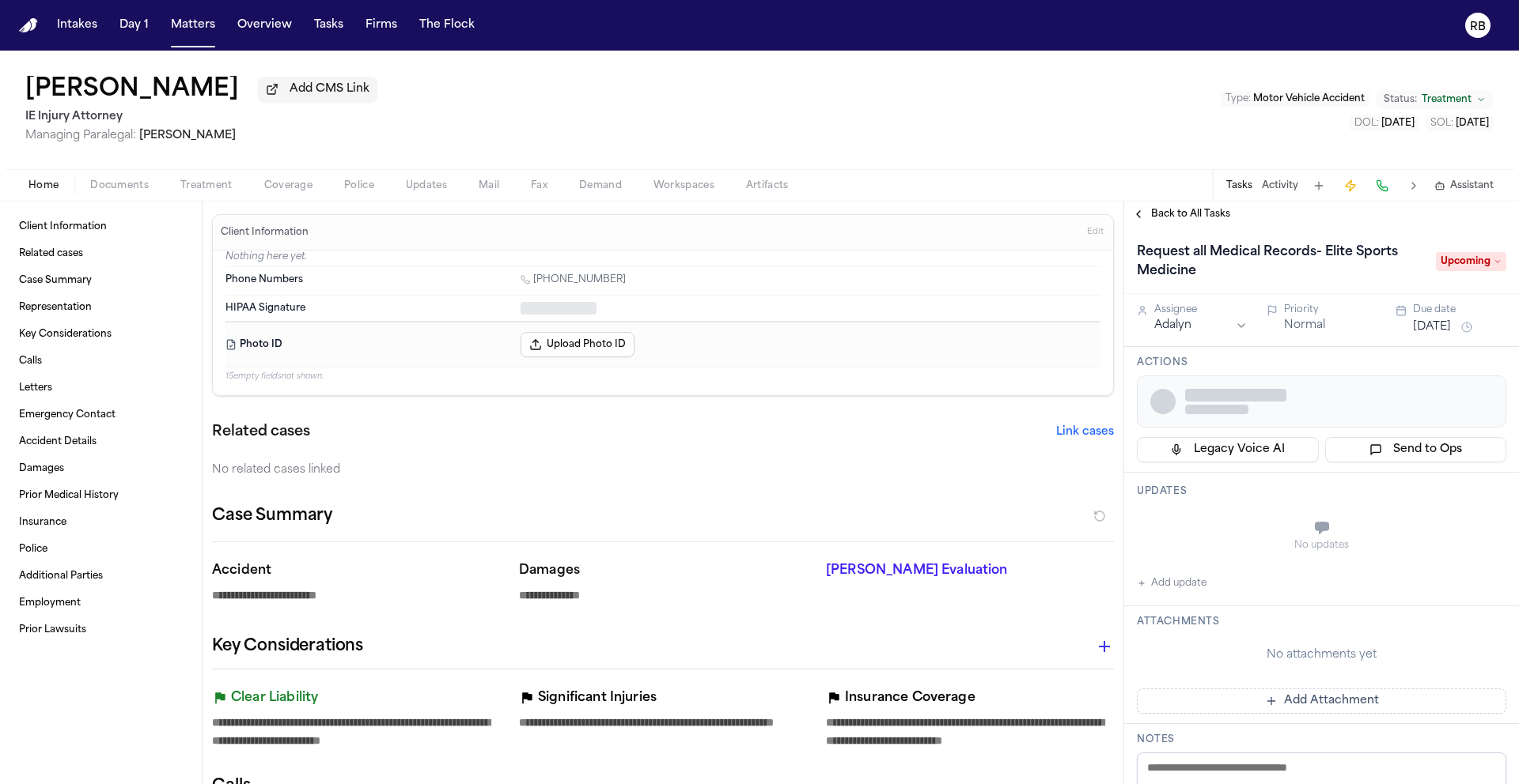
type textarea "*"
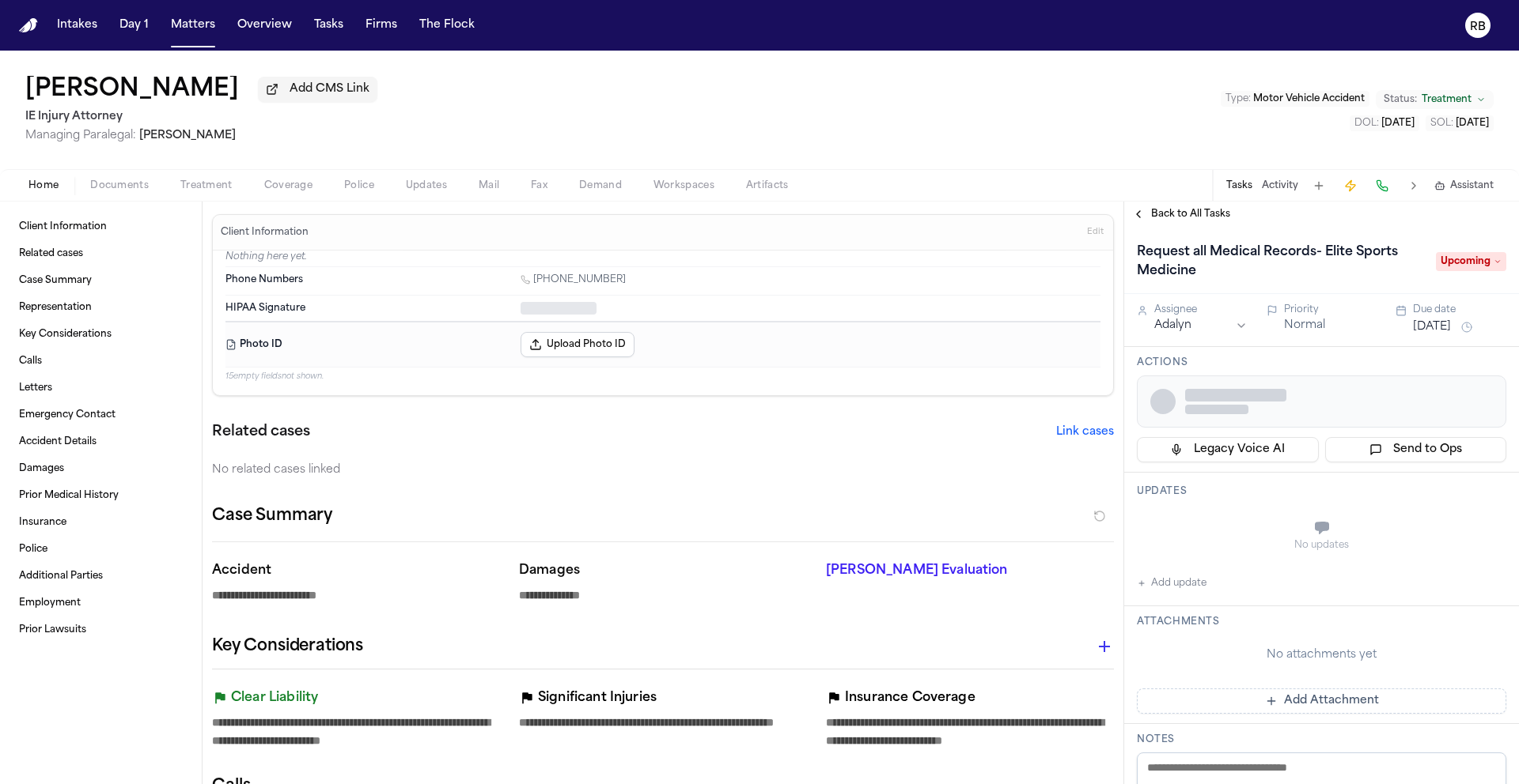
type textarea "*"
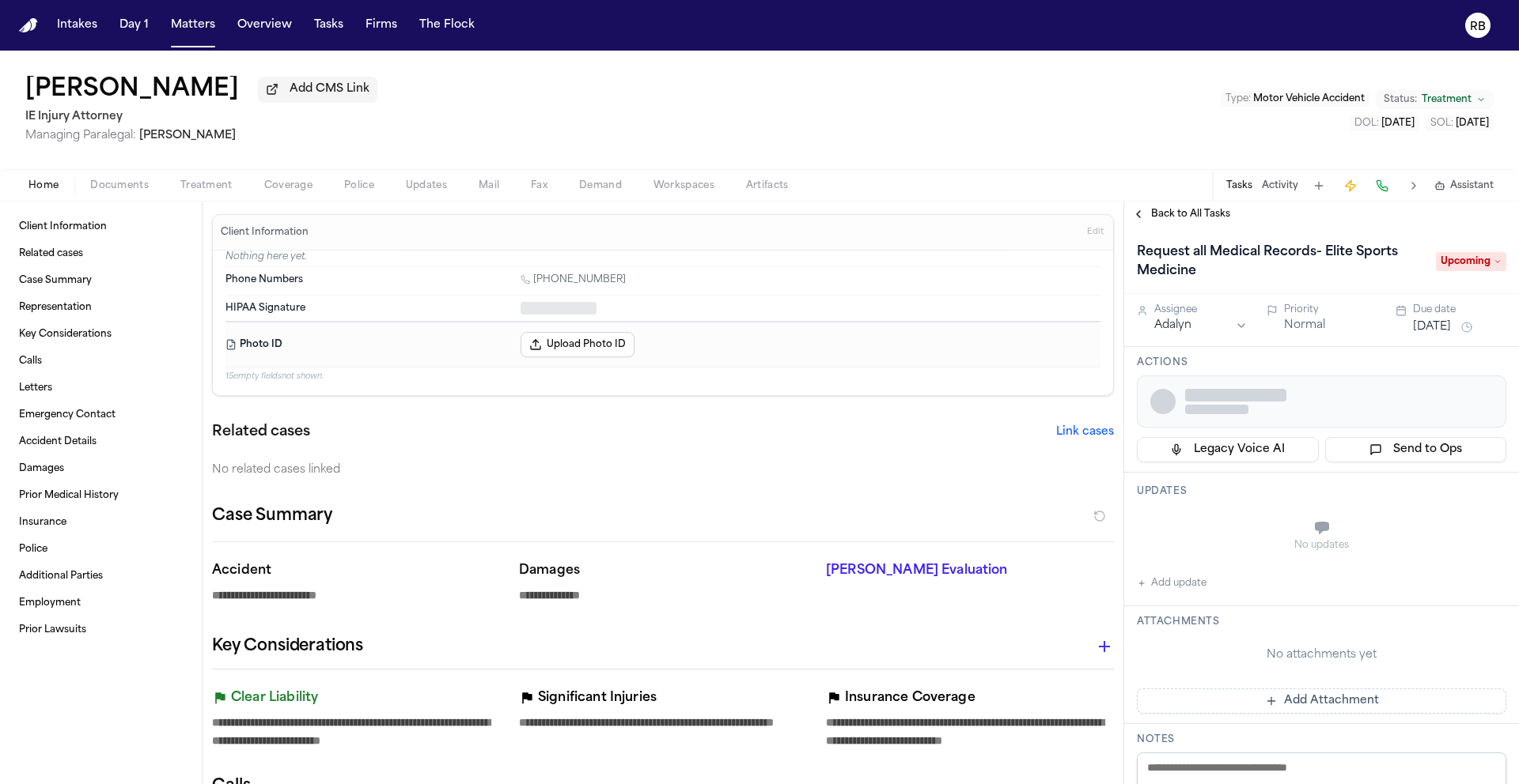
type textarea "*"
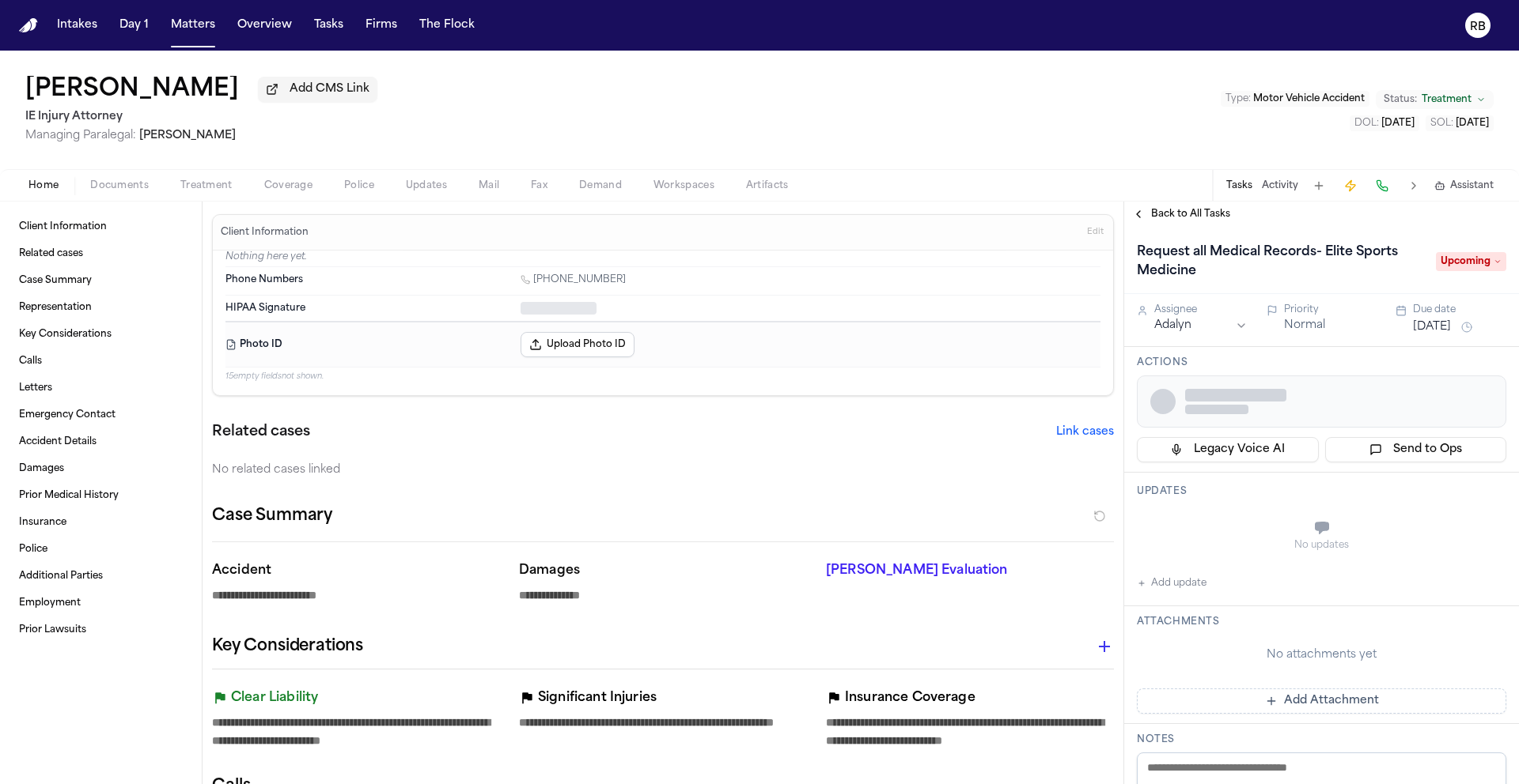
type textarea "*"
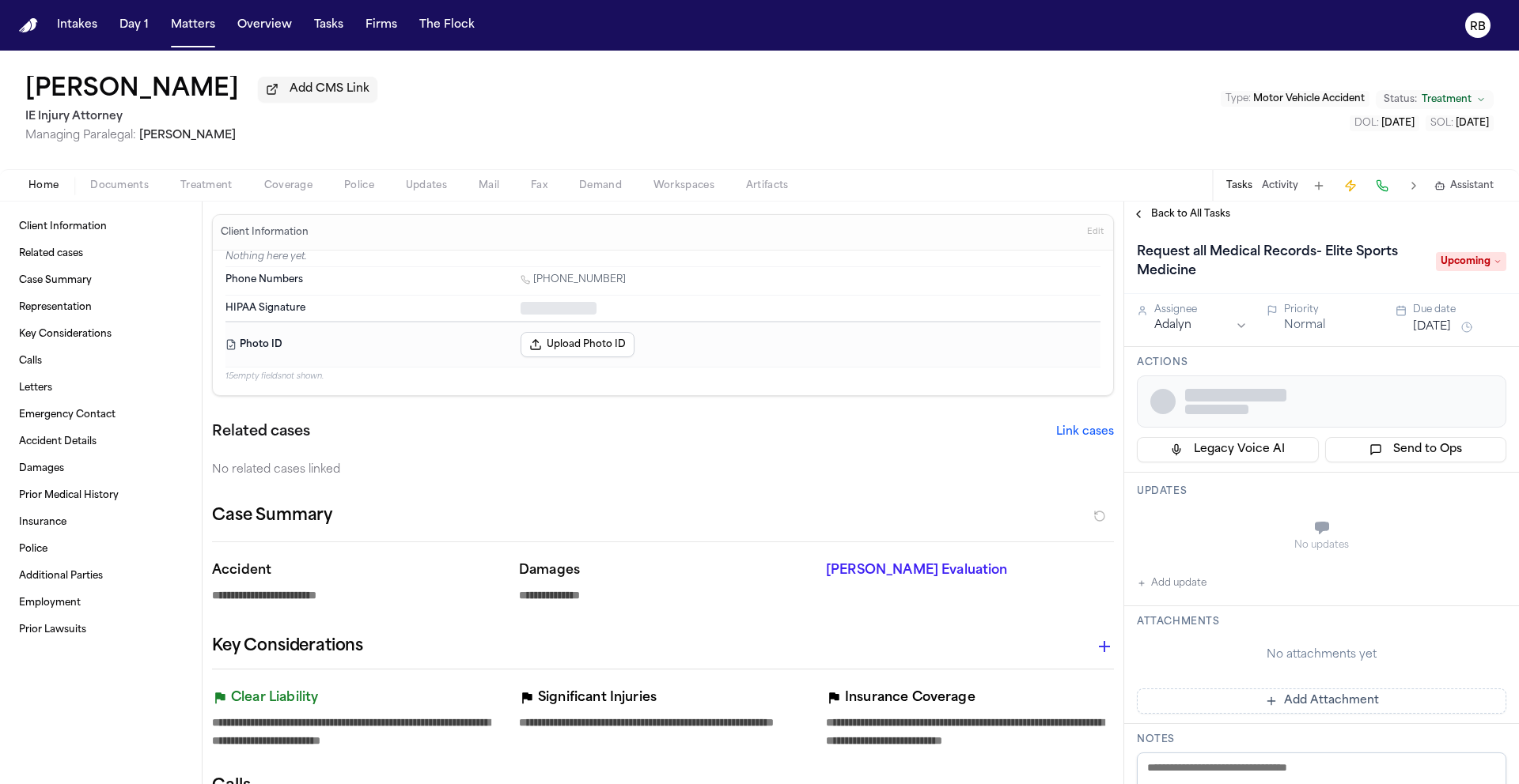
type textarea "*"
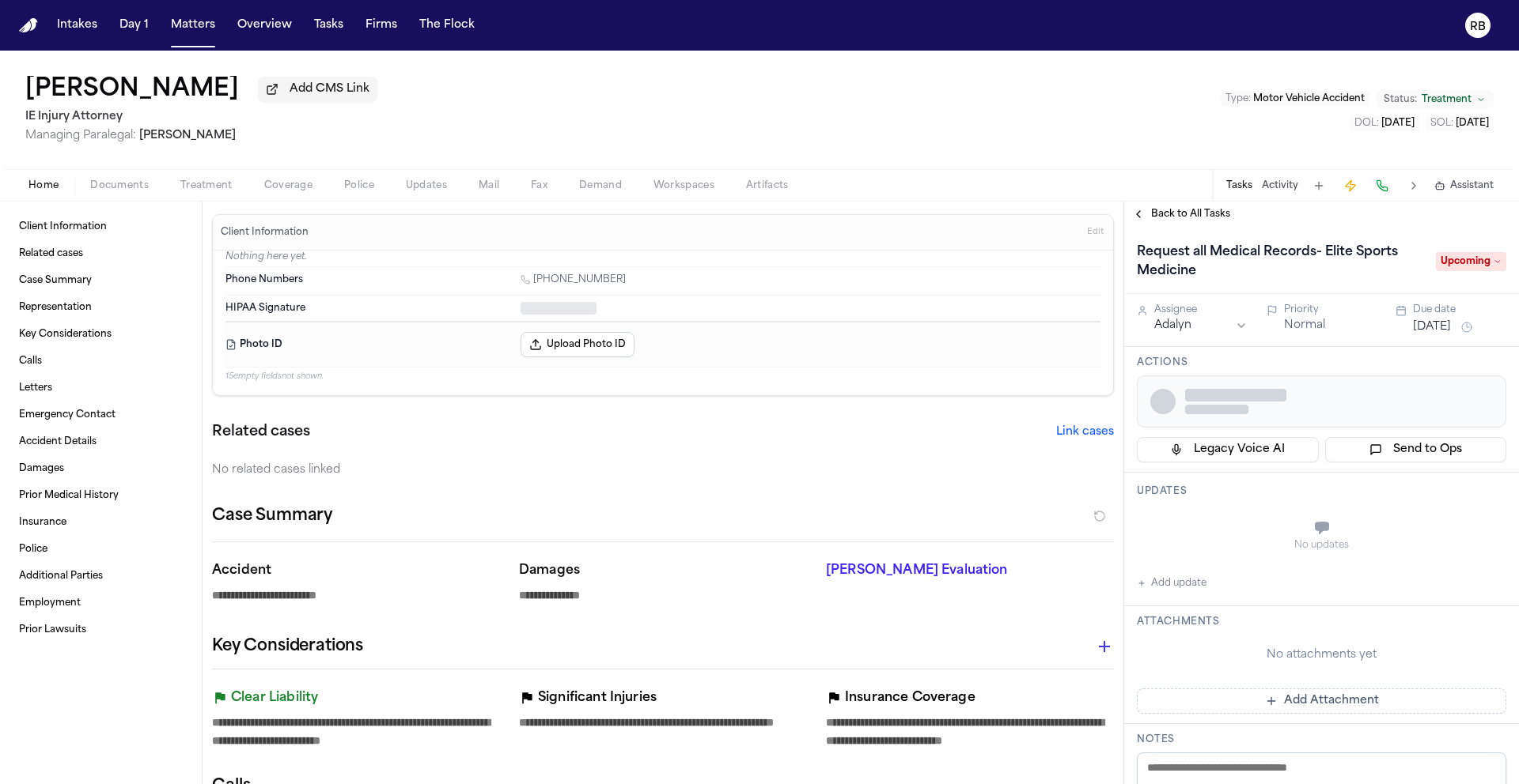
type textarea "*"
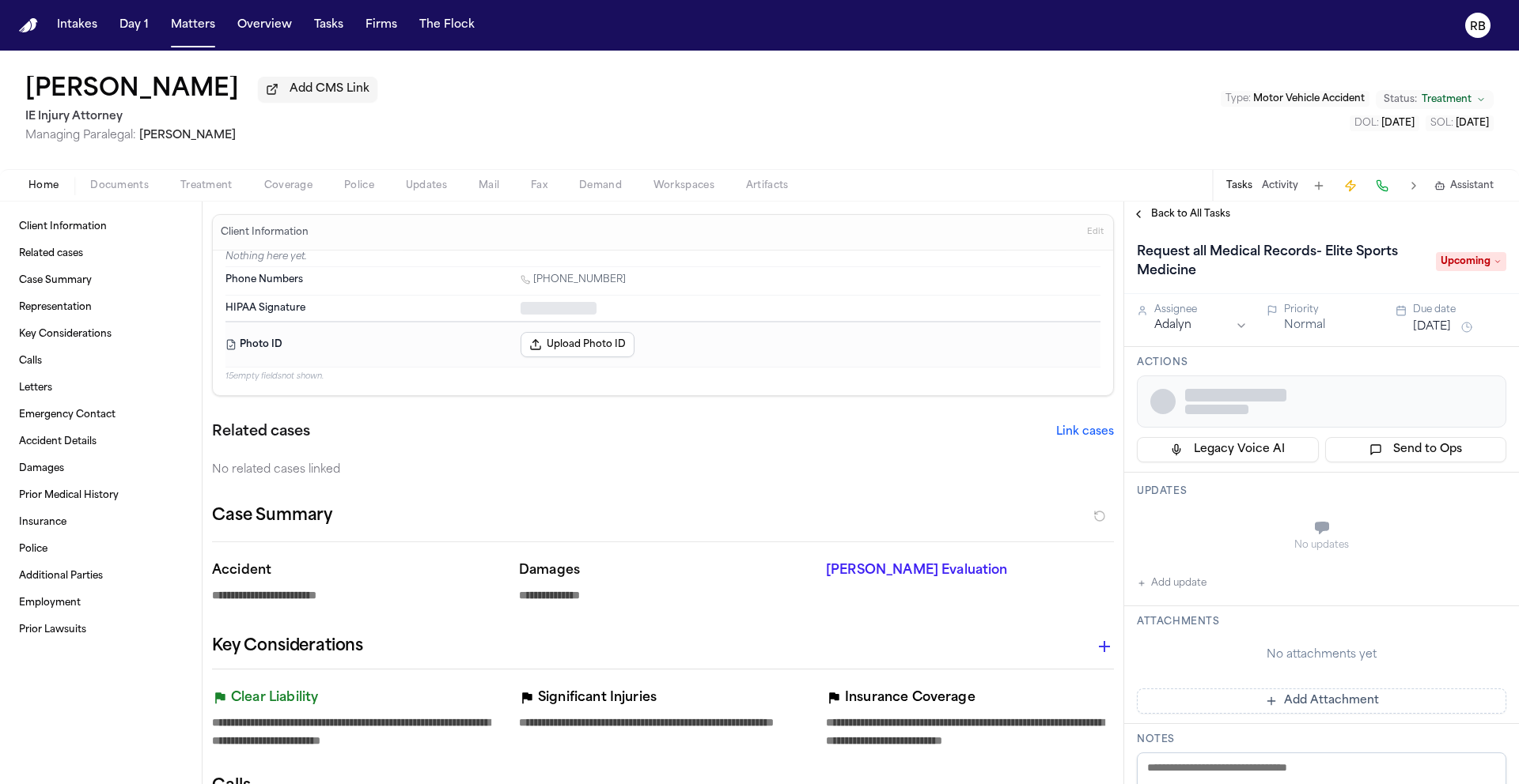
type textarea "*"
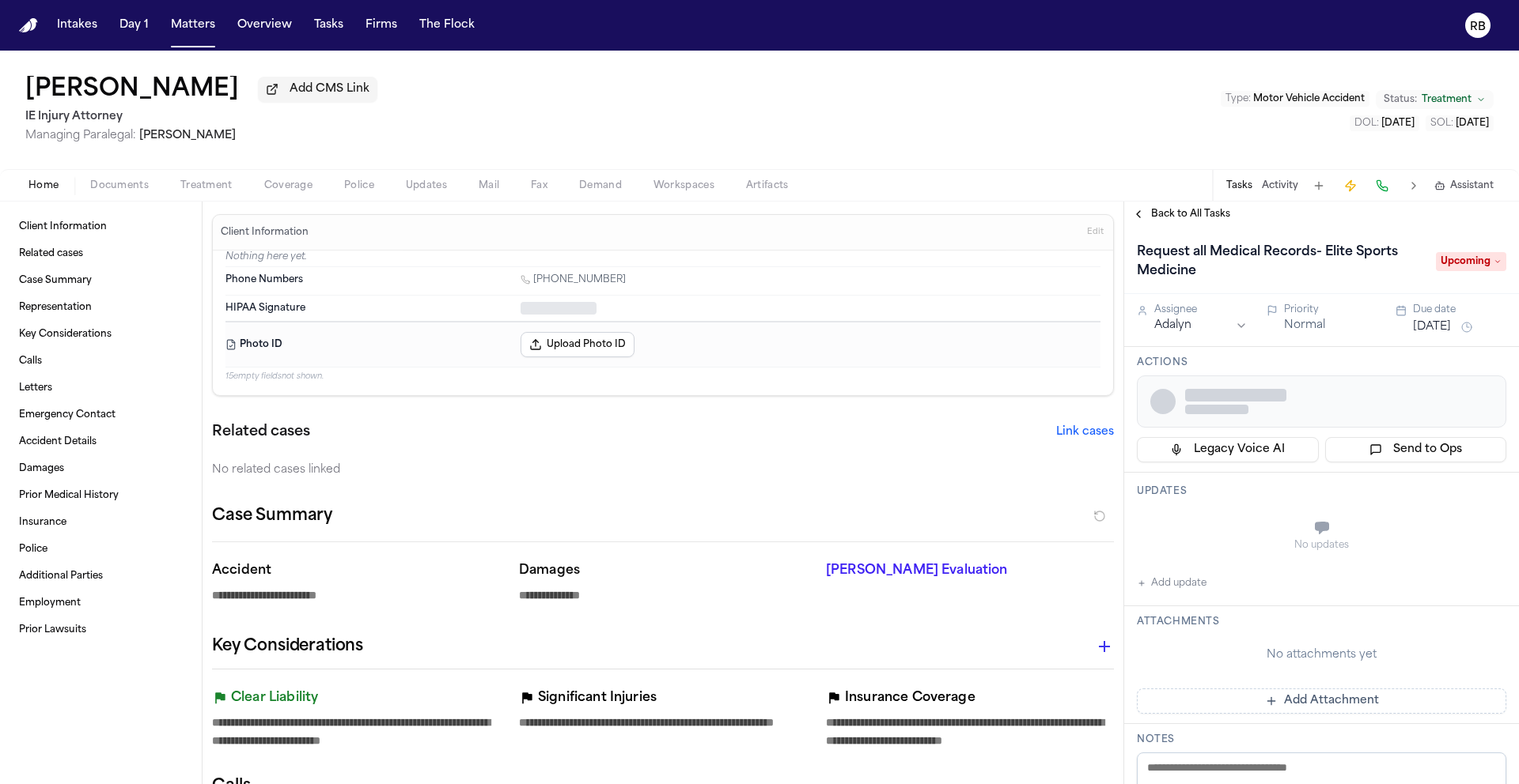
type textarea "*"
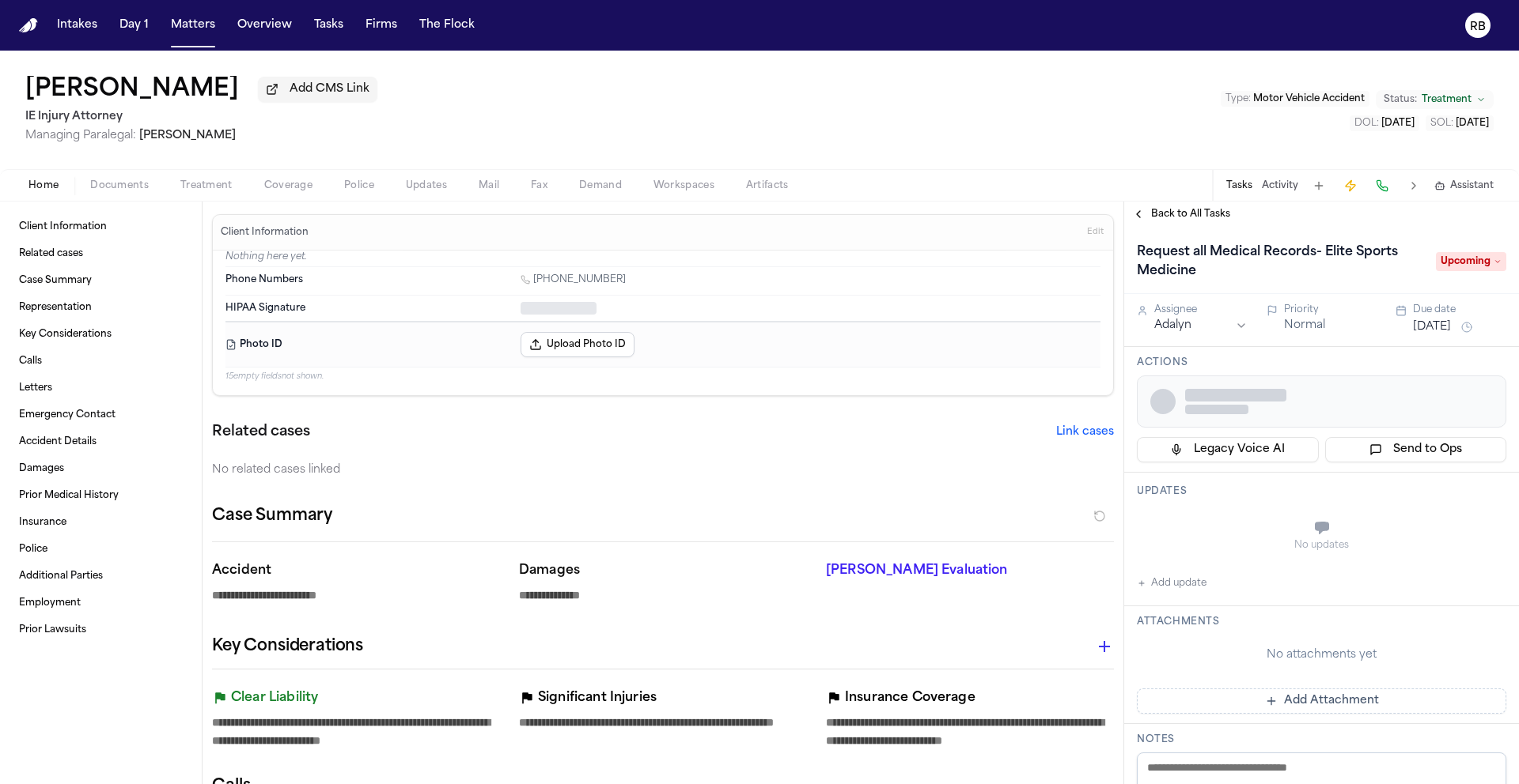
type textarea "*"
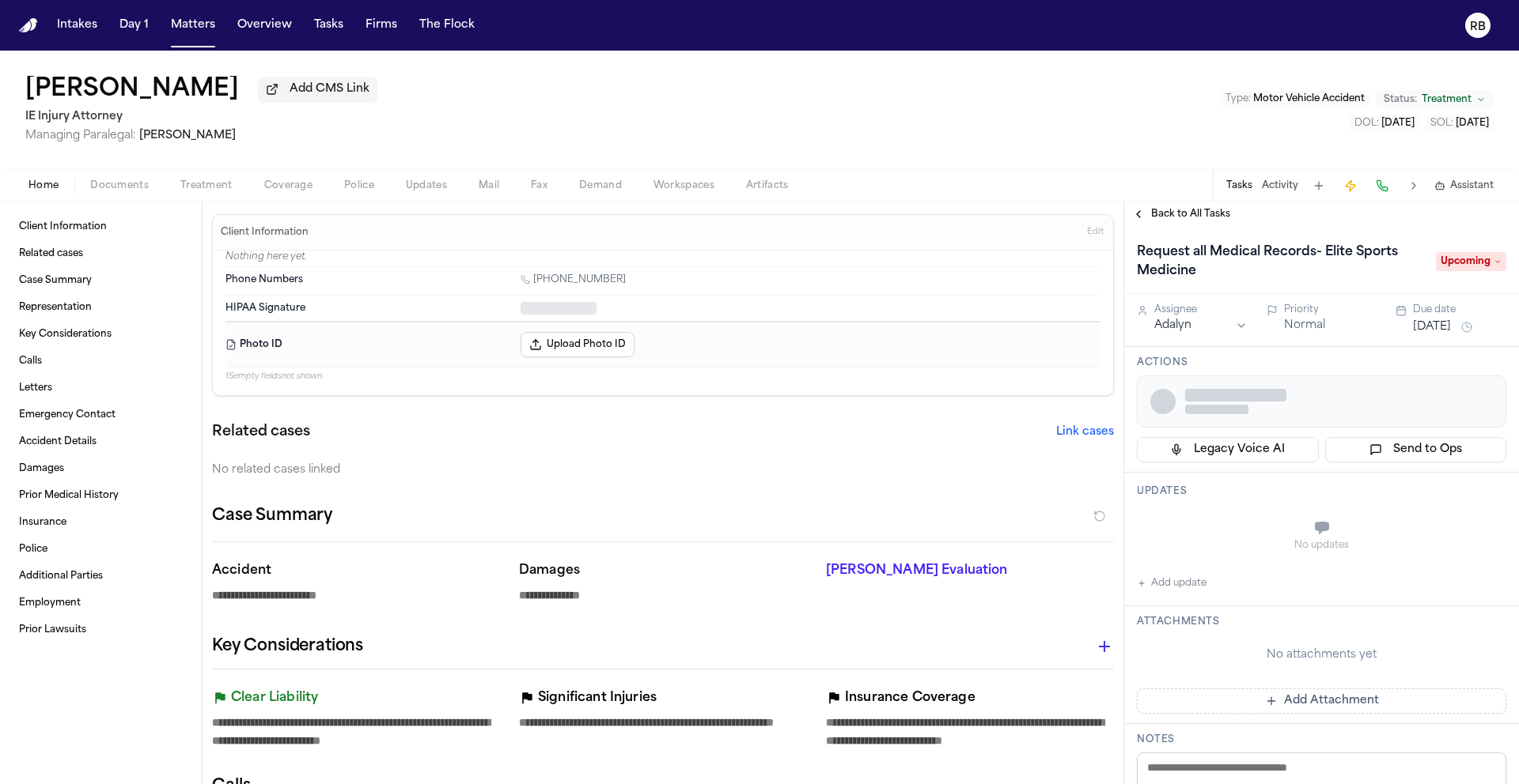
type textarea "*"
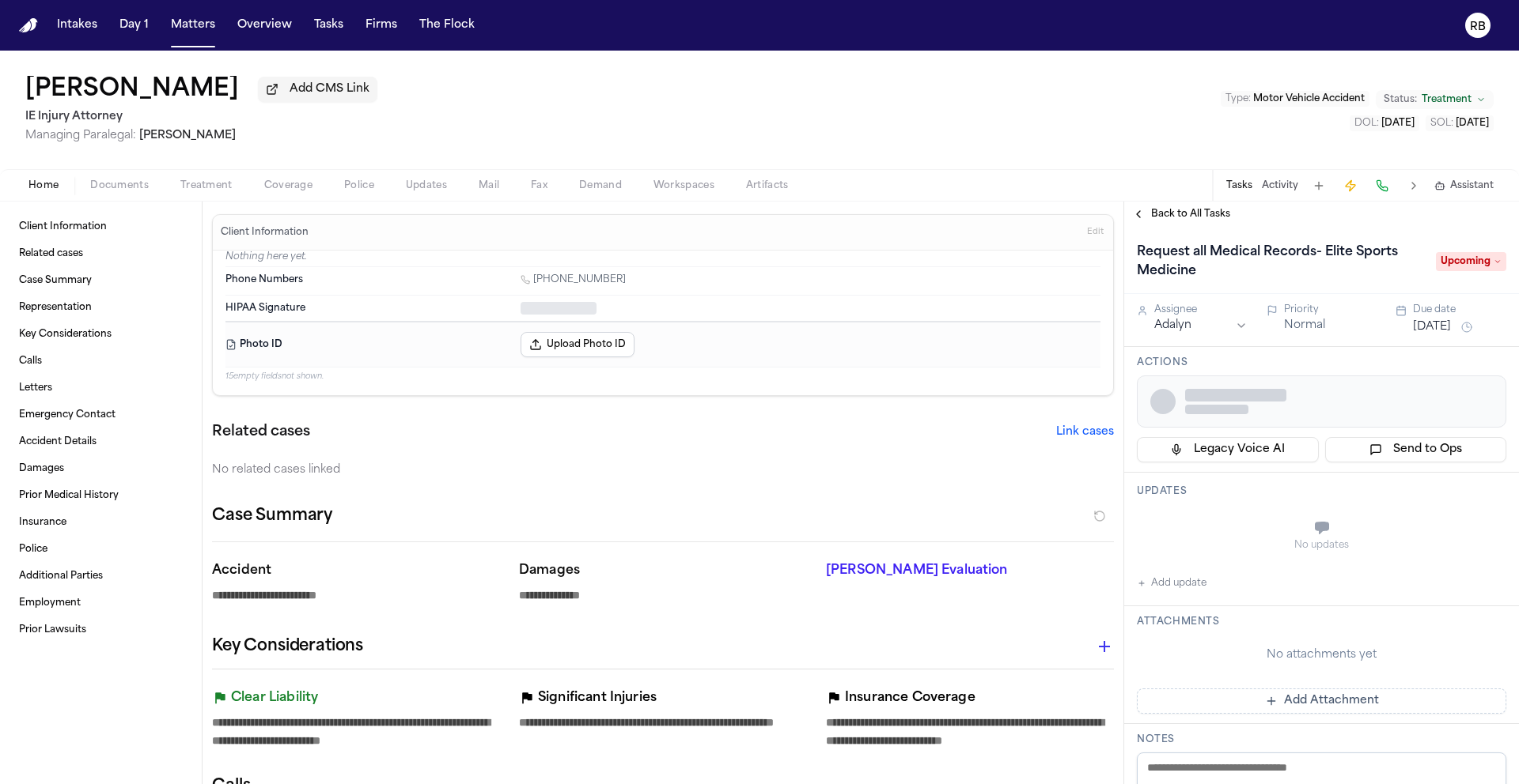
type textarea "*"
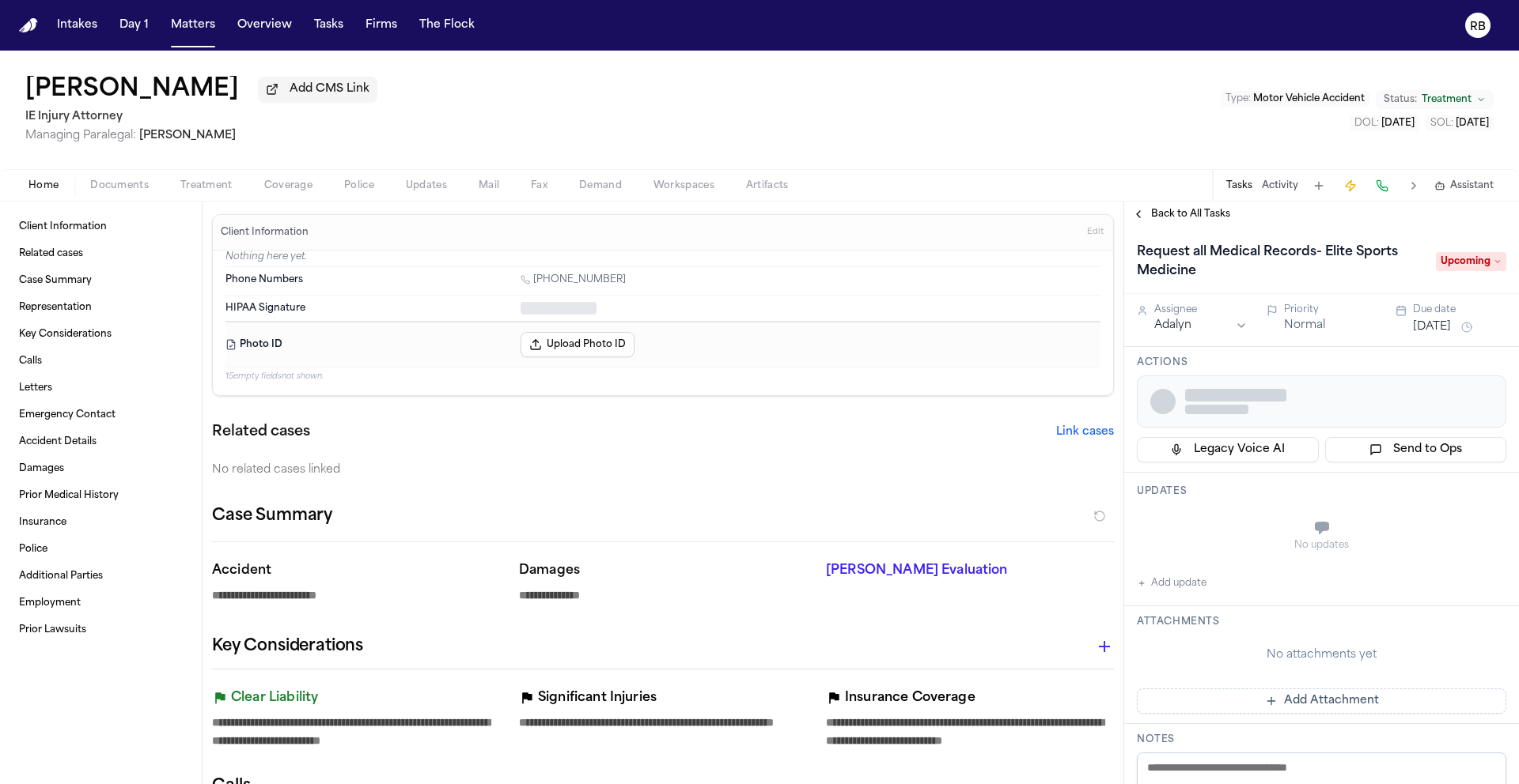
type textarea "*"
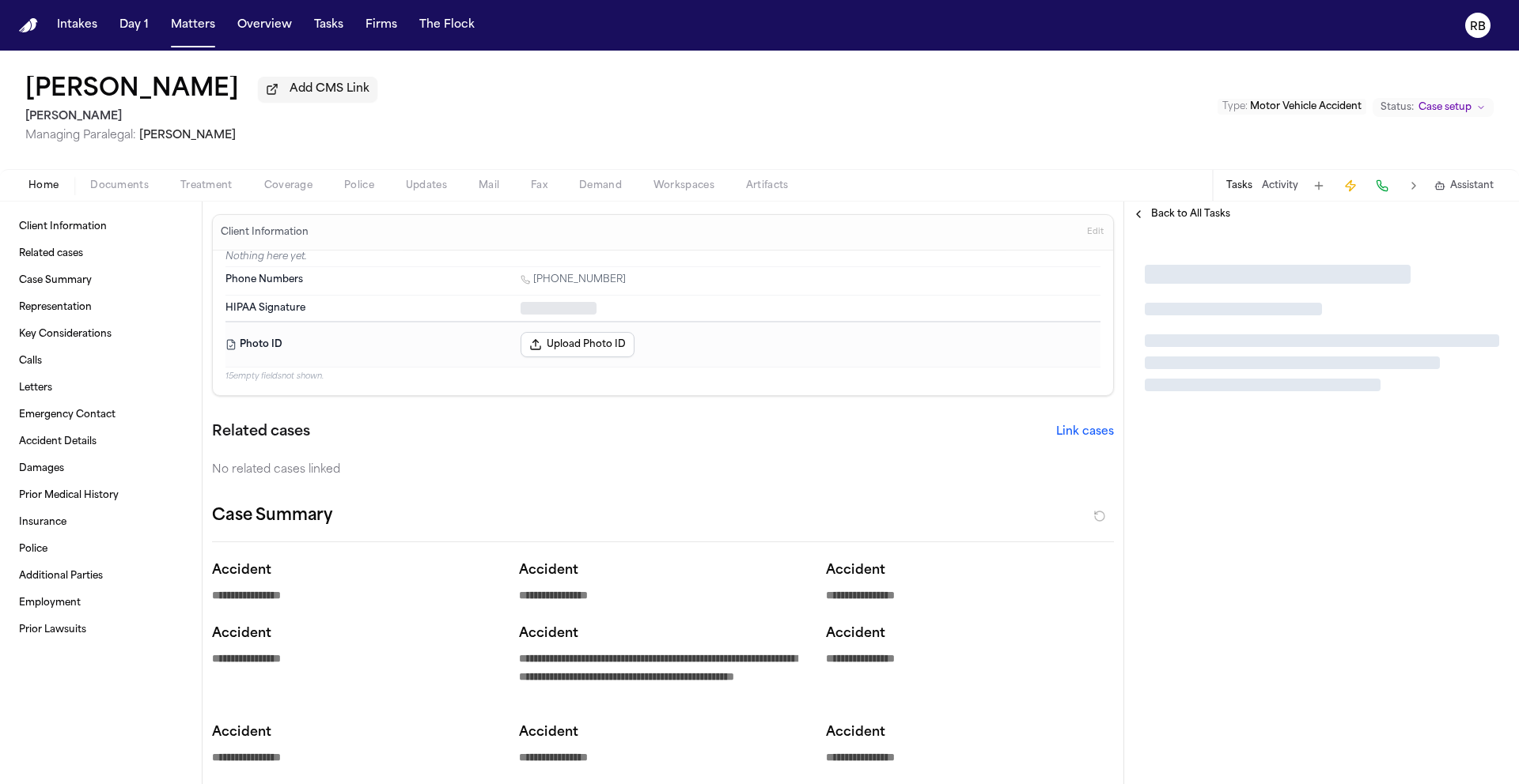
type textarea "*"
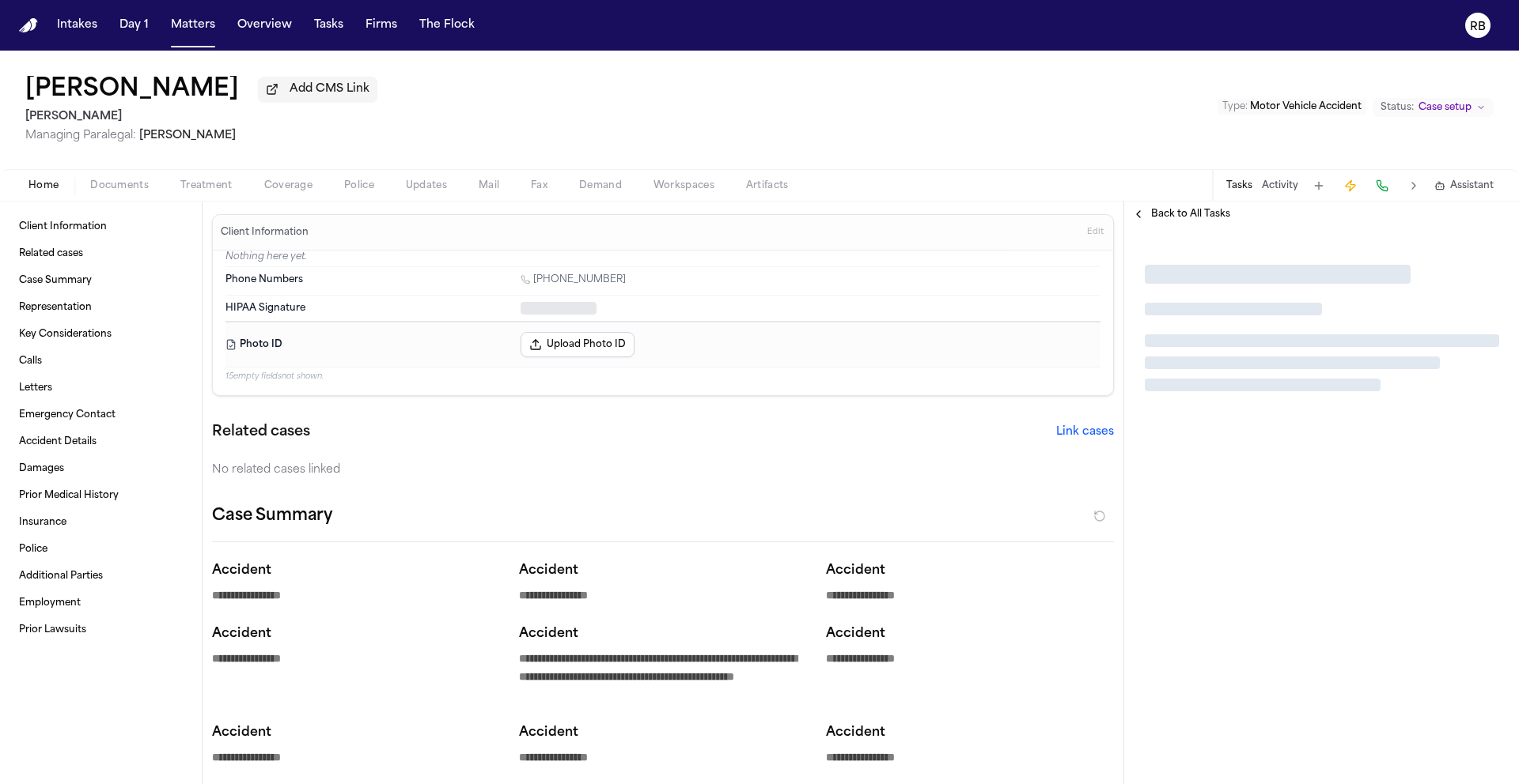
type textarea "*"
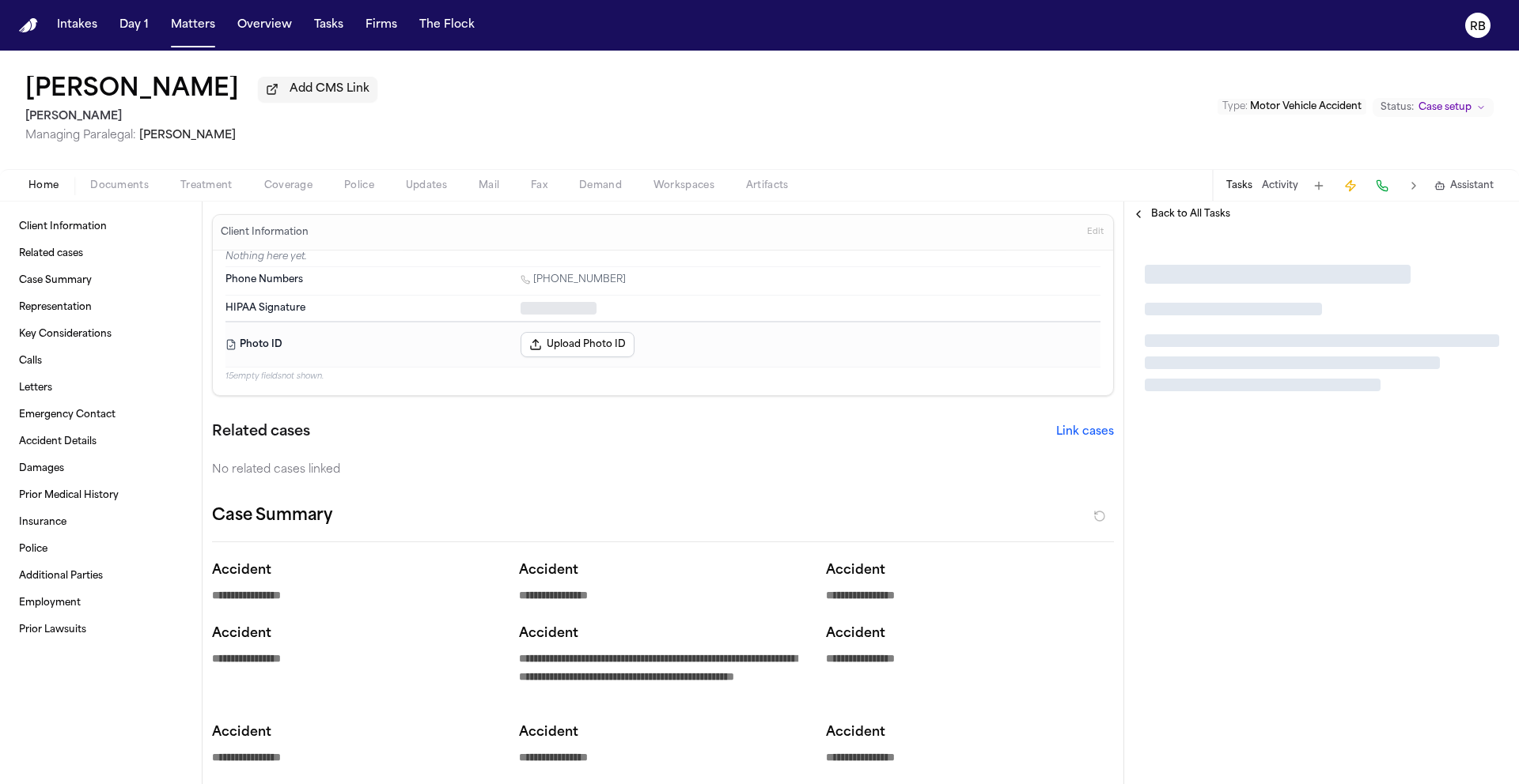
type textarea "*"
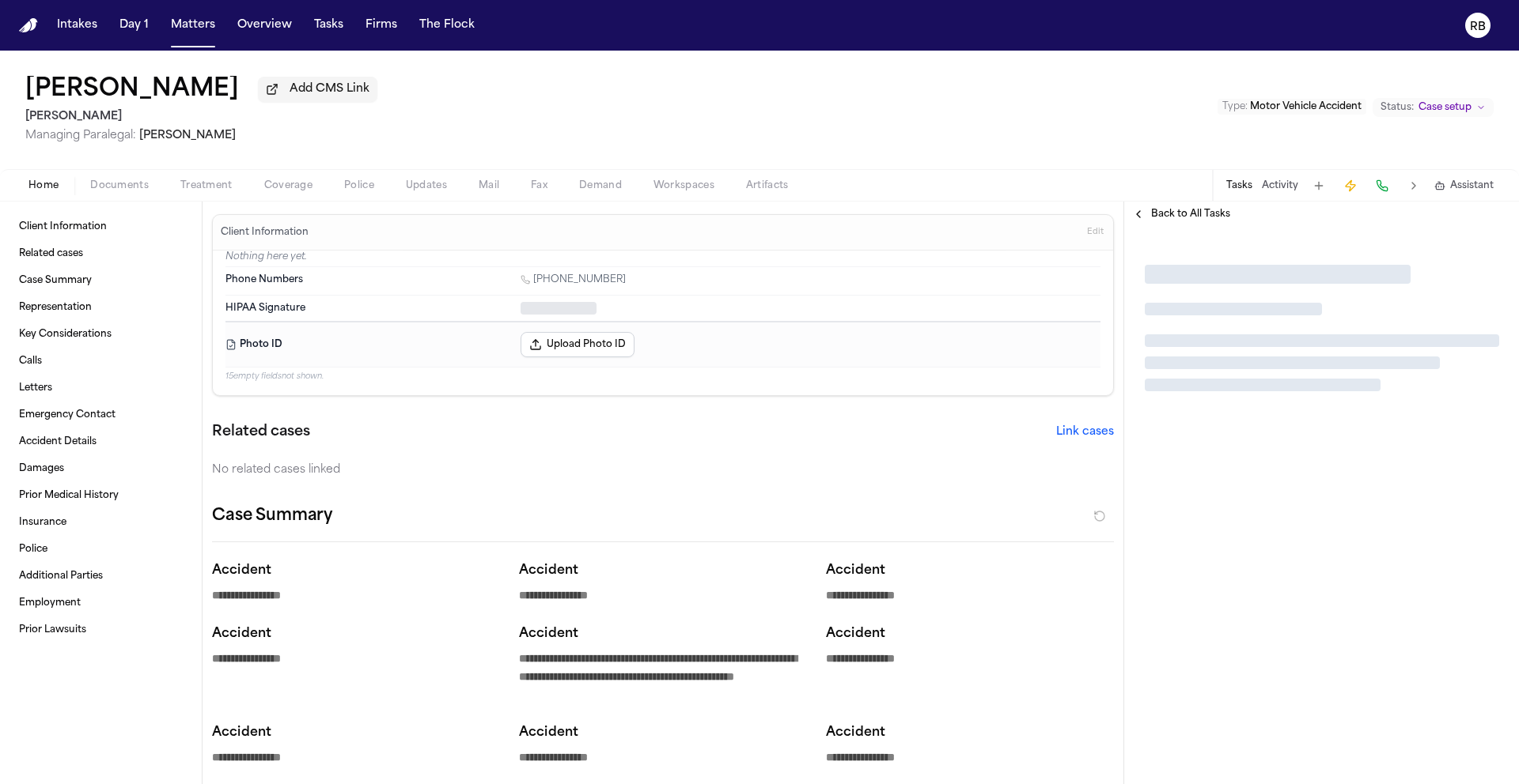
type textarea "*"
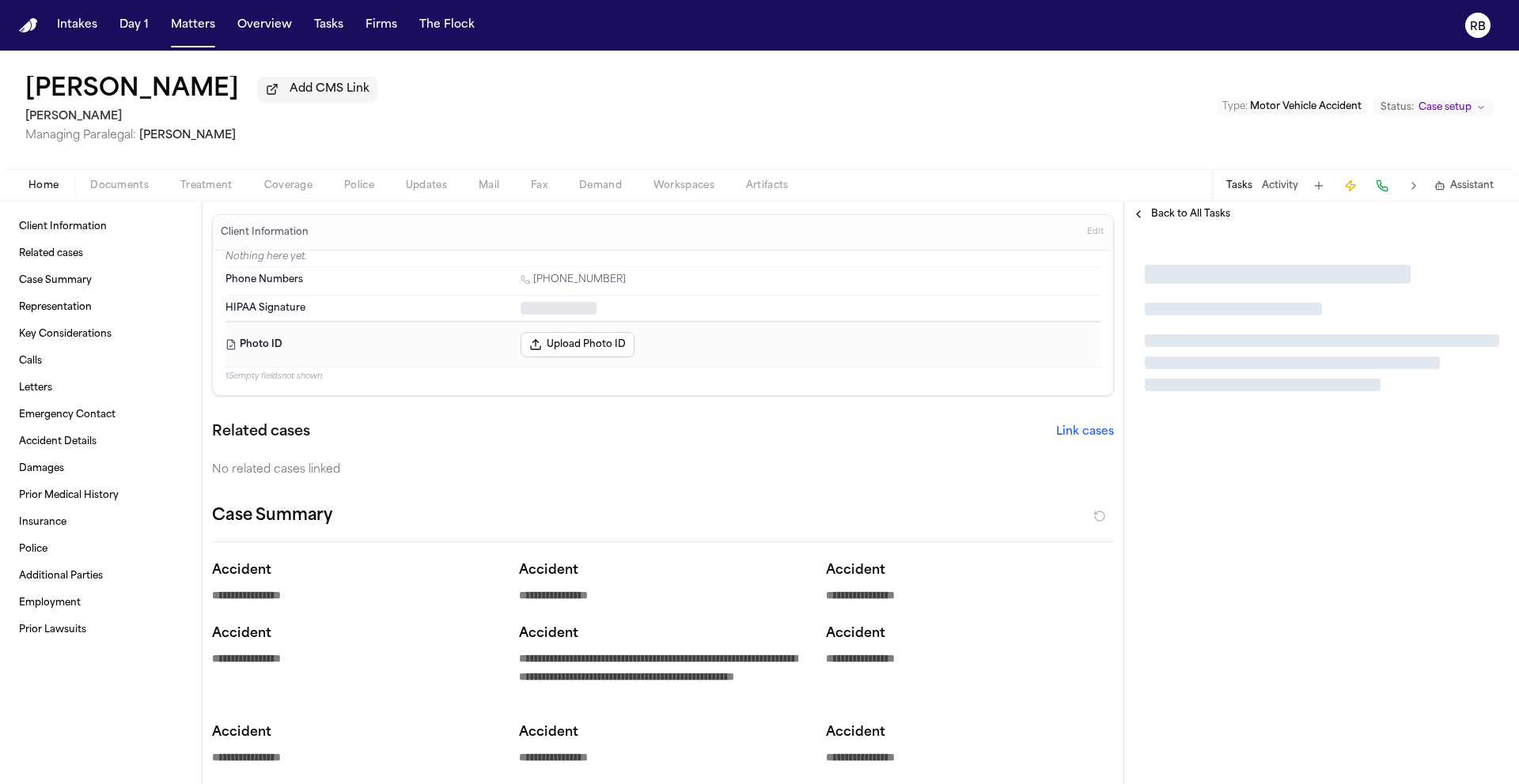
type textarea "*"
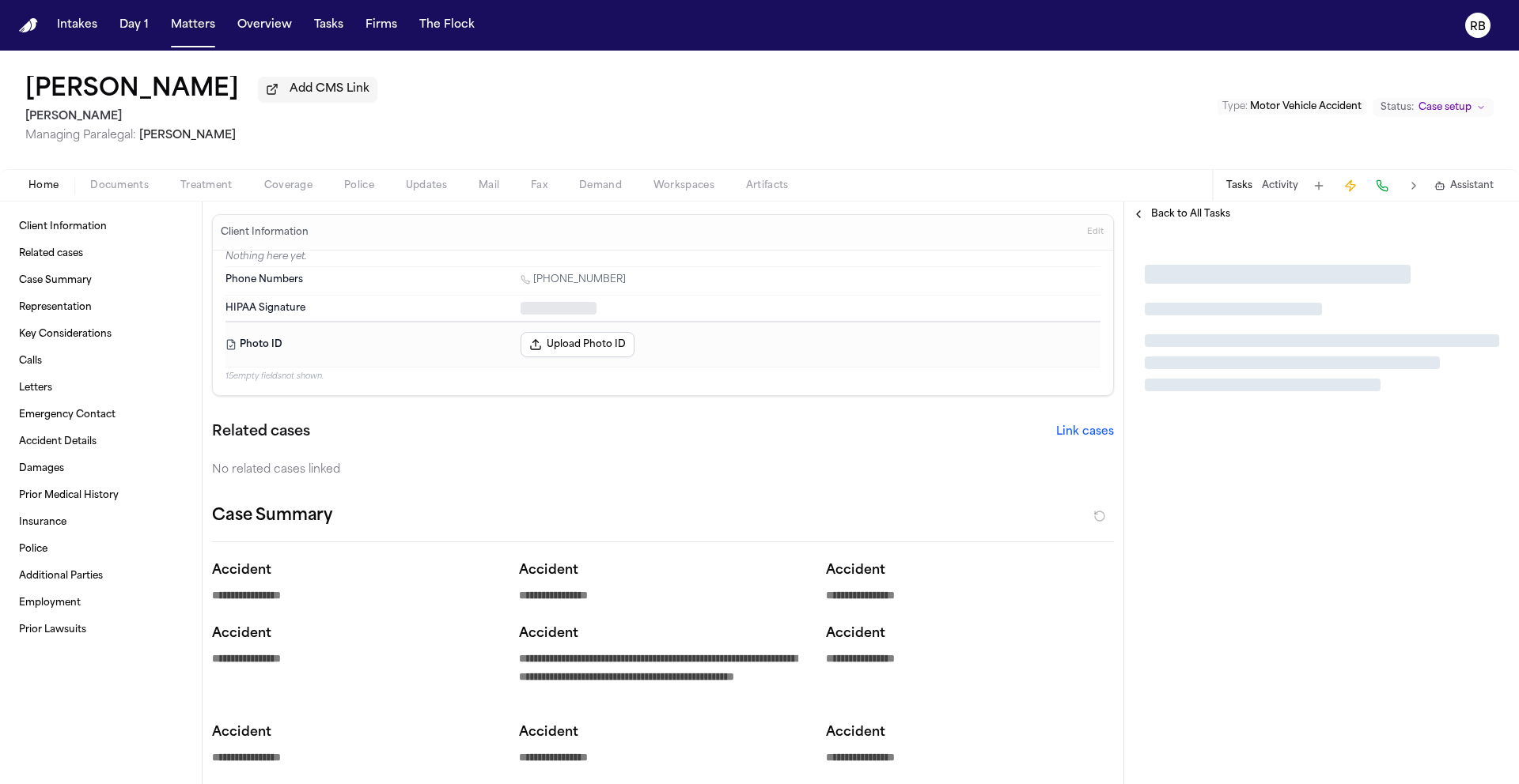
type textarea "*"
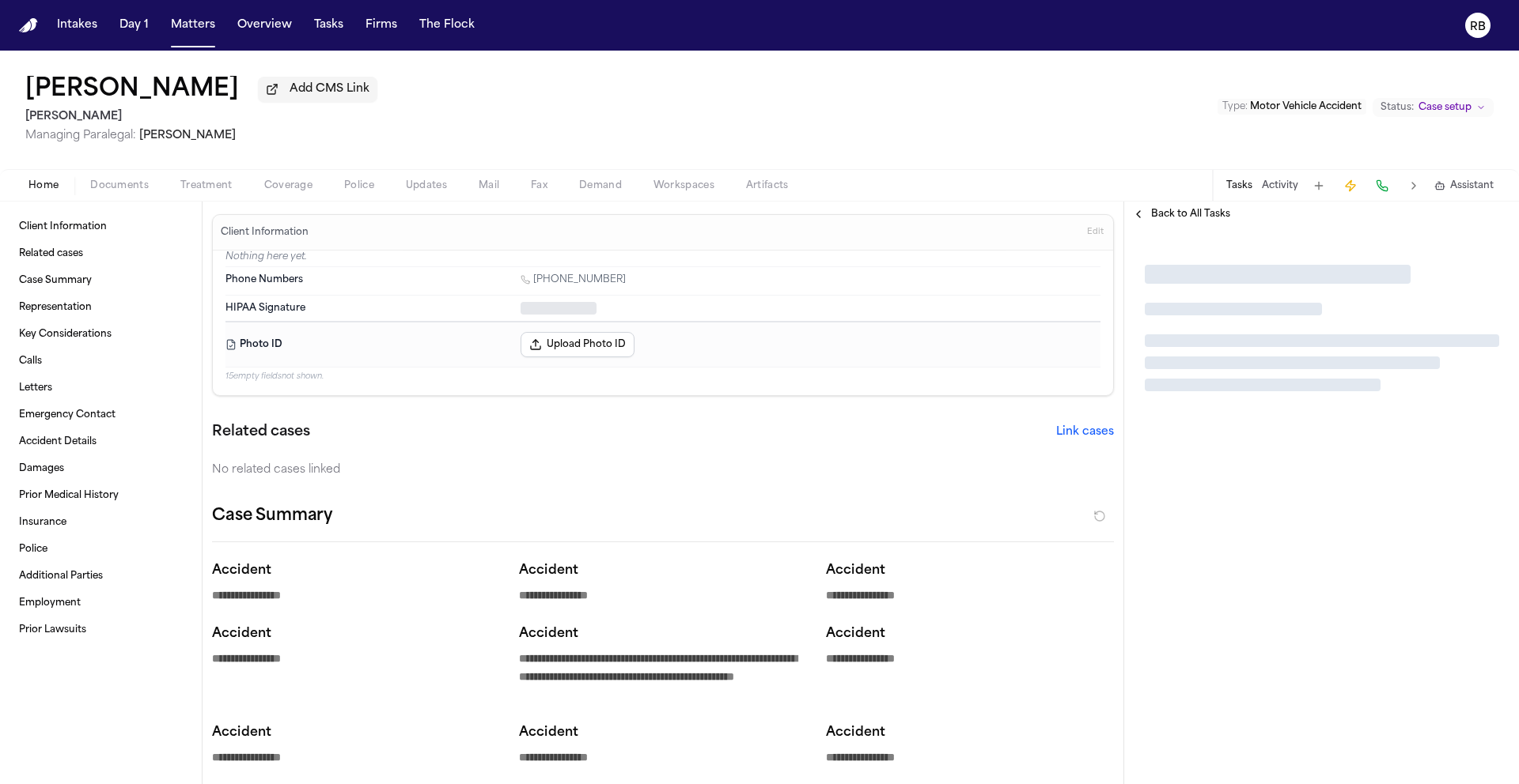
type textarea "*"
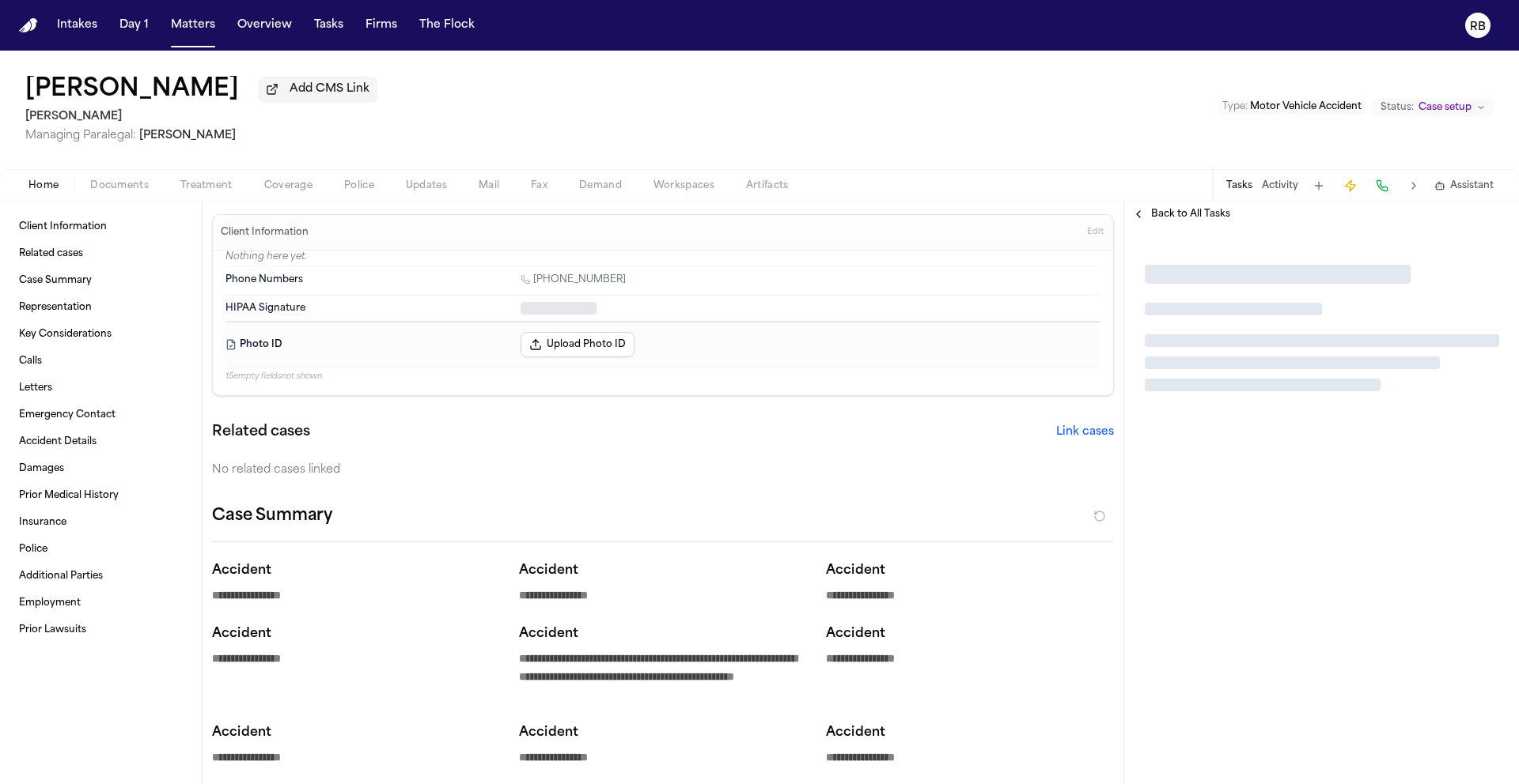
type textarea "*"
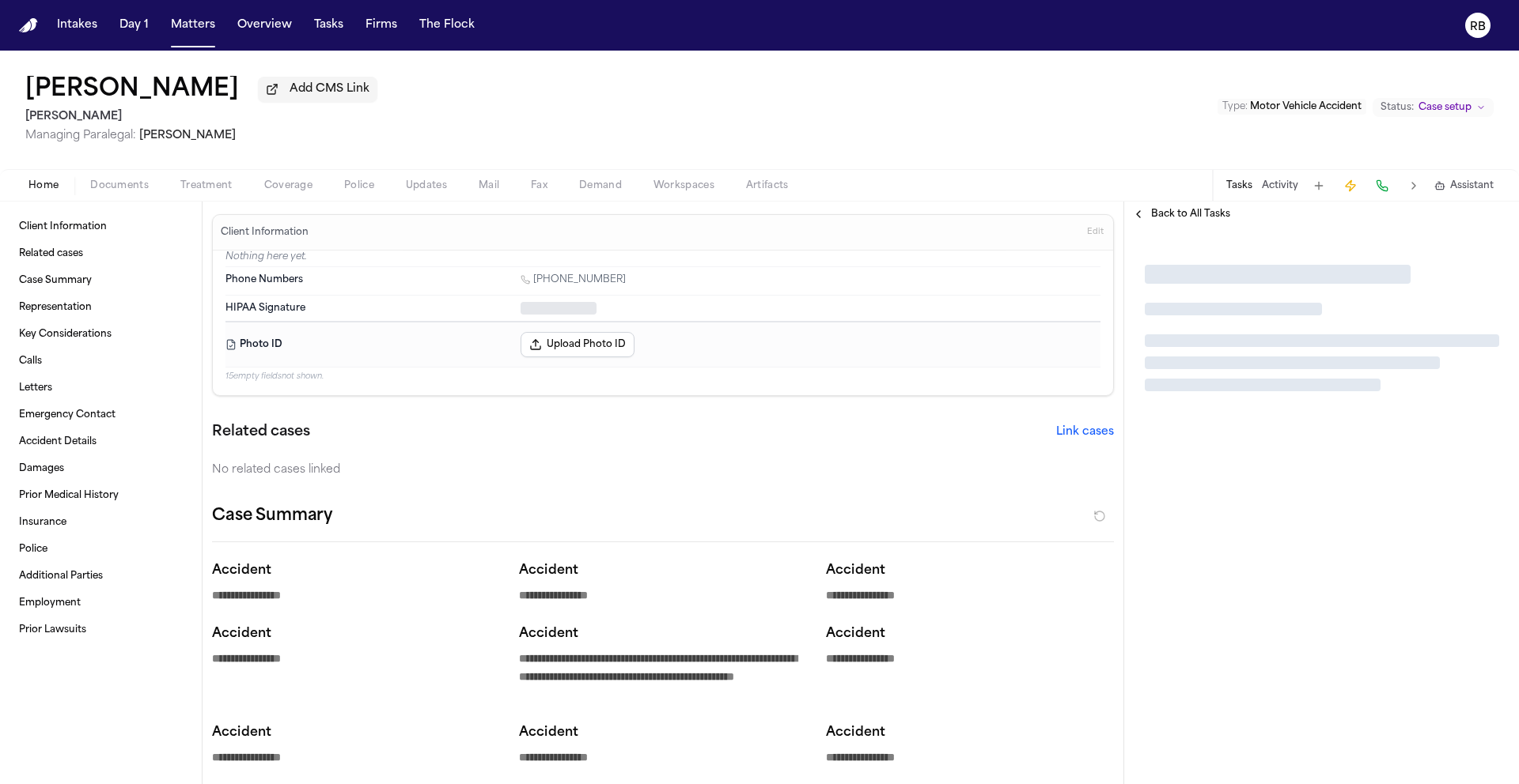
type textarea "*"
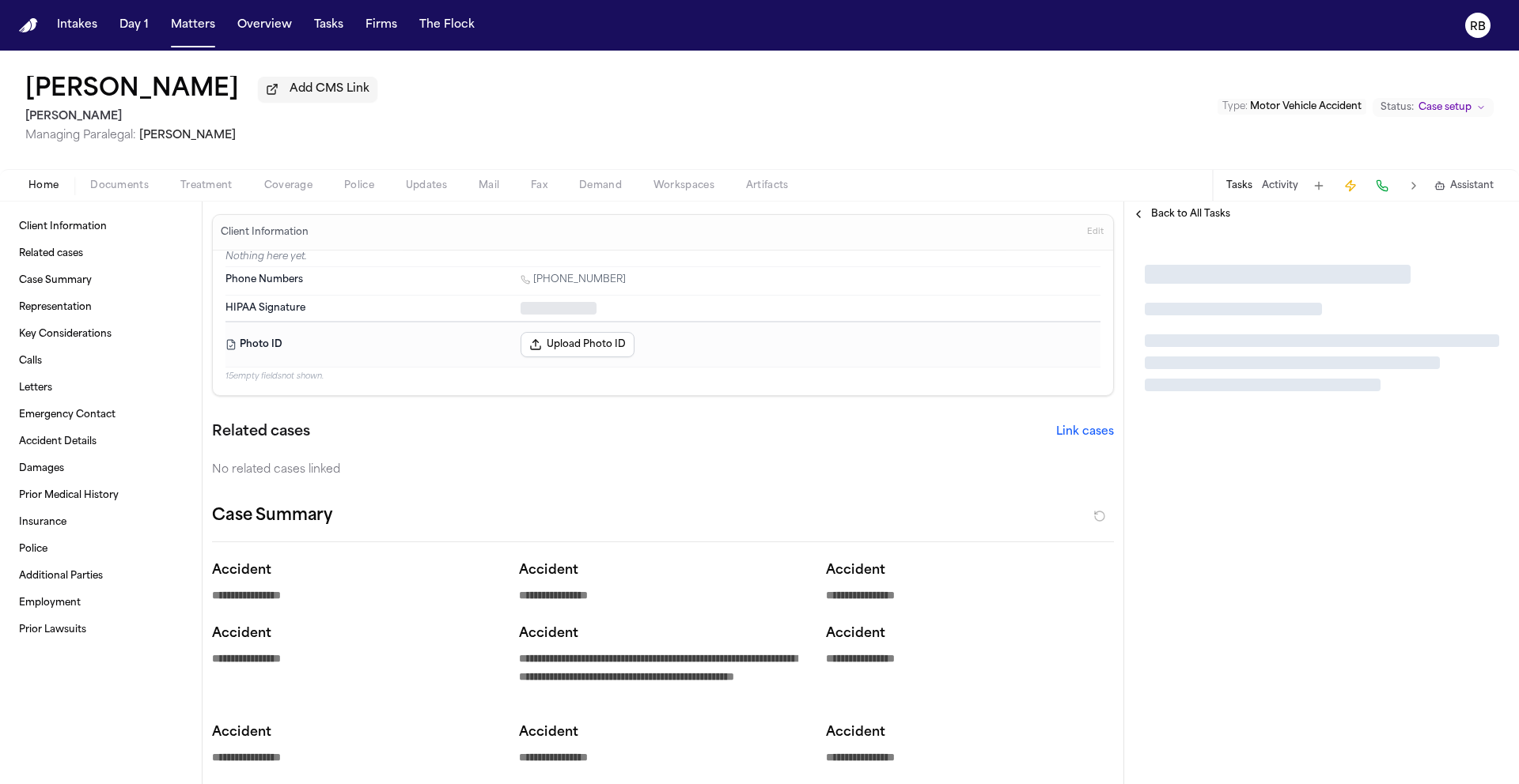
type textarea "*"
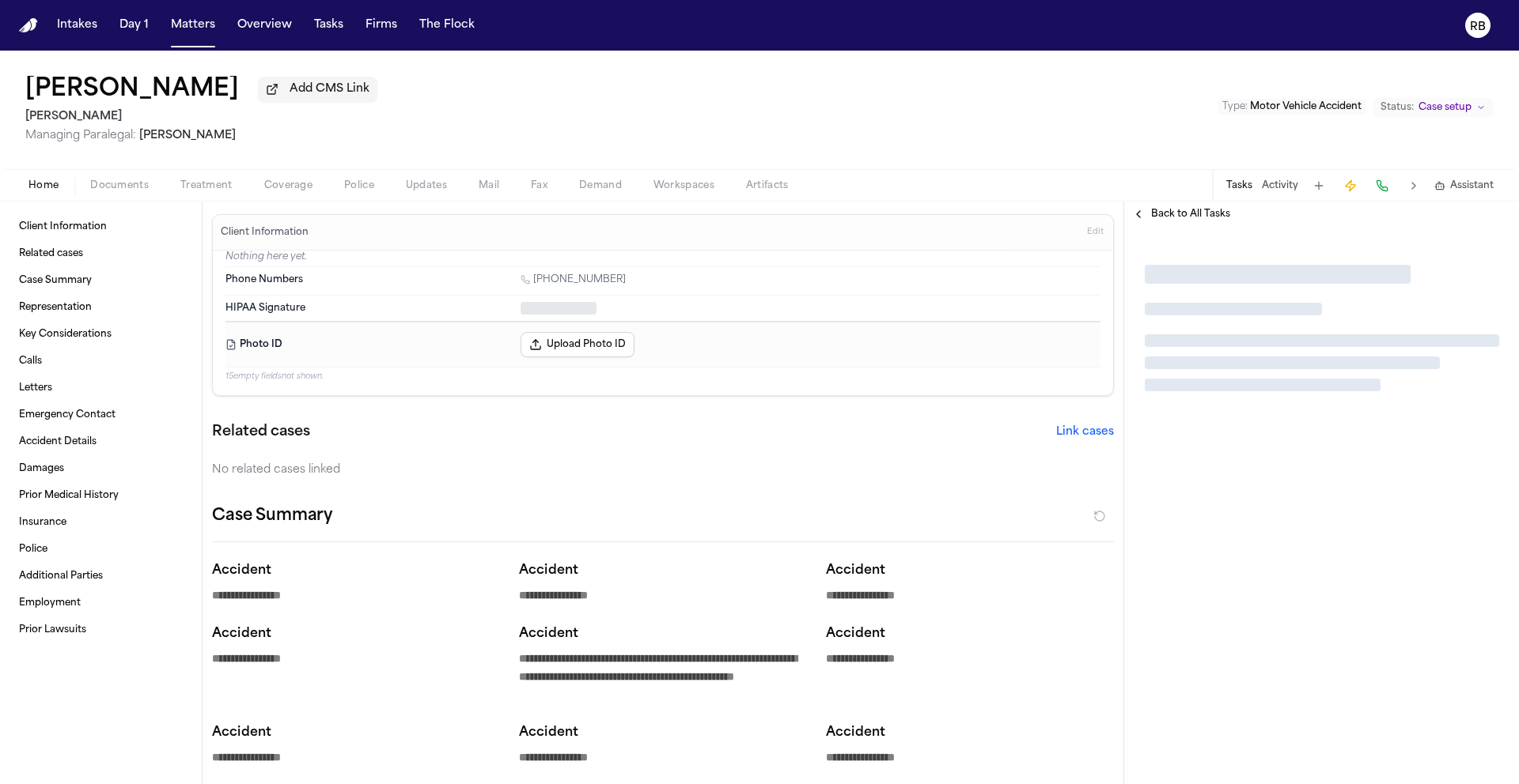
type textarea "*"
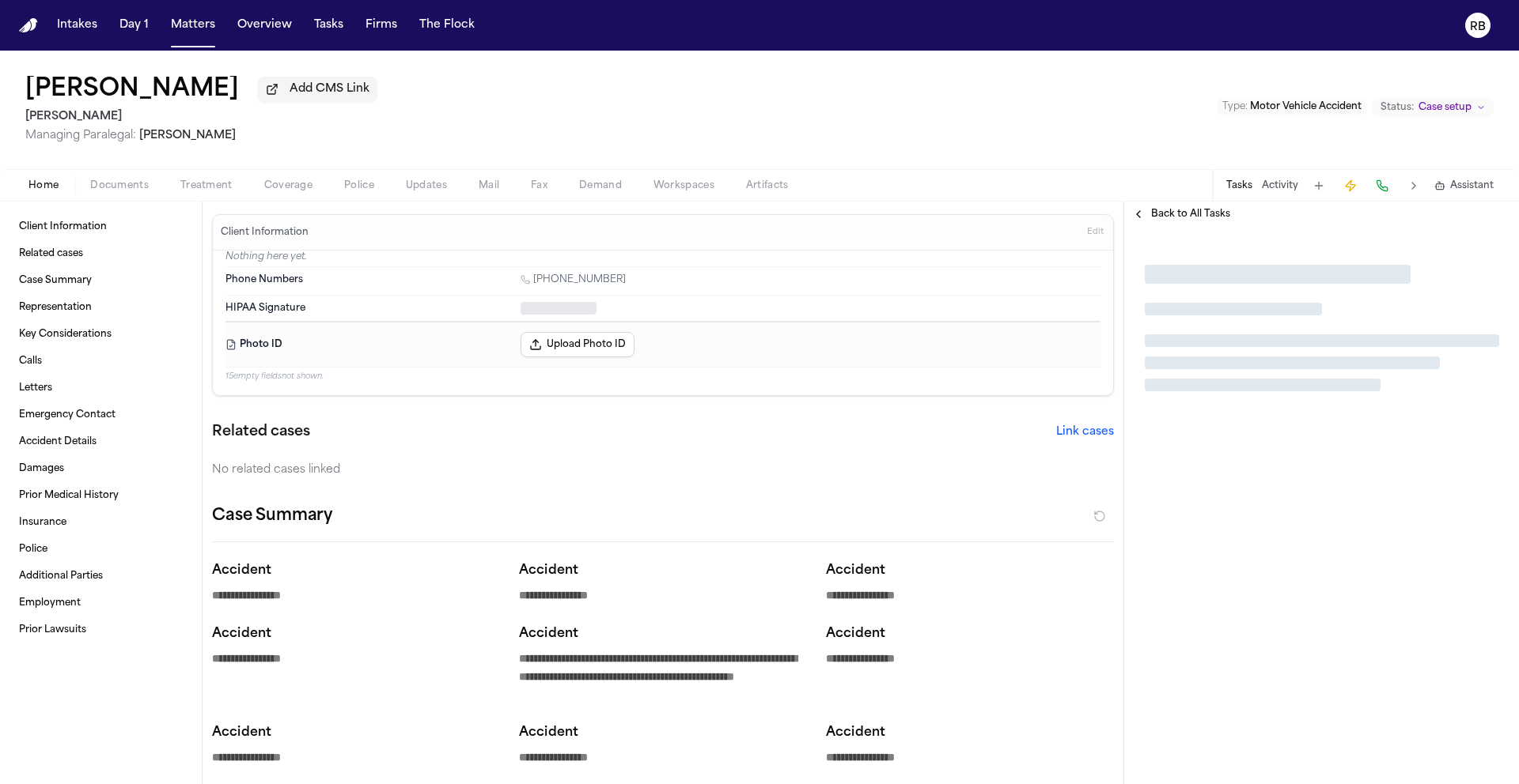
type textarea "*"
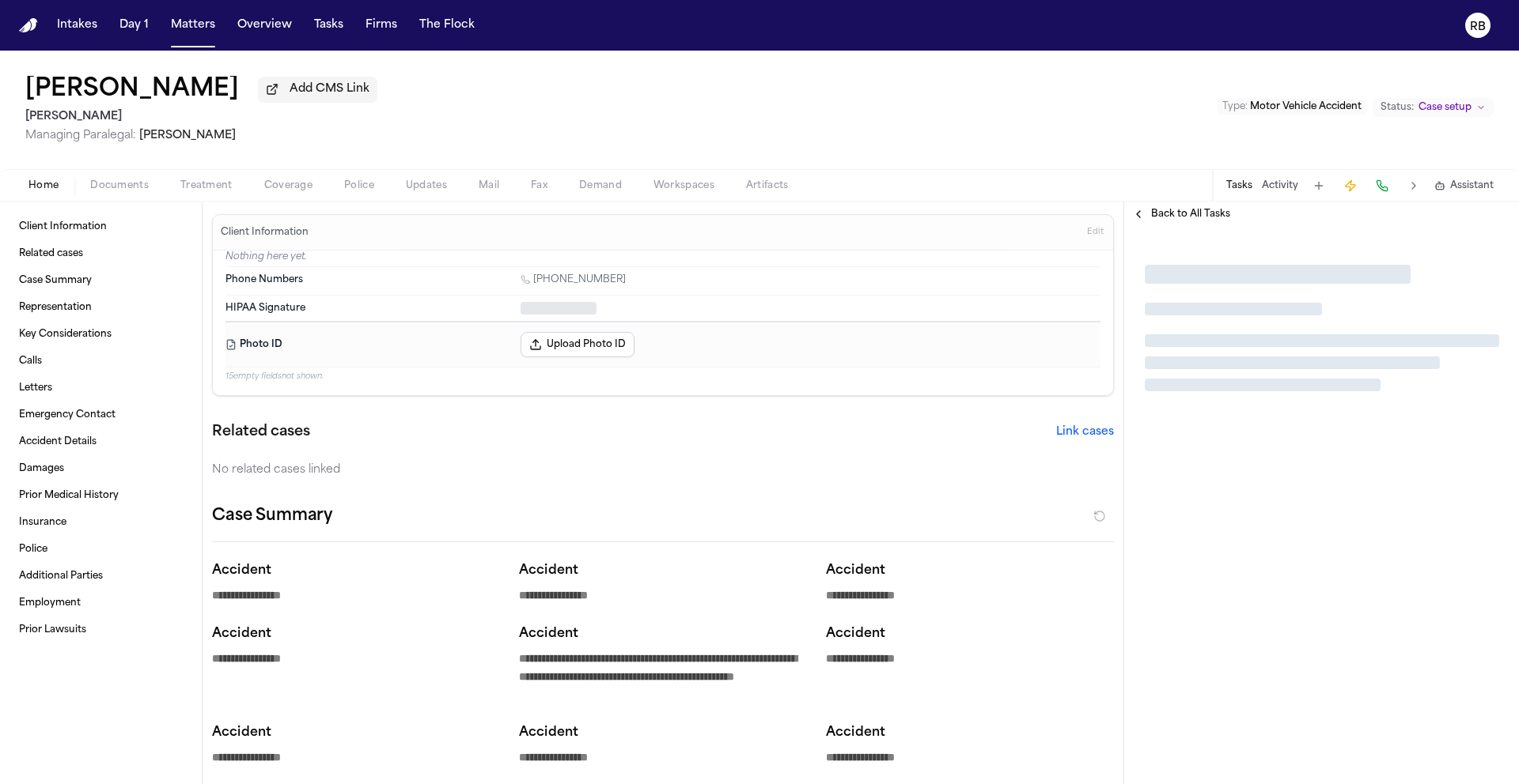
type textarea "*"
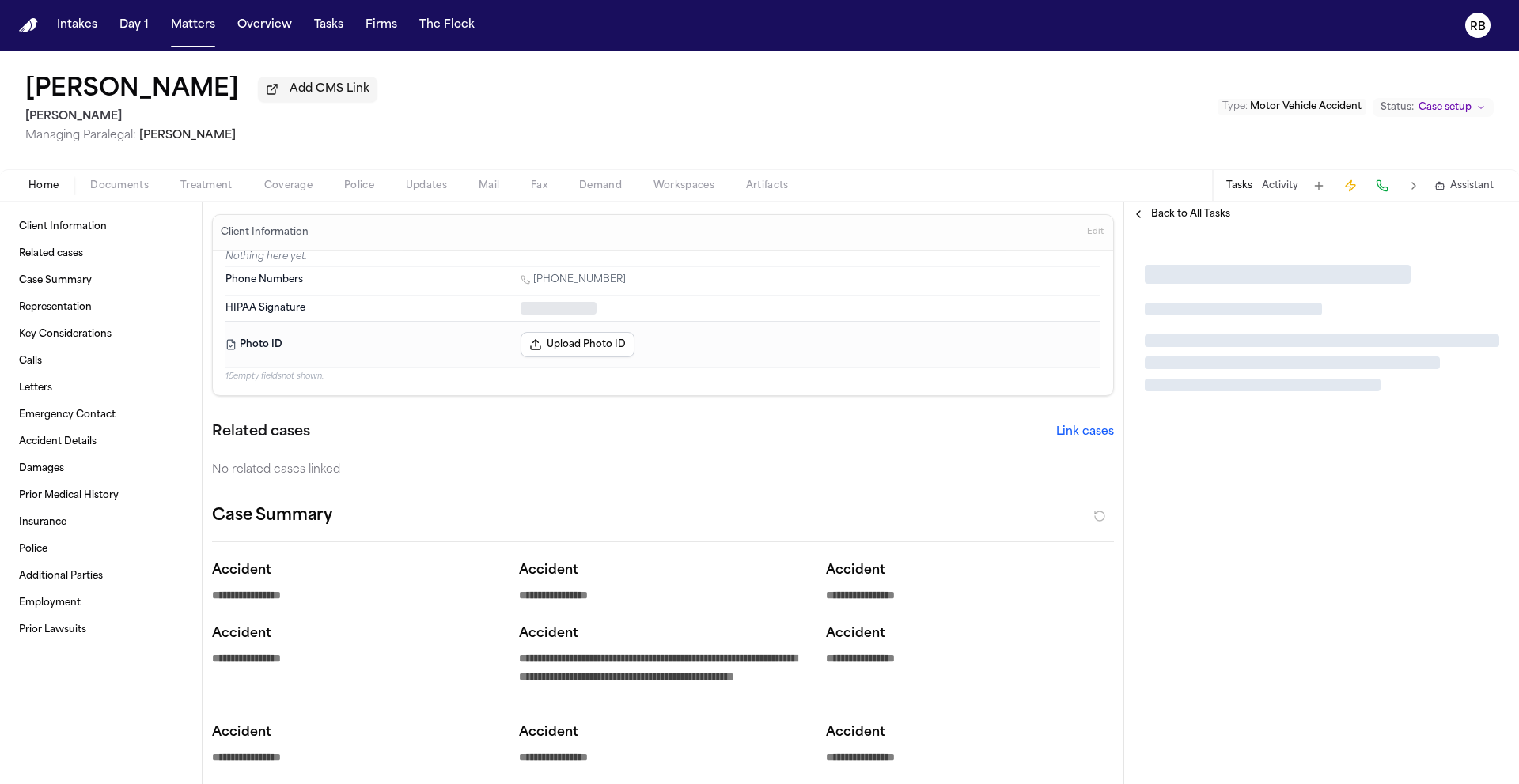
type textarea "*"
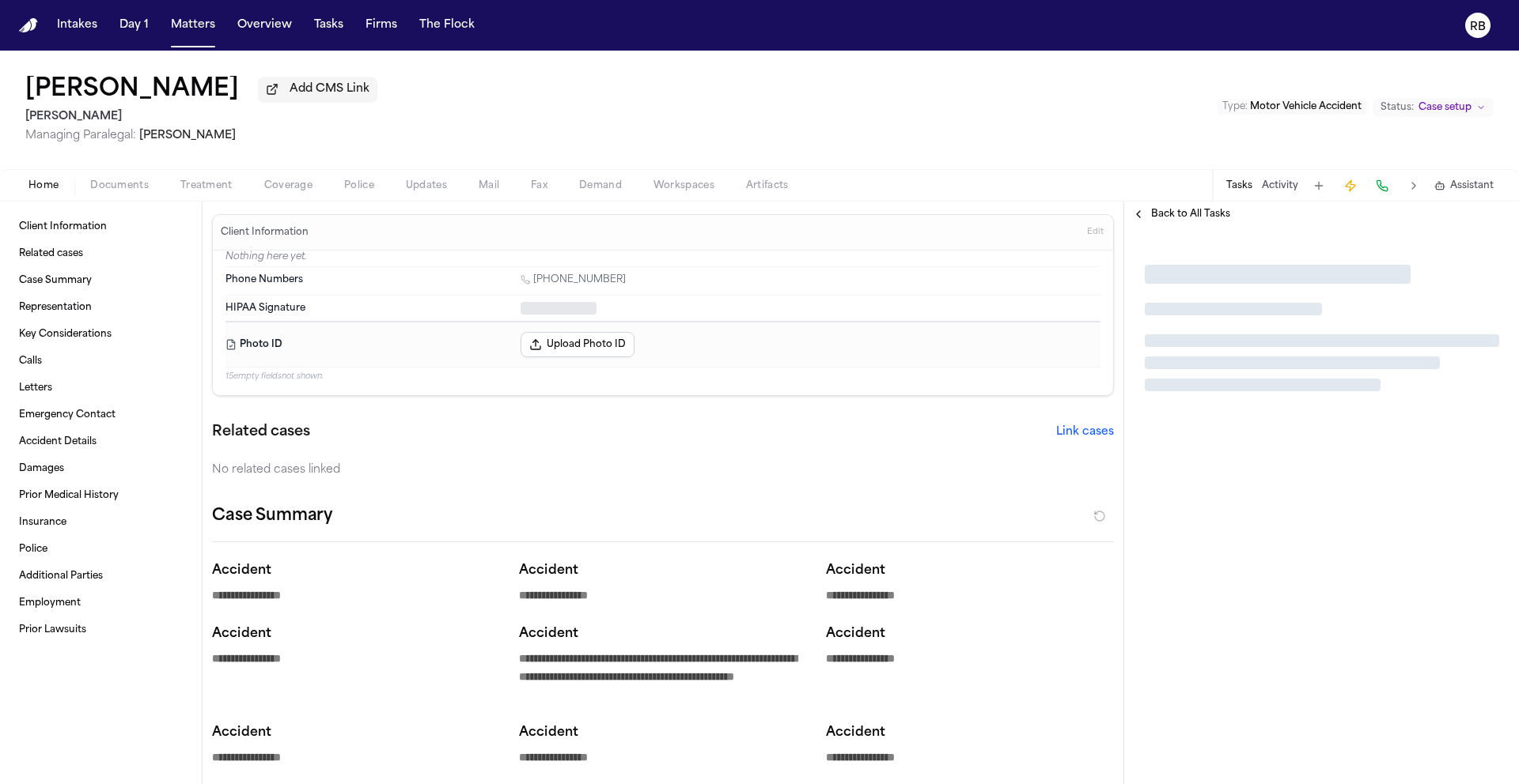
type textarea "*"
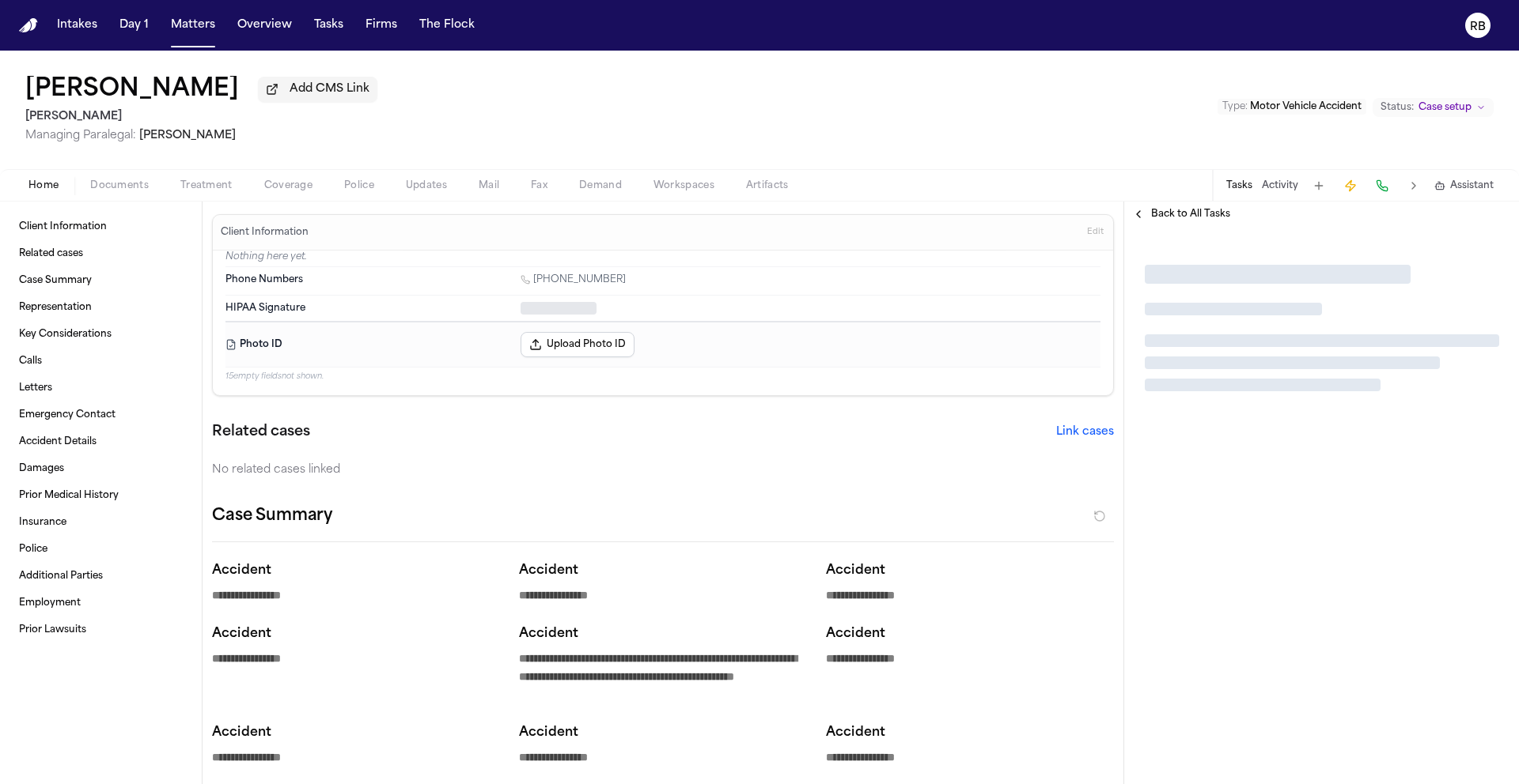
type textarea "*"
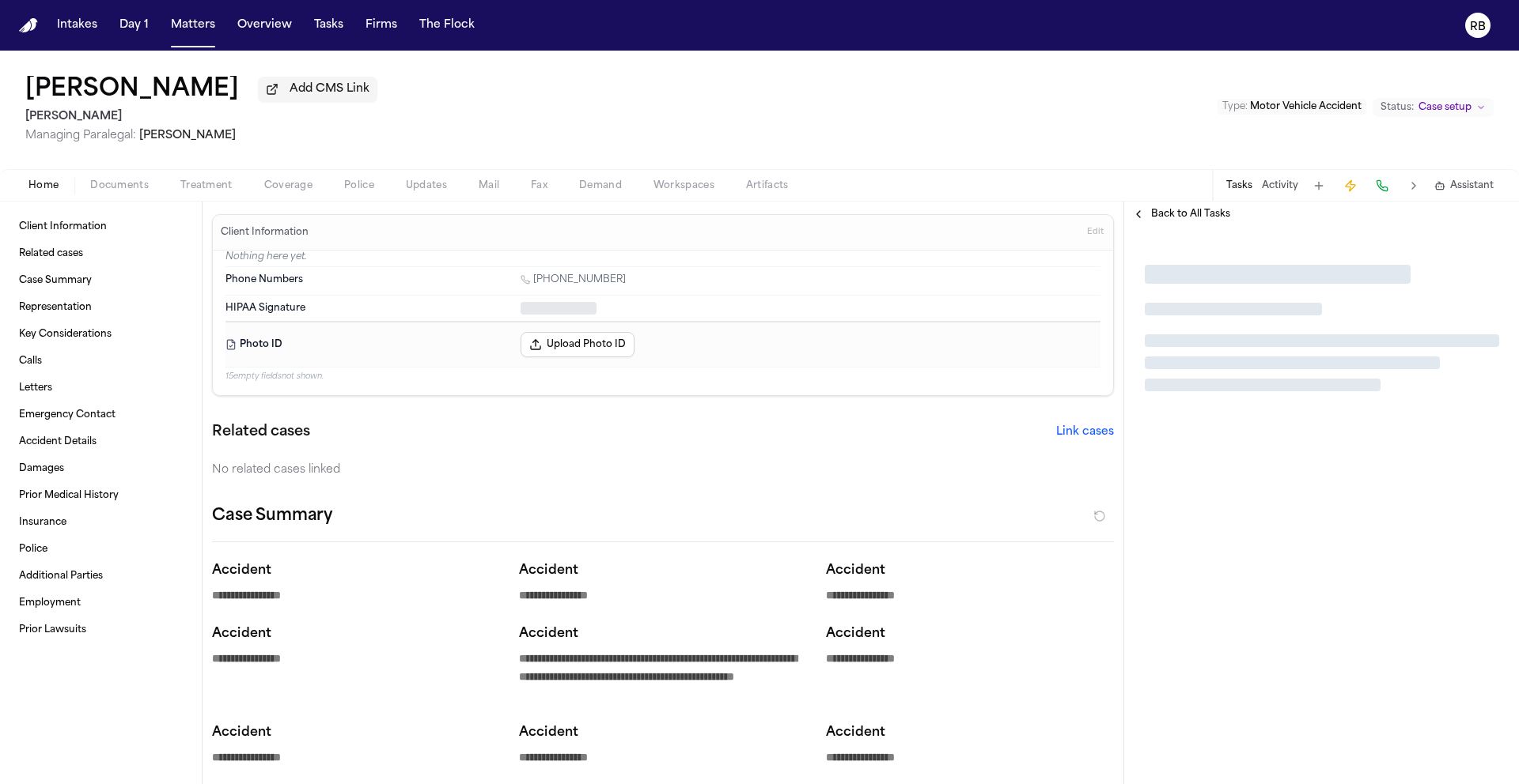
type textarea "*"
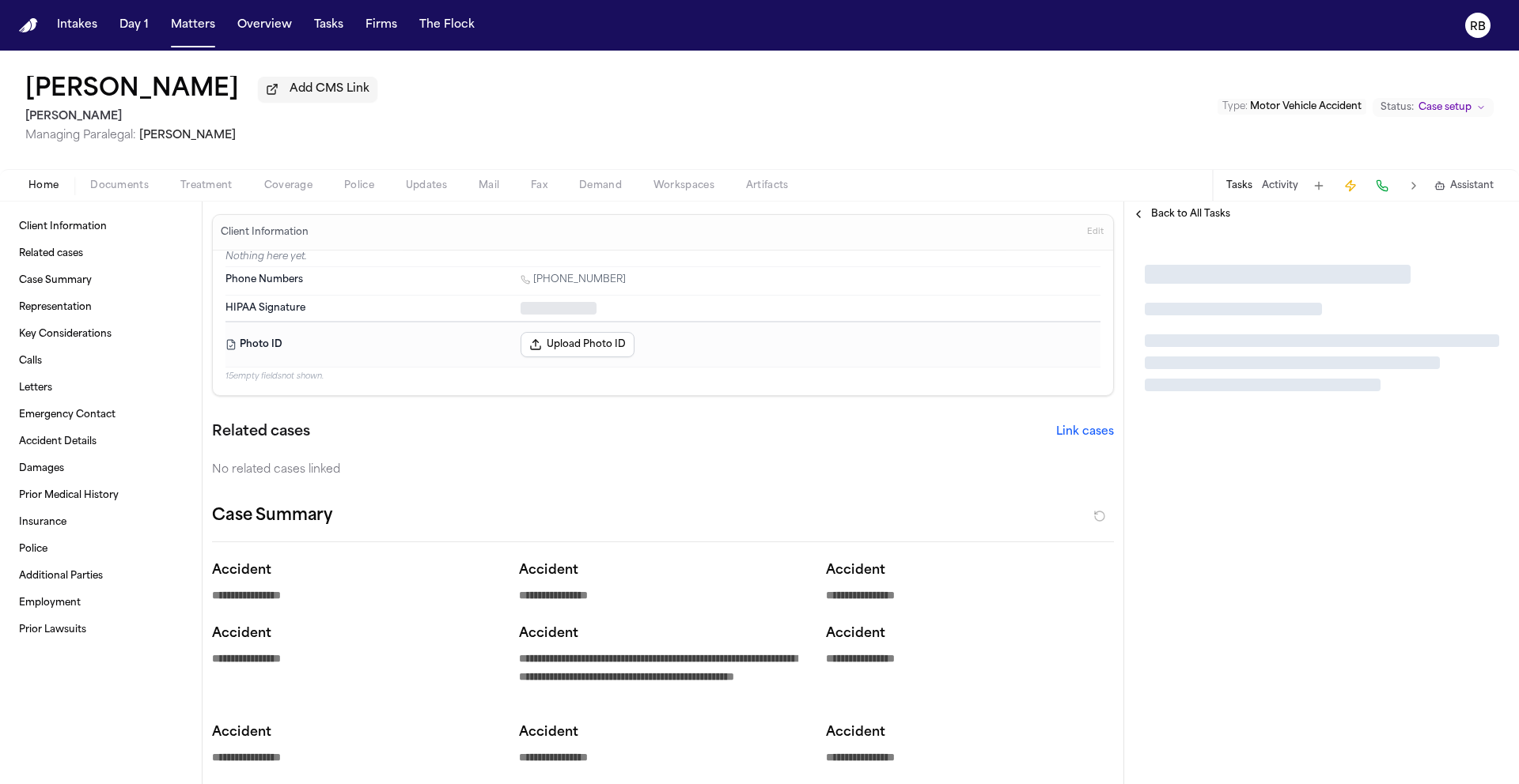
type textarea "*"
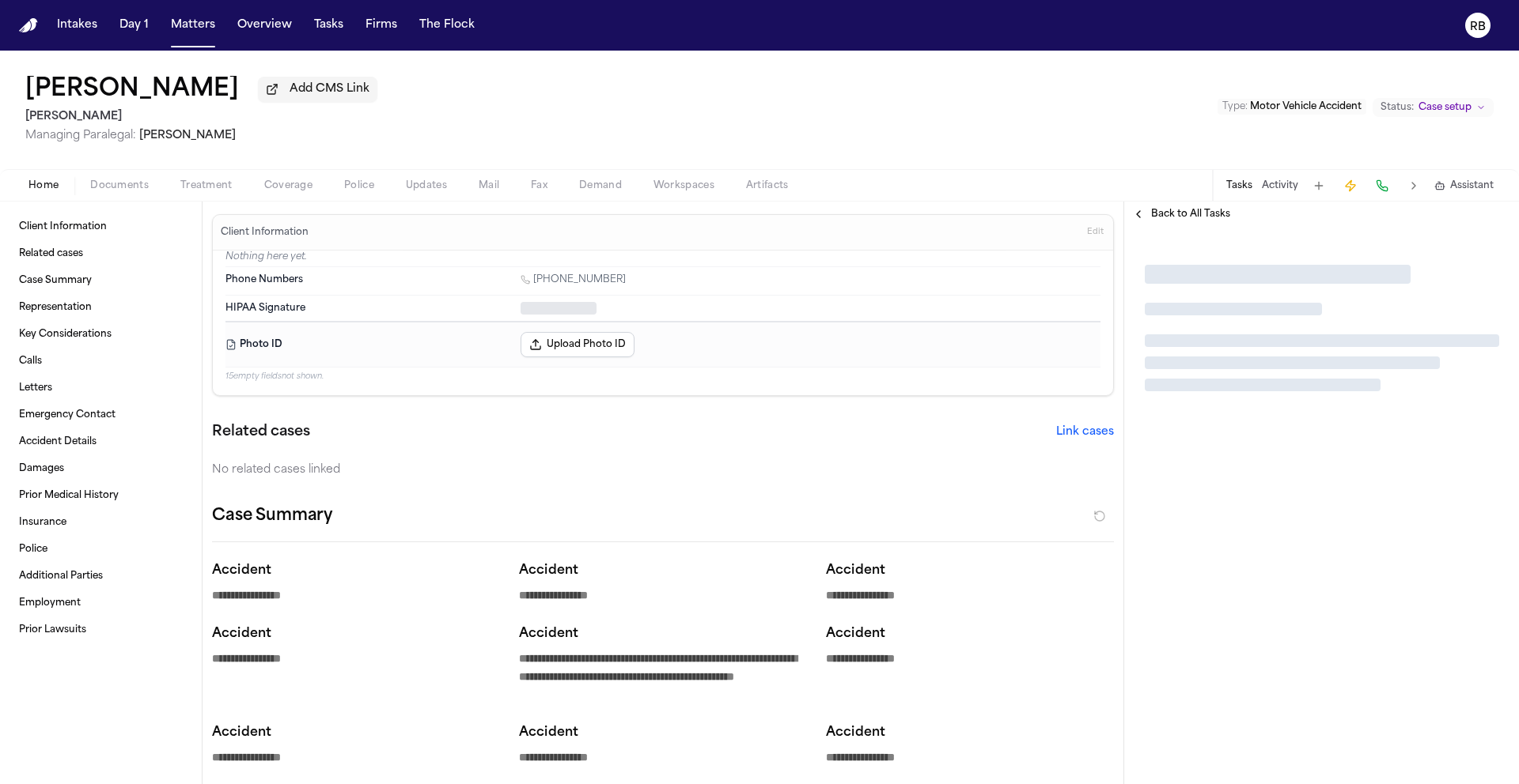
type textarea "*"
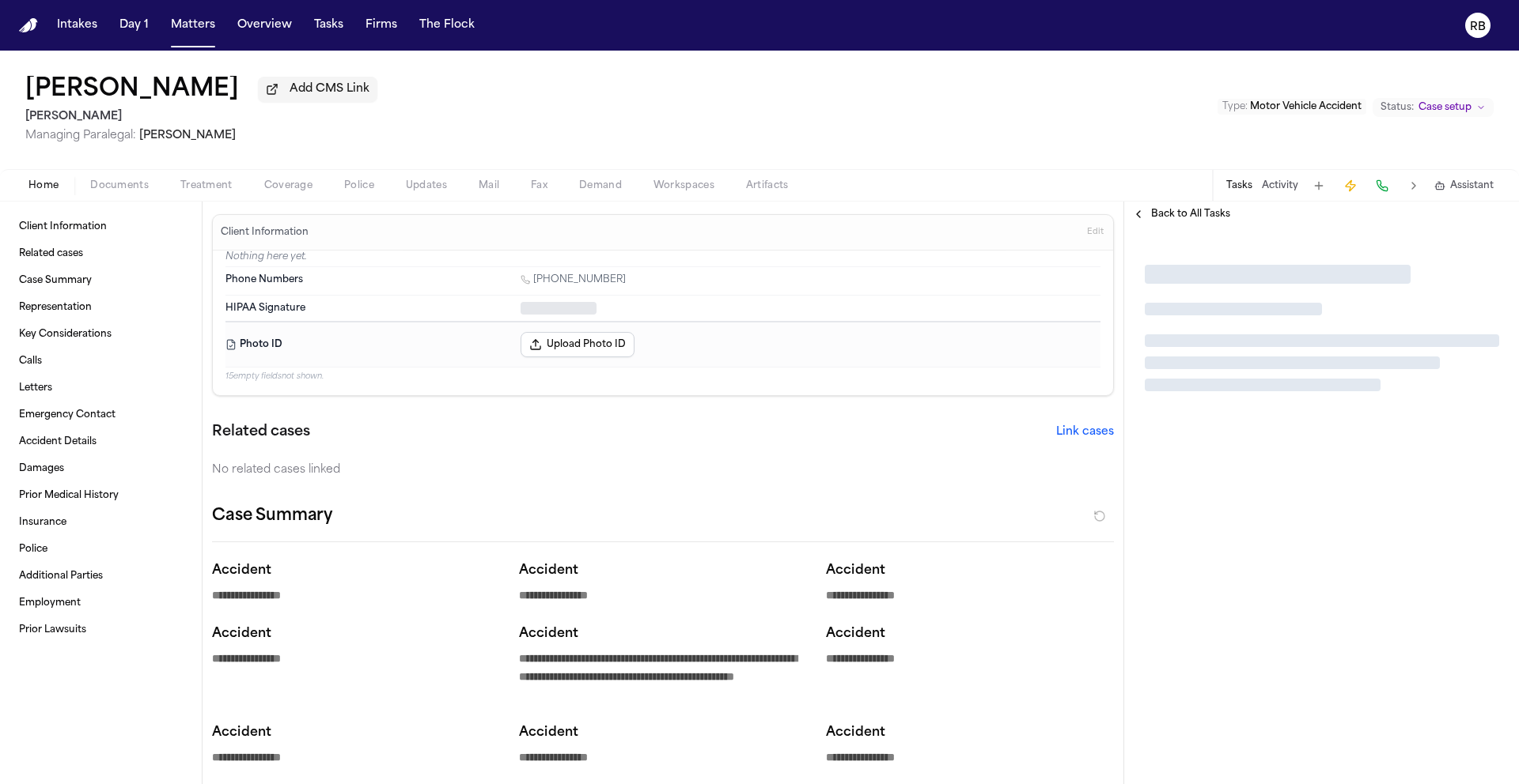
type textarea "*"
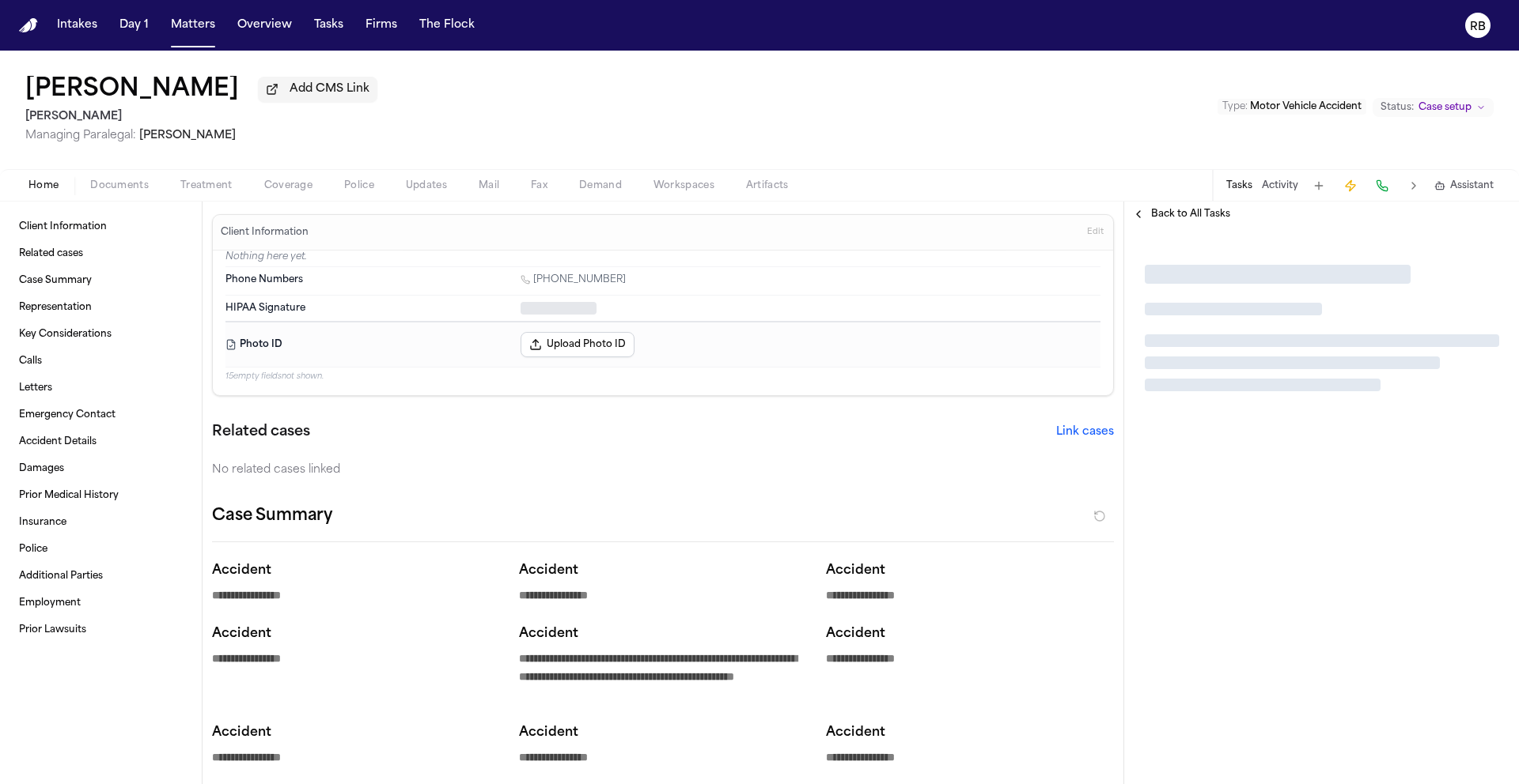
type textarea "*"
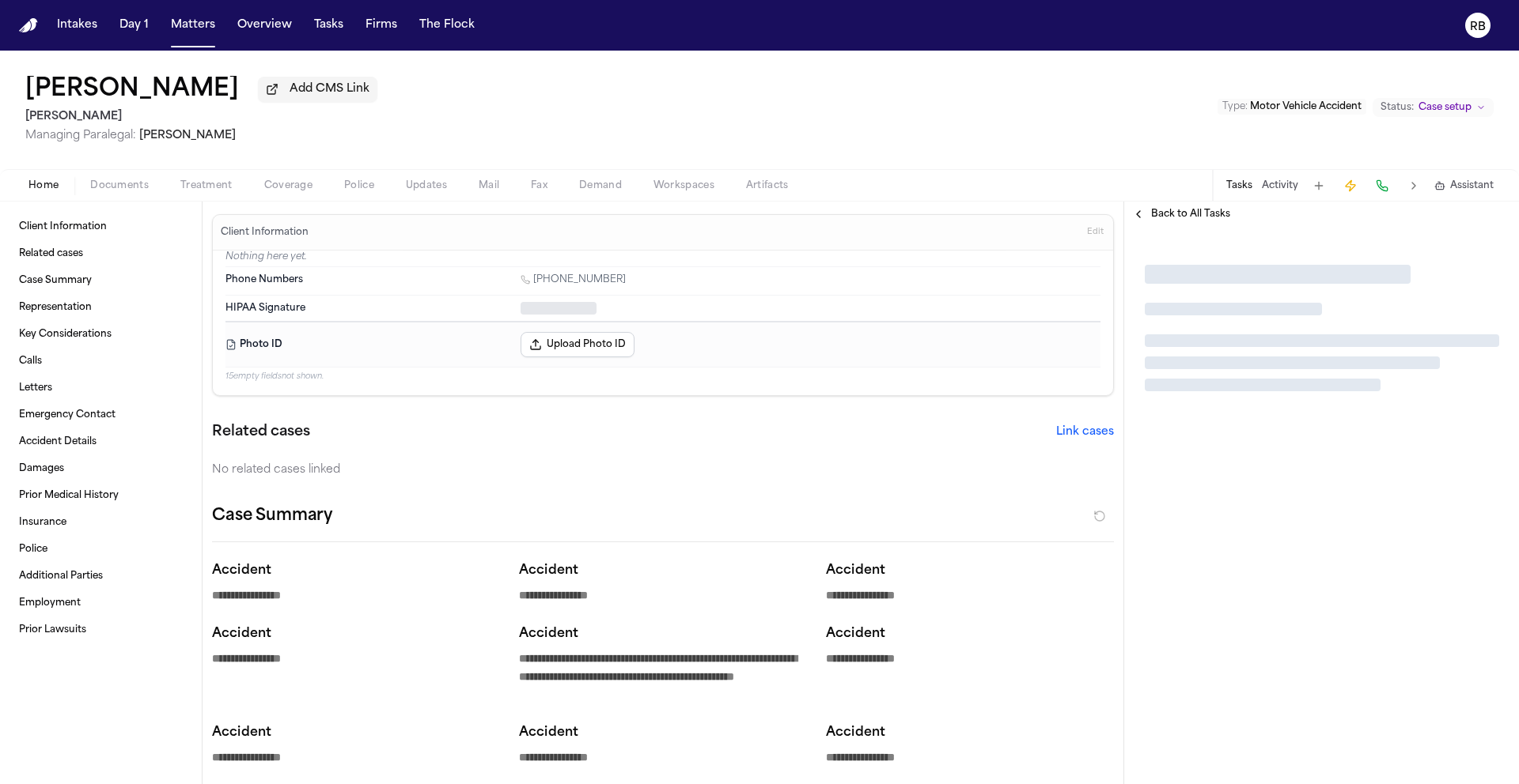
type textarea "*"
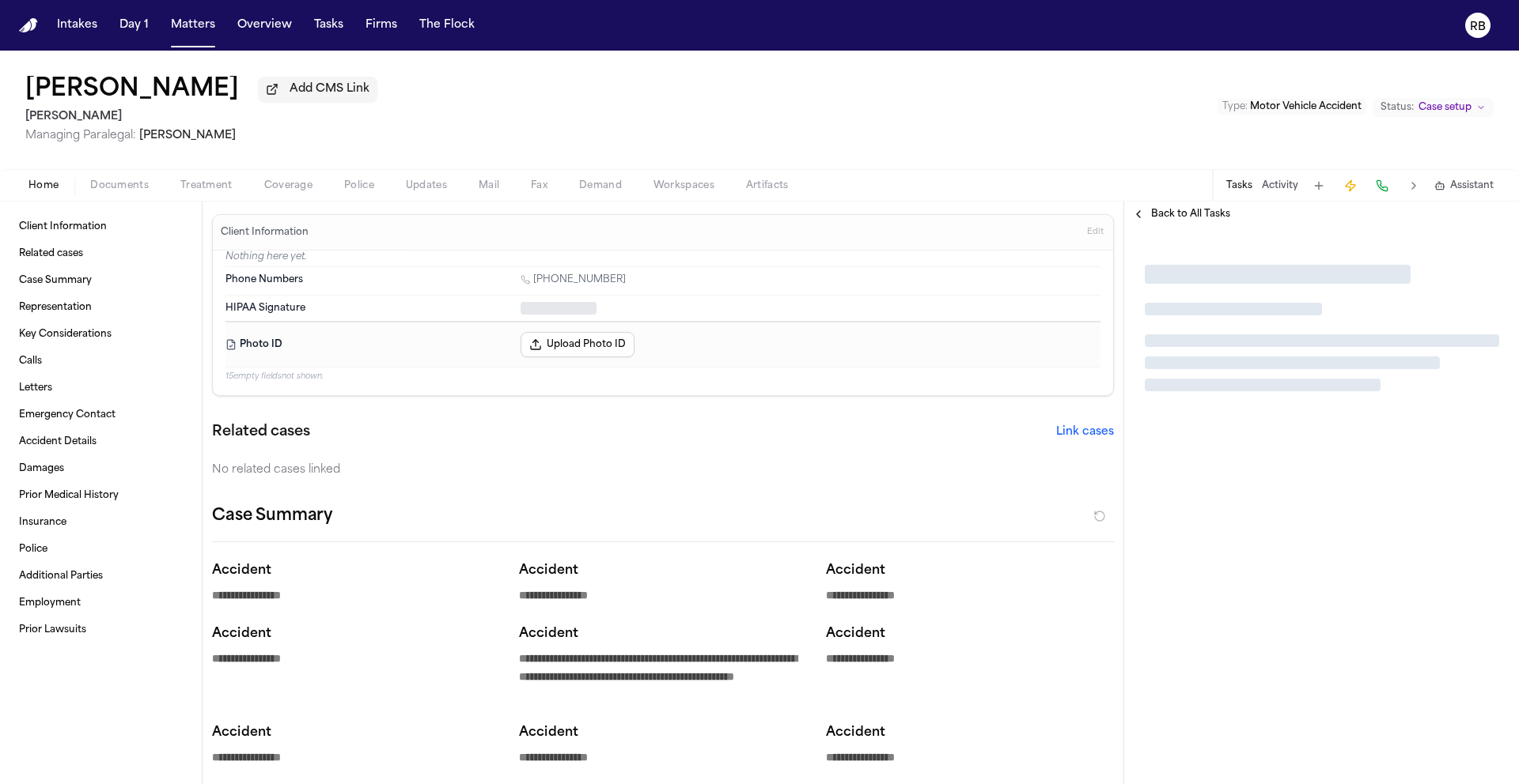
type textarea "*"
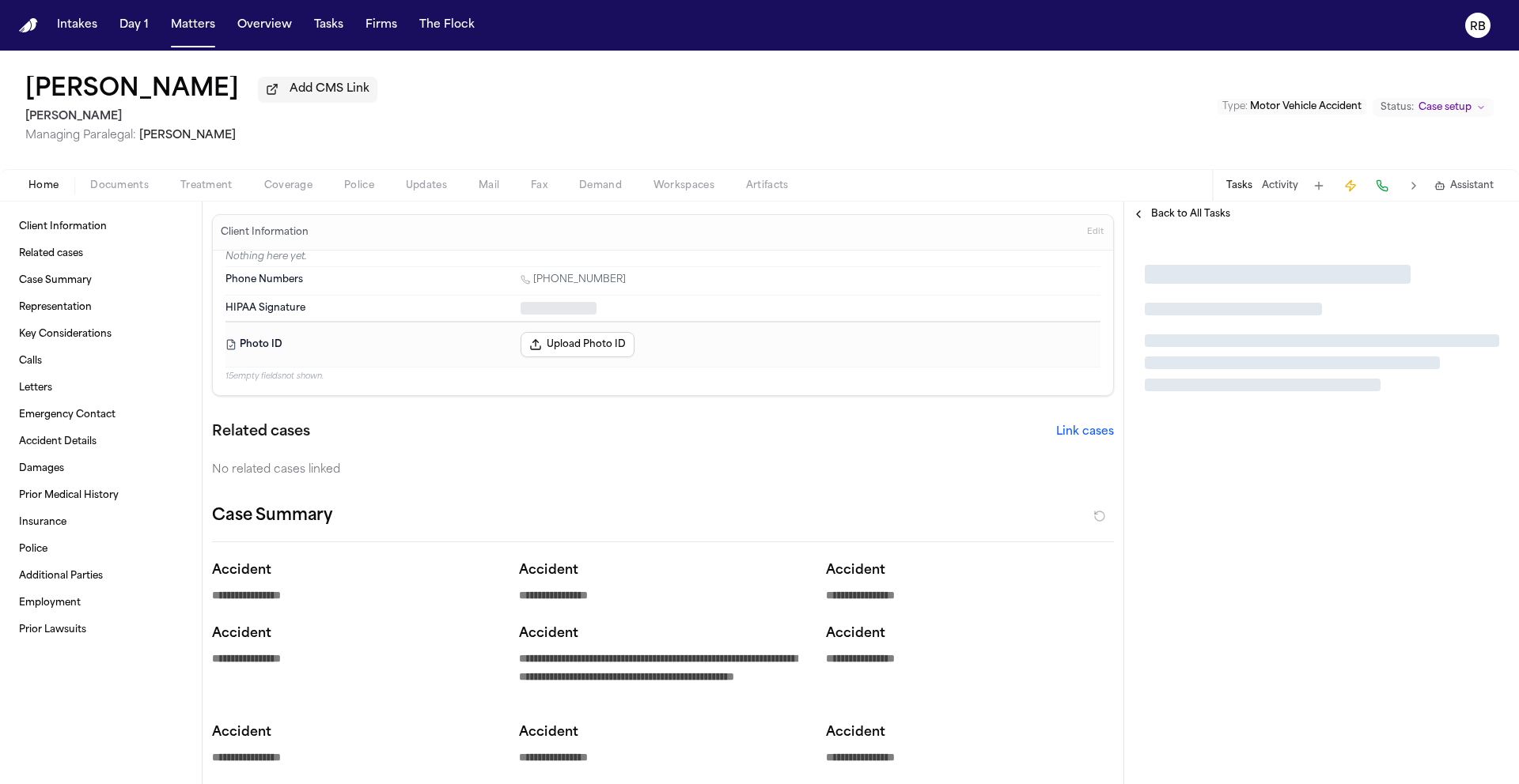
type textarea "*"
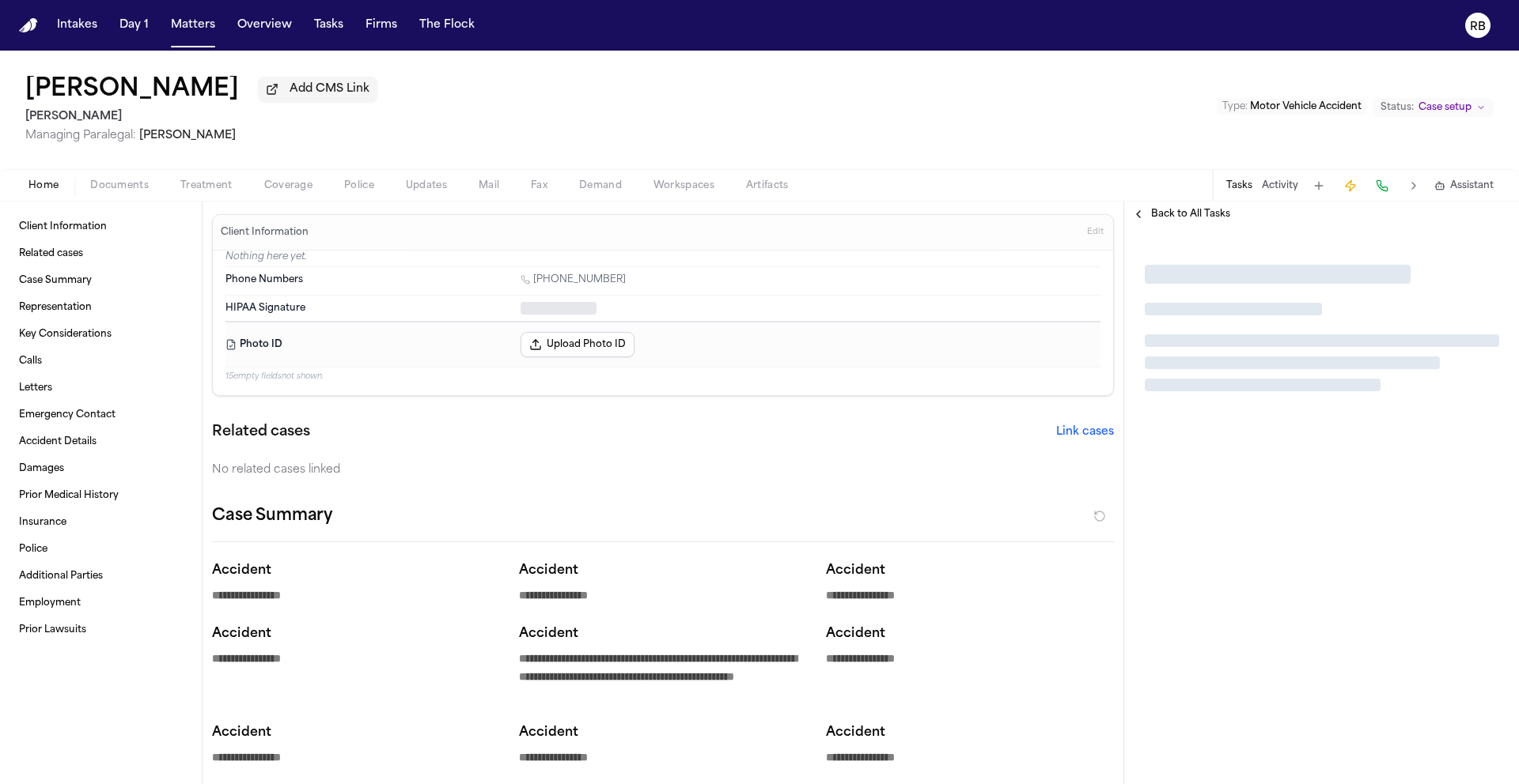
type textarea "*"
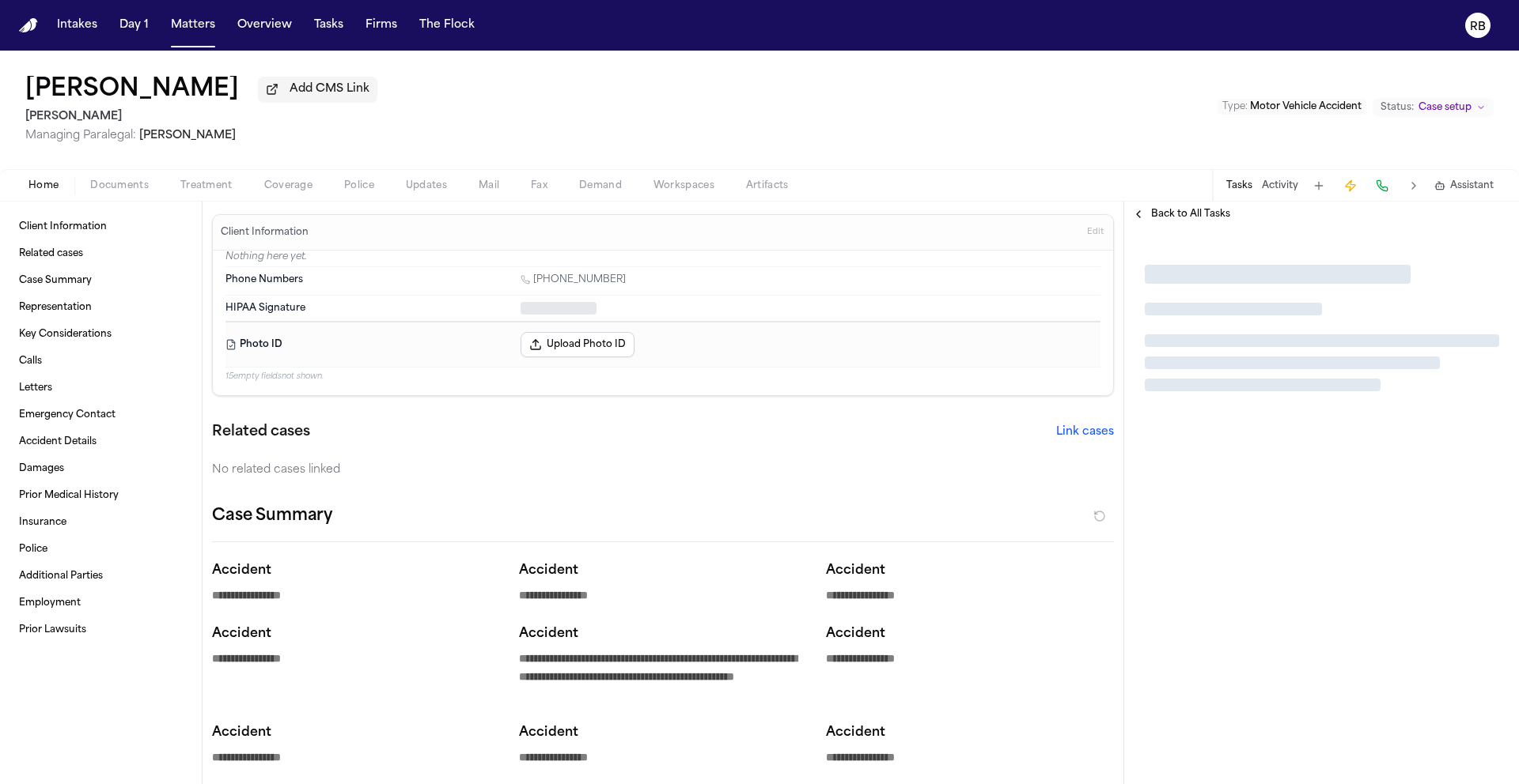
type textarea "*"
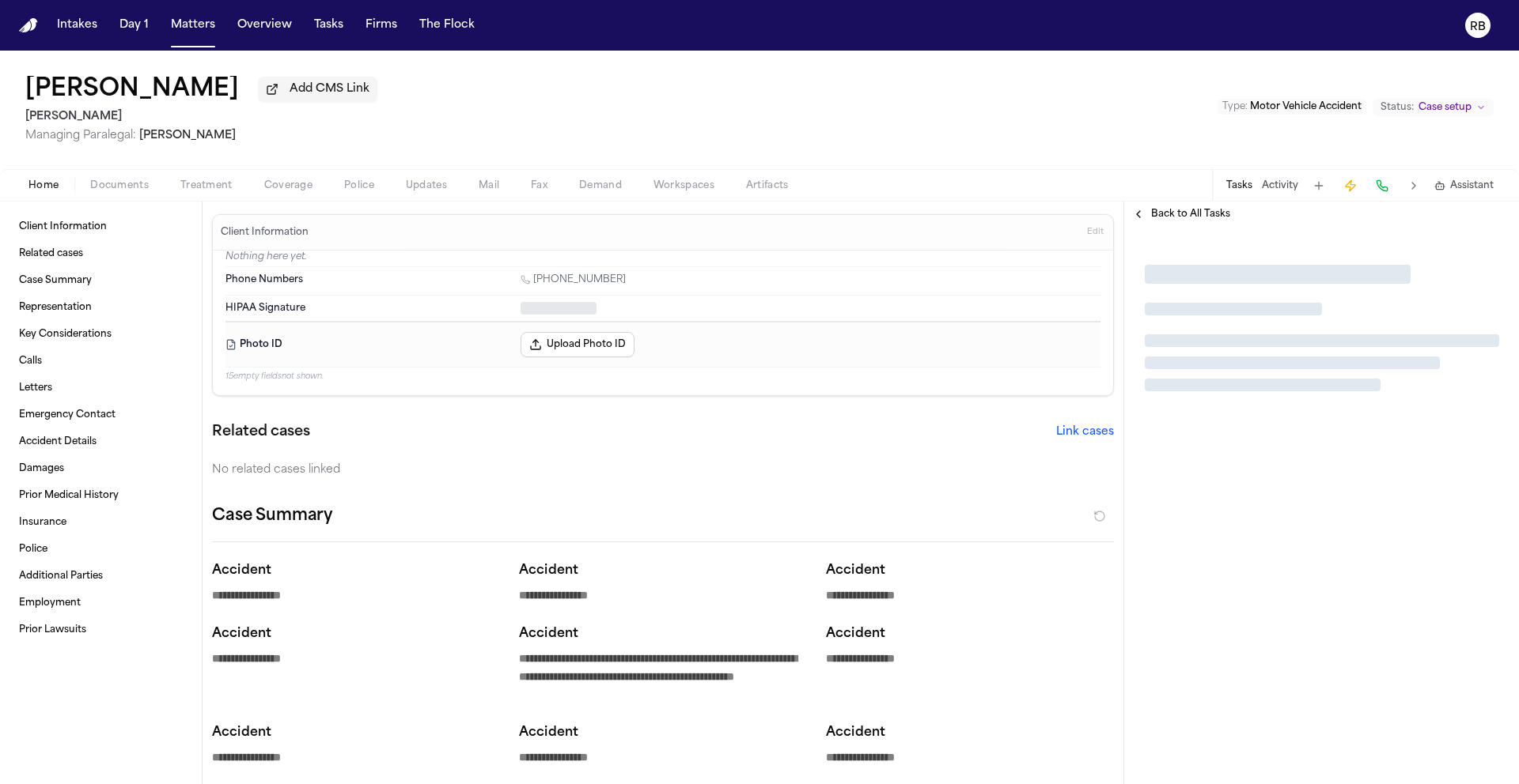
type textarea "*"
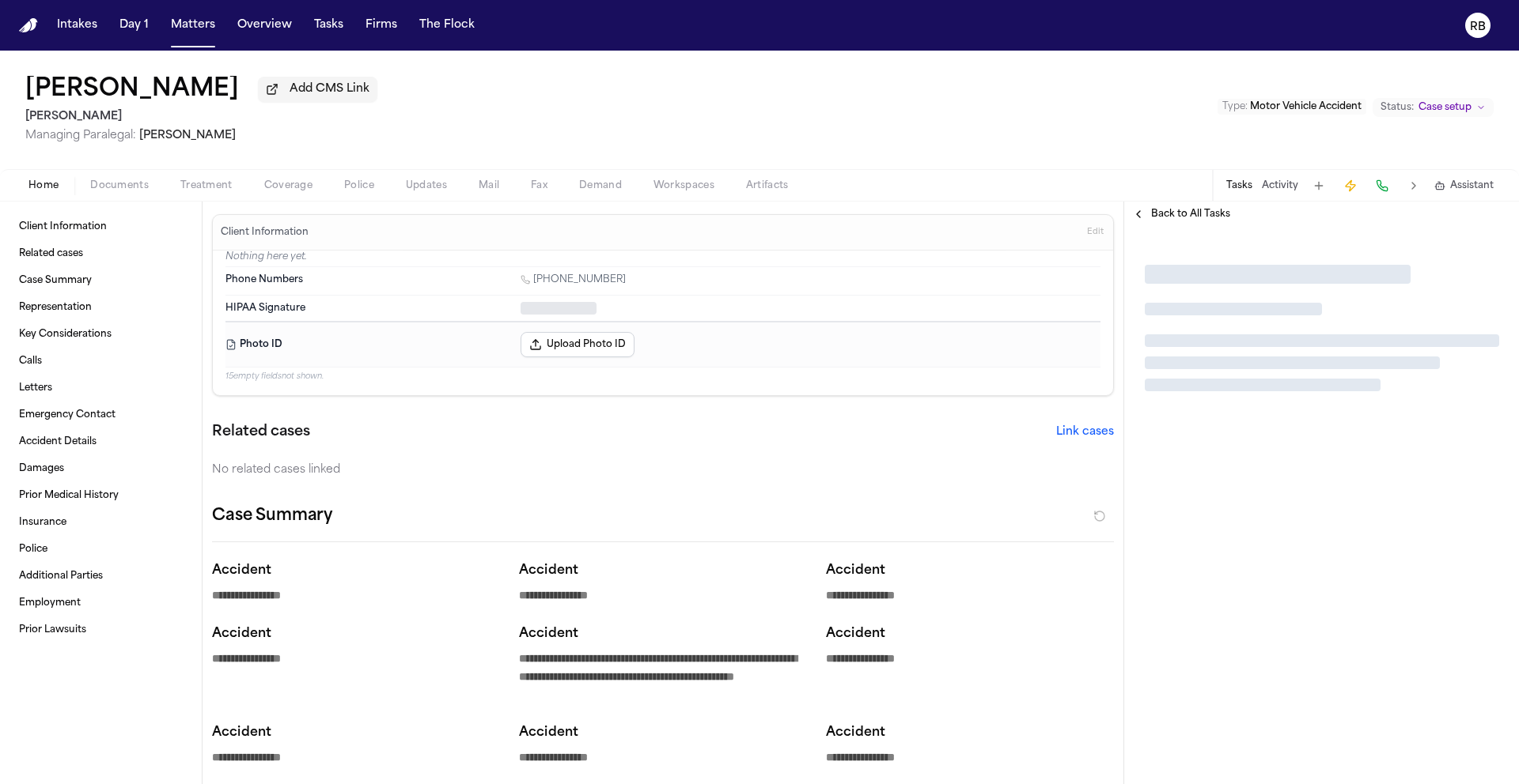
type textarea "*"
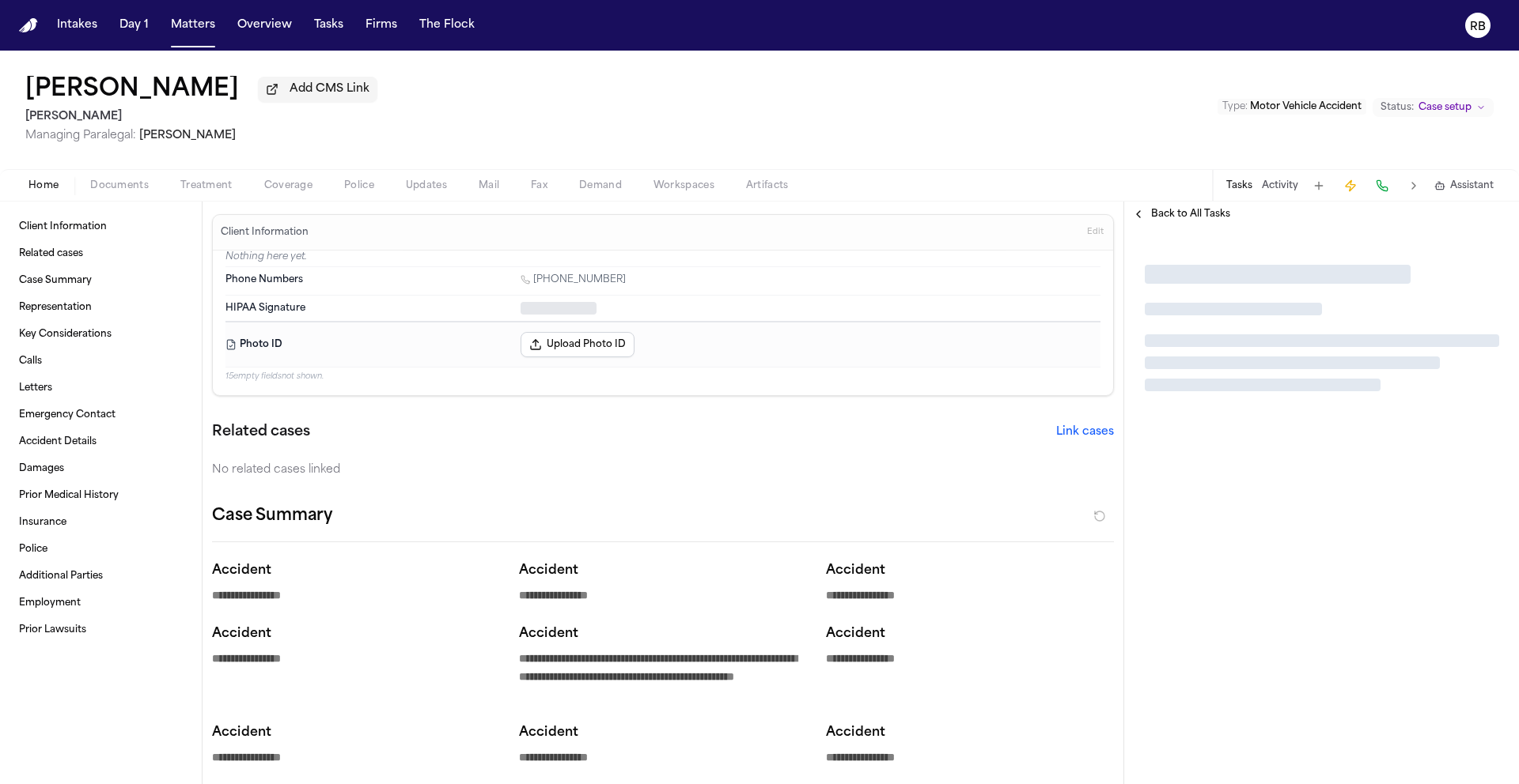
type textarea "*"
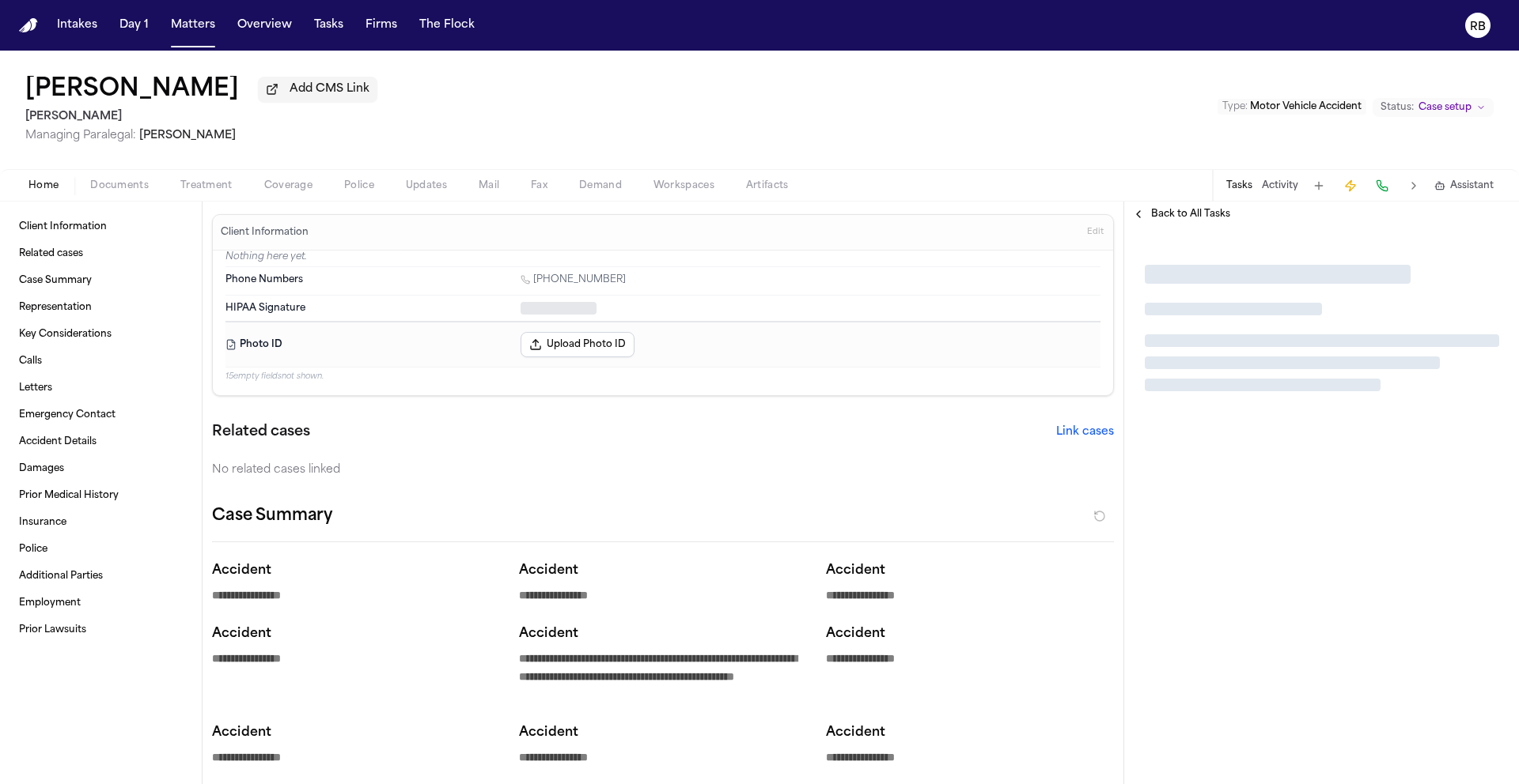
type textarea "*"
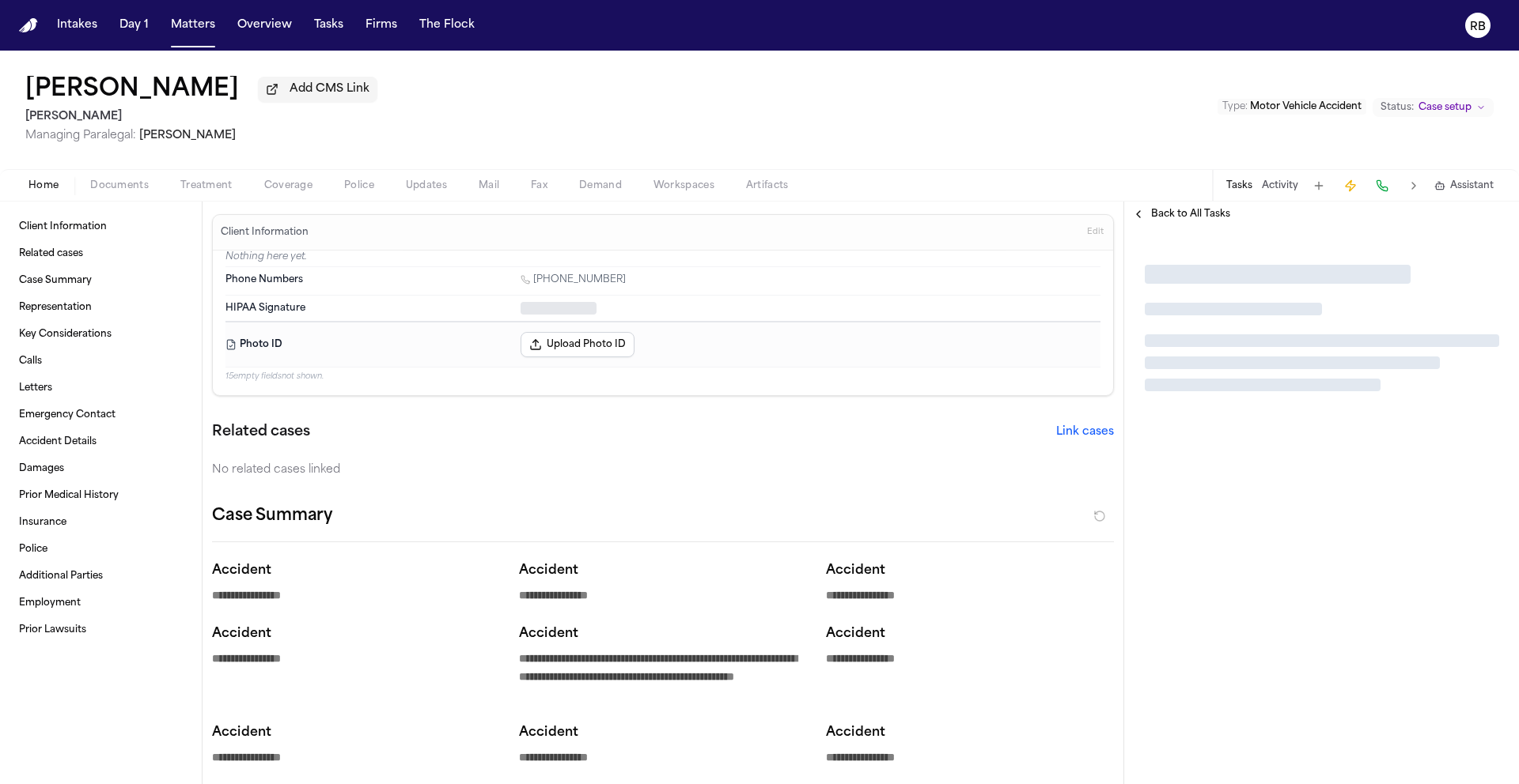
type textarea "*"
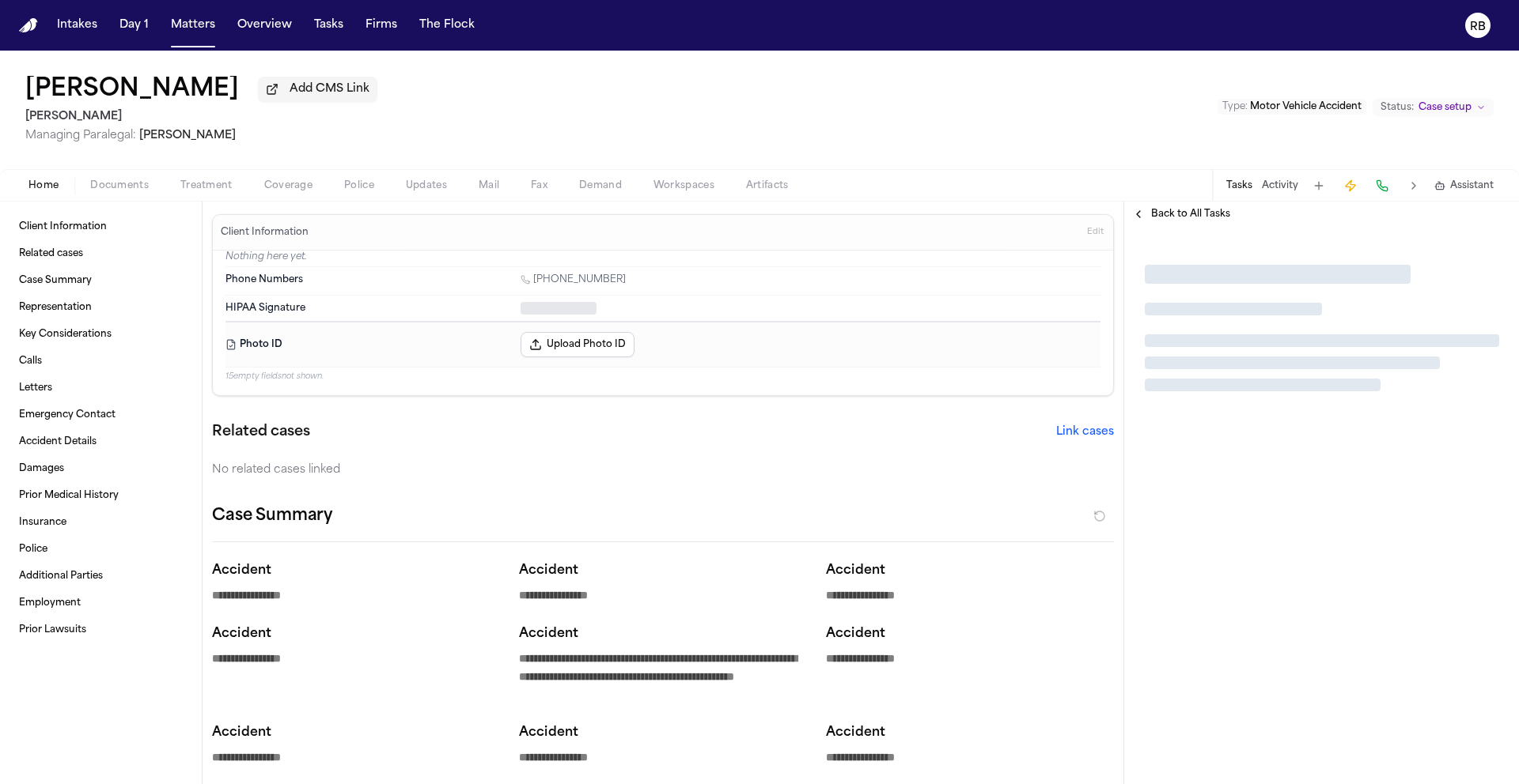
type textarea "*"
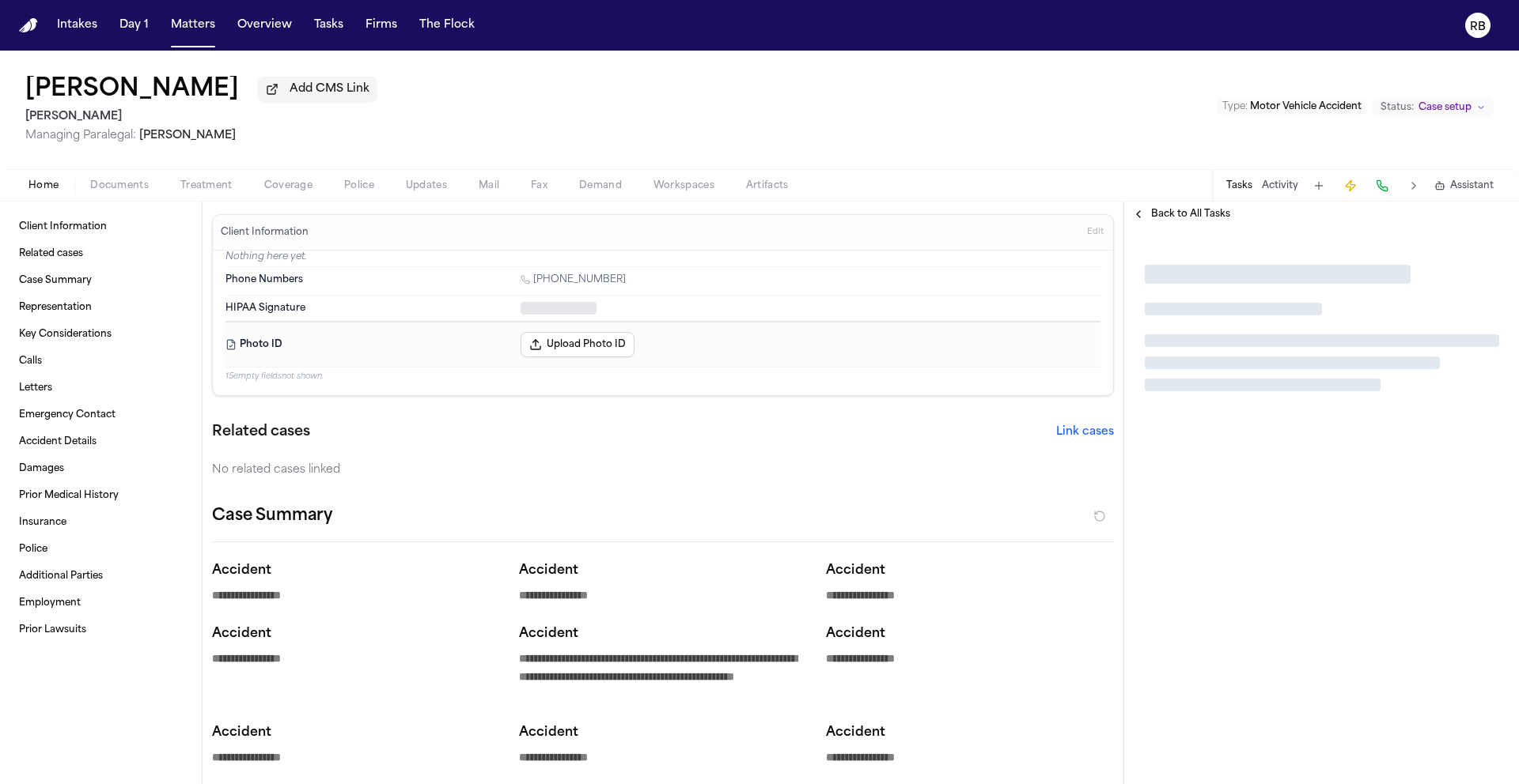
type textarea "*"
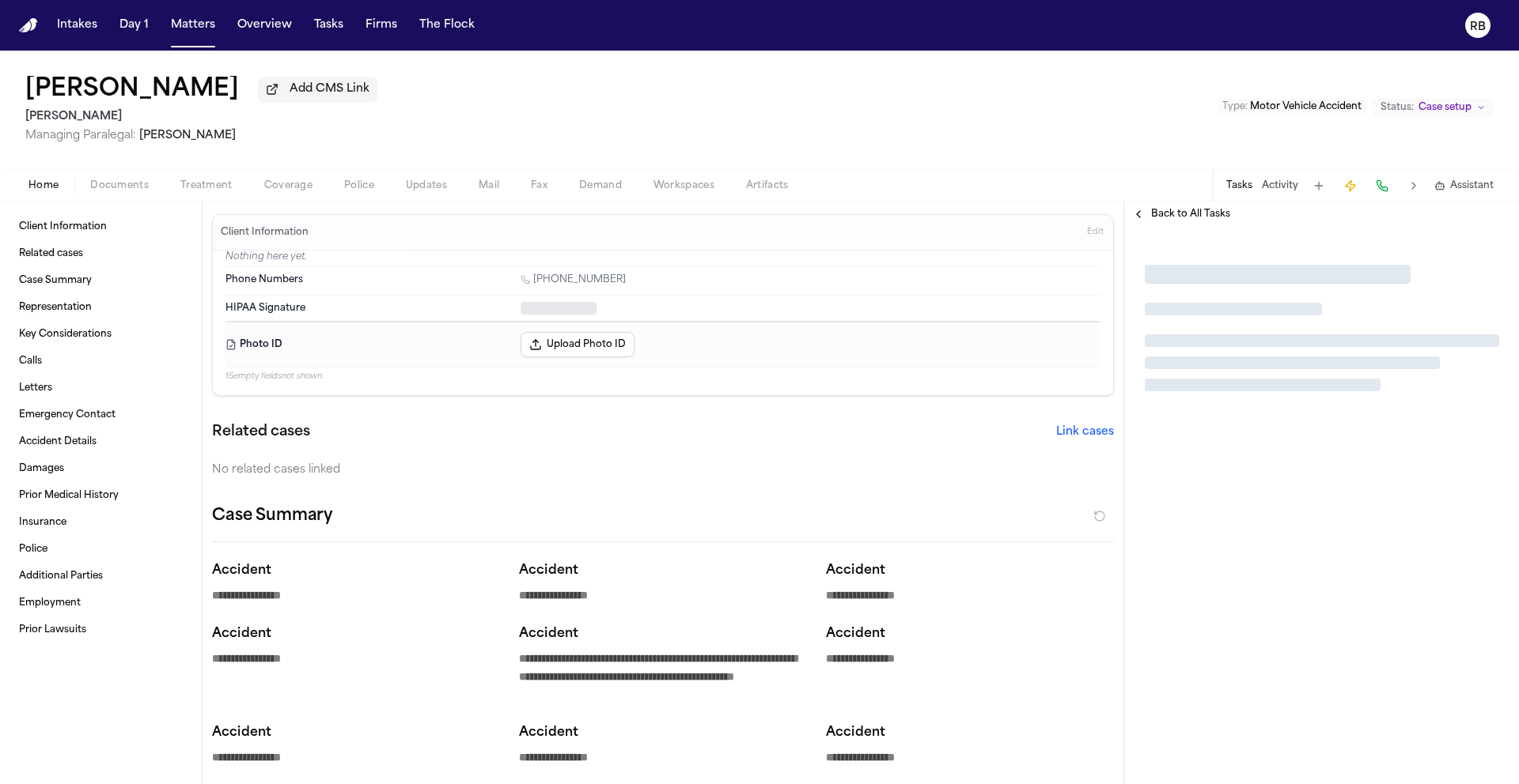
type textarea "*"
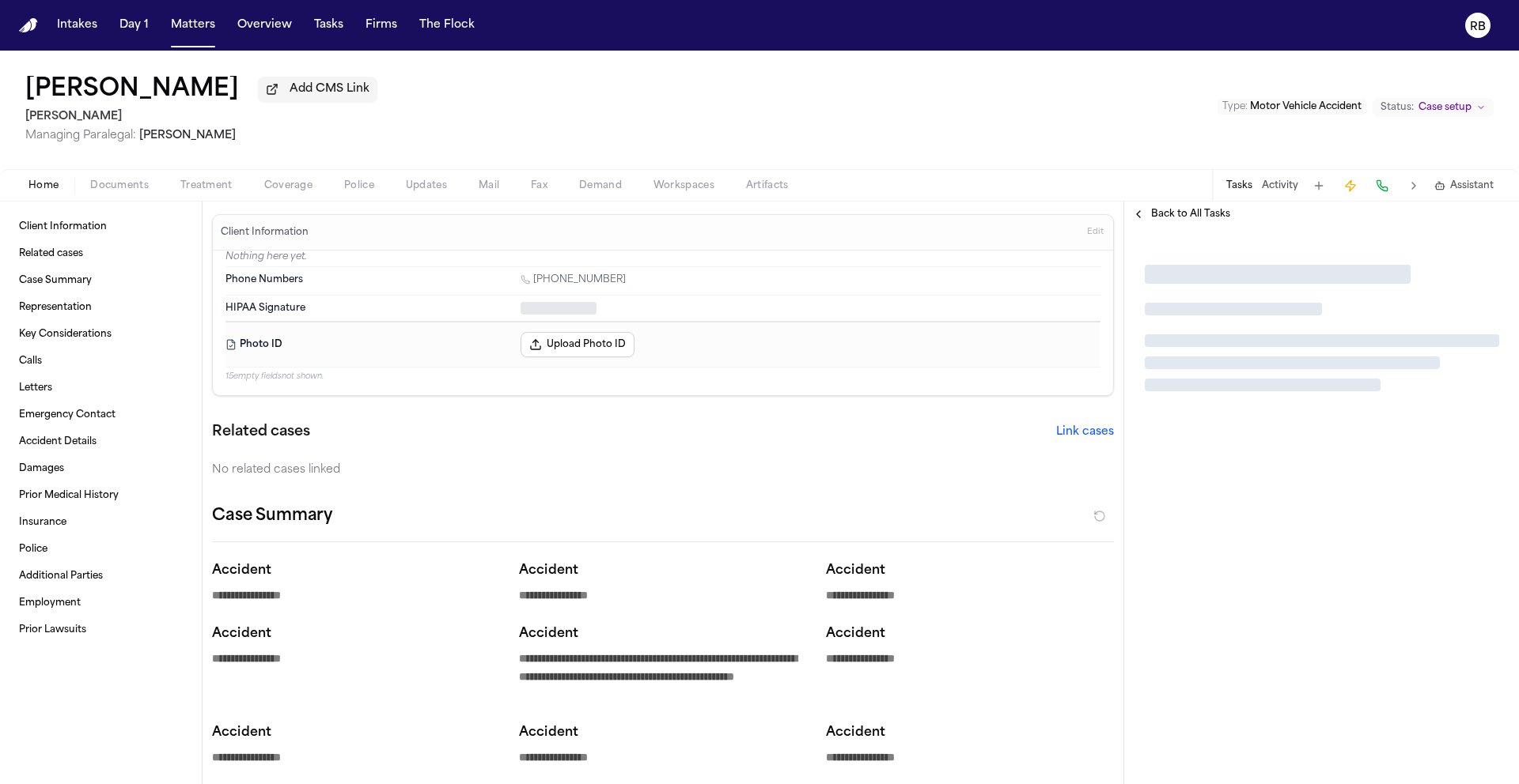
type textarea "*"
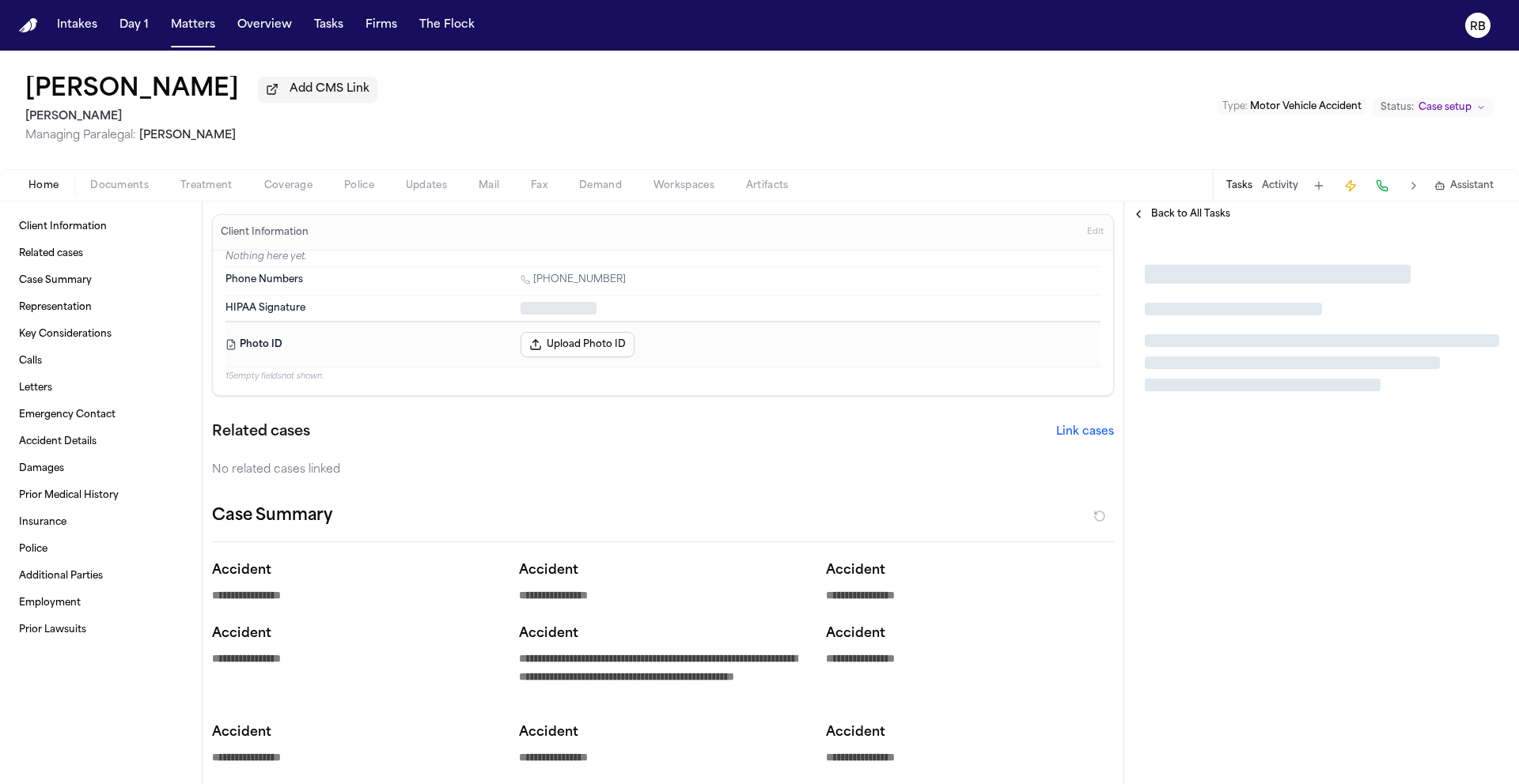
type textarea "*"
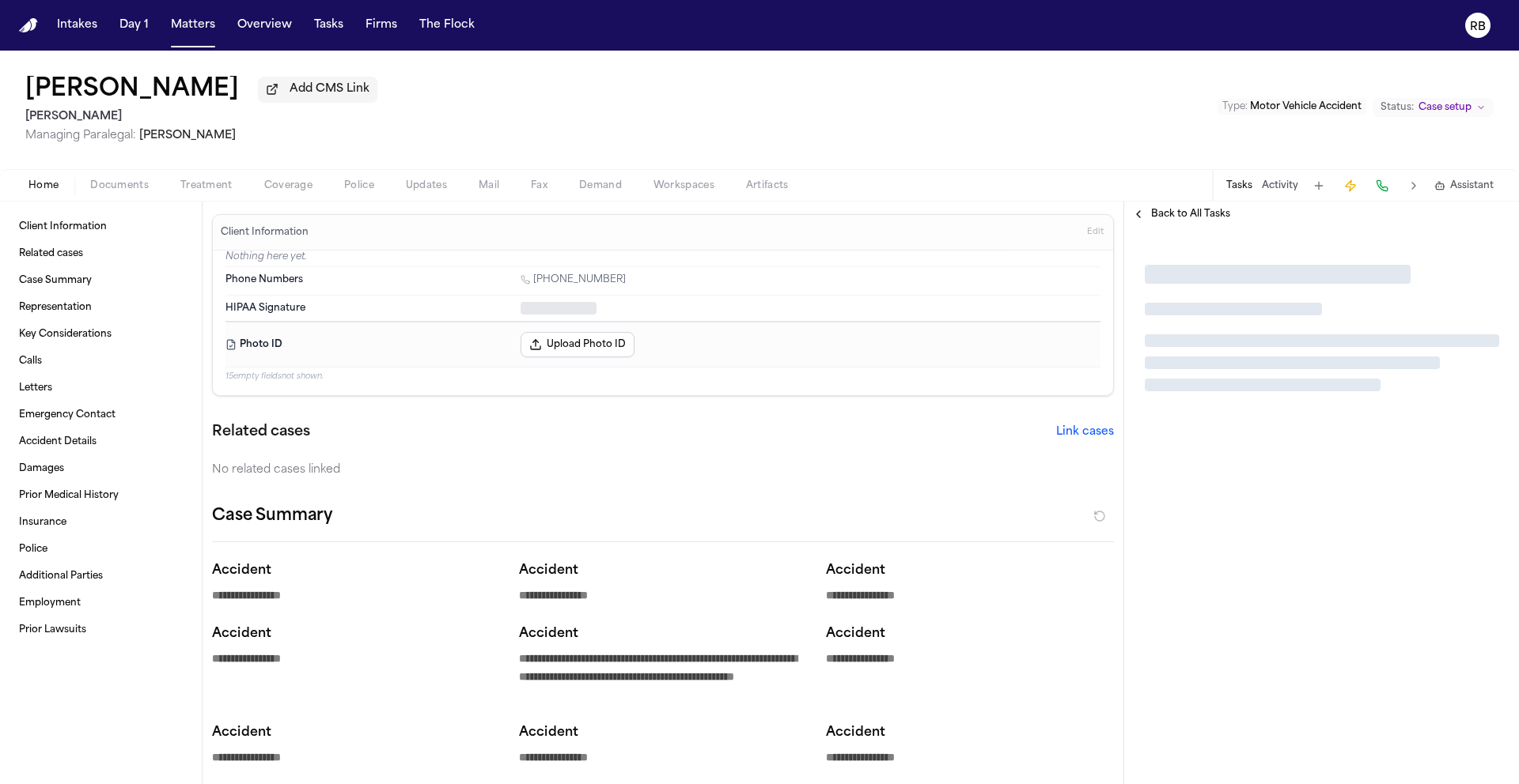
type textarea "*"
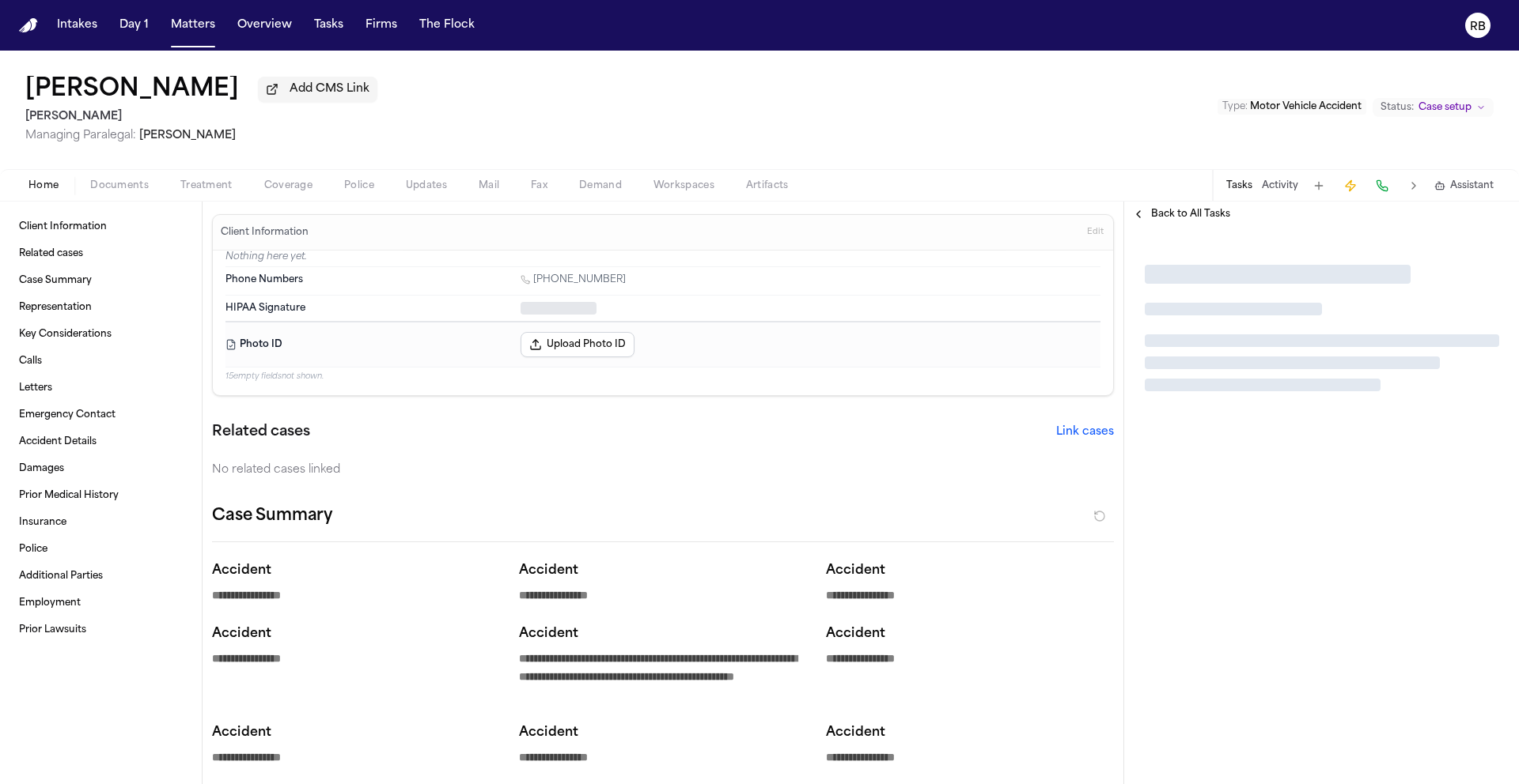
type textarea "*"
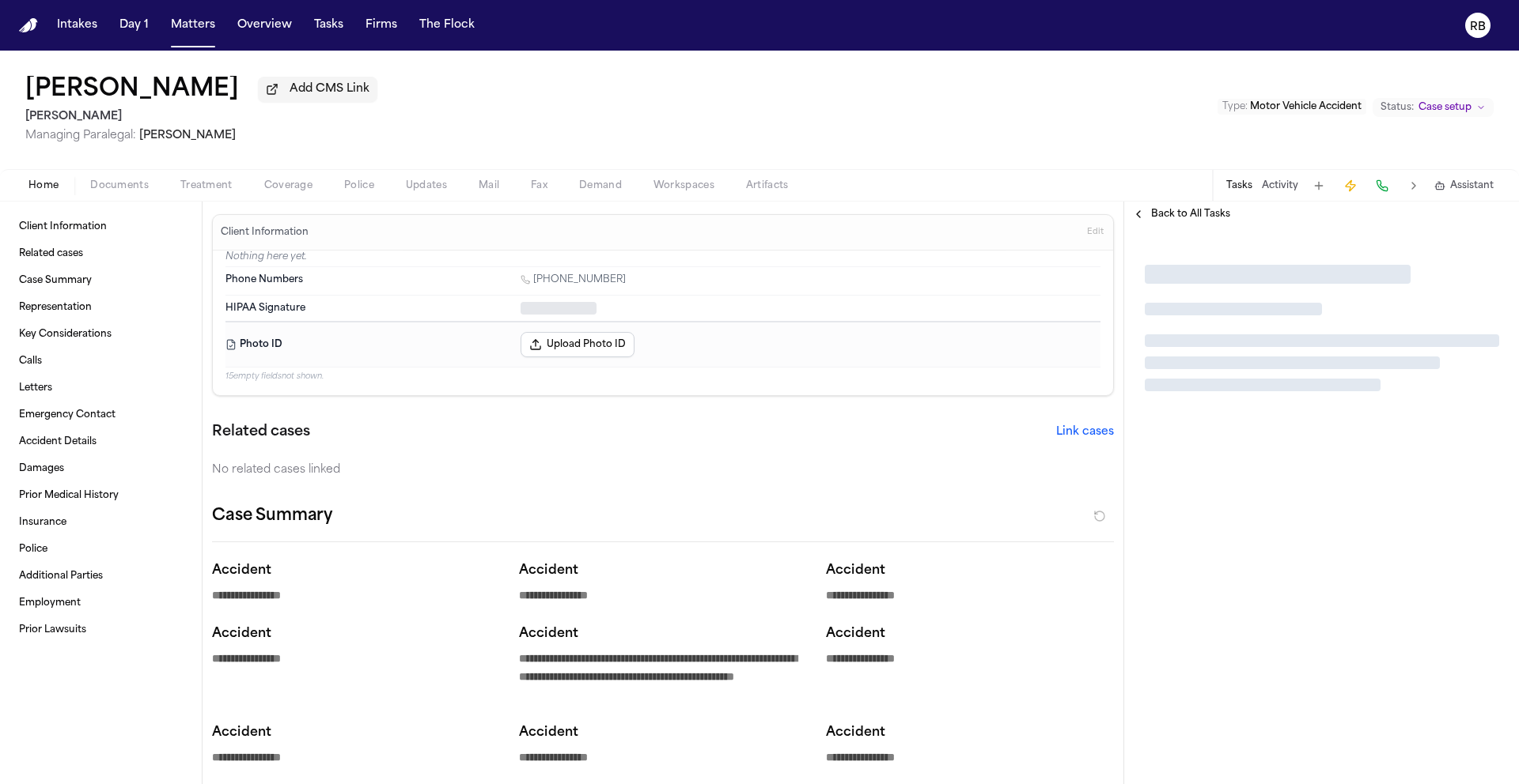
type textarea "*"
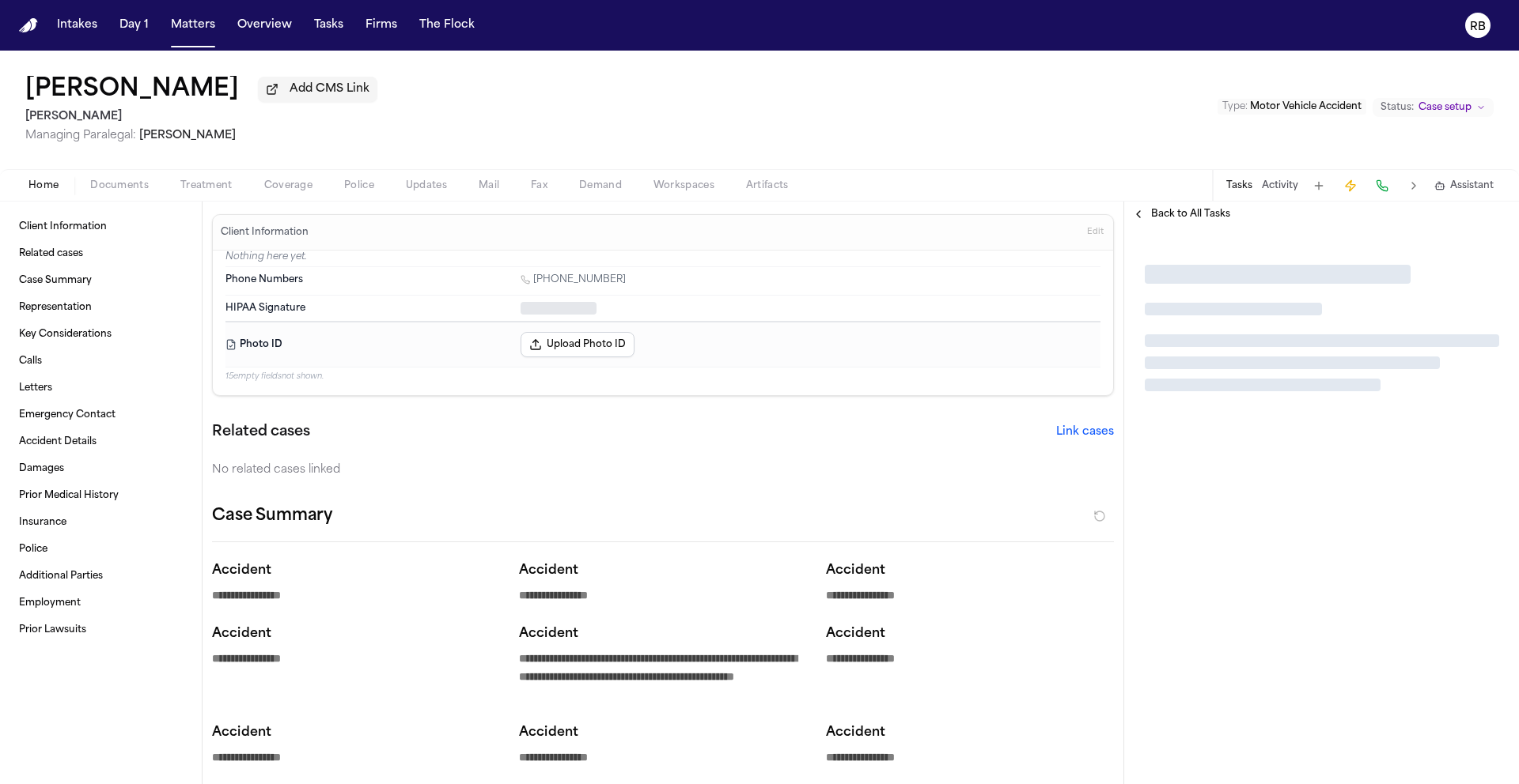
type textarea "*"
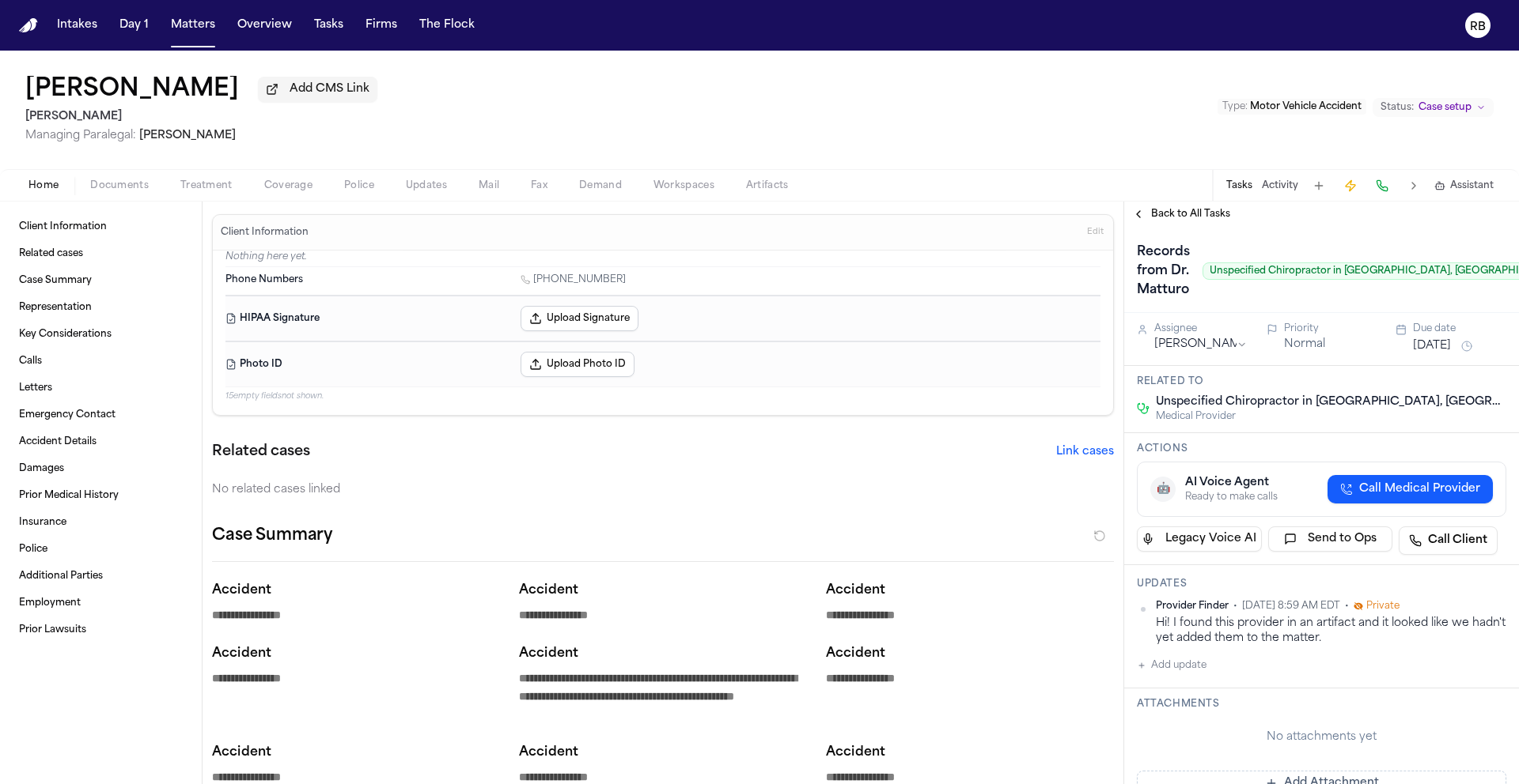
click at [208, 188] on span "Treatment" at bounding box center [206, 186] width 52 height 12
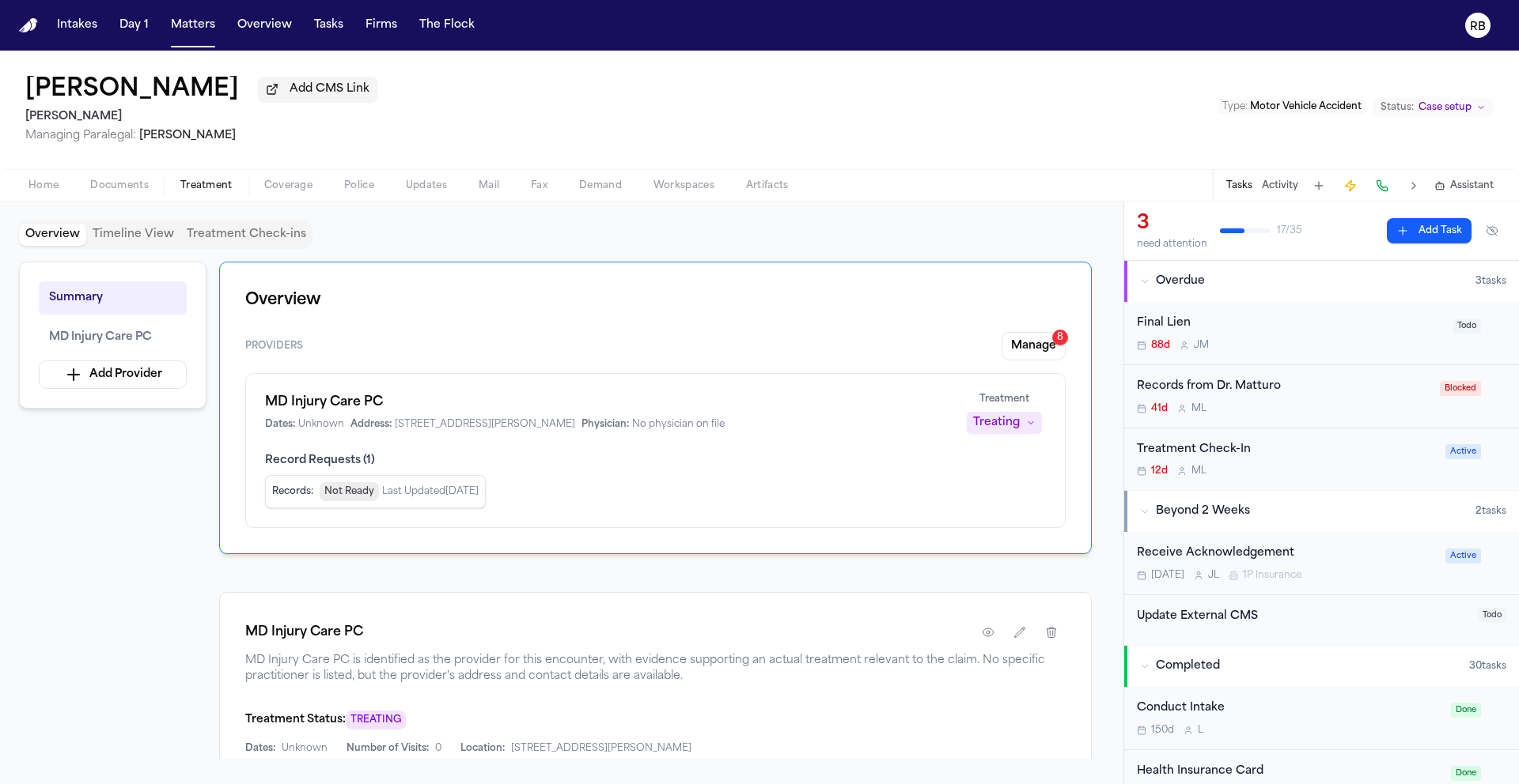
click at [1359, 399] on div "Records from Dr. Matturo 41d M L" at bounding box center [1283, 396] width 293 height 37
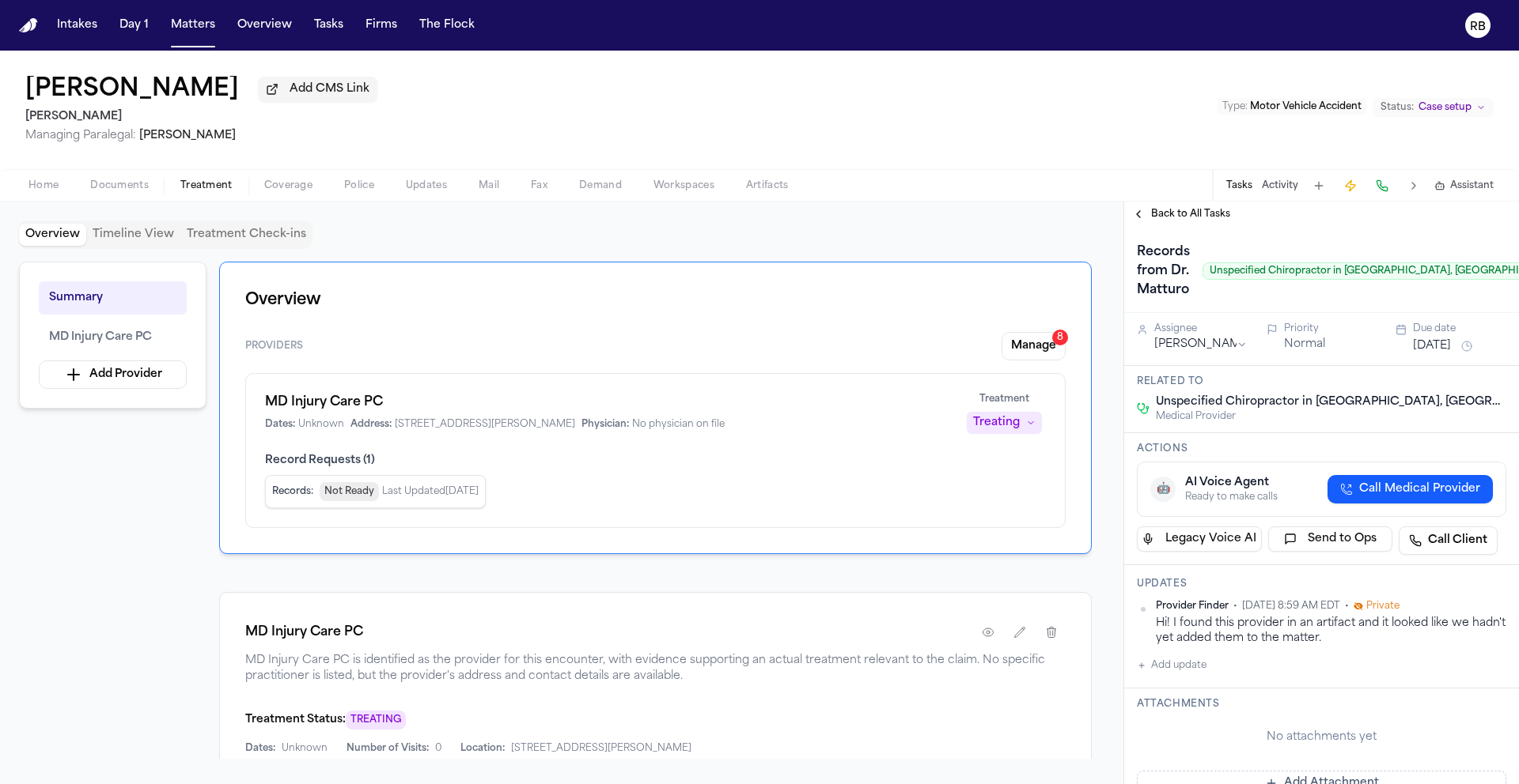
click at [1074, 579] on div "Overview Providers Manage 8 MD Injury Care PC Dates: Unknown Address: 139 Halse…" at bounding box center [655, 509] width 872 height 497
click at [1085, 565] on div "Overview Providers Manage 8 MD Injury Care PC Dates: Unknown Address: 139 Halse…" at bounding box center [655, 509] width 872 height 497
click at [128, 190] on span "Documents" at bounding box center [119, 186] width 59 height 12
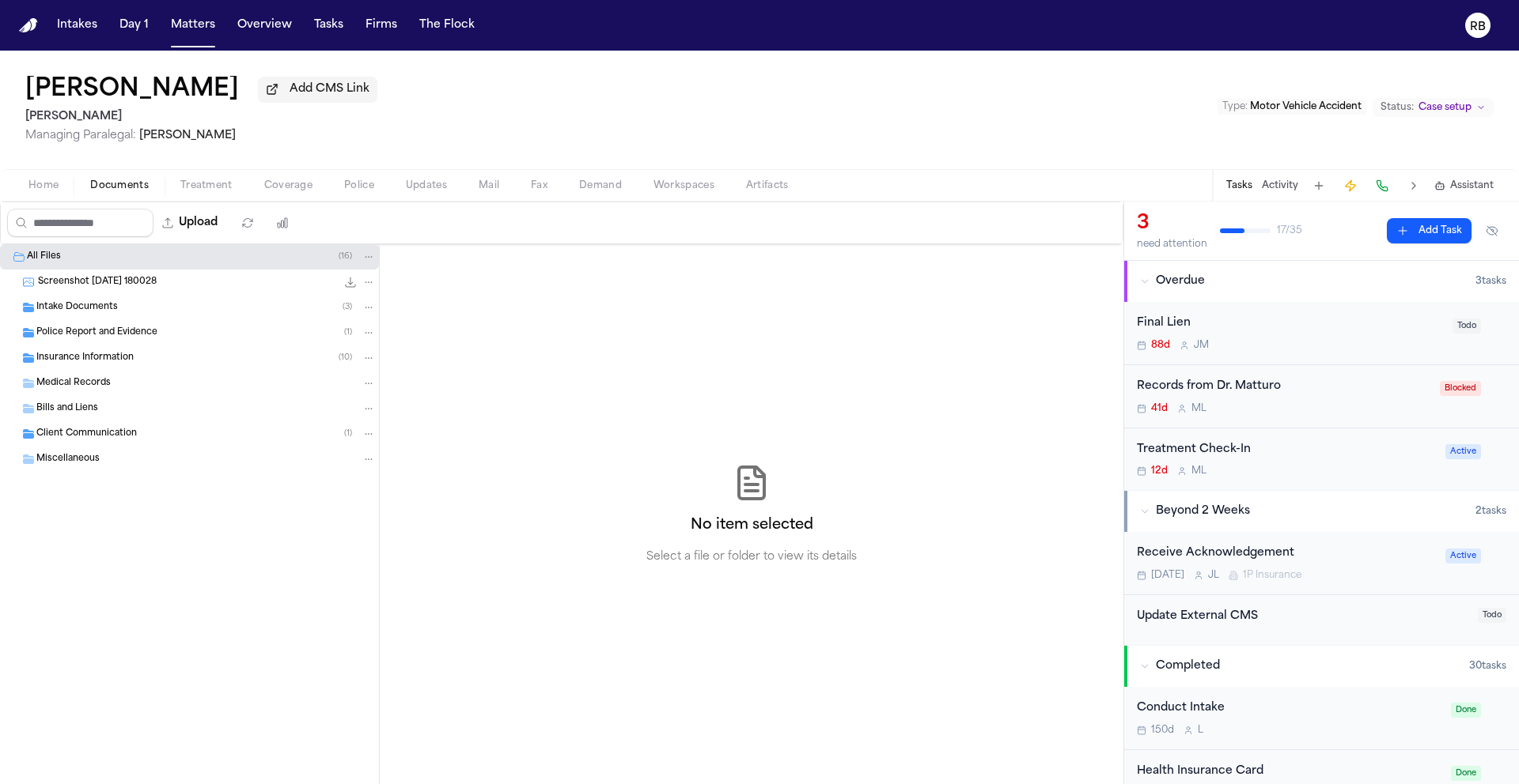
click at [125, 315] on div "Intake Documents ( 3 )" at bounding box center [206, 308] width 340 height 14
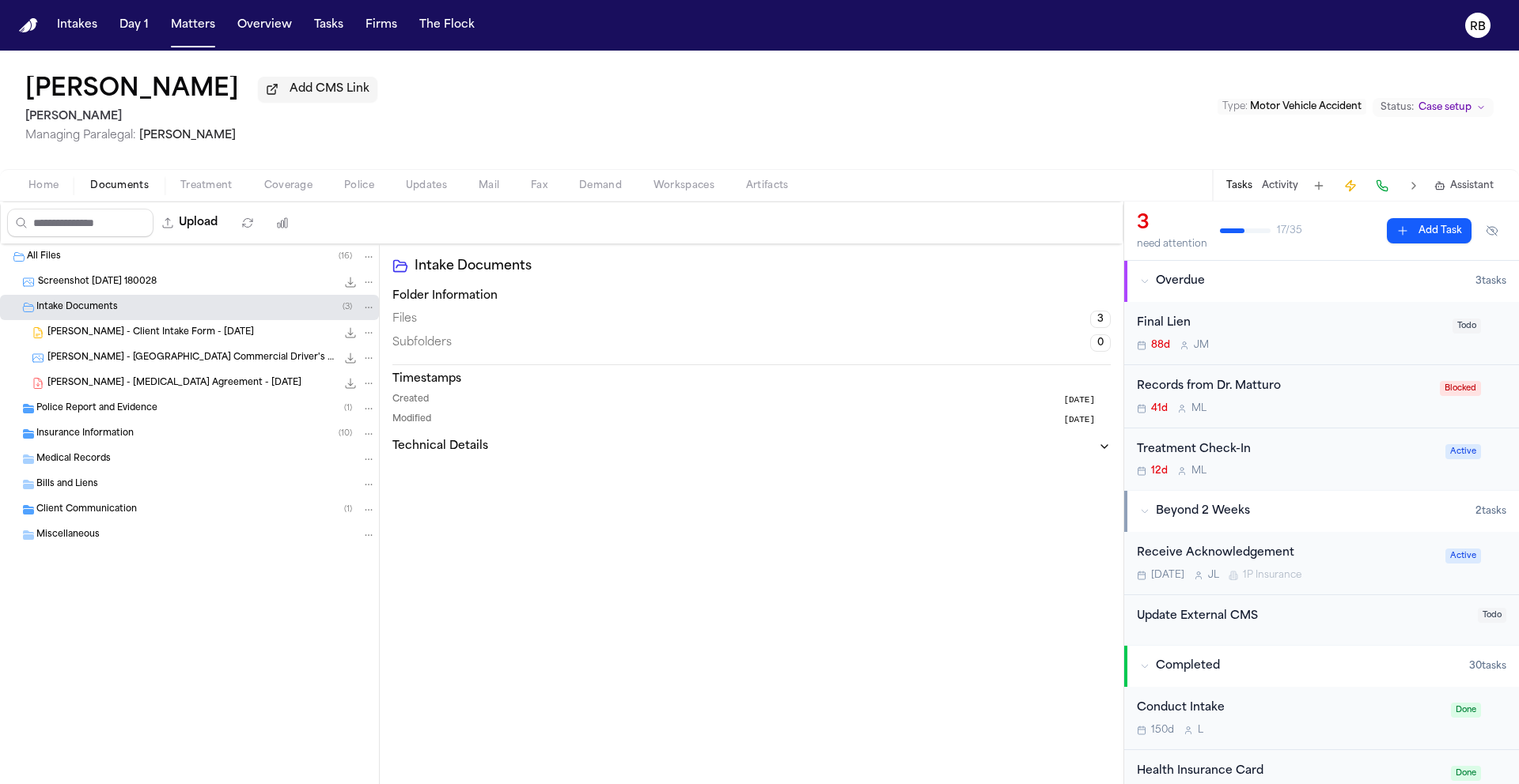
click at [206, 336] on span "J. Cherestal - Client Intake Form - 5.14.25" at bounding box center [150, 332] width 206 height 13
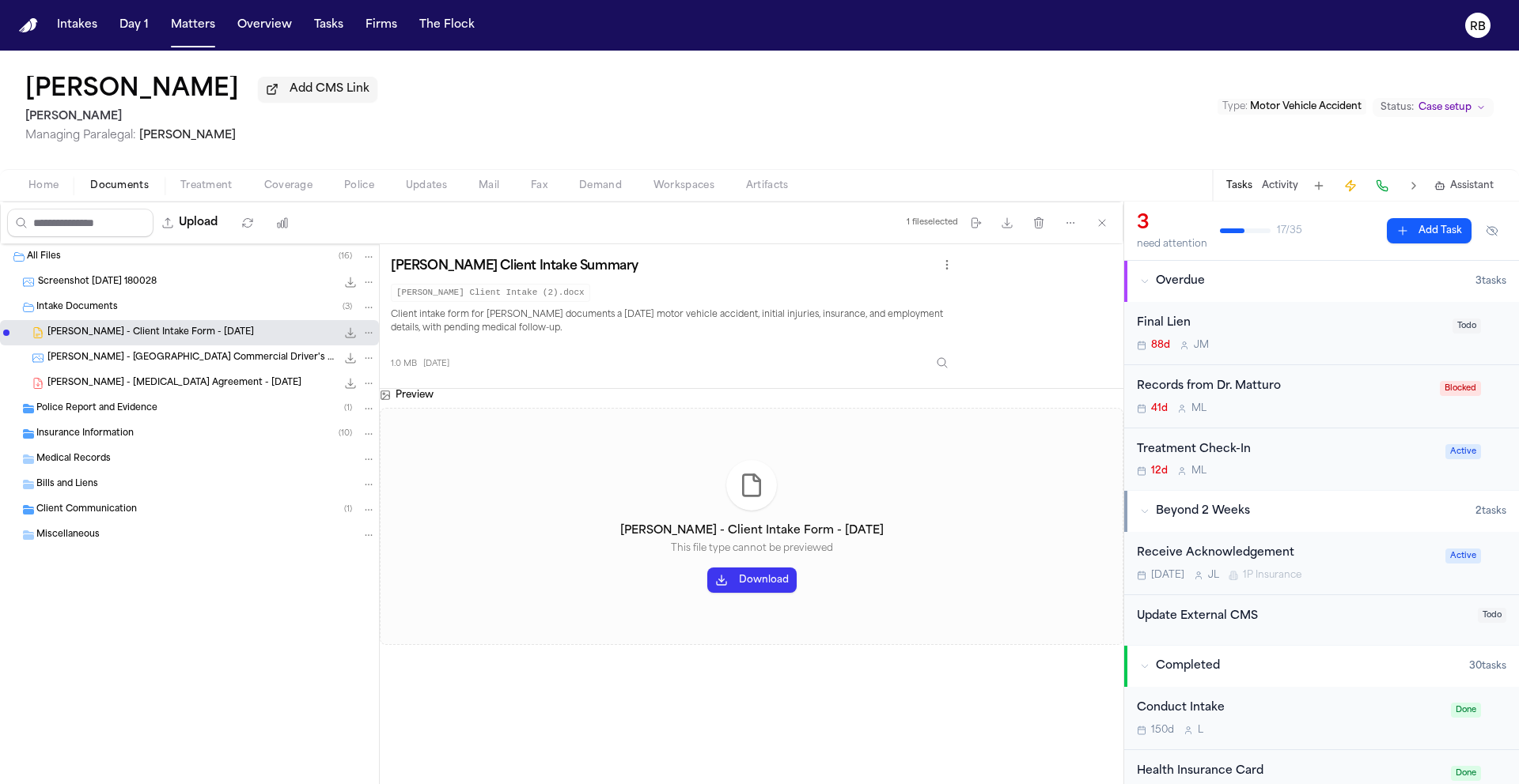
click at [776, 588] on button "Download" at bounding box center [751, 580] width 89 height 25
click at [268, 361] on span "J. Cherestal - NJ Commercial Driver's License Scan - 2025" at bounding box center [191, 358] width 289 height 13
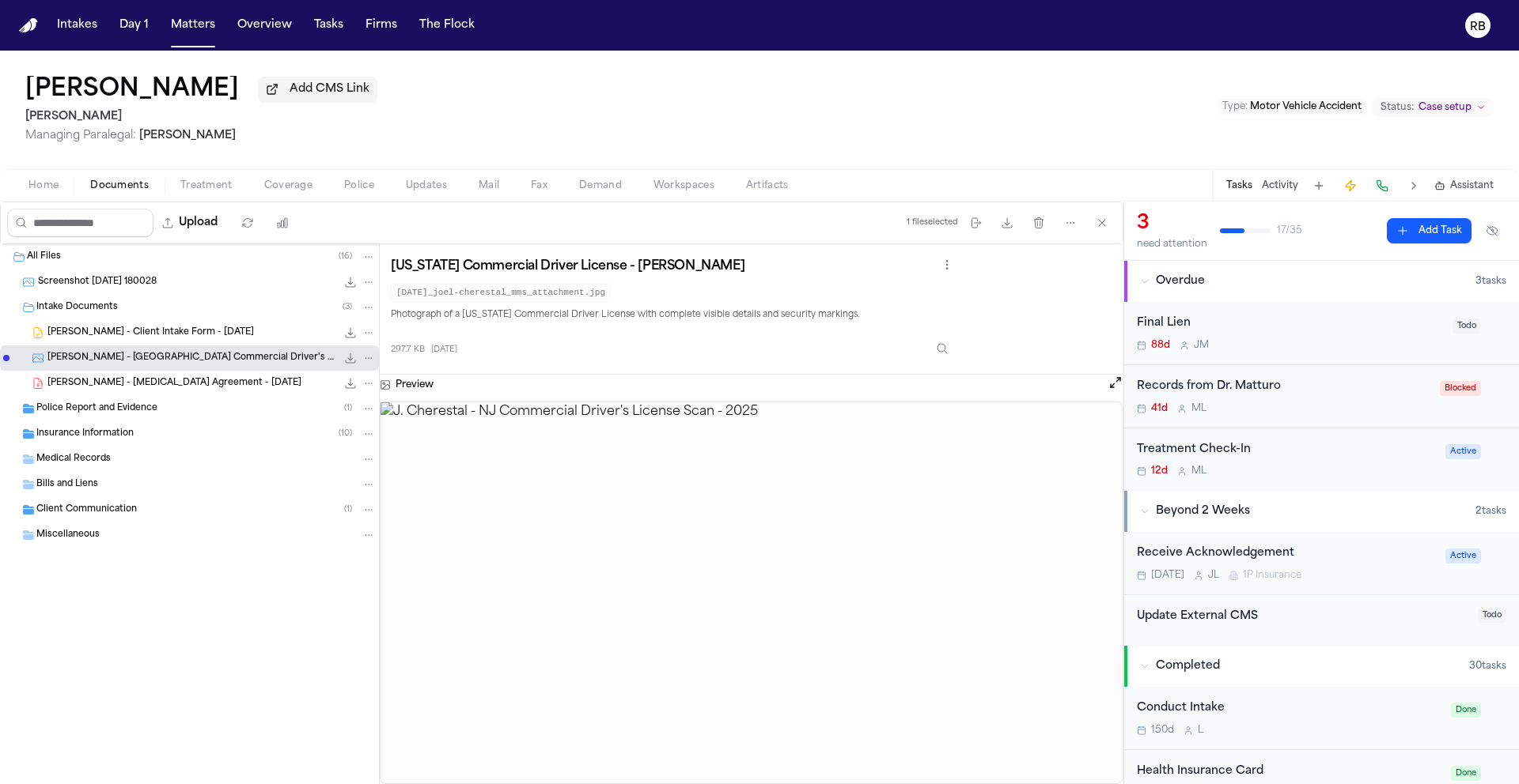
click at [137, 410] on span "Police Report and Evidence" at bounding box center [97, 409] width 121 height 13
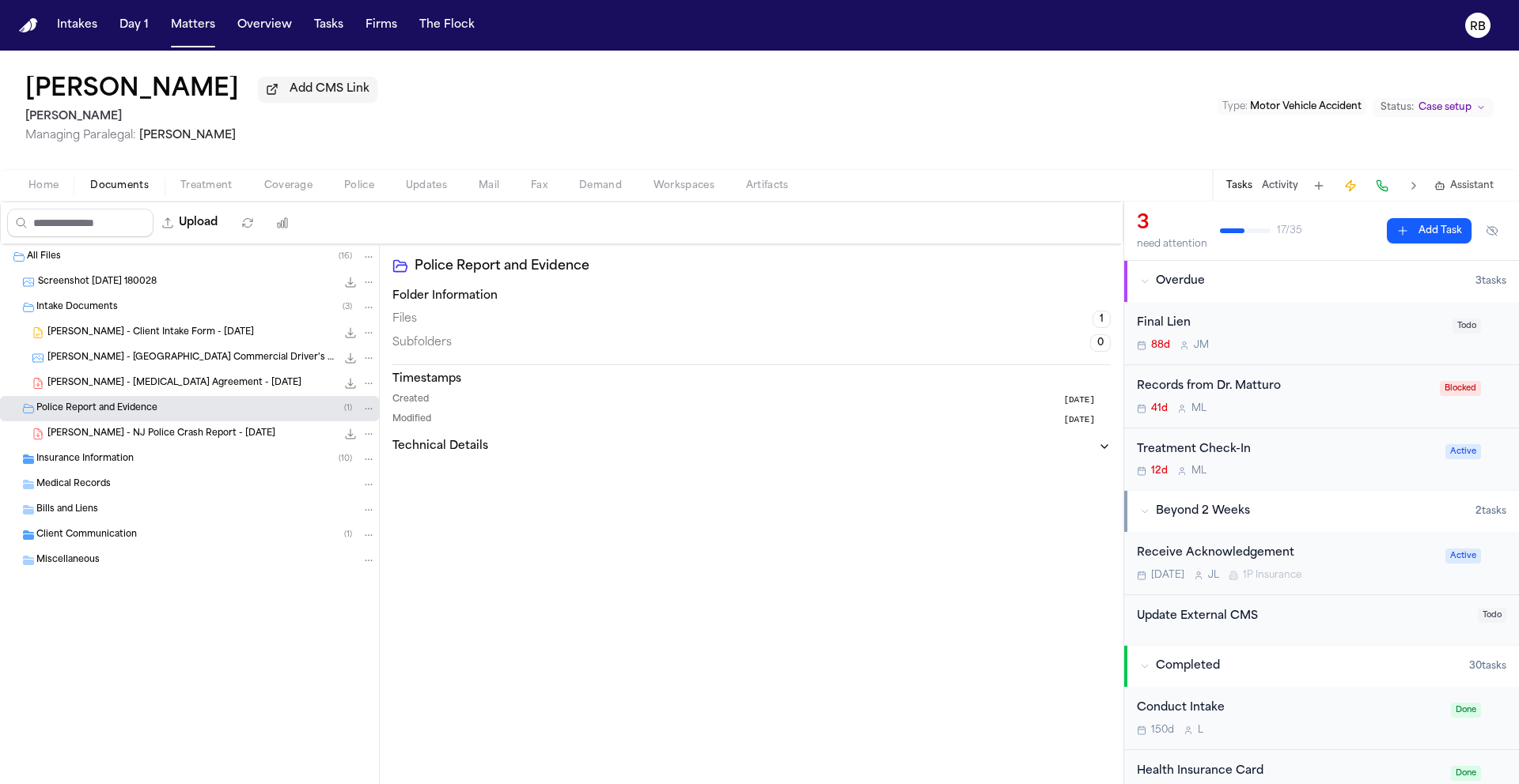
click at [148, 440] on span "J. Cherestal - NJ Police Crash Report - 5.13.25" at bounding box center [161, 434] width 228 height 13
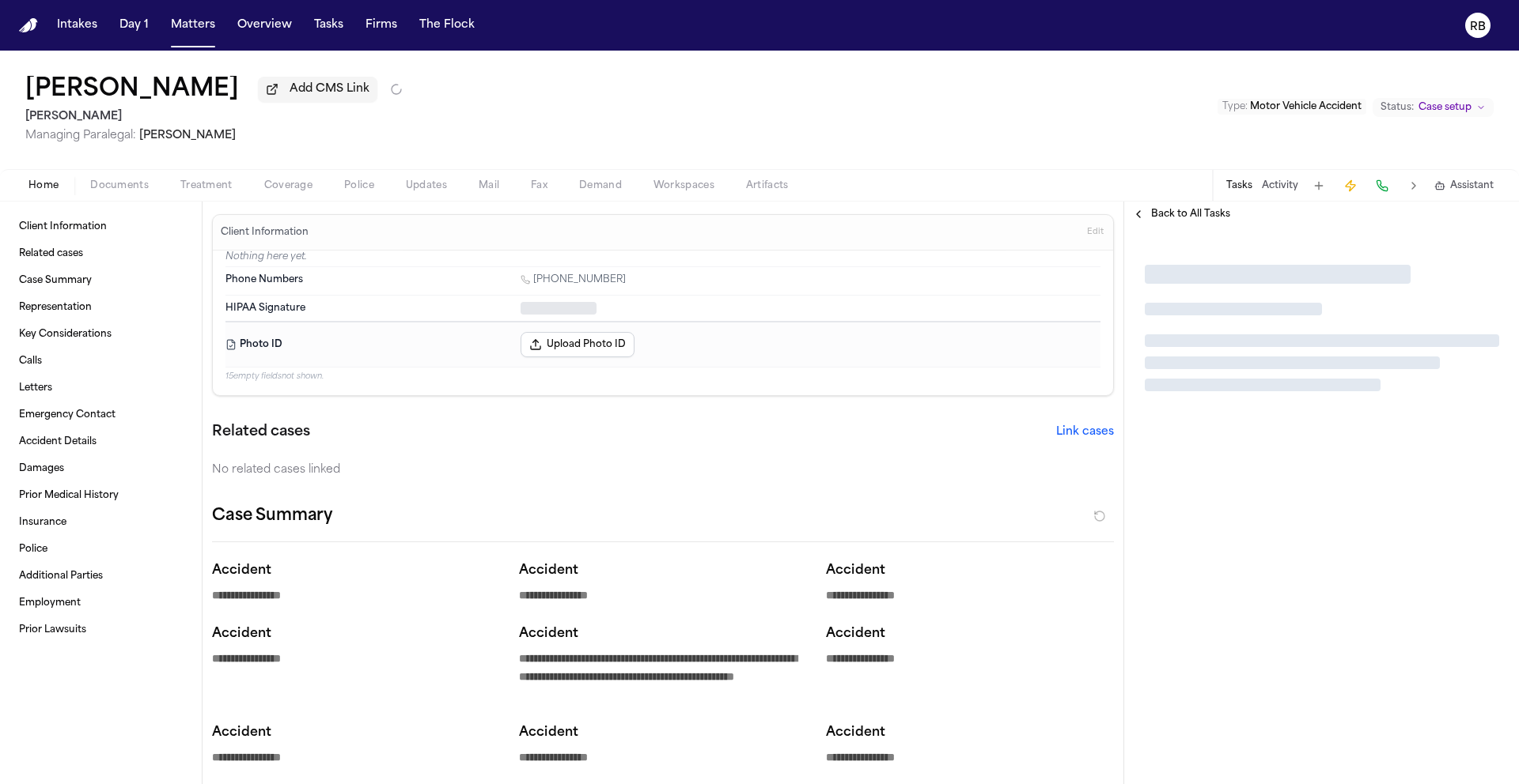
type textarea "*"
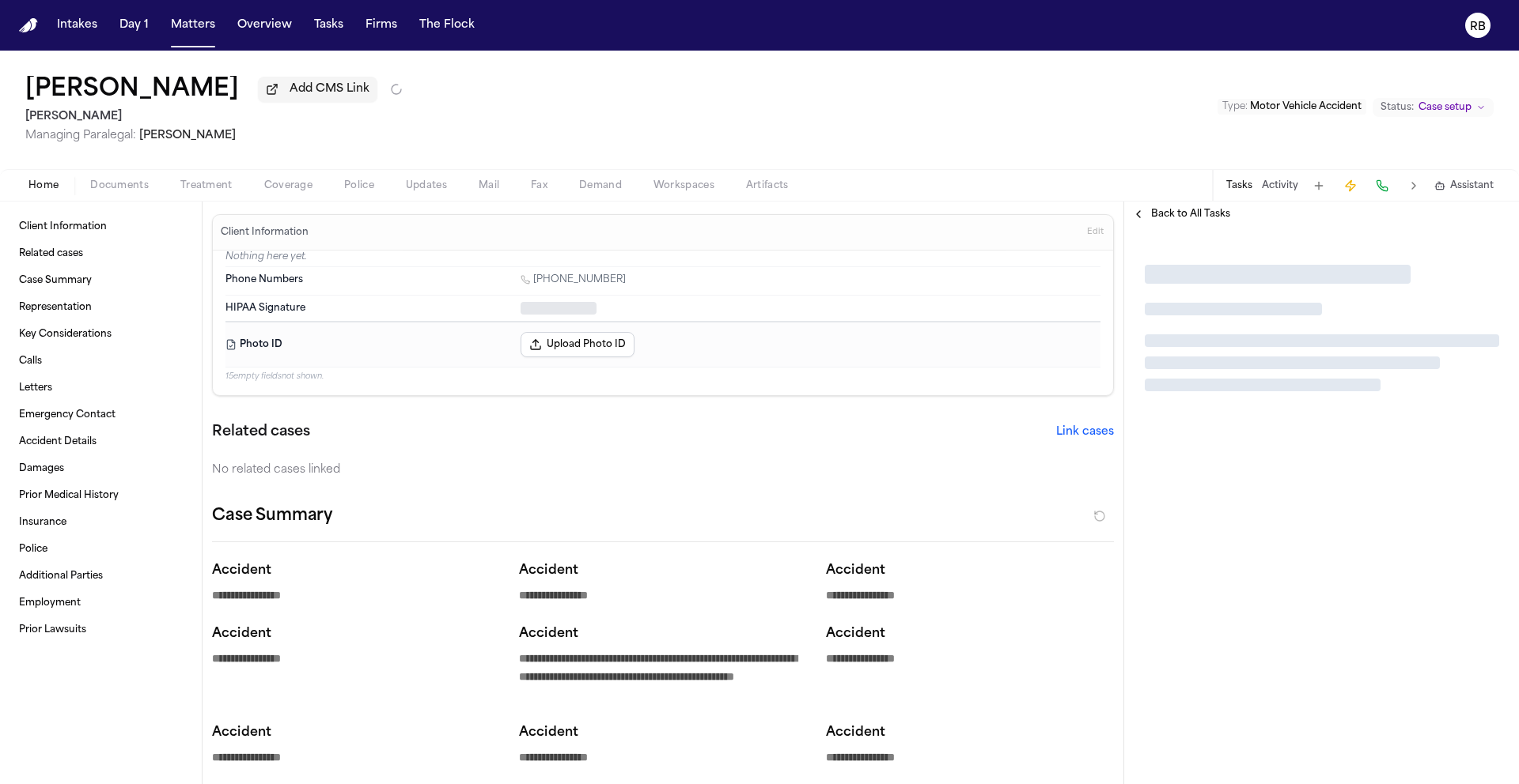
type textarea "*"
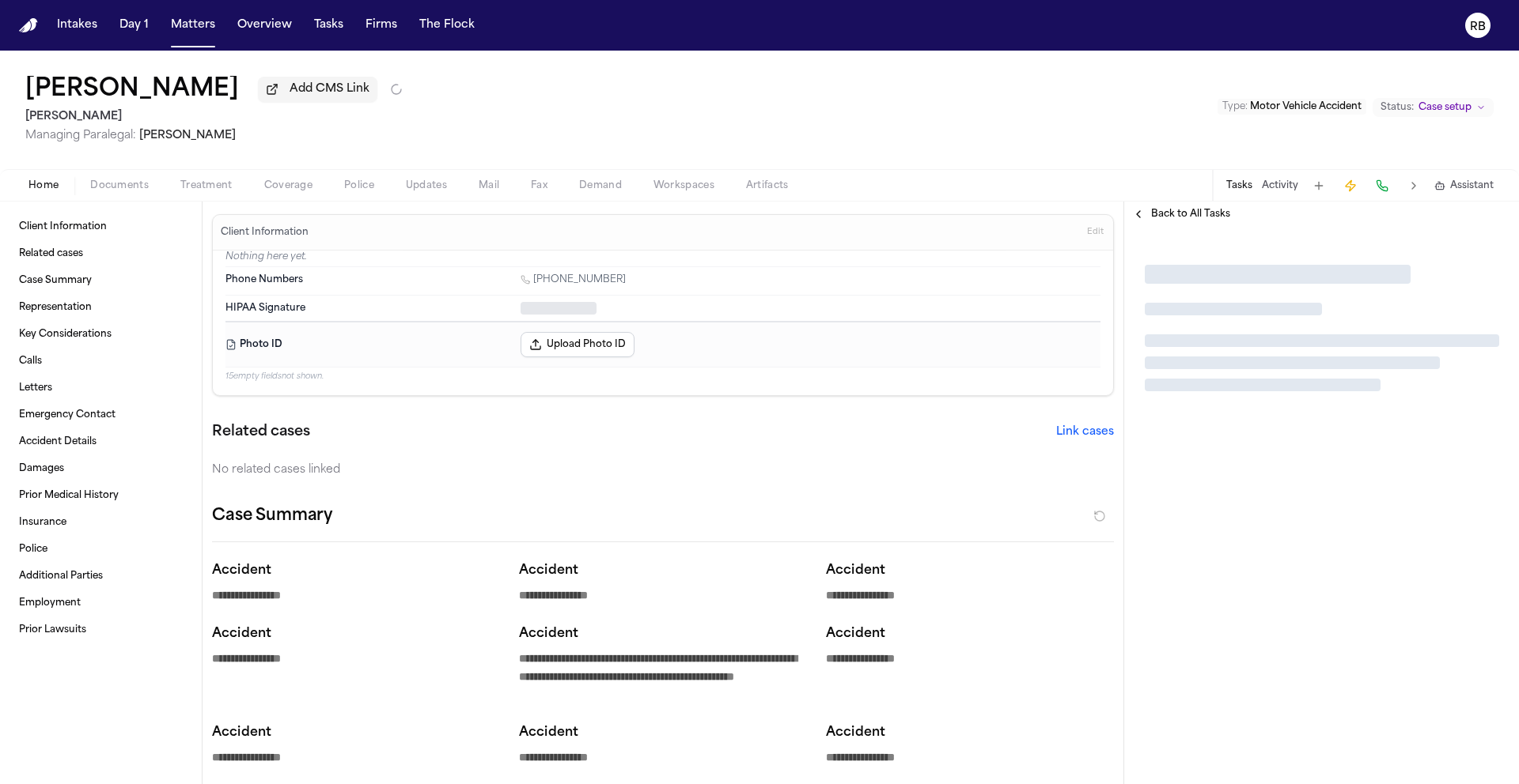
type textarea "*"
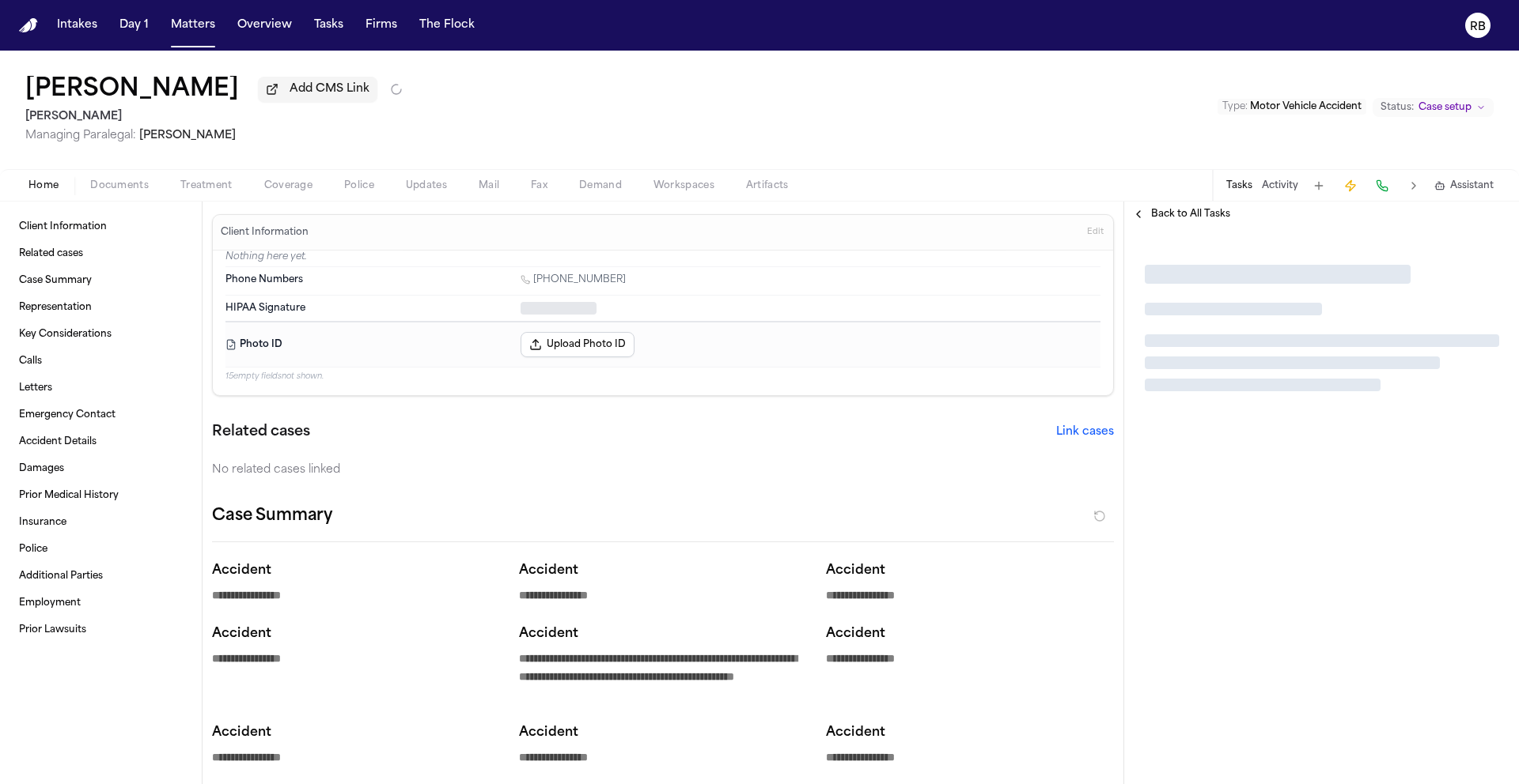
type textarea "*"
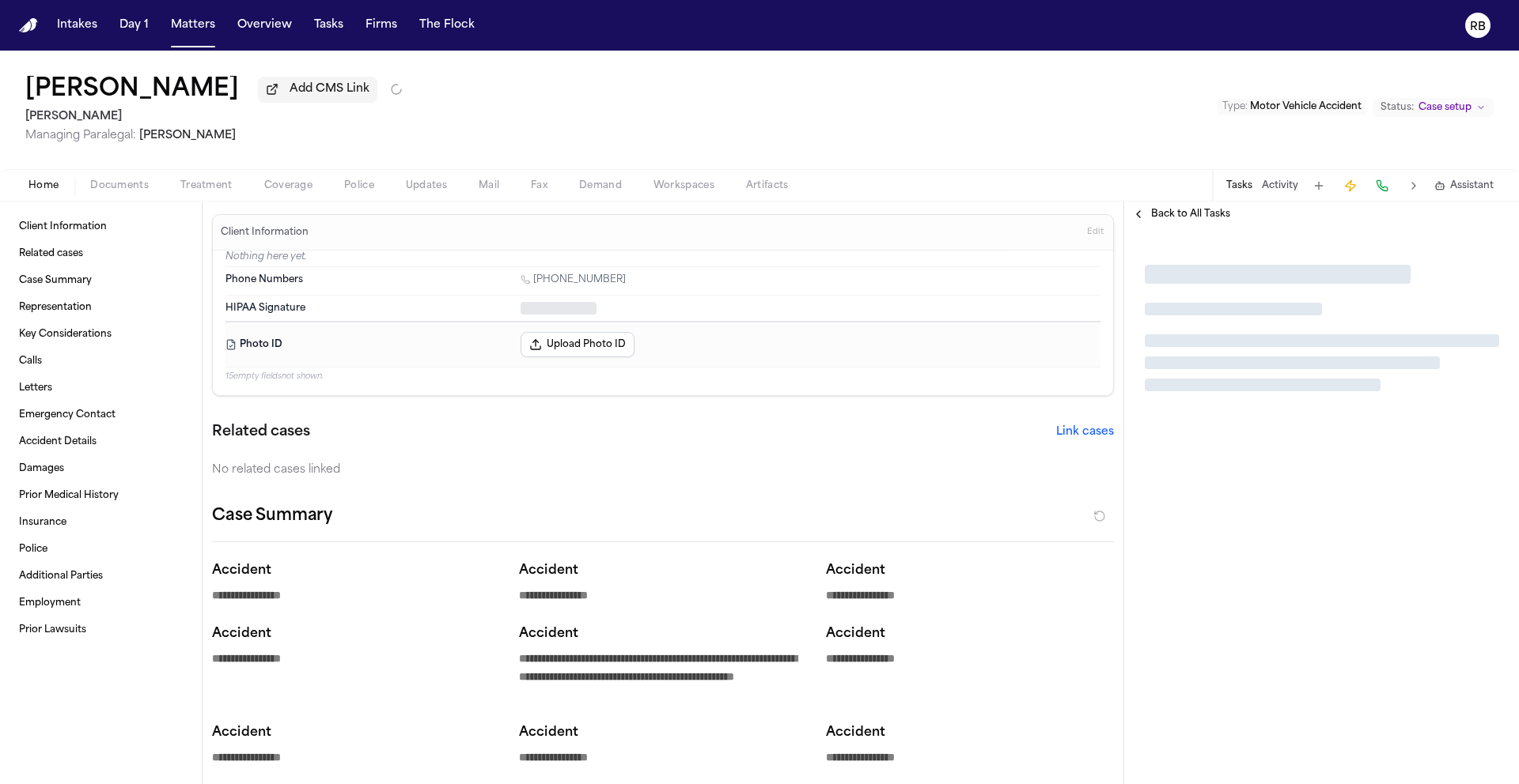
type textarea "*"
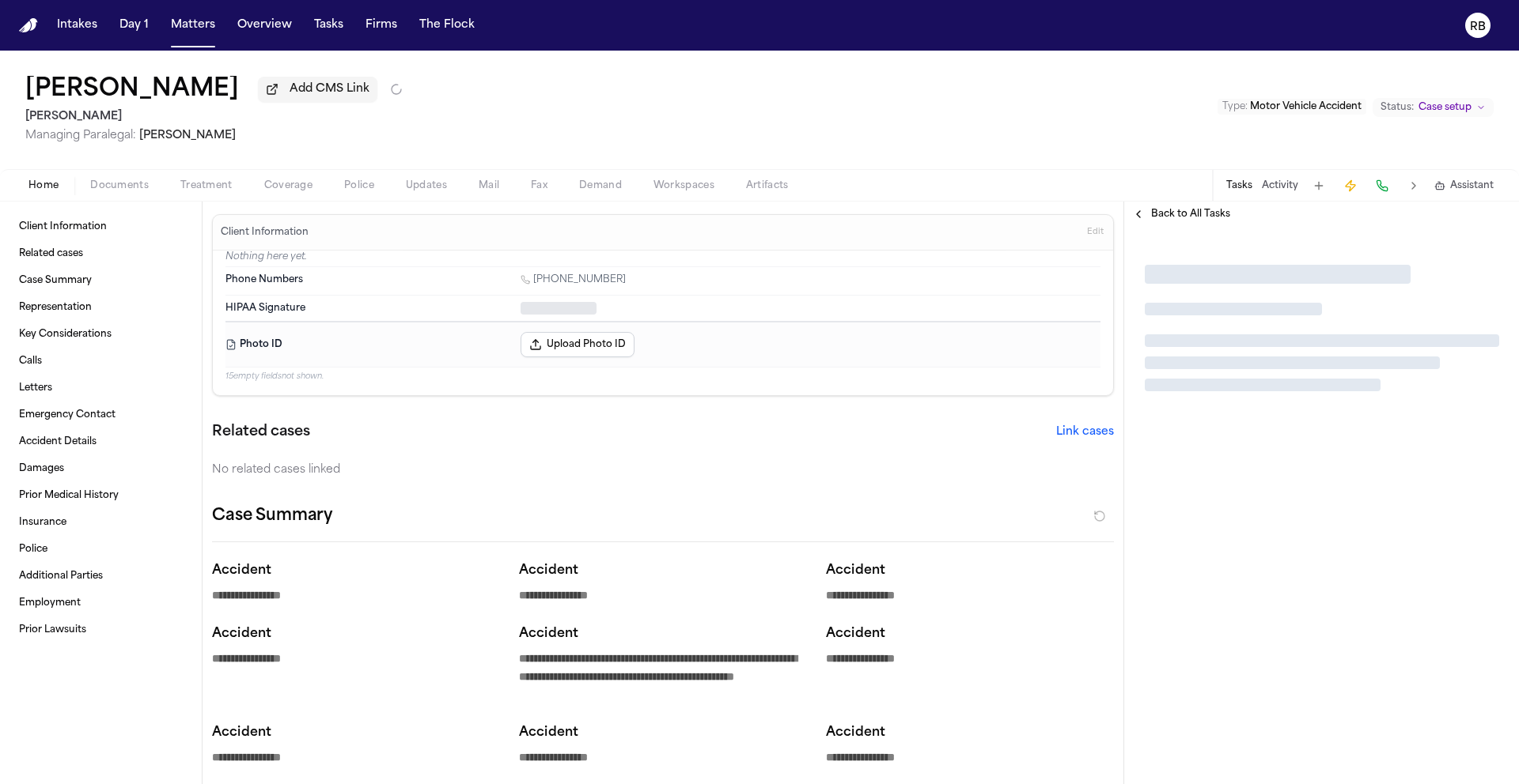
type textarea "*"
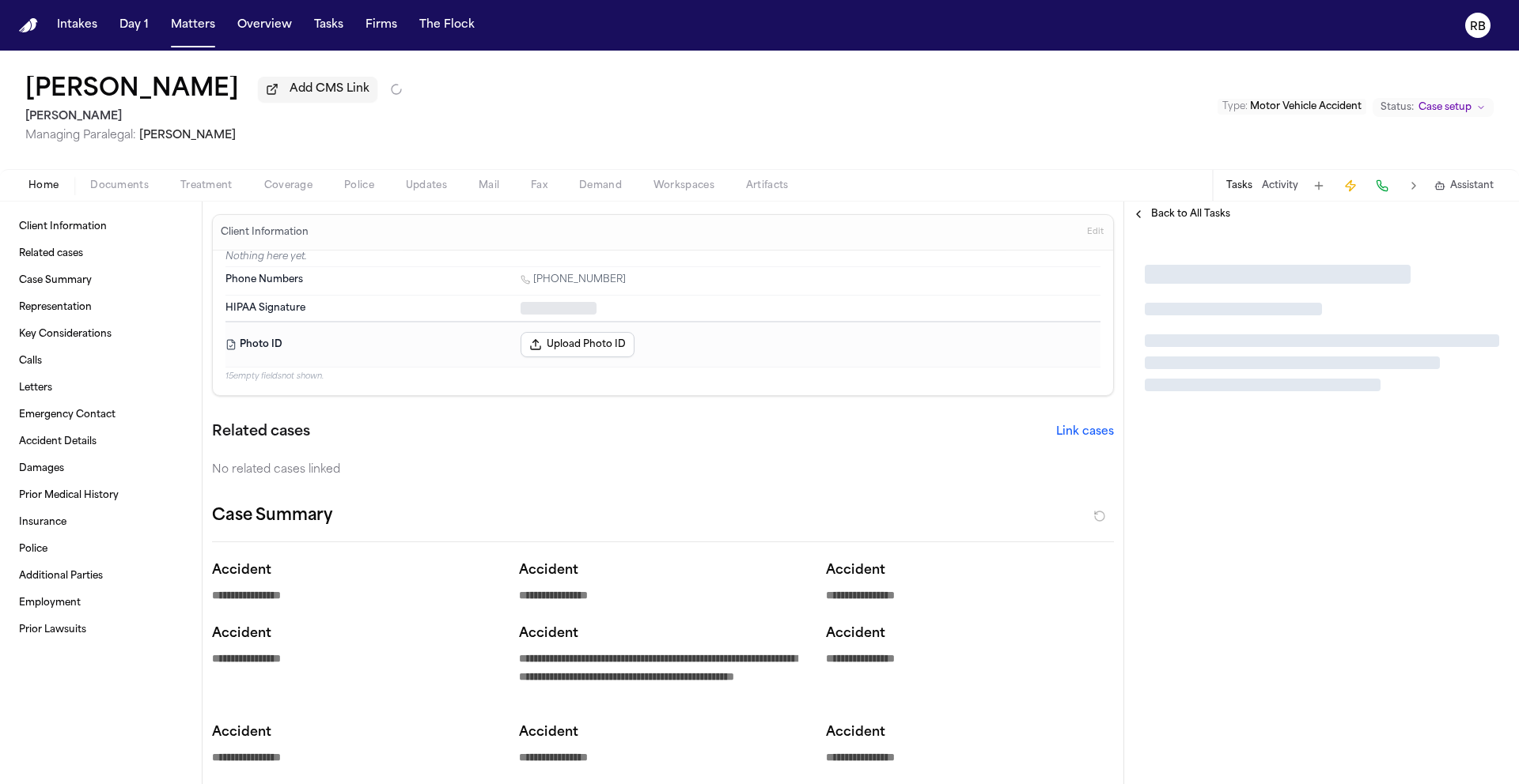
type textarea "*"
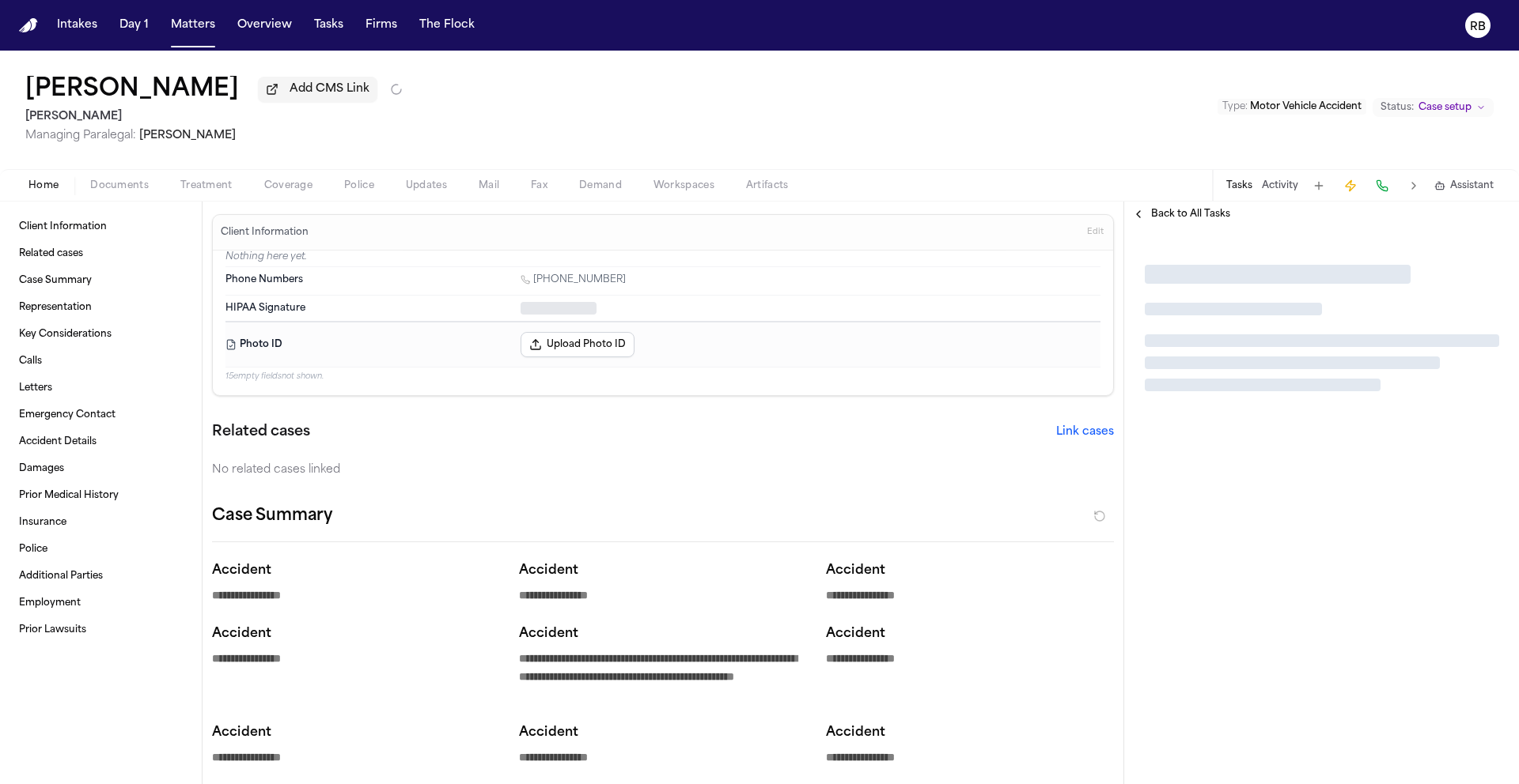
type textarea "*"
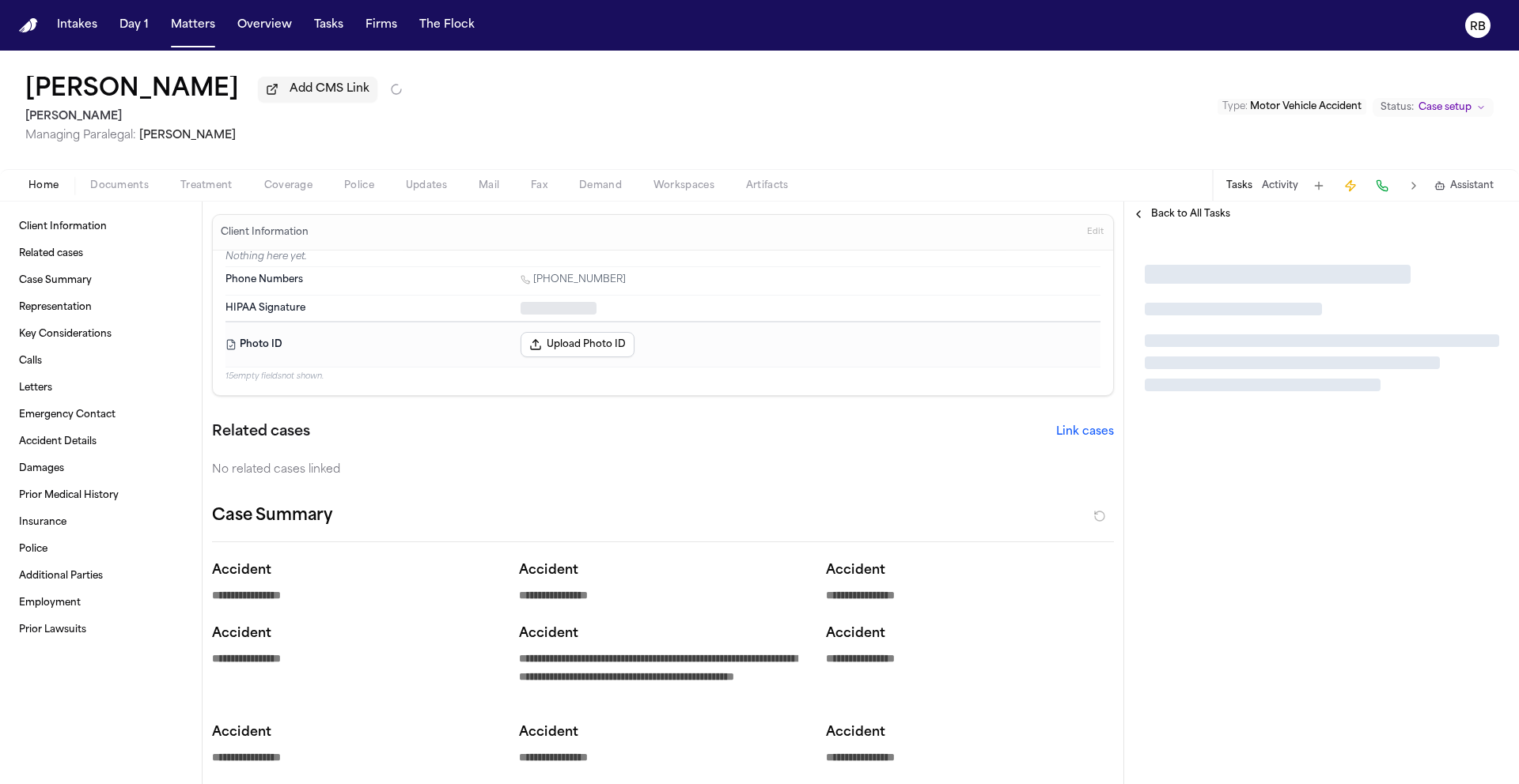
type textarea "*"
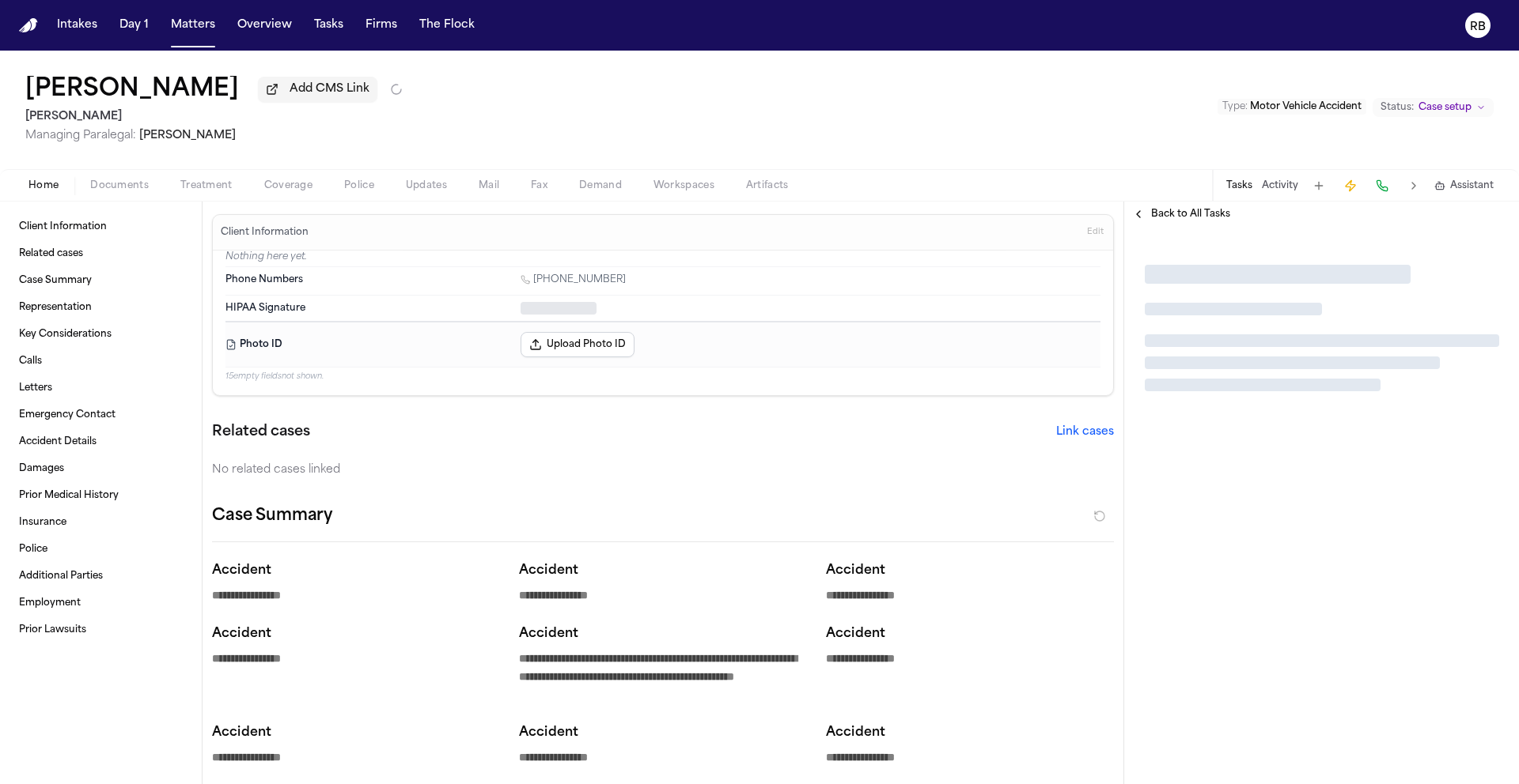
type textarea "*"
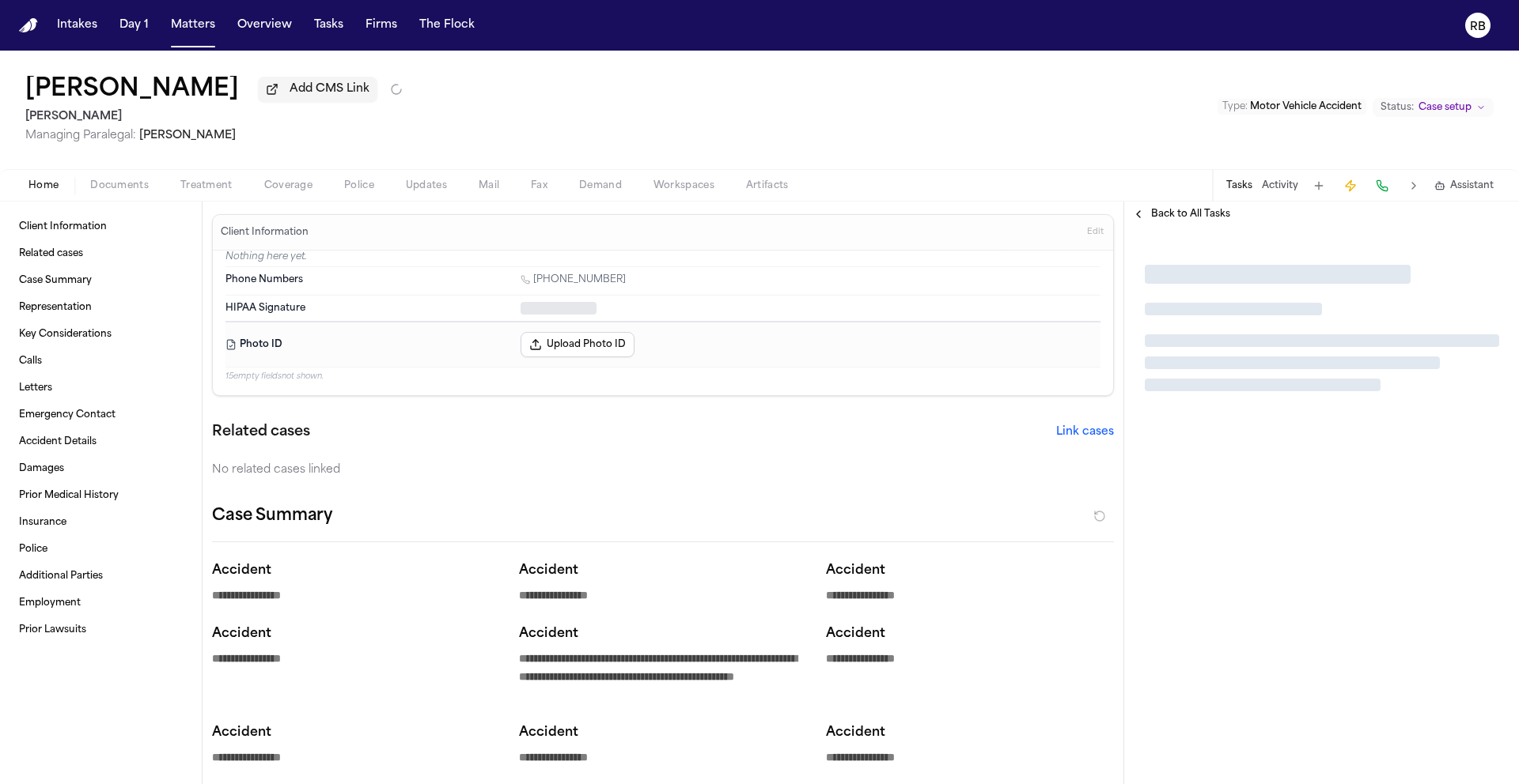
type textarea "*"
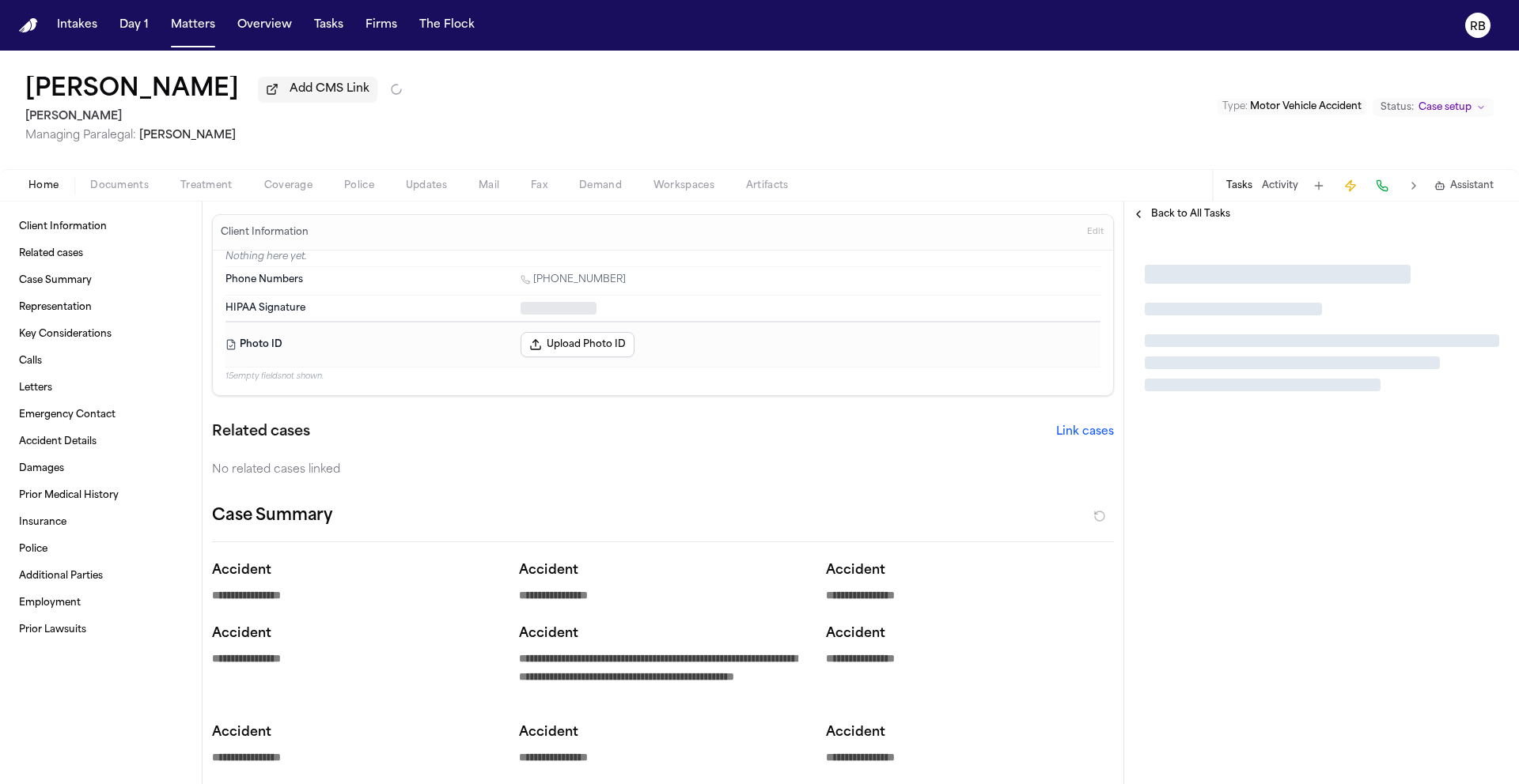
type textarea "*"
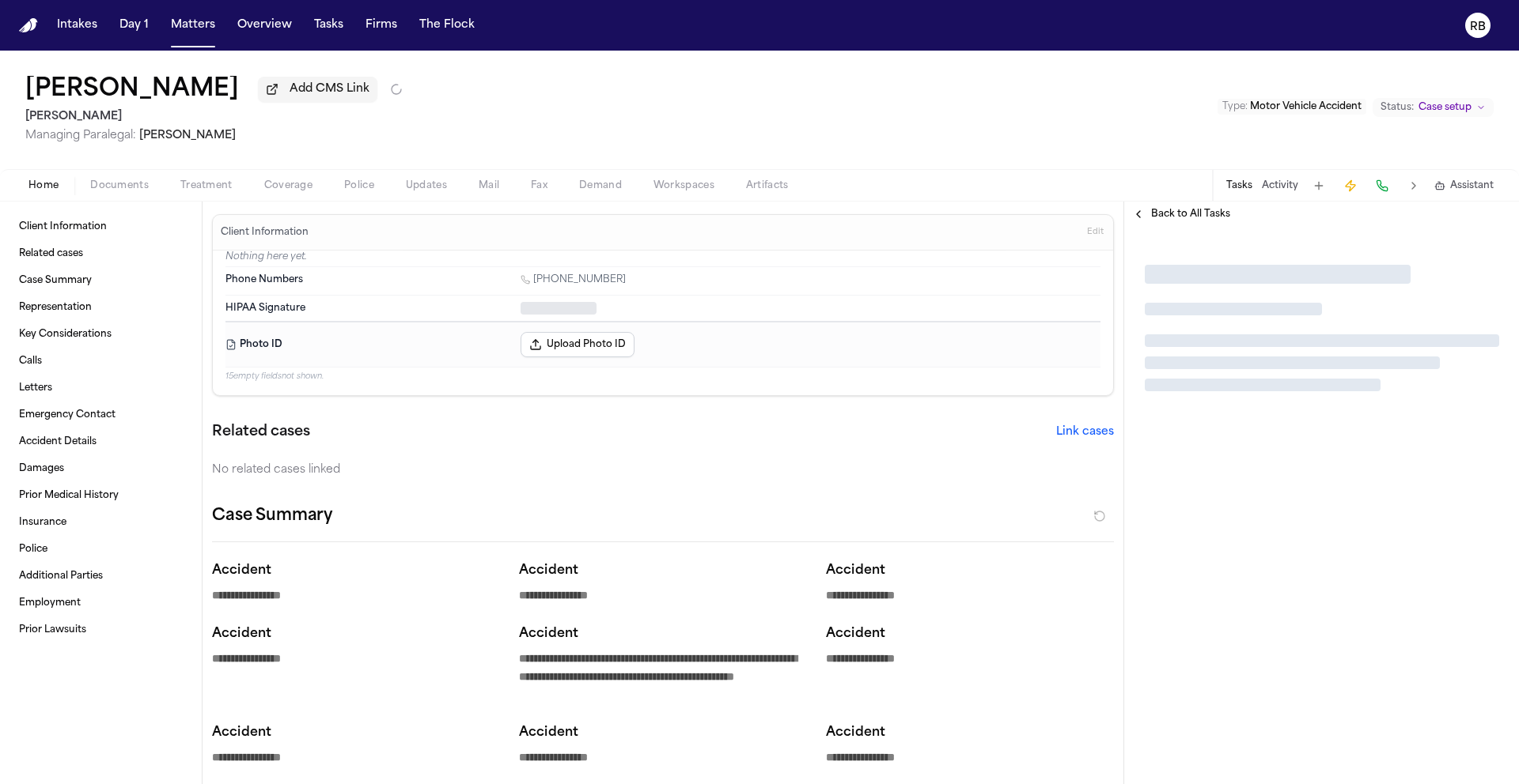
type textarea "*"
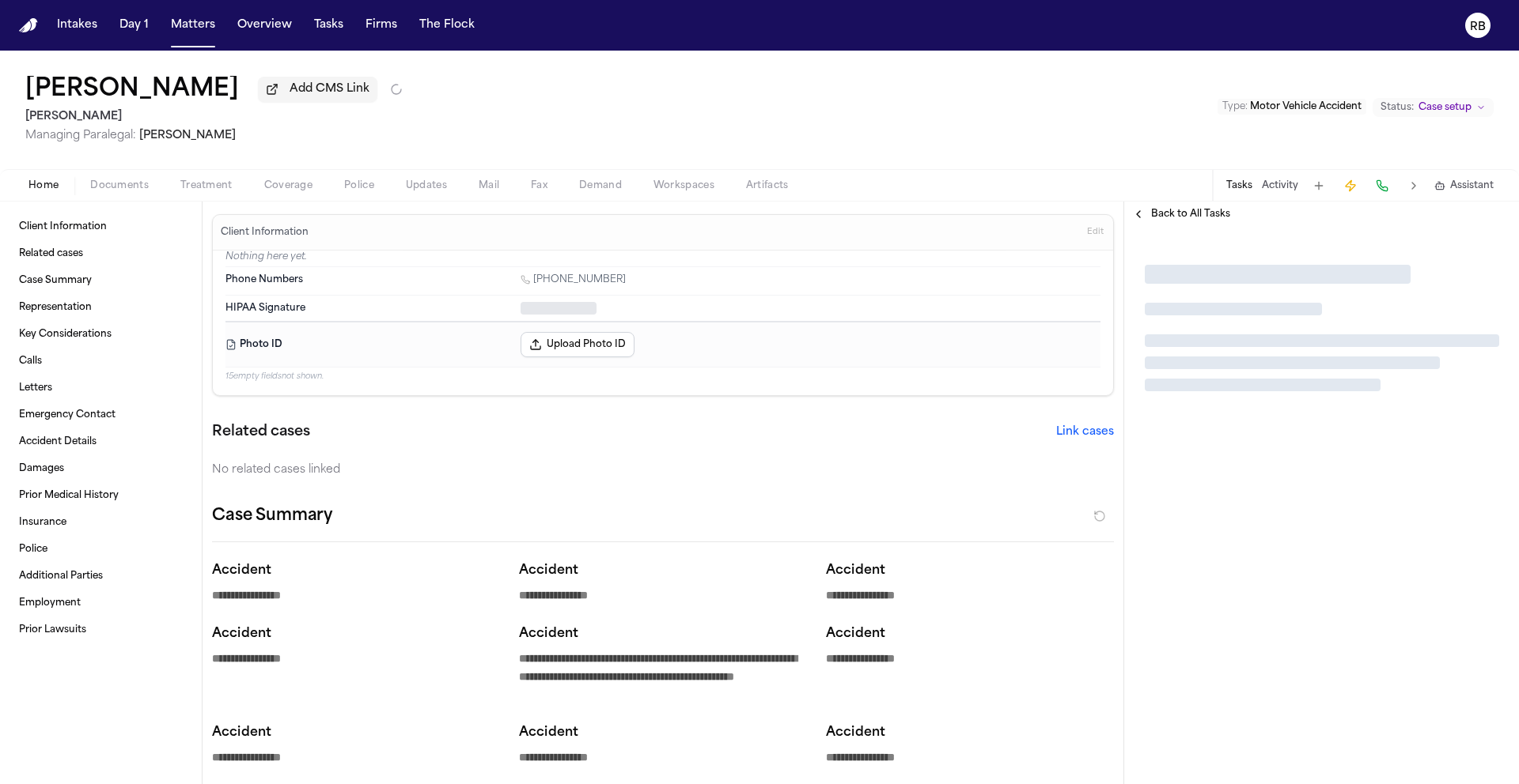
type textarea "*"
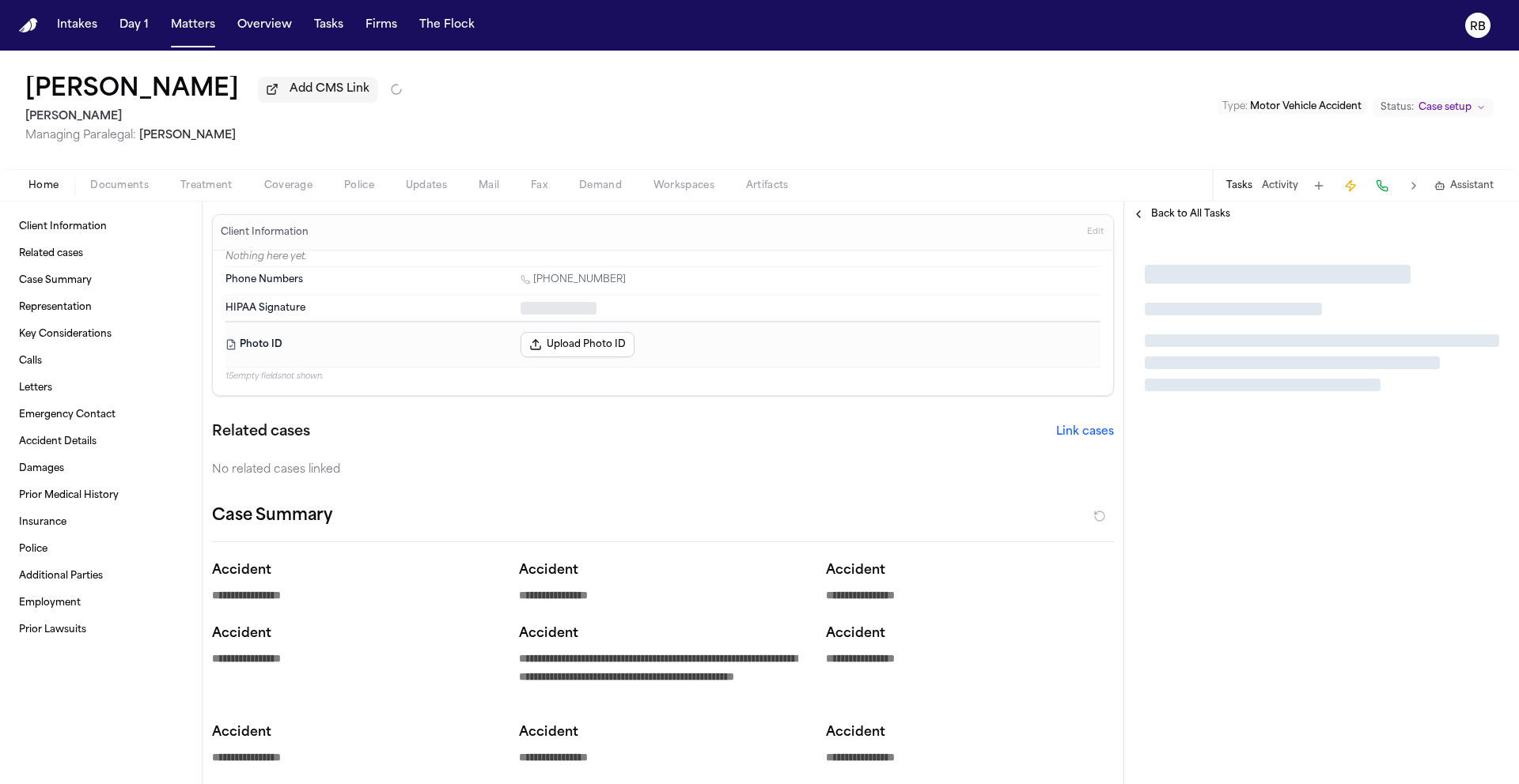
type textarea "*"
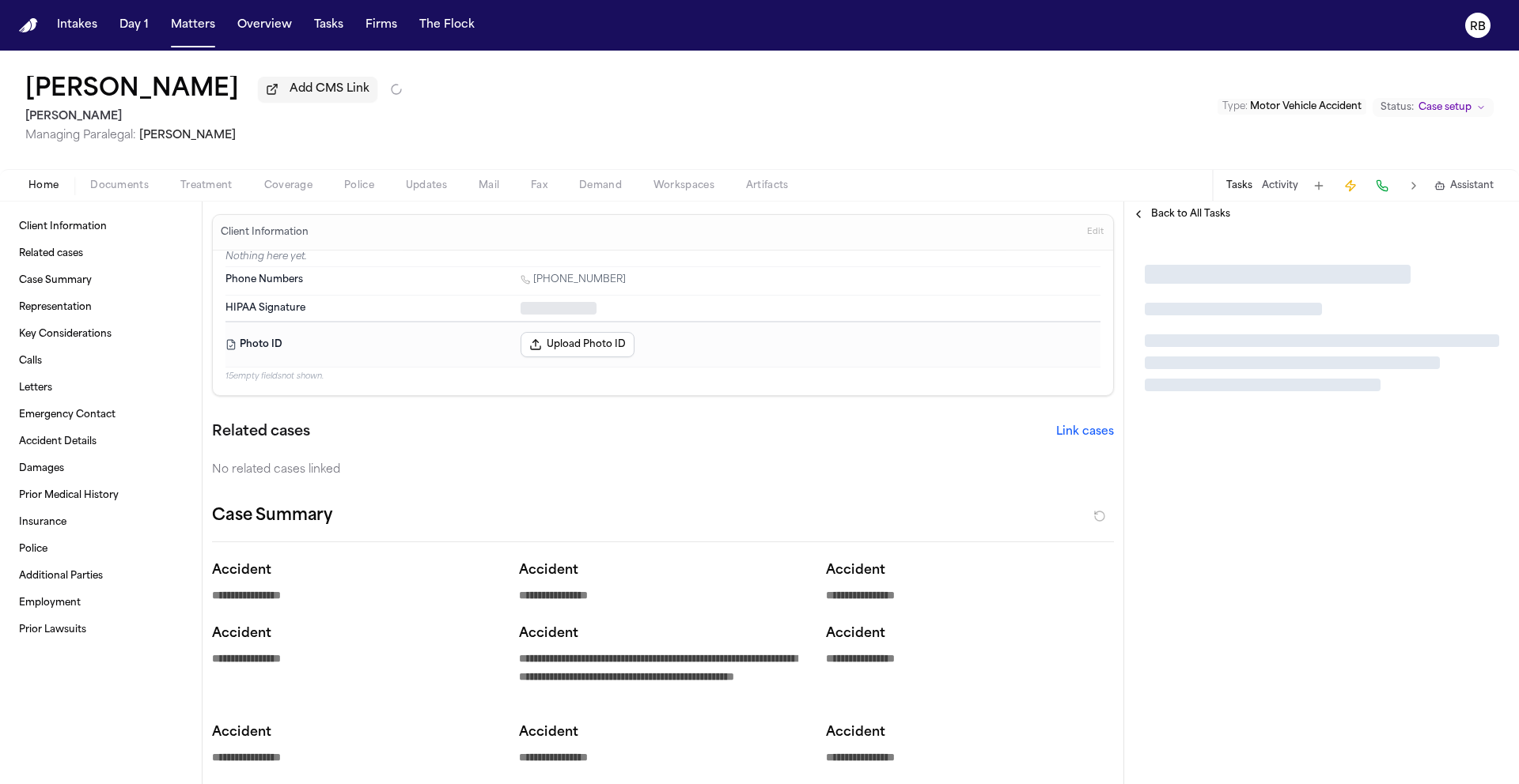
type textarea "*"
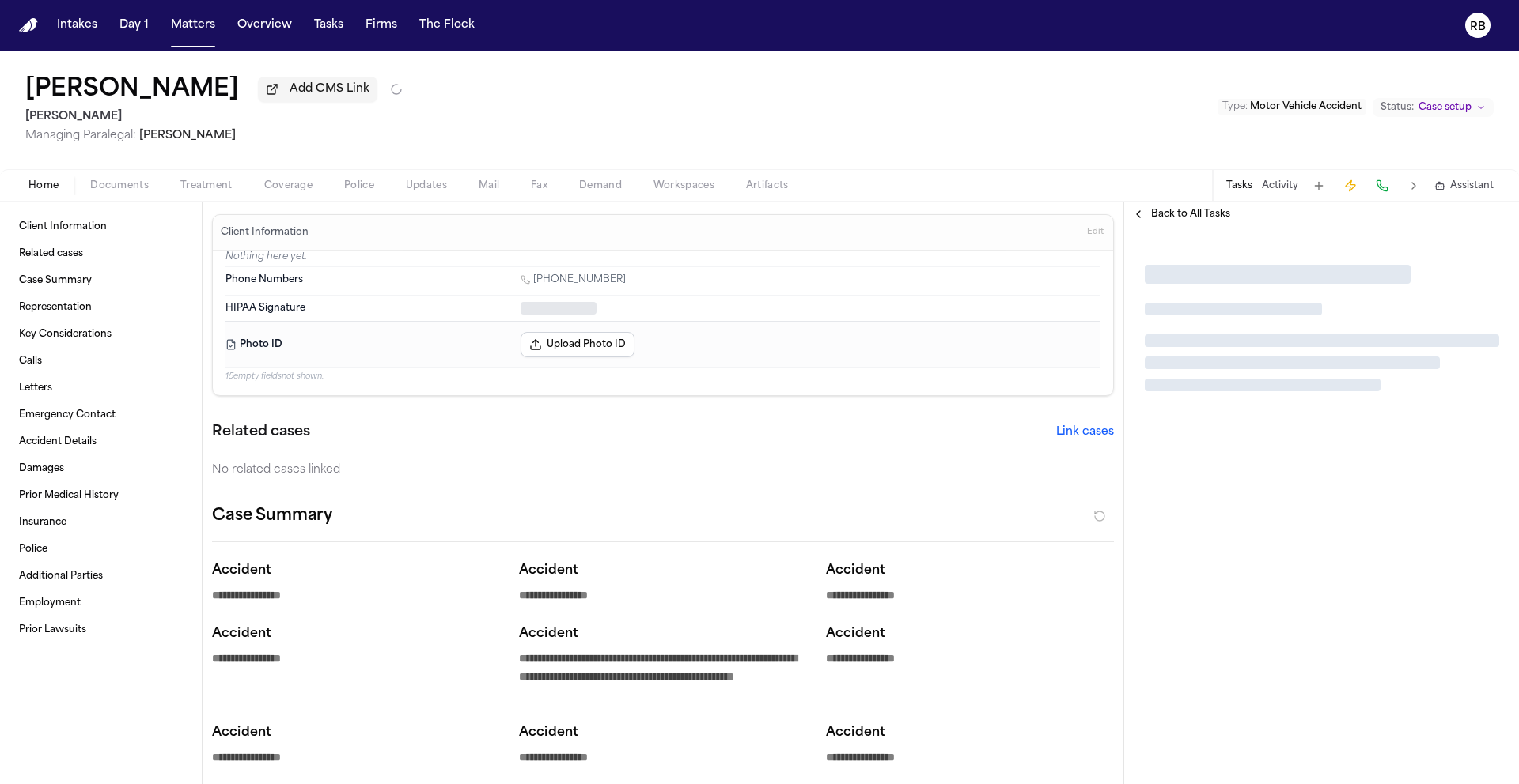
type textarea "*"
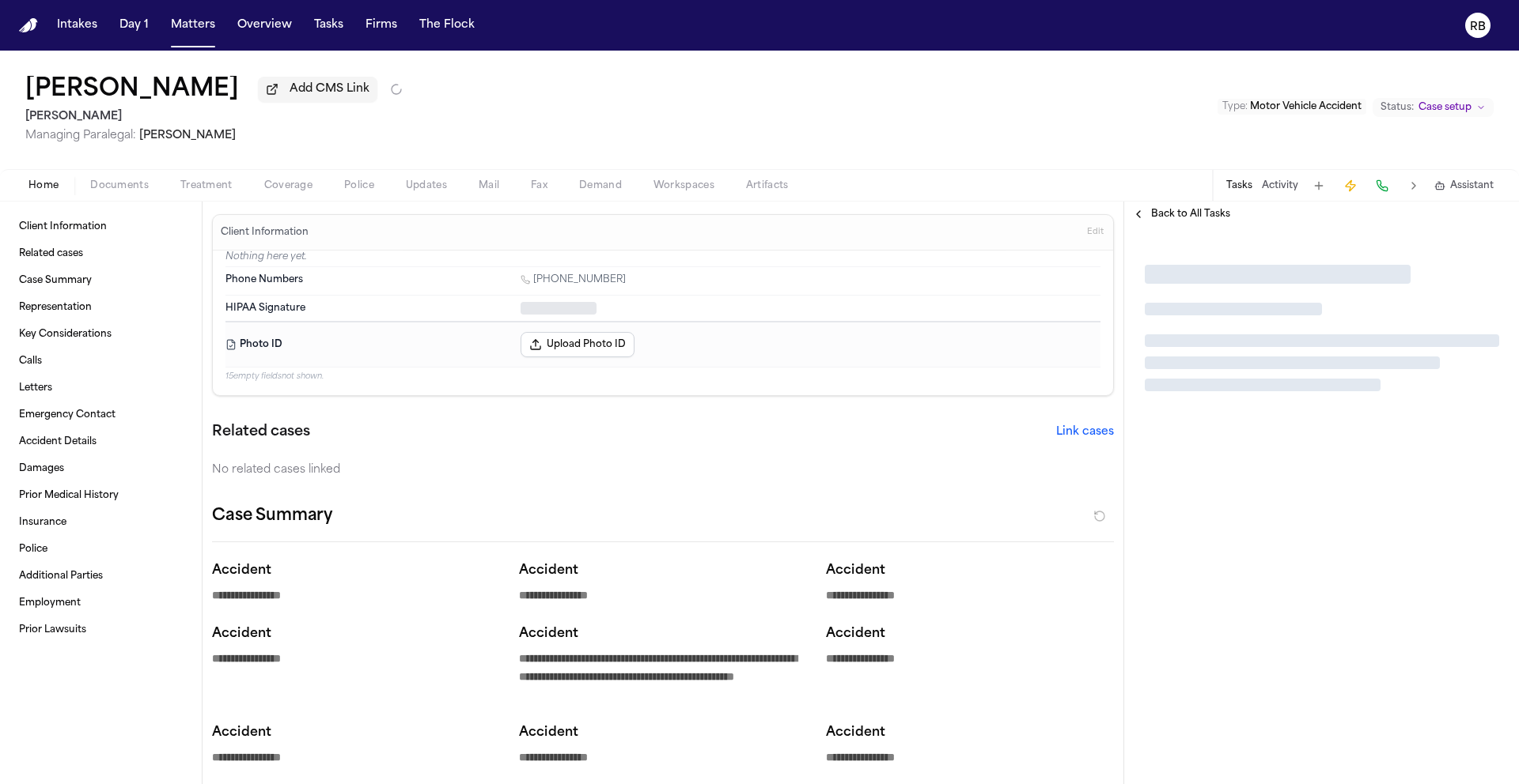
type textarea "*"
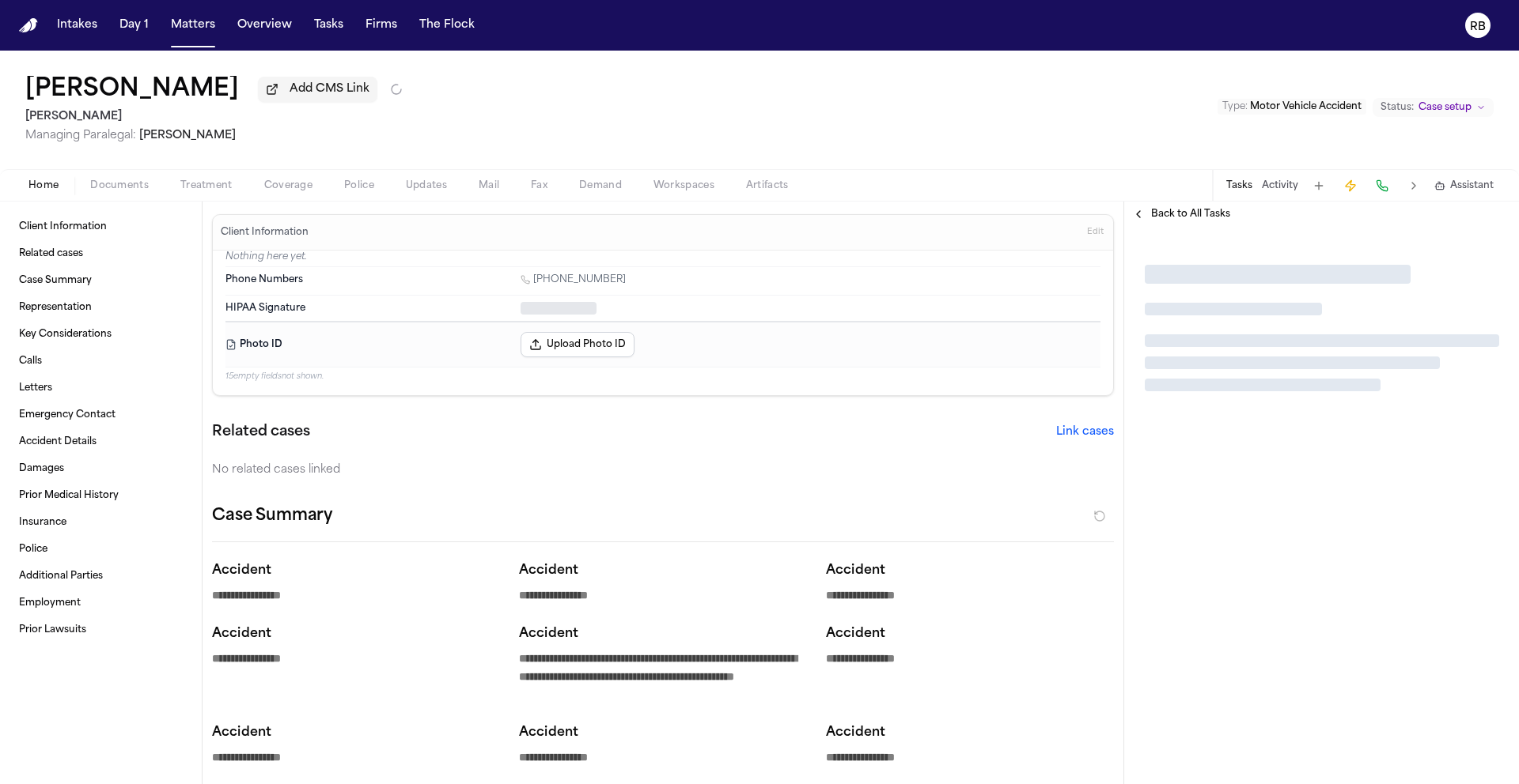
type textarea "*"
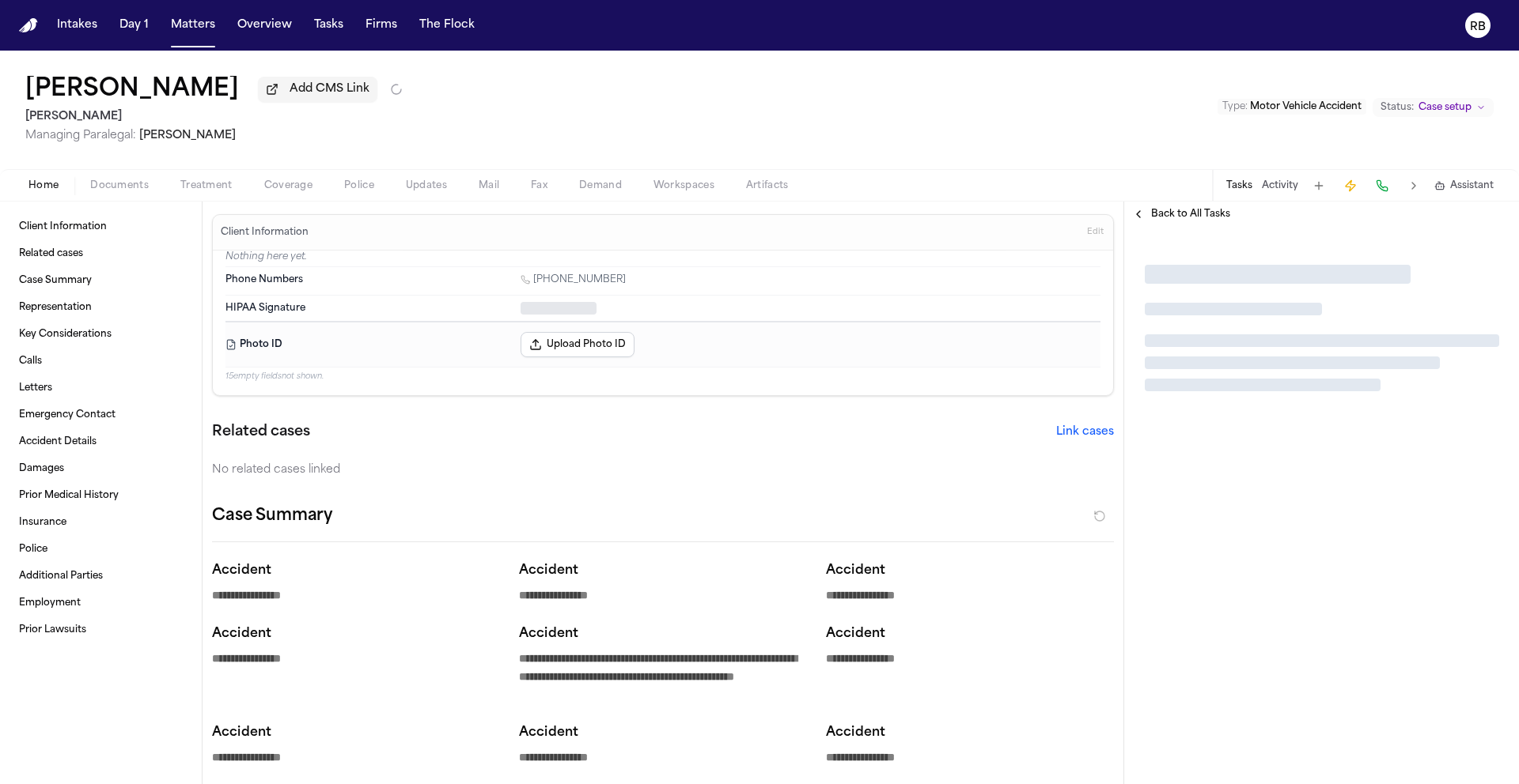
type textarea "*"
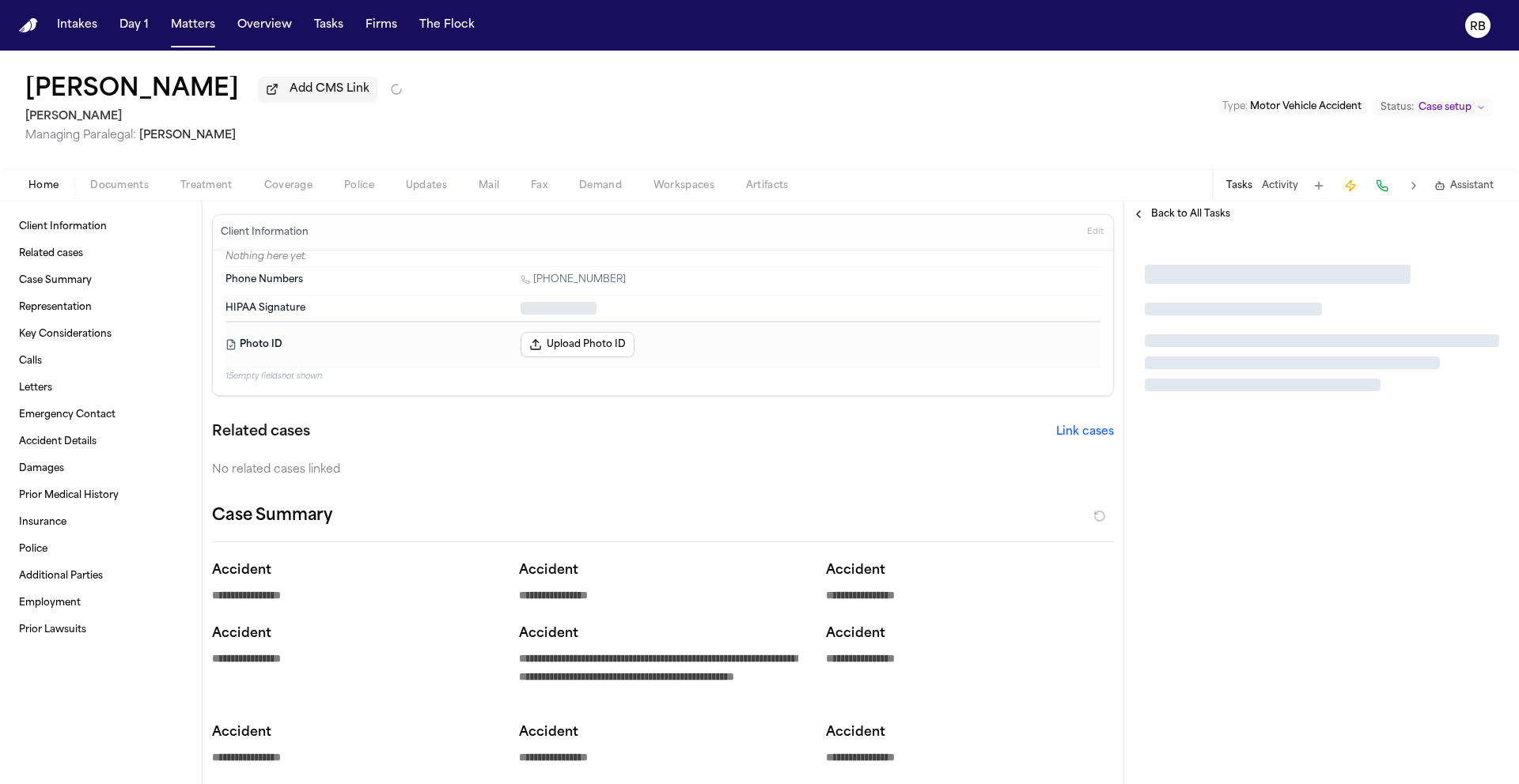
type textarea "*"
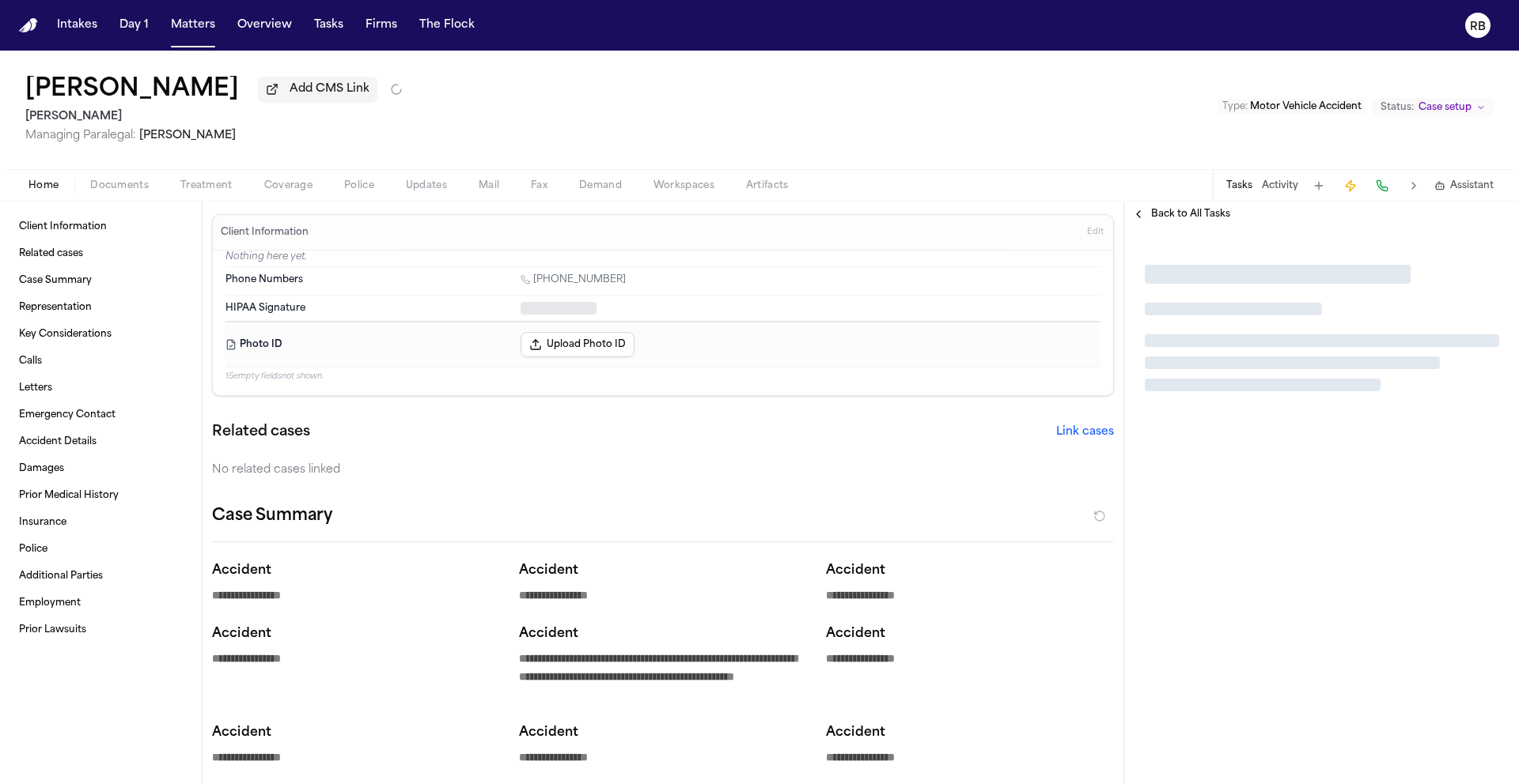
type textarea "*"
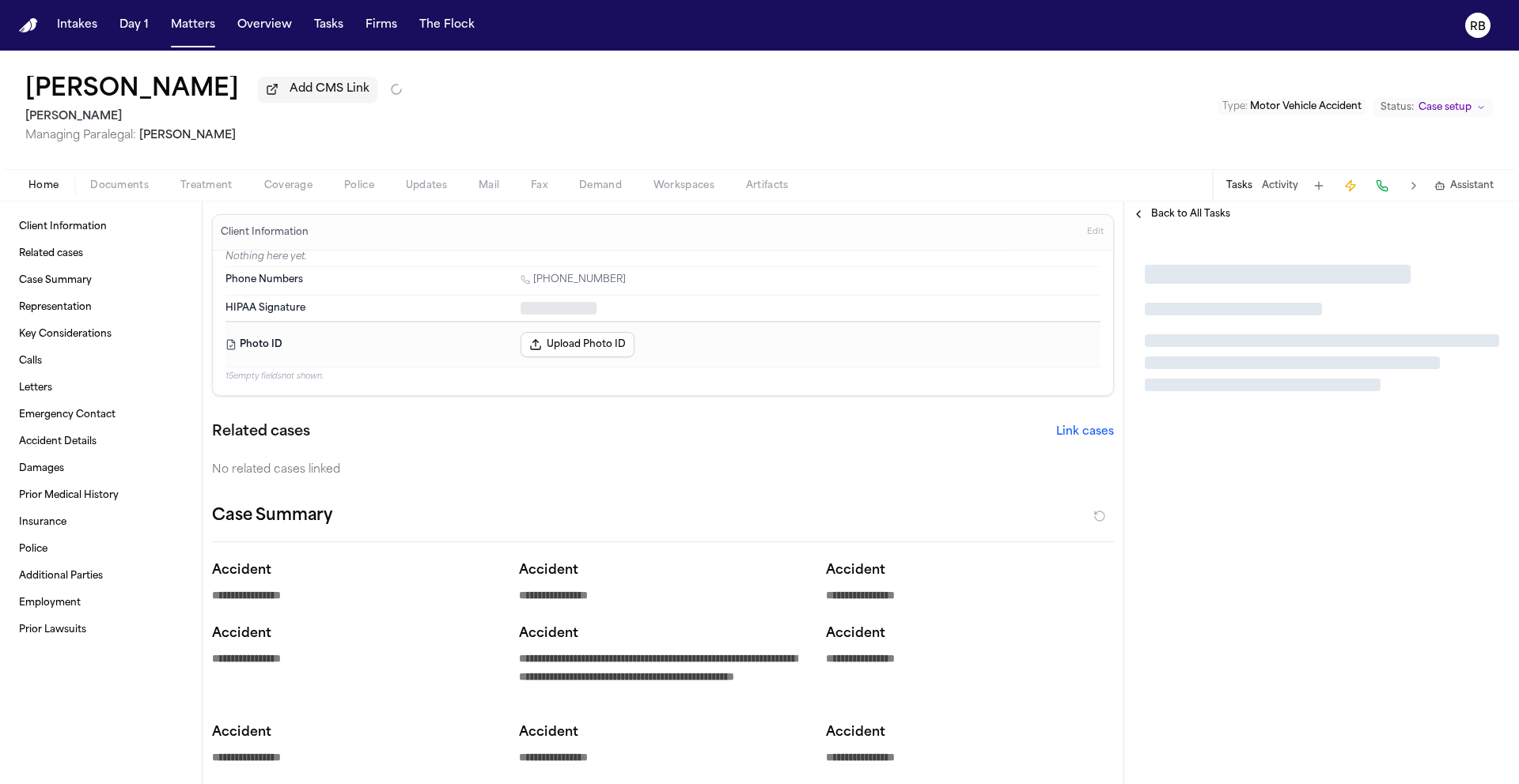
type textarea "*"
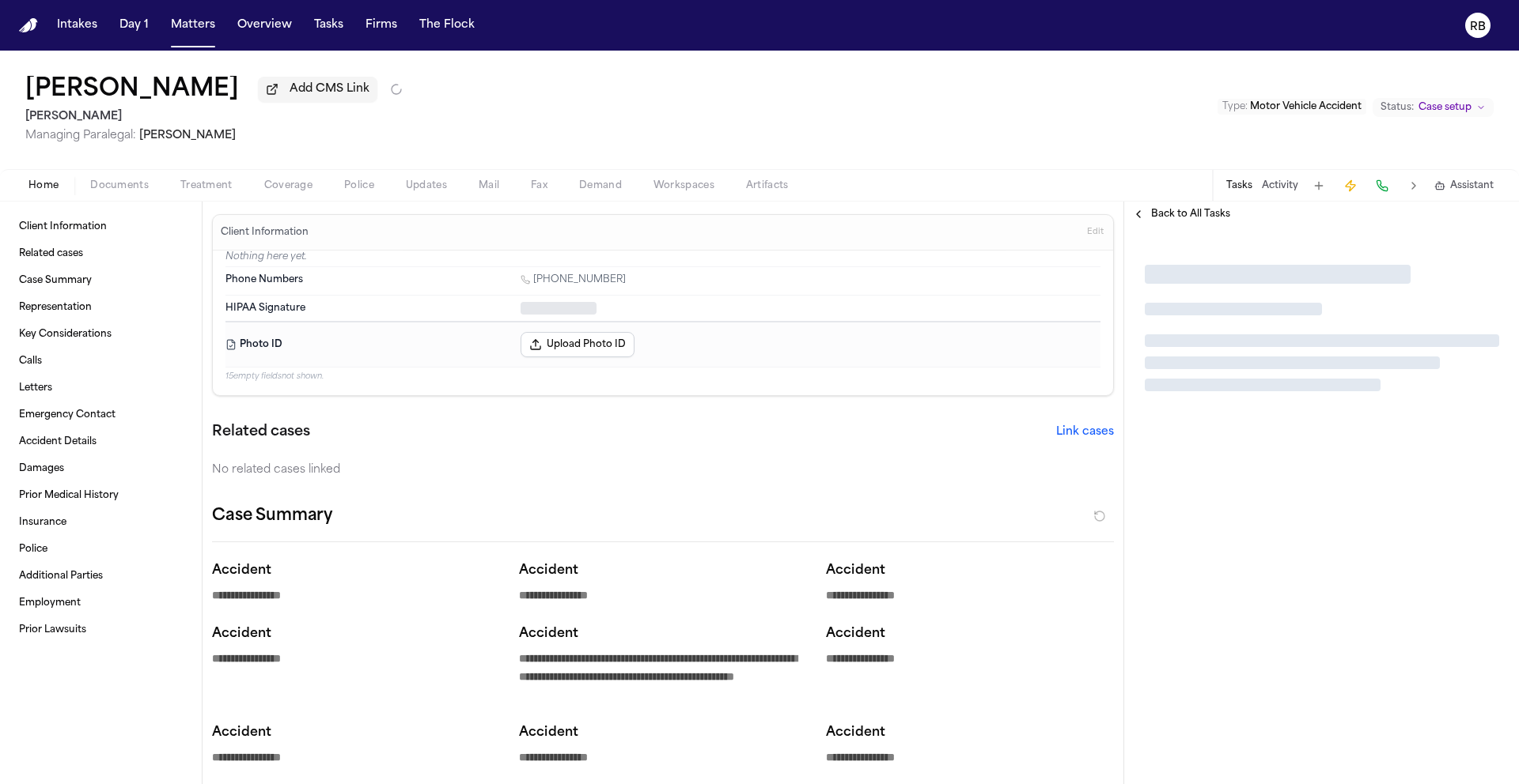
type textarea "*"
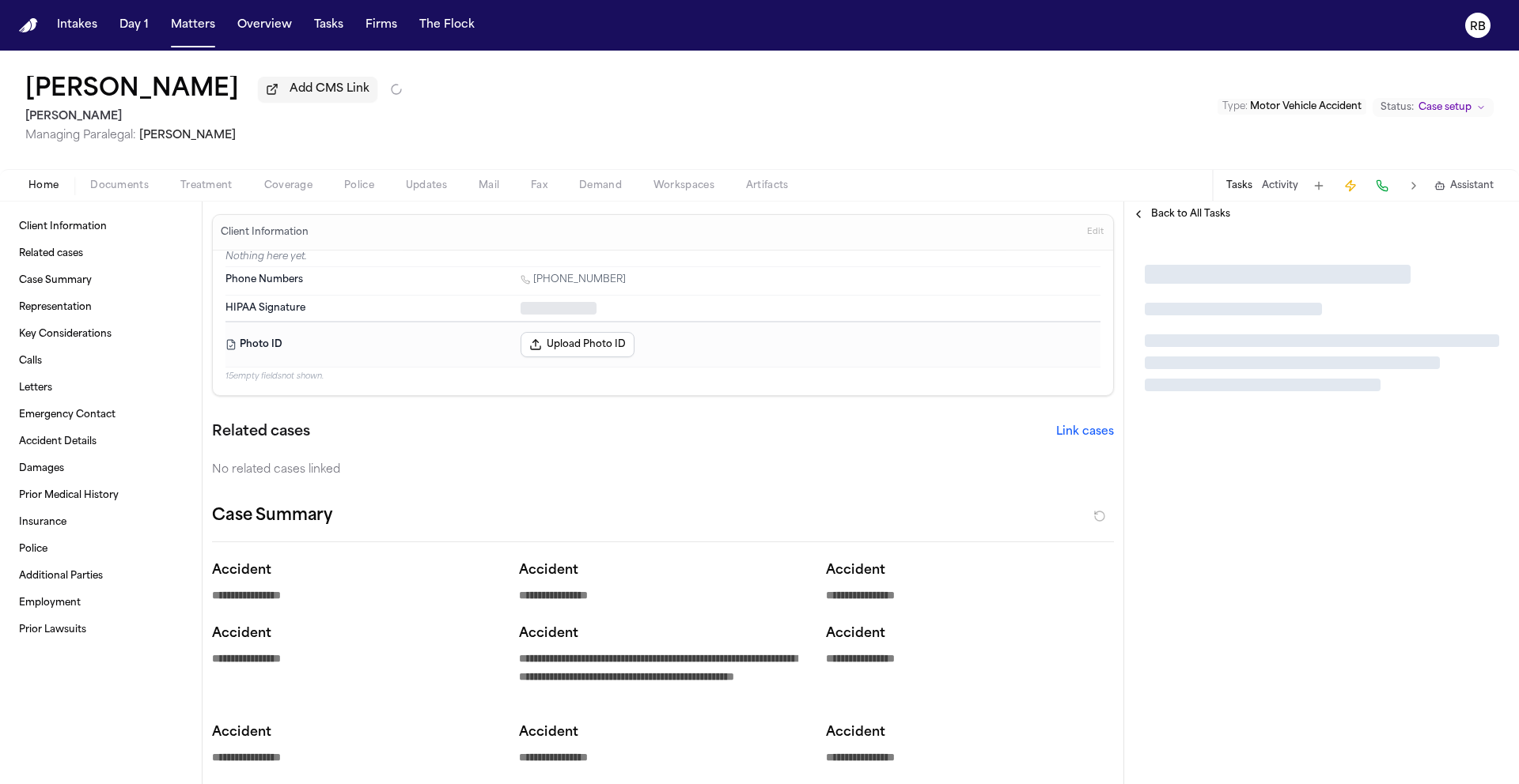
type textarea "*"
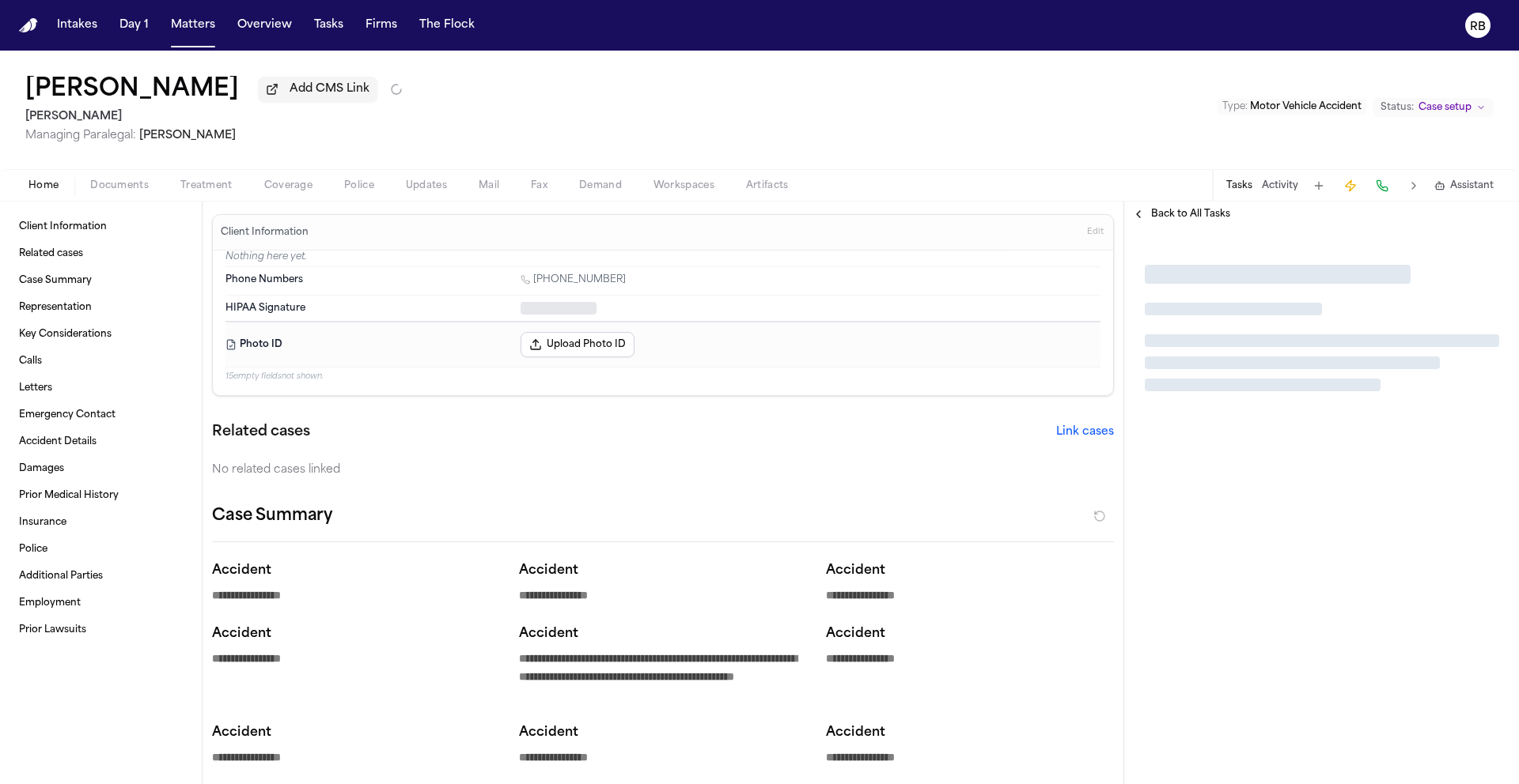
type textarea "*"
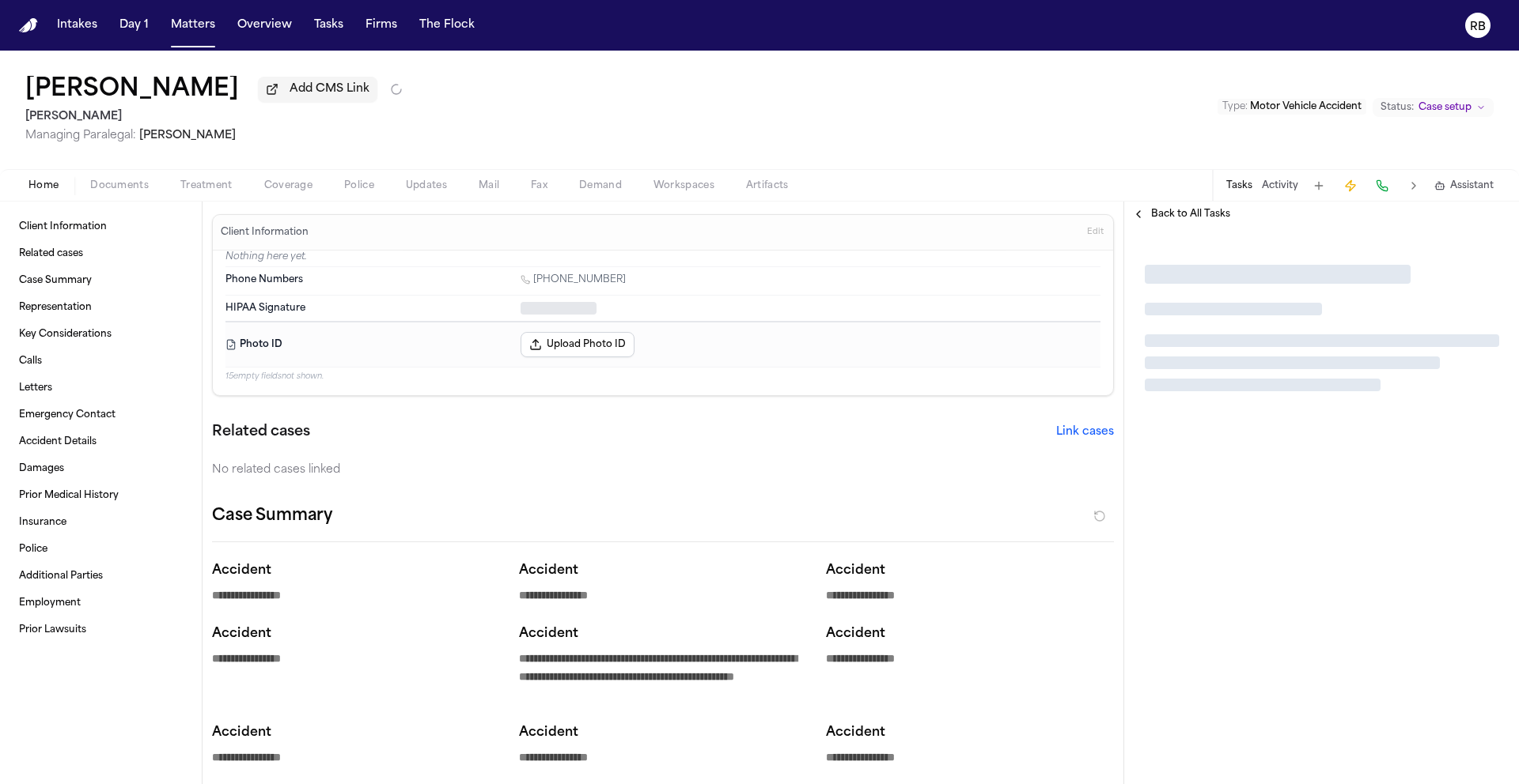
type textarea "*"
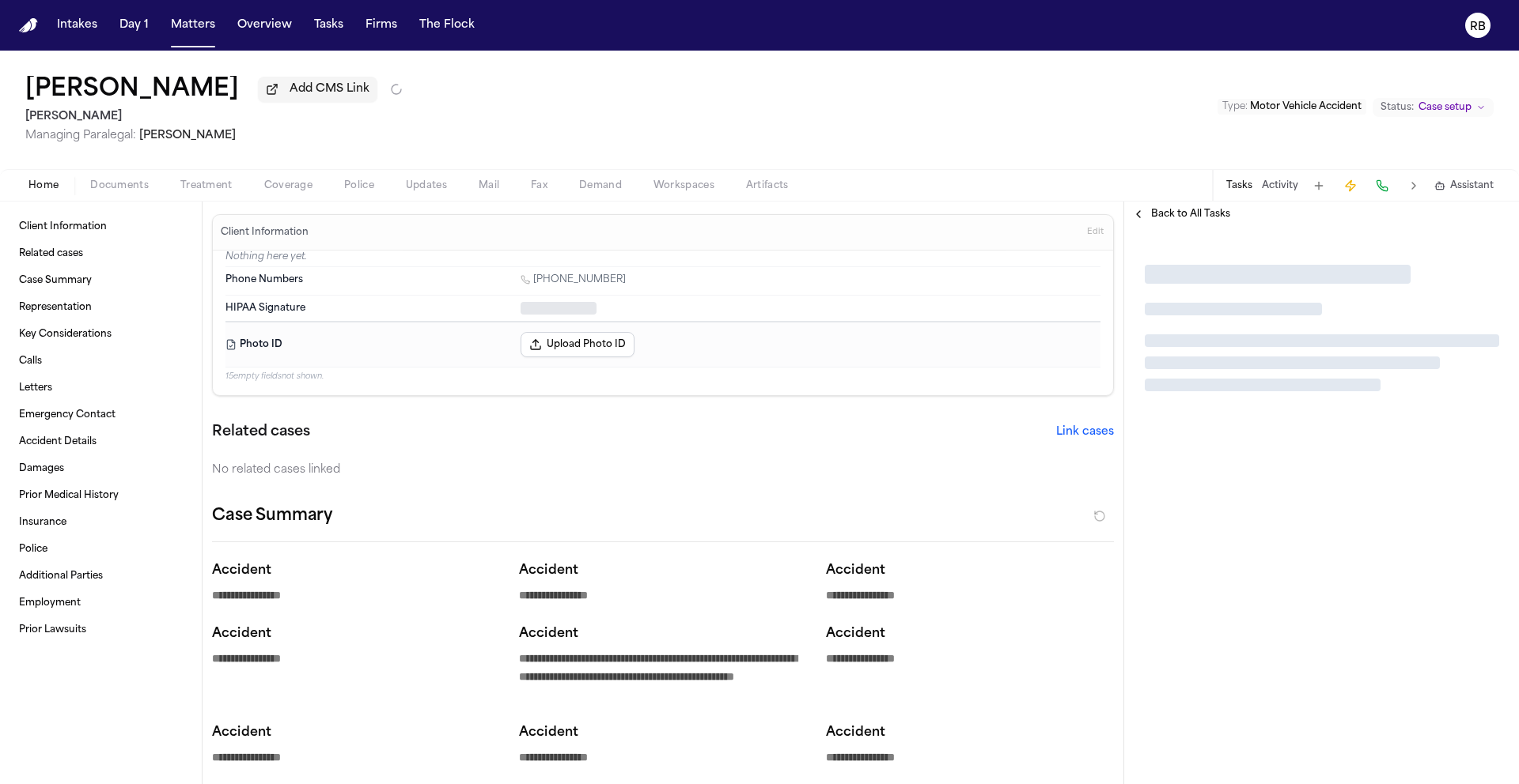
type textarea "*"
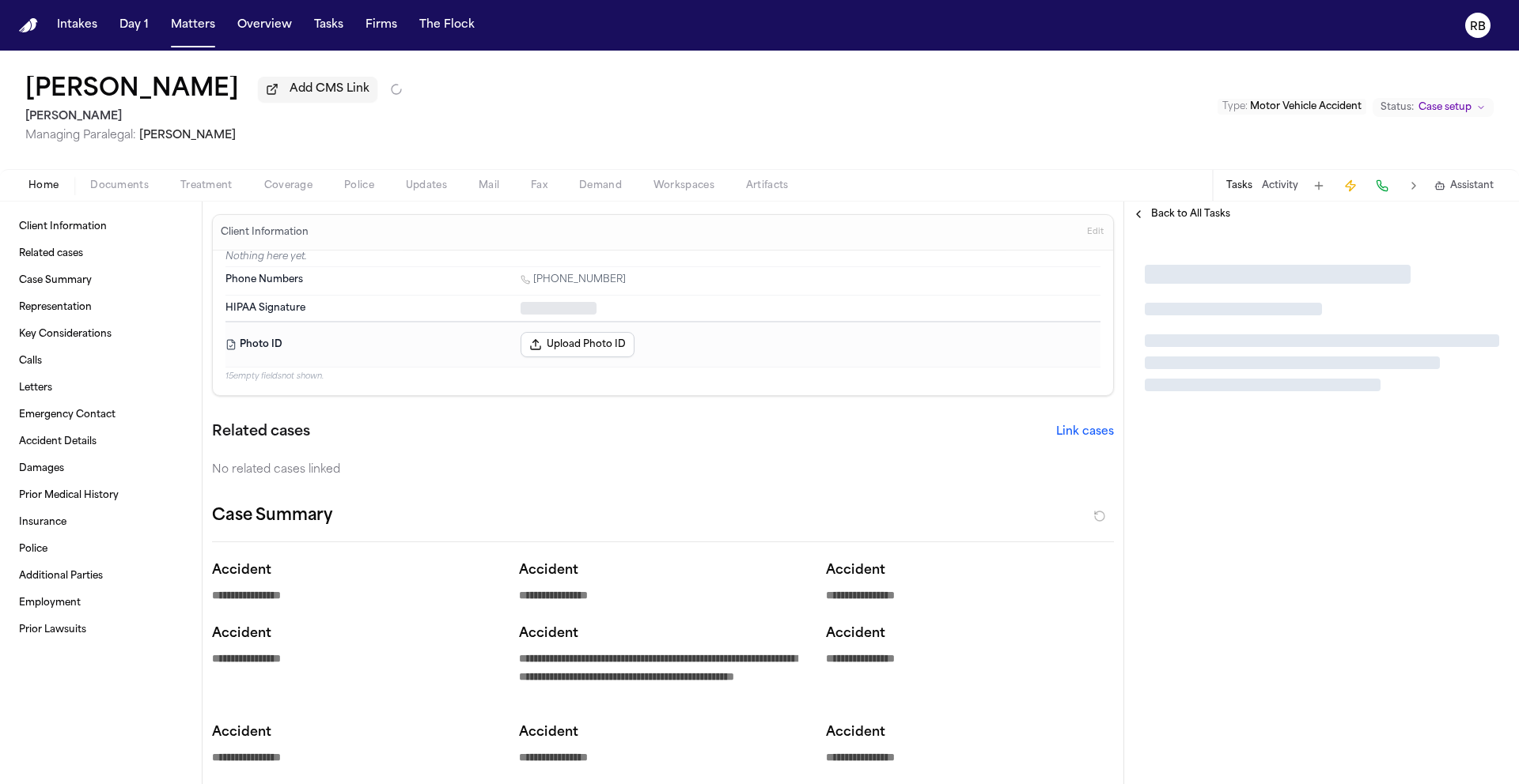
type textarea "*"
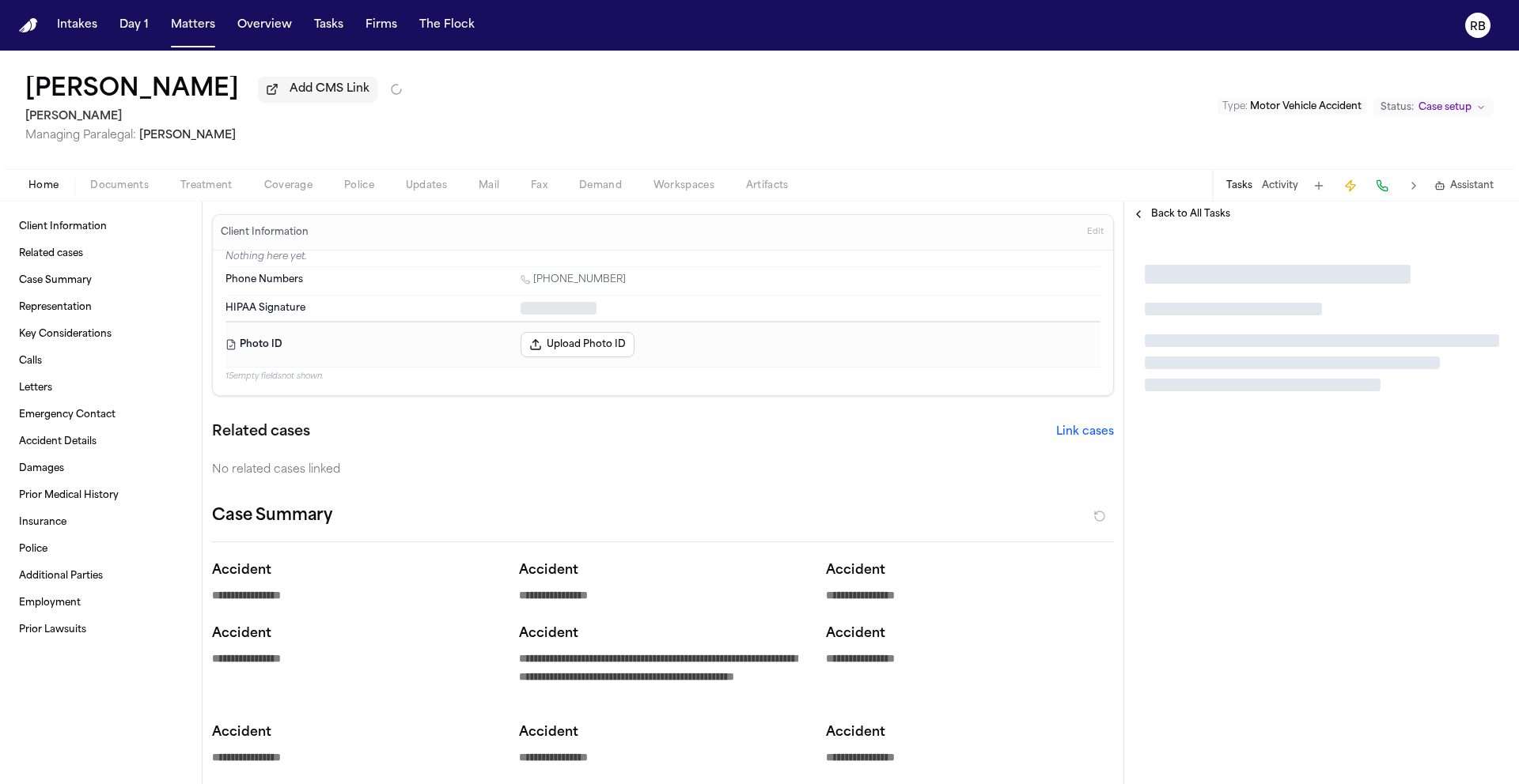
type textarea "*"
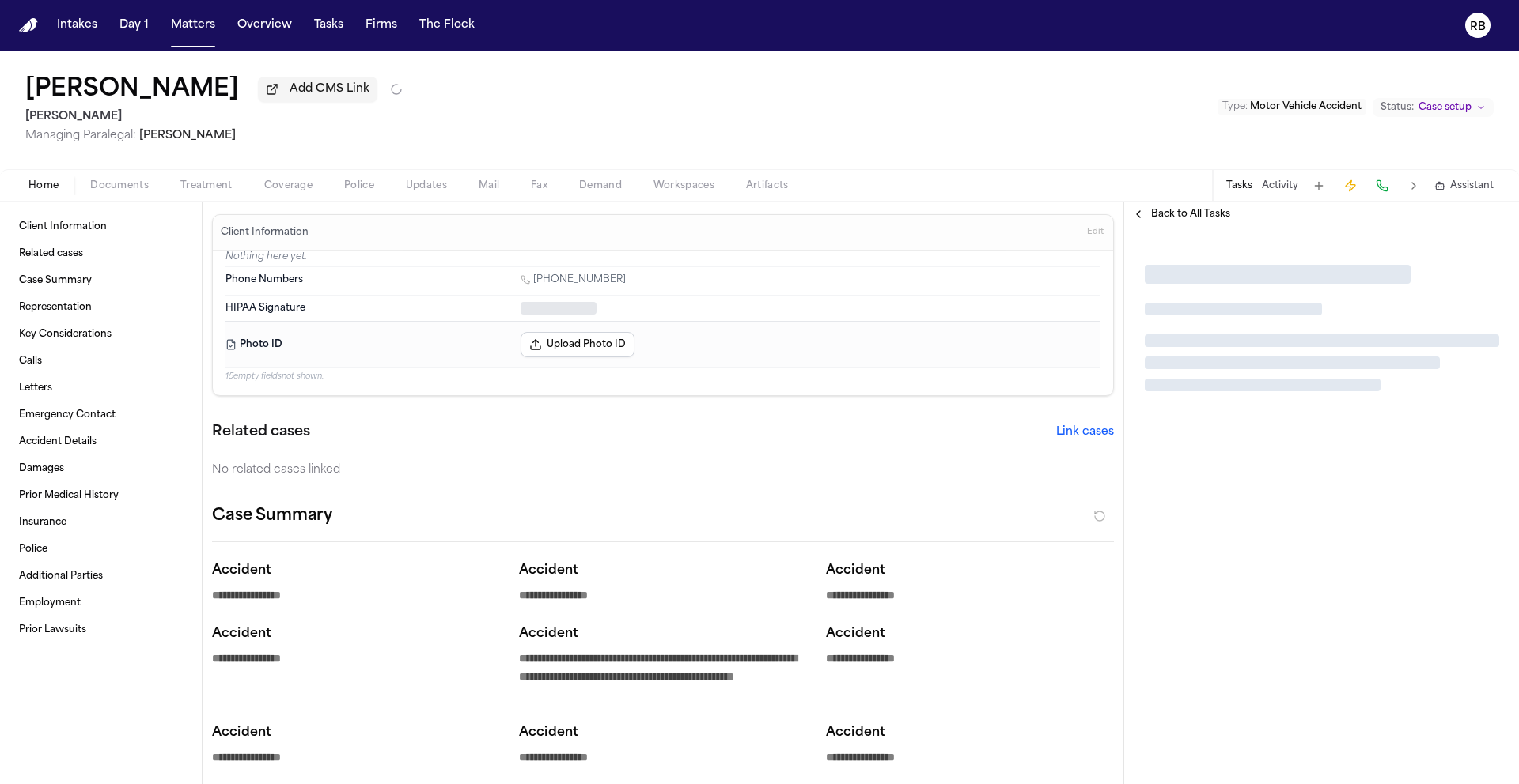
type textarea "*"
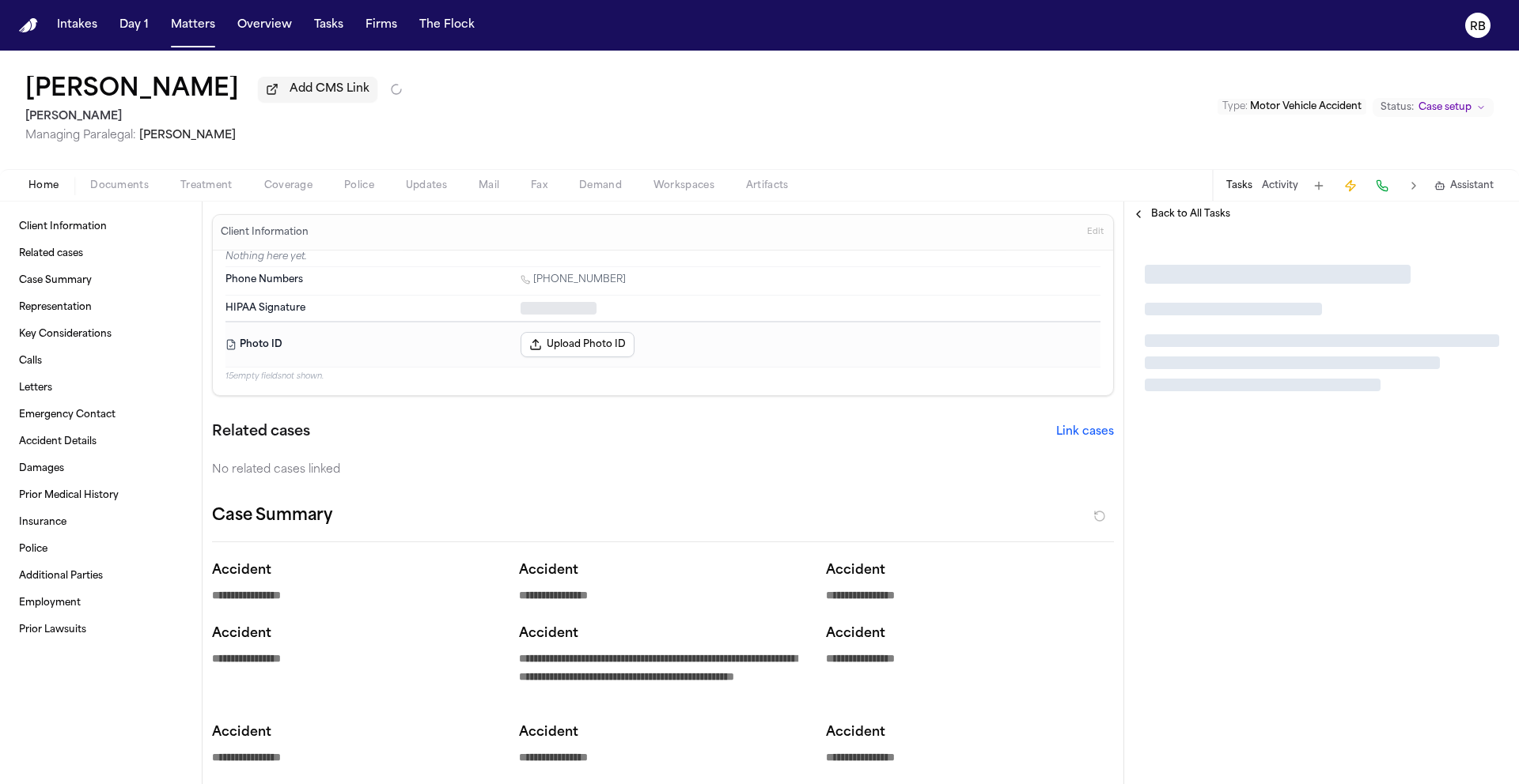
type textarea "*"
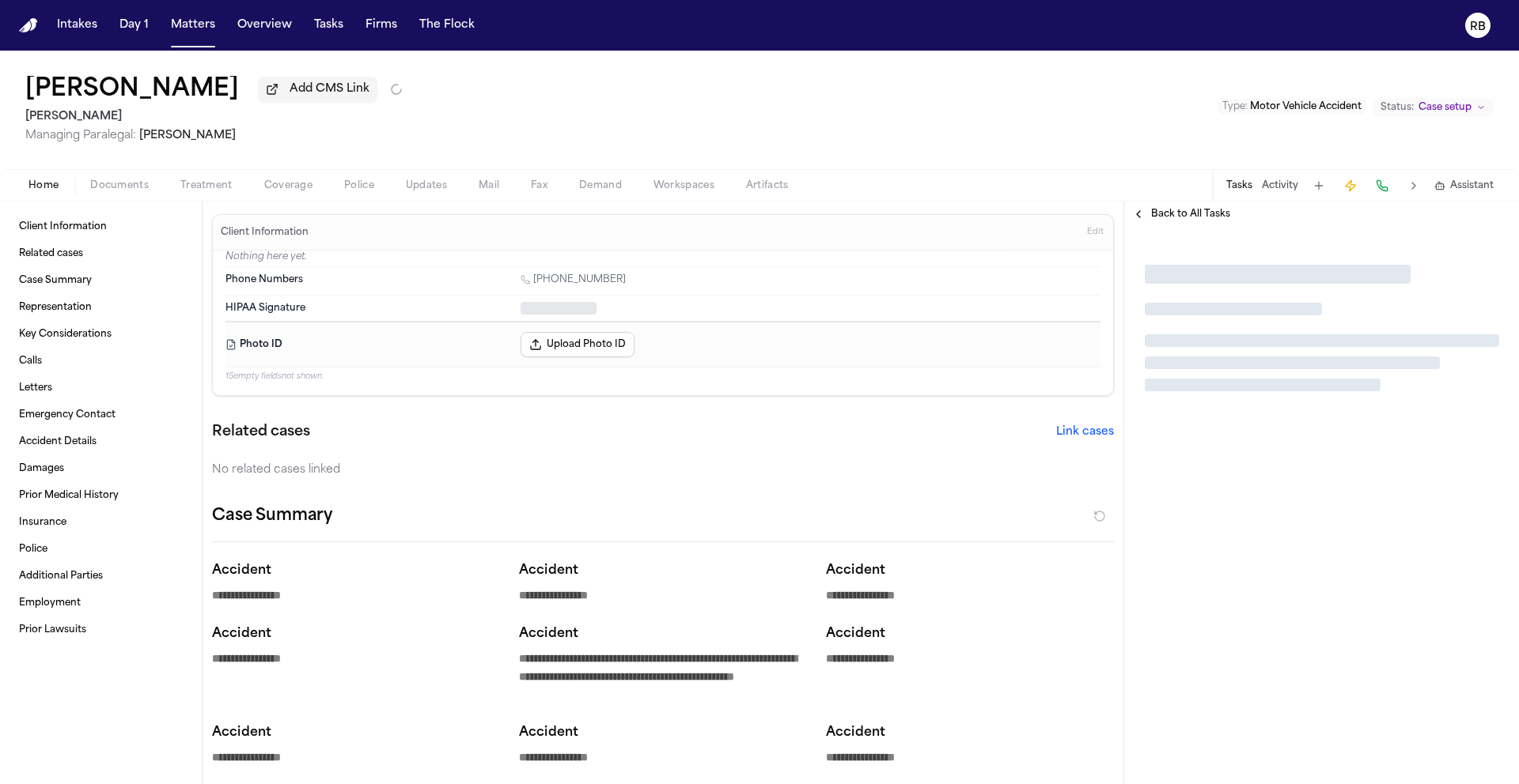
type textarea "*"
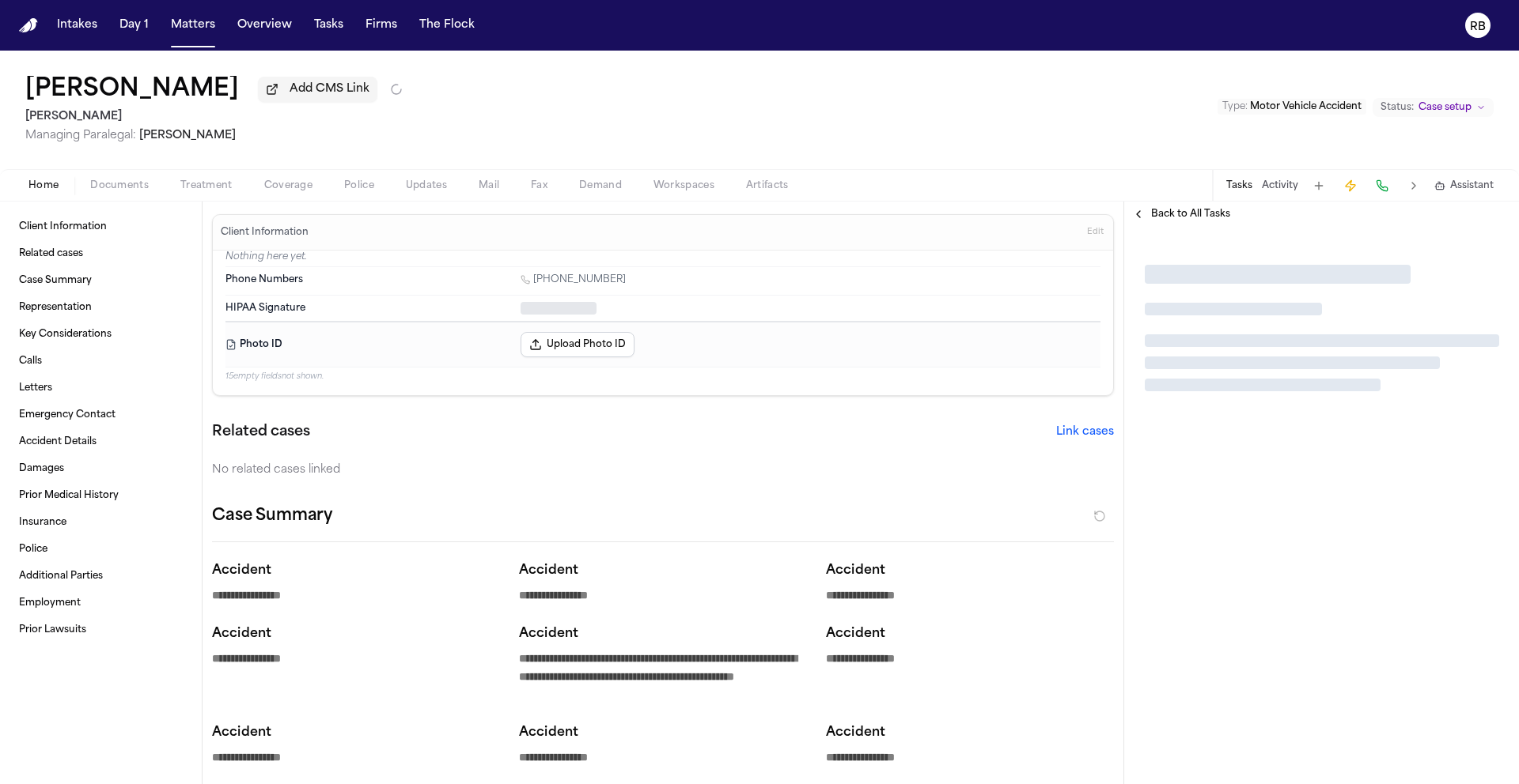
type textarea "*"
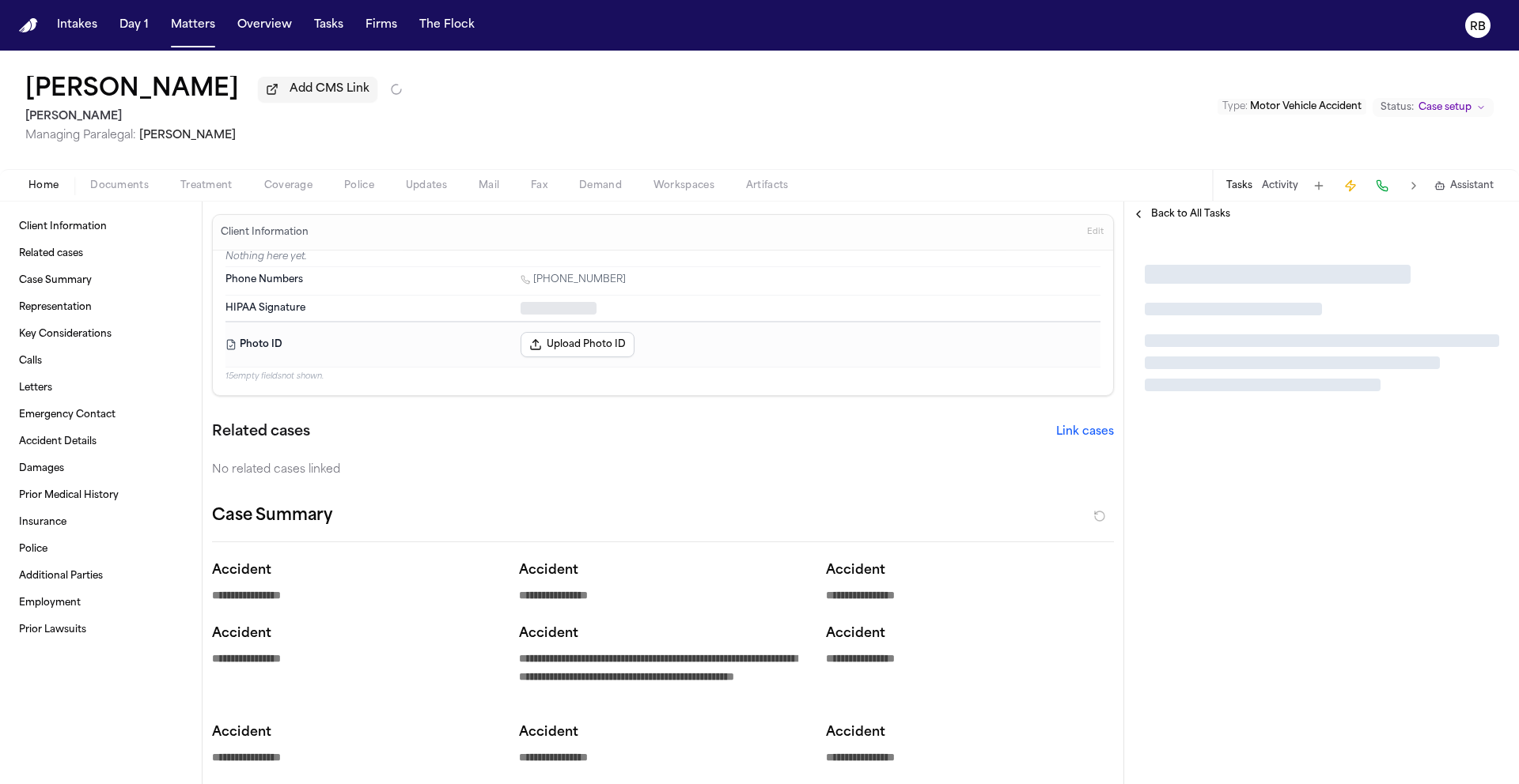
type textarea "*"
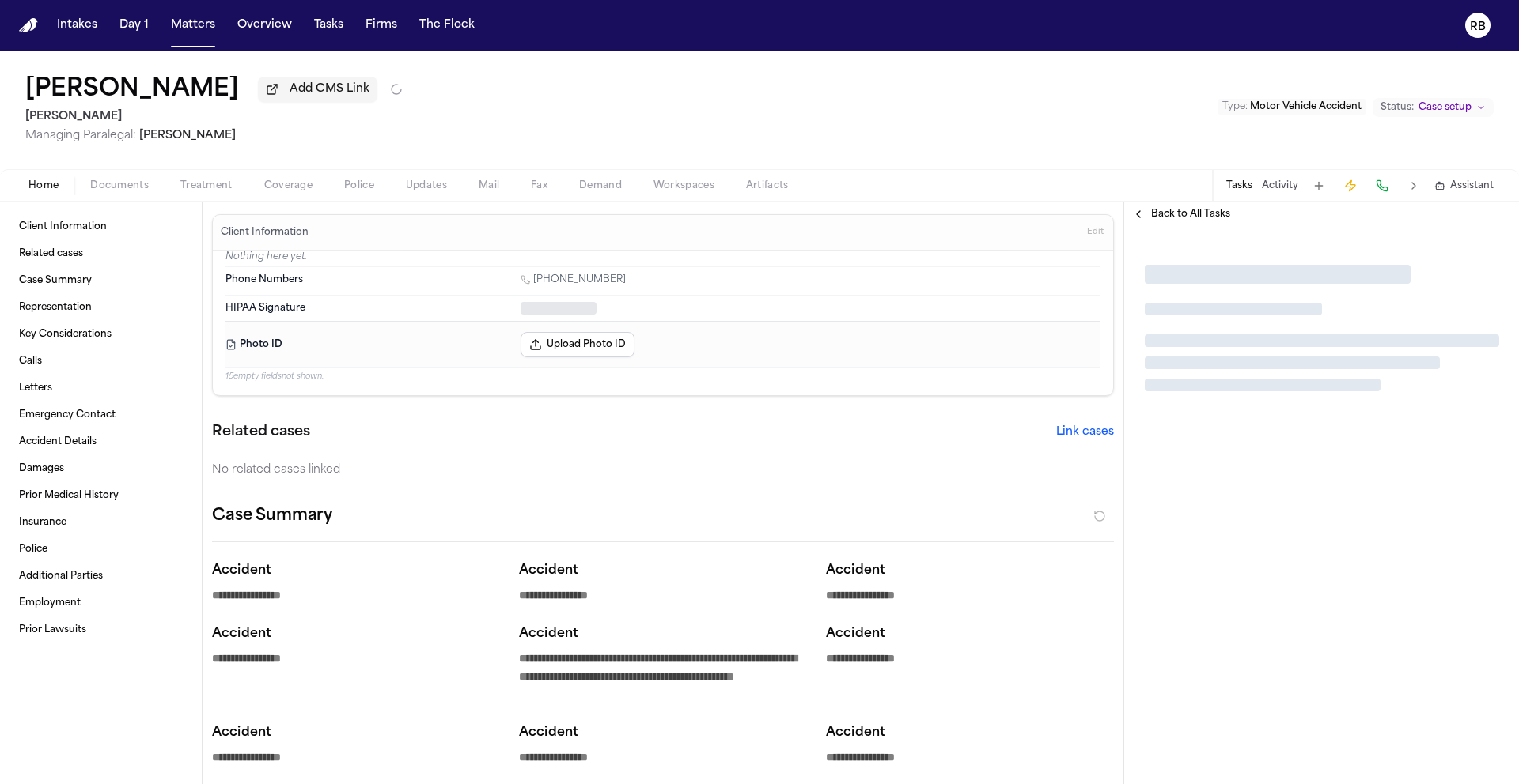
type textarea "*"
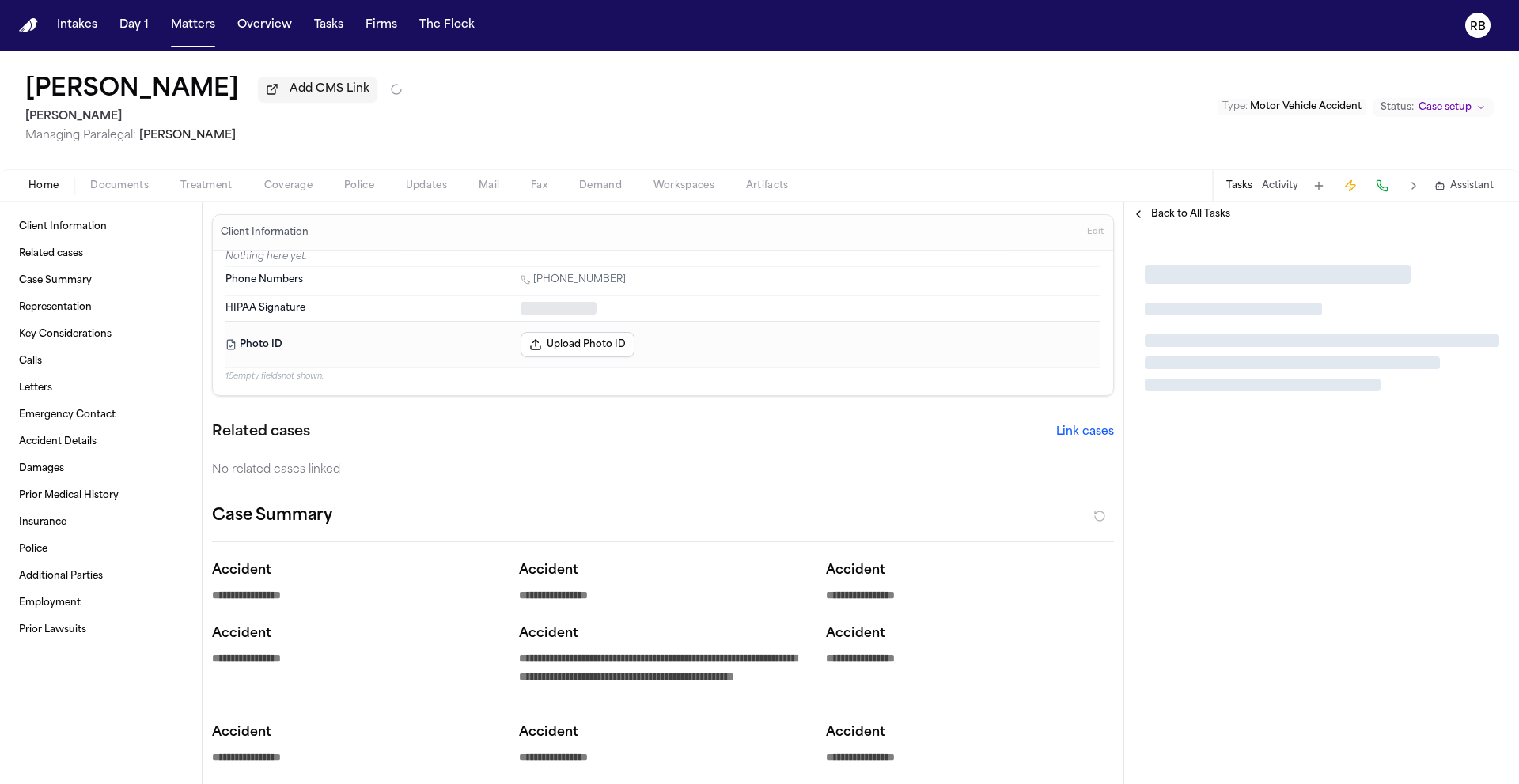
type textarea "*"
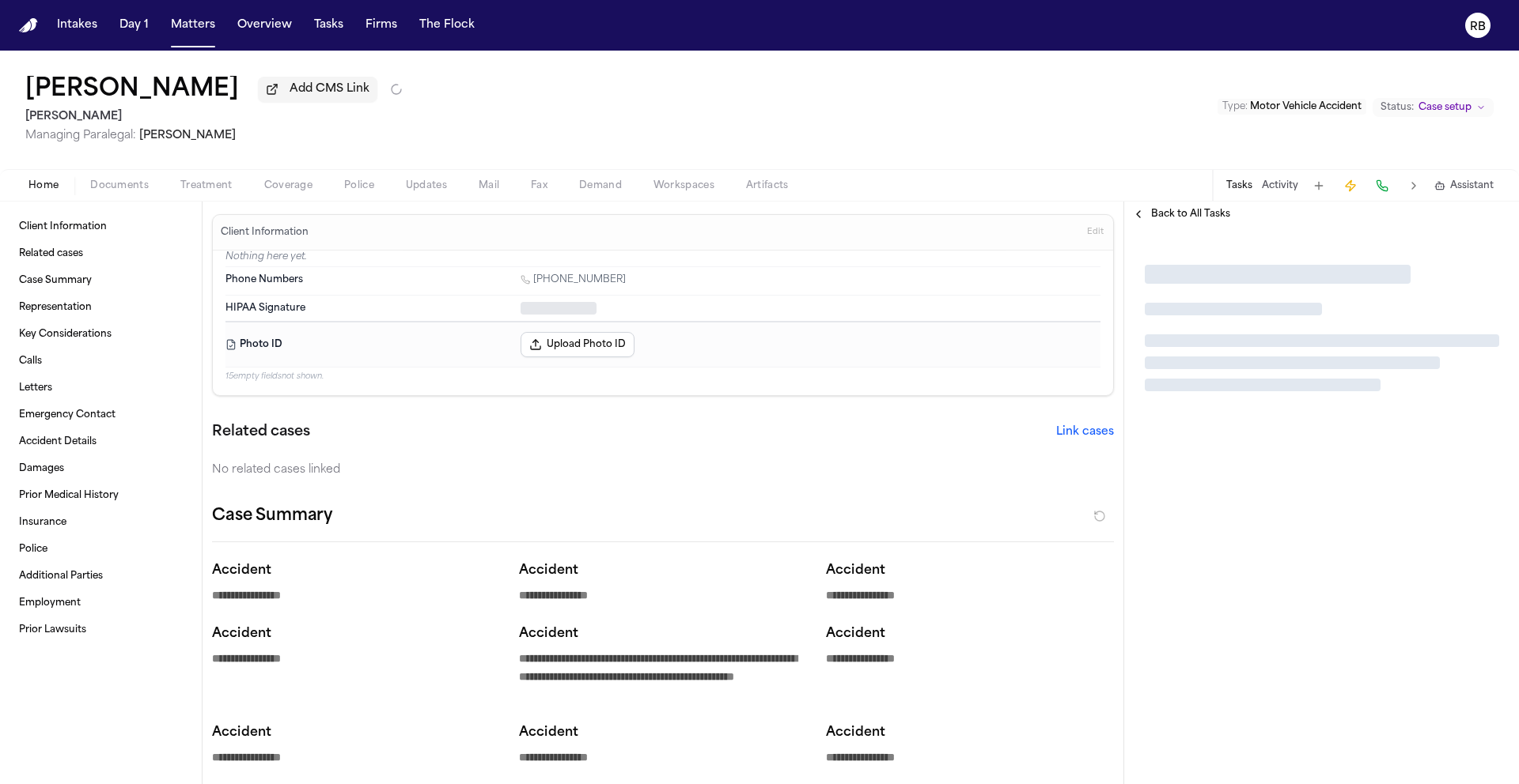
type textarea "*"
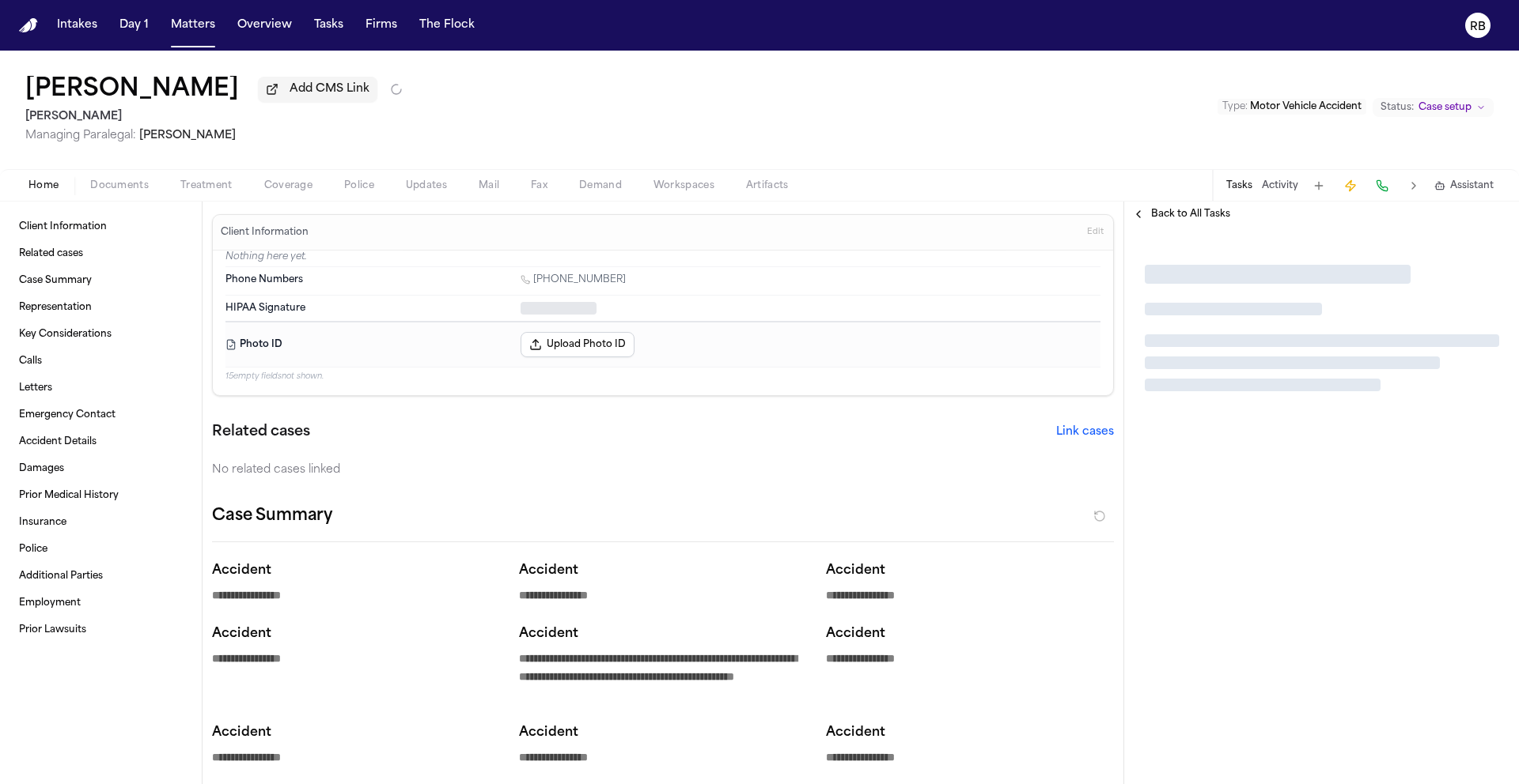
type textarea "*"
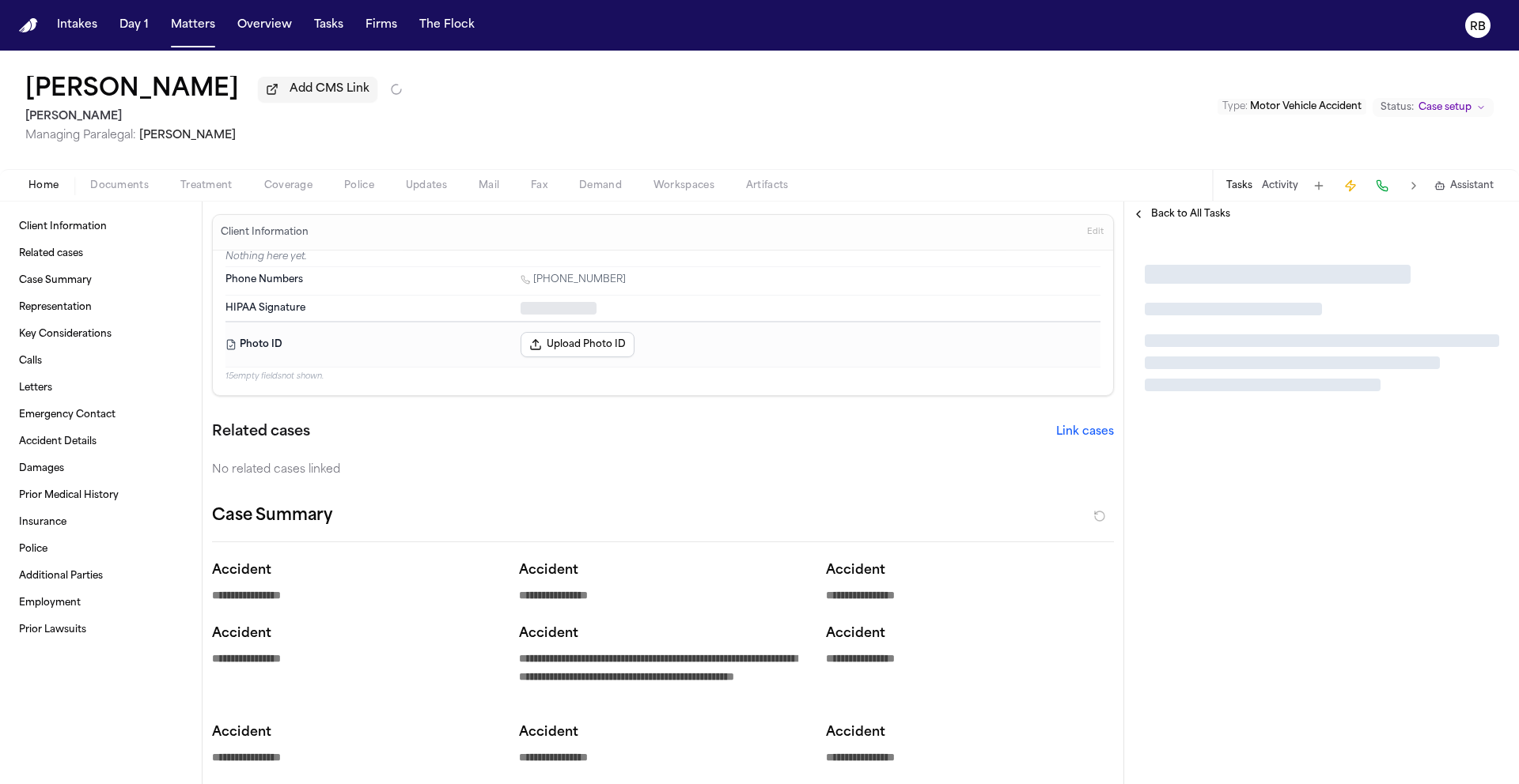
type textarea "*"
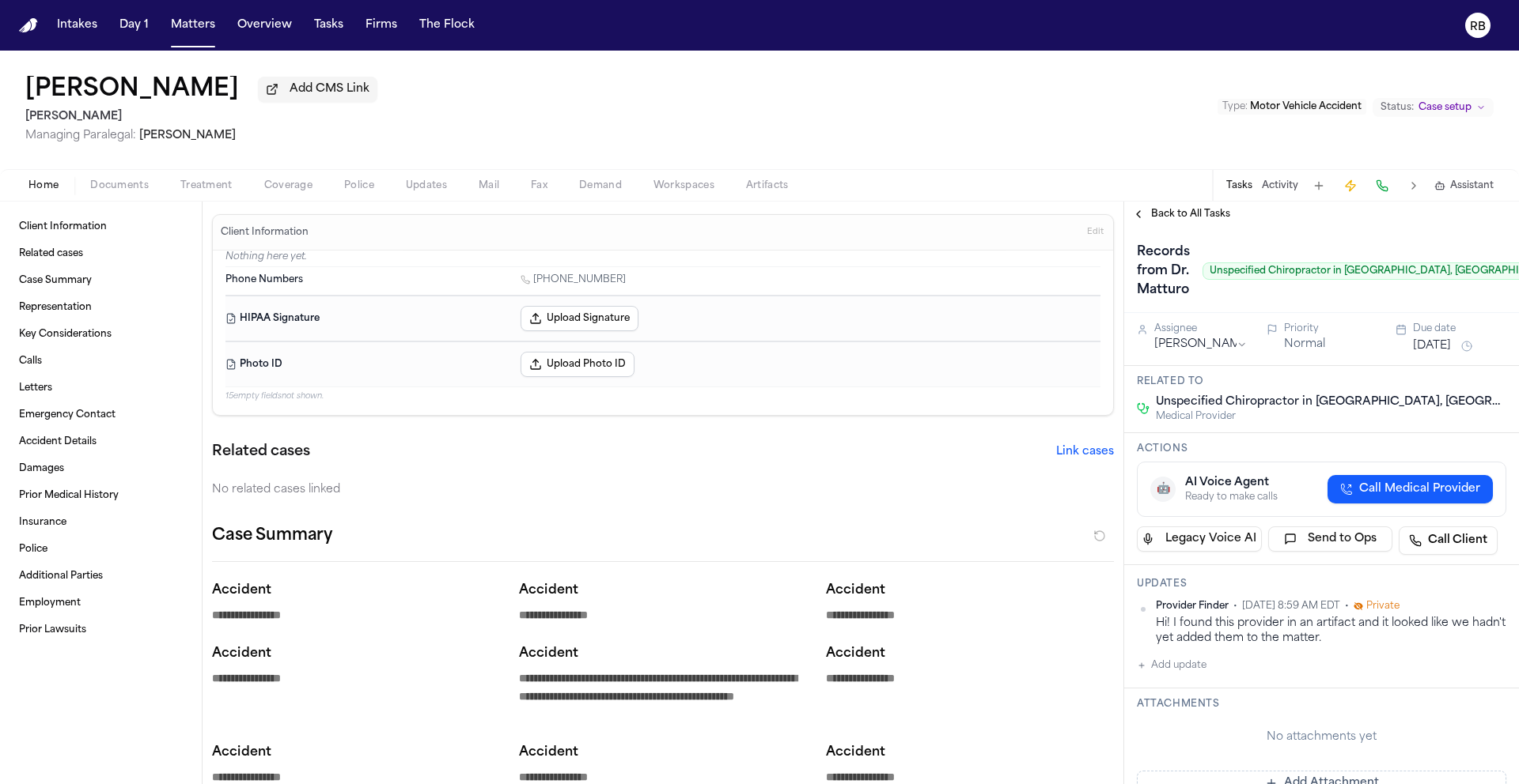
click at [196, 189] on span "Treatment" at bounding box center [206, 186] width 52 height 12
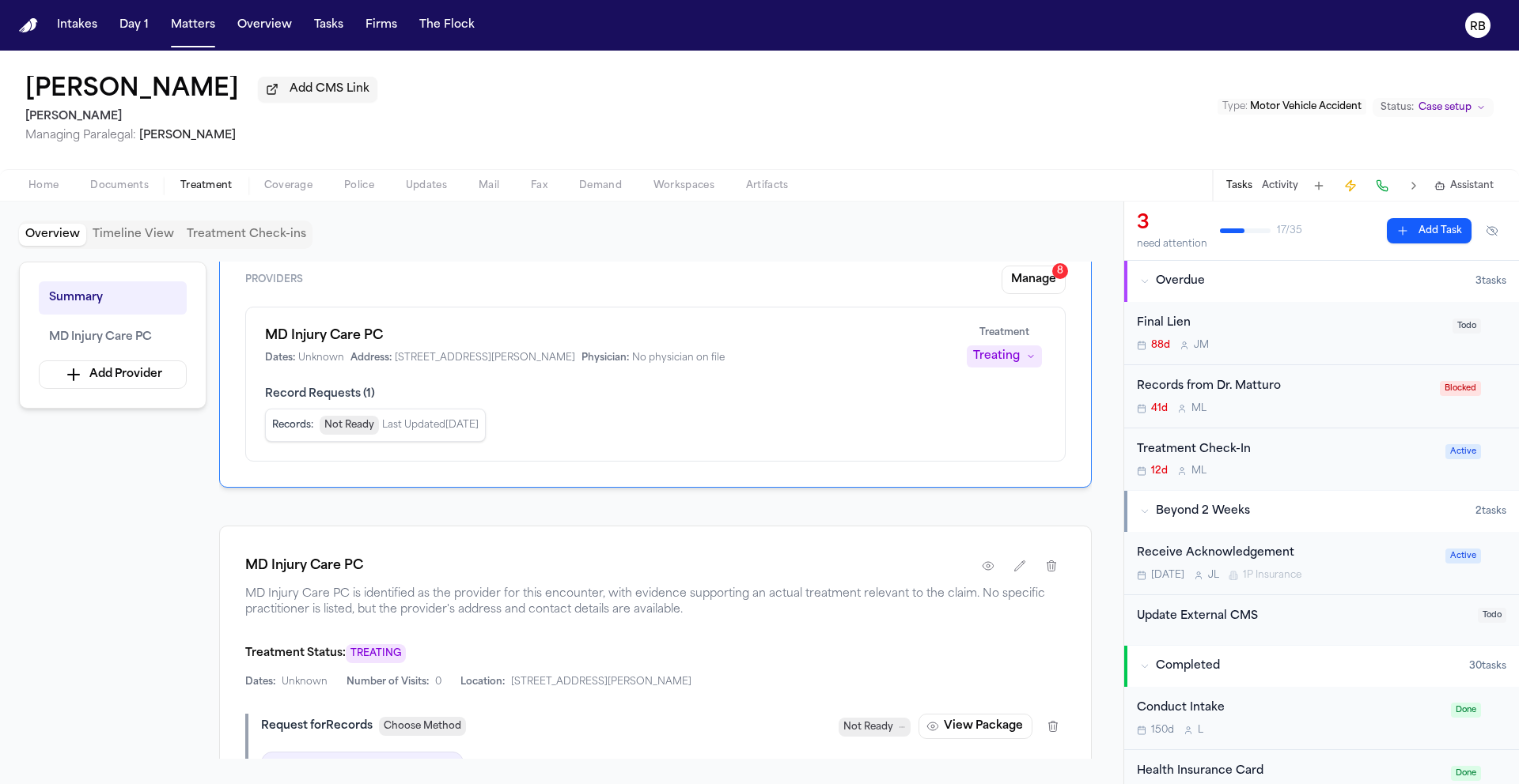
scroll to position [75, 0]
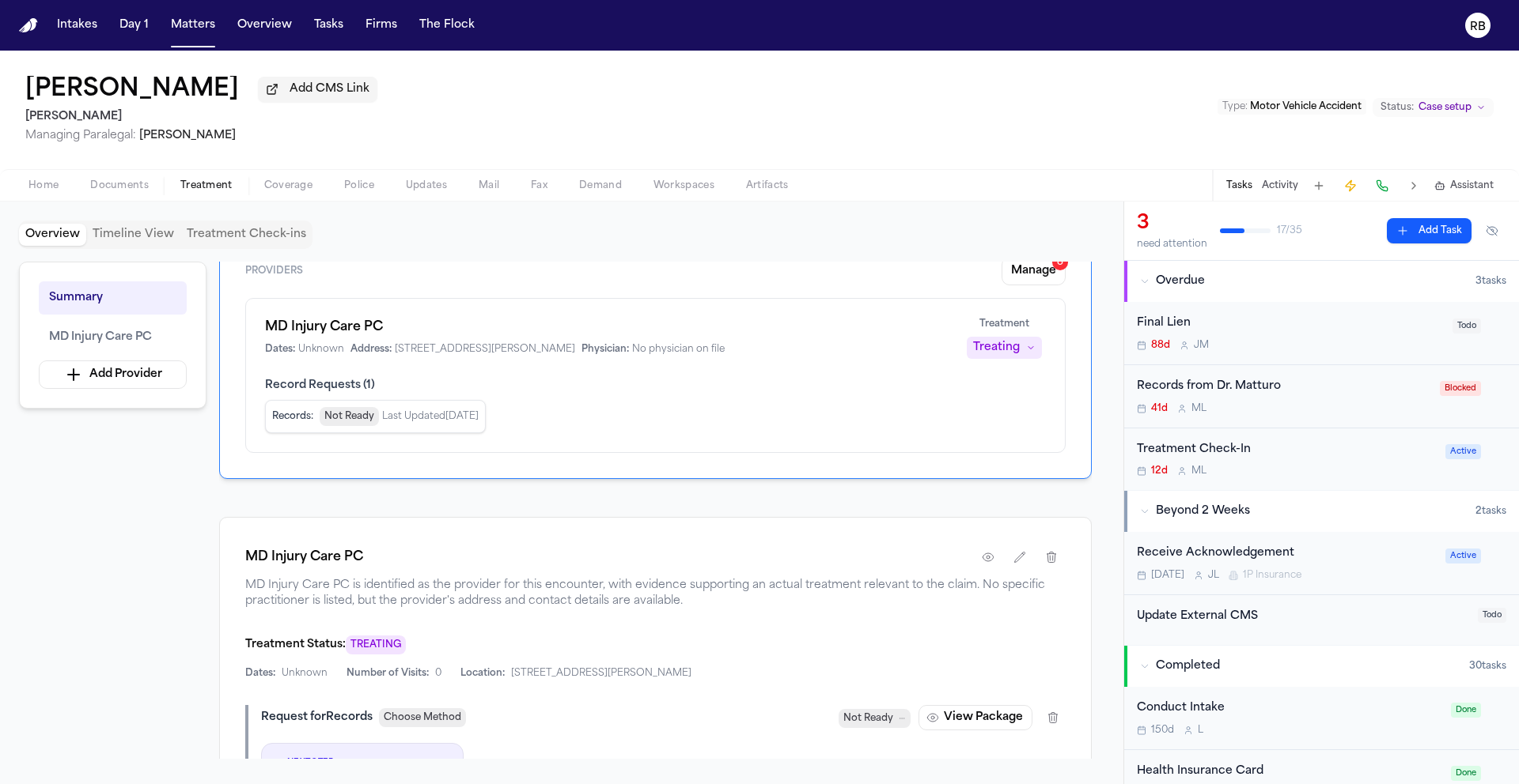
click at [1313, 404] on div "Records from Dr. Matturo 41d M L" at bounding box center [1283, 396] width 293 height 37
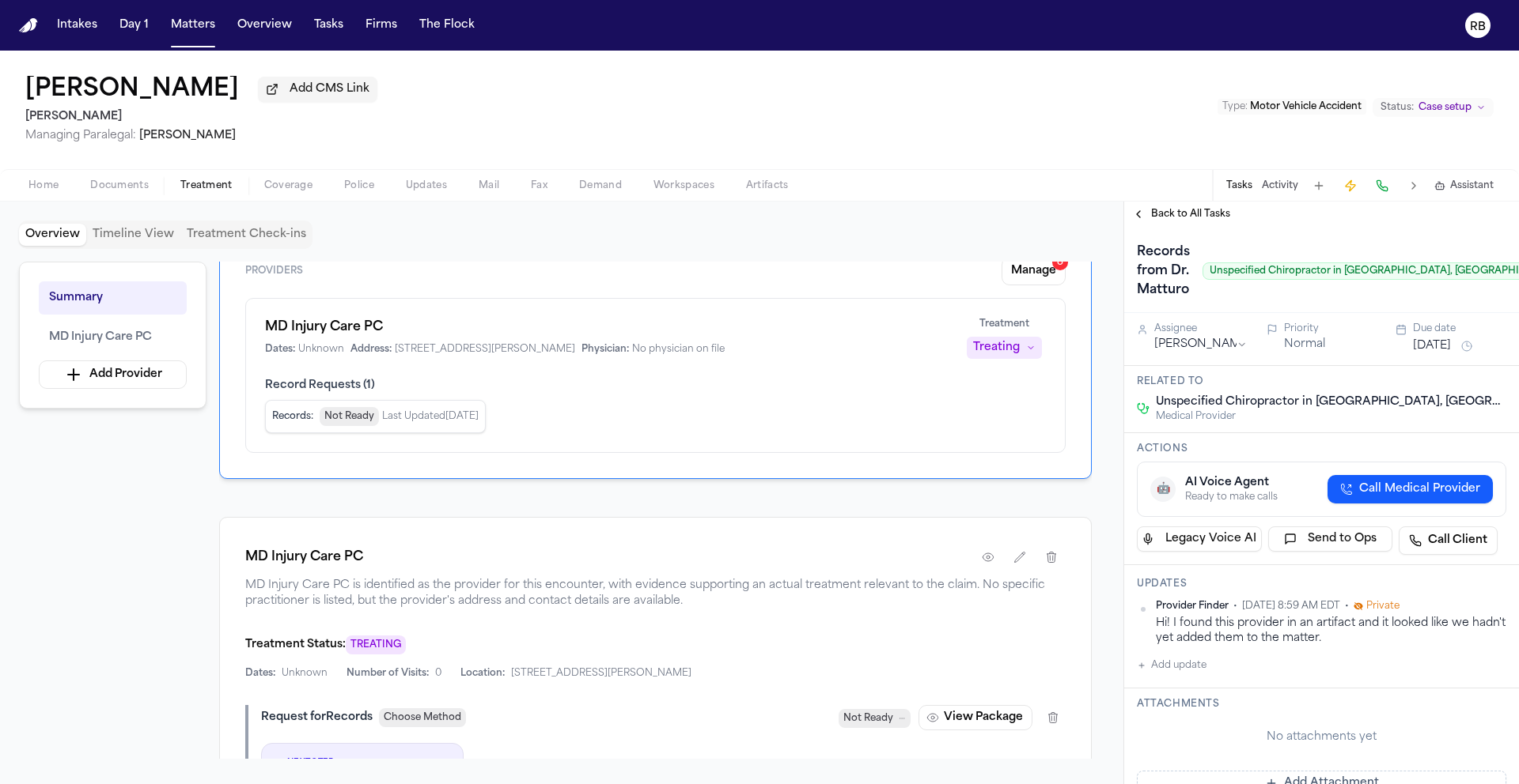
click at [1194, 670] on button "Add update" at bounding box center [1171, 665] width 69 height 19
click at [1223, 665] on textarea "Add your update" at bounding box center [1330, 678] width 338 height 32
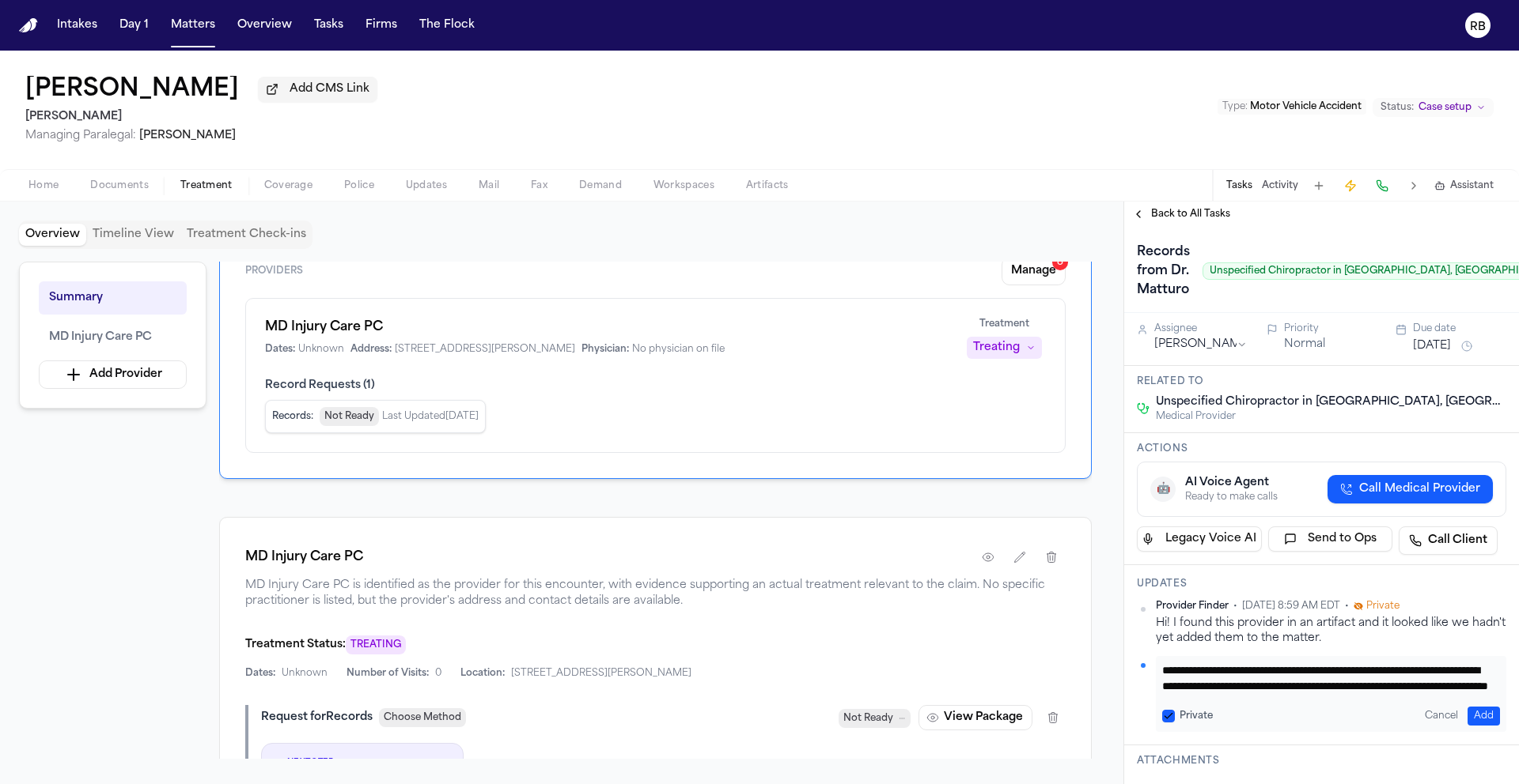
scroll to position [32, 0]
click at [1467, 710] on button "Add" at bounding box center [1483, 716] width 32 height 19
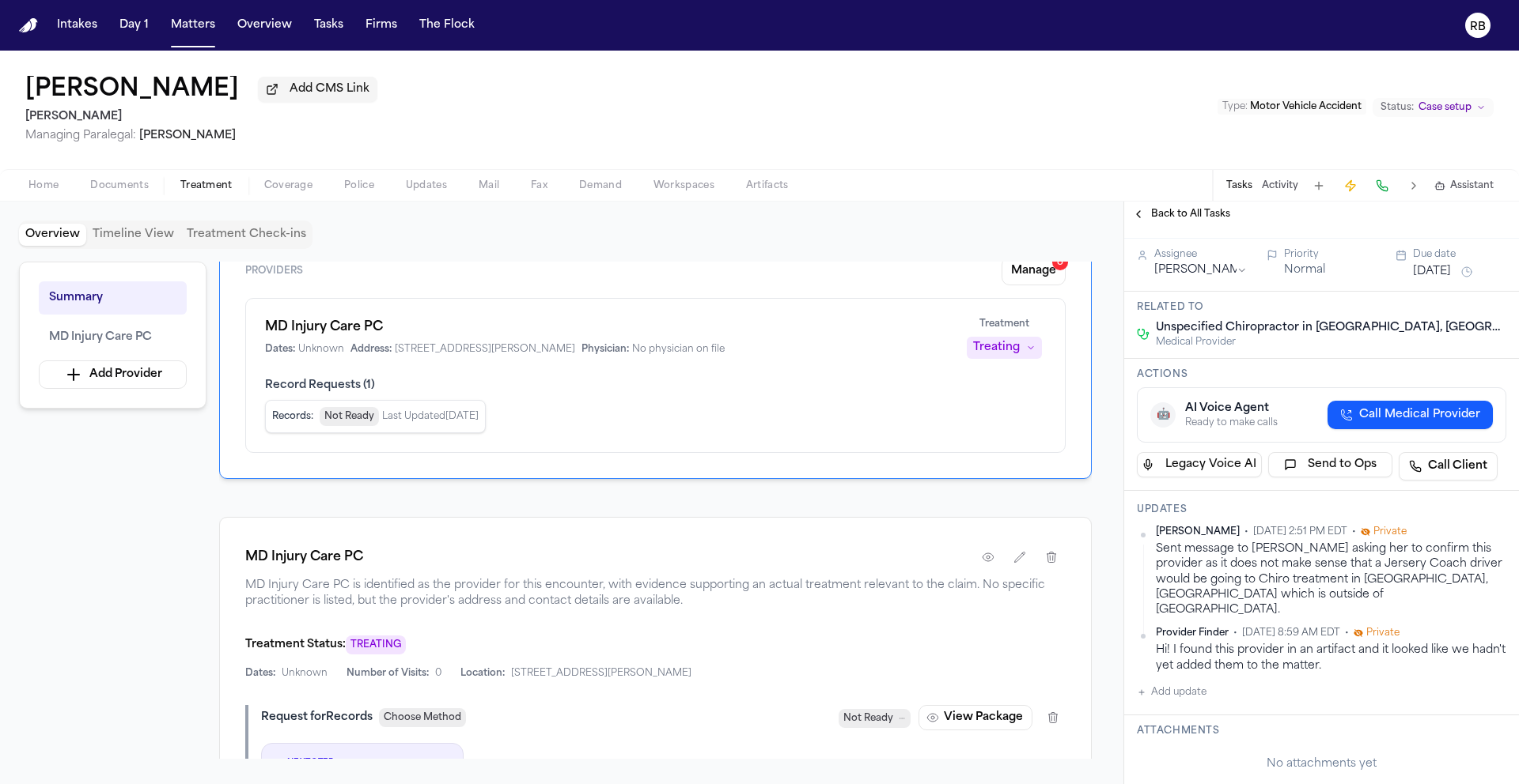
scroll to position [0, 0]
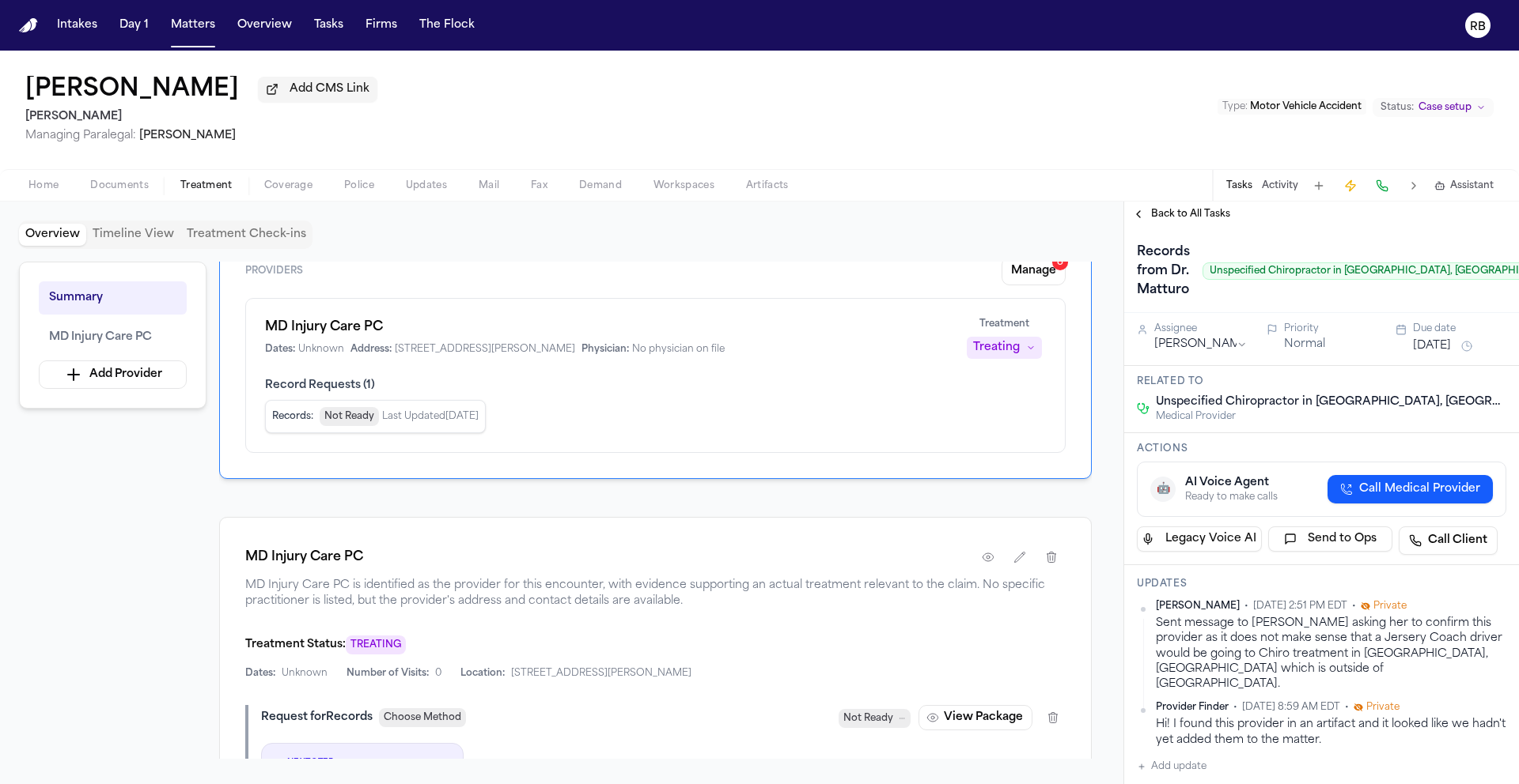
click at [1491, 263] on div "Records from Dr. Matturo Unspecified Chiropractor in Manor, TX or nearby Upcomi…" at bounding box center [1321, 270] width 369 height 63
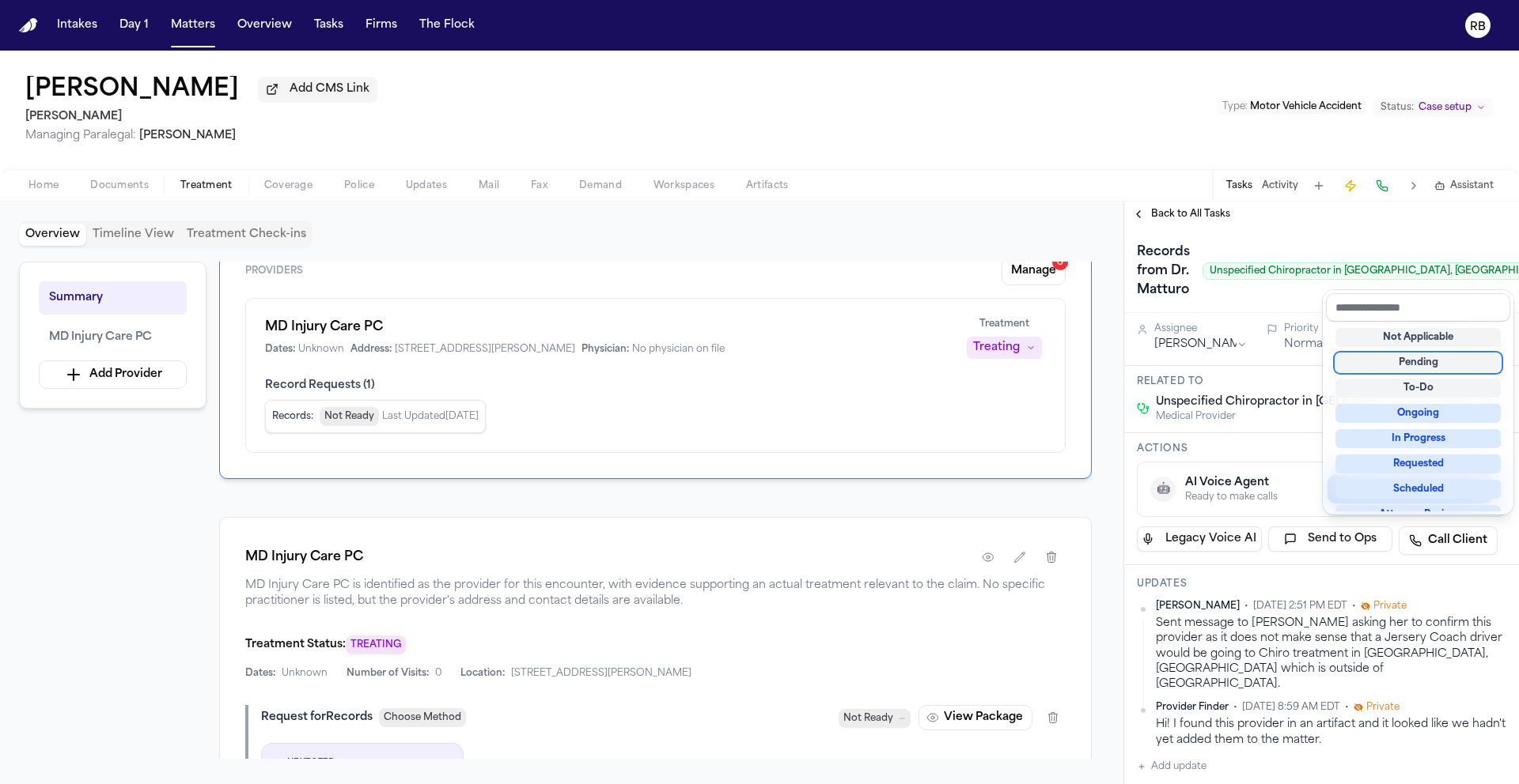
click at [1451, 357] on div "Pending" at bounding box center [1418, 363] width 165 height 19
click at [1298, 295] on div "Records from Dr. Matturo Unspecified Chiropractor in Manor, TX or nearby Pending" at bounding box center [1321, 270] width 369 height 63
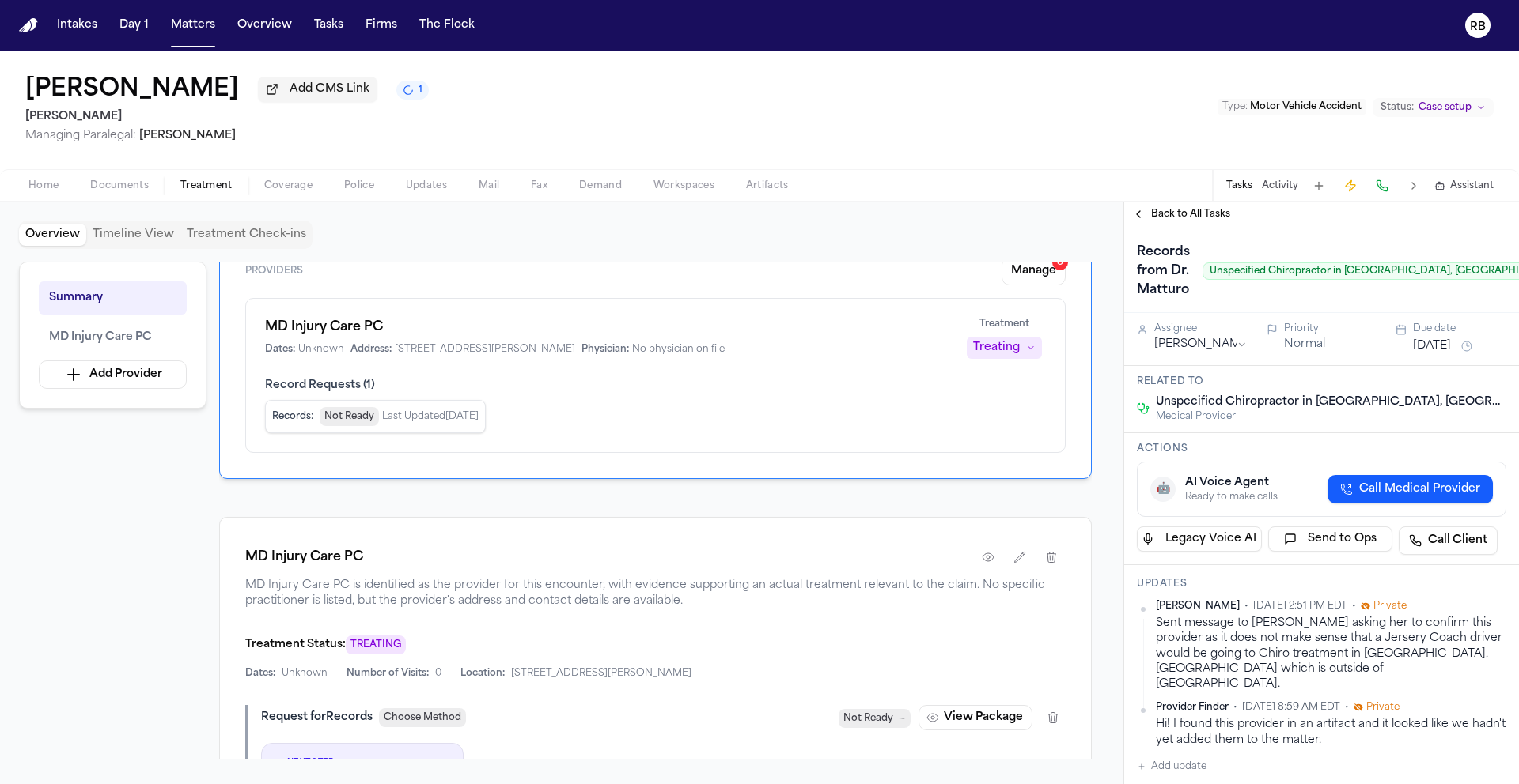
click at [1451, 349] on button "[DATE]" at bounding box center [1431, 347] width 38 height 16
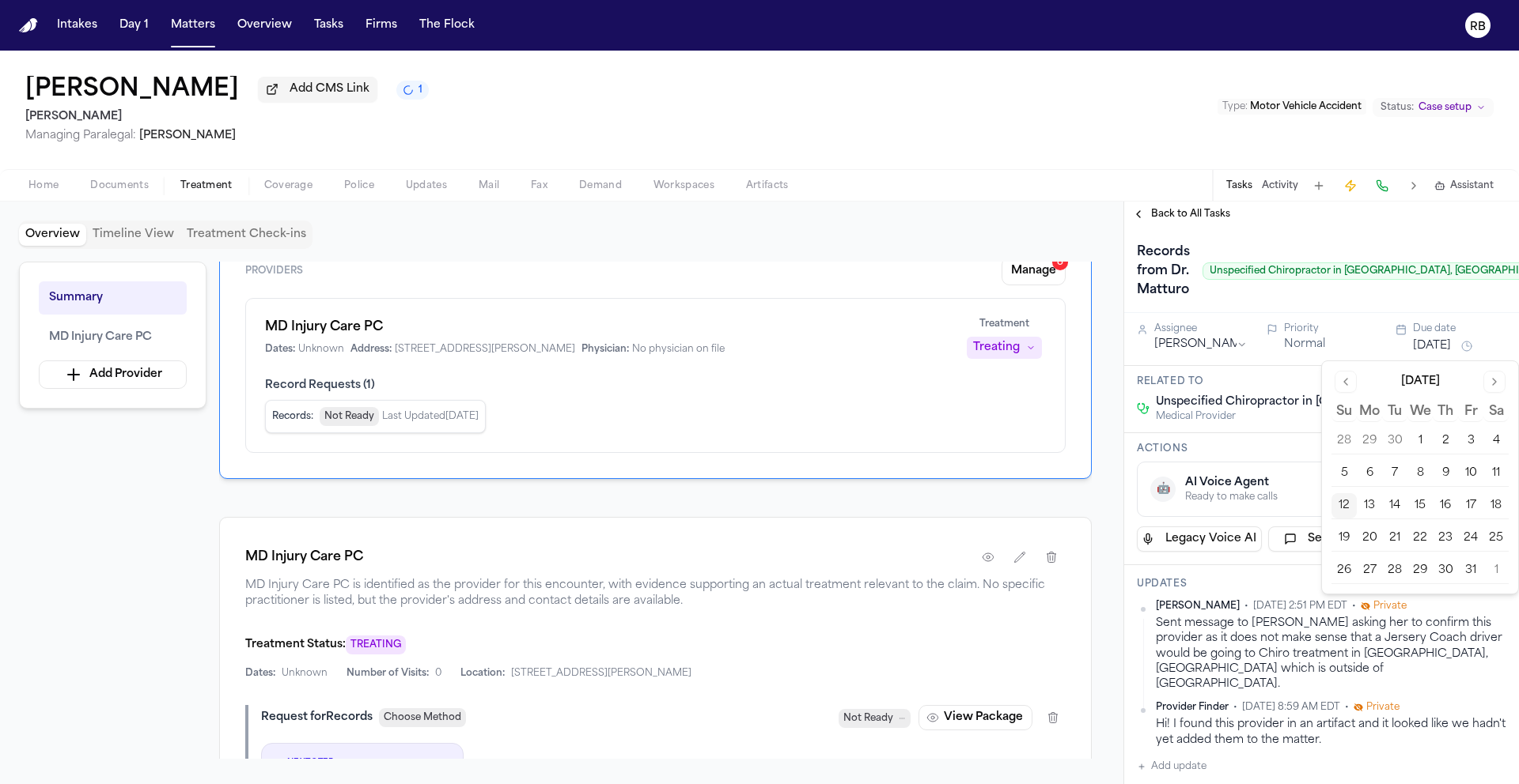
click at [1378, 503] on button "13" at bounding box center [1369, 506] width 25 height 25
click at [1377, 308] on div "Records from Dr. Matturo Unspecified Chiropractor in Manor, TX or nearby Pending" at bounding box center [1322, 269] width 395 height 86
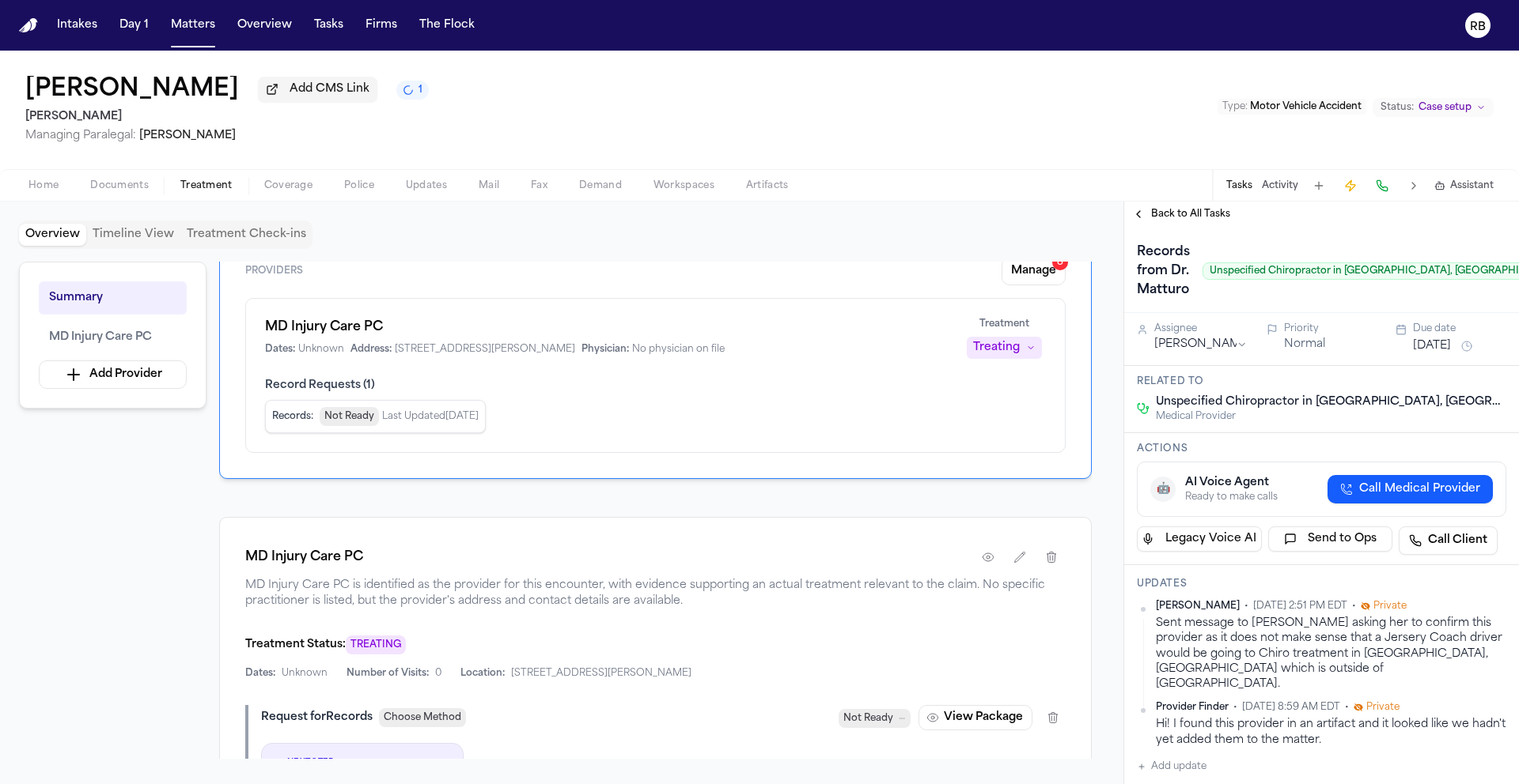
click at [1184, 217] on span "Back to All Tasks" at bounding box center [1190, 214] width 79 height 12
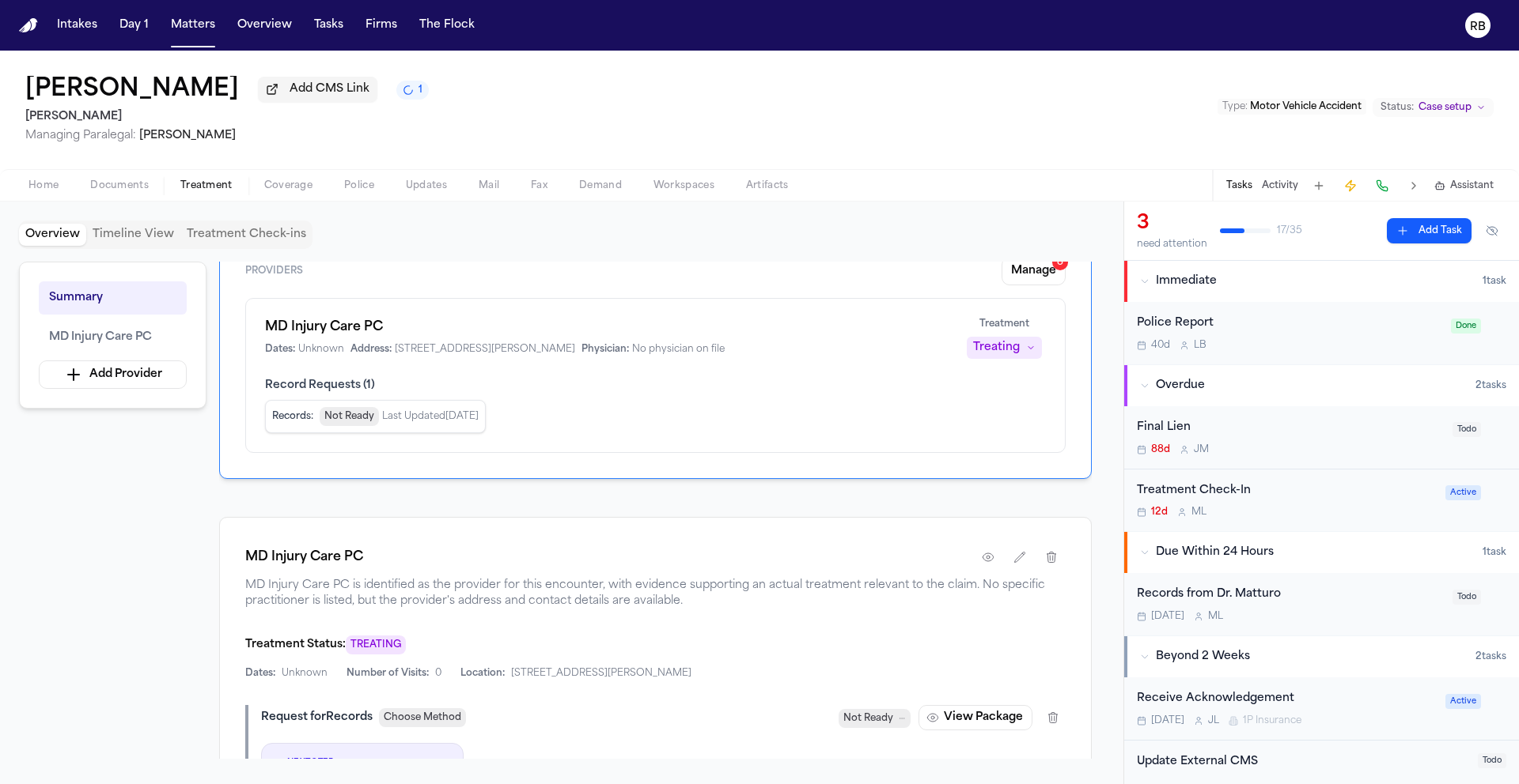
click at [1072, 222] on div "Overview Timeline View Treatment Check-ins Summary MD Injury Care PC Add Provid…" at bounding box center [561, 492] width 1123 height 582
click at [1065, 225] on div "Overview Timeline View Treatment Check-ins" at bounding box center [561, 235] width 1085 height 28
click at [547, 249] on div "Overview Timeline View Treatment Check-ins" at bounding box center [561, 235] width 1085 height 28
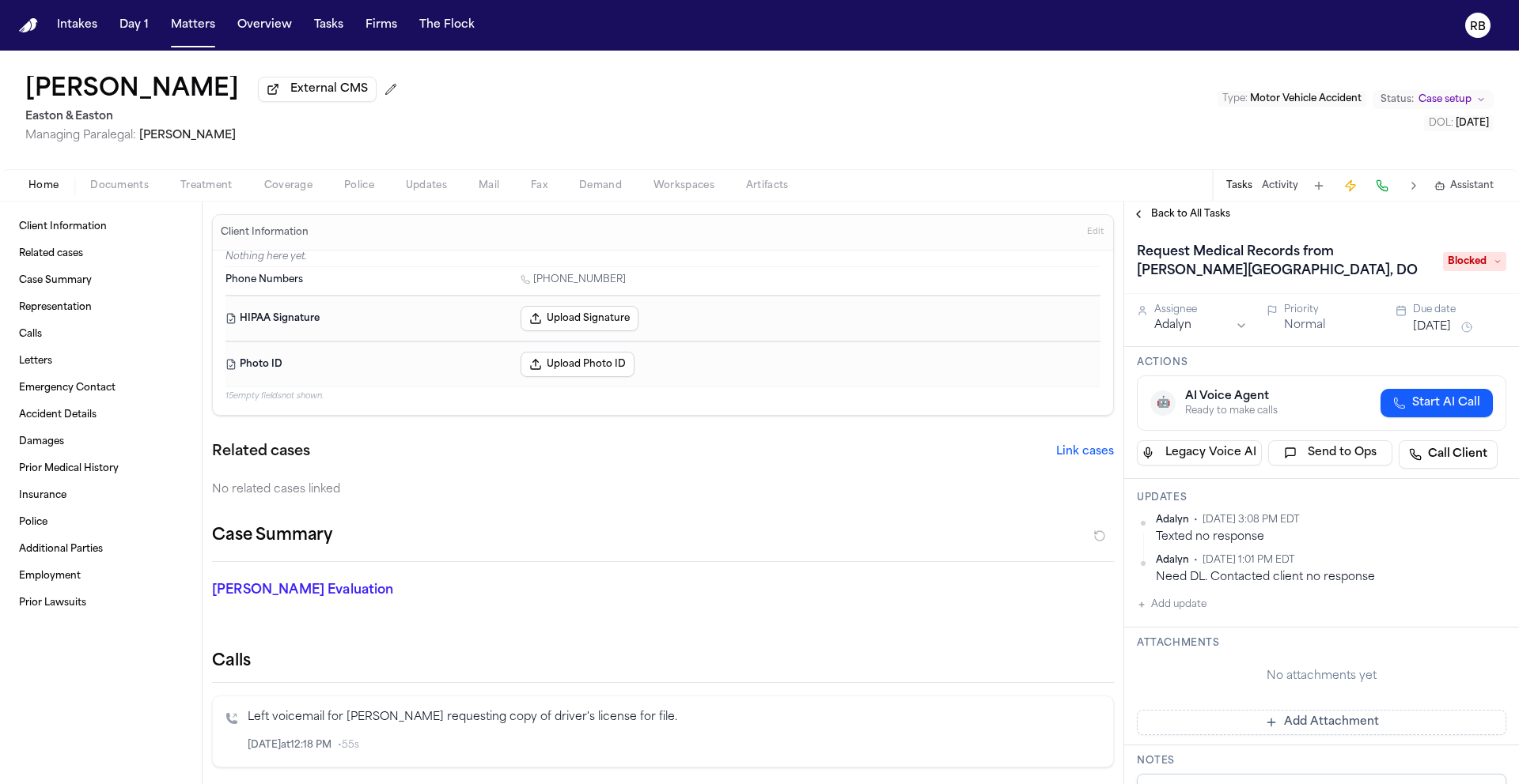
click at [1191, 220] on span "Back to All Tasks" at bounding box center [1190, 214] width 79 height 12
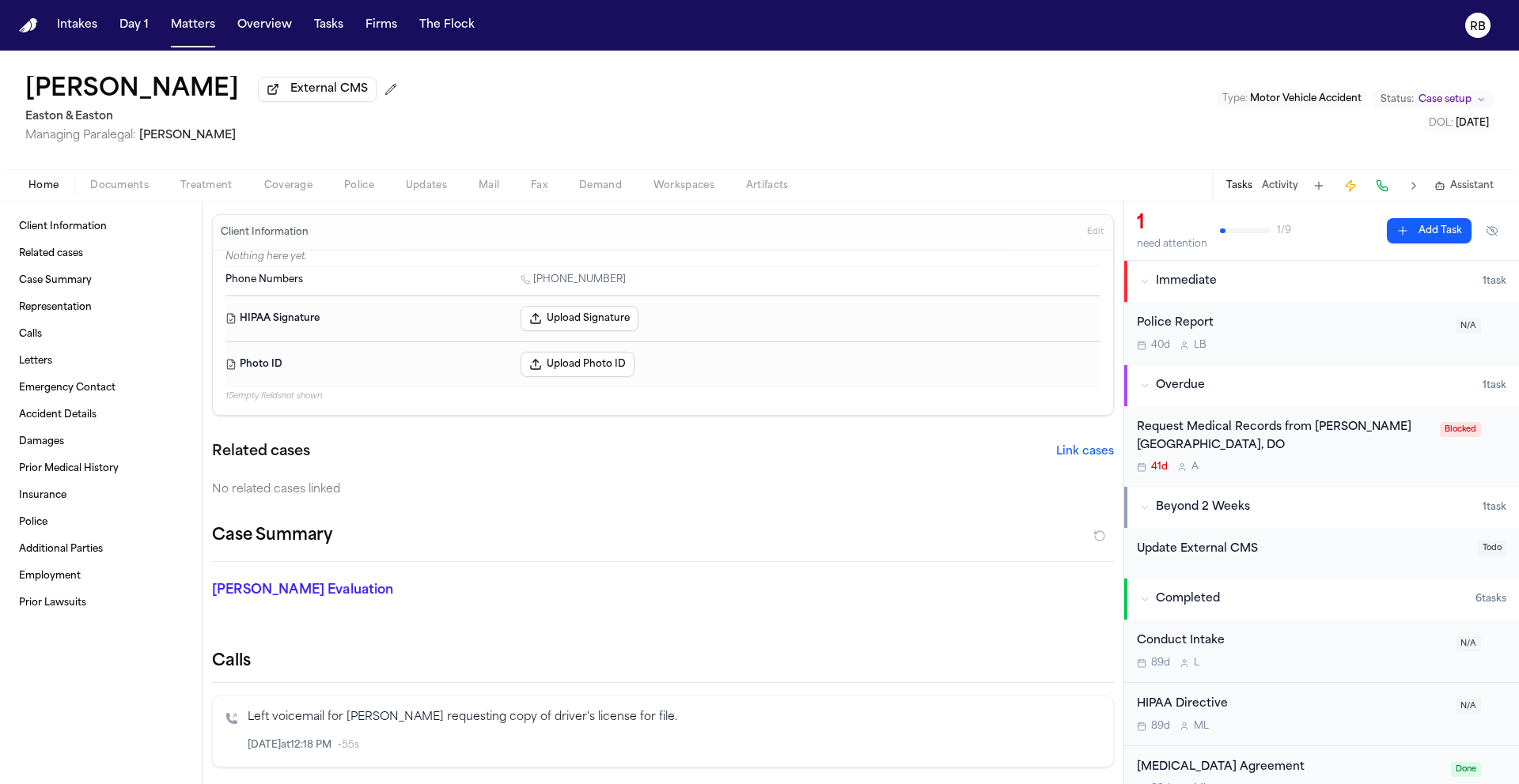
click at [1356, 454] on div "Request Medical Records from [PERSON_NAME][GEOGRAPHIC_DATA], DO" at bounding box center [1283, 436] width 293 height 36
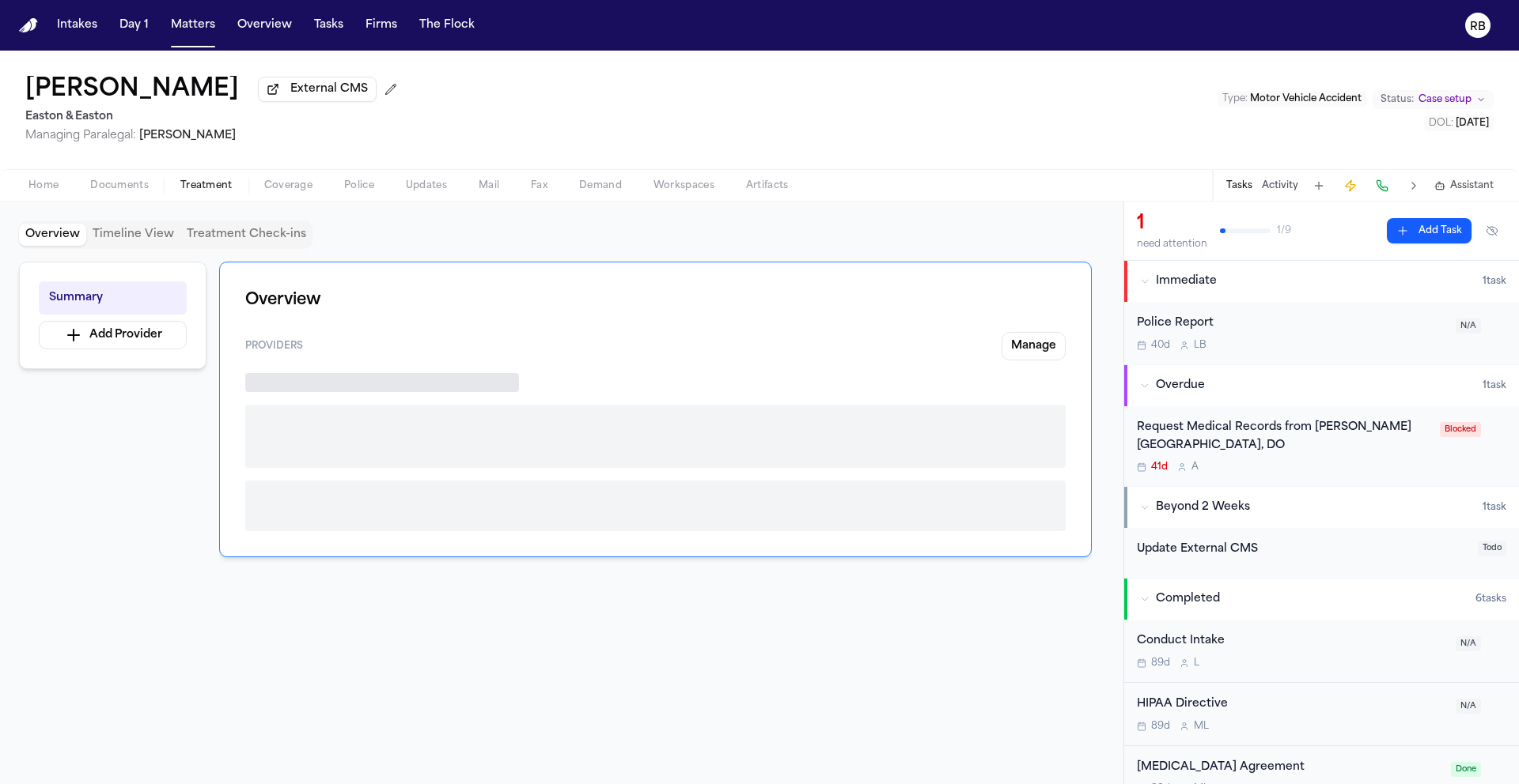
click at [218, 190] on span "Treatment" at bounding box center [206, 186] width 52 height 12
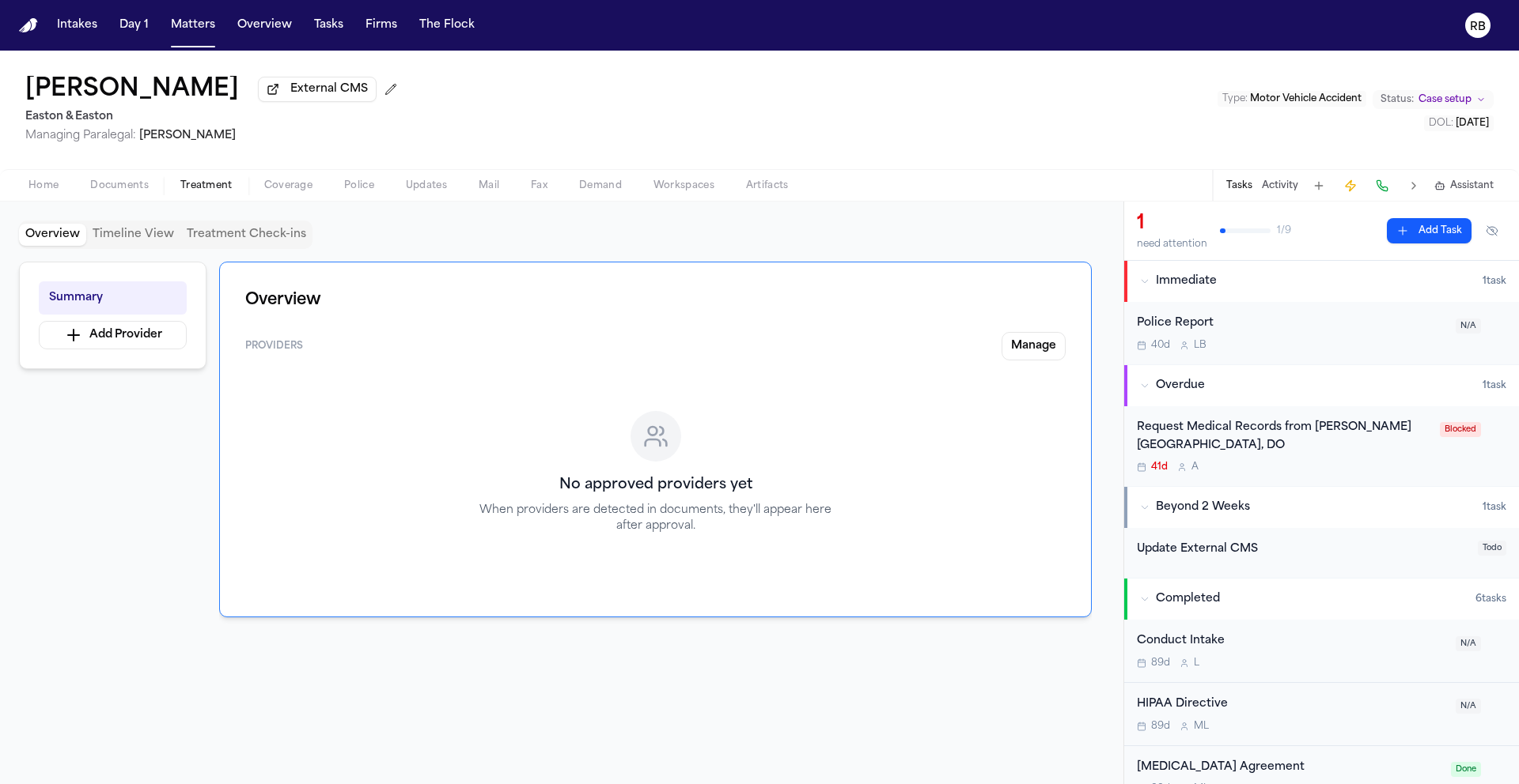
click at [1274, 455] on div "Request Medical Records from [PERSON_NAME][GEOGRAPHIC_DATA], DO" at bounding box center [1283, 436] width 293 height 36
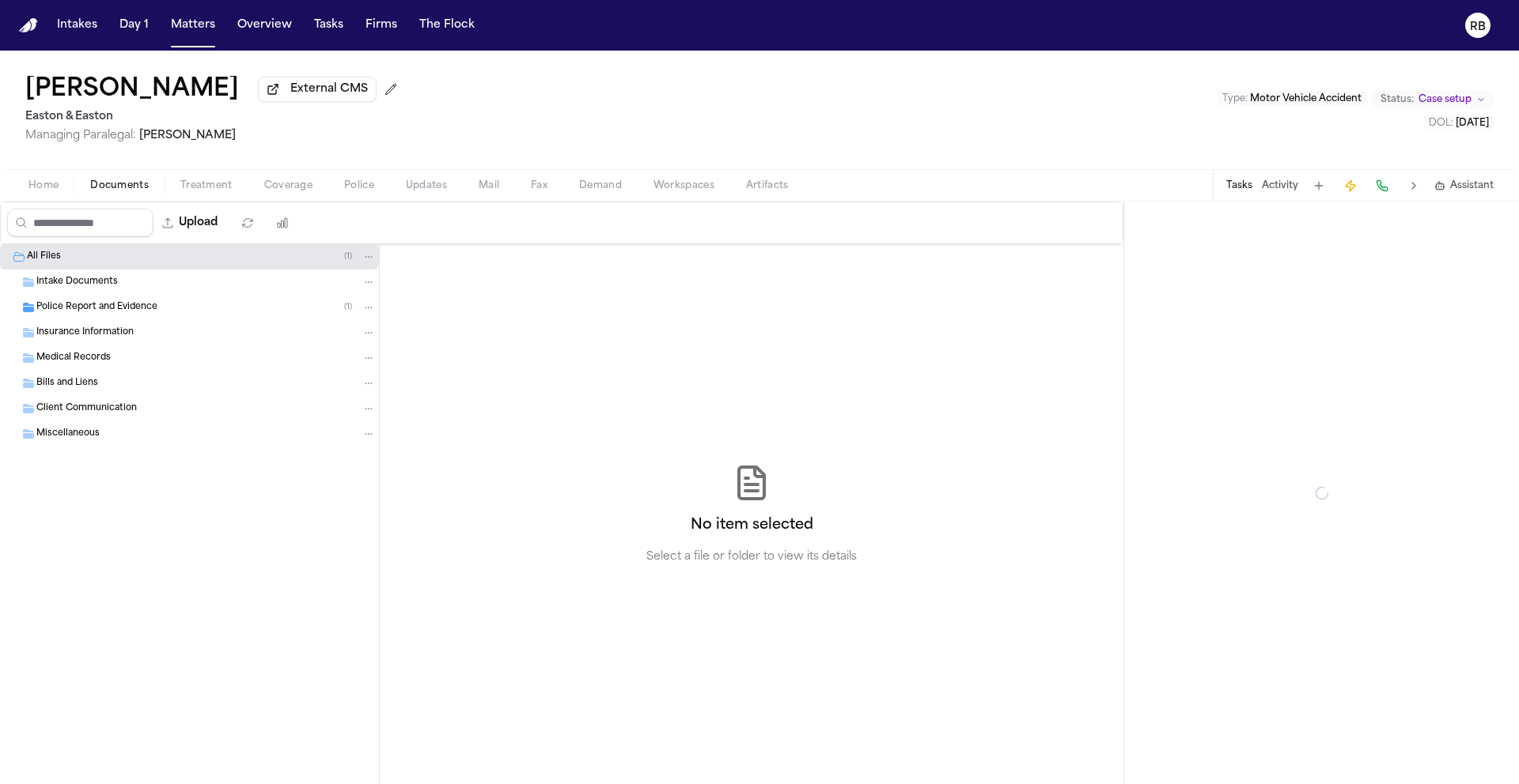
click at [131, 192] on span "Documents" at bounding box center [119, 186] width 59 height 12
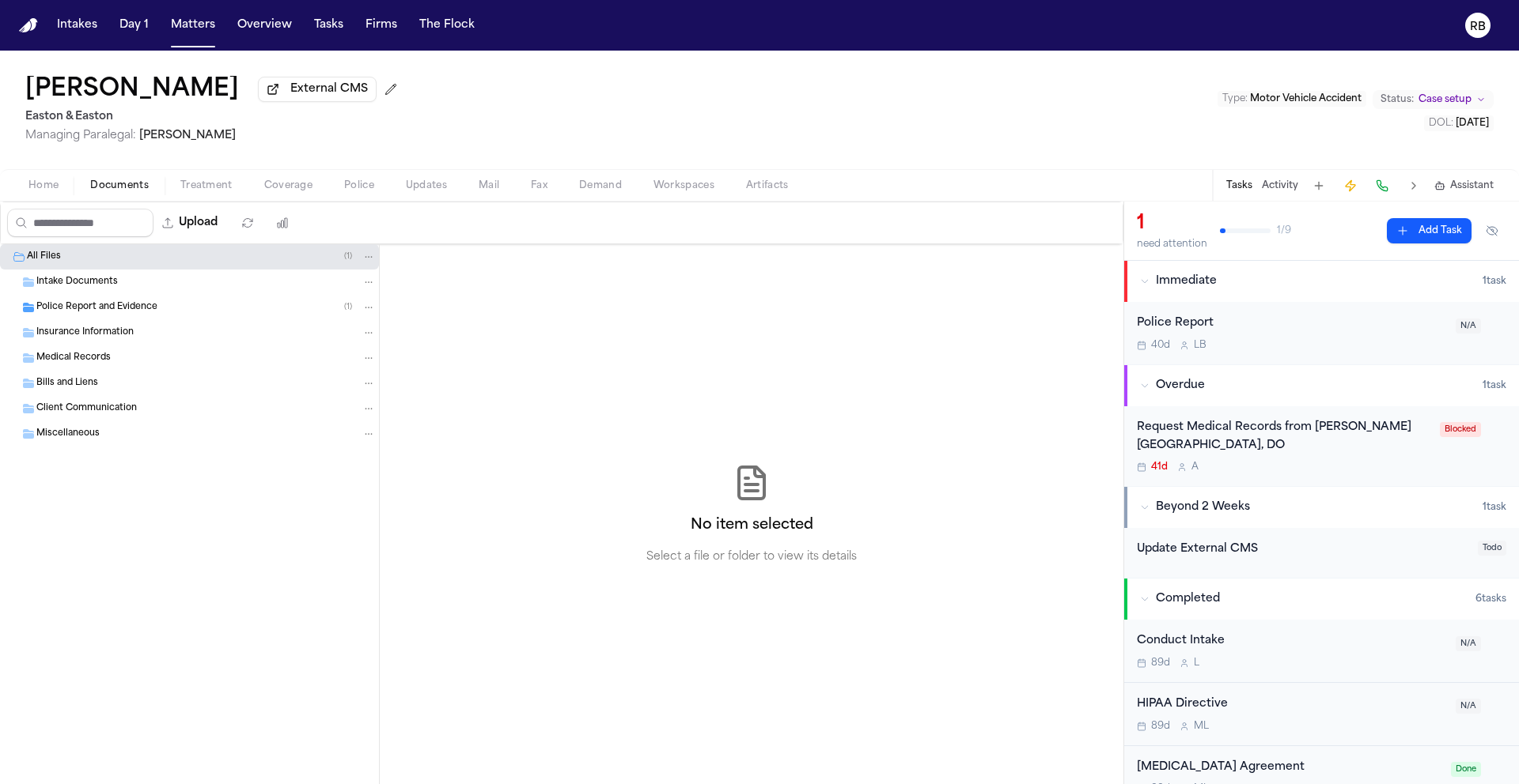
click at [95, 351] on div "Medical Records" at bounding box center [189, 358] width 379 height 25
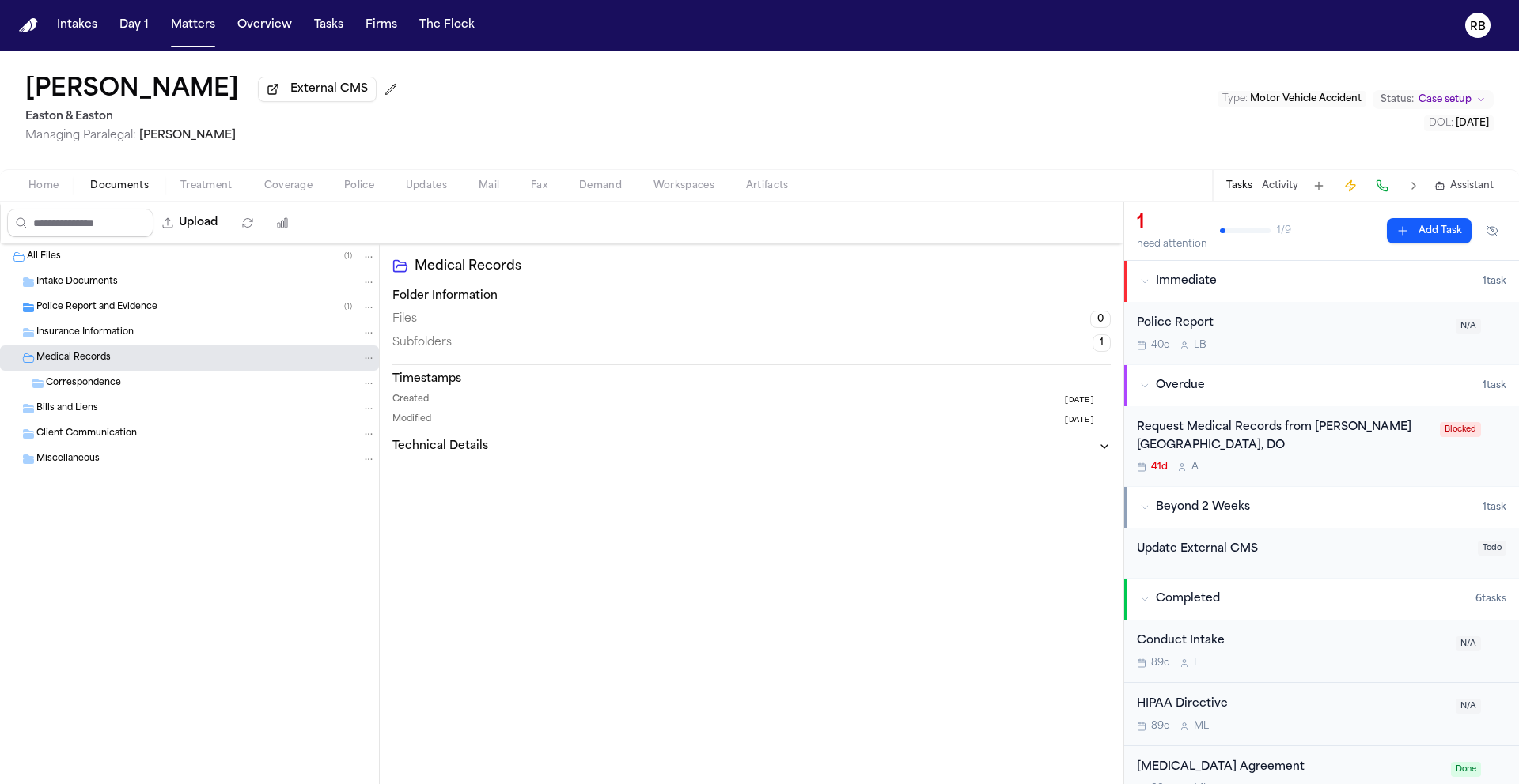
click at [106, 384] on span "Correspondence" at bounding box center [84, 383] width 75 height 13
click at [125, 300] on div "Police Report and Evidence ( 1 )" at bounding box center [189, 308] width 379 height 25
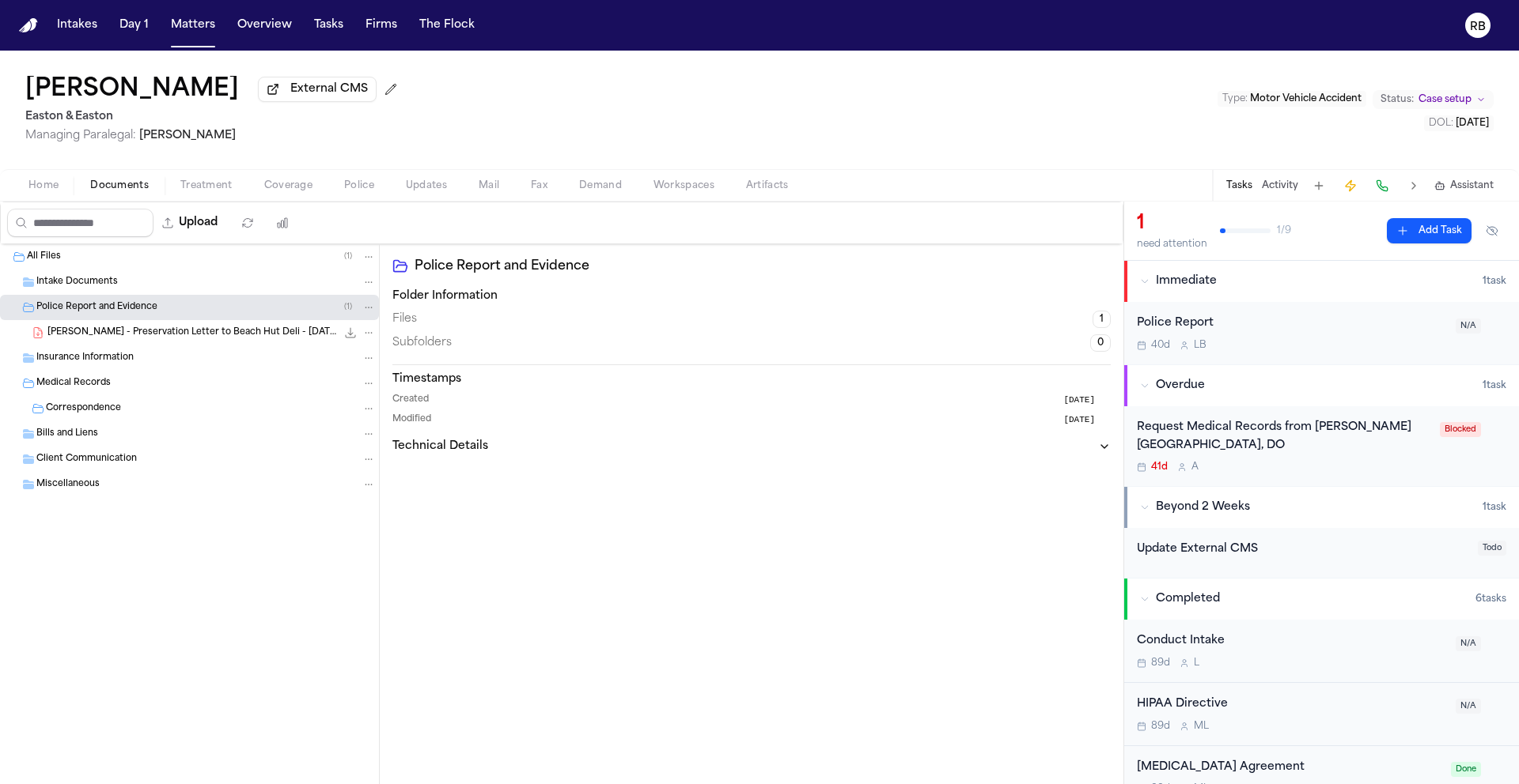
click at [185, 348] on div "Insurance Information" at bounding box center [189, 358] width 379 height 25
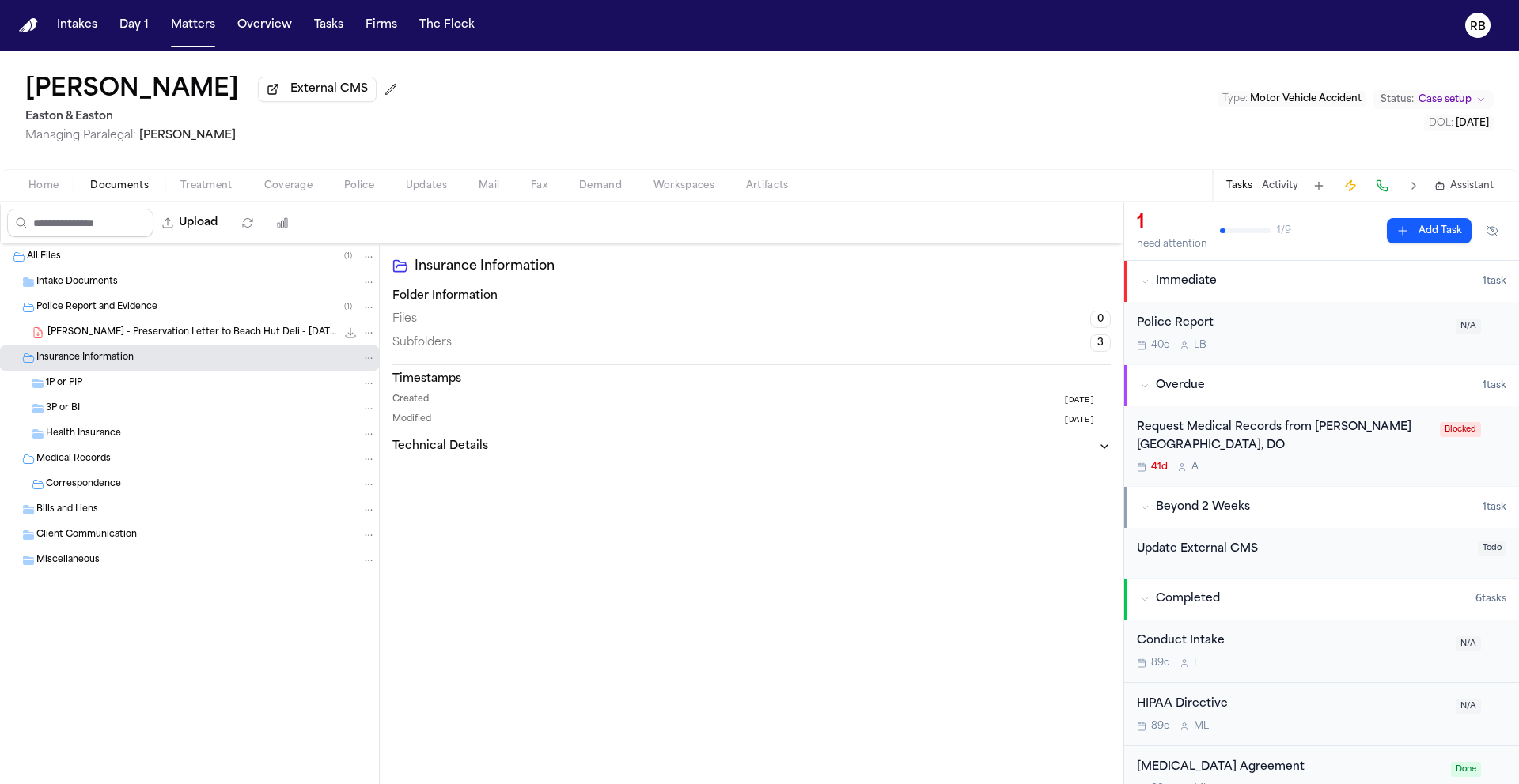
click at [189, 339] on span "[PERSON_NAME] - Preservation Letter to Beach Hut Deli - [DATE]" at bounding box center [191, 332] width 289 height 13
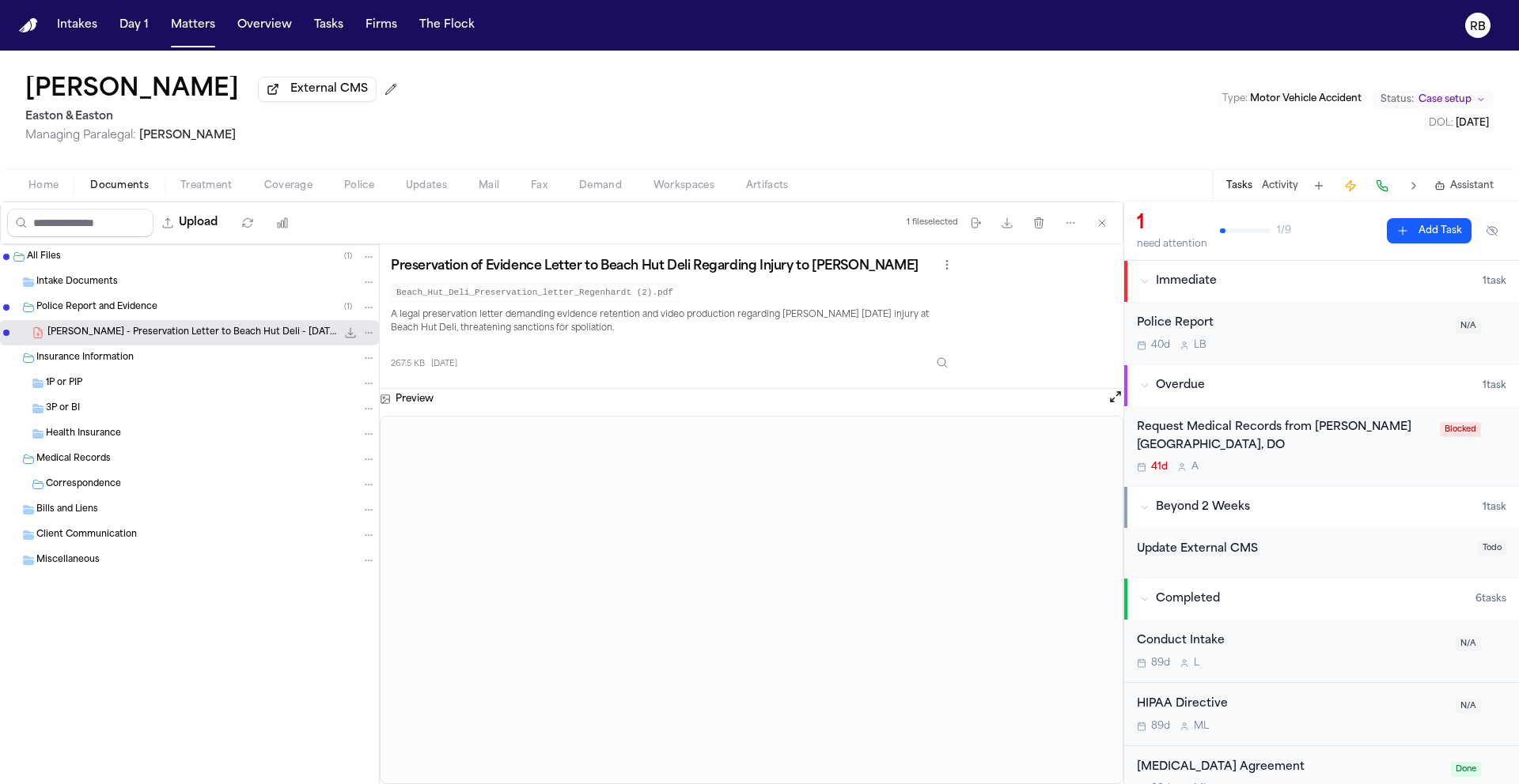
click at [71, 283] on span "Intake Documents" at bounding box center [77, 282] width 82 height 13
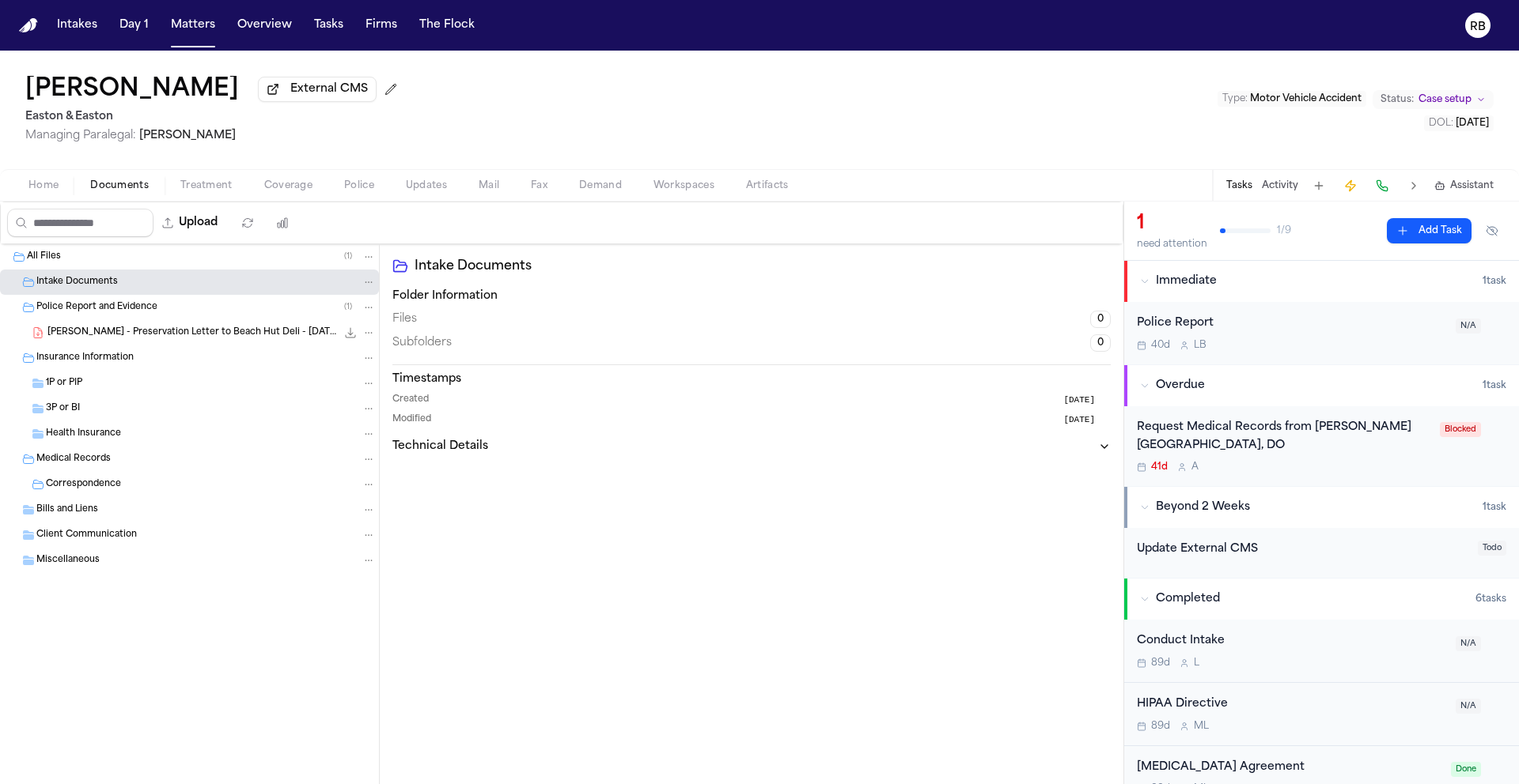
click at [690, 516] on div "Intake Documents Folder Information Files 0 Subfolders 0 Timestamps Created [DA…" at bounding box center [751, 514] width 743 height 540
click at [1330, 461] on div "Request Medical Records from [PERSON_NAME][GEOGRAPHIC_DATA], DO 41d A" at bounding box center [1283, 446] width 293 height 55
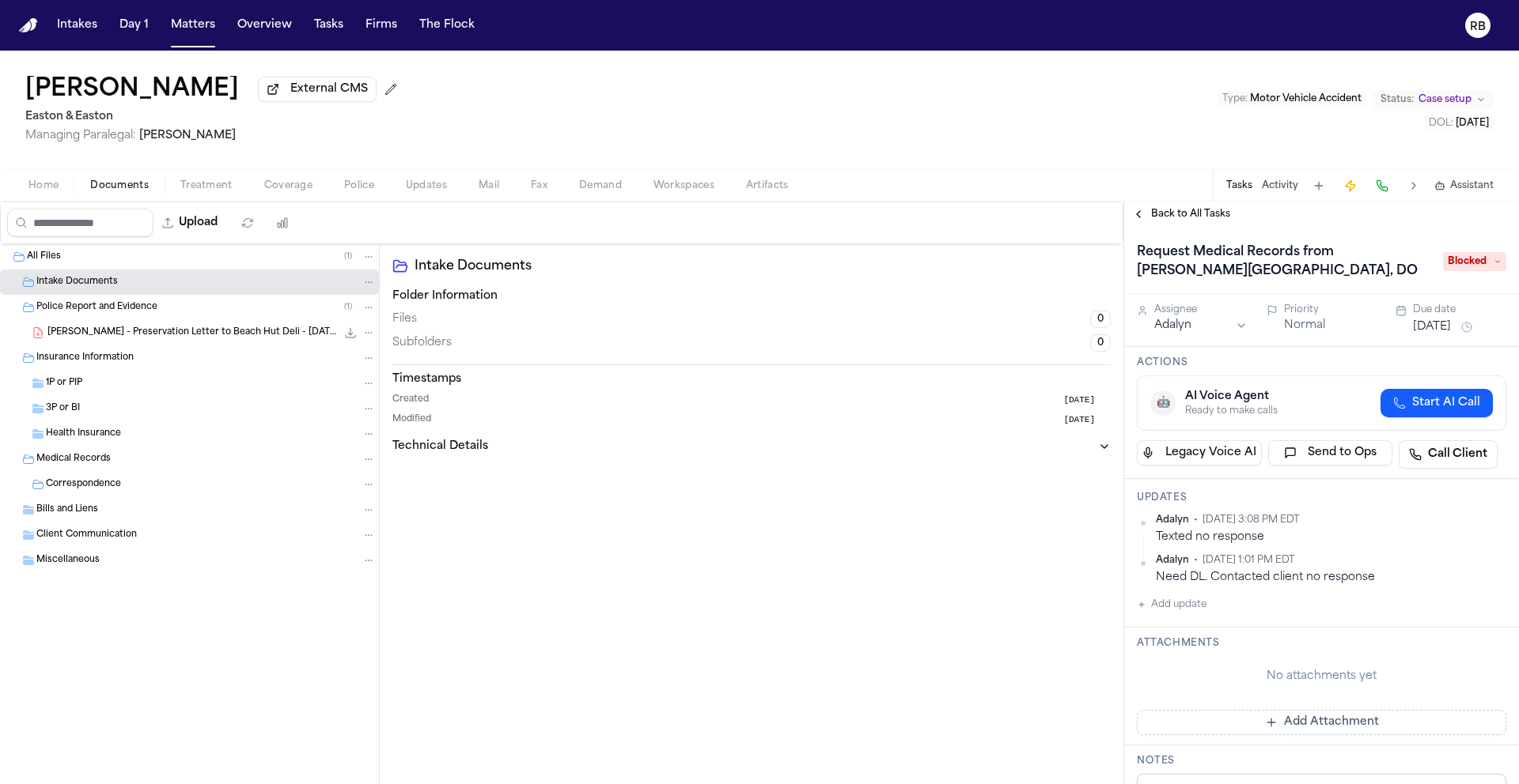
click at [206, 191] on span "Treatment" at bounding box center [206, 186] width 52 height 12
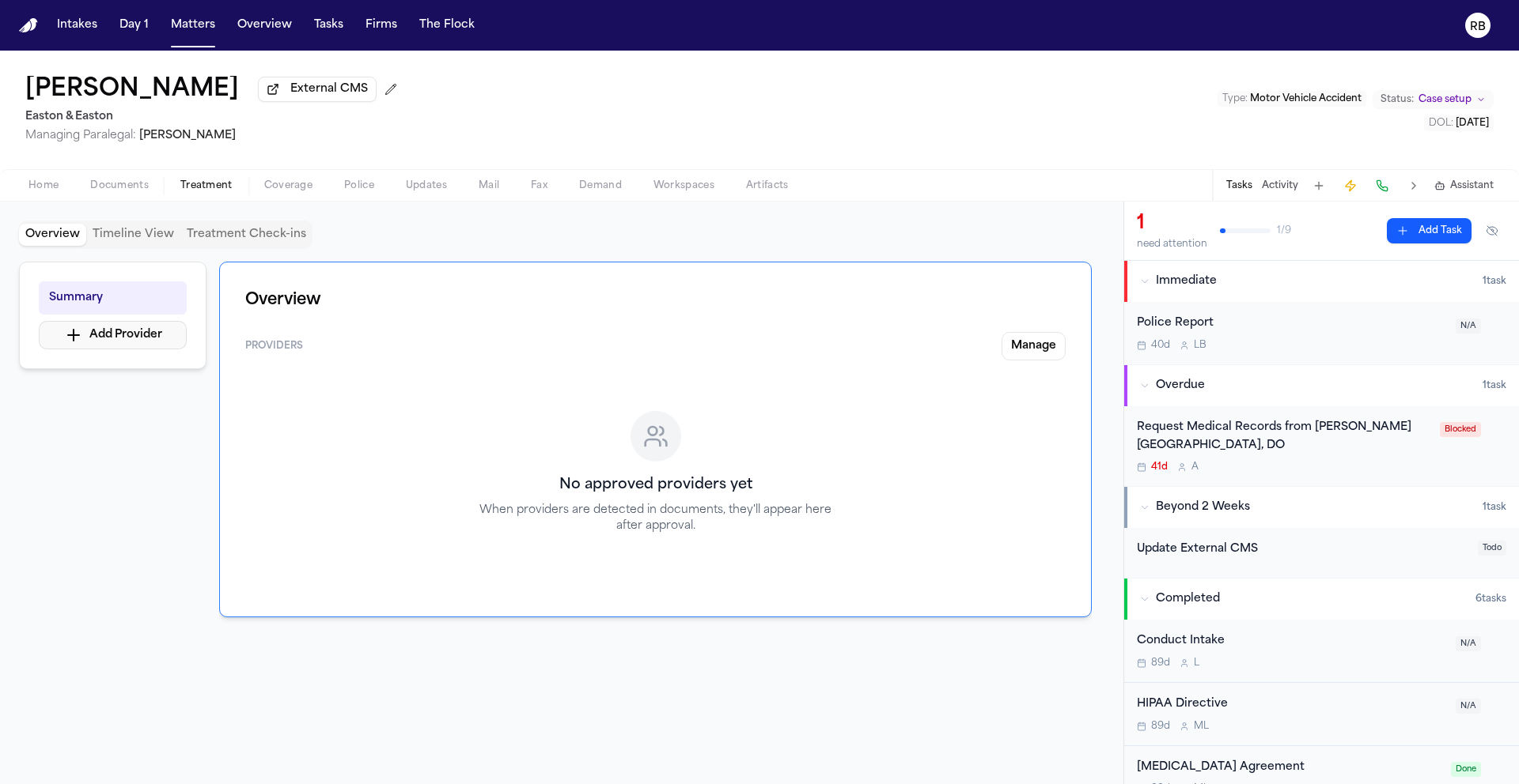
click at [149, 338] on button "Add Provider" at bounding box center [113, 335] width 148 height 28
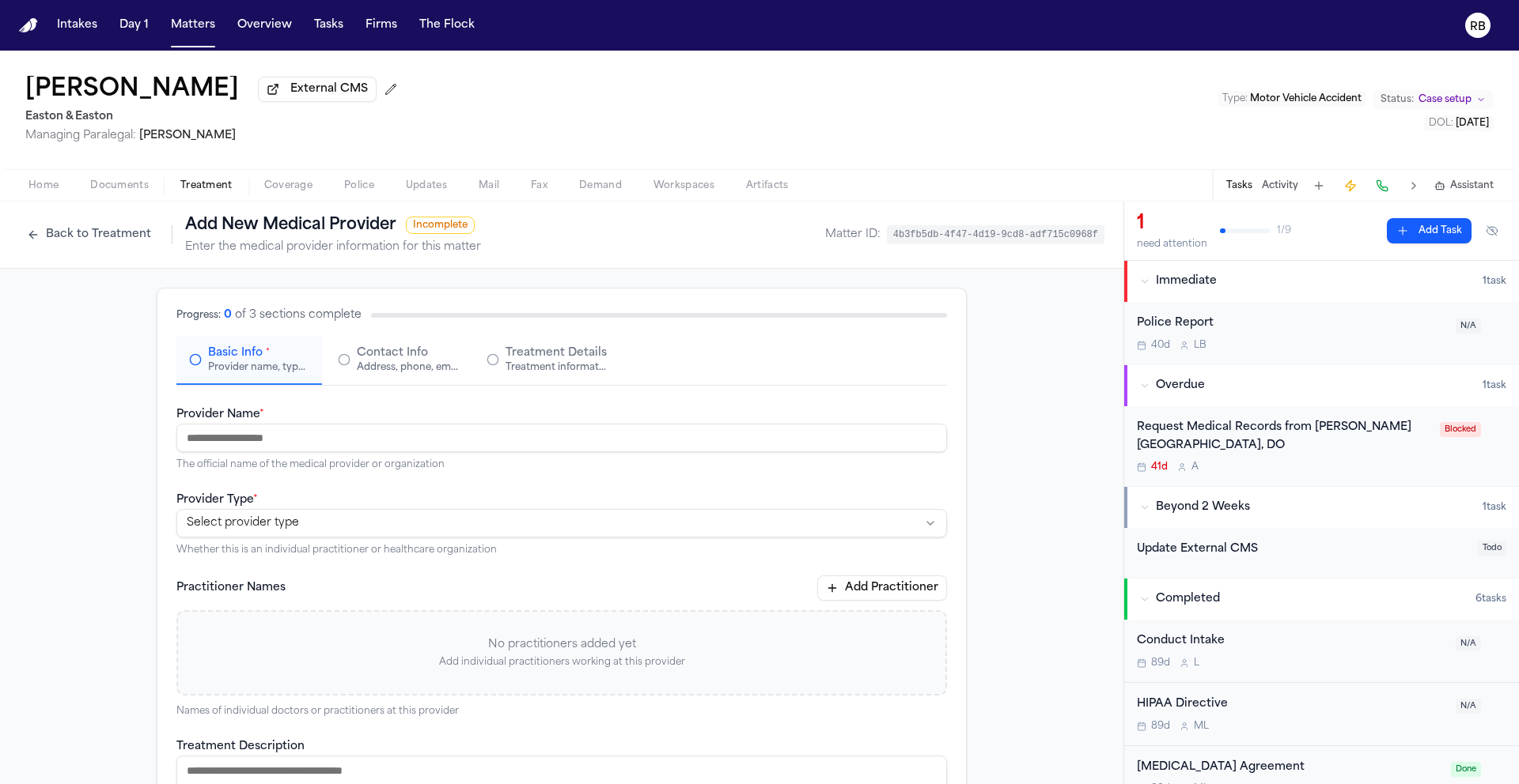
click at [333, 443] on input "Provider Name *" at bounding box center [561, 438] width 770 height 28
type input "**********"
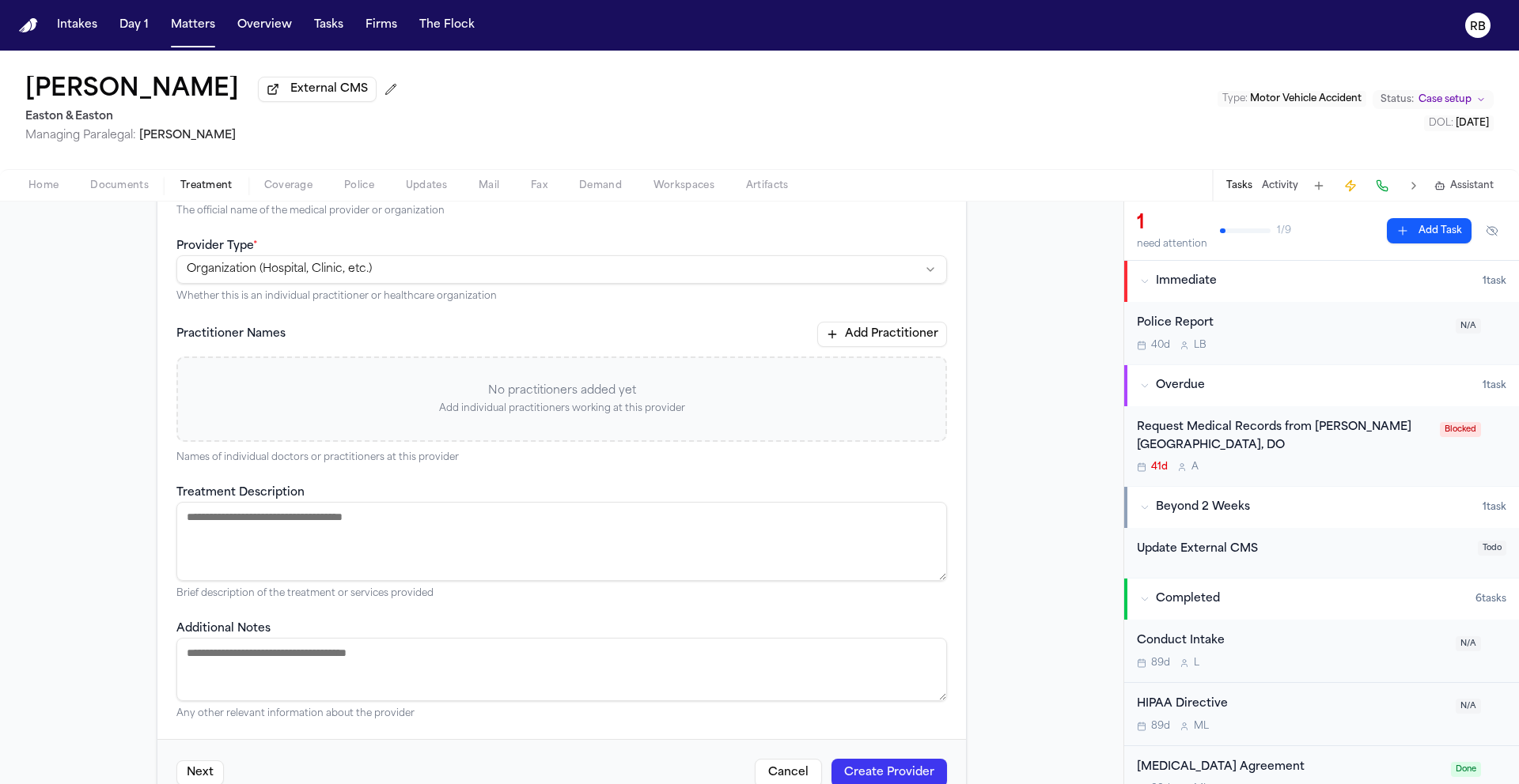
scroll to position [258, 0]
click at [513, 516] on textarea "Treatment Description" at bounding box center [561, 537] width 770 height 79
paste textarea "**********"
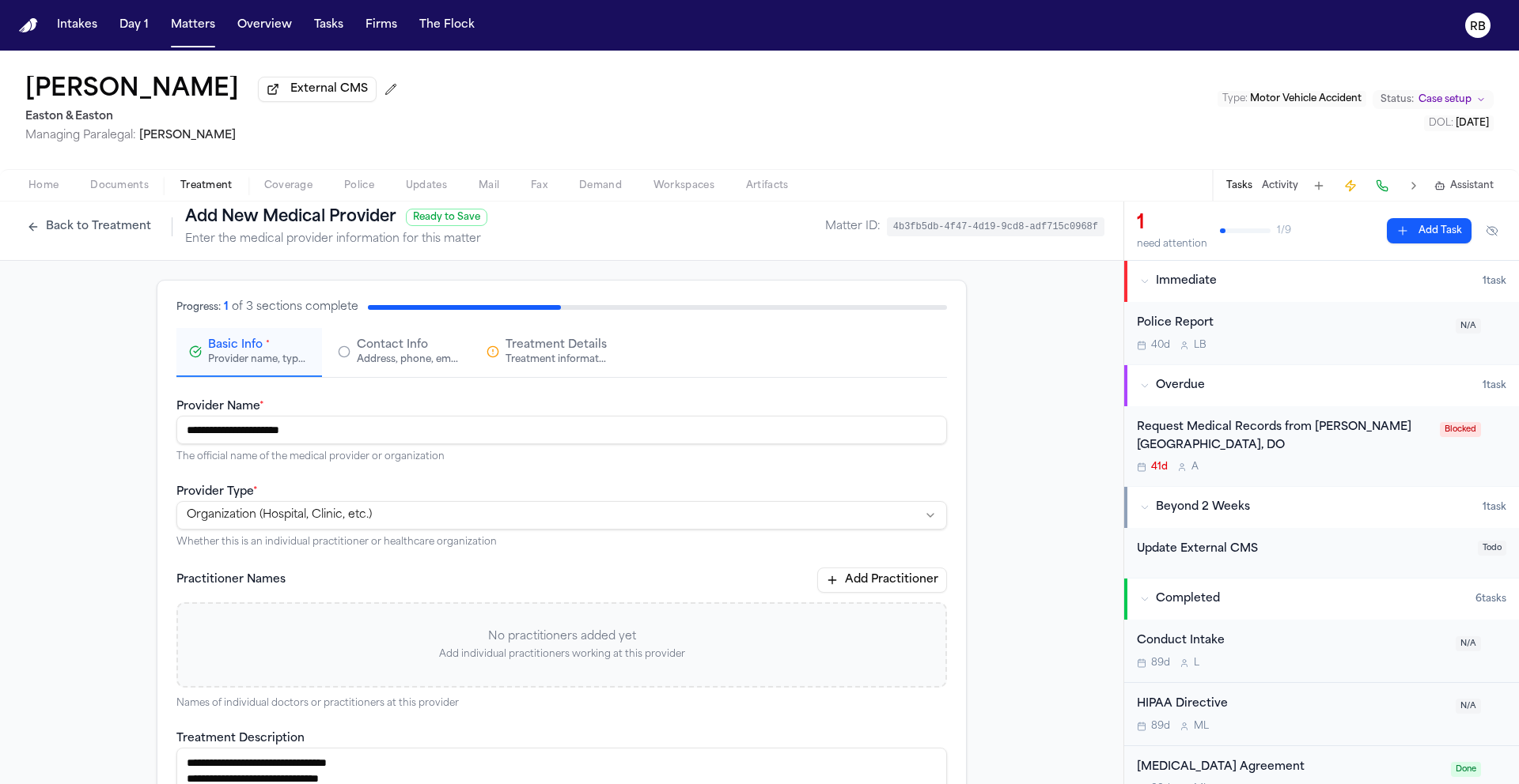
scroll to position [0, 0]
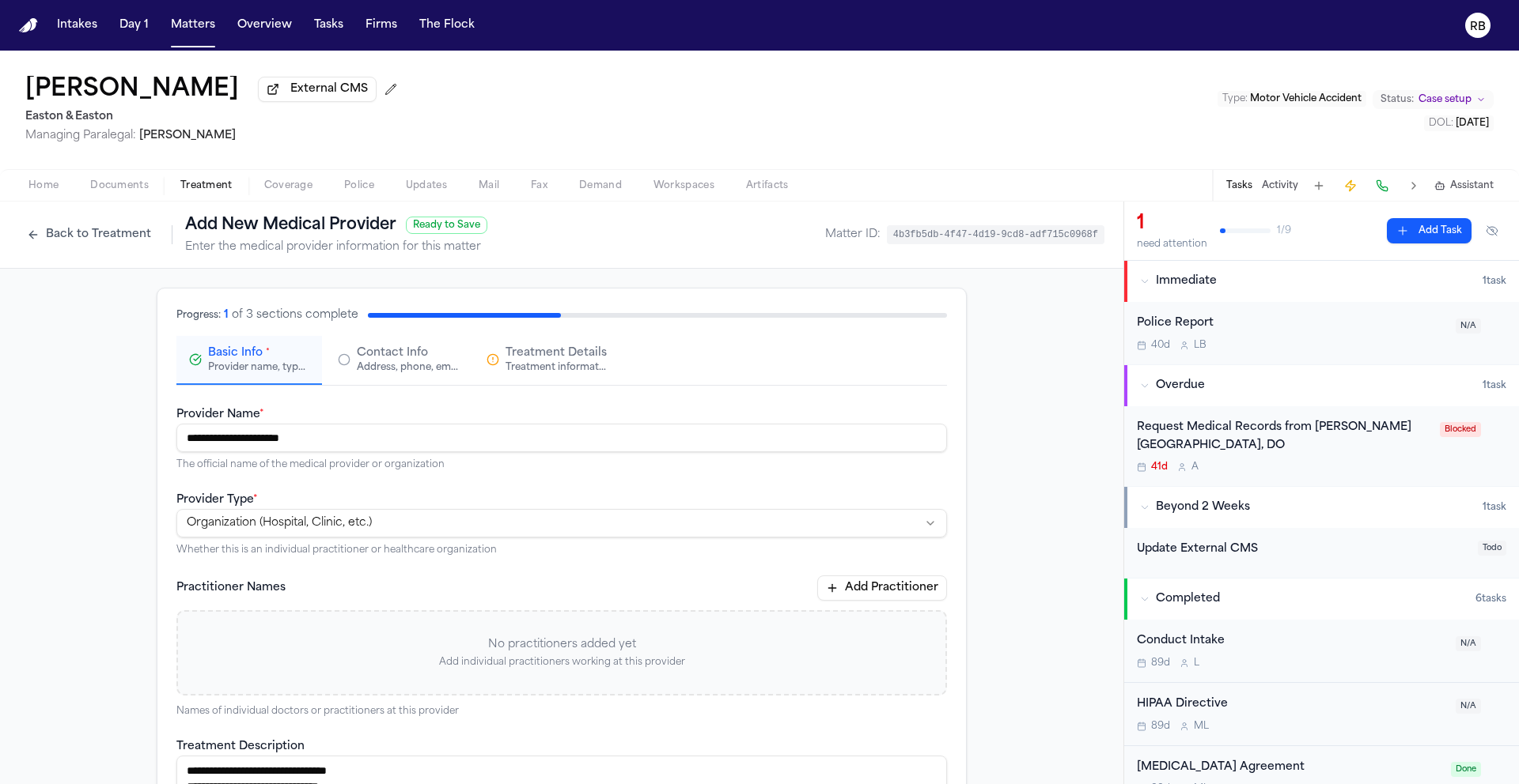
type textarea "**********"
click at [404, 351] on span "Contact Info" at bounding box center [392, 354] width 71 height 16
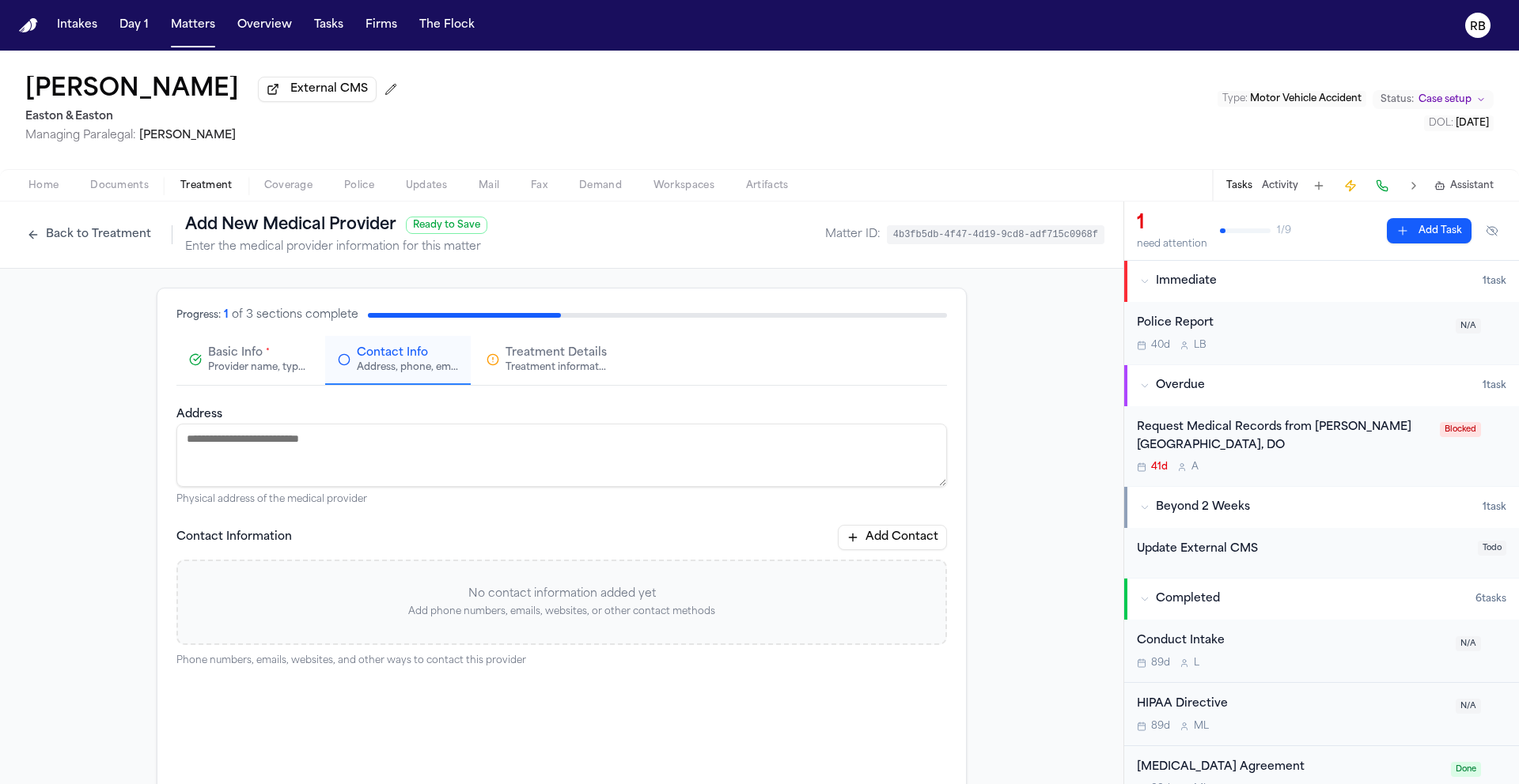
click at [422, 465] on textarea "Address" at bounding box center [561, 455] width 770 height 63
type textarea "**********"
click at [1071, 475] on div "**********" at bounding box center [561, 587] width 1123 height 637
click at [904, 540] on button "Add Contact" at bounding box center [892, 538] width 109 height 25
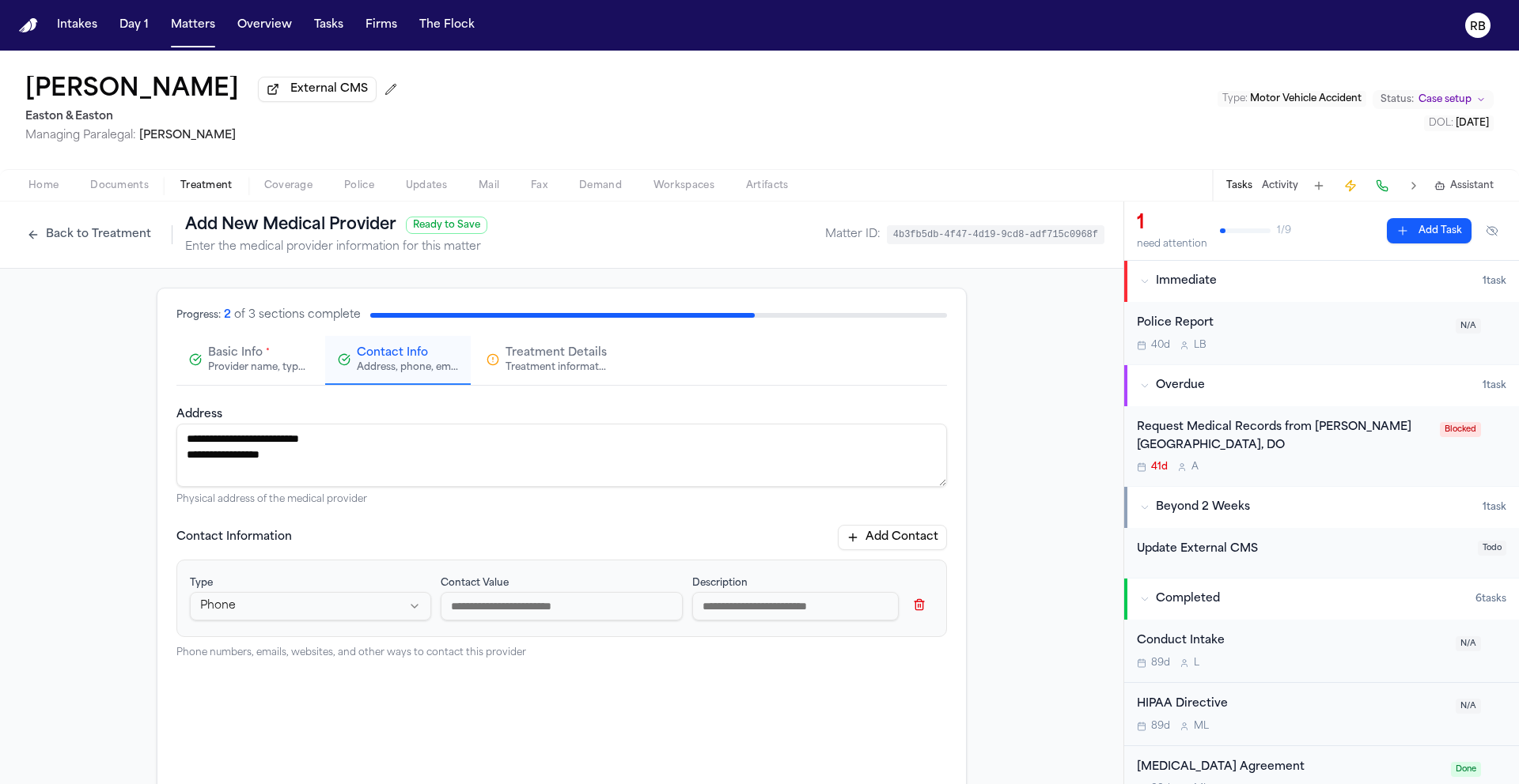
click at [540, 608] on input at bounding box center [560, 606] width 241 height 28
type input "*"
type input "**********"
click at [909, 544] on button "Add Contact" at bounding box center [892, 538] width 109 height 25
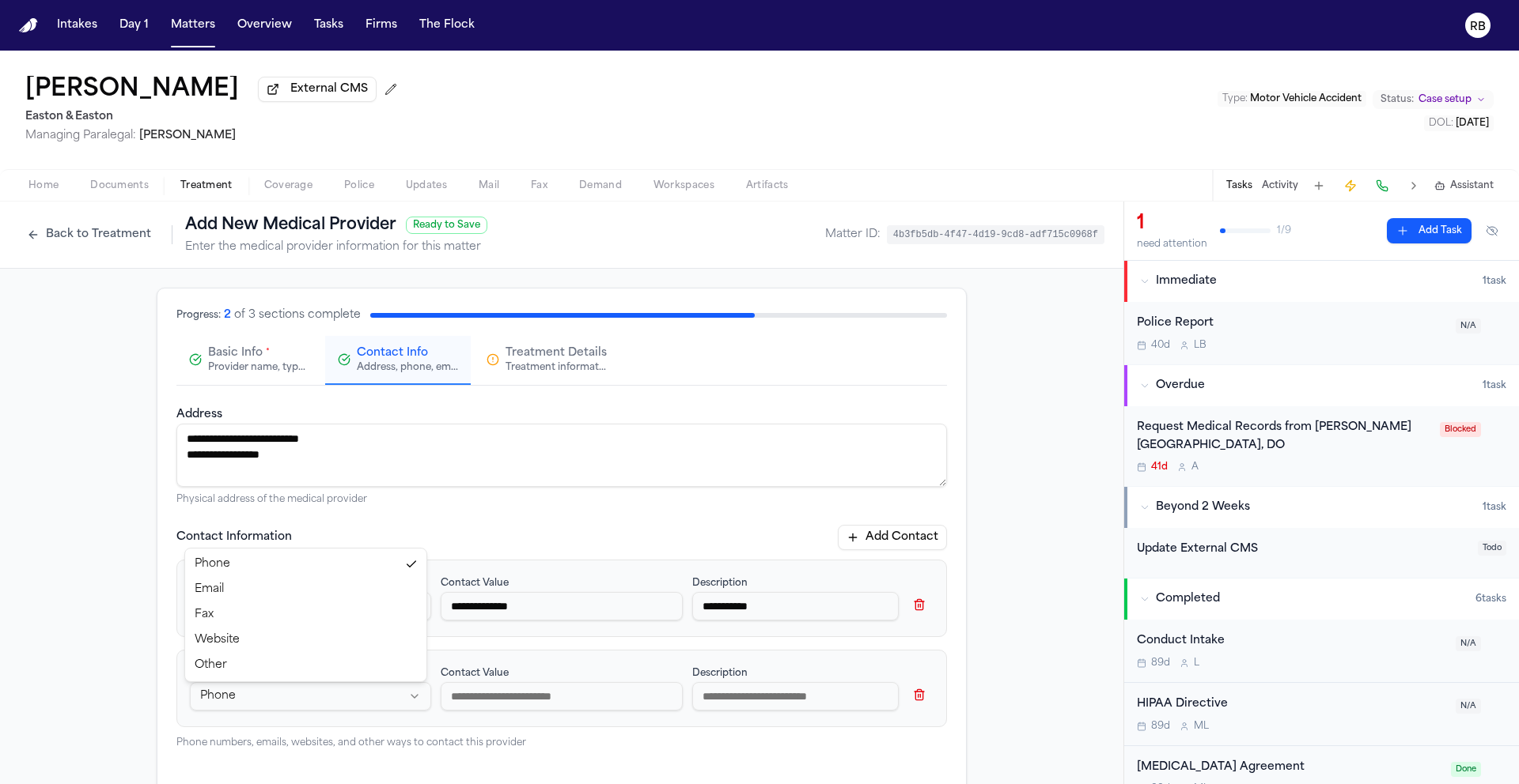
click at [353, 706] on html "**********" at bounding box center [760, 392] width 1519 height 784
select select "***"
click at [481, 688] on input at bounding box center [560, 697] width 241 height 28
type input "*"
type input "**********"
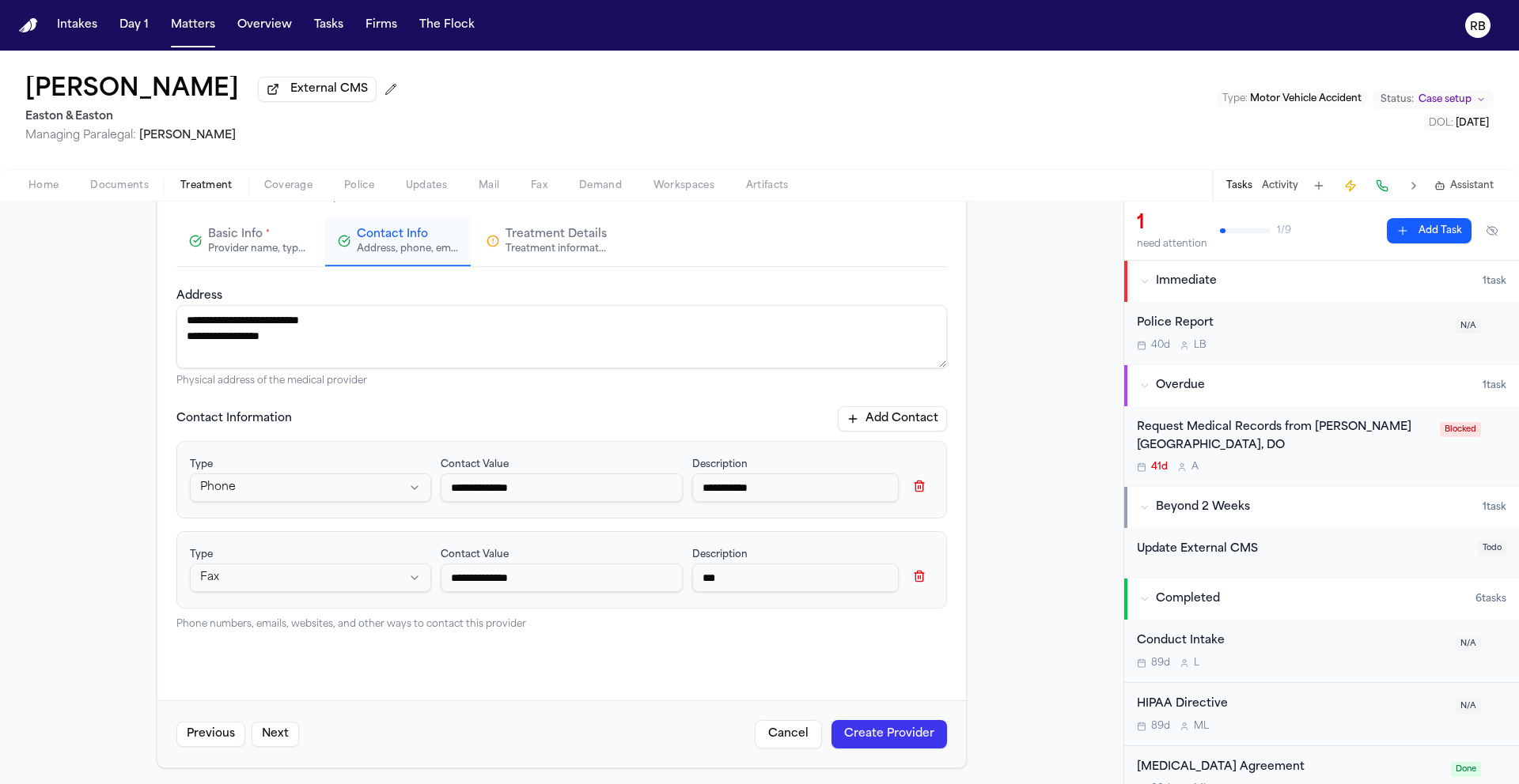
scroll to position [125, 0]
type input "***"
click at [888, 729] on button "Create Provider" at bounding box center [889, 732] width 116 height 28
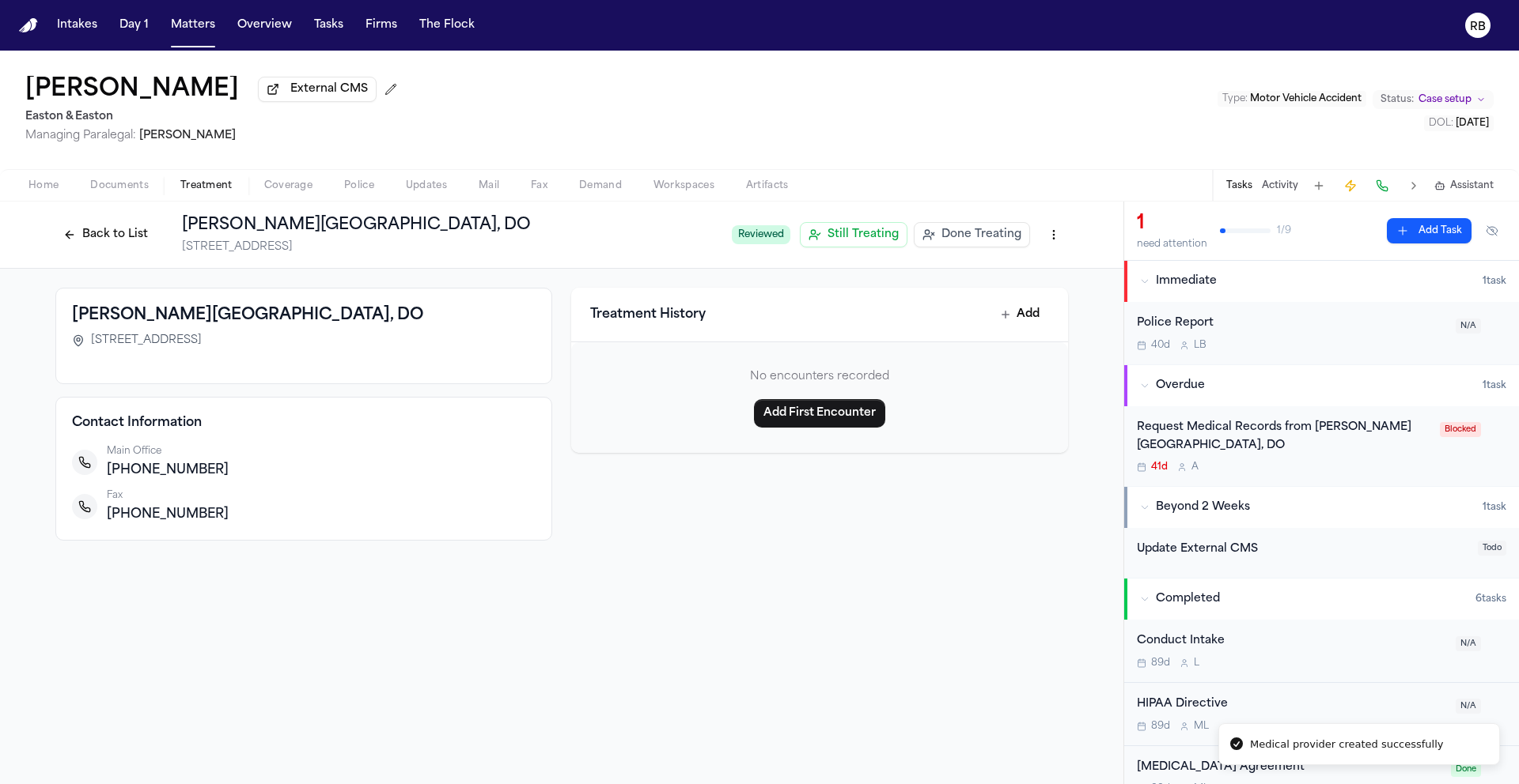
click at [89, 232] on button "Back to List" at bounding box center [105, 235] width 100 height 25
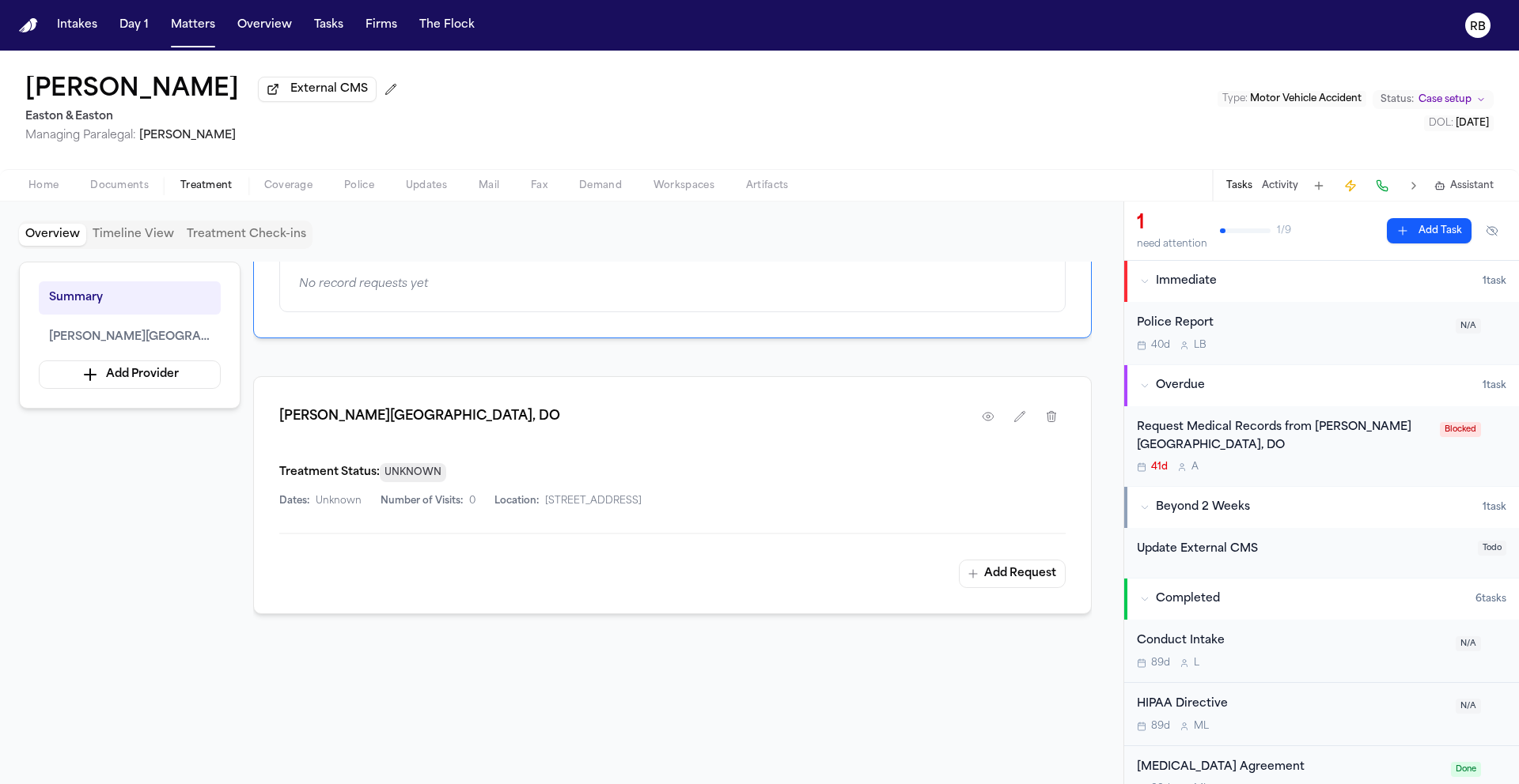
scroll to position [177, 0]
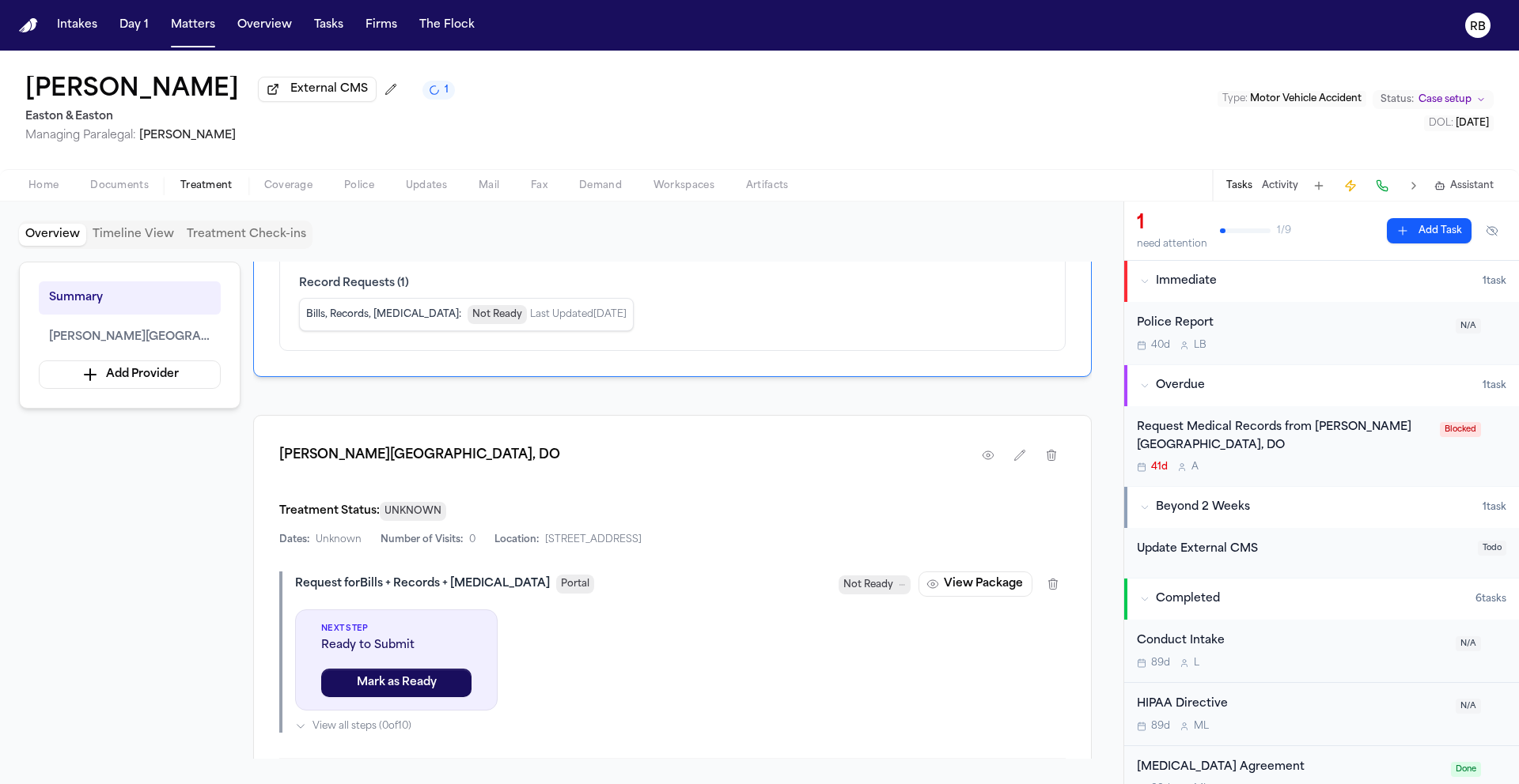
click at [830, 103] on div "[PERSON_NAME] External CMS 1 Easton & Easton Managing Paralegal: [PERSON_NAME] …" at bounding box center [760, 109] width 1519 height 118
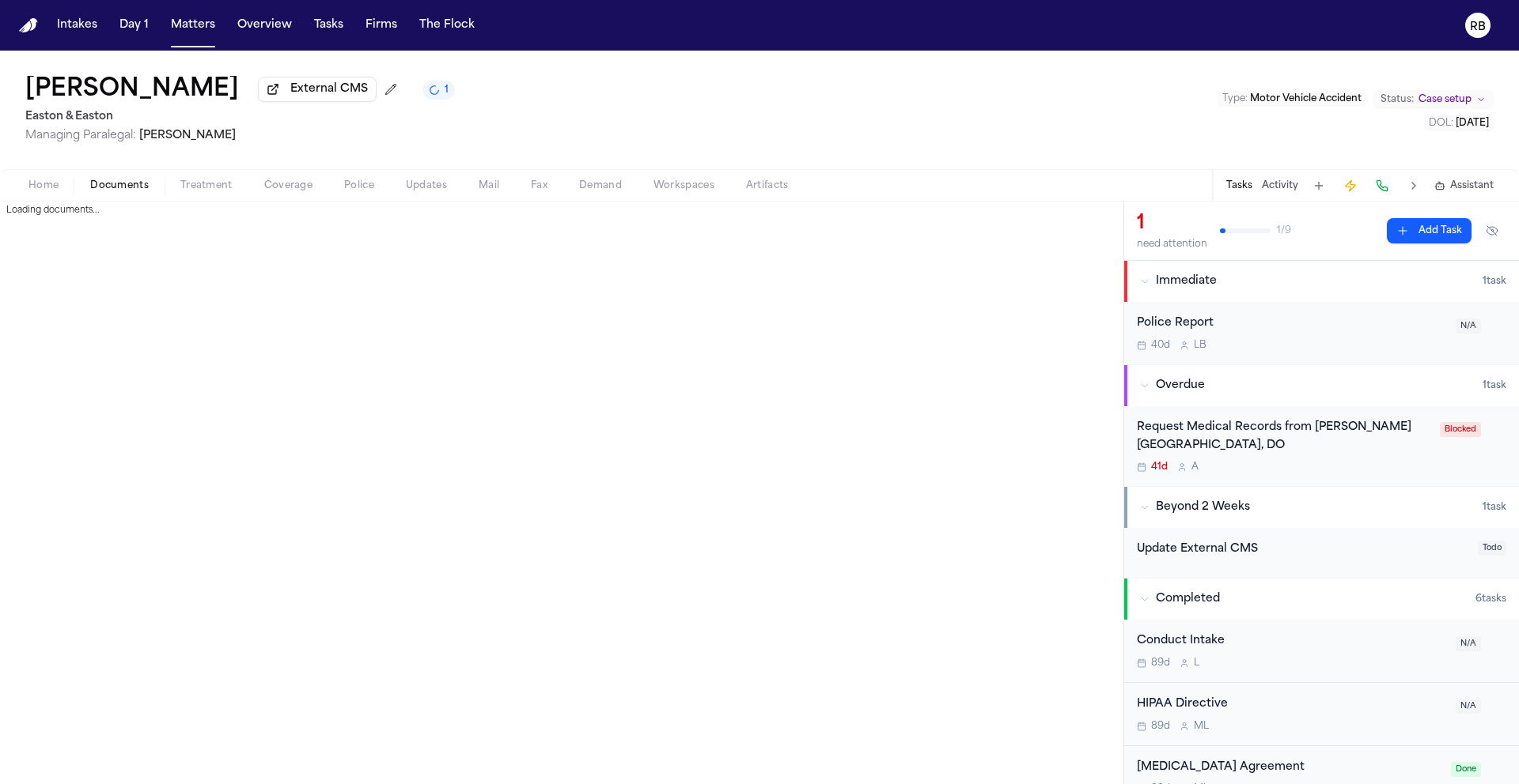
click at [116, 182] on span "Documents" at bounding box center [119, 186] width 59 height 12
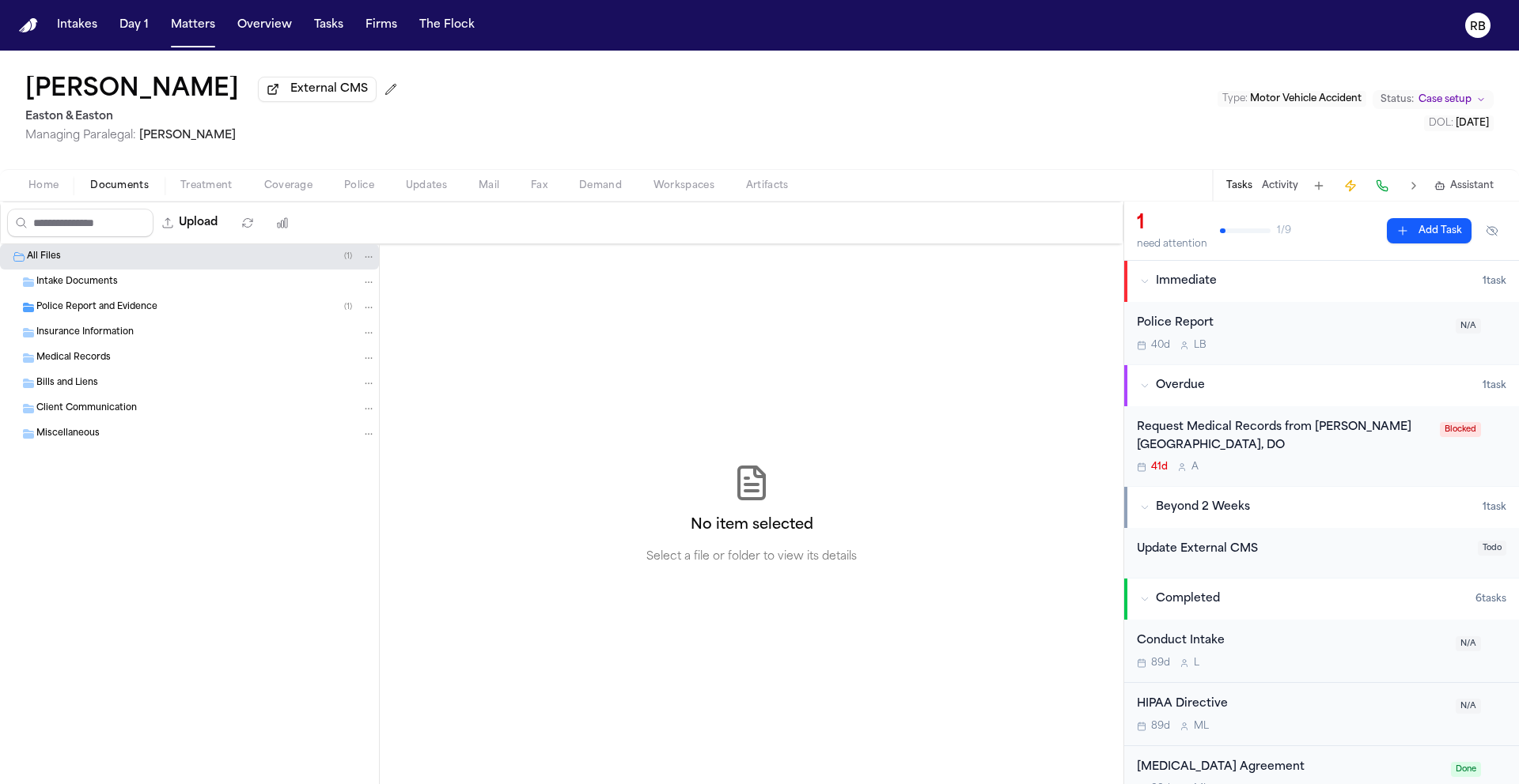
click at [1402, 473] on div "41d A" at bounding box center [1283, 468] width 293 height 12
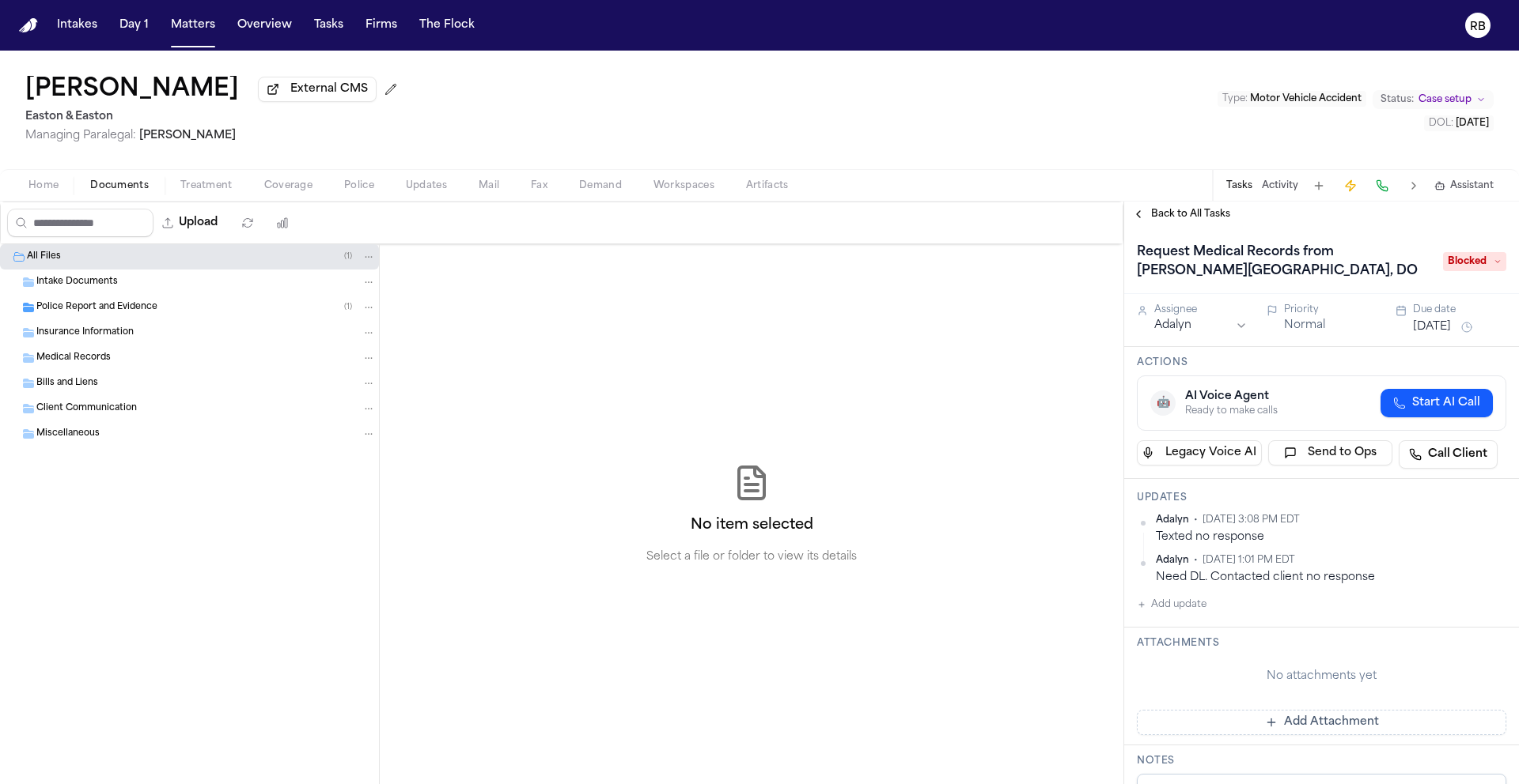
click at [1258, 661] on div "No attachments yet" at bounding box center [1321, 676] width 369 height 41
click at [1186, 612] on button "Add update" at bounding box center [1171, 604] width 69 height 19
click at [1223, 623] on textarea "Add your update" at bounding box center [1330, 618] width 338 height 32
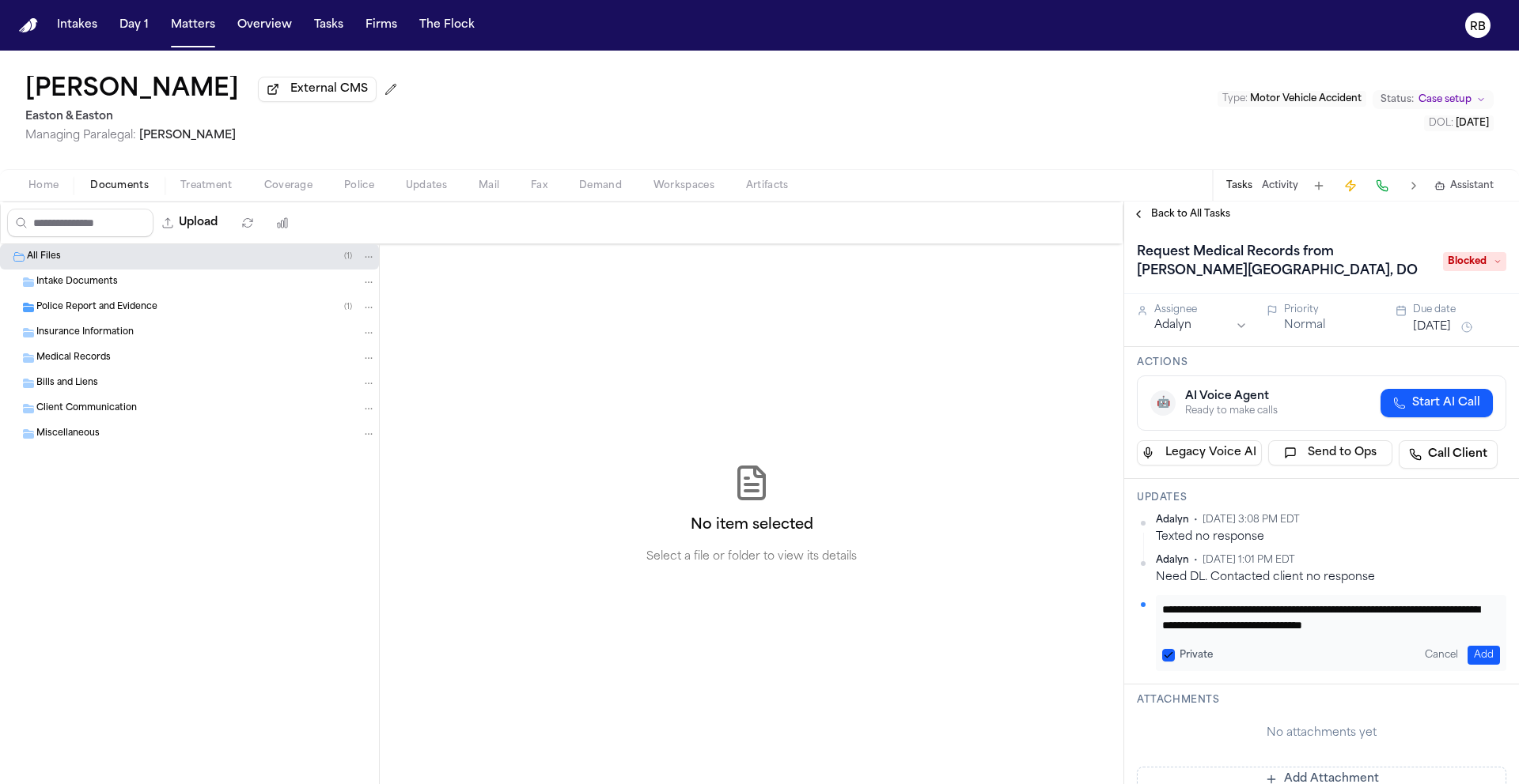
scroll to position [17, 0]
type textarea "**********"
click at [1479, 648] on button "Add" at bounding box center [1483, 655] width 32 height 19
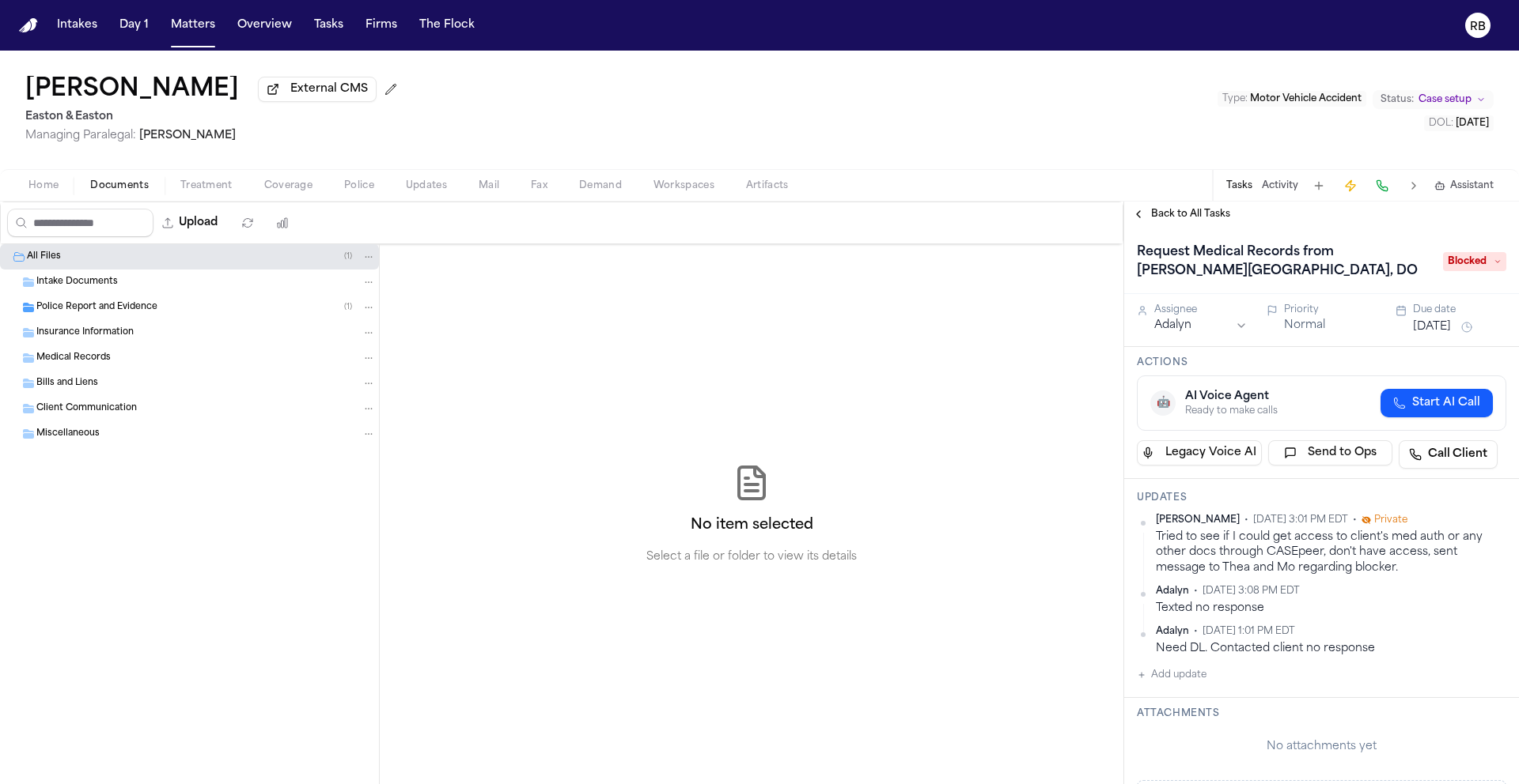
click at [1428, 320] on button "[DATE]" at bounding box center [1431, 327] width 38 height 16
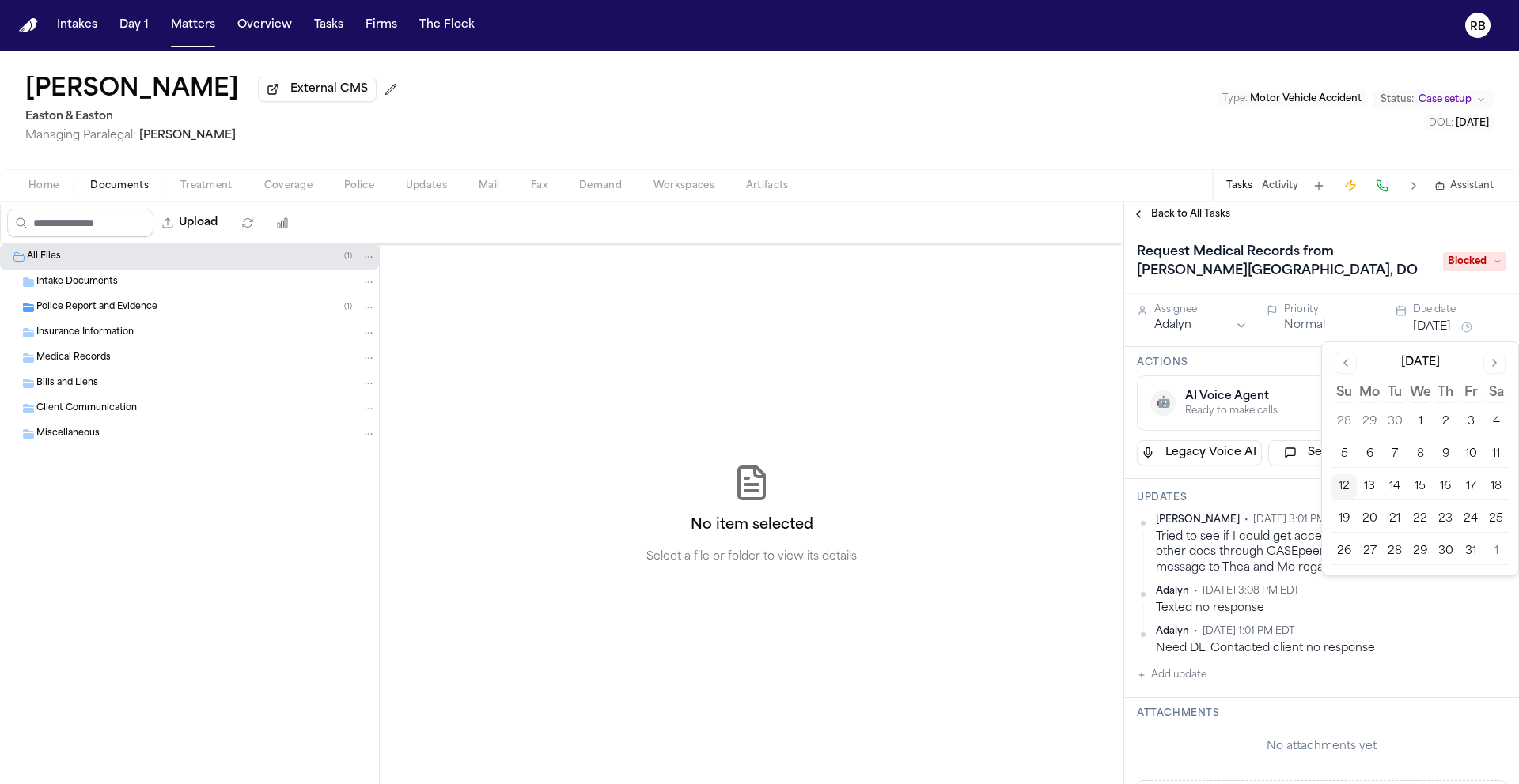
click at [1371, 488] on button "13" at bounding box center [1369, 487] width 25 height 25
click at [1352, 276] on h1 "Request Medical Records from [PERSON_NAME][GEOGRAPHIC_DATA], DO" at bounding box center [1282, 261] width 303 height 44
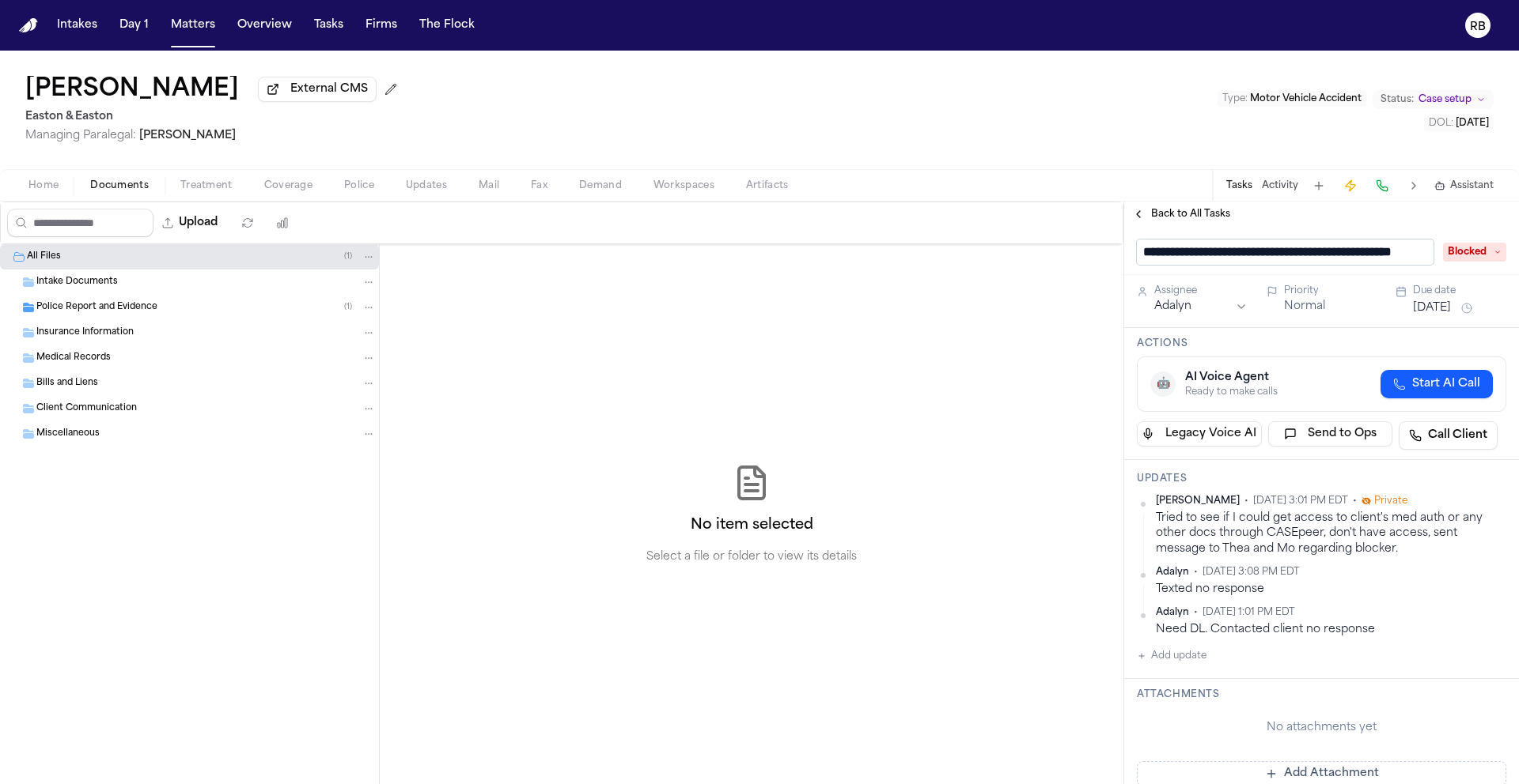
scroll to position [0, 87]
click at [1025, 332] on div "No item selected Select a file or folder to view its details" at bounding box center [751, 514] width 743 height 540
